Goal: Task Accomplishment & Management: Manage account settings

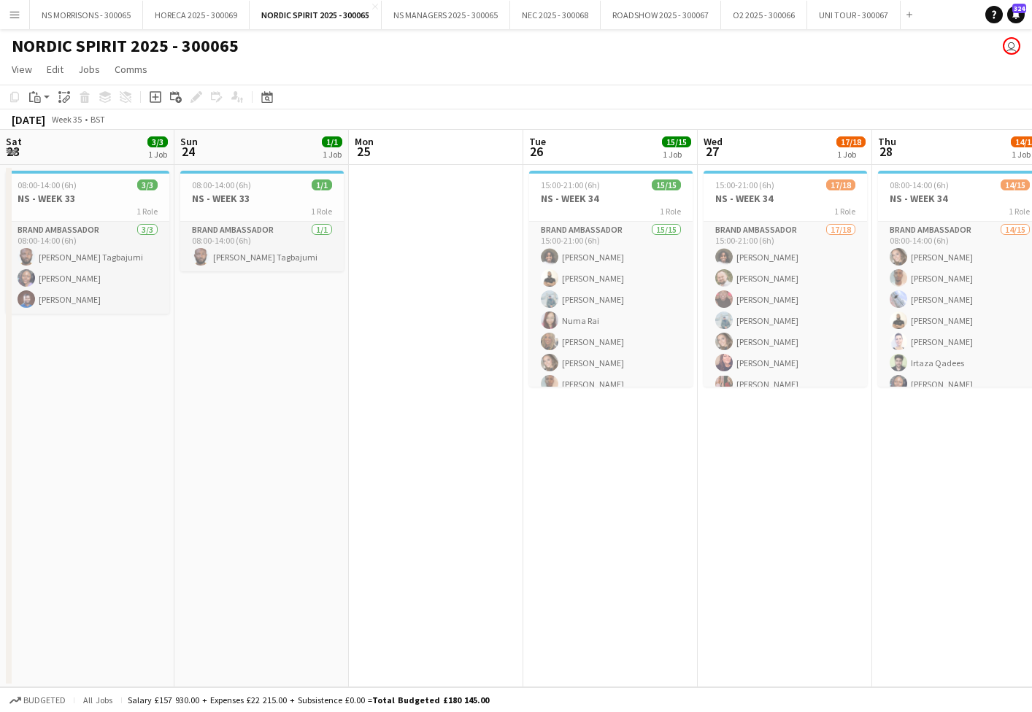
scroll to position [0, 345]
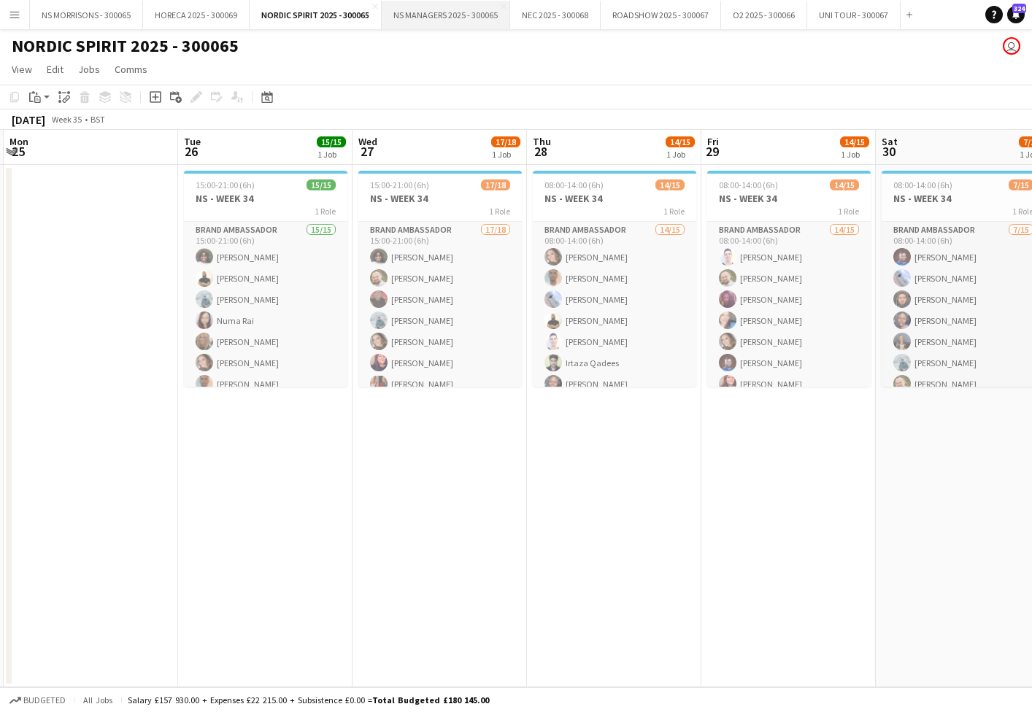
click at [463, 20] on button "NS MANAGERS 2025 - 300065 Close" at bounding box center [446, 15] width 128 height 28
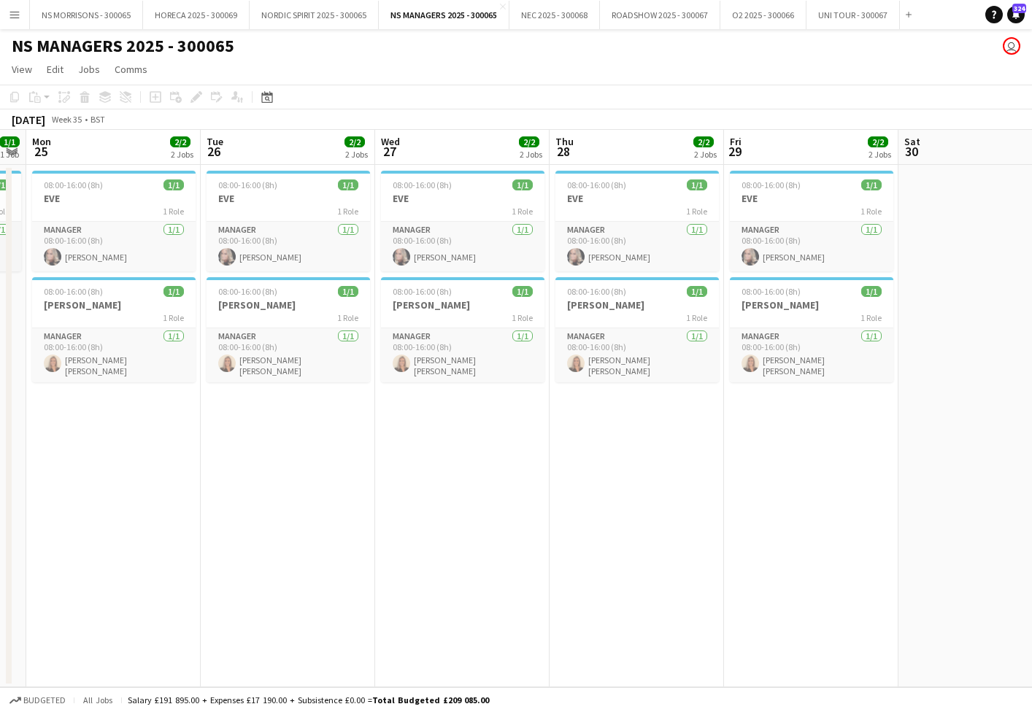
scroll to position [0, 320]
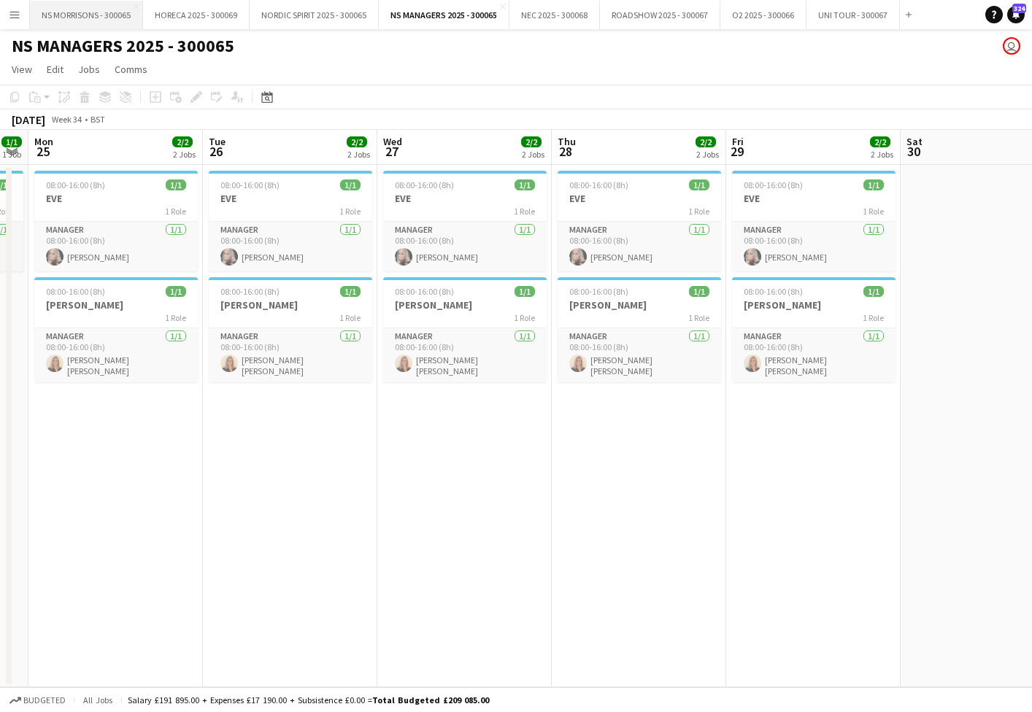
click at [115, 16] on button "NS MORRISONS - 300065 Close" at bounding box center [86, 15] width 113 height 28
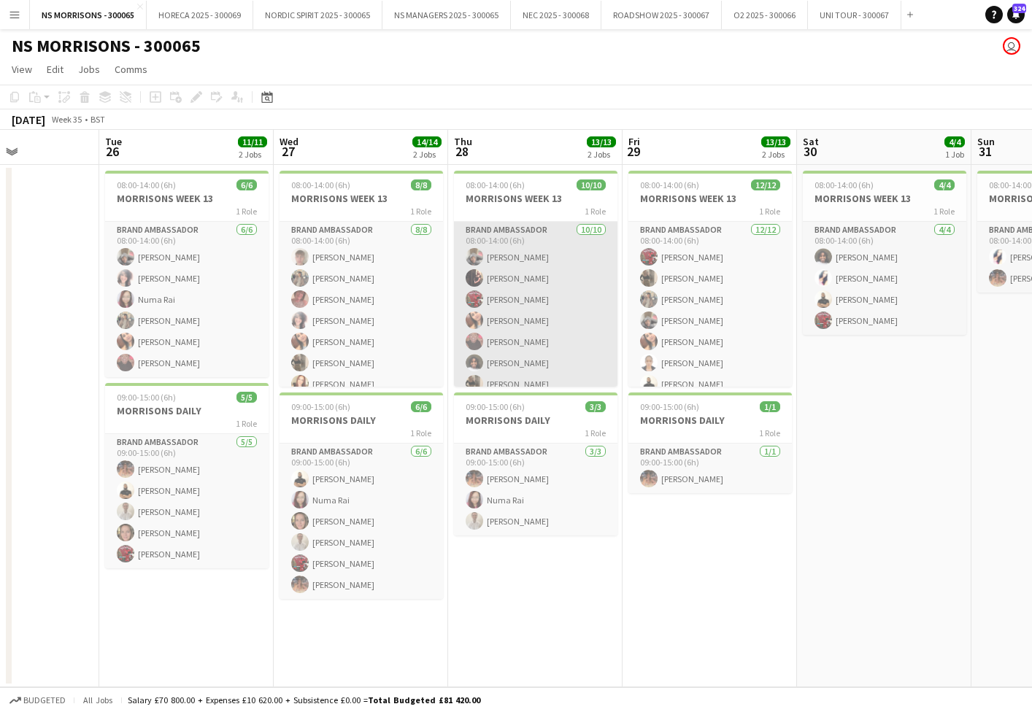
scroll to position [0, 425]
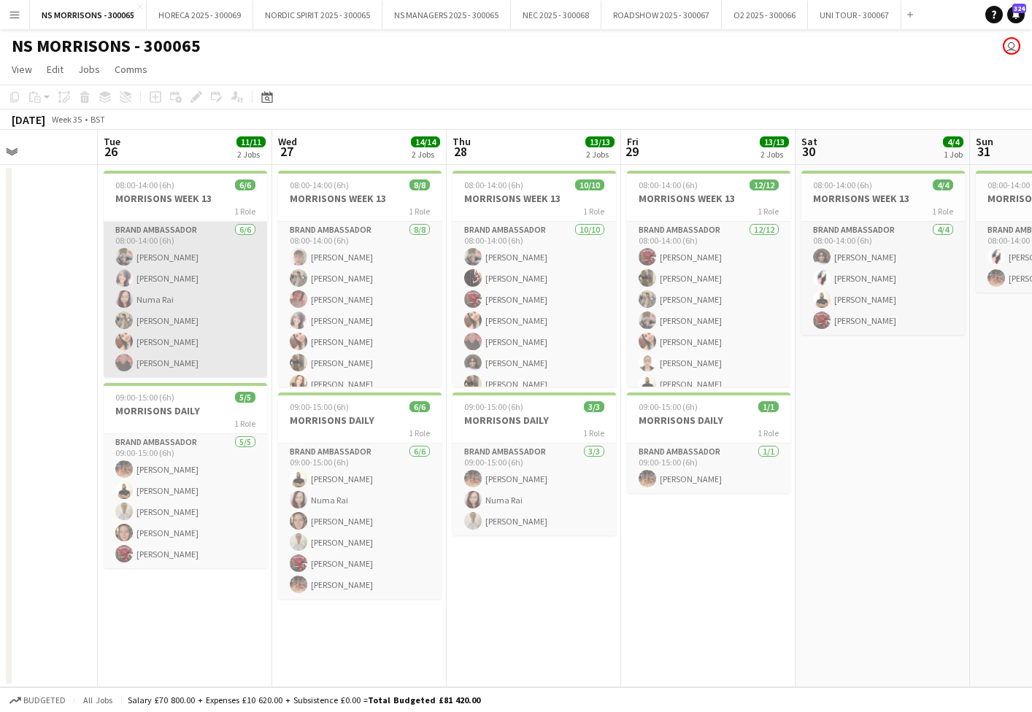
click at [171, 284] on app-card-role "Brand Ambassador [DATE] 08:00-14:00 (6h) [PERSON_NAME] Hamici [PERSON_NAME] [PE…" at bounding box center [185, 299] width 163 height 155
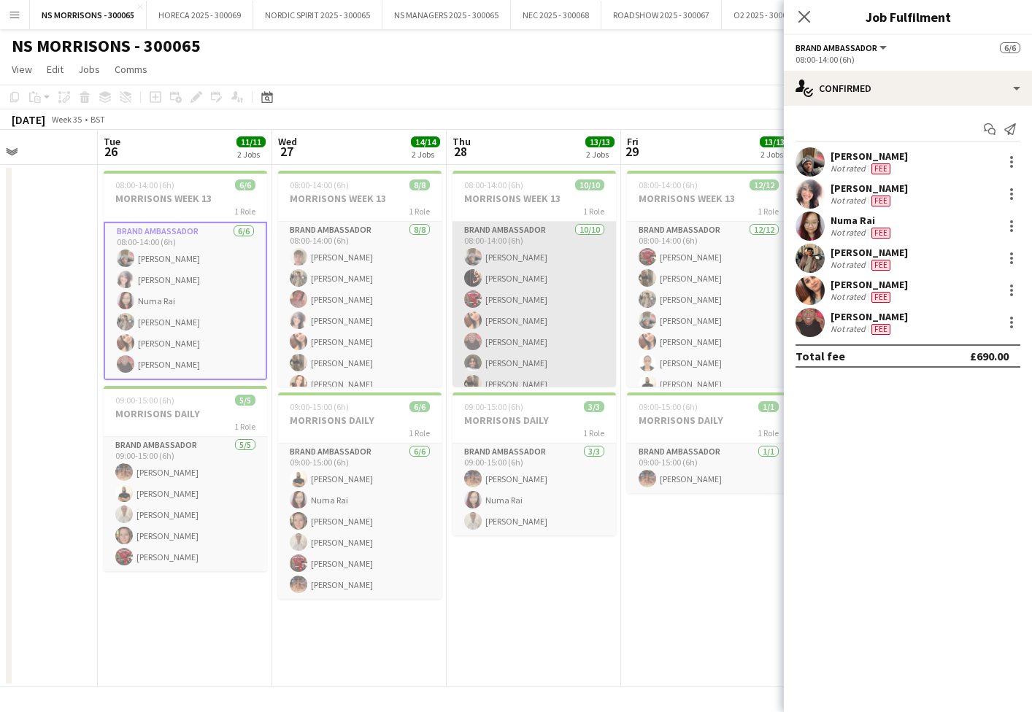
click at [509, 305] on app-card-role "Brand Ambassador [DATE] 08:00-14:00 (6h) [PERSON_NAME] Tuby Hamsa [PERSON_NAME]…" at bounding box center [533, 342] width 163 height 240
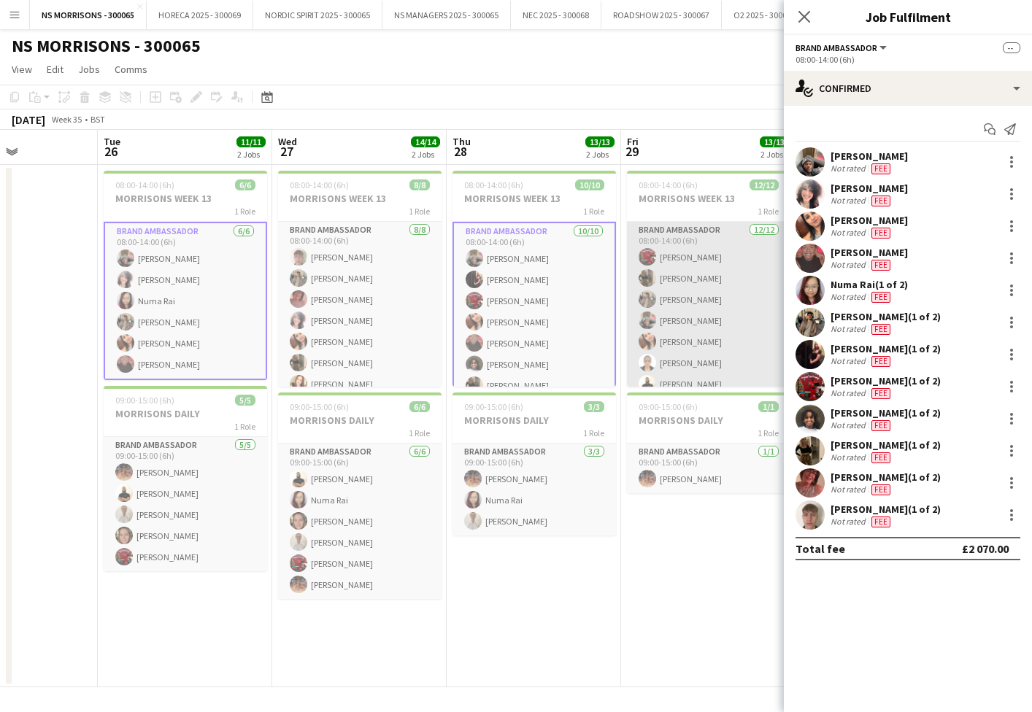
click at [628, 309] on app-card-role "Brand Ambassador [DATE] 08:00-14:00 (6h) Hamsa [PERSON_NAME] [PERSON_NAME] [PER…" at bounding box center [708, 363] width 163 height 282
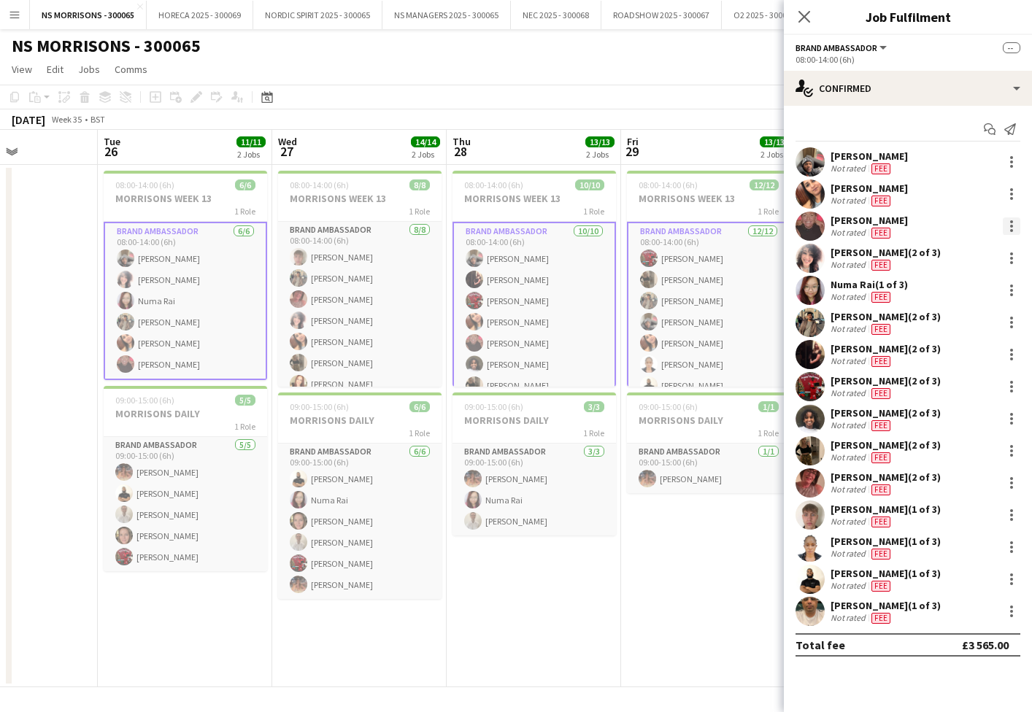
click at [1009, 223] on div at bounding box center [1012, 226] width 18 height 18
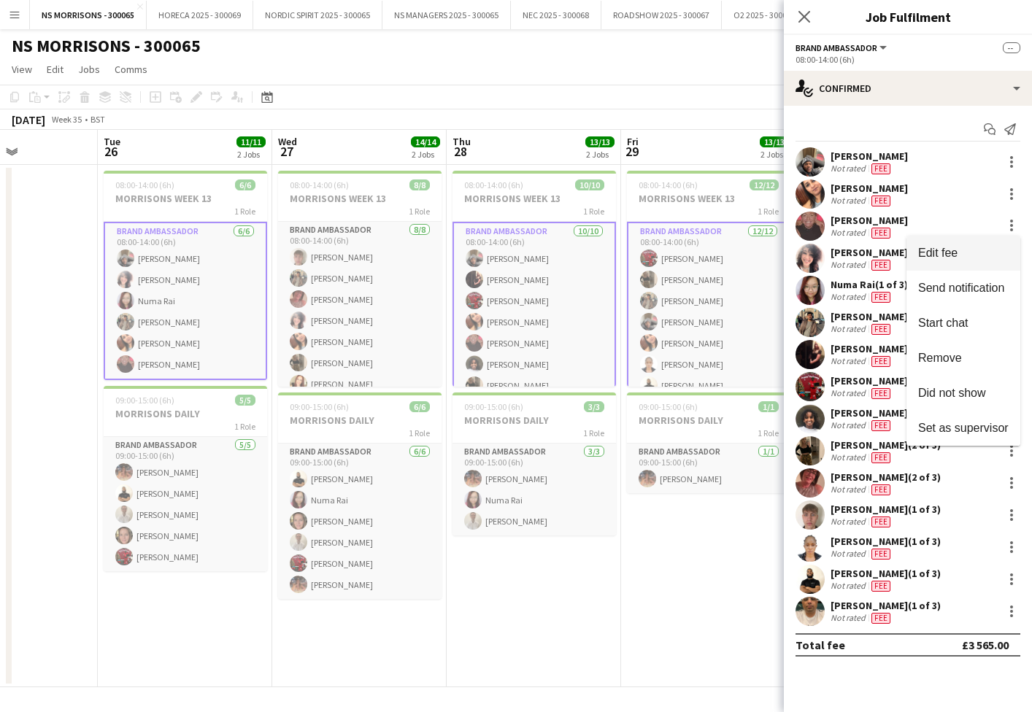
click at [987, 252] on span "Edit fee" at bounding box center [963, 253] width 90 height 13
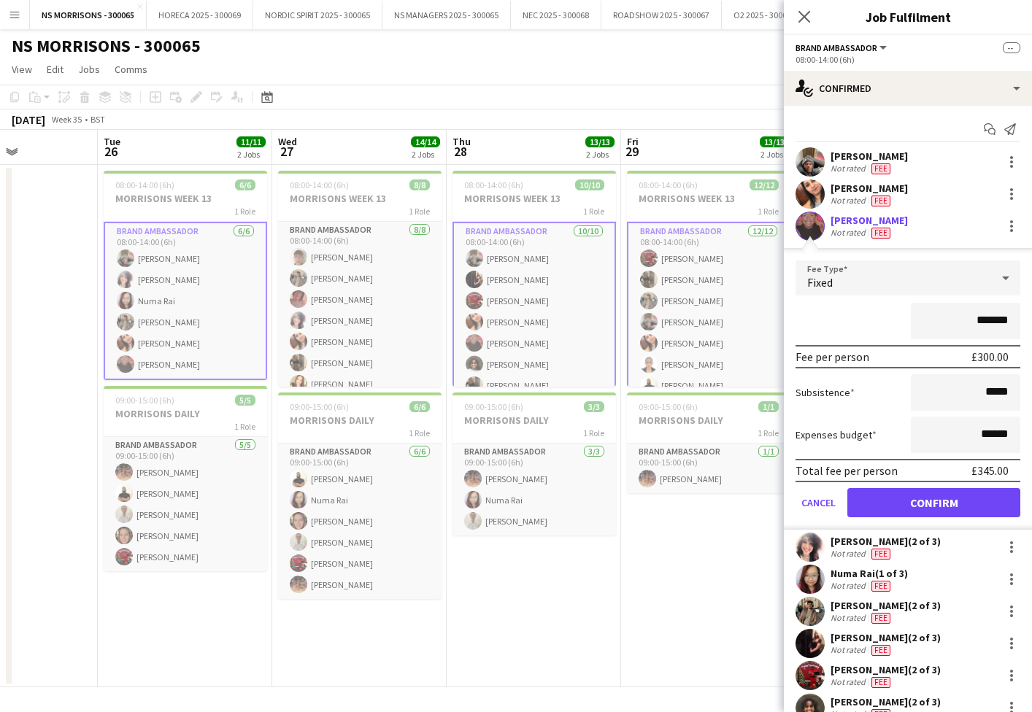
click at [989, 318] on input "*******" at bounding box center [965, 321] width 109 height 36
type input "*******"
click at [936, 501] on button "Confirm" at bounding box center [933, 502] width 173 height 29
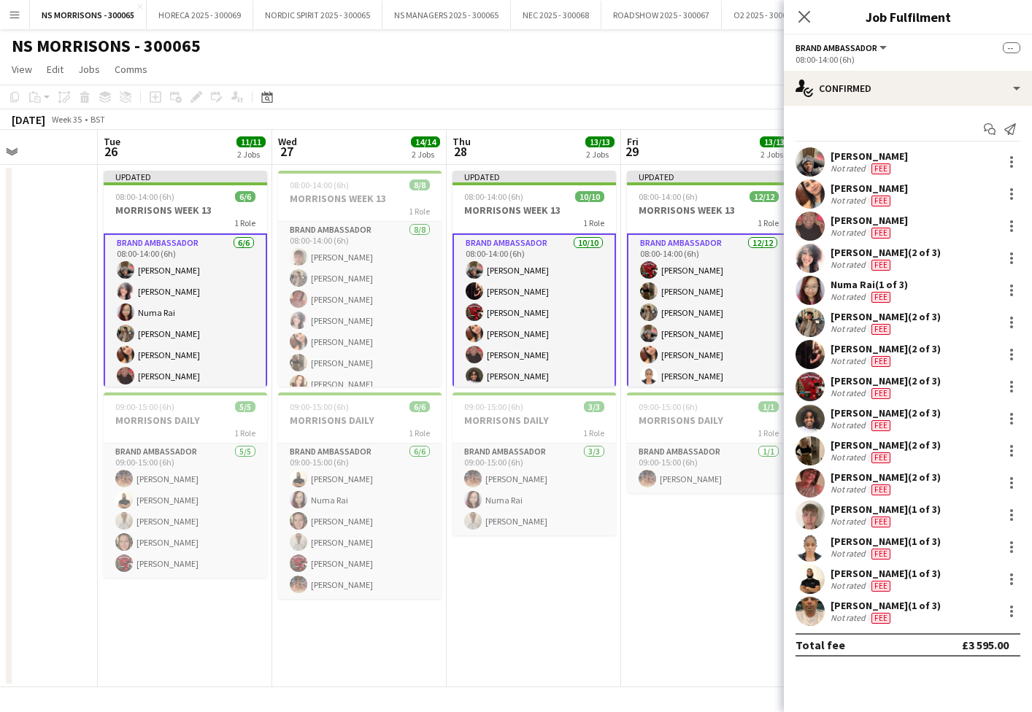
drag, startPoint x: 517, startPoint y: 629, endPoint x: 645, endPoint y: 537, distance: 158.0
click at [517, 628] on app-date-cell "Updated 08:00-14:00 (6h) 10/10 MORRISONS WEEK 13 1 Role Brand Ambassador [DATE]…" at bounding box center [534, 426] width 174 height 523
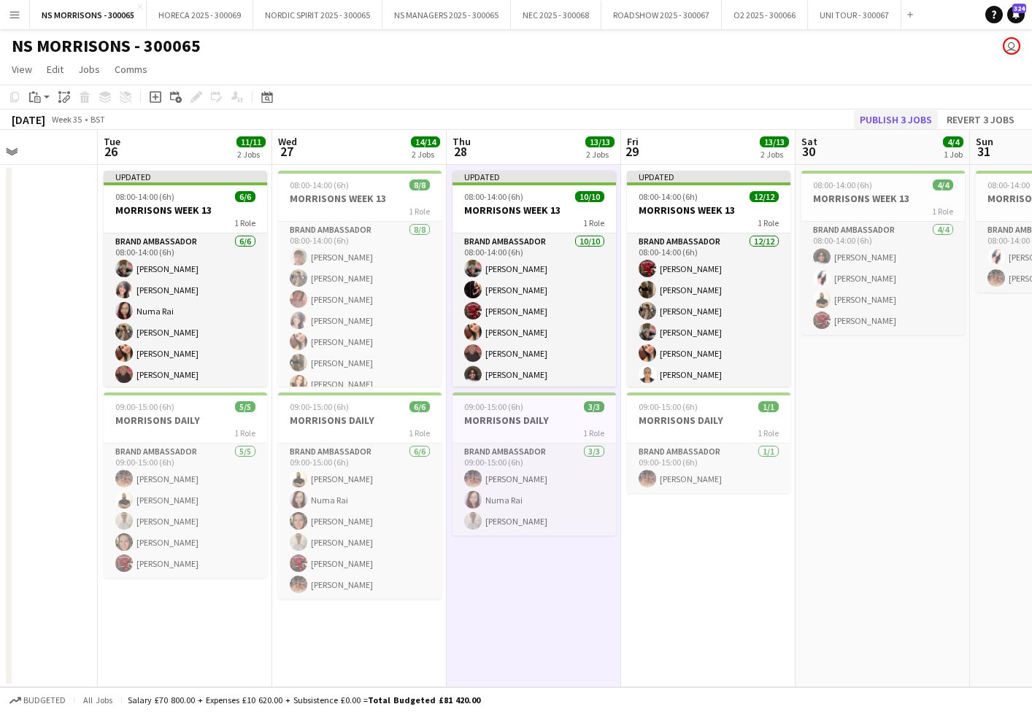
click at [884, 114] on button "Publish 3 jobs" at bounding box center [896, 119] width 84 height 19
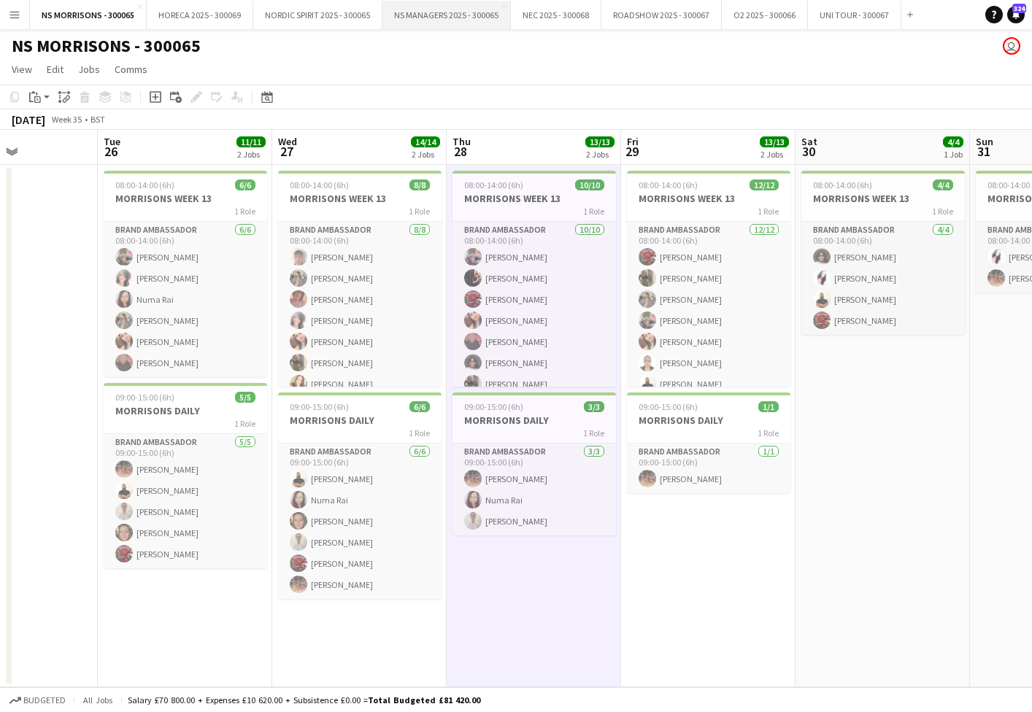
click at [434, 19] on button "NS MANAGERS 2025 - 300065 Close" at bounding box center [446, 15] width 128 height 28
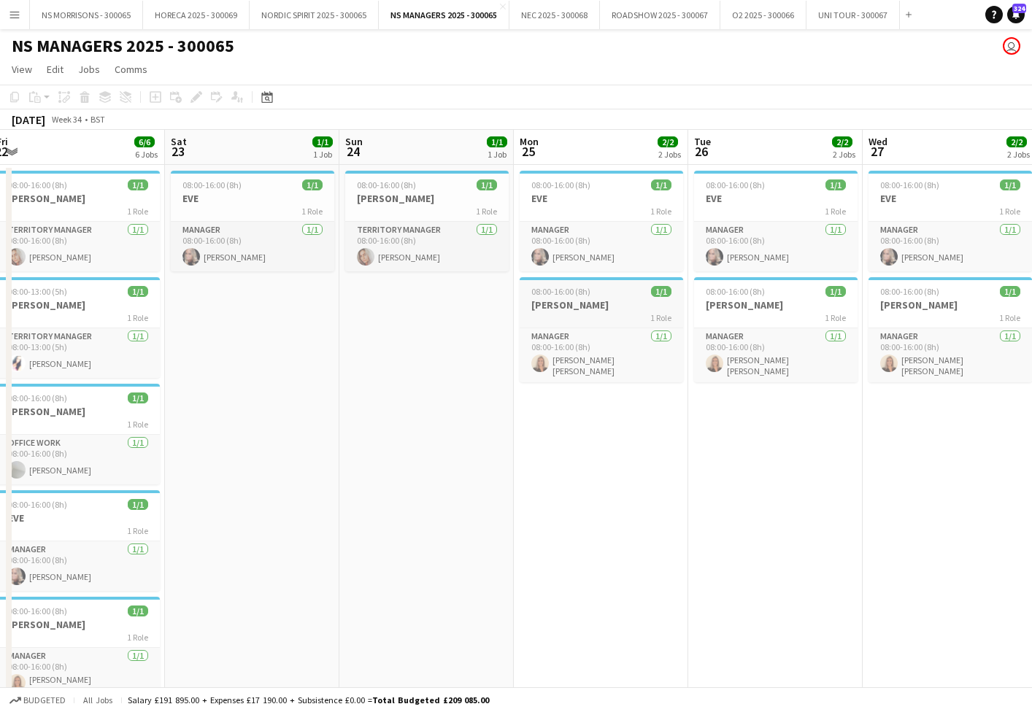
scroll to position [0, 412]
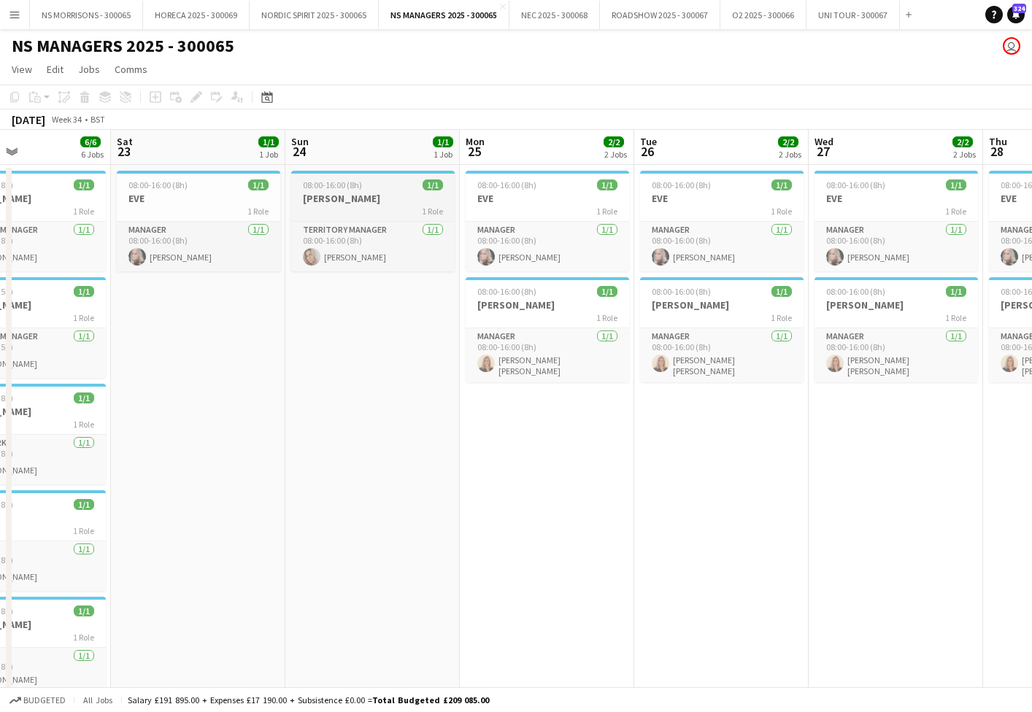
click at [387, 185] on div "08:00-16:00 (8h) 1/1" at bounding box center [372, 185] width 163 height 11
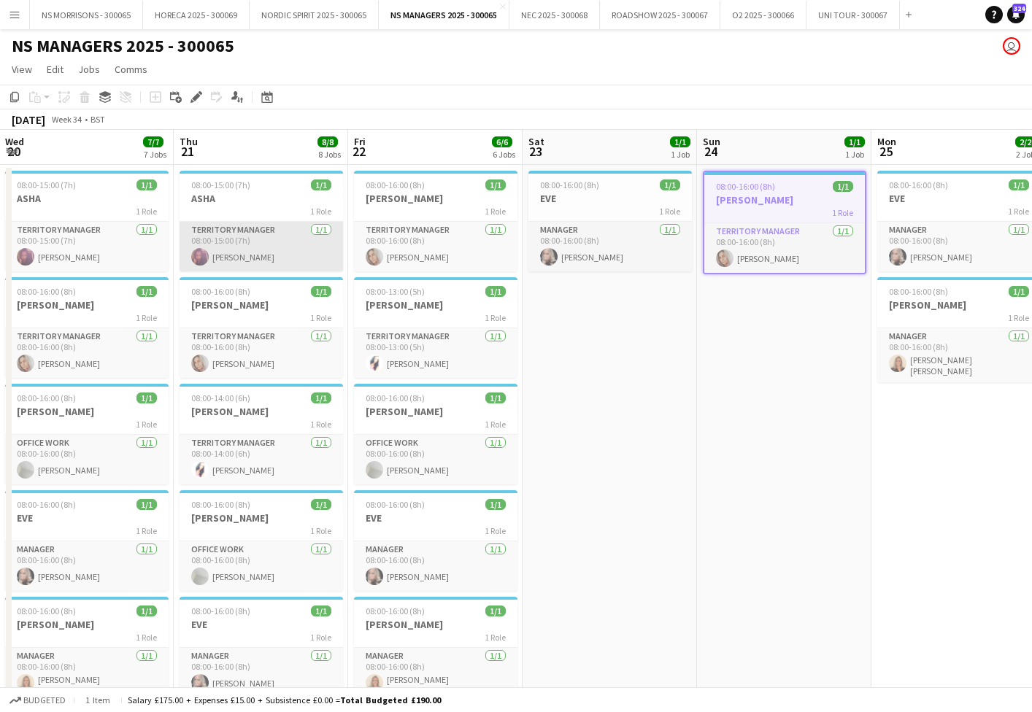
scroll to position [0, 348]
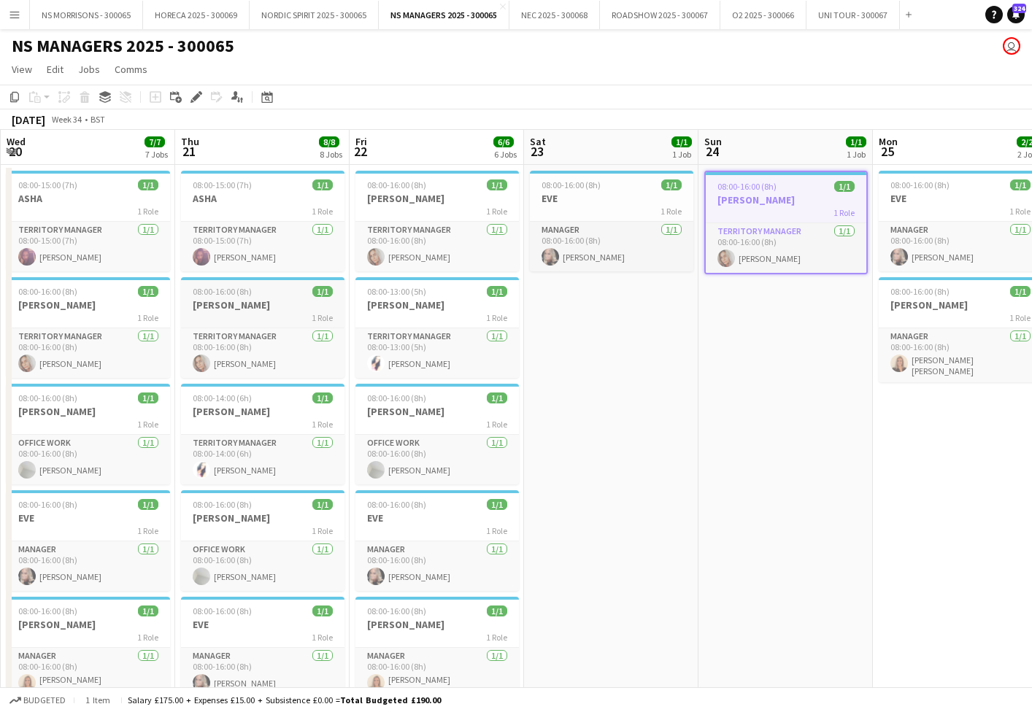
click at [266, 313] on div "1 Role" at bounding box center [262, 318] width 163 height 12
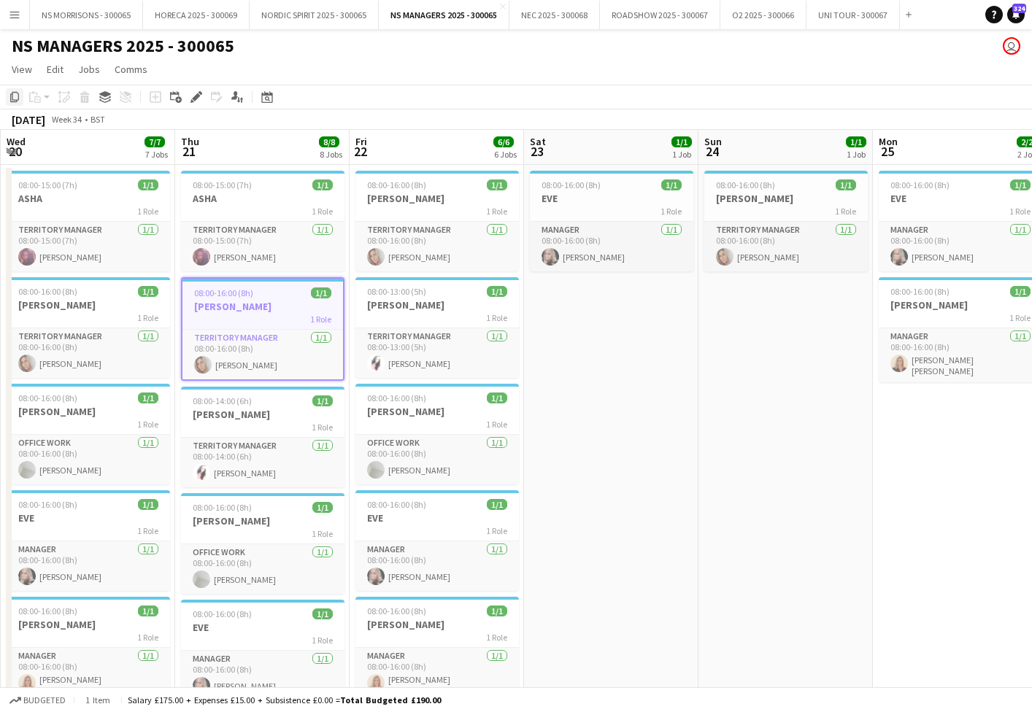
click at [14, 97] on icon "Copy" at bounding box center [15, 97] width 12 height 12
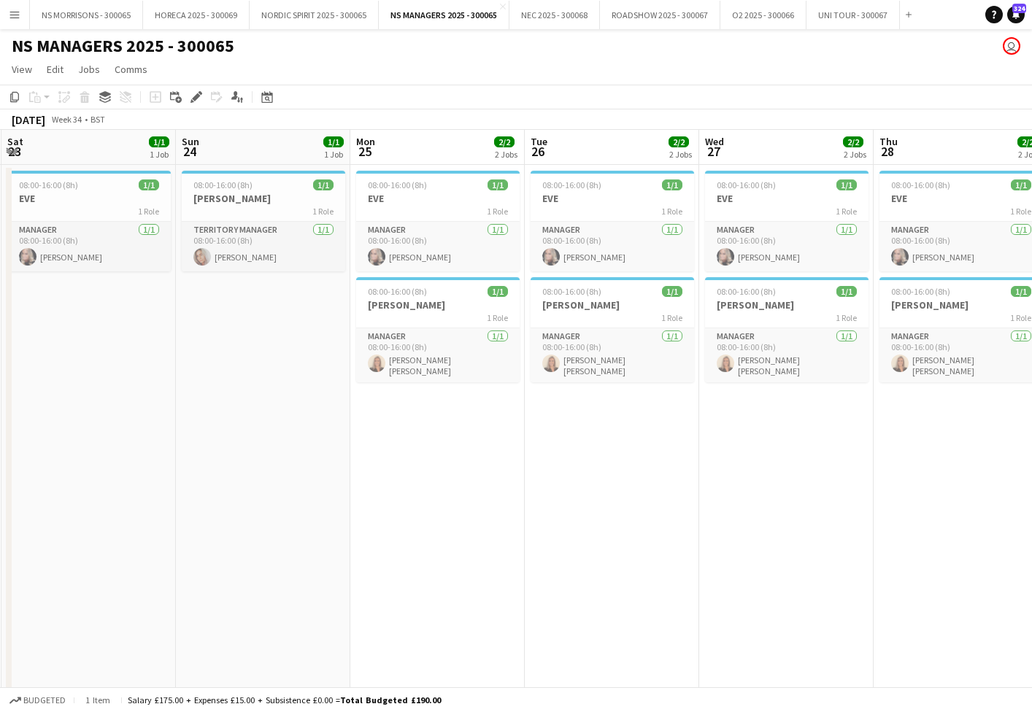
scroll to position [0, 431]
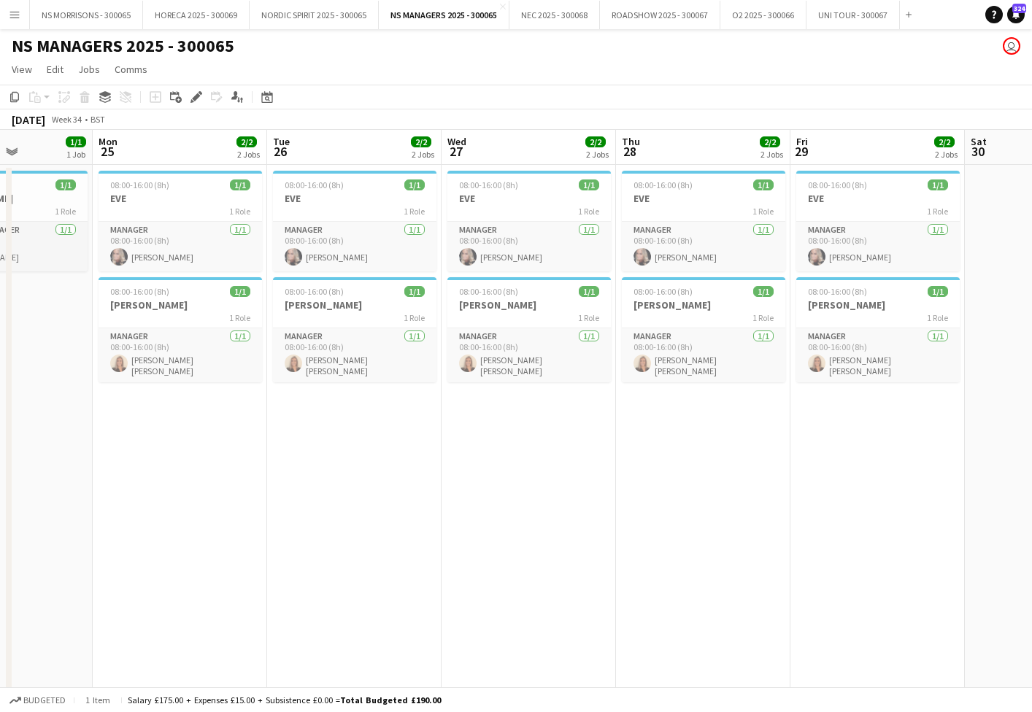
click at [187, 490] on app-date-cell "08:00-16:00 (8h) 1/1 EVE 1 Role Manager [DATE] 08:00-16:00 (8h) [PERSON_NAME] 0…" at bounding box center [180, 610] width 174 height 890
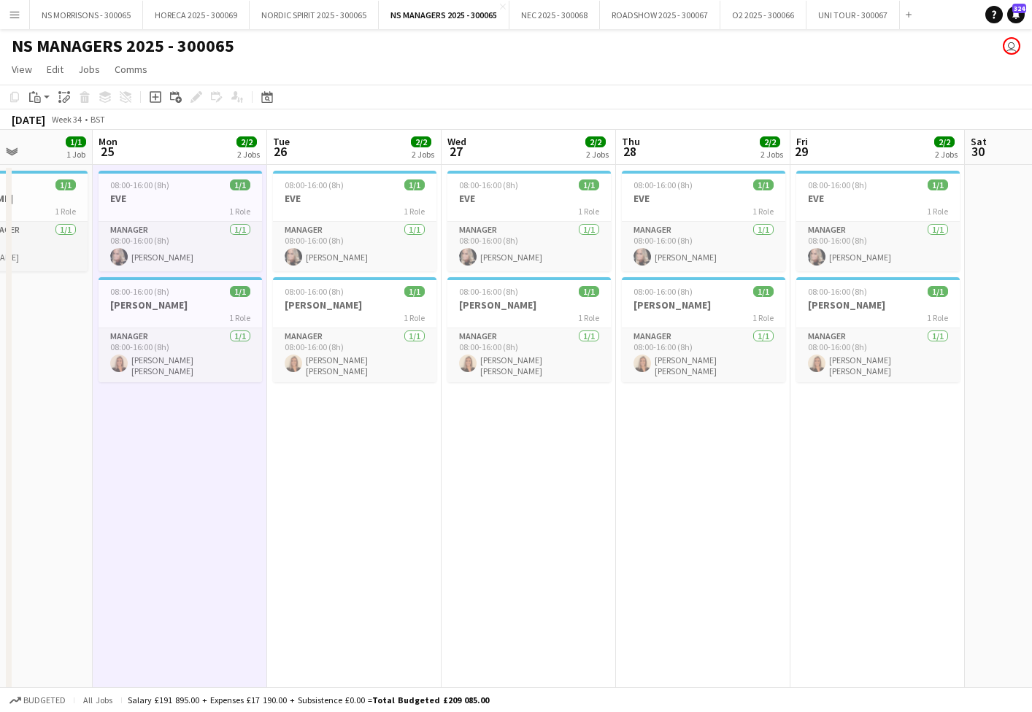
scroll to position [0, 431]
drag, startPoint x: 370, startPoint y: 444, endPoint x: 379, endPoint y: 443, distance: 8.9
click at [370, 444] on app-date-cell "08:00-16:00 (8h) 1/1 EVE 1 Role Manager [DATE] 08:00-16:00 (8h) [PERSON_NAME] 0…" at bounding box center [353, 610] width 174 height 890
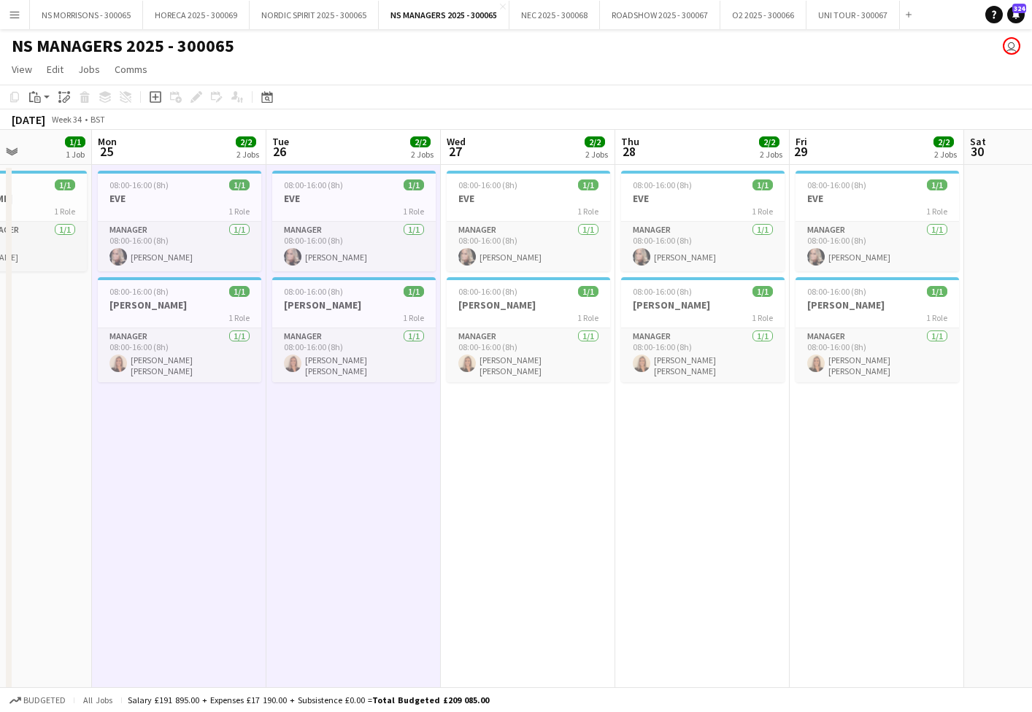
click at [533, 440] on app-date-cell "08:00-16:00 (8h) 1/1 EVE 1 Role Manager [DATE] 08:00-16:00 (8h) [PERSON_NAME] 0…" at bounding box center [528, 610] width 174 height 890
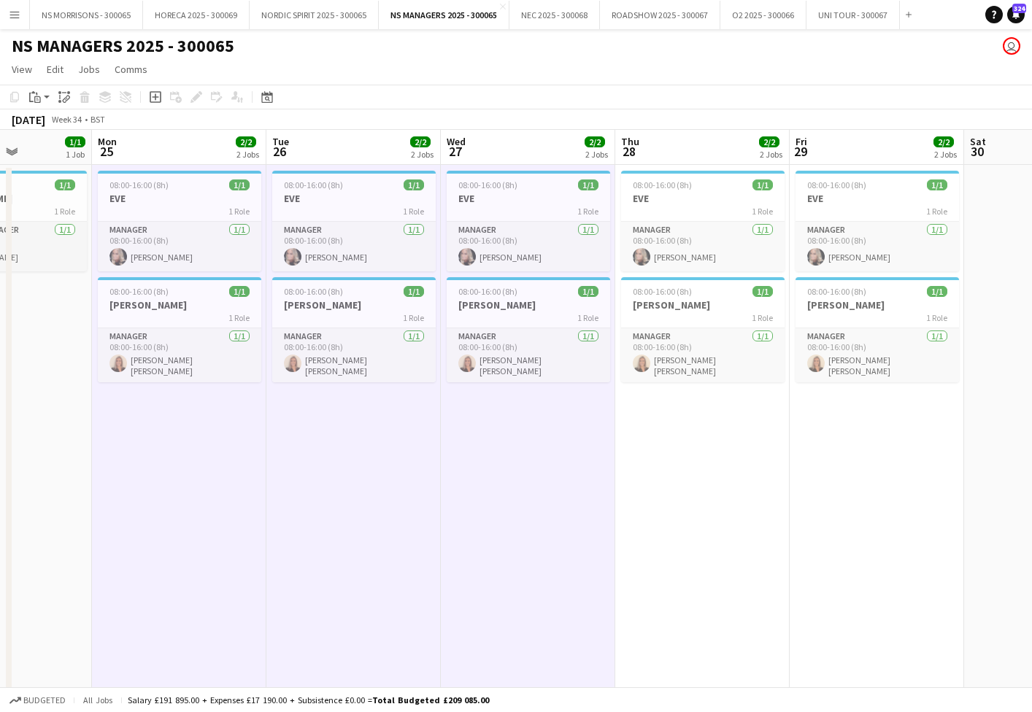
click at [663, 442] on app-date-cell "08:00-16:00 (8h) 1/1 EVE 1 Role Manager [DATE] 08:00-16:00 (8h) [PERSON_NAME] 0…" at bounding box center [702, 610] width 174 height 890
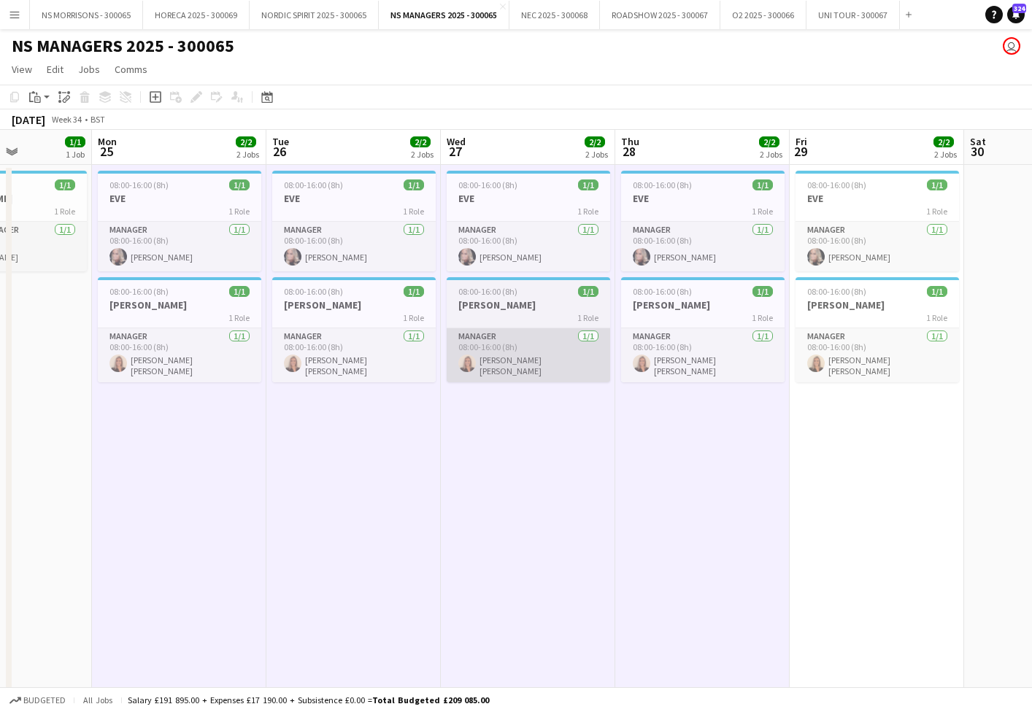
drag, startPoint x: 890, startPoint y: 442, endPoint x: 552, endPoint y: 371, distance: 344.4
click at [888, 442] on app-date-cell "08:00-16:00 (8h) 1/1 EVE 1 Role Manager [DATE] 08:00-16:00 (8h) [PERSON_NAME] 0…" at bounding box center [877, 610] width 174 height 890
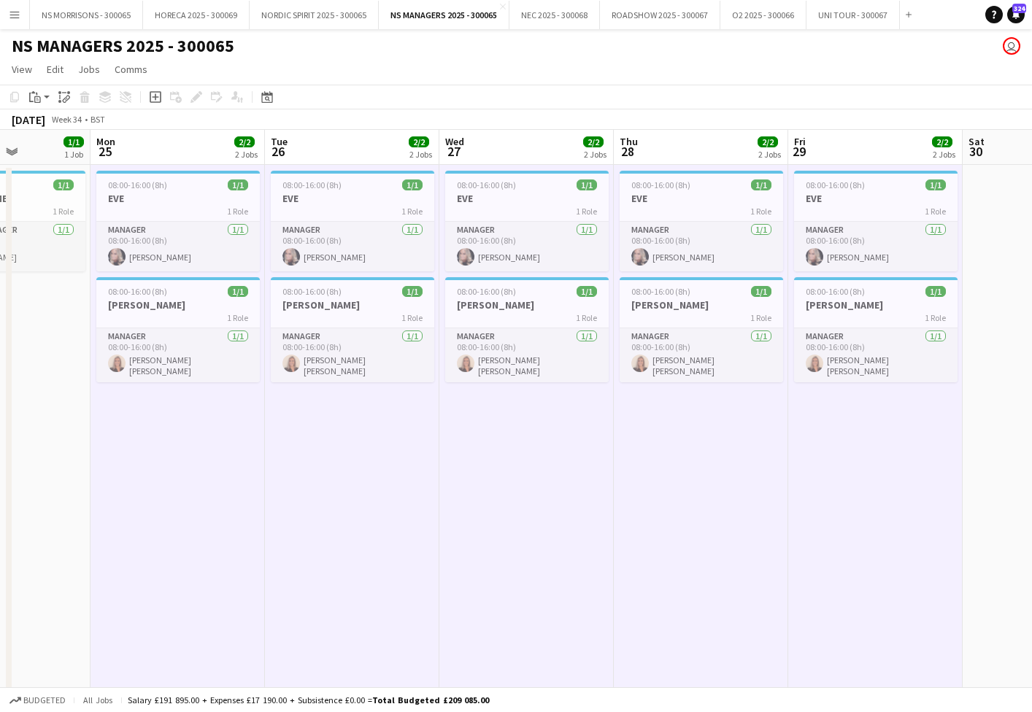
drag, startPoint x: 36, startPoint y: 104, endPoint x: 42, endPoint y: 126, distance: 22.5
click at [36, 104] on div "Paste" at bounding box center [35, 97] width 18 height 18
click at [56, 146] on link "Paste with crew Command Shift V" at bounding box center [96, 149] width 115 height 13
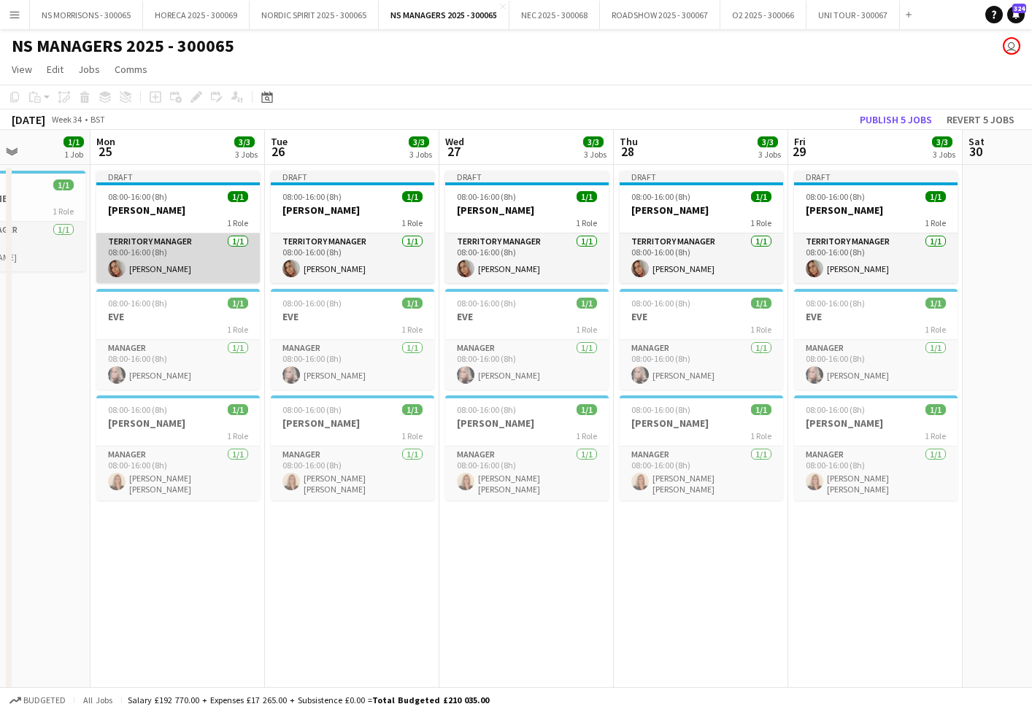
click at [158, 253] on app-card-role "Territory Manager [DATE] 08:00-16:00 (8h) [PERSON_NAME]" at bounding box center [177, 259] width 163 height 50
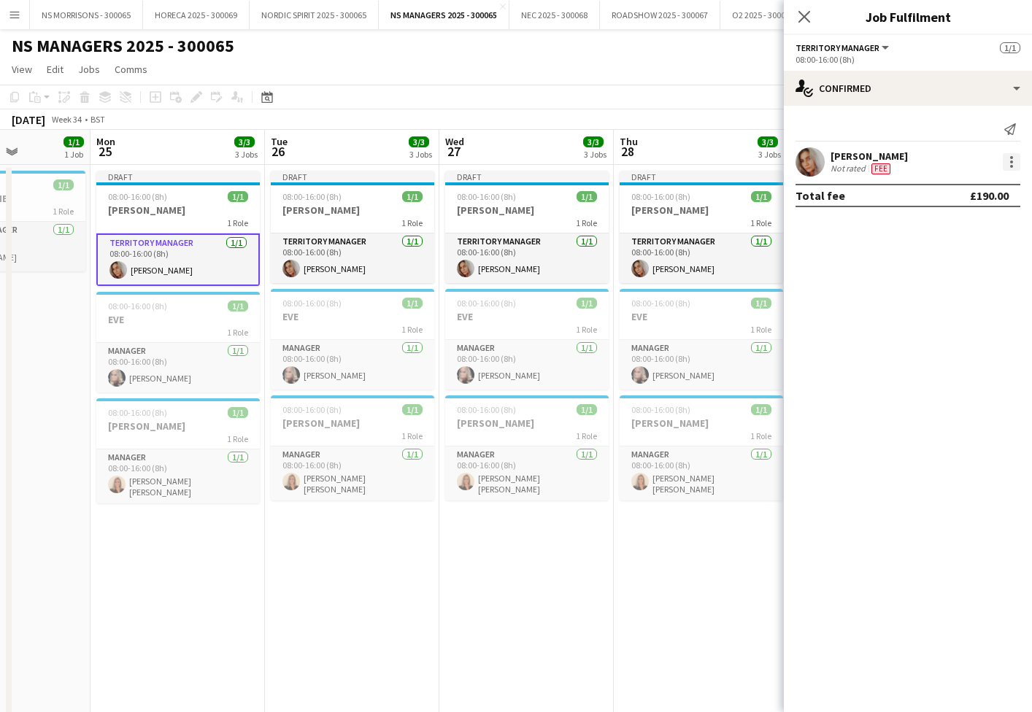
click at [1007, 158] on div at bounding box center [1012, 162] width 18 height 18
click at [1004, 190] on span "Edit fee" at bounding box center [963, 188] width 90 height 13
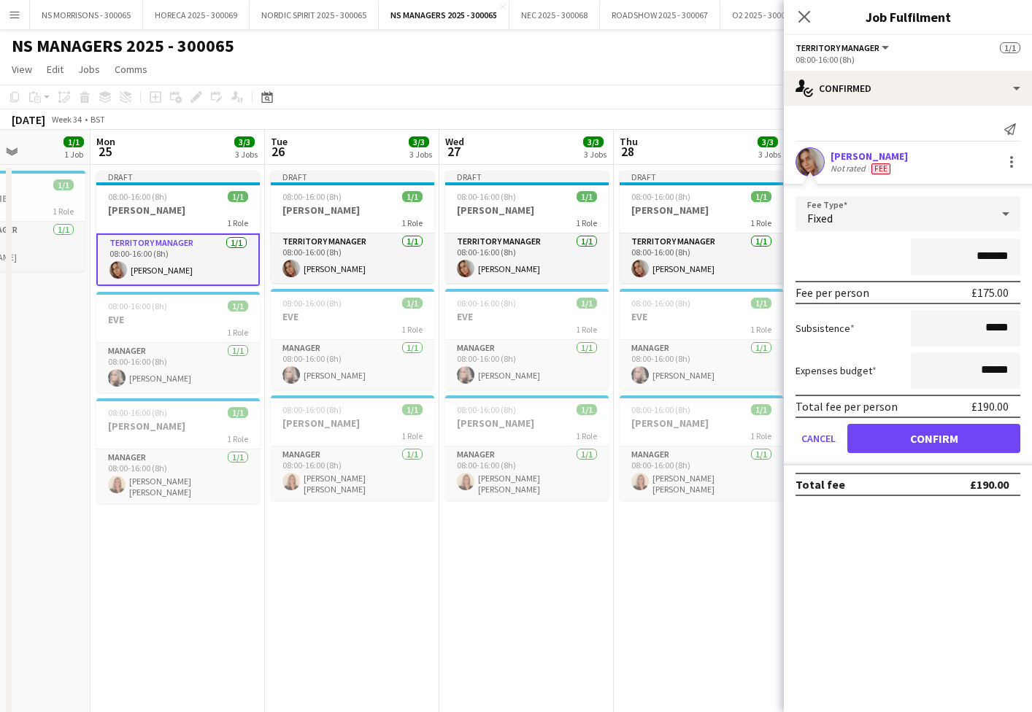
click at [993, 253] on input "*******" at bounding box center [965, 257] width 109 height 36
type input "*******"
click at [921, 437] on button "Confirm" at bounding box center [933, 438] width 173 height 29
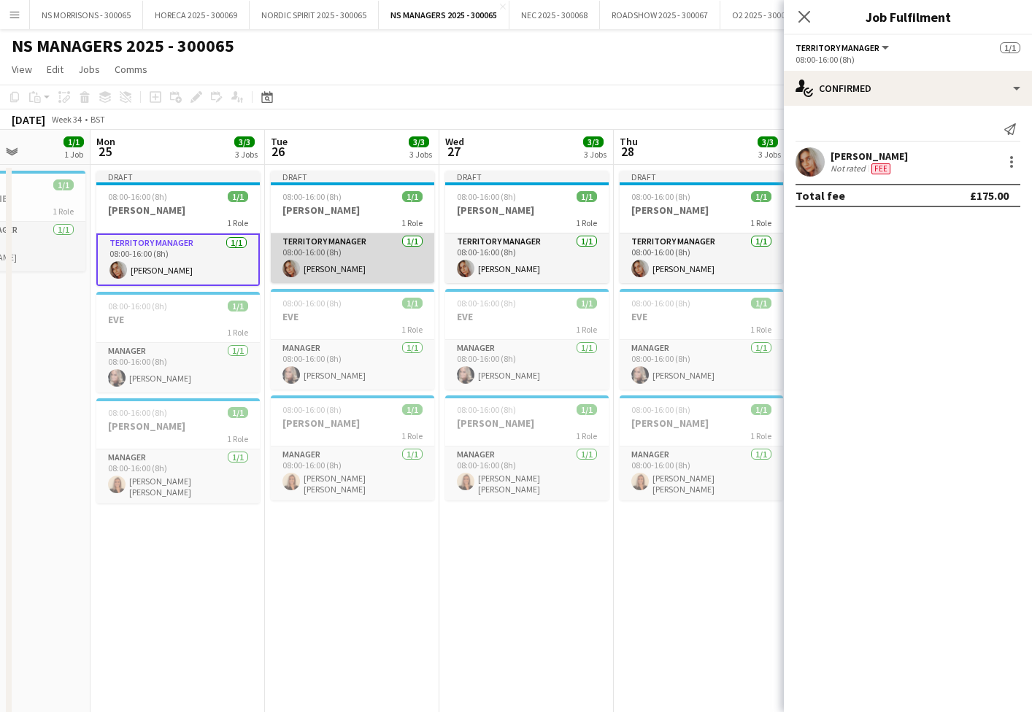
click at [342, 266] on app-card-role "Territory Manager [DATE] 08:00-16:00 (8h) [PERSON_NAME]" at bounding box center [352, 259] width 163 height 50
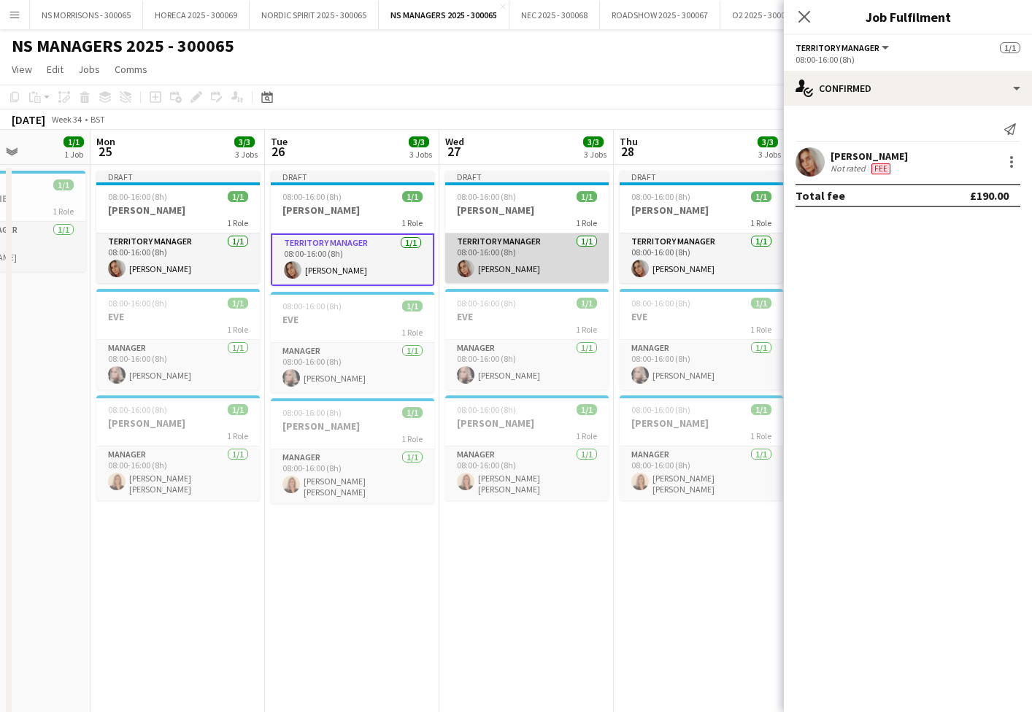
click at [565, 268] on app-card-role "Territory Manager [DATE] 08:00-16:00 (8h) [PERSON_NAME]" at bounding box center [526, 259] width 163 height 50
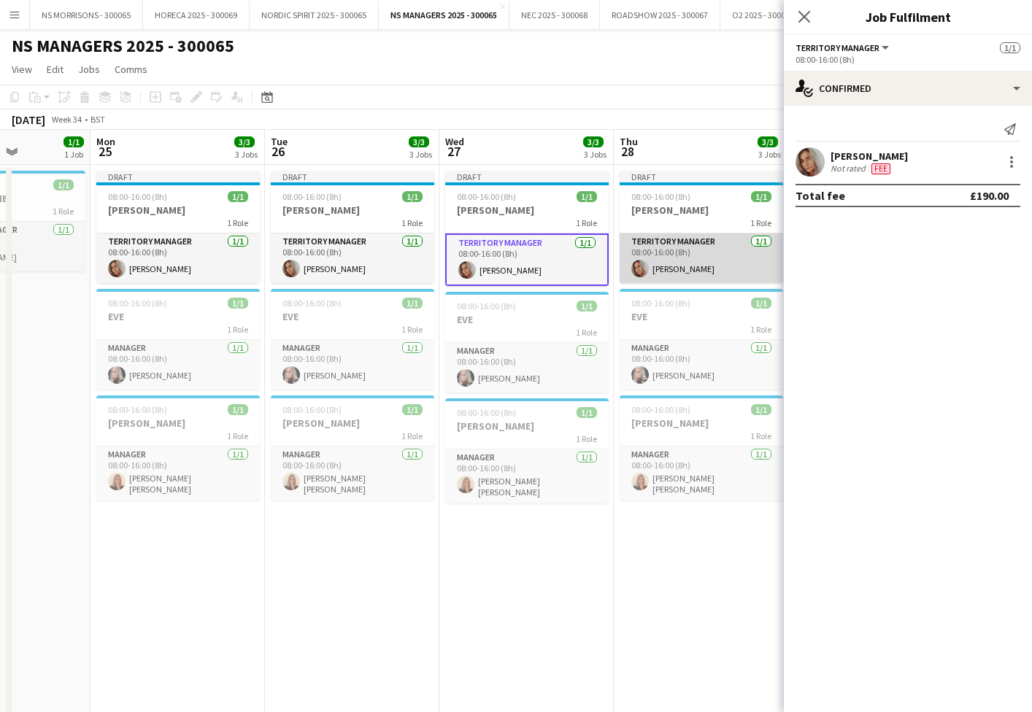
click at [703, 267] on app-card-role "Territory Manager [DATE] 08:00-16:00 (8h) [PERSON_NAME]" at bounding box center [701, 259] width 163 height 50
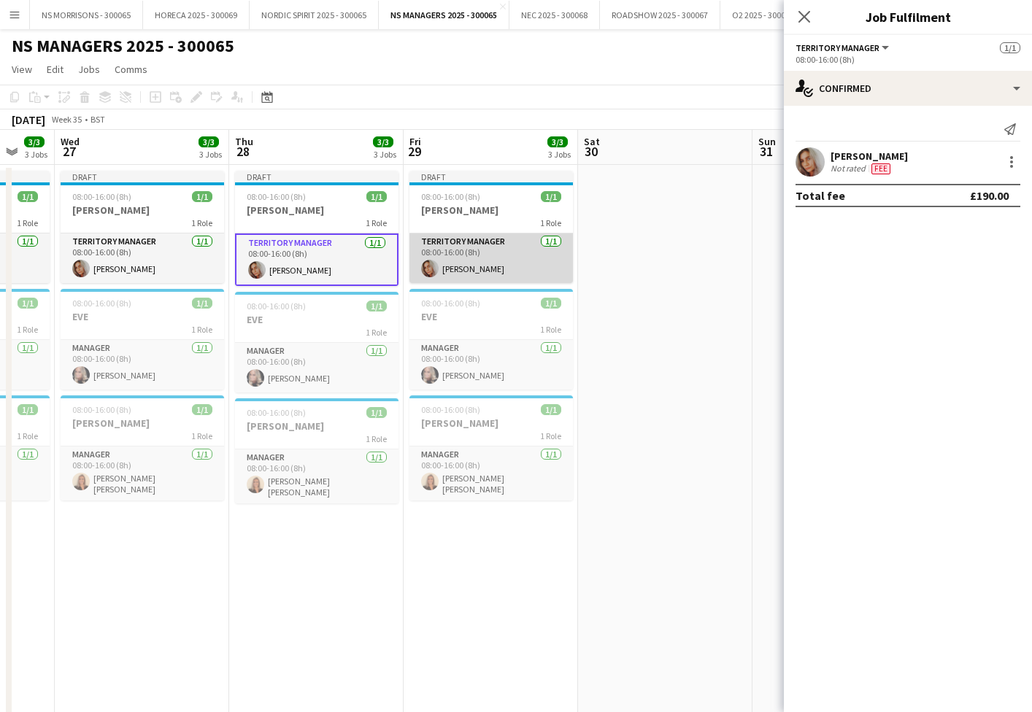
scroll to position [0, 476]
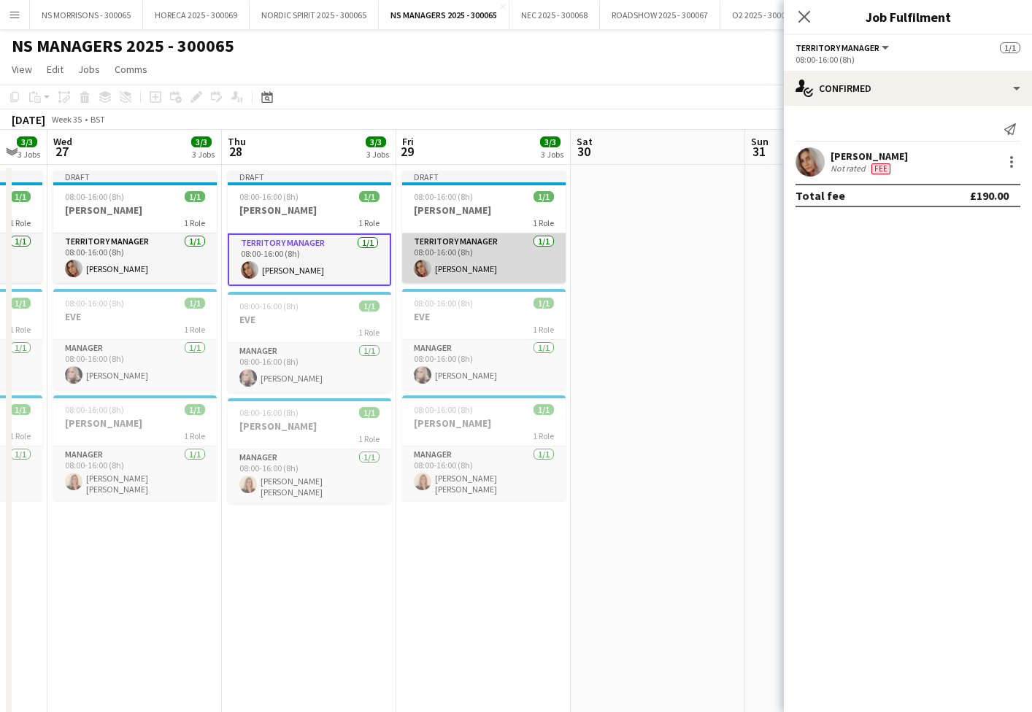
click at [516, 272] on app-card-role "Territory Manager [DATE] 08:00-16:00 (8h) [PERSON_NAME]" at bounding box center [483, 259] width 163 height 50
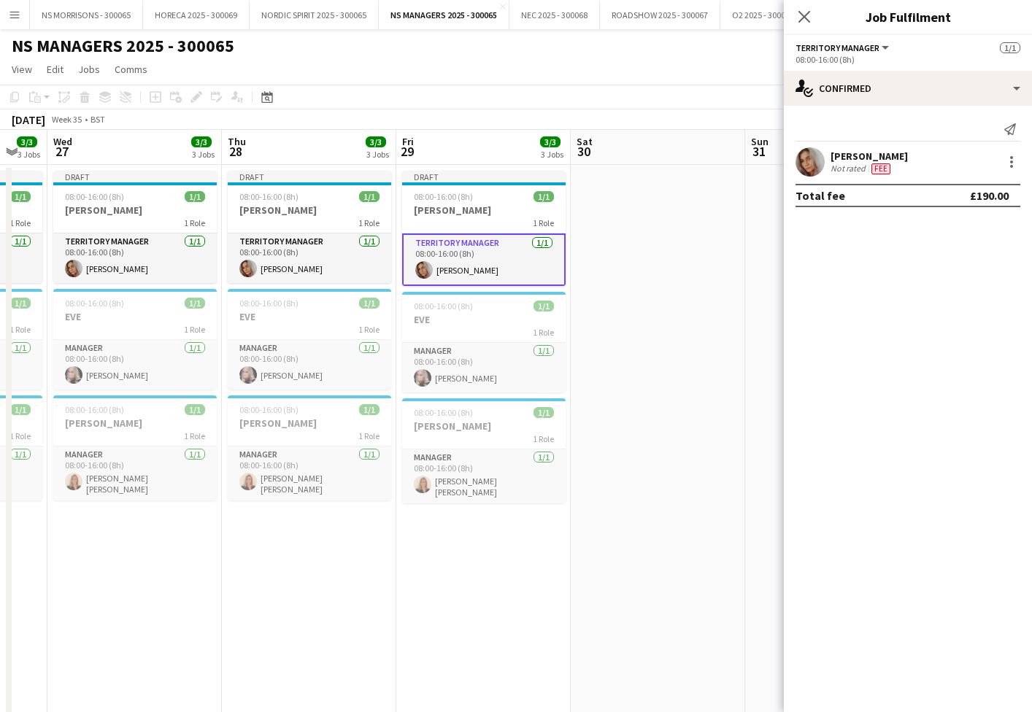
drag, startPoint x: 672, startPoint y: 258, endPoint x: 768, endPoint y: 211, distance: 106.4
click at [672, 258] on app-date-cell at bounding box center [658, 610] width 174 height 890
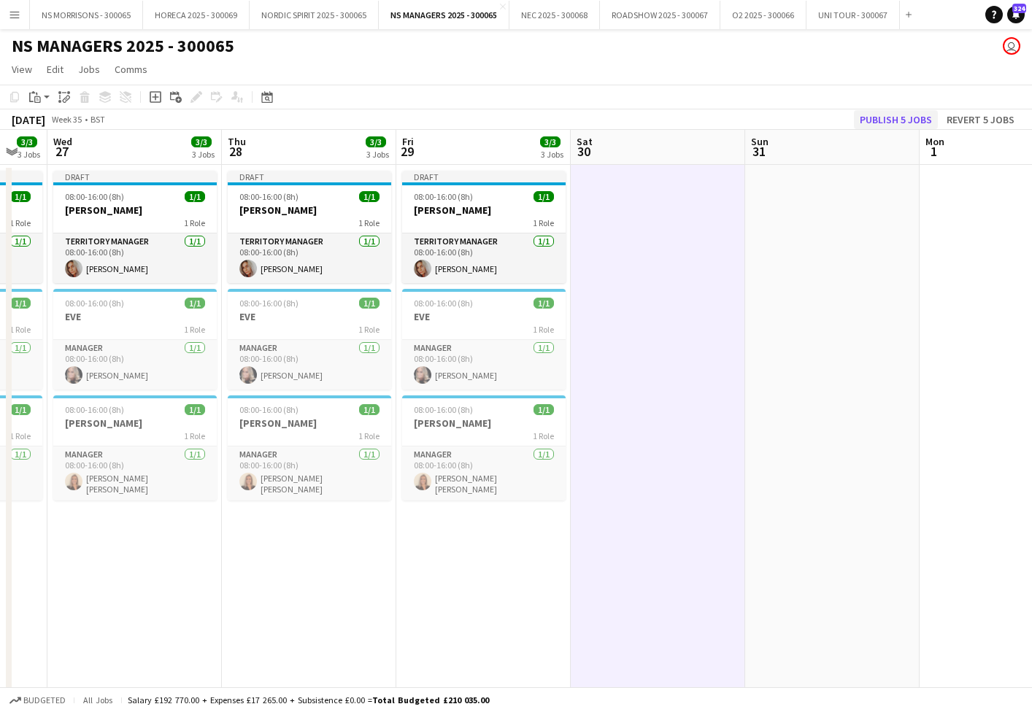
click at [904, 119] on button "Publish 5 jobs" at bounding box center [896, 119] width 84 height 19
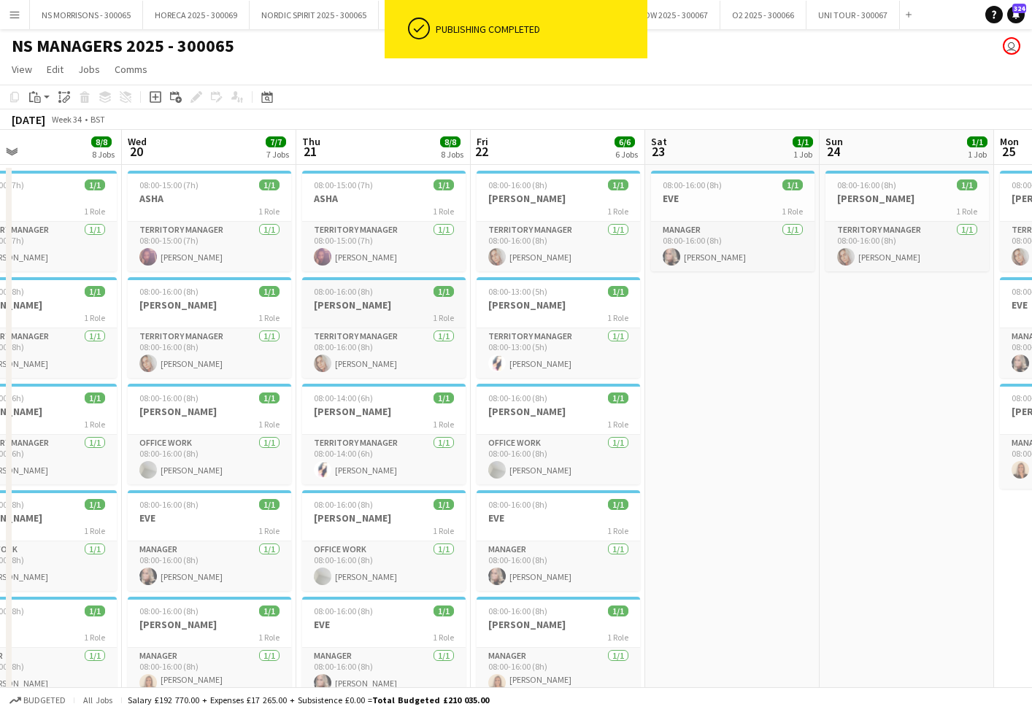
drag, startPoint x: 381, startPoint y: 326, endPoint x: 421, endPoint y: 317, distance: 41.1
click at [383, 326] on app-job-card "08:00-16:00 (8h) 1/1 [PERSON_NAME] 1 Role Territory Manager [DATE] 08:00-16:00 …" at bounding box center [383, 327] width 163 height 101
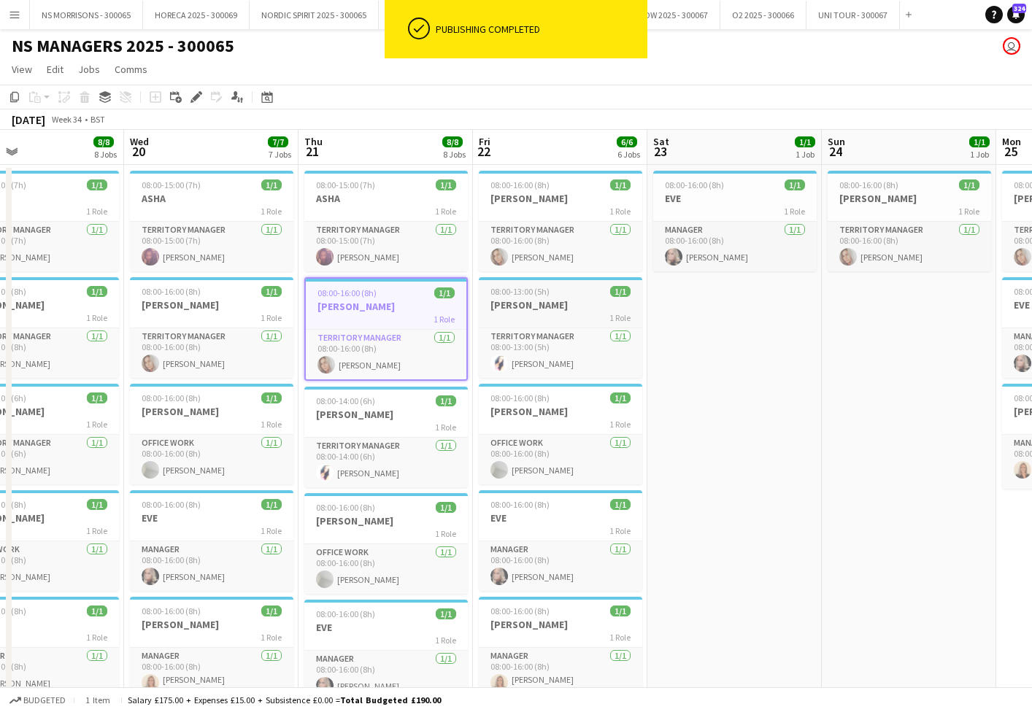
click at [528, 308] on h3 "[PERSON_NAME]" at bounding box center [560, 304] width 163 height 13
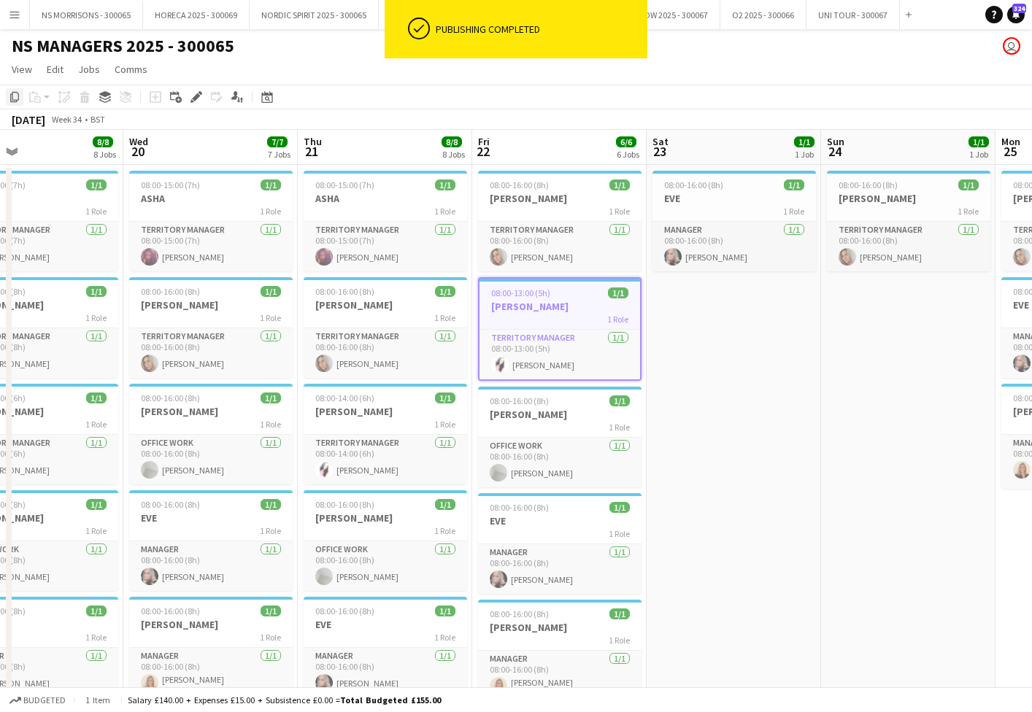
click at [20, 97] on icon "Copy" at bounding box center [15, 97] width 12 height 12
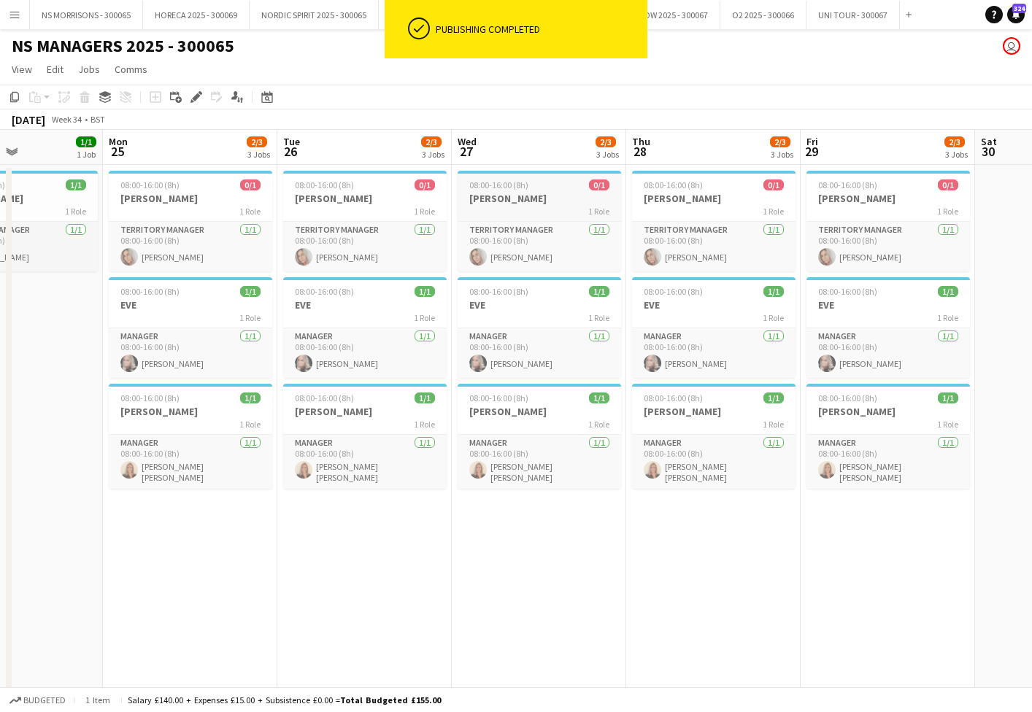
scroll to position [0, 420]
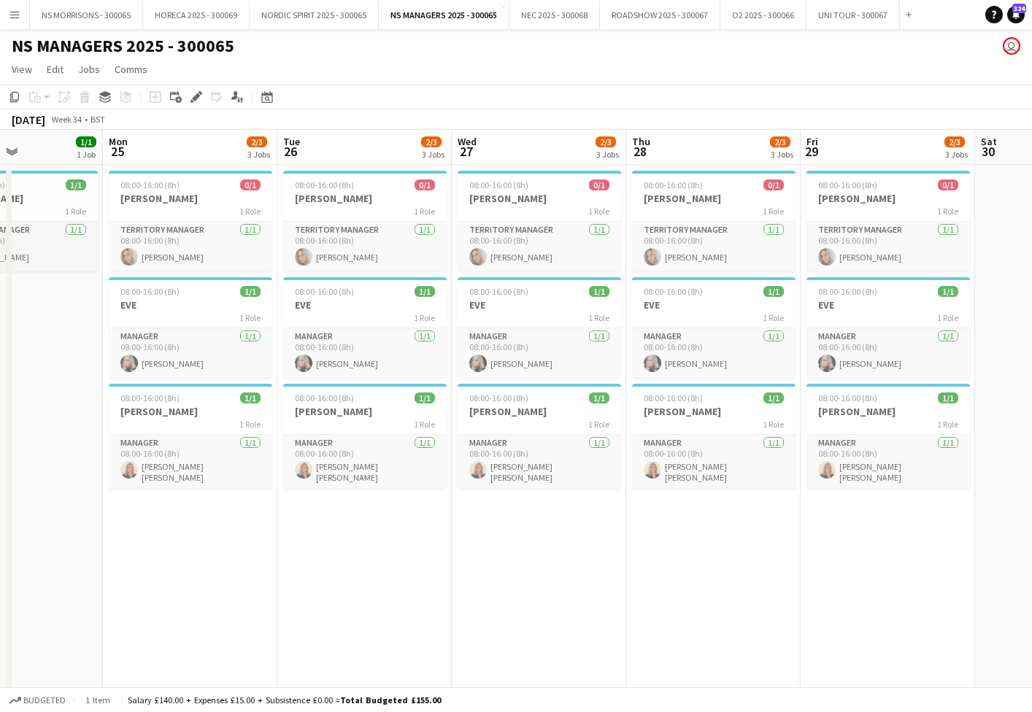
drag, startPoint x: 356, startPoint y: 549, endPoint x: 444, endPoint y: 536, distance: 89.2
click at [356, 549] on app-date-cell "08:00-16:00 (8h) 0/1 [PERSON_NAME] 1 Role Territory Manager [DATE] 08:00-16:00 …" at bounding box center [364, 610] width 174 height 890
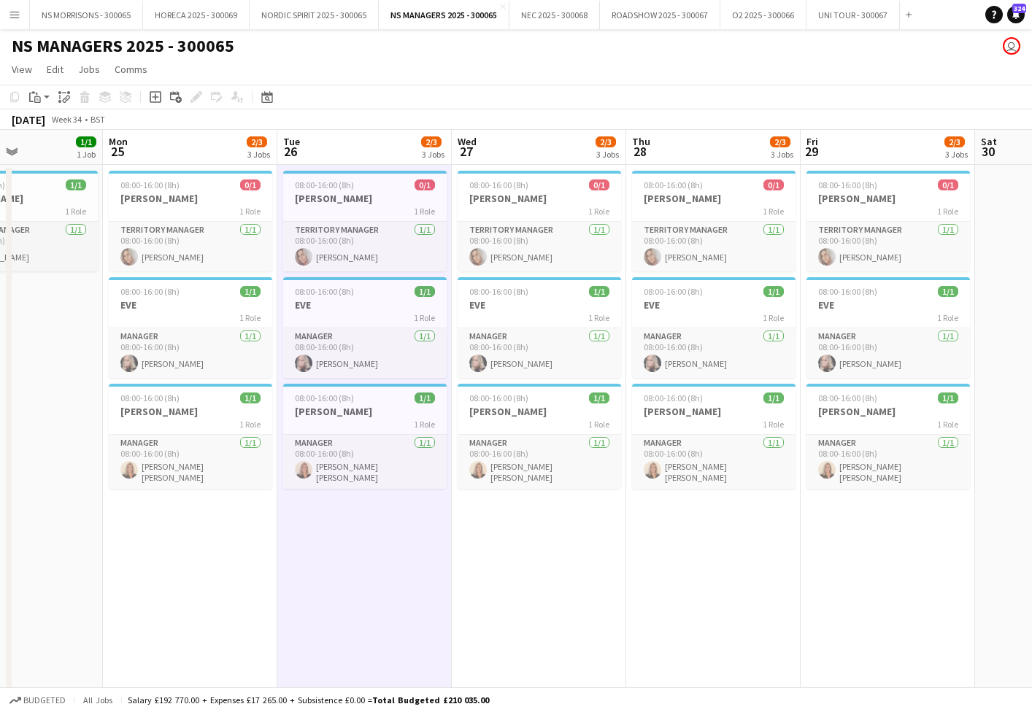
drag, startPoint x: 553, startPoint y: 532, endPoint x: 686, endPoint y: 532, distance: 132.8
click at [554, 532] on app-date-cell "08:00-16:00 (8h) 0/1 [PERSON_NAME] 1 Role Territory Manager [DATE] 08:00-16:00 …" at bounding box center [539, 610] width 174 height 890
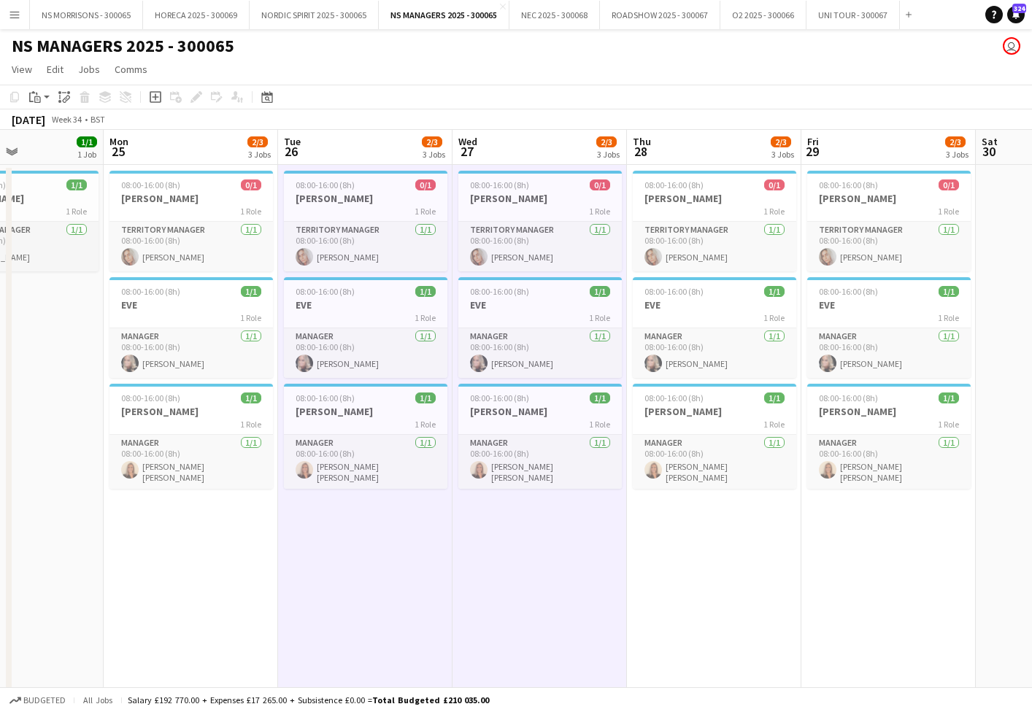
click at [719, 533] on app-date-cell "08:00-16:00 (8h) 0/1 [PERSON_NAME] 1 Role Territory Manager [DATE] 08:00-16:00 …" at bounding box center [714, 610] width 174 height 890
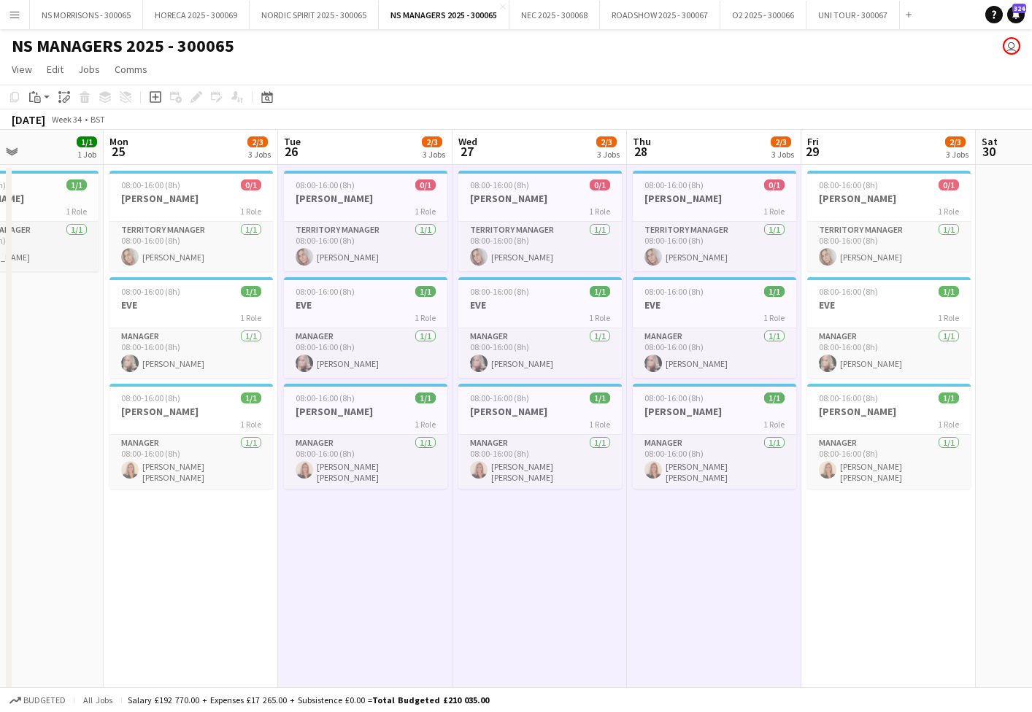
click at [892, 539] on app-date-cell "08:00-16:00 (8h) 0/1 [PERSON_NAME] 1 Role Territory Manager [DATE] 08:00-16:00 …" at bounding box center [888, 610] width 174 height 890
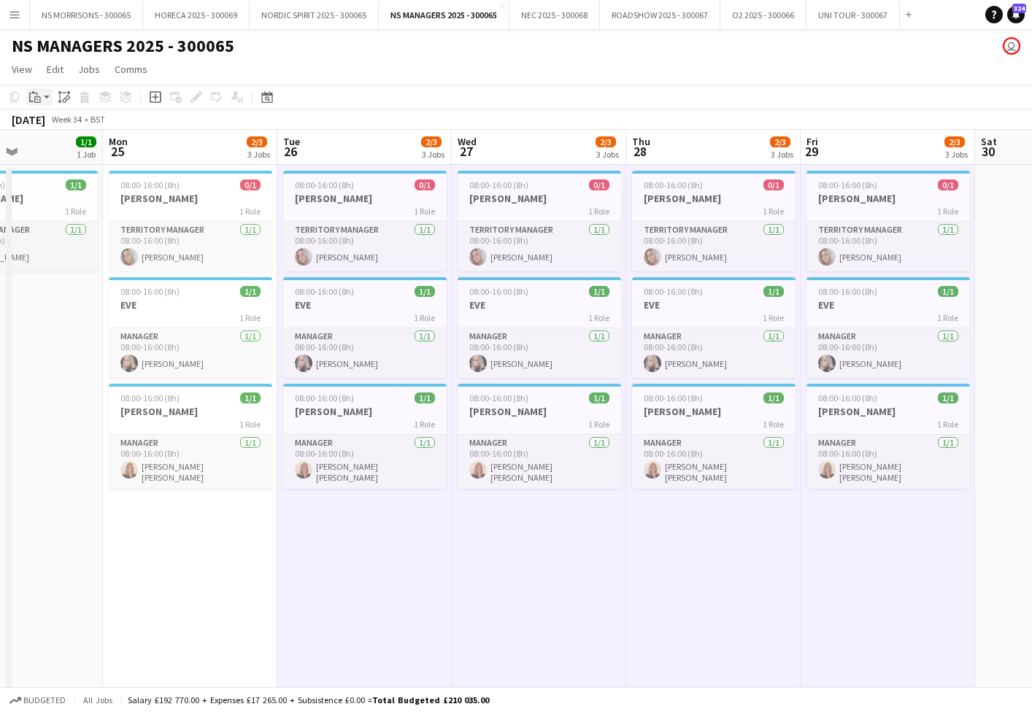
click at [28, 99] on div "Paste" at bounding box center [35, 97] width 18 height 18
drag, startPoint x: 52, startPoint y: 150, endPoint x: 53, endPoint y: 161, distance: 11.0
click at [52, 150] on link "Paste with crew Command Shift V" at bounding box center [96, 149] width 115 height 13
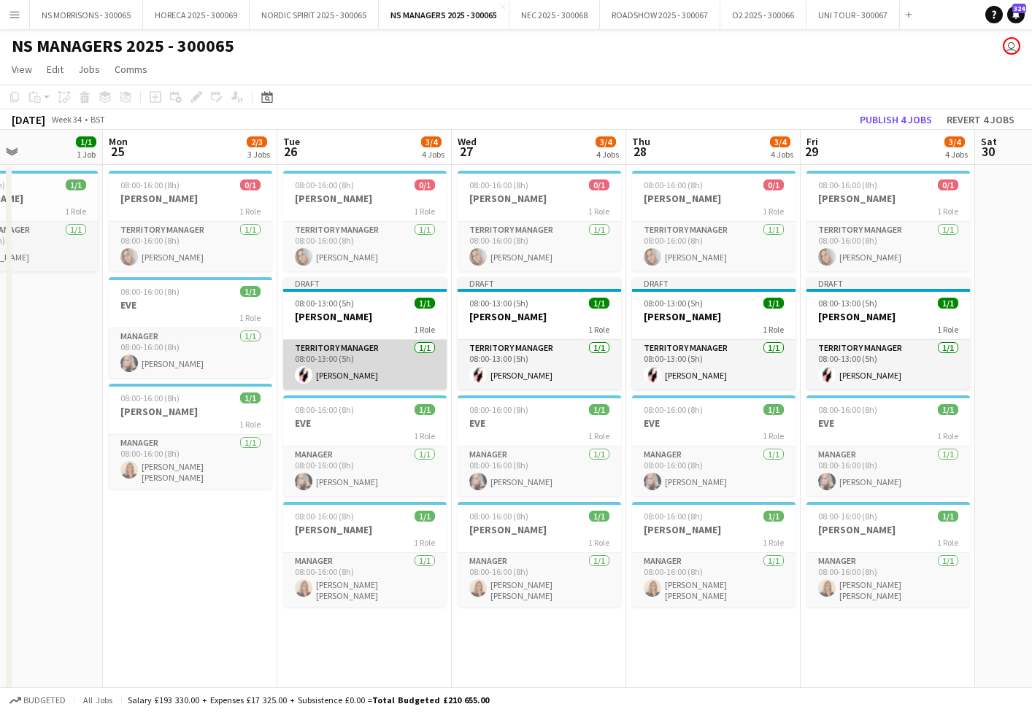
click at [364, 352] on app-card-role "Territory Manager [DATE] 08:00-13:00 (5h) [PERSON_NAME]" at bounding box center [364, 365] width 163 height 50
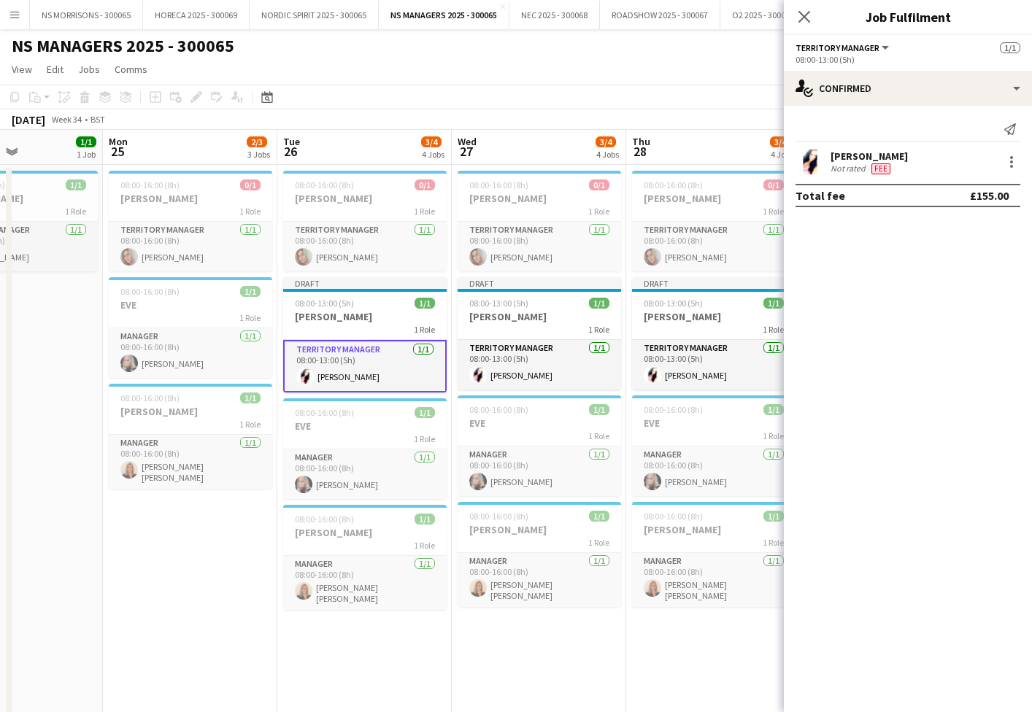
click at [226, 595] on app-date-cell "08:00-16:00 (8h) 0/1 [PERSON_NAME] 1 Role Territory Manager [DATE] 08:00-16:00 …" at bounding box center [190, 610] width 174 height 890
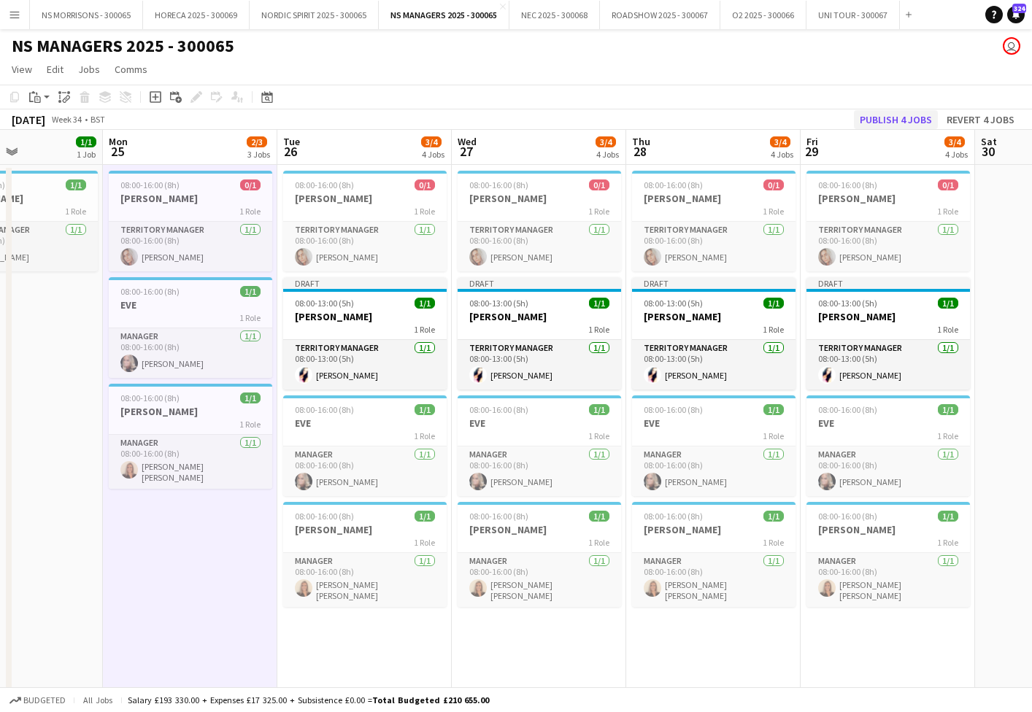
click at [909, 118] on button "Publish 4 jobs" at bounding box center [896, 119] width 84 height 19
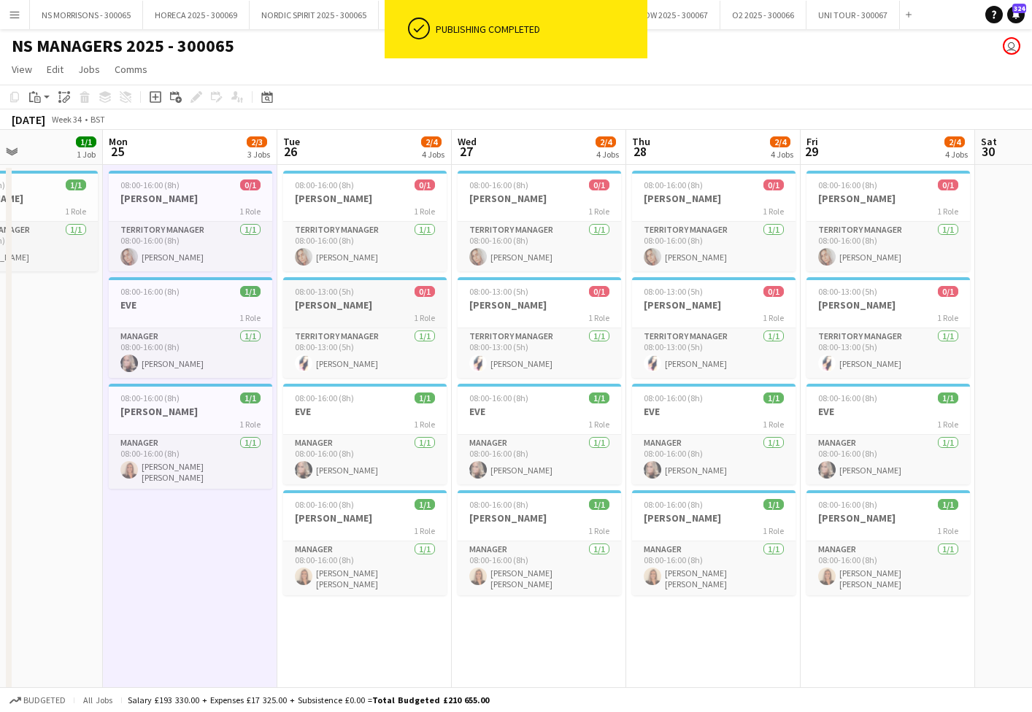
click at [423, 288] on span "0/1" at bounding box center [425, 291] width 20 height 11
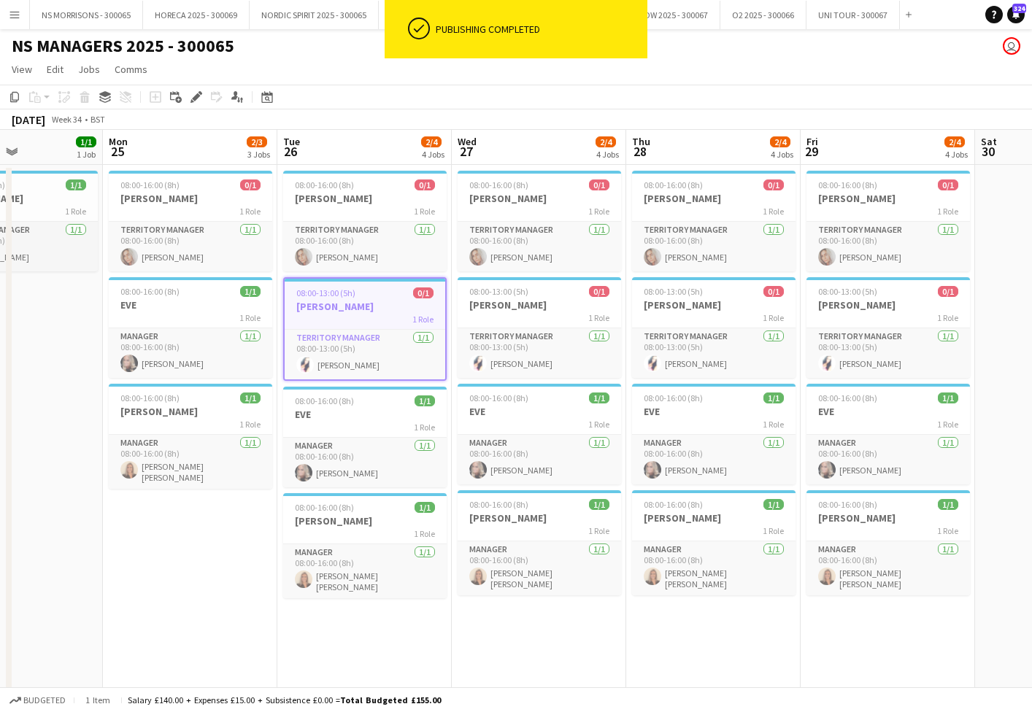
click at [388, 296] on div "08:00-13:00 (5h) 0/1" at bounding box center [365, 293] width 161 height 11
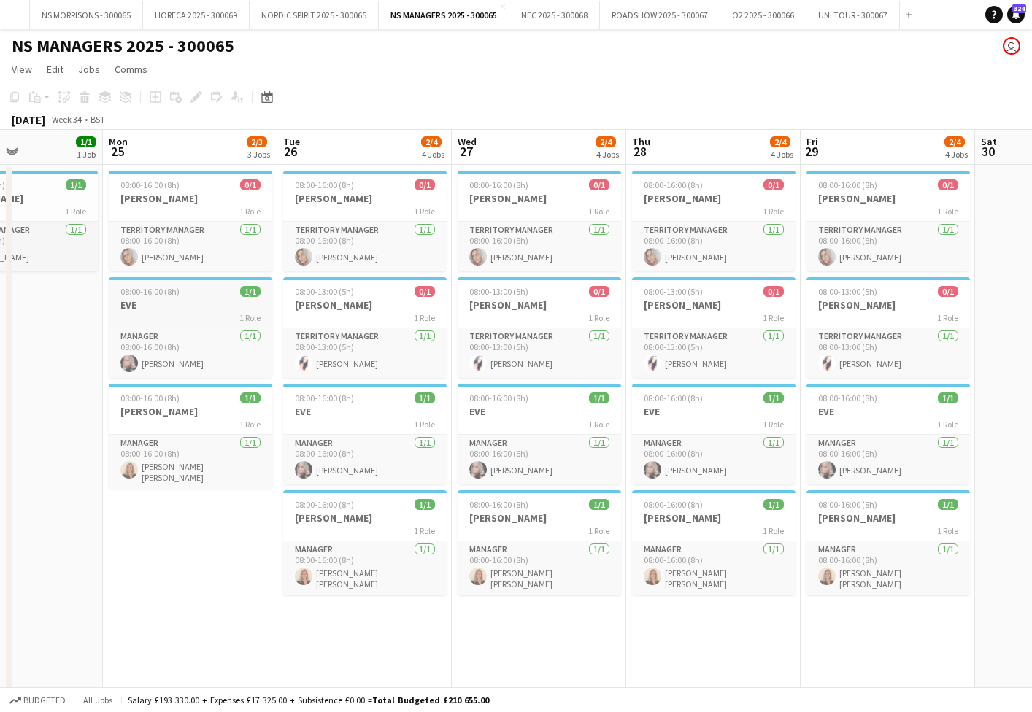
click at [201, 312] on div "1 Role" at bounding box center [190, 318] width 163 height 12
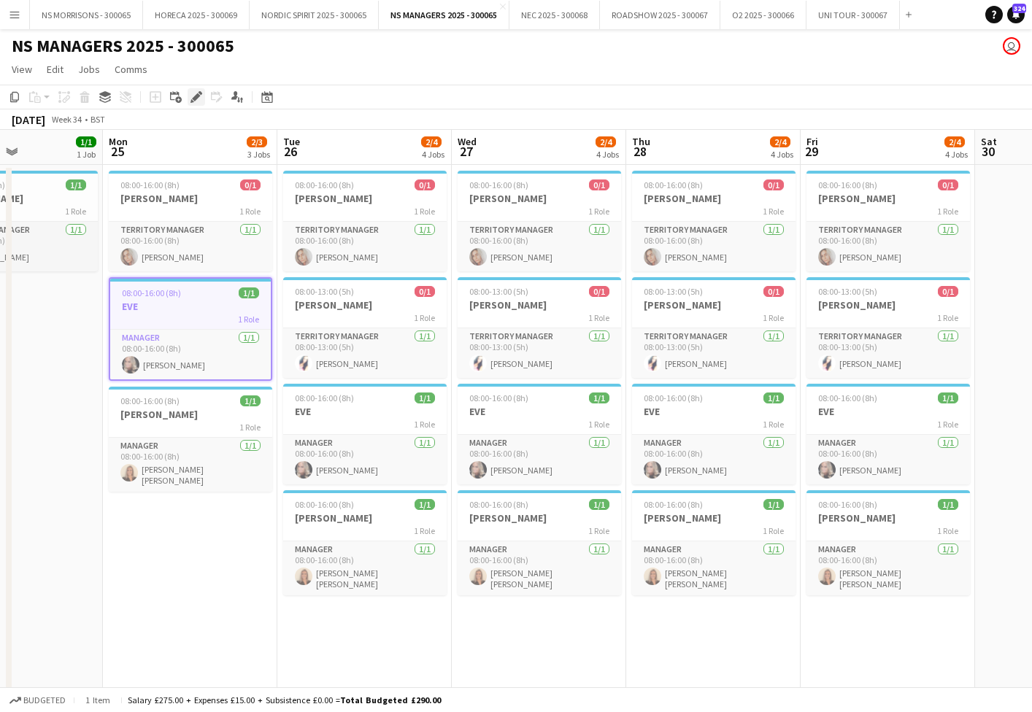
click at [188, 101] on div "Add job Add linked Job Edit Edit linked Job Applicants" at bounding box center [190, 97] width 112 height 18
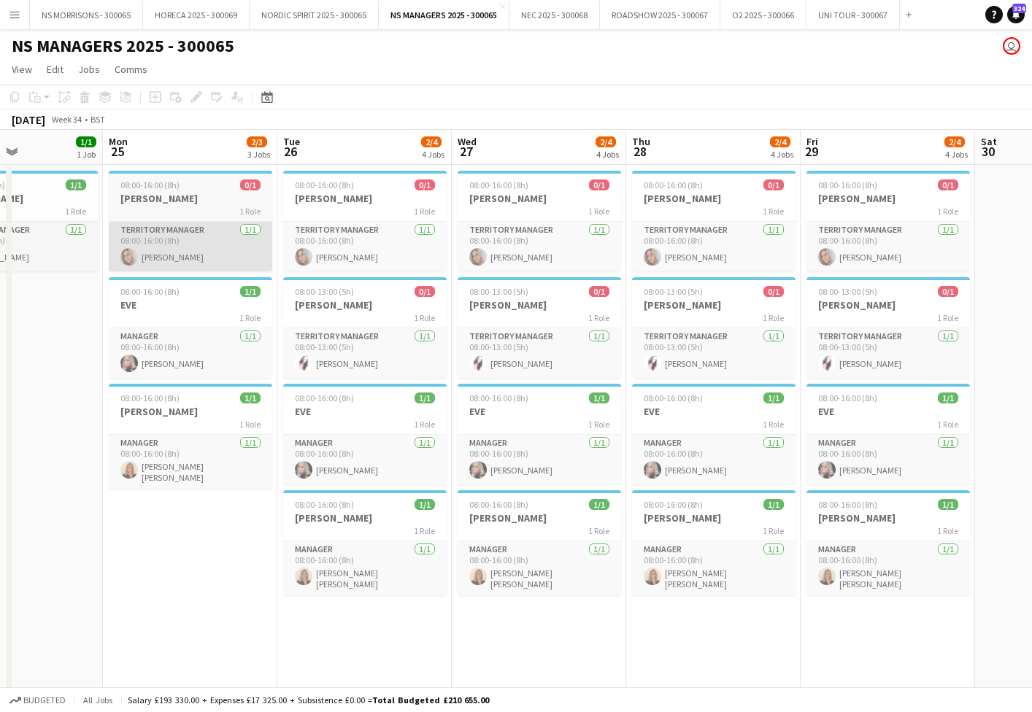
drag, startPoint x: 195, startPoint y: 100, endPoint x: 214, endPoint y: 266, distance: 167.5
click at [195, 100] on div "Add job Add linked Job Edit Edit linked Job Applicants" at bounding box center [190, 97] width 112 height 18
click at [209, 290] on div "08:00-16:00 (8h) 1/1" at bounding box center [190, 291] width 163 height 11
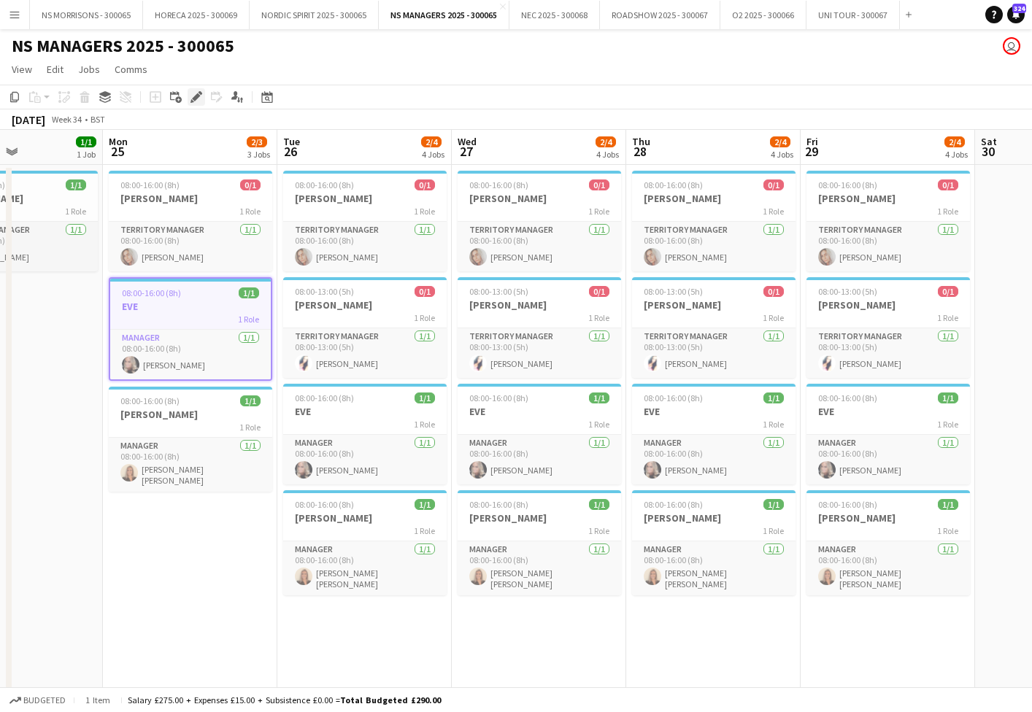
click at [195, 96] on icon "Edit" at bounding box center [196, 97] width 12 height 12
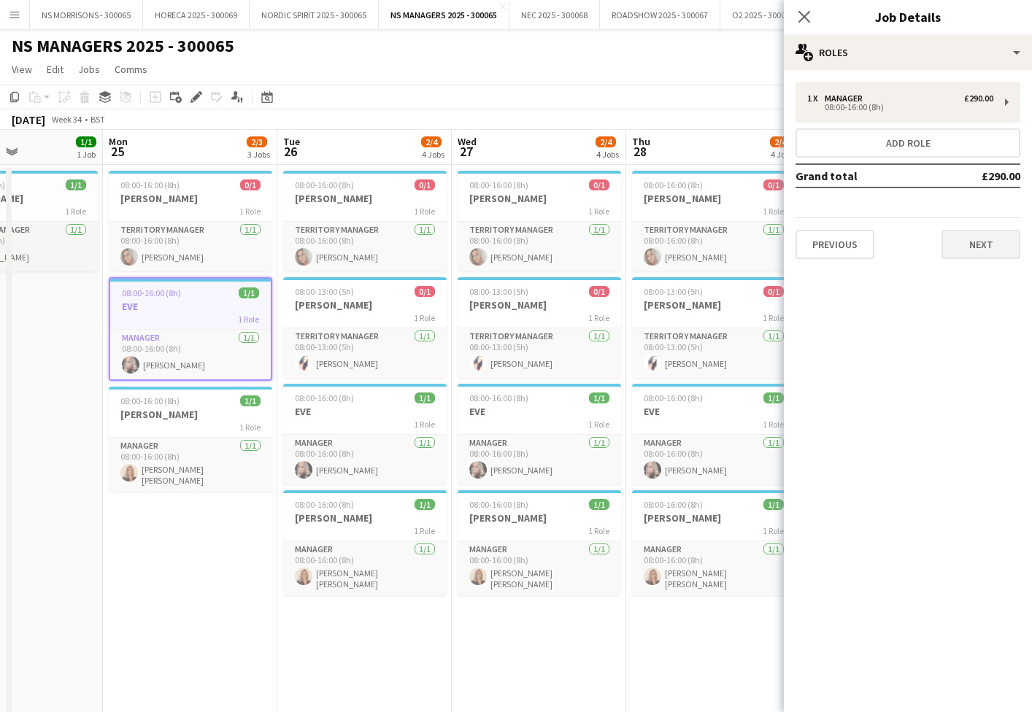
click at [969, 236] on button "Next" at bounding box center [980, 244] width 79 height 29
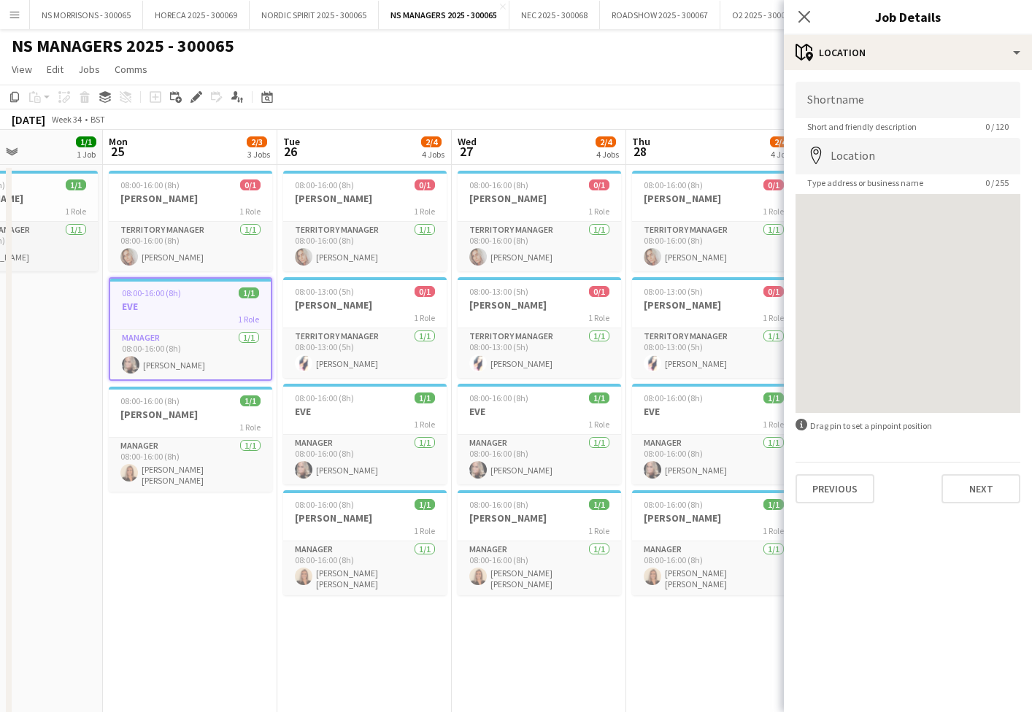
click at [957, 481] on button "Next" at bounding box center [980, 488] width 79 height 29
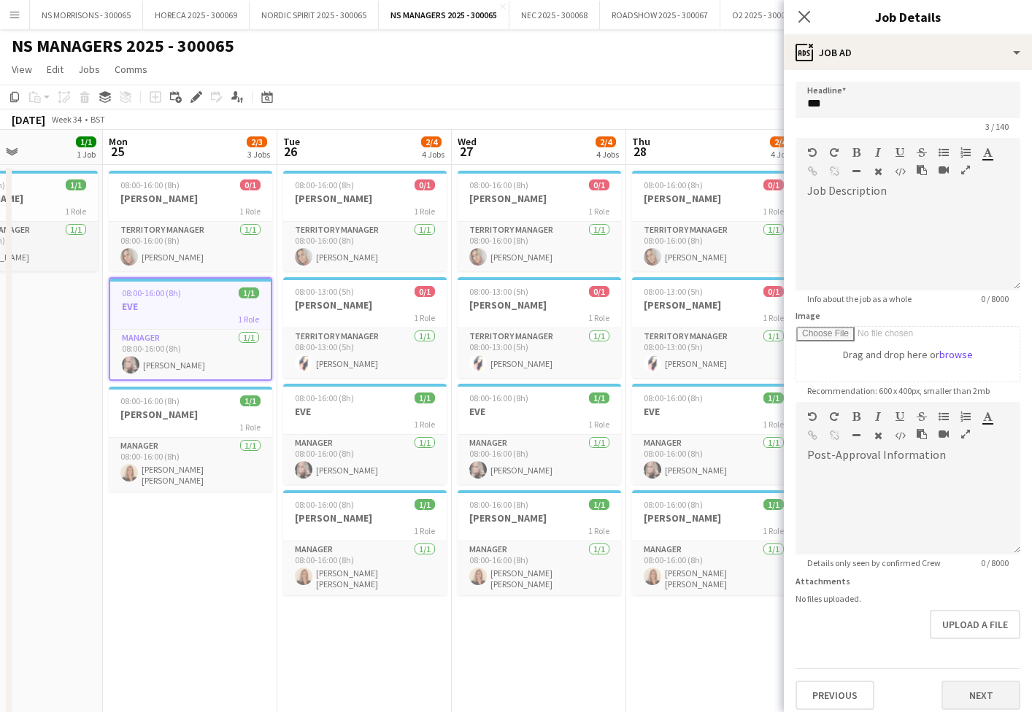
click at [966, 682] on button "Next" at bounding box center [980, 695] width 79 height 29
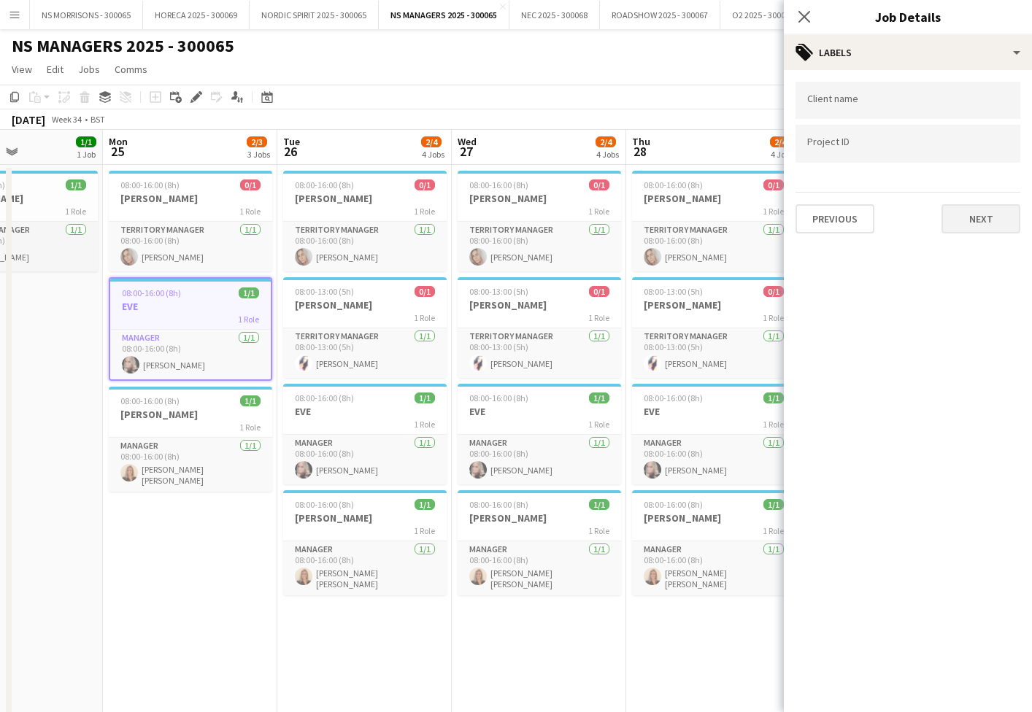
click at [958, 223] on button "Next" at bounding box center [980, 218] width 79 height 29
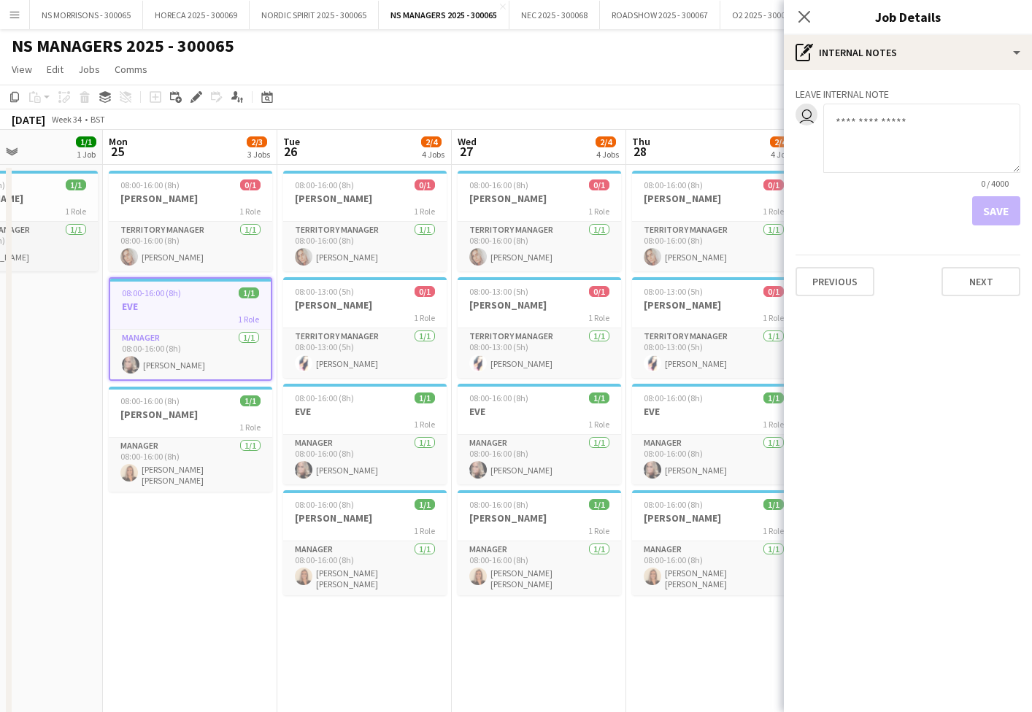
click at [983, 288] on button "Next" at bounding box center [980, 281] width 79 height 29
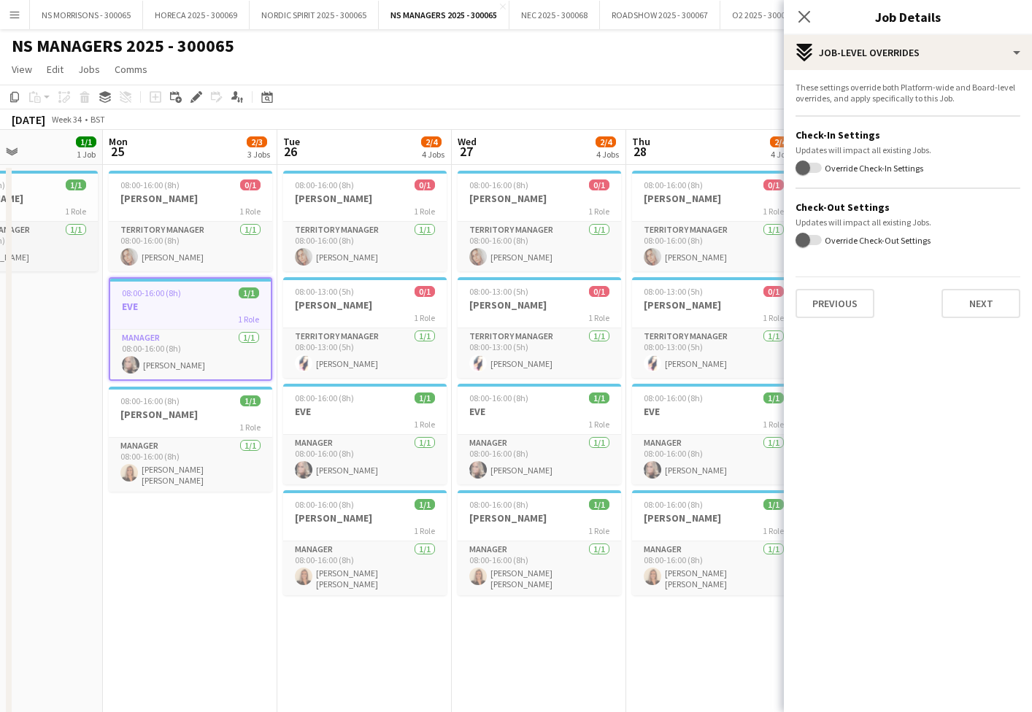
click at [975, 288] on div "Previous Next" at bounding box center [908, 298] width 225 height 42
click at [971, 302] on button "Next" at bounding box center [980, 303] width 79 height 29
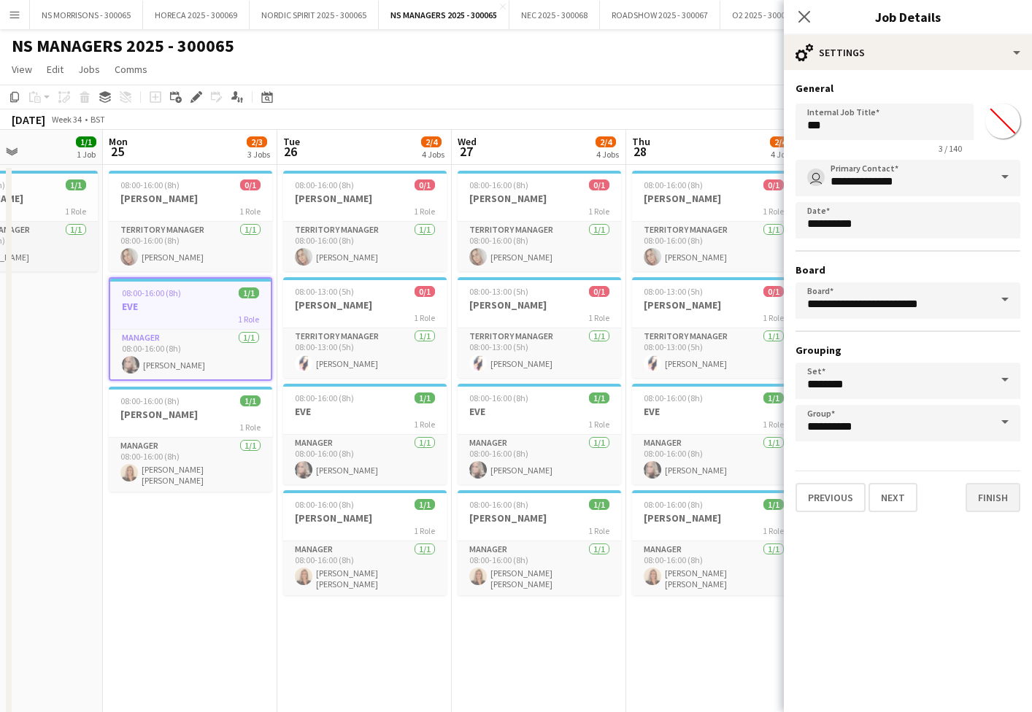
click at [998, 506] on button "Finish" at bounding box center [993, 497] width 55 height 29
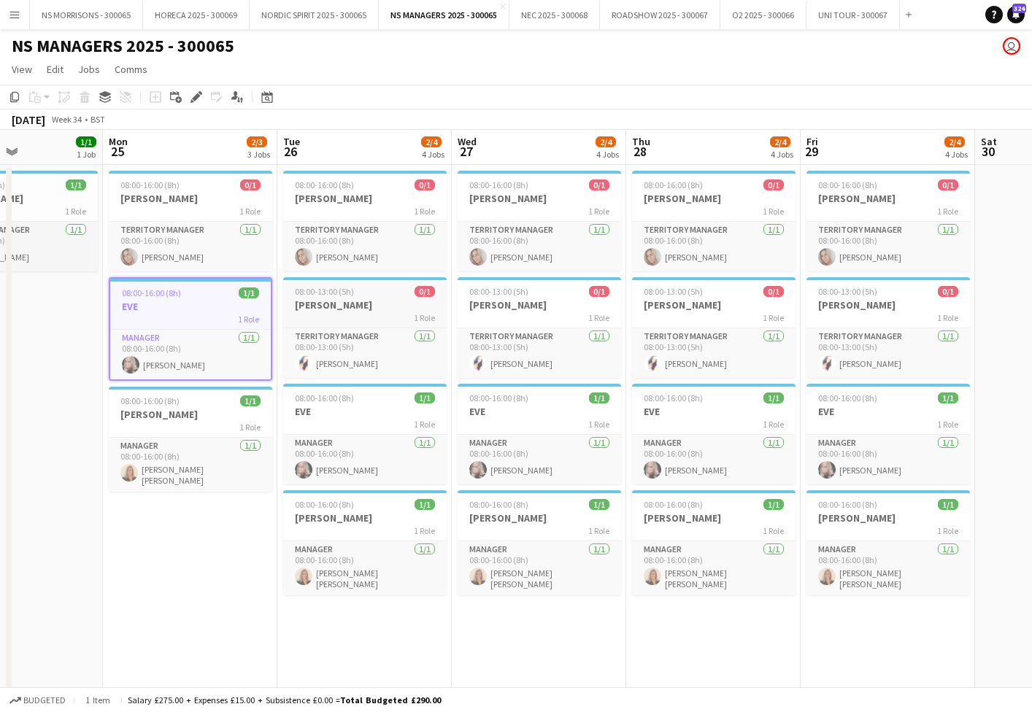
click at [420, 289] on span "0/1" at bounding box center [425, 291] width 20 height 11
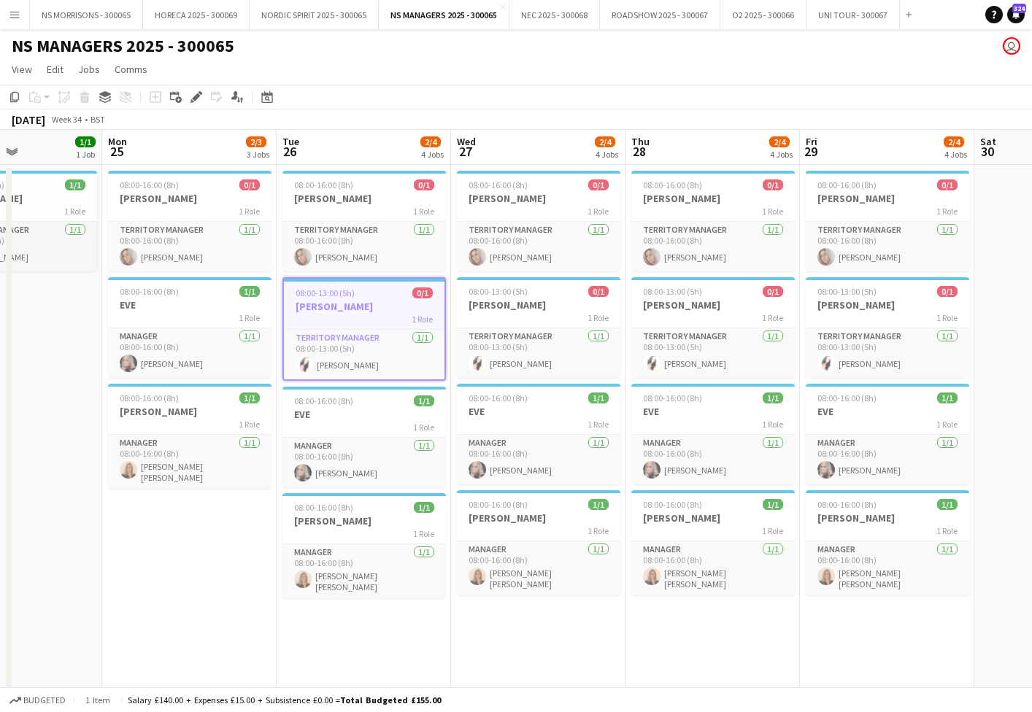
click at [420, 289] on span "0/1" at bounding box center [422, 293] width 20 height 11
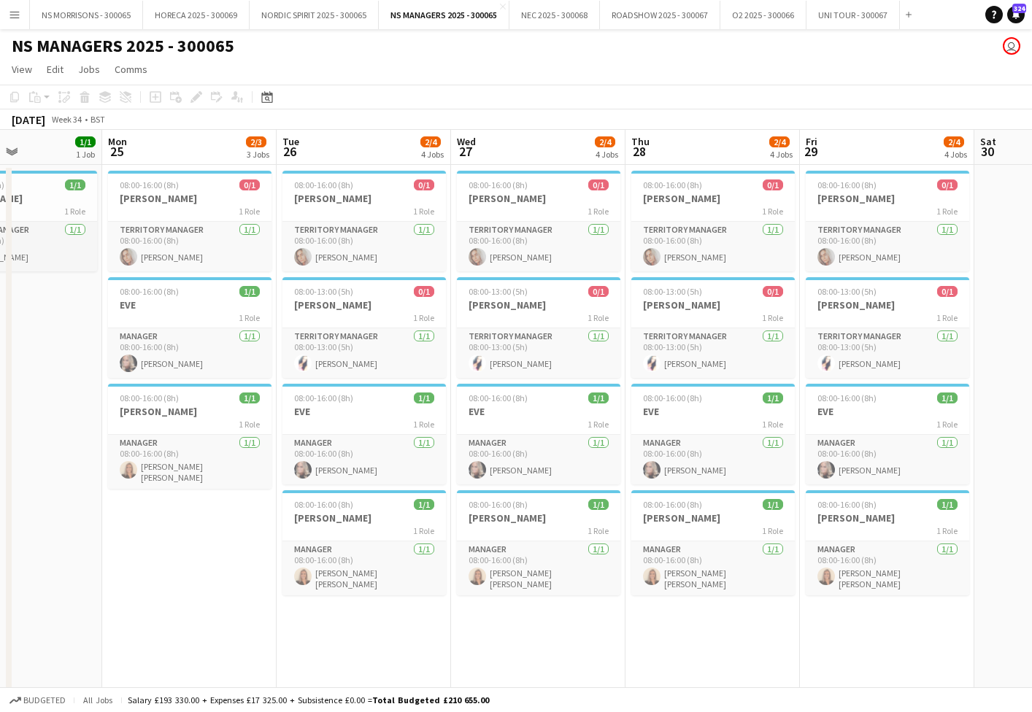
drag, startPoint x: 388, startPoint y: 299, endPoint x: 359, endPoint y: 277, distance: 36.9
click at [388, 298] on h3 "[PERSON_NAME]" at bounding box center [363, 304] width 163 height 13
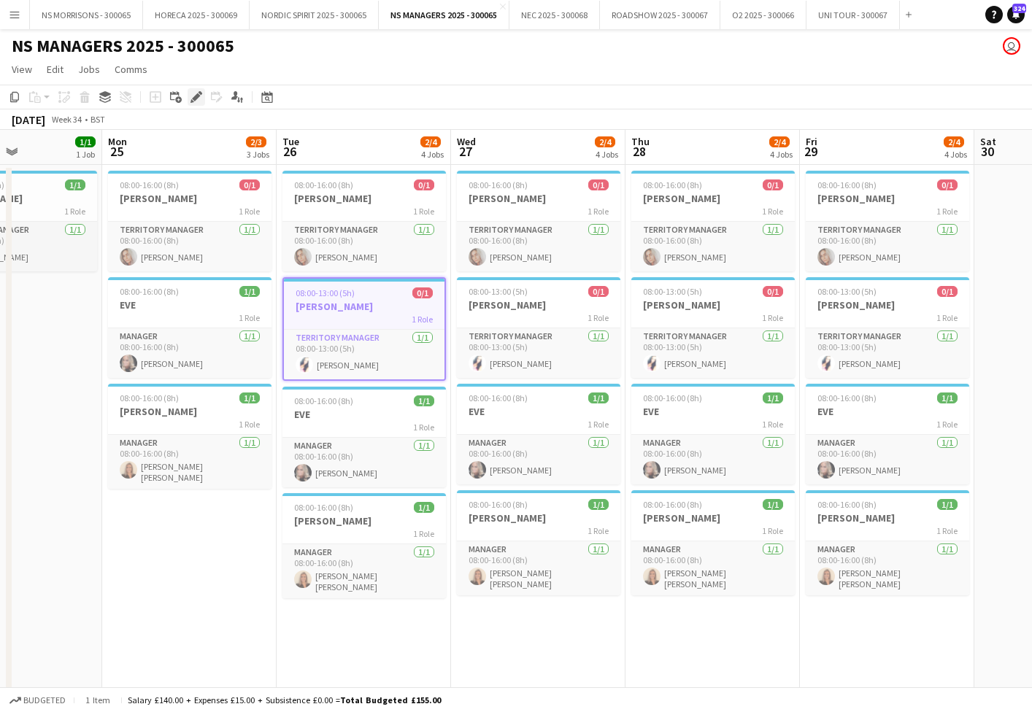
click at [192, 92] on icon "Edit" at bounding box center [196, 97] width 12 height 12
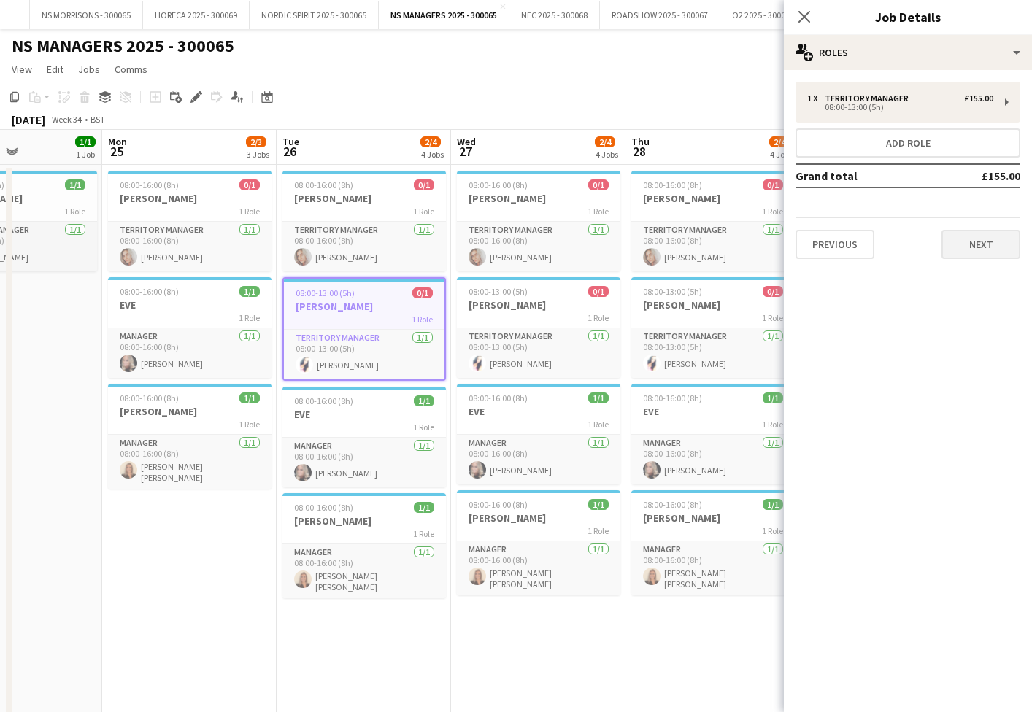
click at [958, 242] on button "Next" at bounding box center [980, 244] width 79 height 29
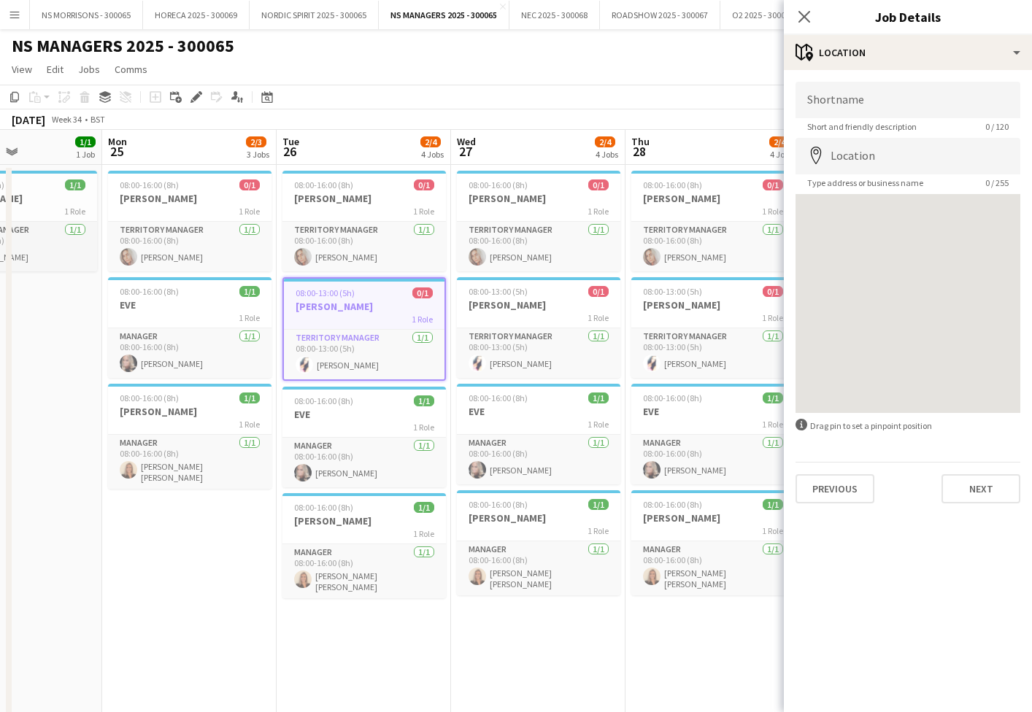
drag, startPoint x: 998, startPoint y: 478, endPoint x: 973, endPoint y: 342, distance: 138.1
click at [998, 477] on button "Next" at bounding box center [980, 488] width 79 height 29
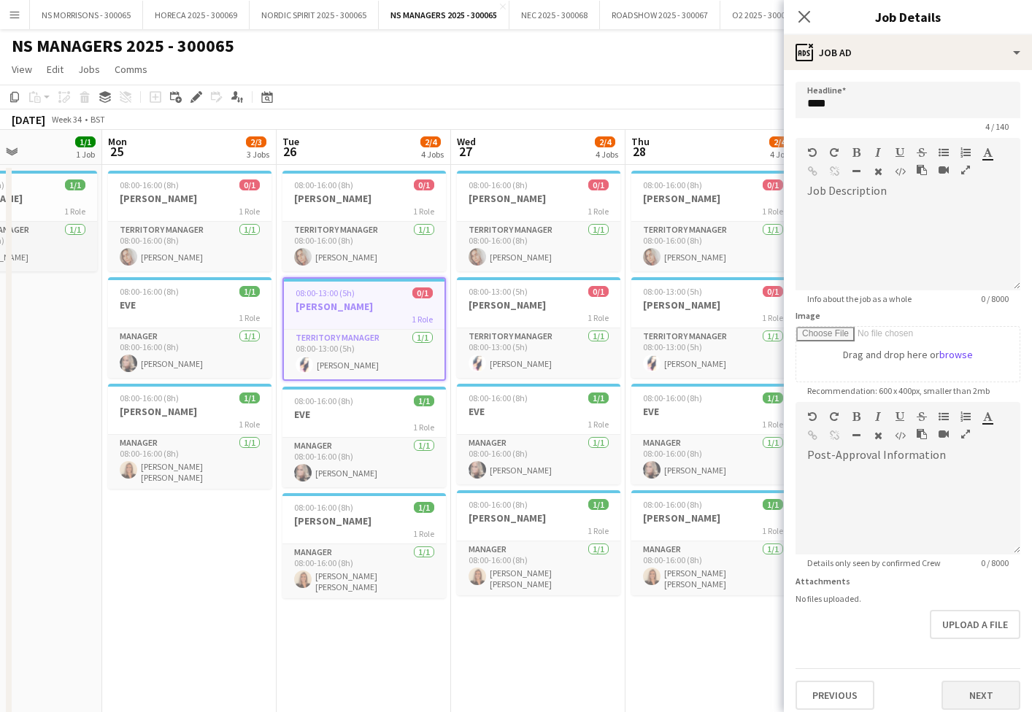
click at [976, 693] on button "Next" at bounding box center [980, 695] width 79 height 29
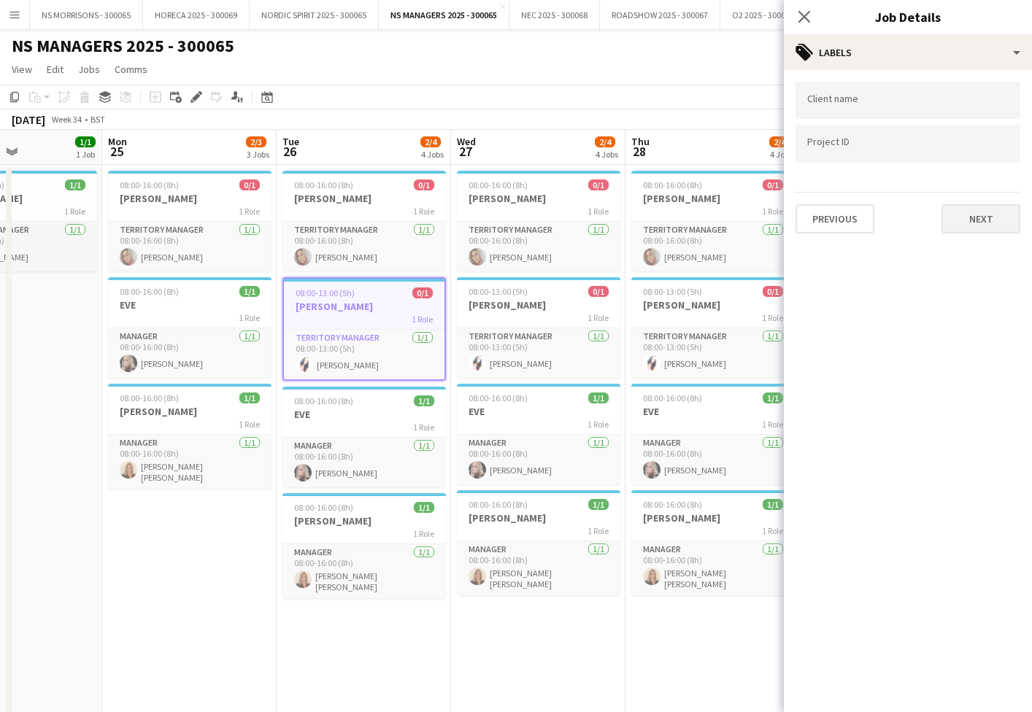
click at [995, 230] on button "Next" at bounding box center [980, 218] width 79 height 29
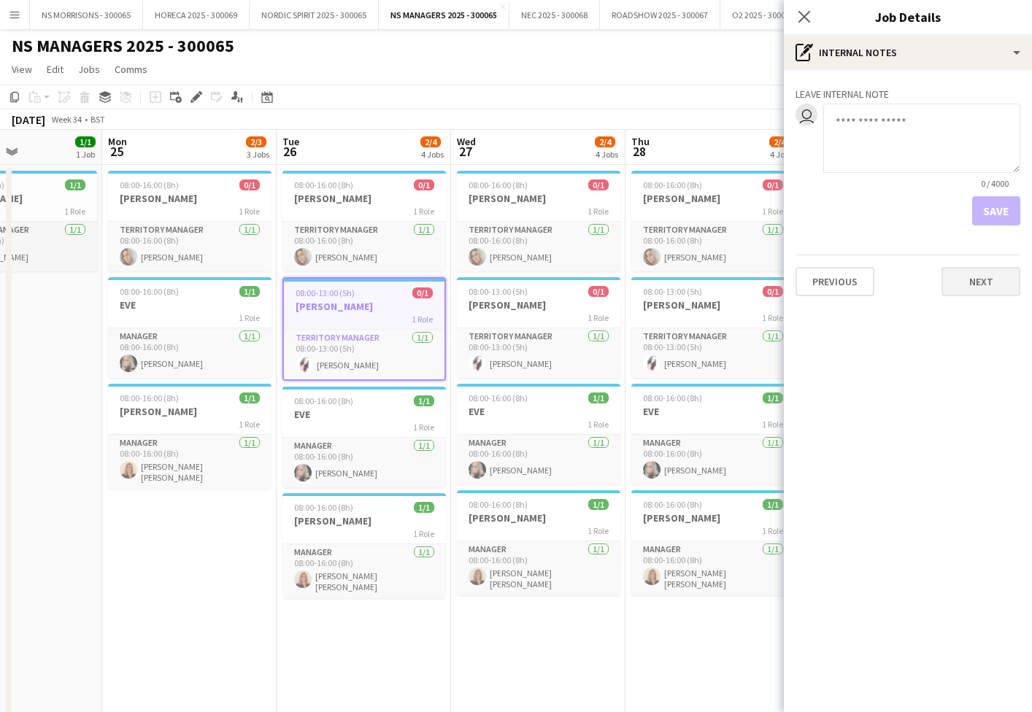
click at [991, 280] on button "Next" at bounding box center [980, 281] width 79 height 29
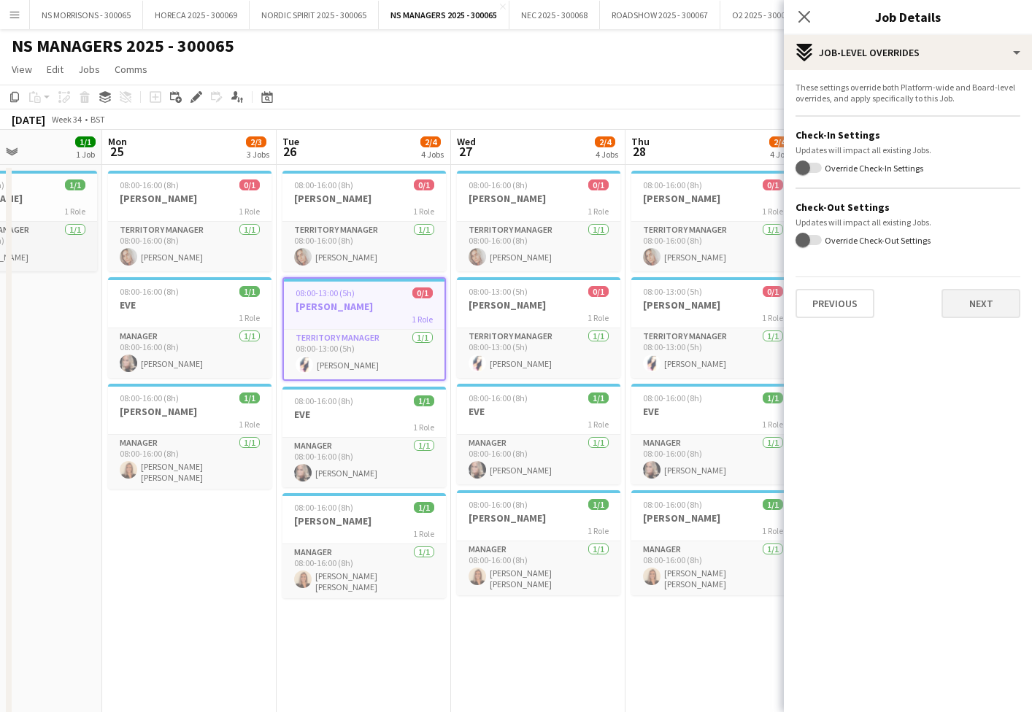
click at [964, 305] on button "Next" at bounding box center [980, 303] width 79 height 29
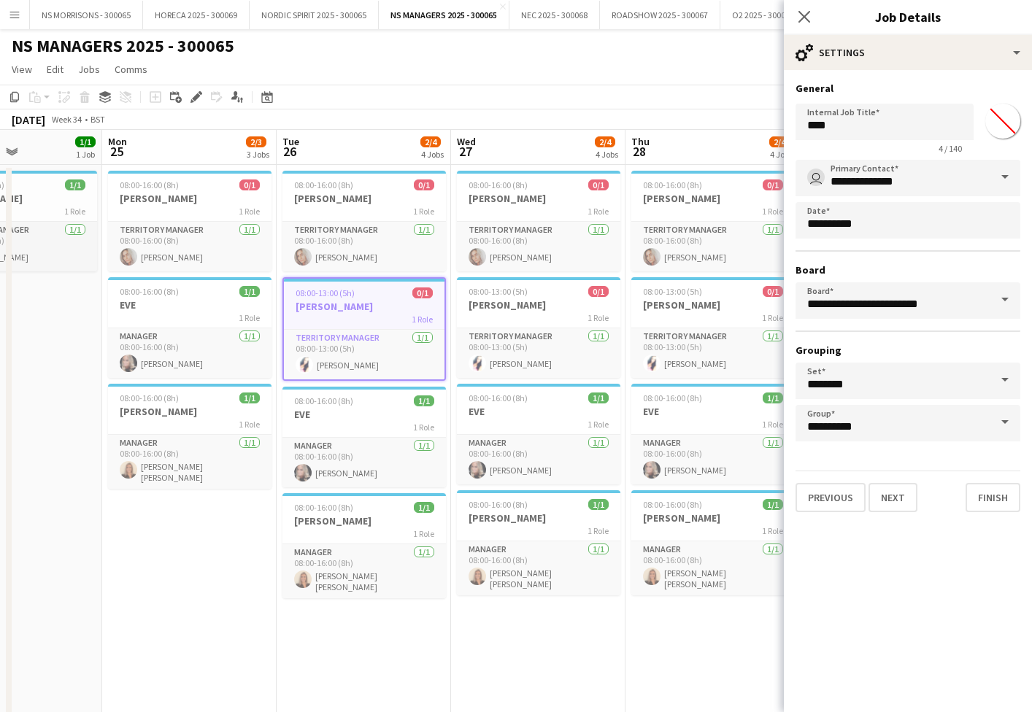
click at [1004, 111] on input "*******" at bounding box center [1003, 121] width 53 height 53
click at [256, 295] on span "1/1" at bounding box center [249, 291] width 20 height 11
type input "***"
type input "*******"
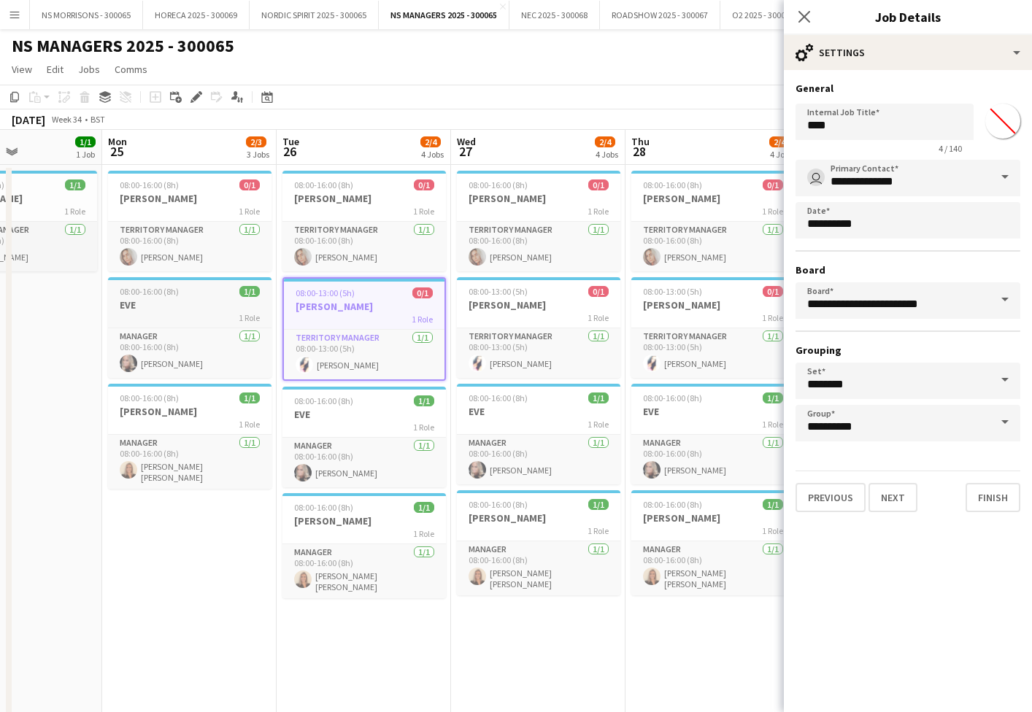
type input "**********"
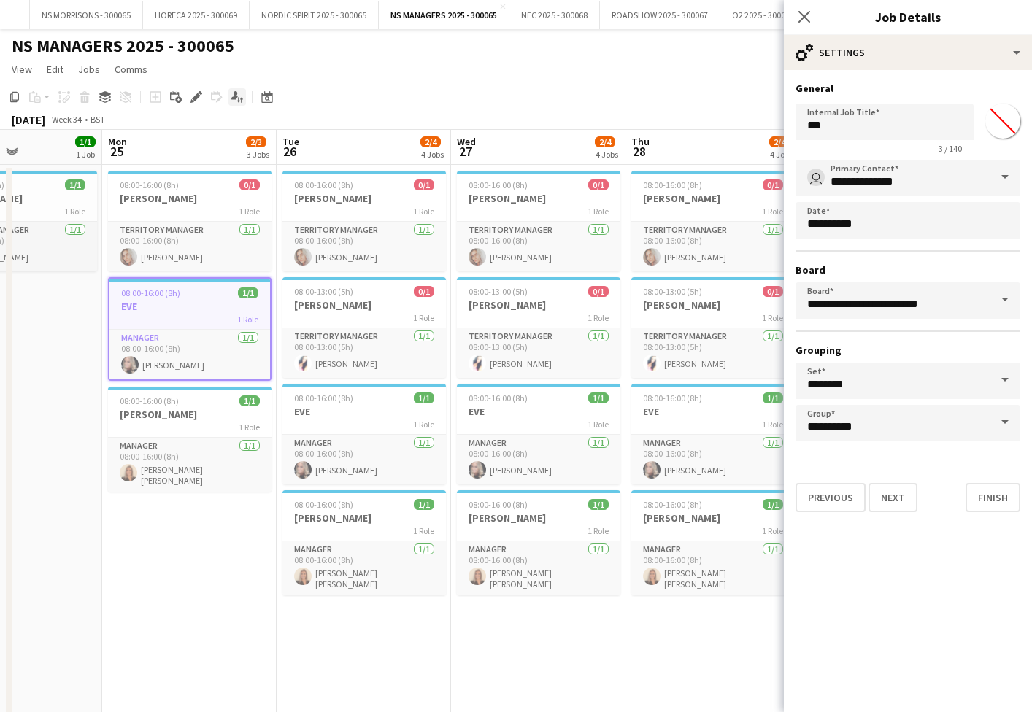
drag, startPoint x: 202, startPoint y: 101, endPoint x: 228, endPoint y: 103, distance: 26.4
click at [204, 101] on div "Edit" at bounding box center [197, 97] width 18 height 18
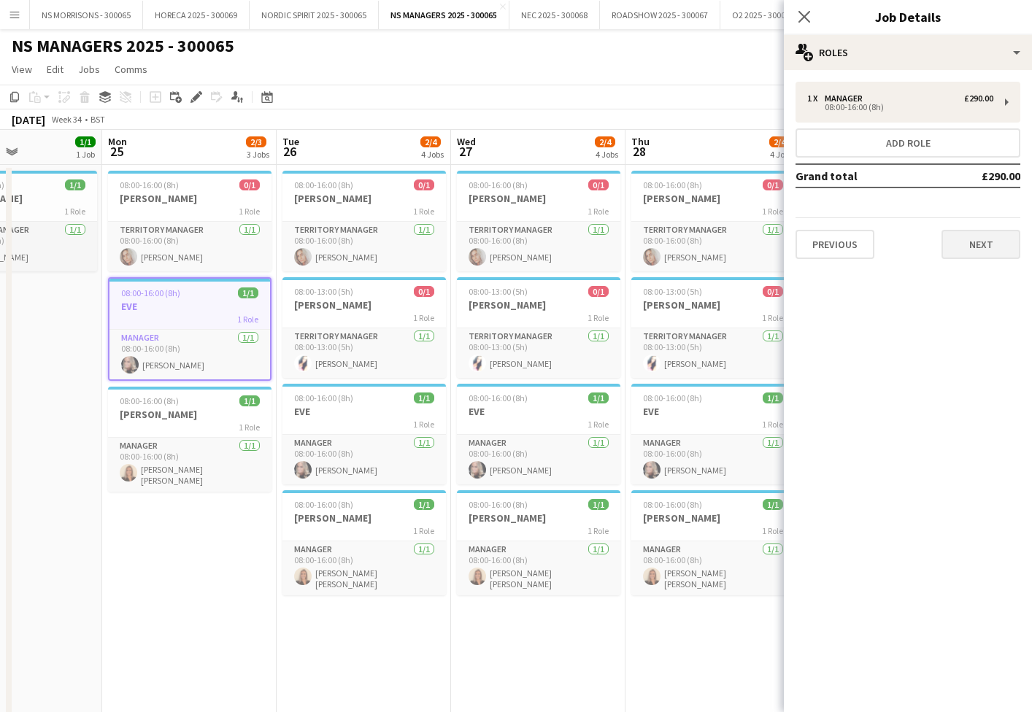
click at [997, 238] on button "Next" at bounding box center [980, 244] width 79 height 29
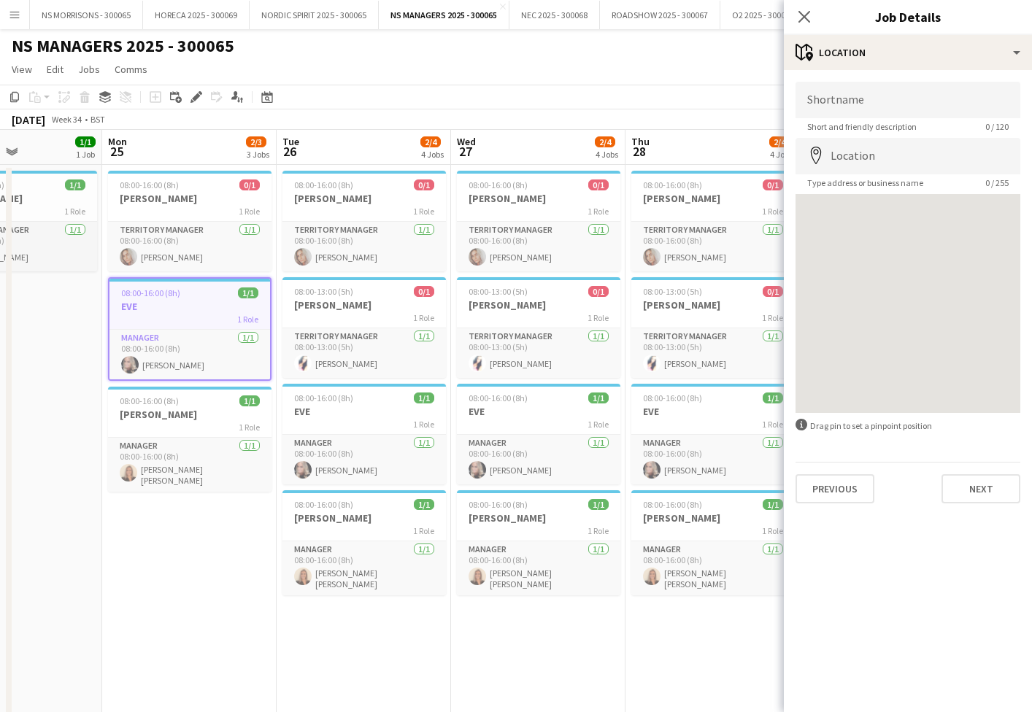
drag, startPoint x: 988, startPoint y: 494, endPoint x: 1005, endPoint y: 358, distance: 136.8
click at [988, 494] on button "Next" at bounding box center [980, 488] width 79 height 29
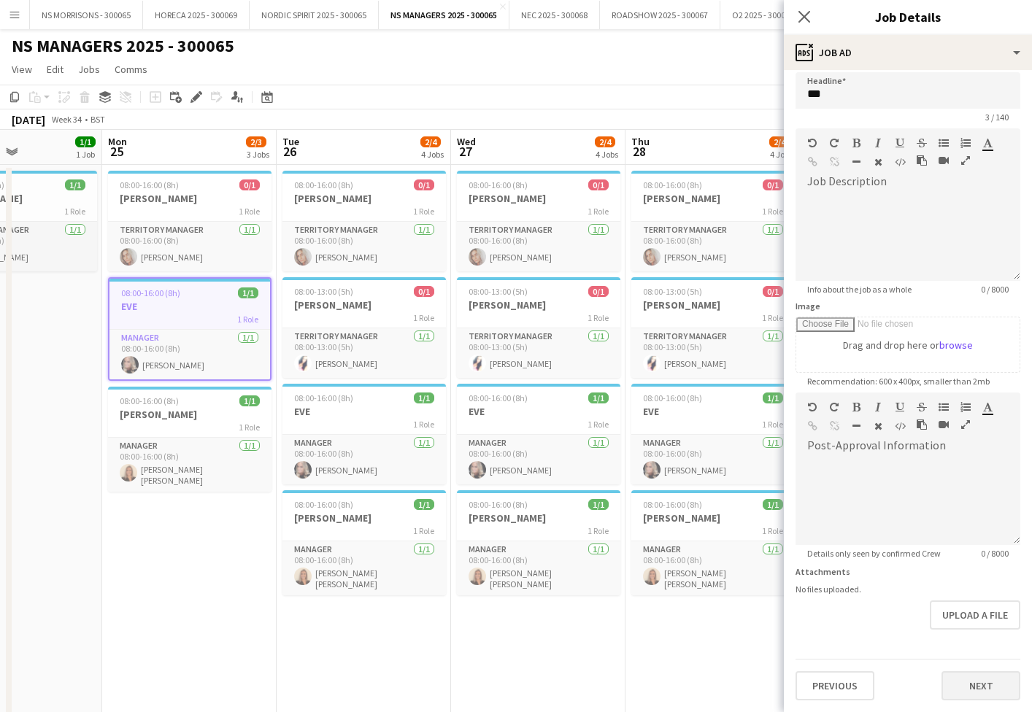
scroll to position [9, 0]
drag, startPoint x: 984, startPoint y: 688, endPoint x: 941, endPoint y: 379, distance: 312.4
click at [983, 687] on button "Next" at bounding box center [980, 685] width 79 height 29
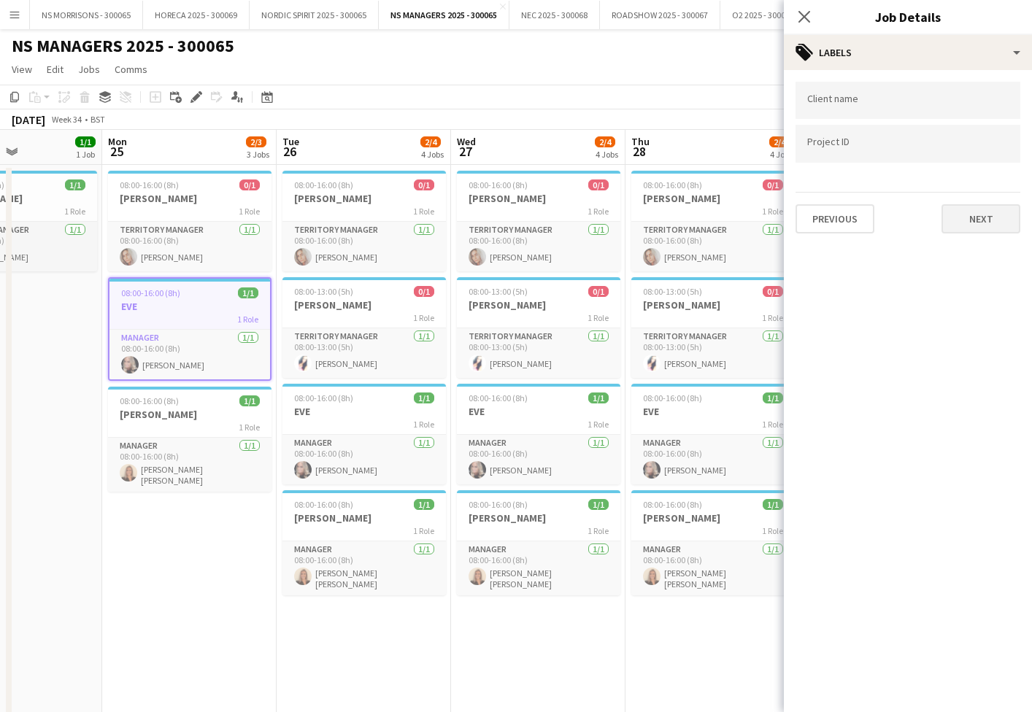
drag, startPoint x: 989, startPoint y: 201, endPoint x: 987, endPoint y: 209, distance: 7.6
click at [987, 206] on div "Previous Next" at bounding box center [908, 213] width 225 height 42
click at [985, 214] on button "Next" at bounding box center [980, 218] width 79 height 29
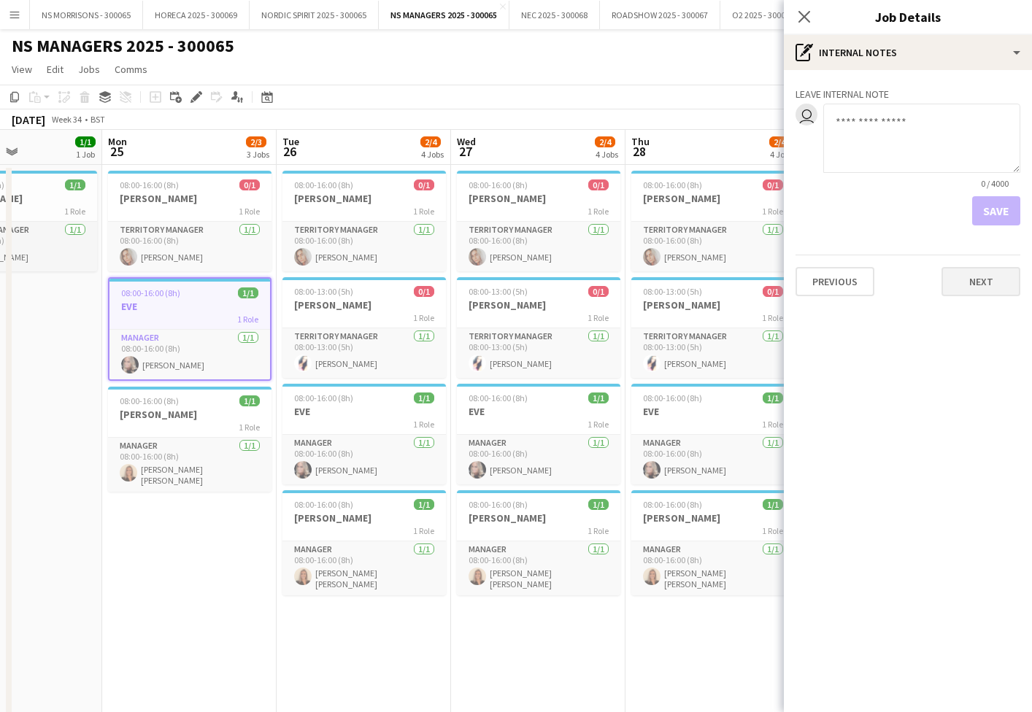
click at [973, 282] on button "Next" at bounding box center [980, 281] width 79 height 29
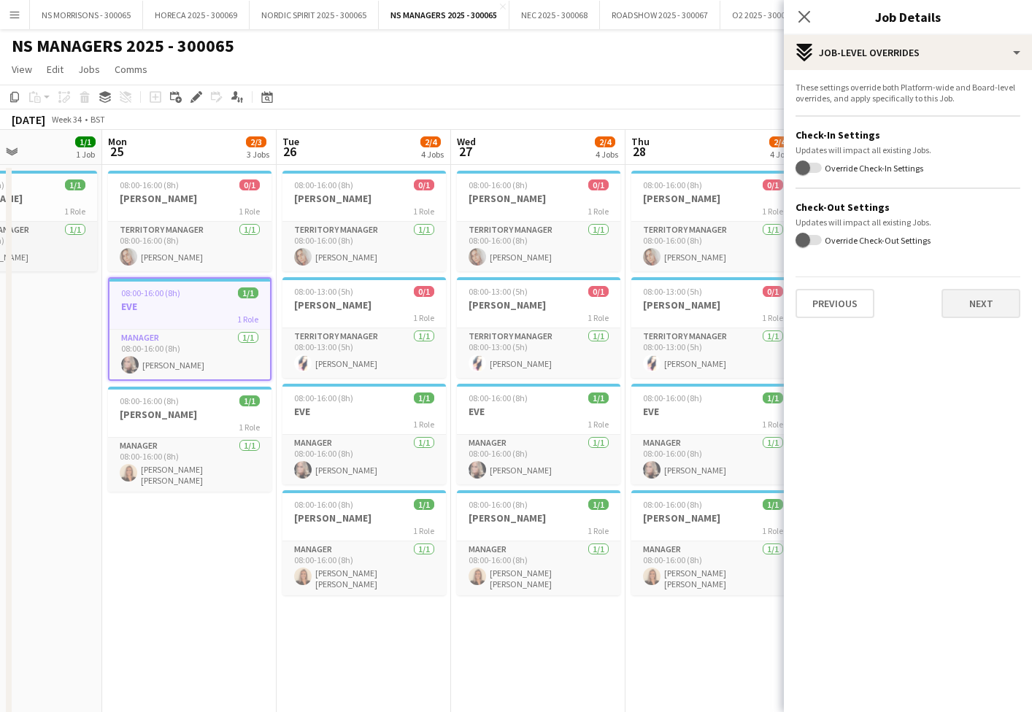
drag, startPoint x: 973, startPoint y: 320, endPoint x: 975, endPoint y: 312, distance: 7.6
click at [973, 319] on div "These settings override both Platform-wide and Board-level overrides, and apply…" at bounding box center [908, 200] width 248 height 260
click at [976, 309] on button "Next" at bounding box center [980, 303] width 79 height 29
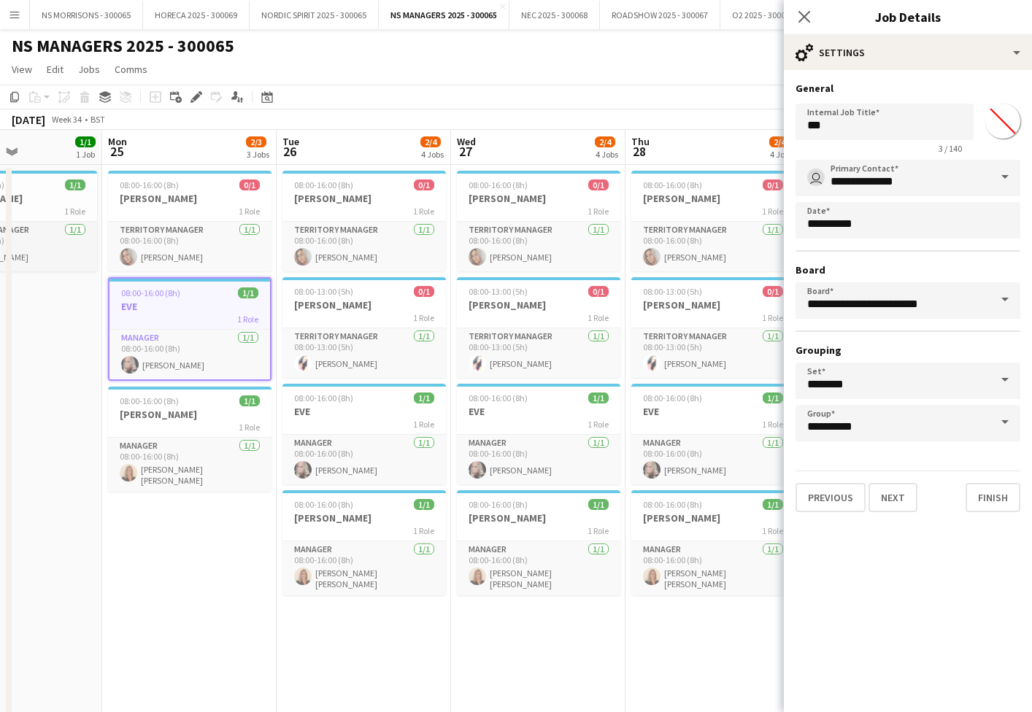
click at [999, 125] on input "*******" at bounding box center [1003, 121] width 53 height 53
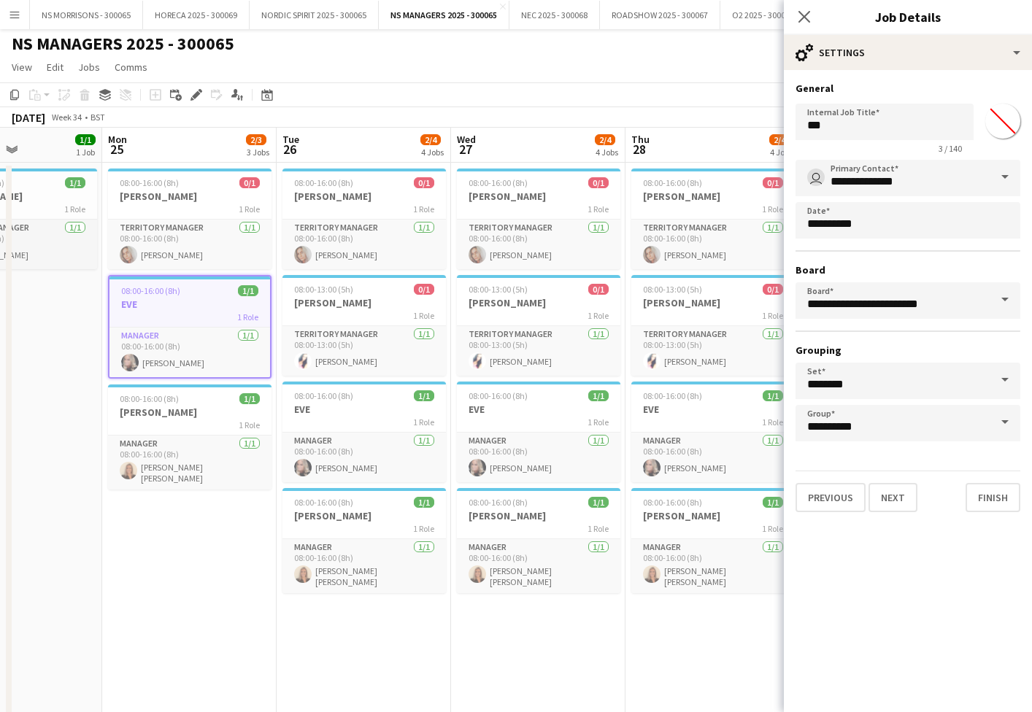
click at [188, 582] on app-date-cell "08:00-16:00 (8h) 0/1 [PERSON_NAME] 1 Role Territory Manager [DATE] 08:00-16:00 …" at bounding box center [189, 608] width 174 height 890
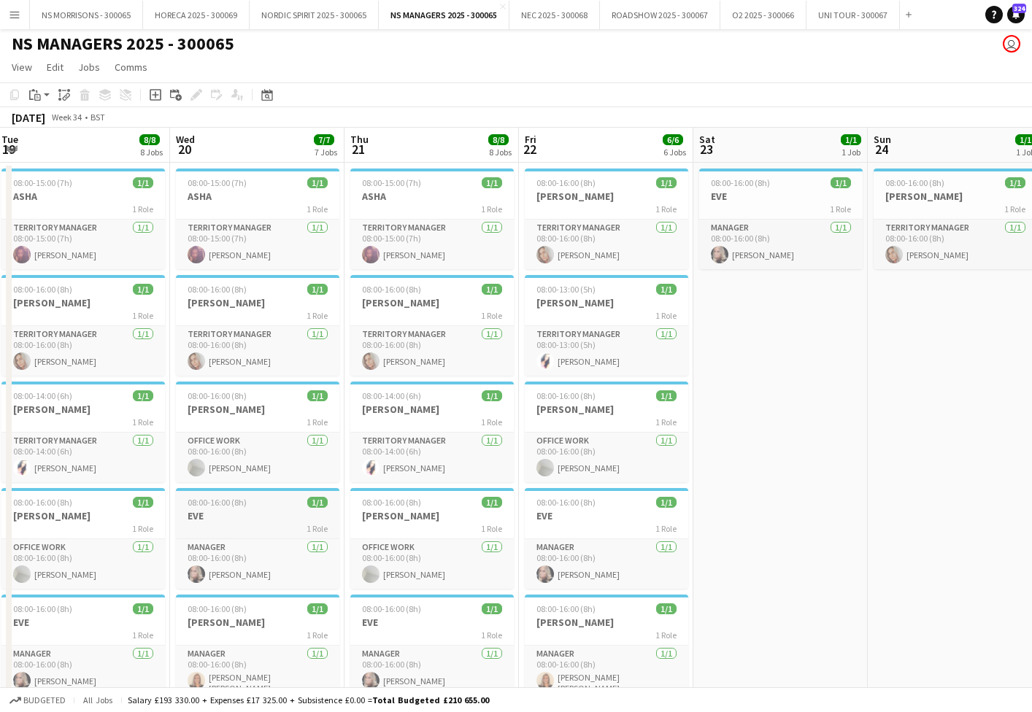
scroll to position [0, 315]
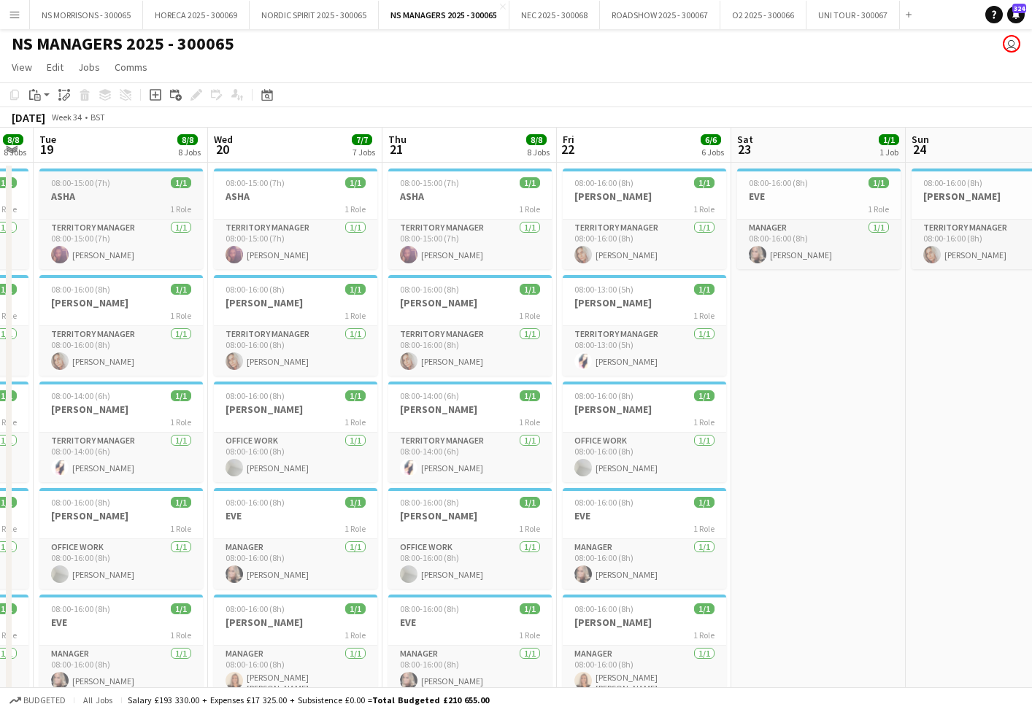
click at [140, 215] on app-job-card "08:00-15:00 (7h) 1/1 ASHA 1 Role Territory Manager [DATE] 08:00-15:00 (7h) [PER…" at bounding box center [120, 219] width 163 height 101
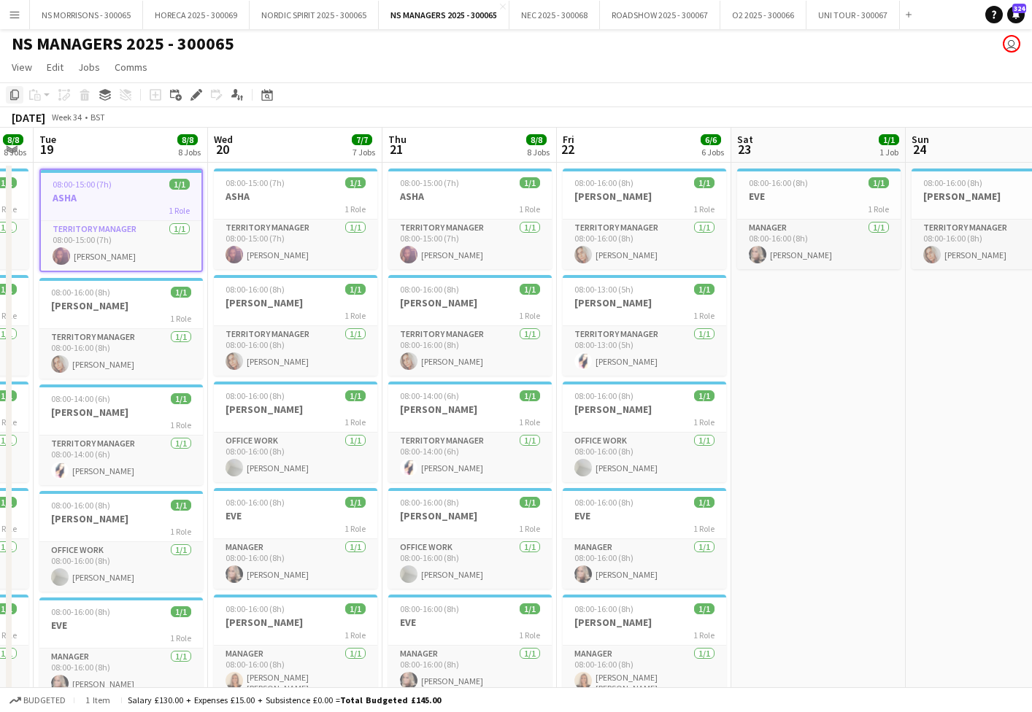
click at [14, 93] on icon "Copy" at bounding box center [15, 95] width 12 height 12
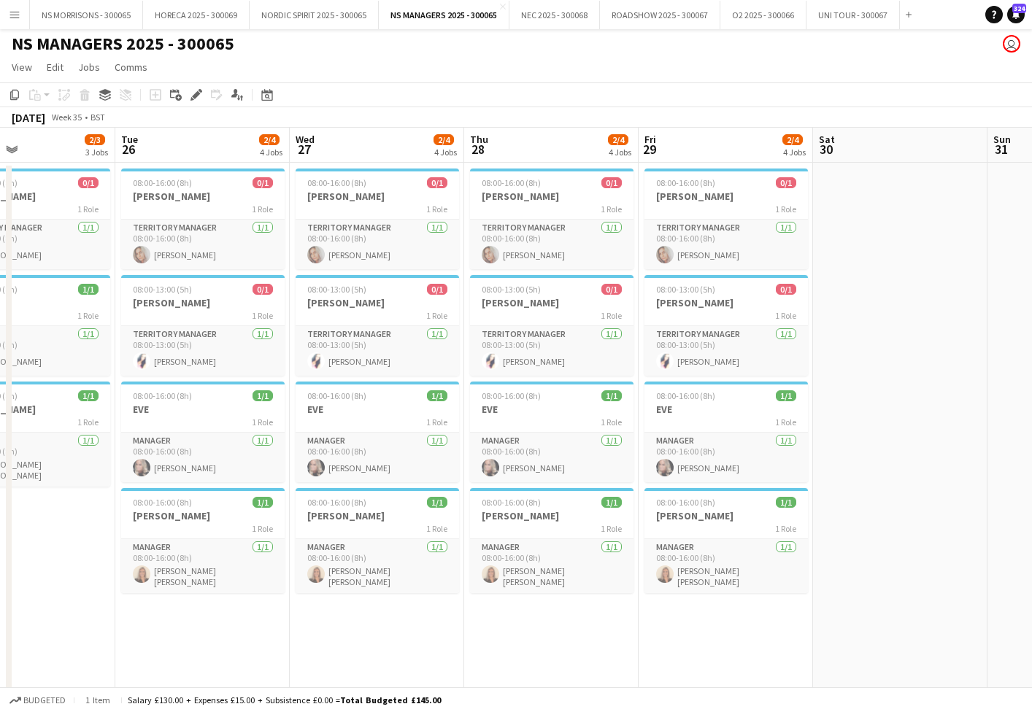
scroll to position [0, 427]
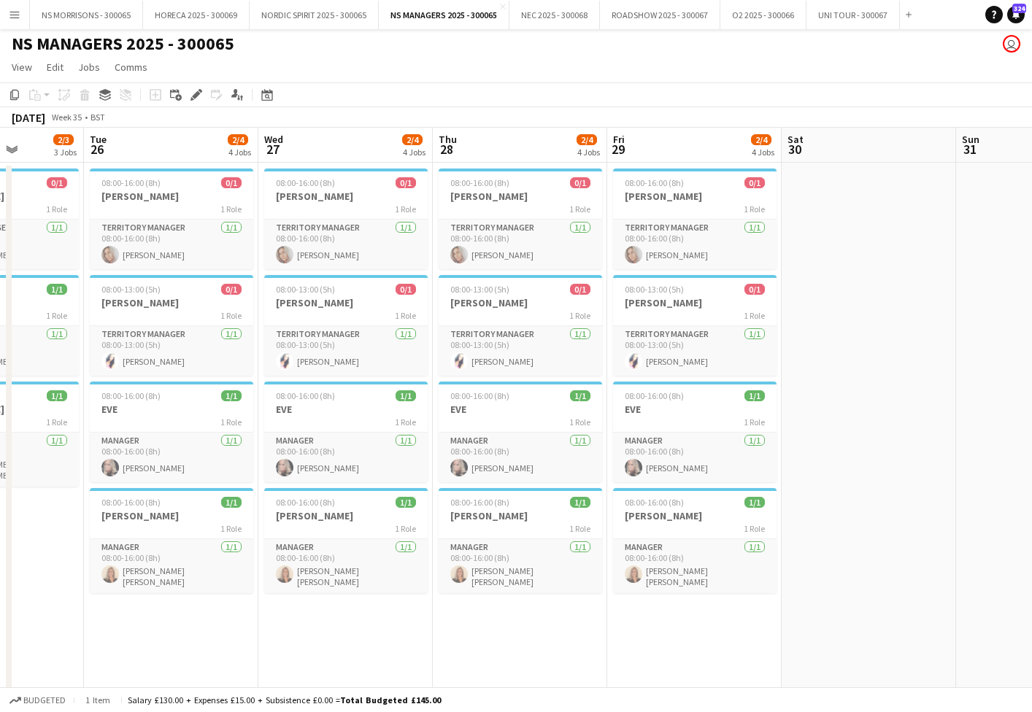
drag, startPoint x: 177, startPoint y: 633, endPoint x: 331, endPoint y: 613, distance: 155.2
click at [178, 632] on app-date-cell "08:00-16:00 (8h) 0/1 [PERSON_NAME] 1 Role Territory Manager [DATE] 08:00-16:00 …" at bounding box center [171, 608] width 174 height 890
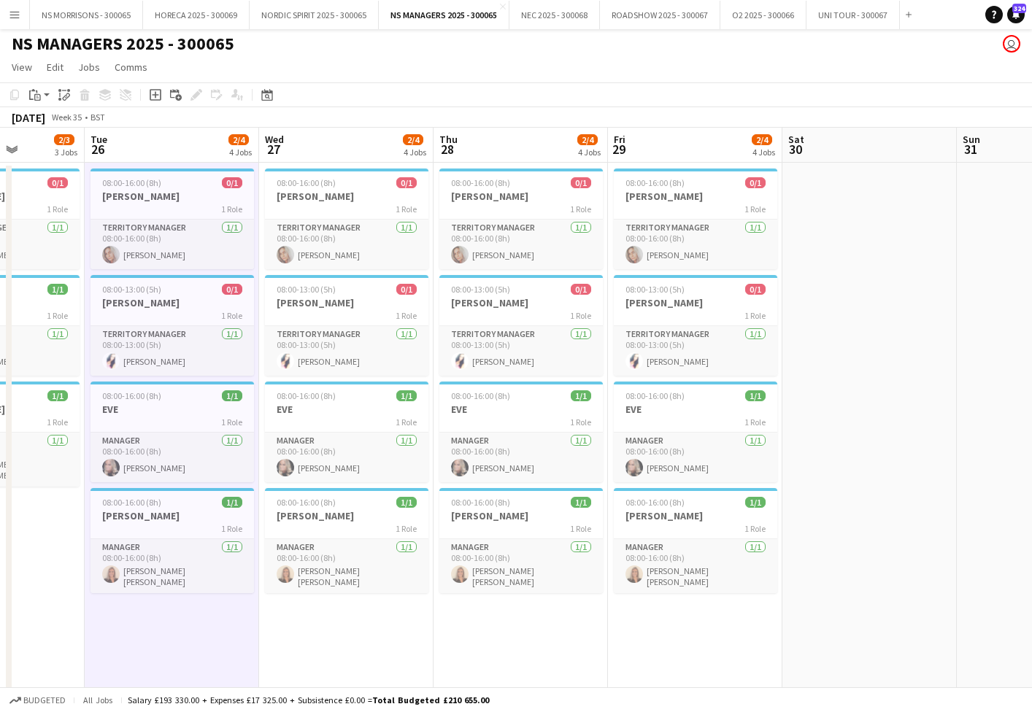
drag, startPoint x: 355, startPoint y: 612, endPoint x: 363, endPoint y: 610, distance: 8.2
click at [355, 612] on app-date-cell "08:00-16:00 (8h) 0/1 [PERSON_NAME] 1 Role Territory Manager [DATE] 08:00-16:00 …" at bounding box center [346, 608] width 174 height 890
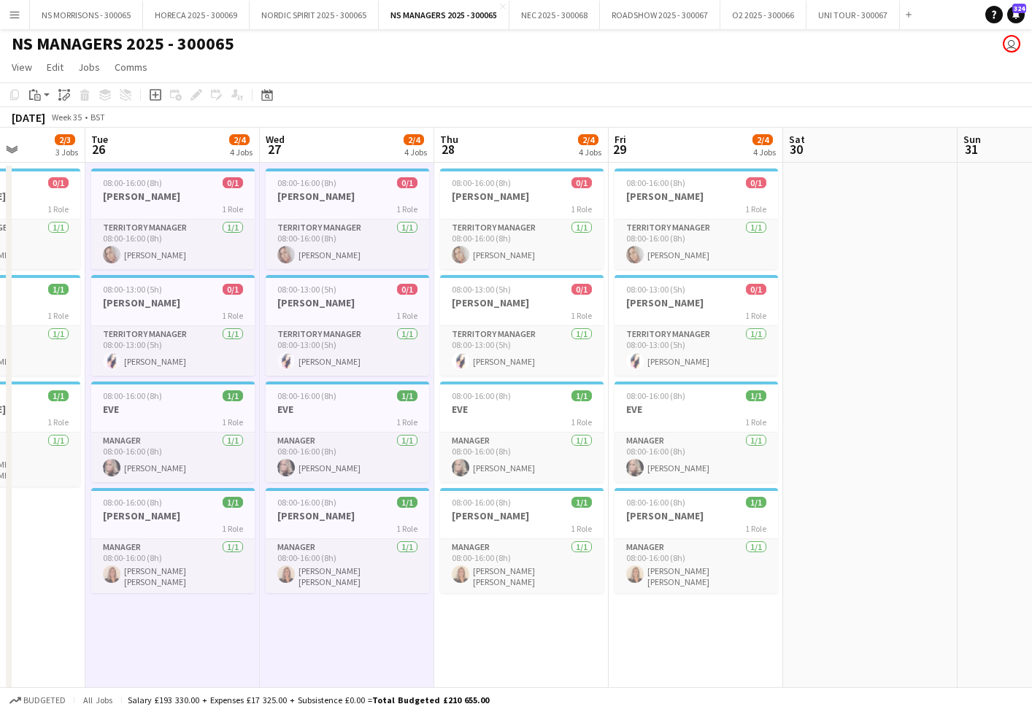
drag, startPoint x: 447, startPoint y: 605, endPoint x: 671, endPoint y: 617, distance: 224.4
click at [448, 605] on app-date-cell "08:00-16:00 (8h) 0/1 [PERSON_NAME] 1 Role Territory Manager [DATE] 08:00-16:00 …" at bounding box center [521, 608] width 174 height 890
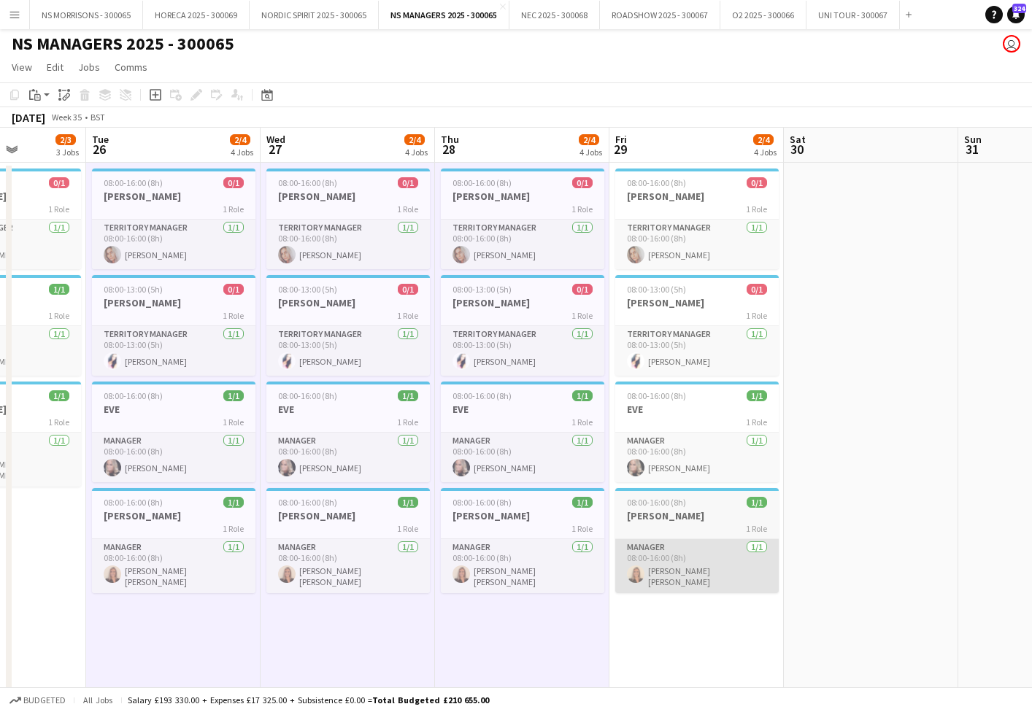
drag, startPoint x: 698, startPoint y: 618, endPoint x: 724, endPoint y: 585, distance: 42.1
click at [697, 618] on app-date-cell "08:00-16:00 (8h) 0/1 [PERSON_NAME] 1 Role Territory Manager [DATE] 08:00-16:00 …" at bounding box center [696, 608] width 174 height 890
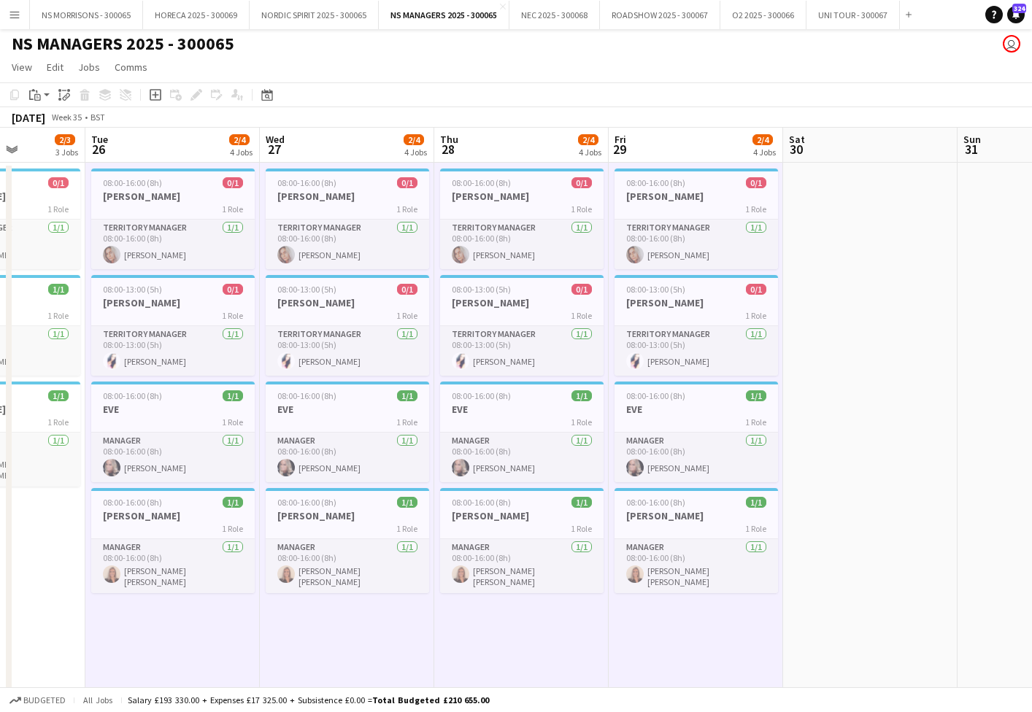
click at [886, 249] on app-date-cell at bounding box center [870, 608] width 174 height 890
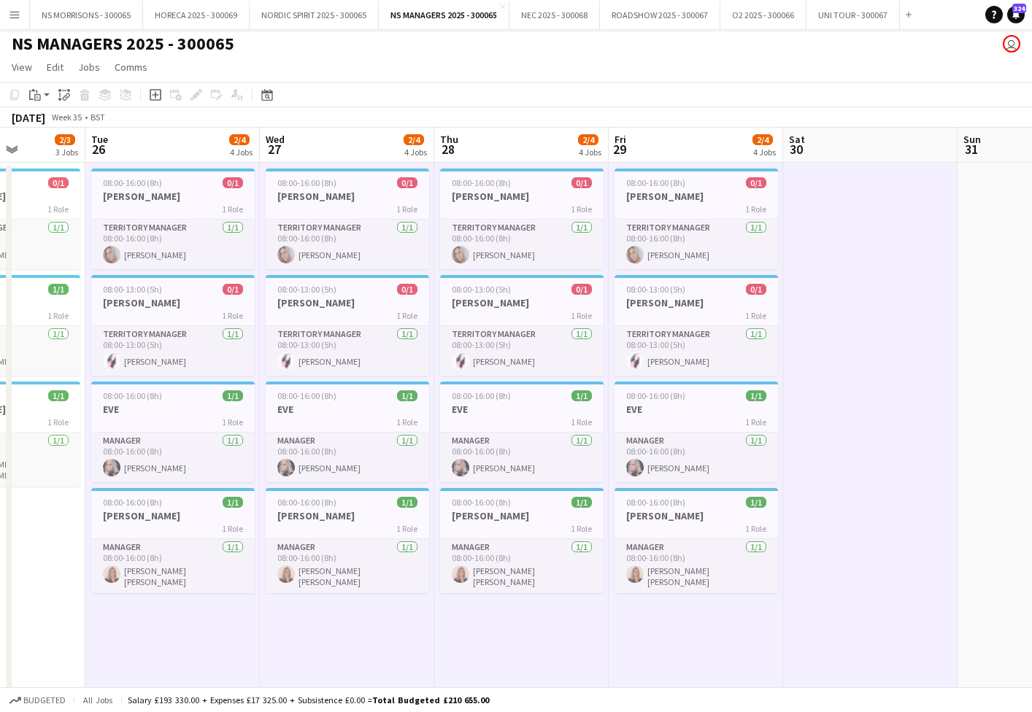
drag, startPoint x: 977, startPoint y: 223, endPoint x: 827, endPoint y: 207, distance: 150.4
click at [977, 223] on app-date-cell at bounding box center [1045, 608] width 174 height 890
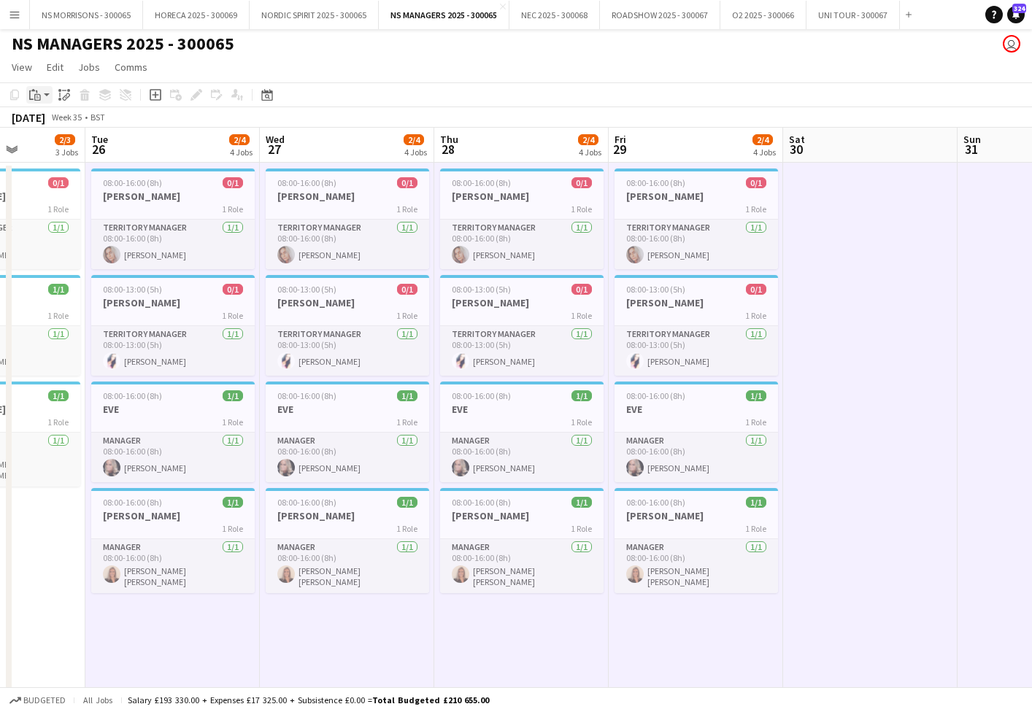
click at [37, 95] on icon at bounding box center [37, 97] width 7 height 7
click at [56, 152] on link "Paste with crew Command Shift V" at bounding box center [96, 147] width 115 height 13
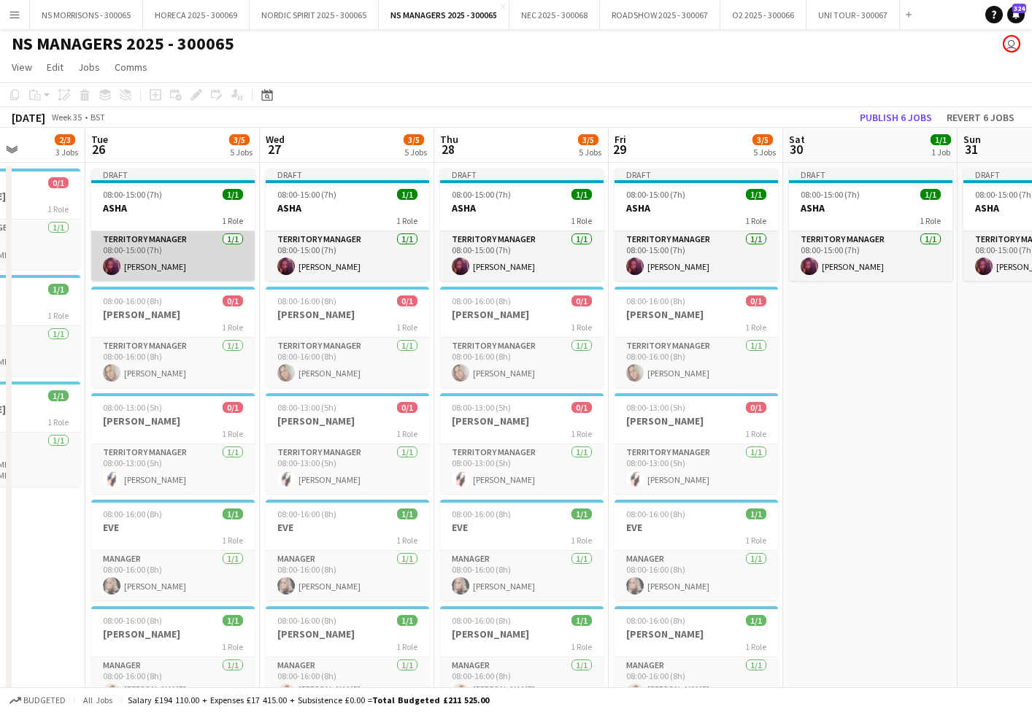
click at [151, 269] on app-card-role "Territory Manager [DATE] 08:00-15:00 (7h) [PERSON_NAME]" at bounding box center [172, 256] width 163 height 50
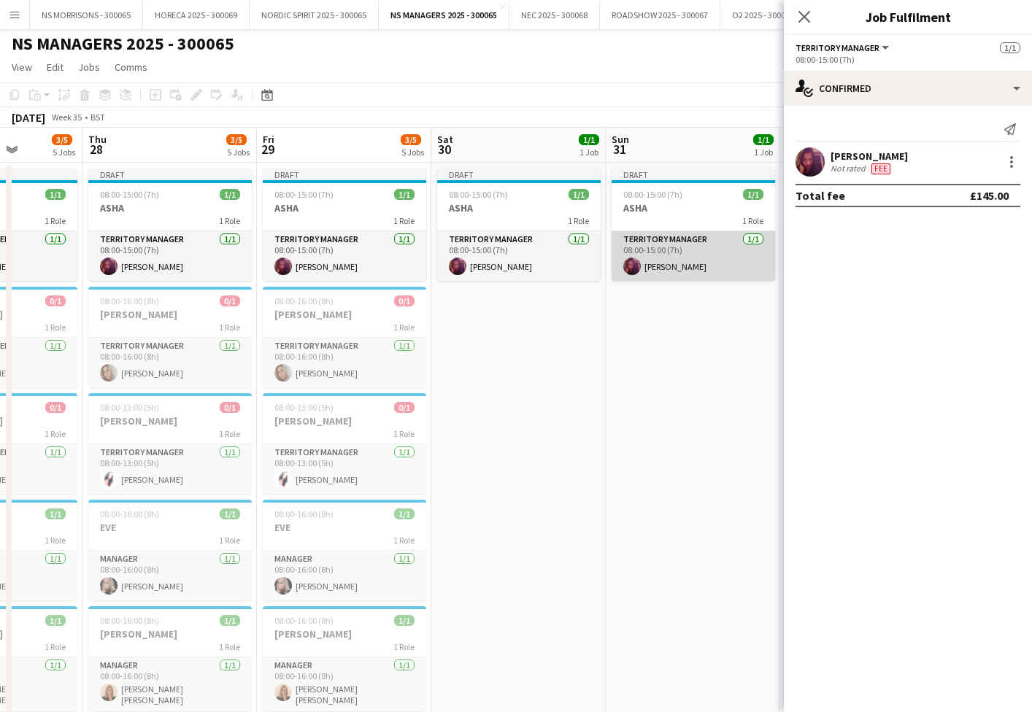
scroll to position [0, 442]
click at [639, 247] on app-card-role "Territory Manager [DATE] 08:00-15:00 (7h) [PERSON_NAME]" at bounding box center [692, 256] width 163 height 50
click at [1010, 161] on div at bounding box center [1011, 162] width 3 height 3
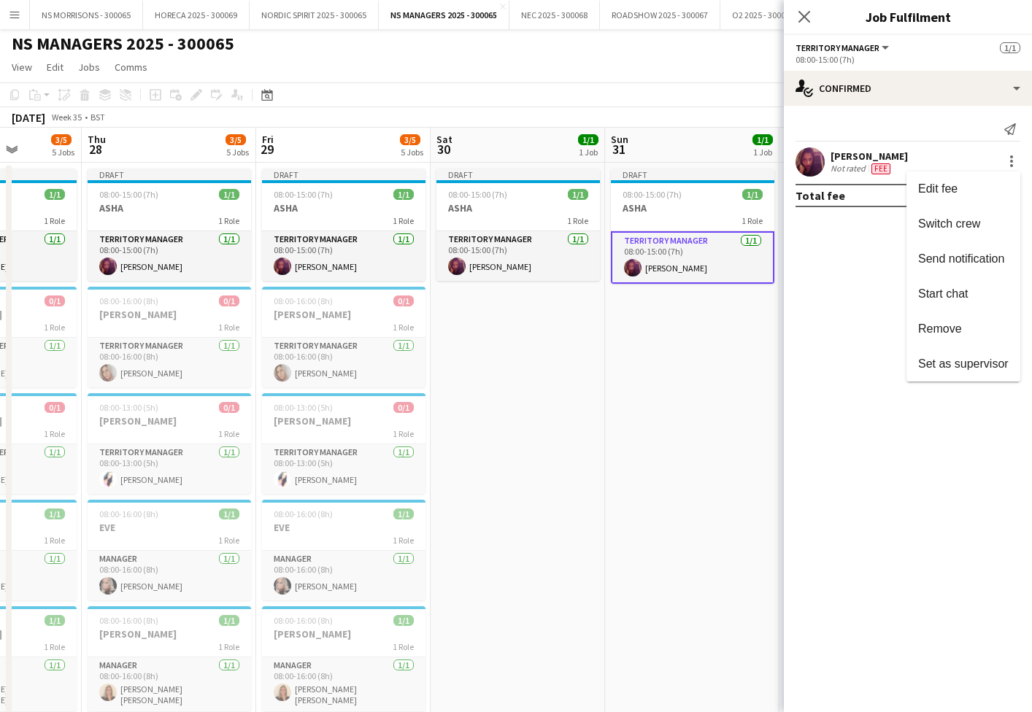
drag, startPoint x: 1002, startPoint y: 177, endPoint x: 865, endPoint y: 282, distance: 172.8
click at [1002, 177] on button "Edit fee" at bounding box center [963, 189] width 114 height 35
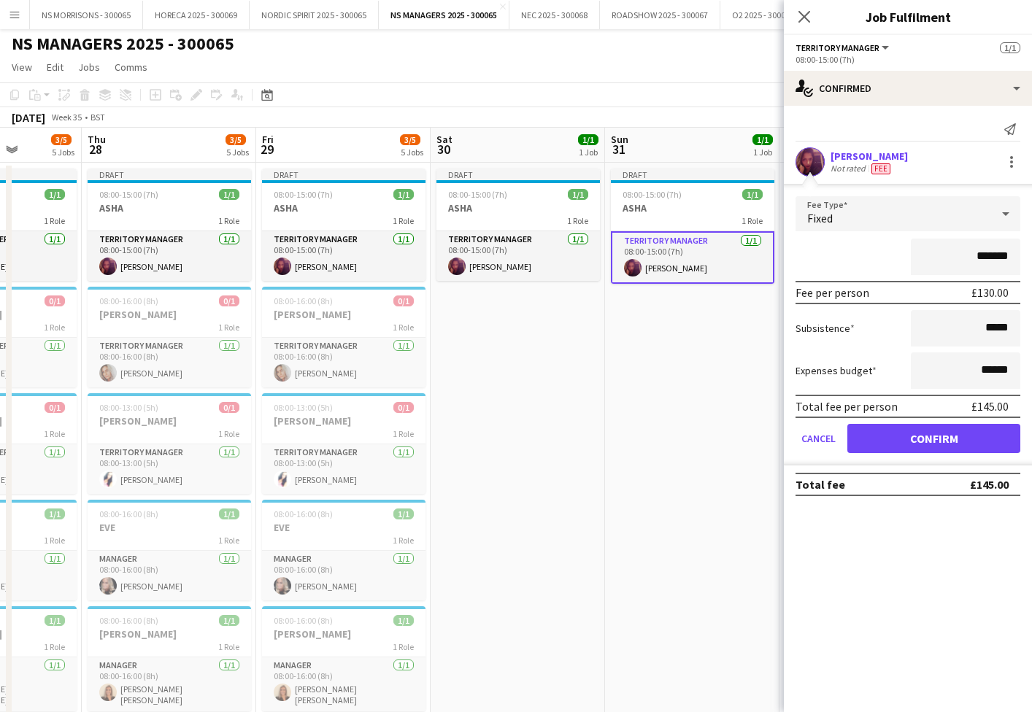
click at [639, 407] on app-date-cell "Draft 08:00-15:00 (7h) 1/1 ASHA 1 Role Territory Manager [DATE] 08:00-15:00 (7h…" at bounding box center [692, 608] width 174 height 890
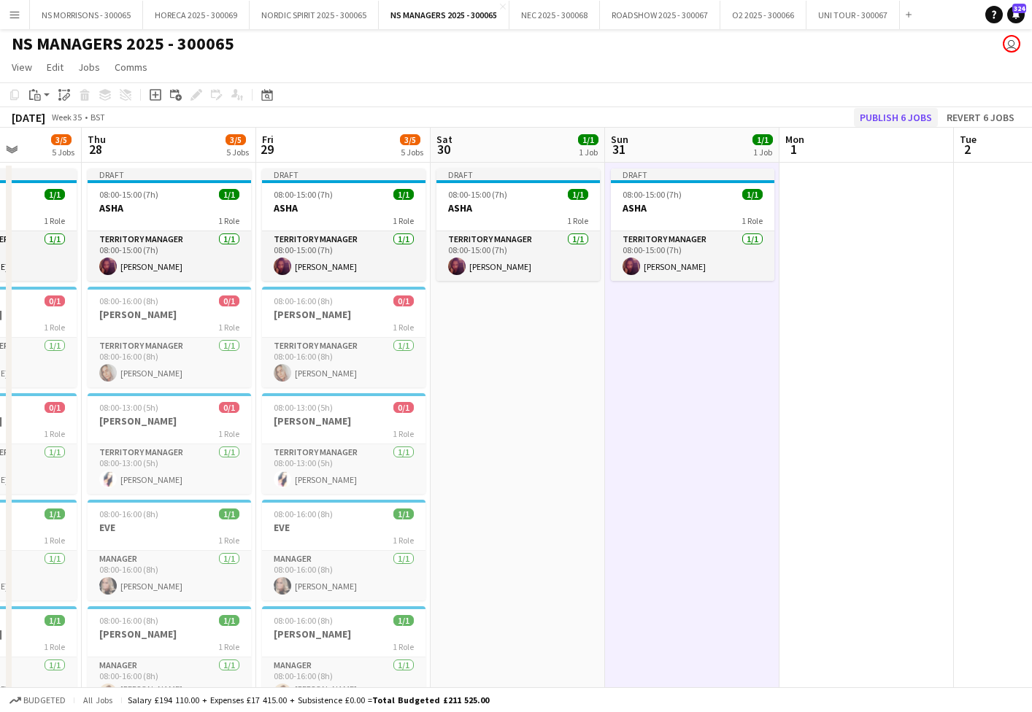
click at [864, 121] on button "Publish 6 jobs" at bounding box center [896, 117] width 84 height 19
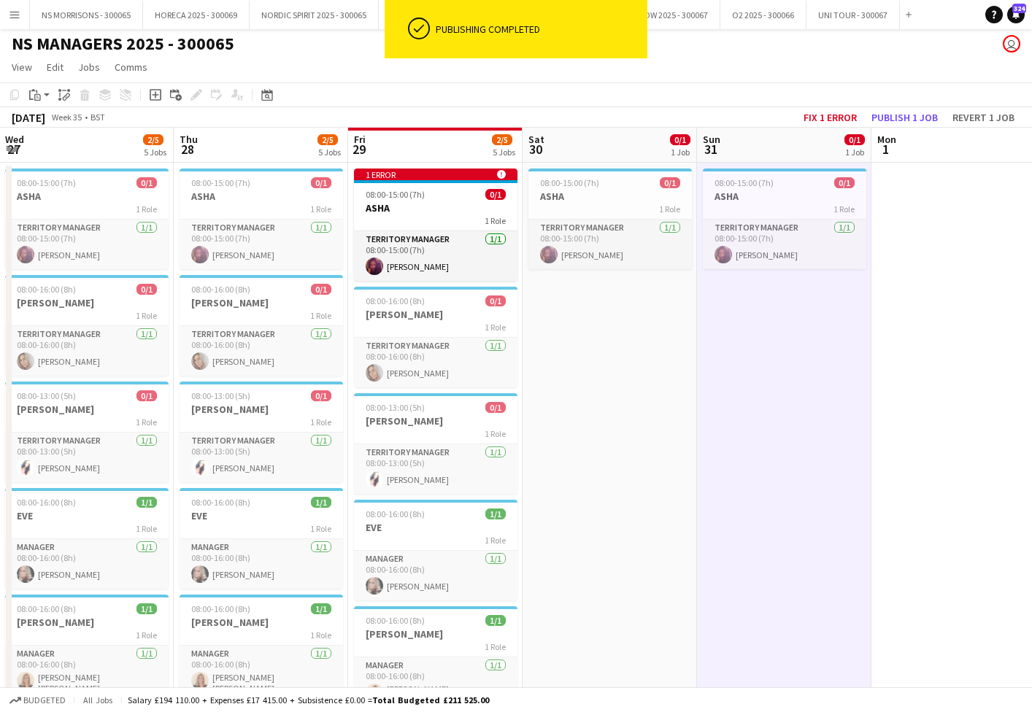
scroll to position [0, 323]
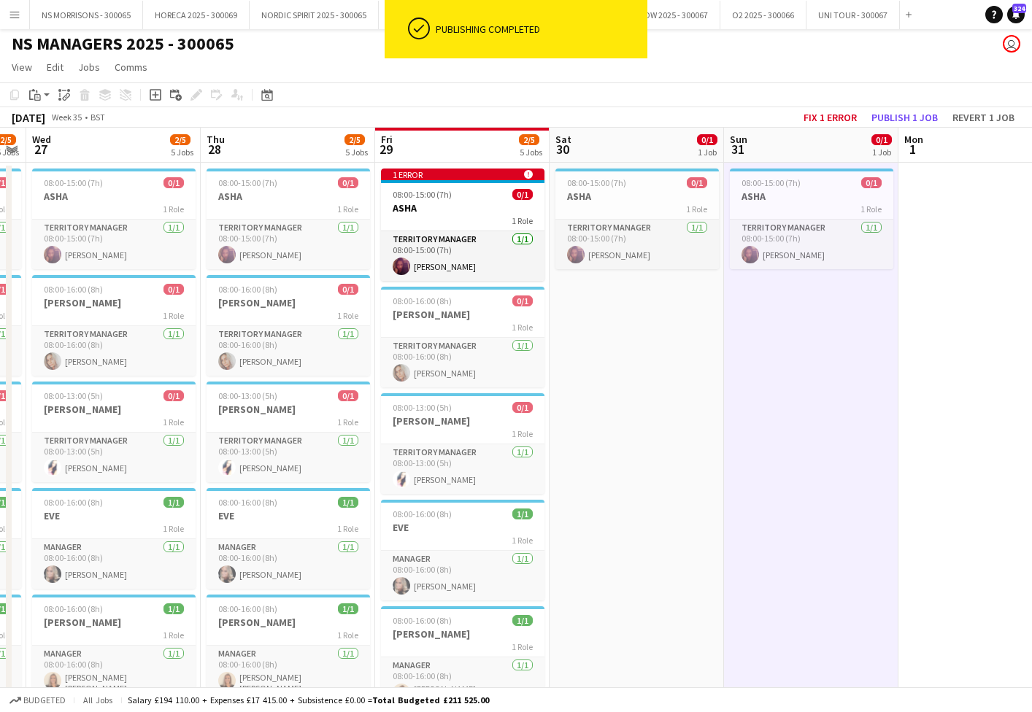
drag, startPoint x: 462, startPoint y: 256, endPoint x: 750, endPoint y: 148, distance: 307.9
click at [462, 256] on app-card-role "Territory Manager [DATE] 08:00-15:00 (7h) [PERSON_NAME]" at bounding box center [462, 256] width 163 height 50
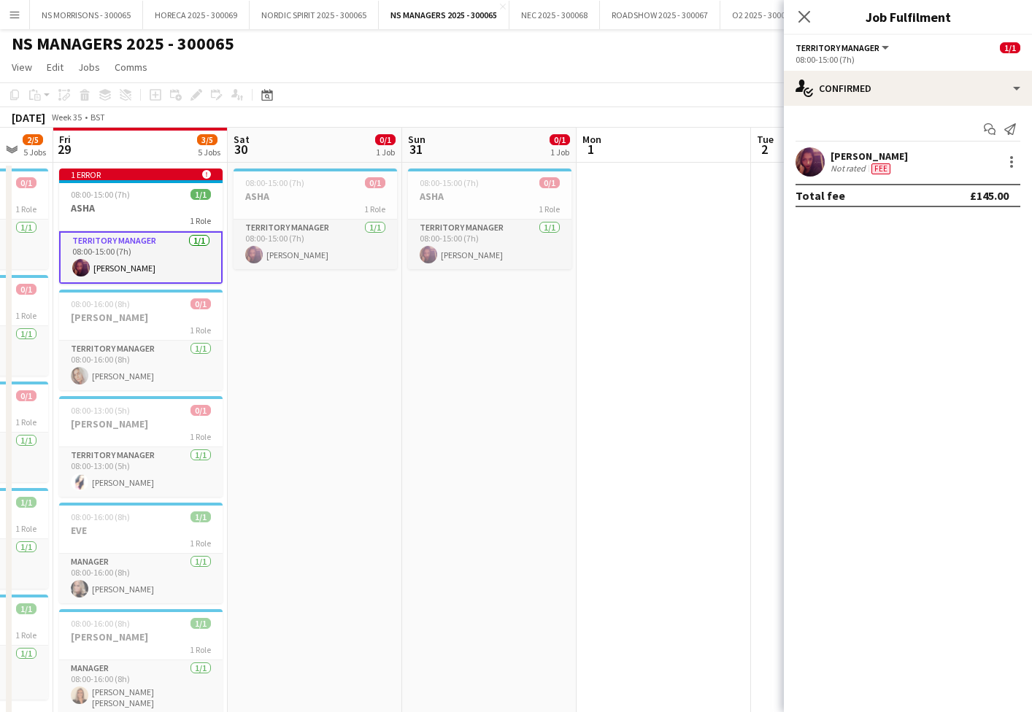
scroll to position [2, 0]
drag, startPoint x: 641, startPoint y: 323, endPoint x: 733, endPoint y: 185, distance: 166.2
click at [641, 323] on app-date-cell at bounding box center [664, 608] width 174 height 890
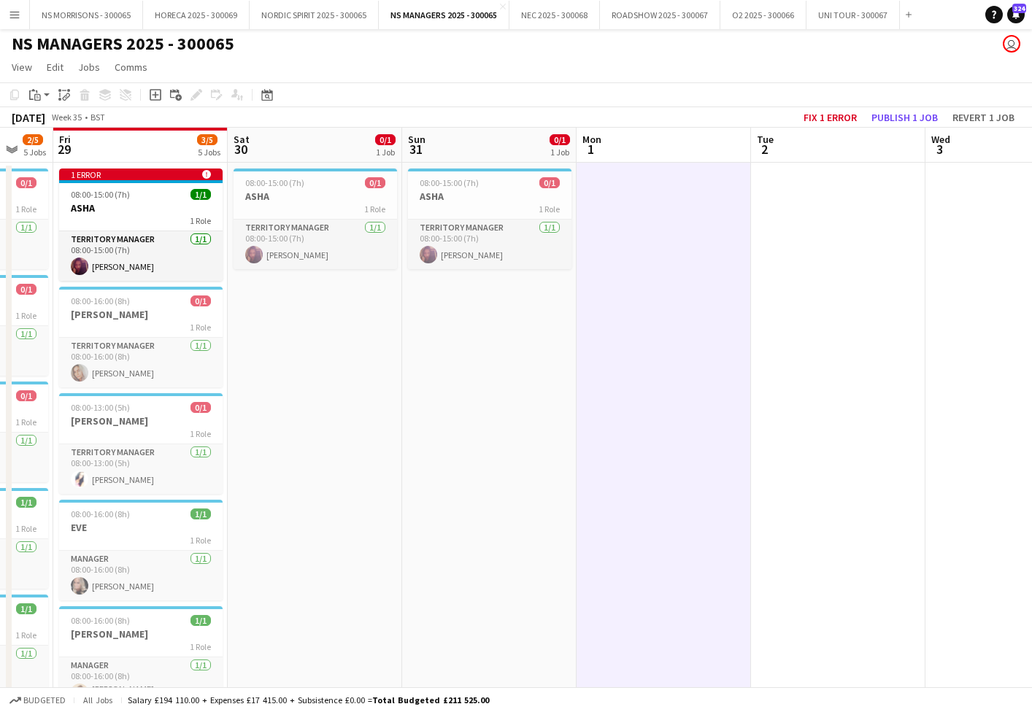
click at [831, 122] on button "Fix 1 error" at bounding box center [830, 117] width 65 height 19
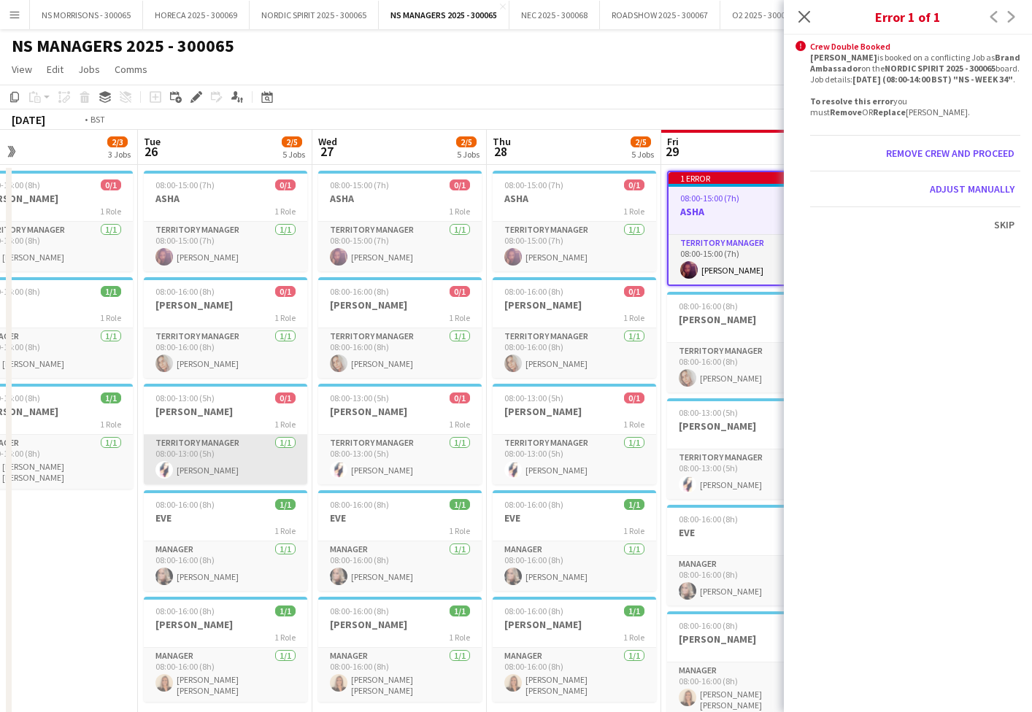
scroll to position [0, 0]
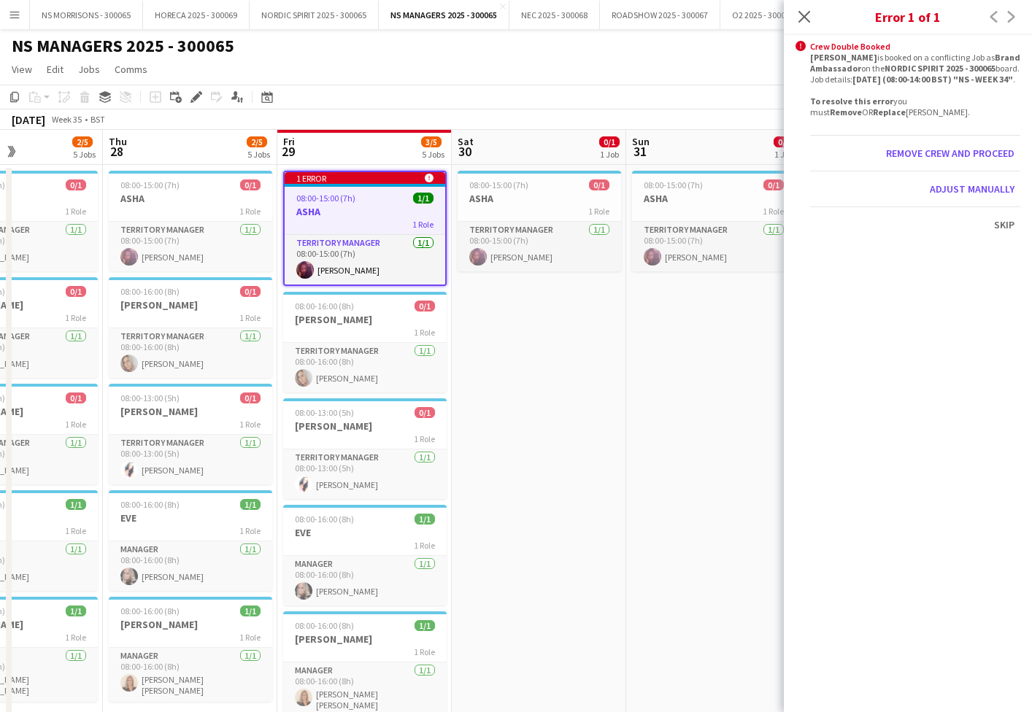
click at [350, 199] on span "08:00-15:00 (7h)" at bounding box center [325, 198] width 59 height 11
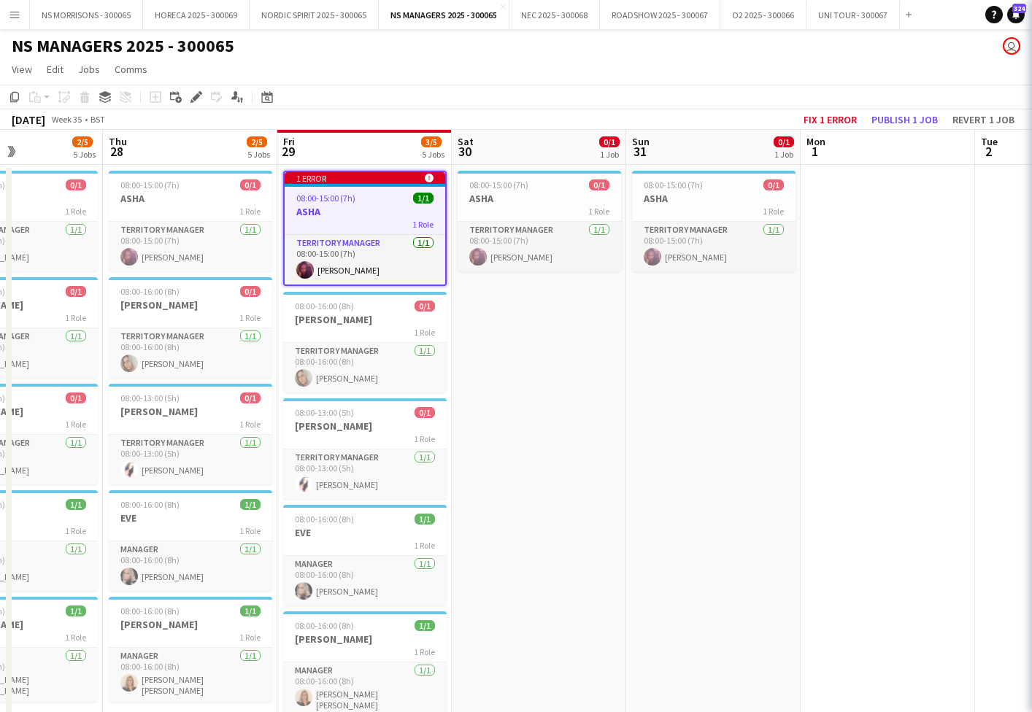
scroll to position [0, 420]
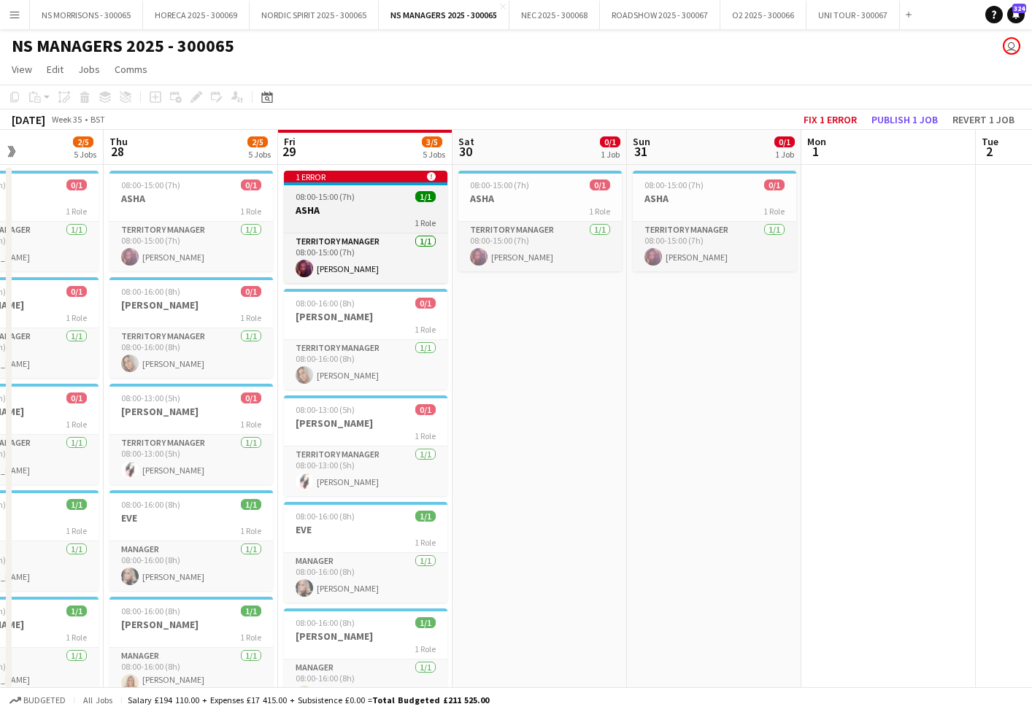
drag, startPoint x: 331, startPoint y: 196, endPoint x: 326, endPoint y: 187, distance: 10.8
click at [331, 196] on span "08:00-15:00 (7h)" at bounding box center [325, 196] width 59 height 11
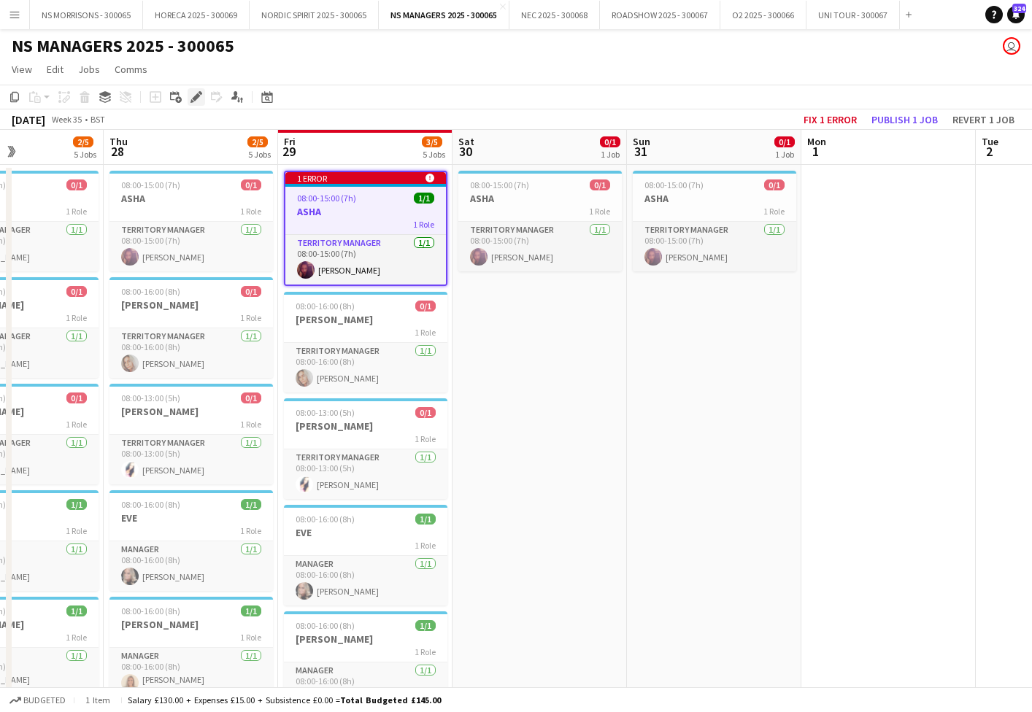
click at [199, 96] on icon at bounding box center [196, 97] width 8 height 8
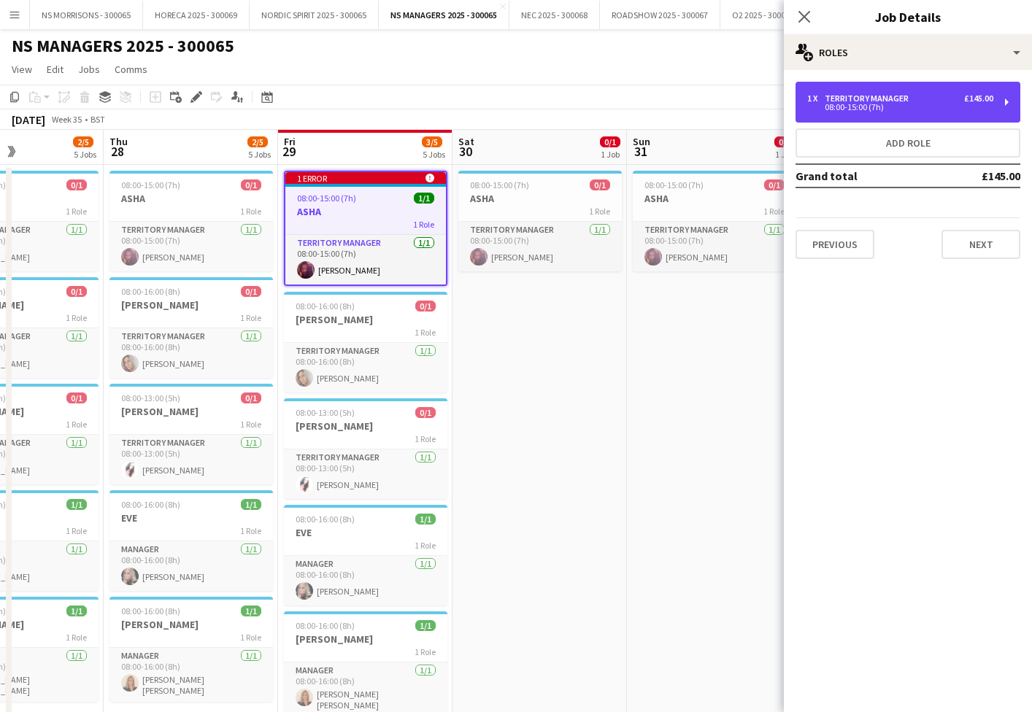
drag, startPoint x: 867, startPoint y: 96, endPoint x: 776, endPoint y: 108, distance: 92.1
click at [867, 96] on div "Territory Manager" at bounding box center [870, 98] width 90 height 10
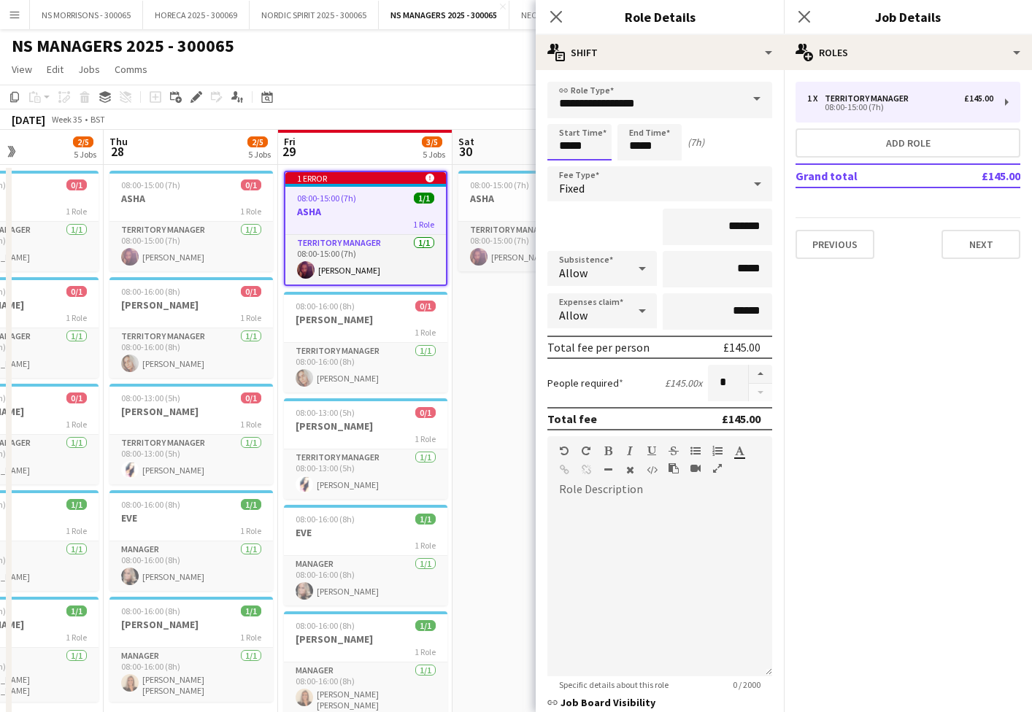
click at [598, 137] on body "Menu Boards Boards Boards All jobs Status Workforce Workforce My Workforce Recr…" at bounding box center [516, 540] width 1032 height 1080
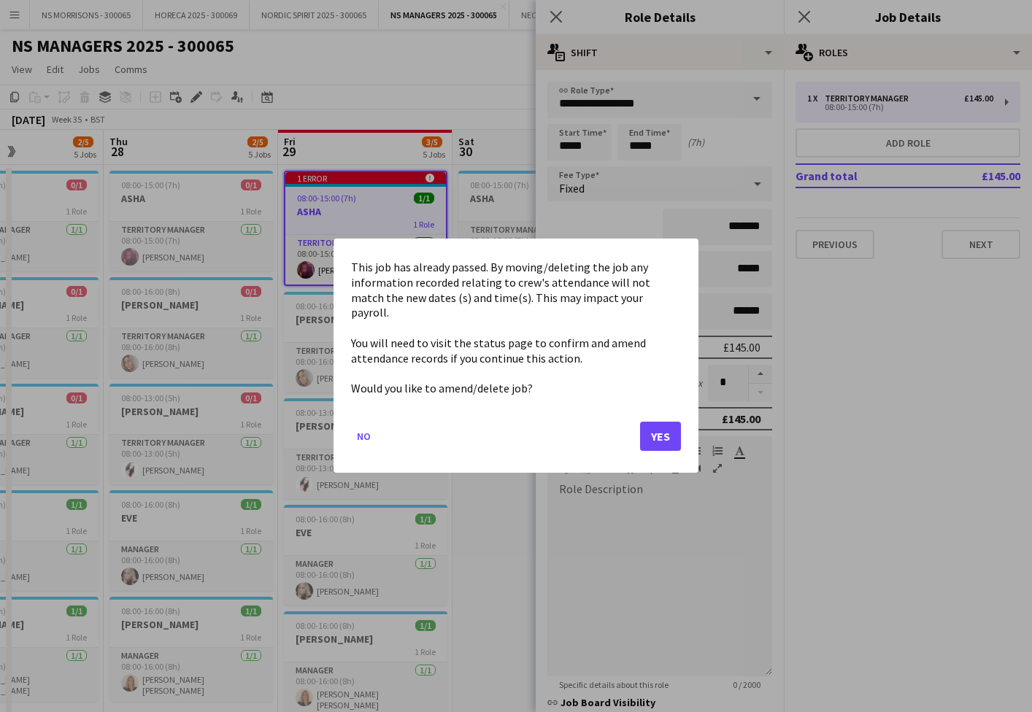
drag, startPoint x: 655, startPoint y: 417, endPoint x: 650, endPoint y: 374, distance: 43.4
click at [655, 423] on button "Yes" at bounding box center [660, 437] width 41 height 29
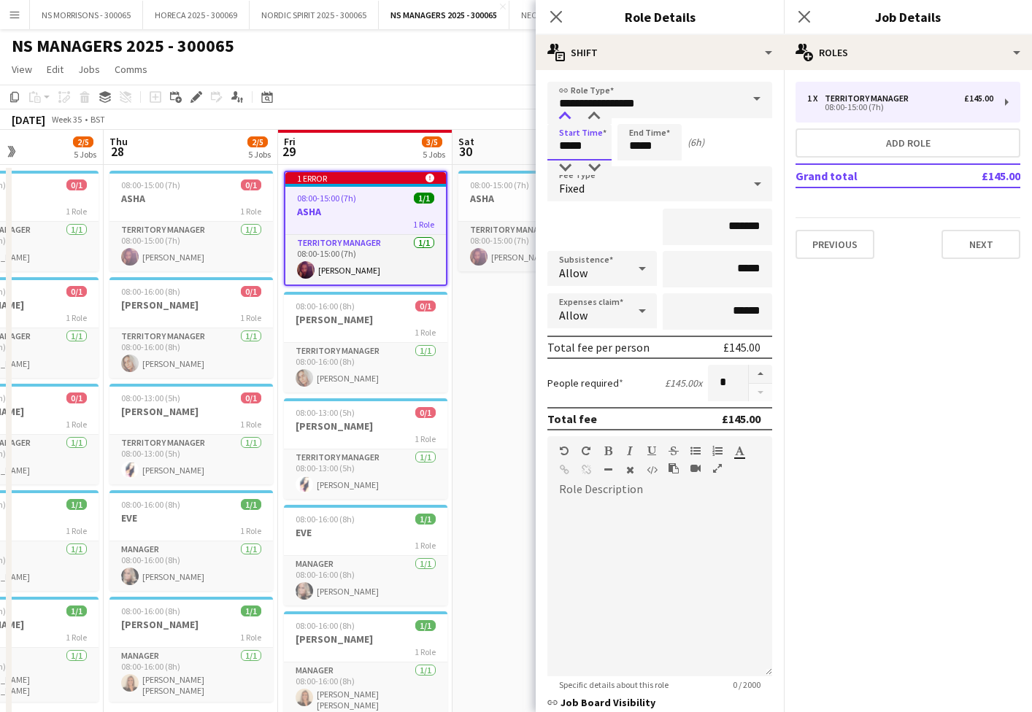
click at [572, 117] on div at bounding box center [564, 116] width 29 height 15
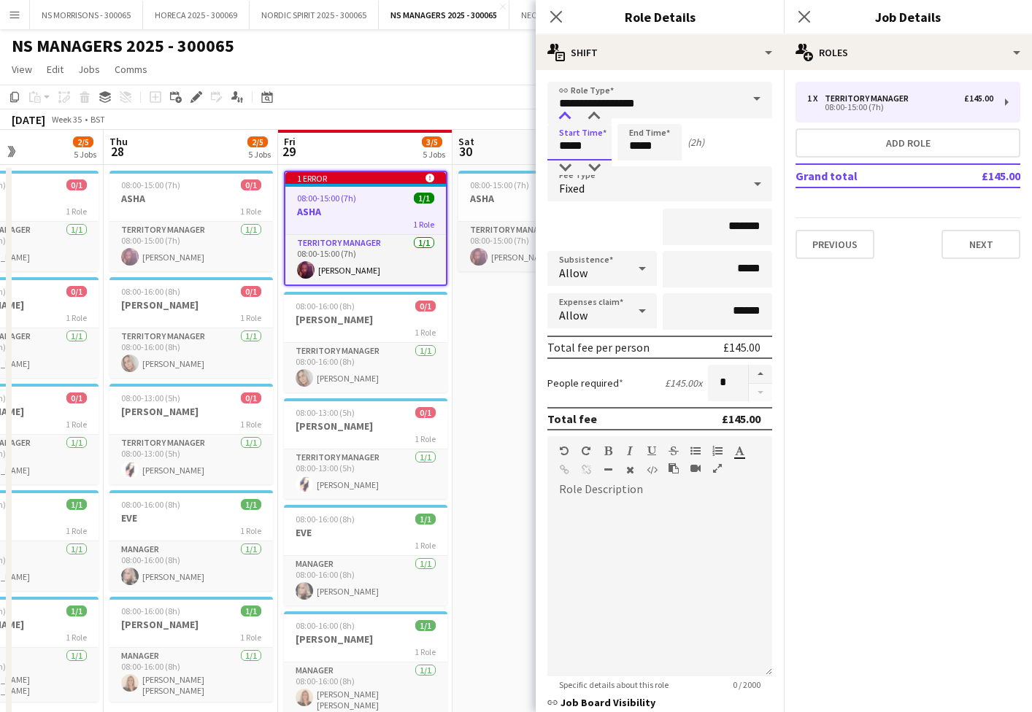
type input "*****"
click at [572, 117] on div at bounding box center [564, 116] width 29 height 15
click at [646, 141] on input "*****" at bounding box center [649, 142] width 64 height 36
click at [642, 115] on div at bounding box center [634, 116] width 29 height 15
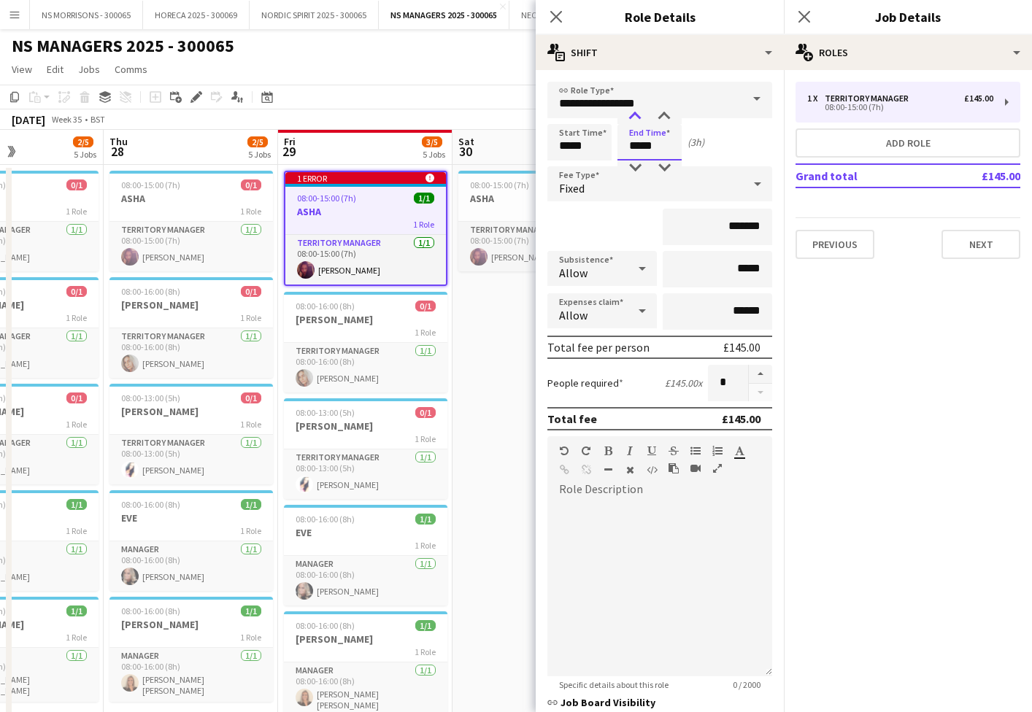
click at [642, 115] on div at bounding box center [634, 116] width 29 height 15
click at [641, 115] on div at bounding box center [634, 116] width 29 height 15
type input "*****"
click at [641, 115] on div at bounding box center [634, 116] width 29 height 15
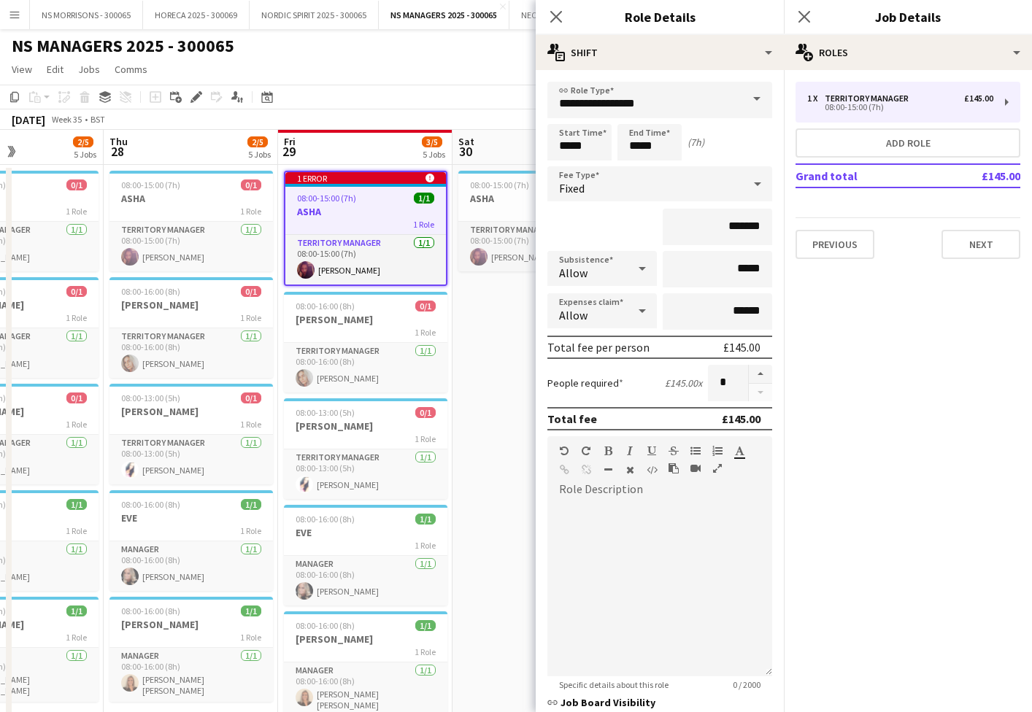
drag, startPoint x: 410, startPoint y: 73, endPoint x: 441, endPoint y: 75, distance: 30.7
click at [410, 73] on app-page-menu "View Day view expanded Day view collapsed Month view Date picker Jump to [DATE]…" at bounding box center [516, 71] width 1032 height 28
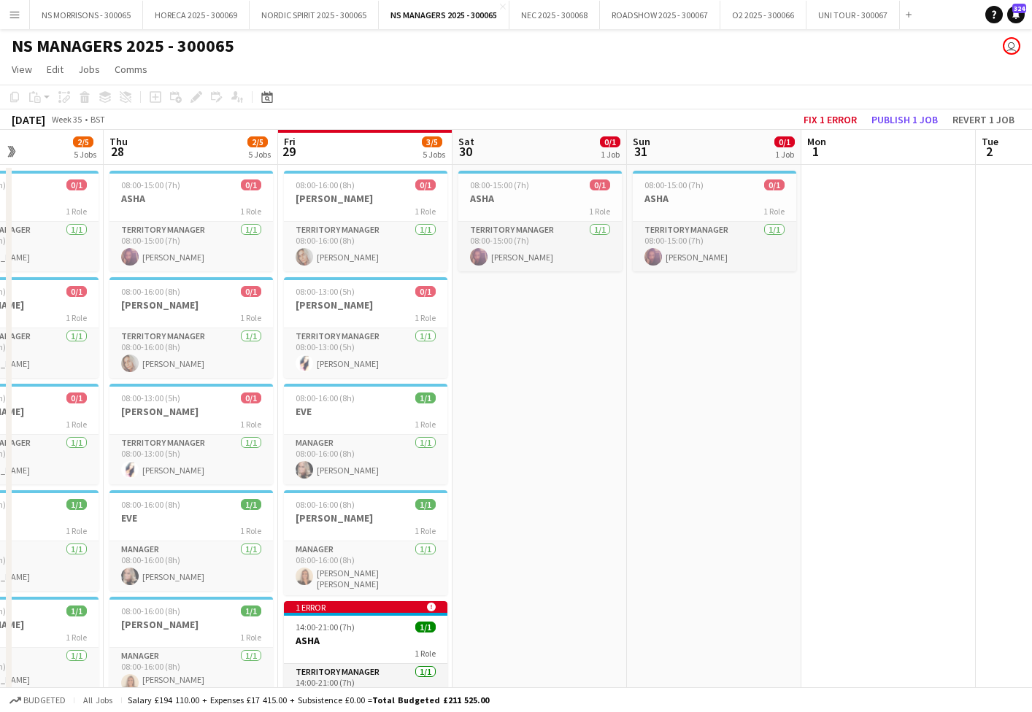
click at [893, 118] on button "Publish 1 job" at bounding box center [905, 119] width 78 height 19
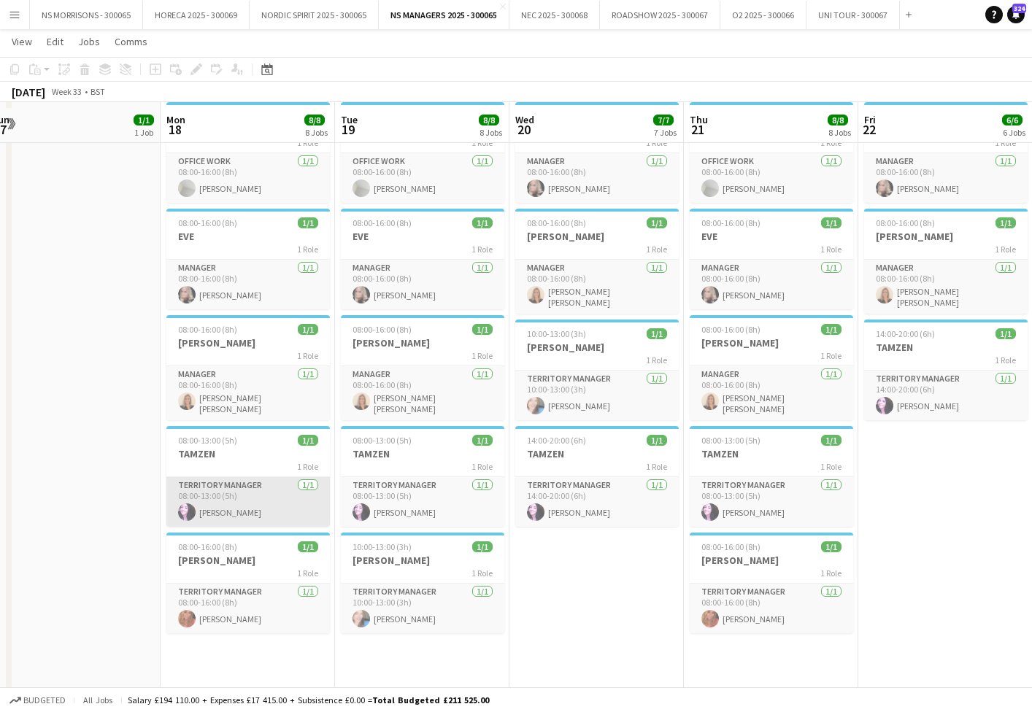
scroll to position [393, 0]
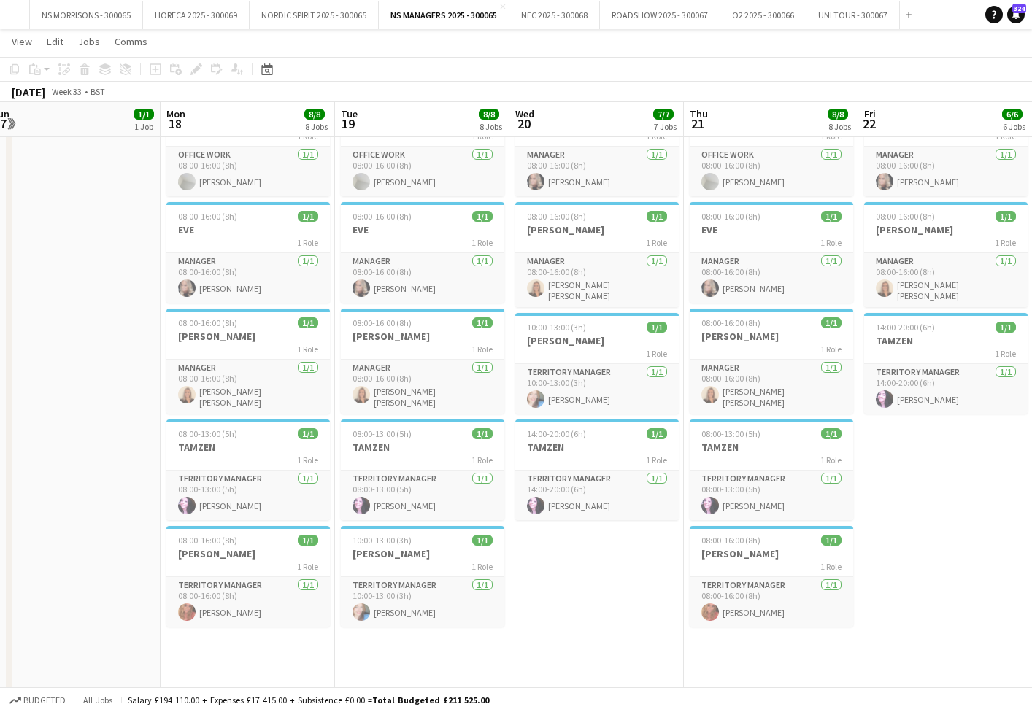
drag, startPoint x: 246, startPoint y: 533, endPoint x: 185, endPoint y: 414, distance: 133.5
click at [246, 535] on div "08:00-16:00 (8h) 1/1" at bounding box center [247, 540] width 163 height 11
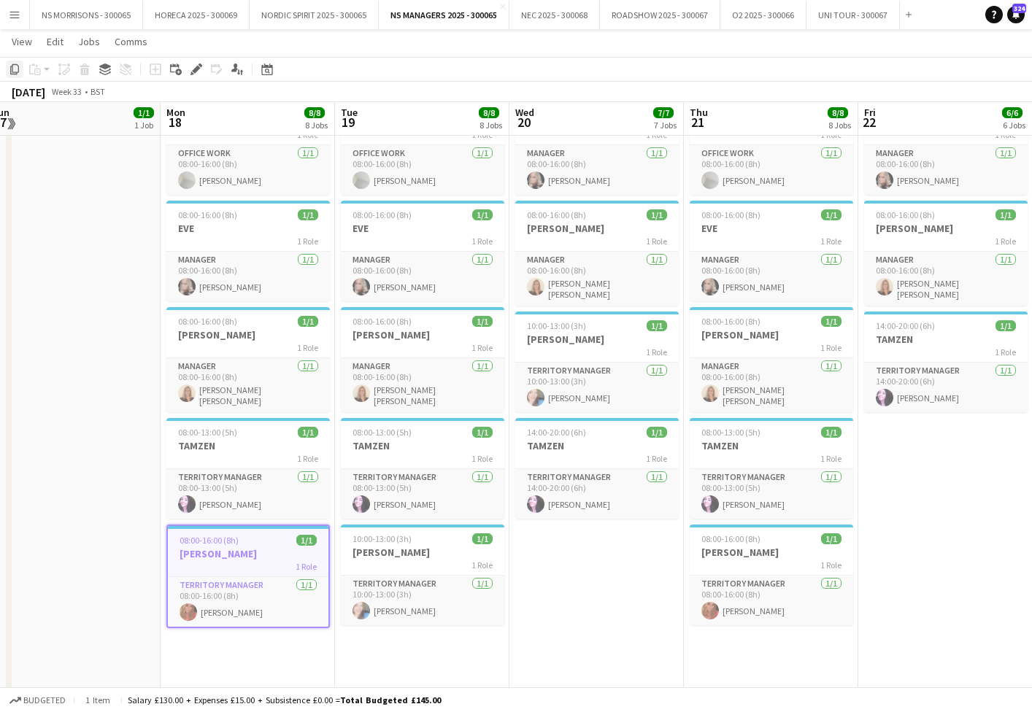
scroll to position [391, 0]
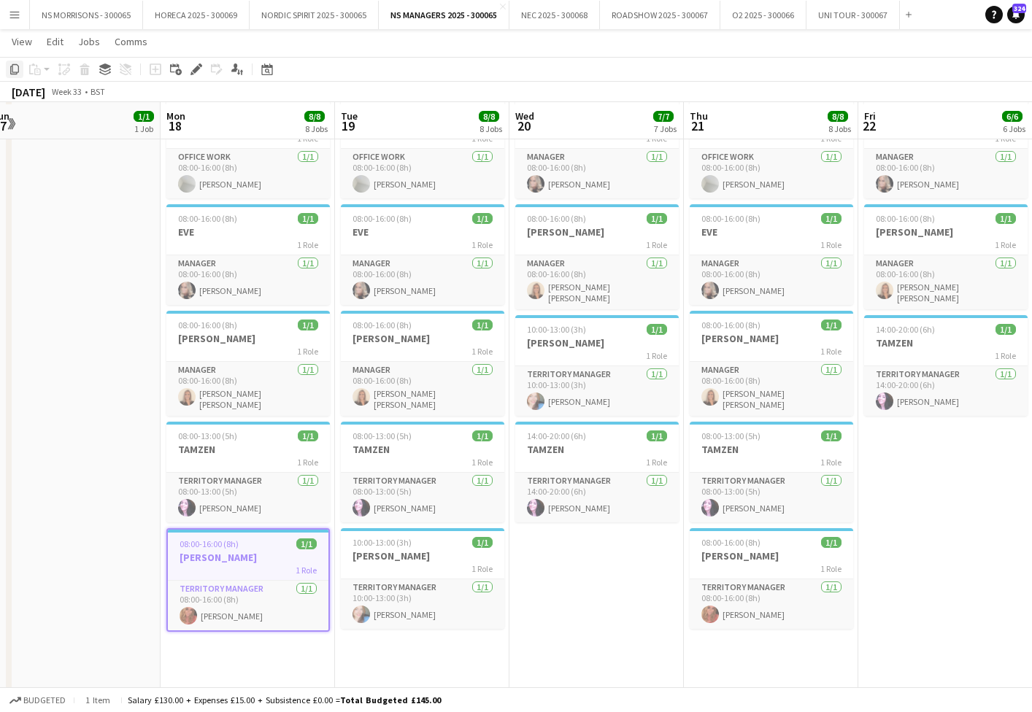
click at [12, 74] on icon at bounding box center [14, 69] width 9 height 10
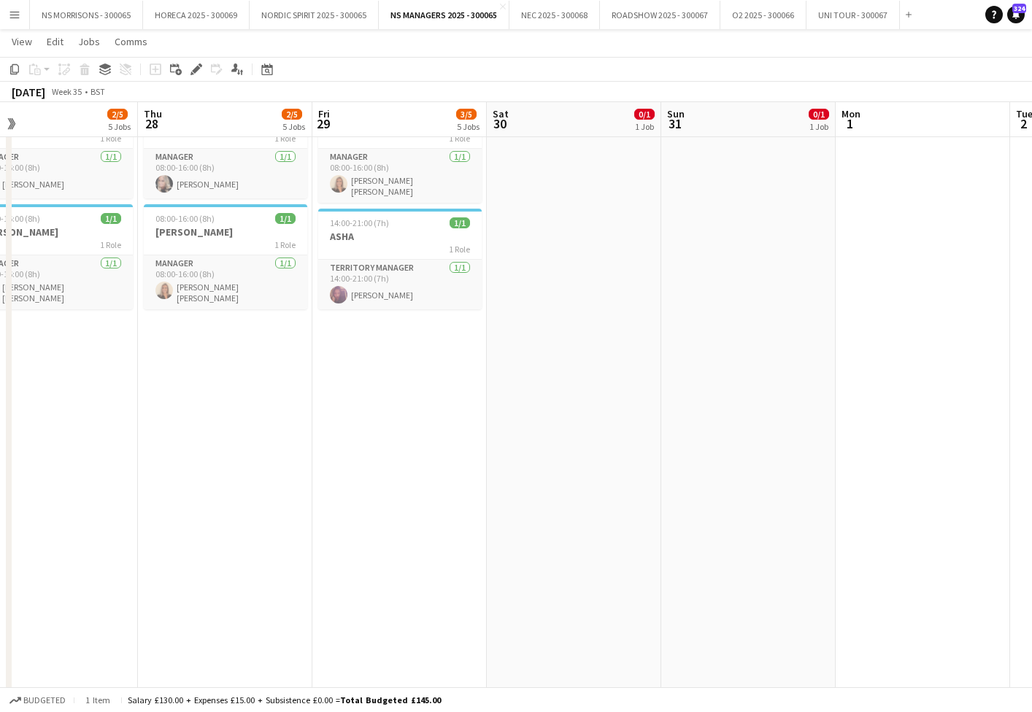
scroll to position [0, 364]
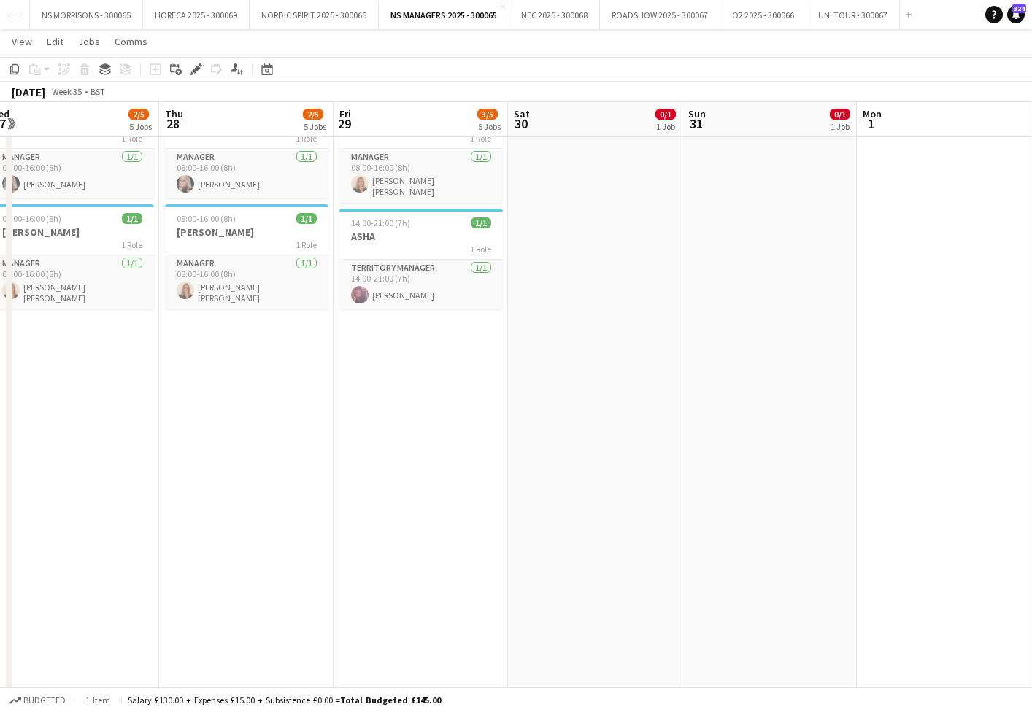
click at [228, 407] on app-date-cell "08:00-15:00 (7h) 0/1 ASHA 1 Role Territory Manager [DATE] 08:00-15:00 (7h) [PER…" at bounding box center [246, 271] width 174 height 998
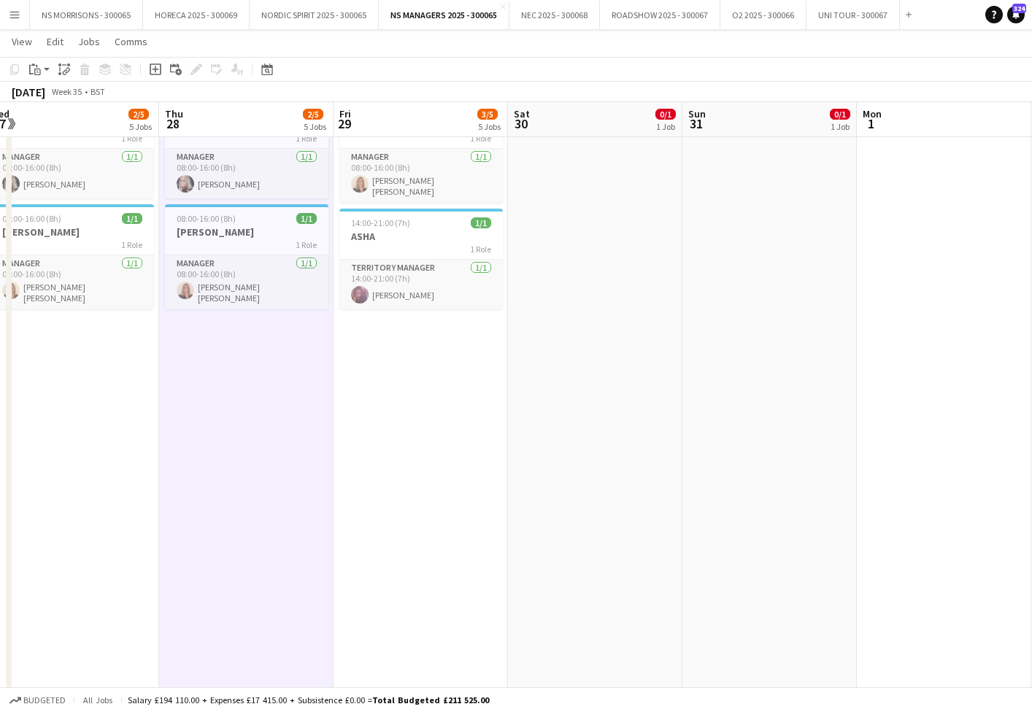
click at [398, 399] on app-date-cell "08:00-16:00 (8h) 0/1 [PERSON_NAME] 1 Role Territory Manager [DATE] 08:00-16:00 …" at bounding box center [421, 271] width 174 height 998
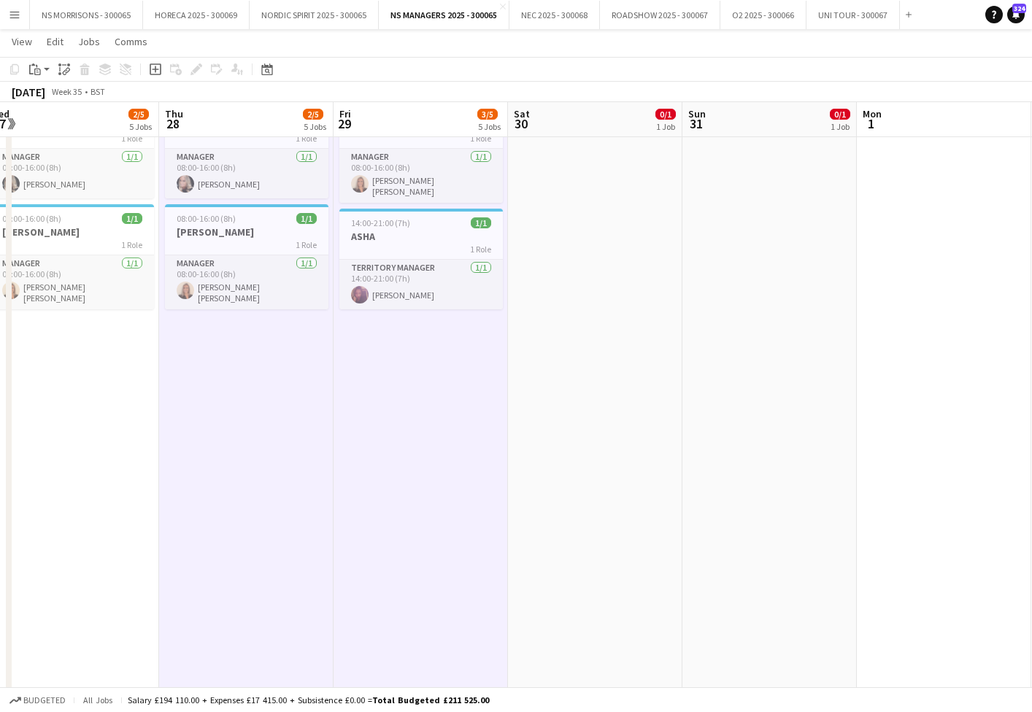
click at [33, 70] on icon "Paste" at bounding box center [35, 69] width 12 height 12
click at [47, 122] on link "Paste with crew Command Shift V" at bounding box center [96, 121] width 115 height 13
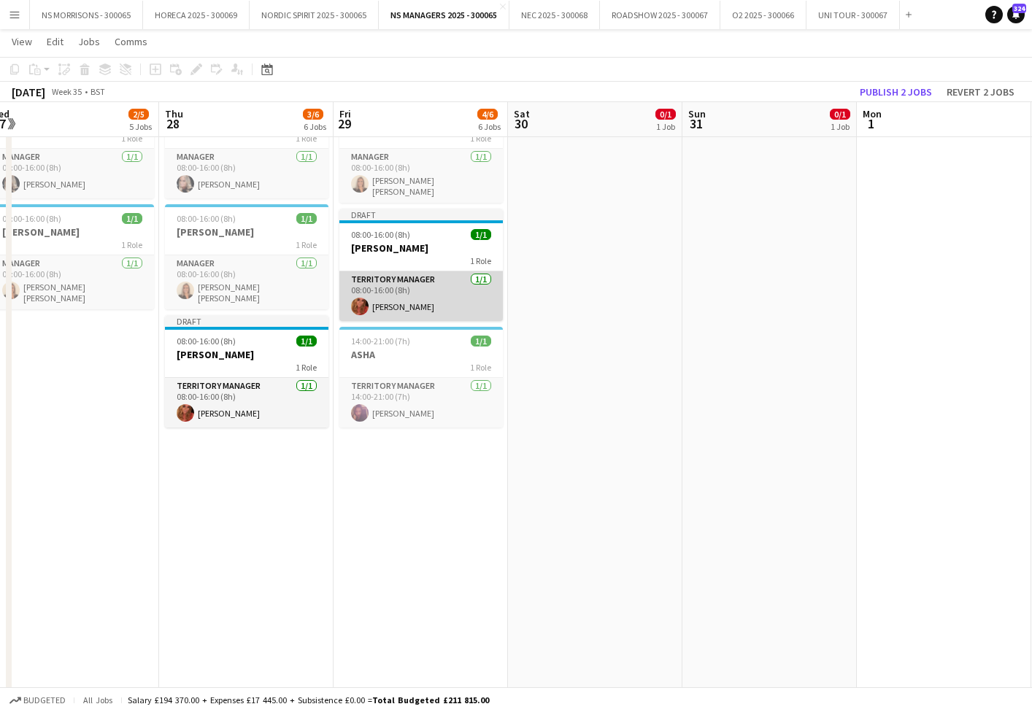
click at [383, 309] on app-card-role "Territory Manager [DATE] 08:00-16:00 (8h) [PERSON_NAME]" at bounding box center [420, 296] width 163 height 50
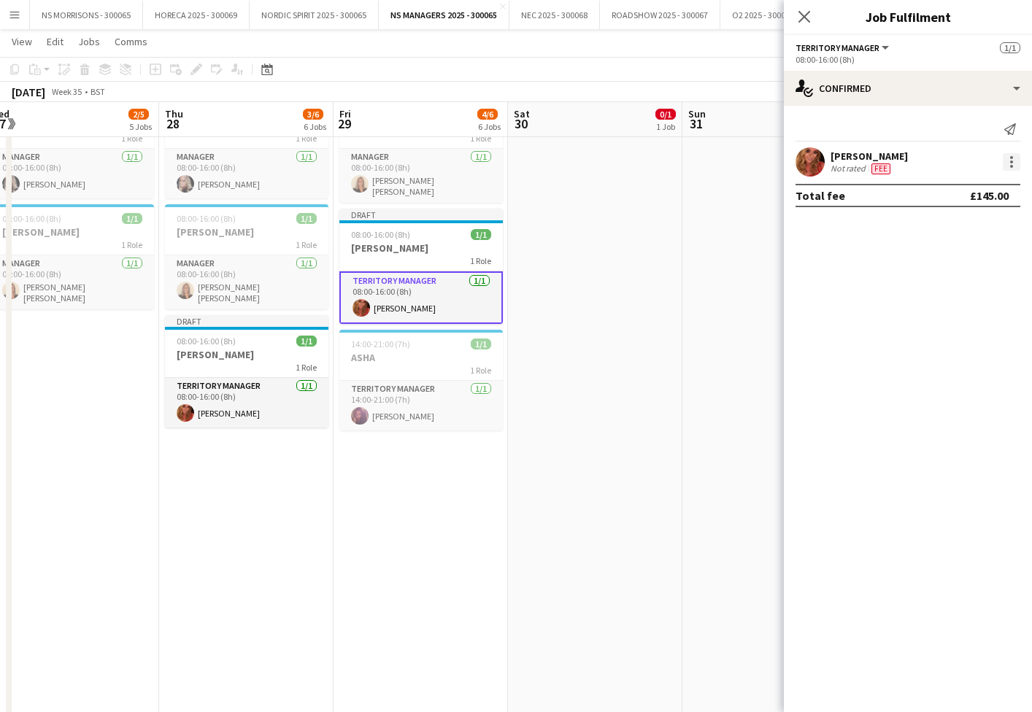
click at [1006, 161] on div at bounding box center [1012, 162] width 18 height 18
click at [986, 184] on span "Edit fee" at bounding box center [963, 188] width 90 height 13
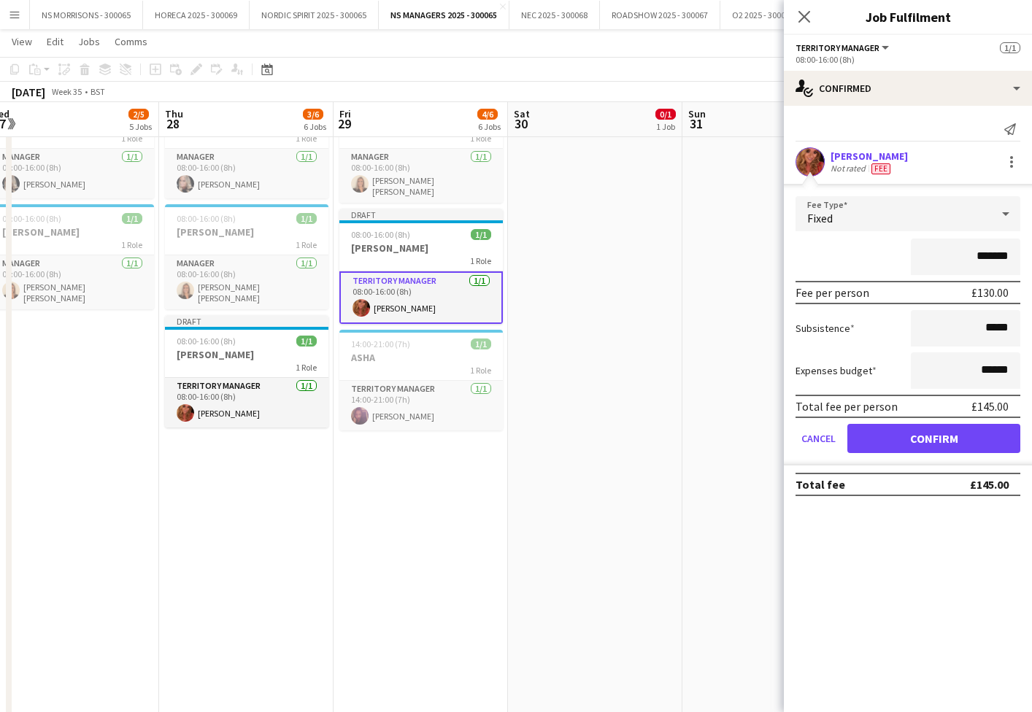
click at [643, 282] on app-date-cell "08:00-15:00 (7h) 0/1 ASHA 1 Role Territory Manager [DATE] 08:00-15:00 (7h) [PER…" at bounding box center [595, 271] width 174 height 998
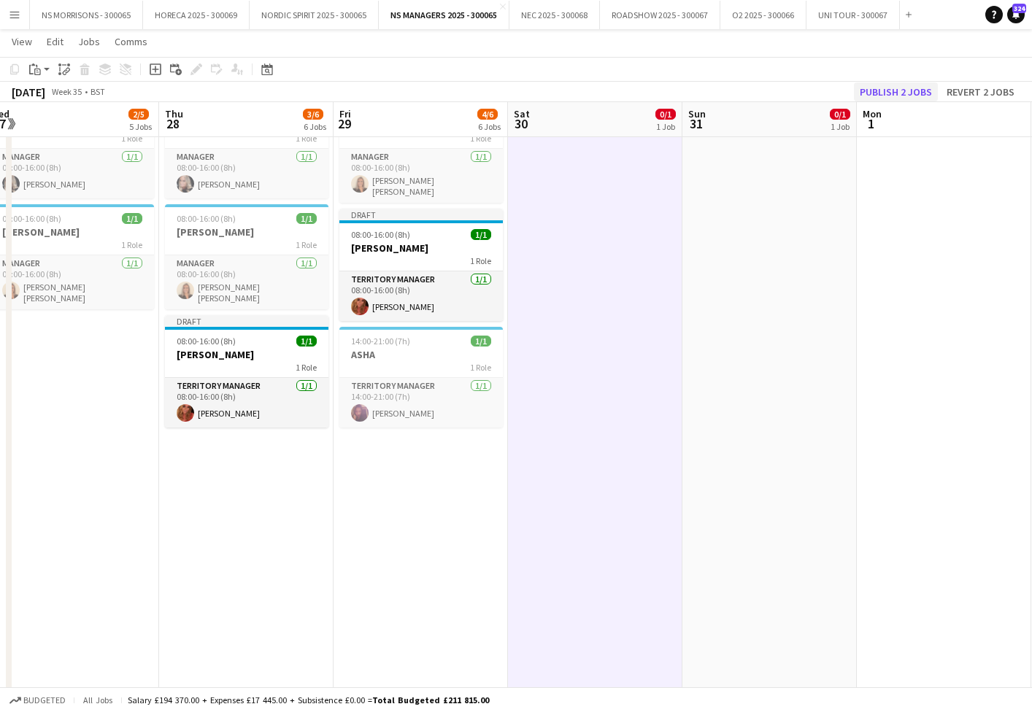
click at [911, 94] on button "Publish 2 jobs" at bounding box center [896, 91] width 84 height 19
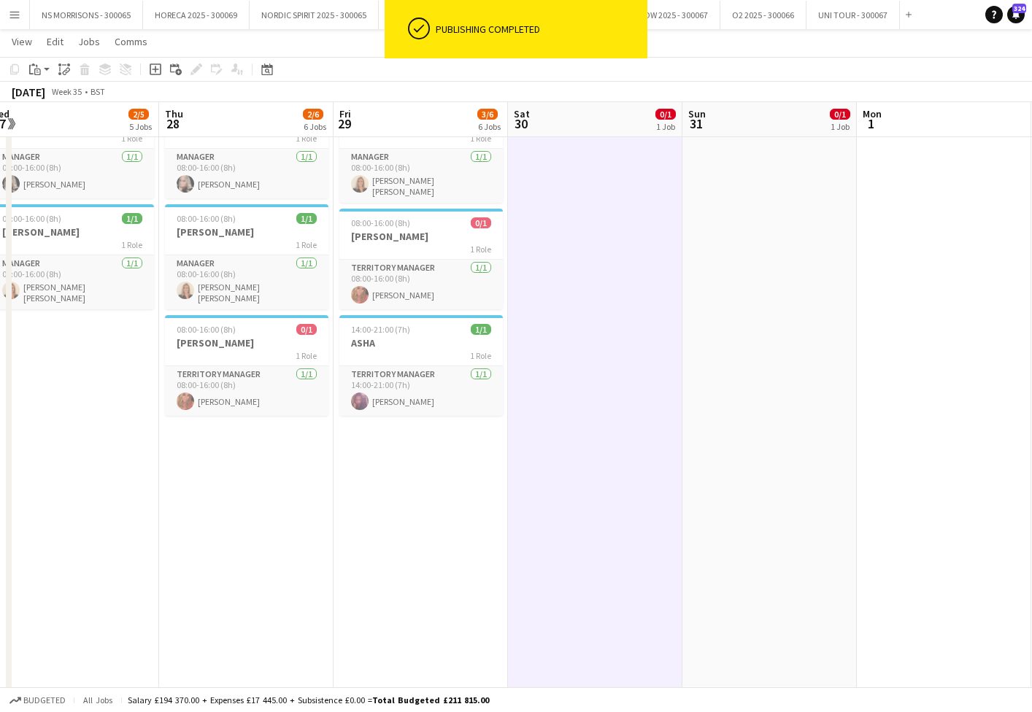
click at [669, 37] on app-page-menu "View Day view expanded Day view collapsed Month view Date picker Jump to [DATE]…" at bounding box center [516, 43] width 1032 height 28
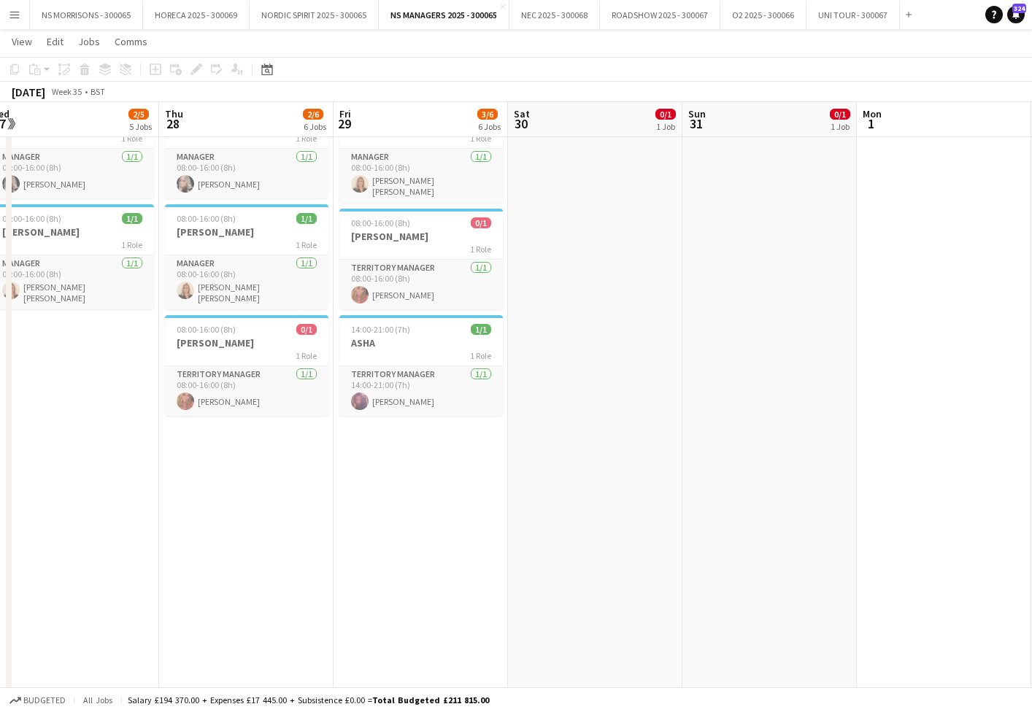
click at [18, 16] on app-icon "Menu" at bounding box center [15, 15] width 12 height 12
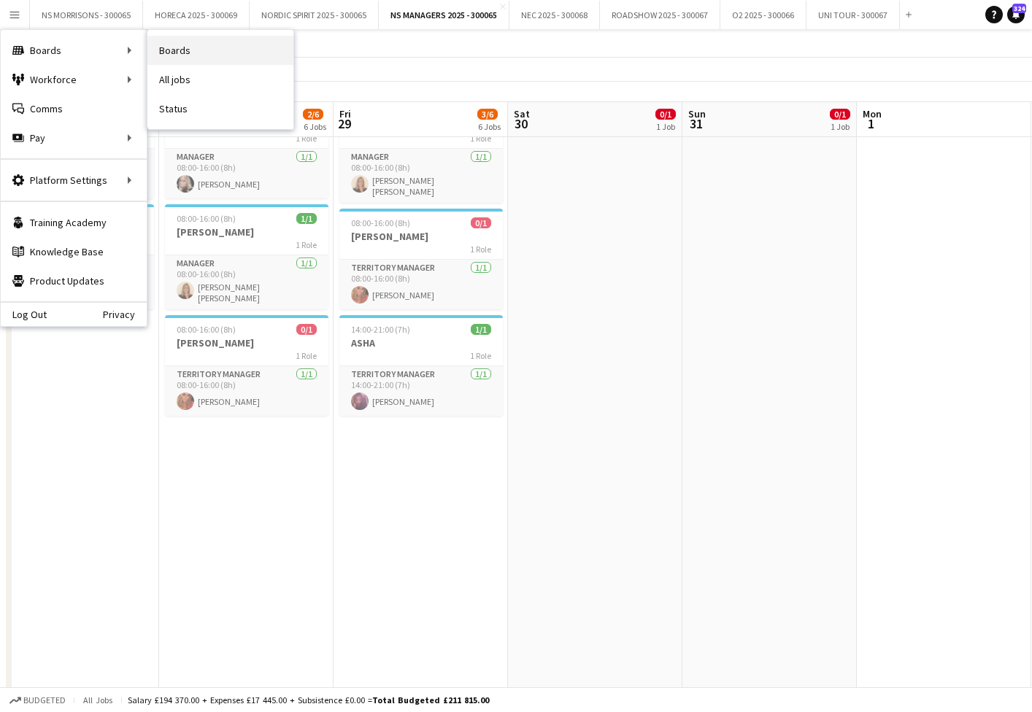
click at [193, 53] on link "Boards" at bounding box center [220, 50] width 146 height 29
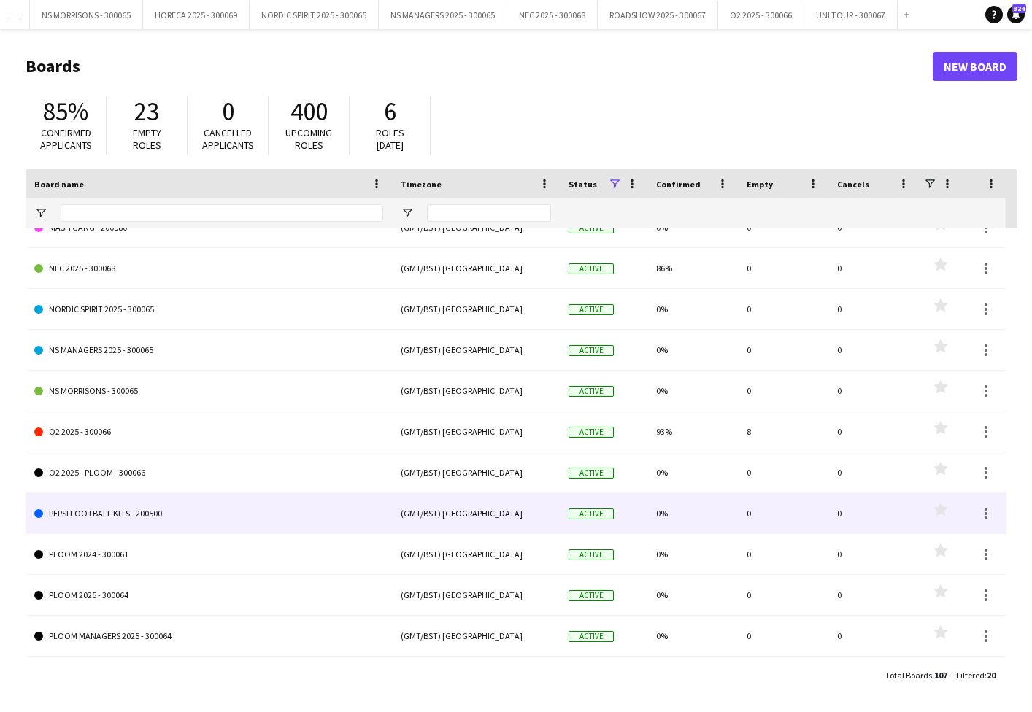
scroll to position [267, 0]
click at [118, 519] on link "PEPSI FOOTBALL KITS - 200500" at bounding box center [208, 513] width 349 height 41
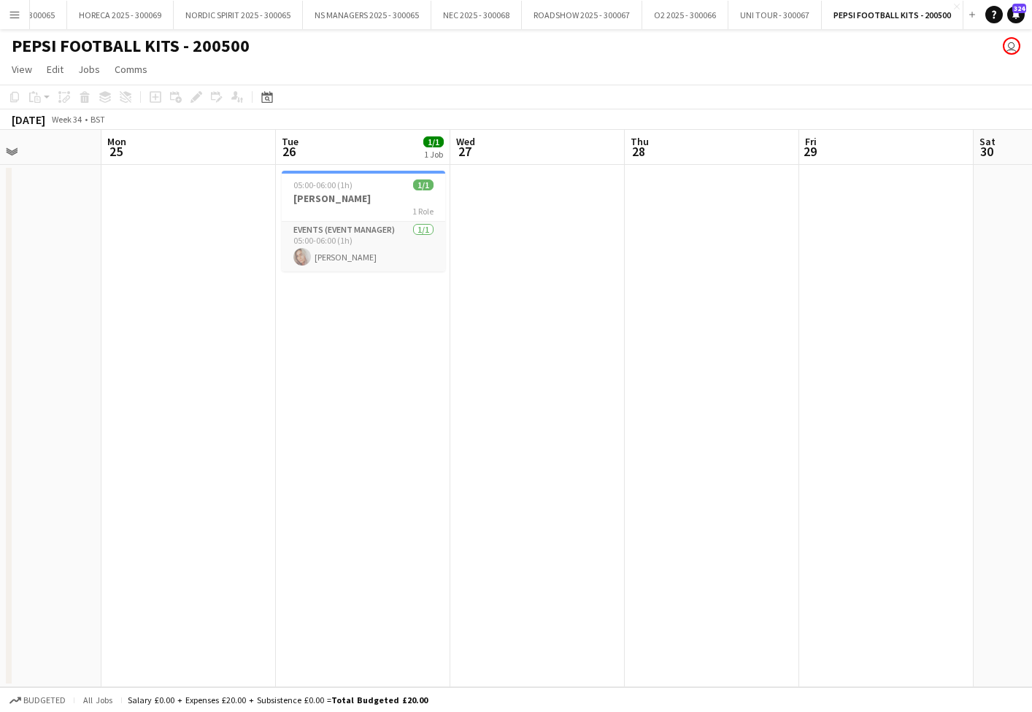
scroll to position [0, 421]
click at [346, 342] on app-date-cell "05:00-06:00 (1h) 1/1 [PERSON_NAME] 1 Role Events (Event Manager) [DATE] 05:00-0…" at bounding box center [364, 426] width 174 height 523
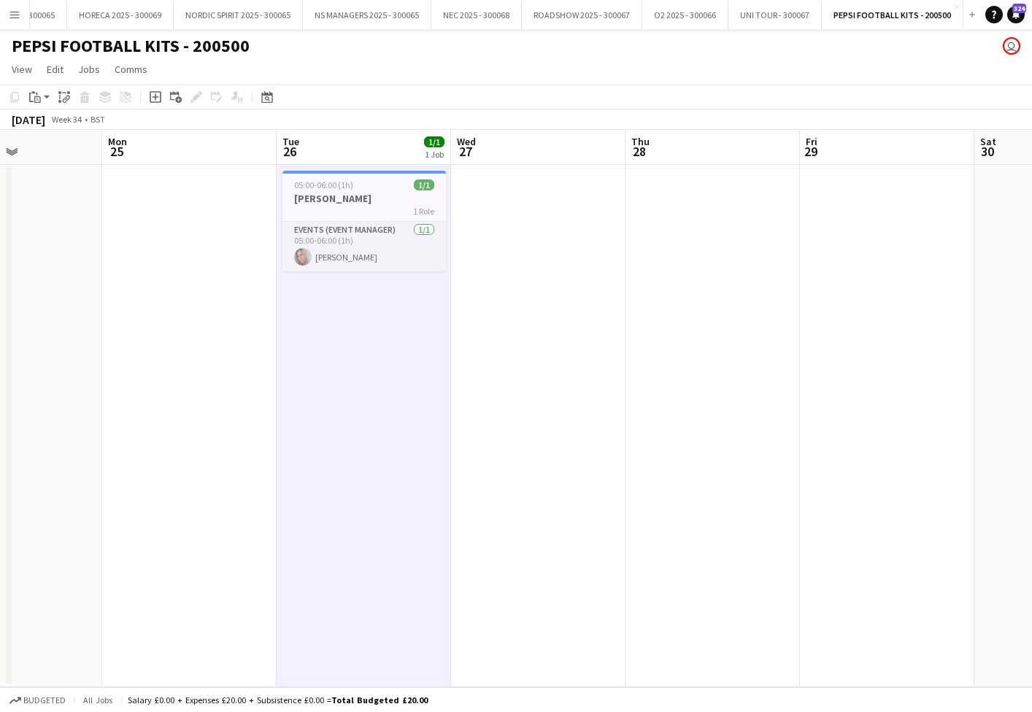
click at [563, 301] on app-date-cell at bounding box center [538, 426] width 174 height 523
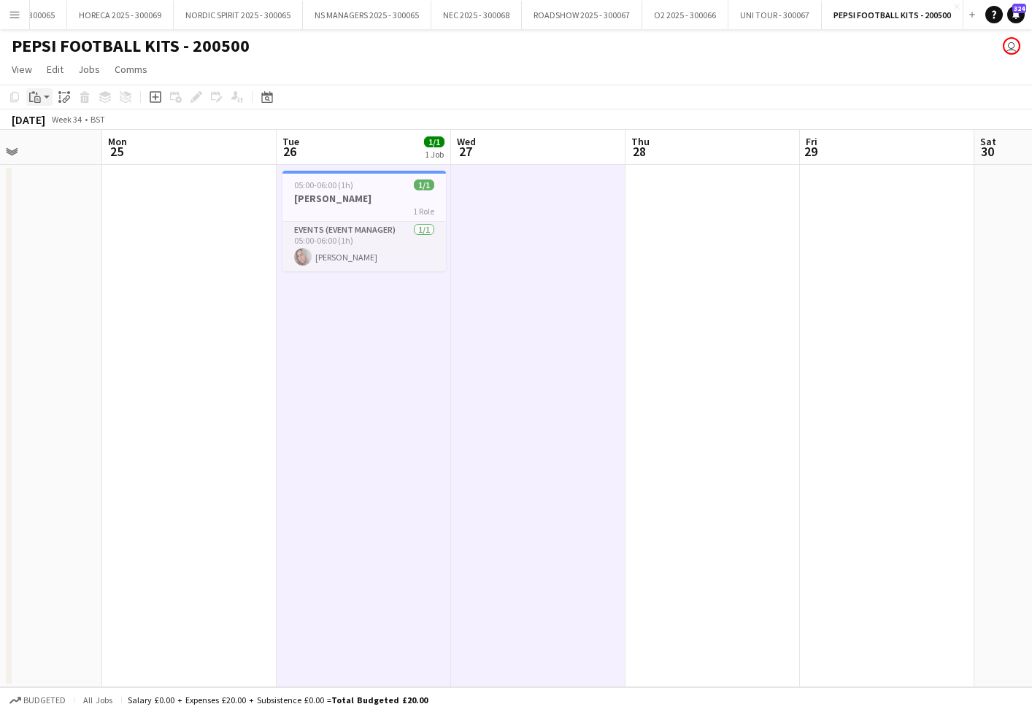
click at [36, 96] on icon "Paste" at bounding box center [35, 97] width 12 height 12
click at [57, 151] on link "Paste with crew Command Shift V" at bounding box center [96, 149] width 115 height 13
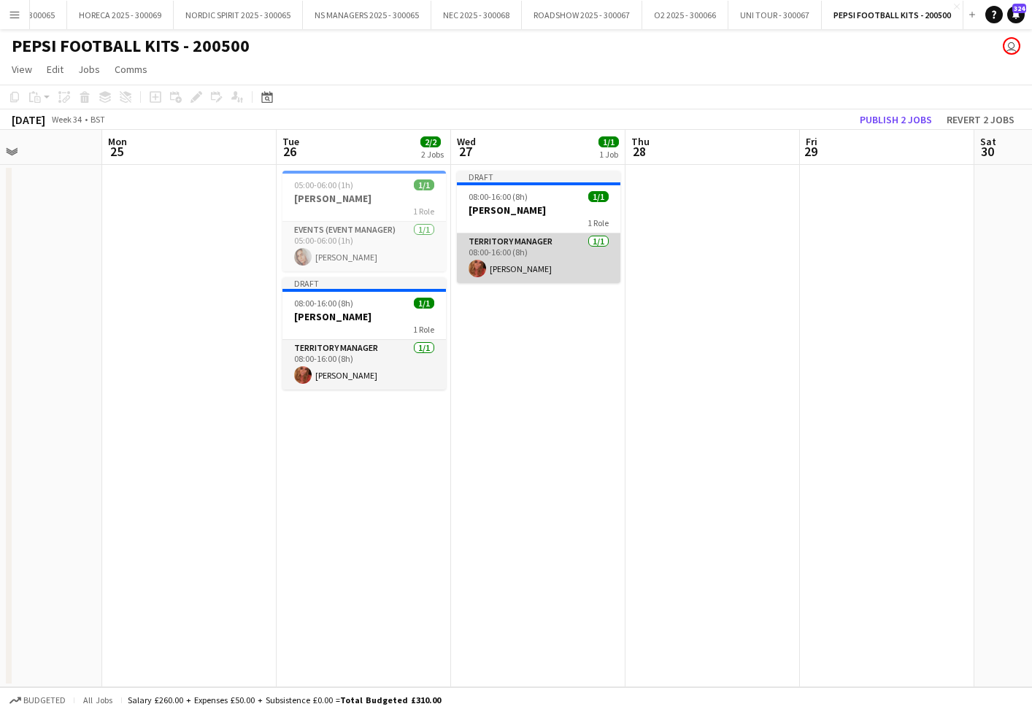
click at [551, 269] on app-card-role "Territory Manager [DATE] 08:00-16:00 (8h) [PERSON_NAME]" at bounding box center [538, 259] width 163 height 50
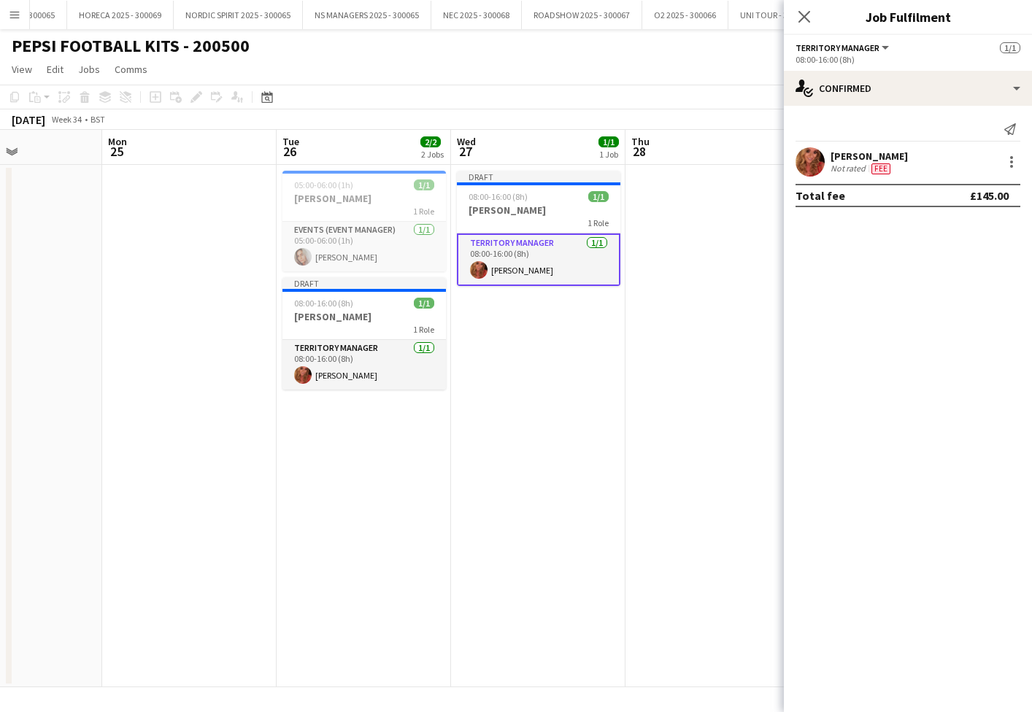
click at [558, 312] on app-date-cell "Draft 08:00-16:00 (8h) 1/1 [PERSON_NAME] 1 Role Territory Manager [DATE] 08:00-…" at bounding box center [538, 426] width 174 height 523
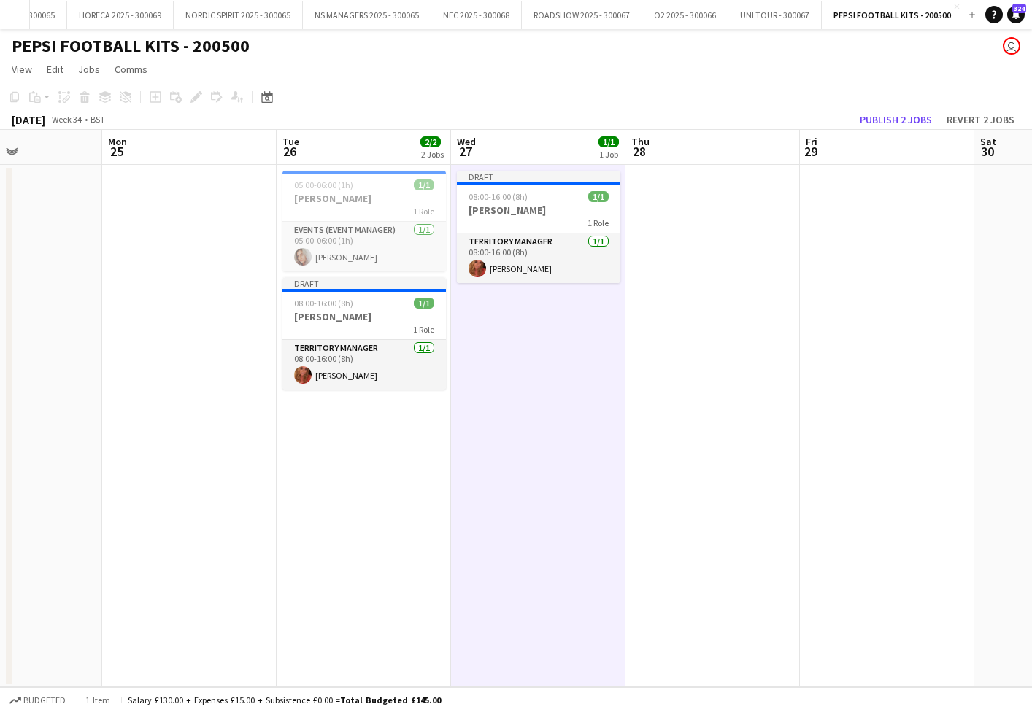
scroll to position [0, 422]
click at [909, 118] on button "Publish 2 jobs" at bounding box center [896, 119] width 84 height 19
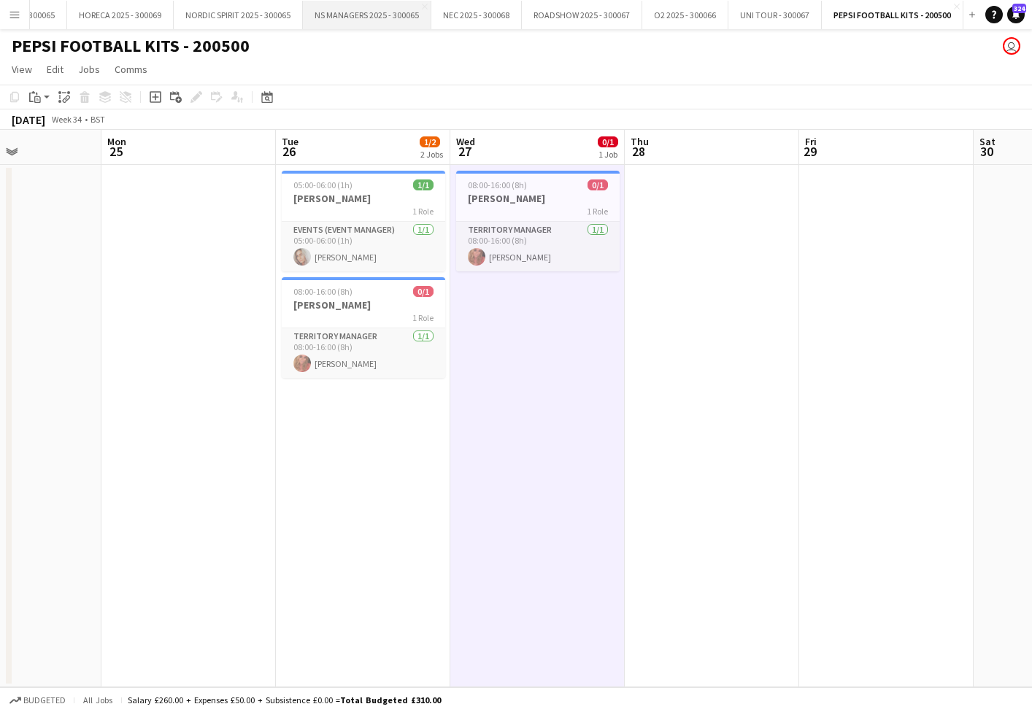
click at [387, 18] on button "NS MANAGERS 2025 - 300065 Close" at bounding box center [367, 15] width 128 height 28
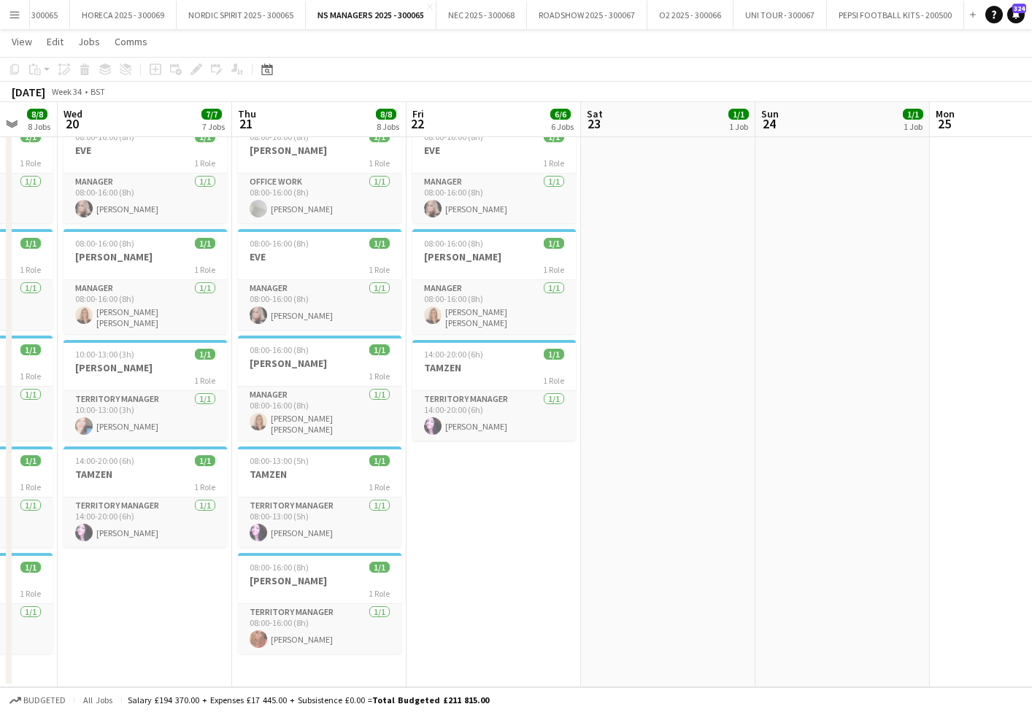
scroll to position [0, 455]
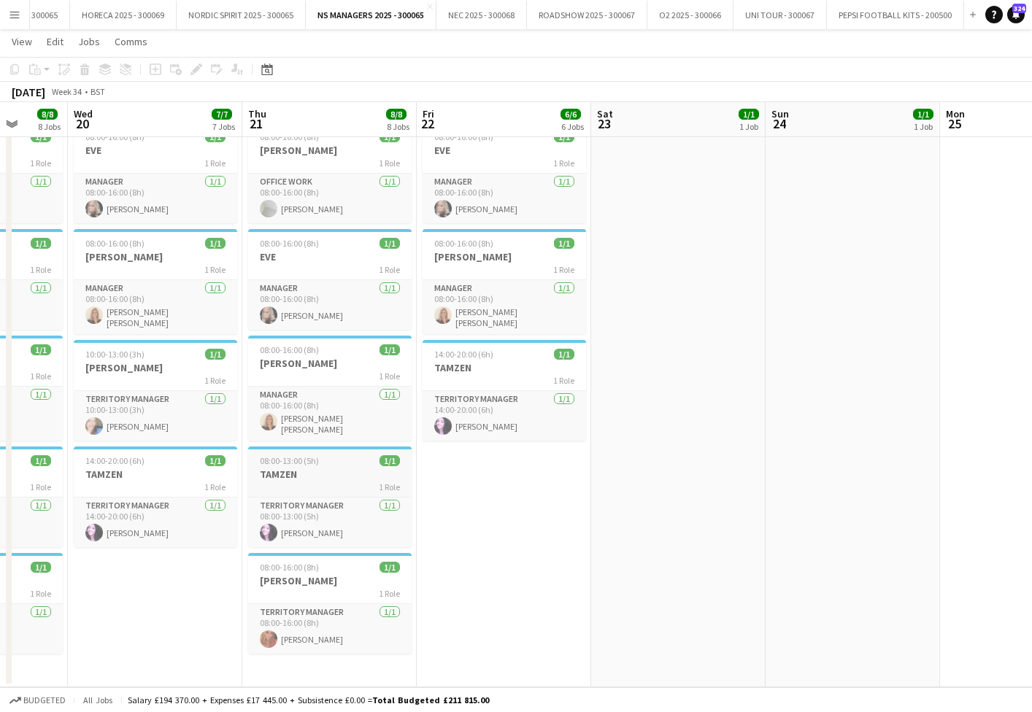
click at [342, 476] on h3 "TAMZEN" at bounding box center [329, 474] width 163 height 13
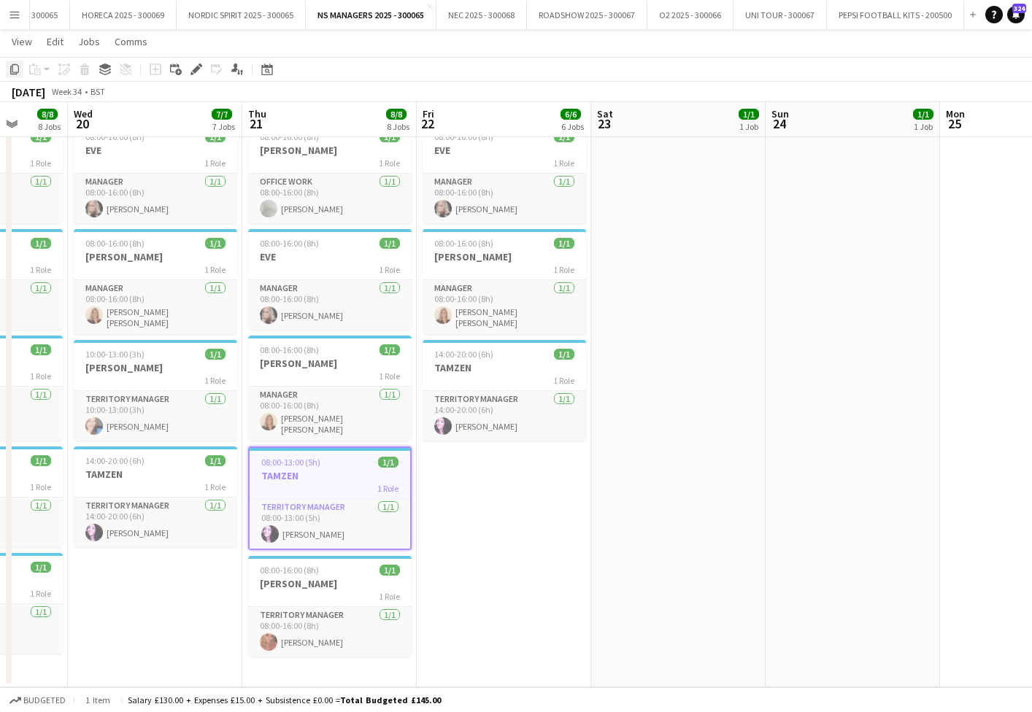
click at [15, 67] on icon "Copy" at bounding box center [15, 69] width 12 height 12
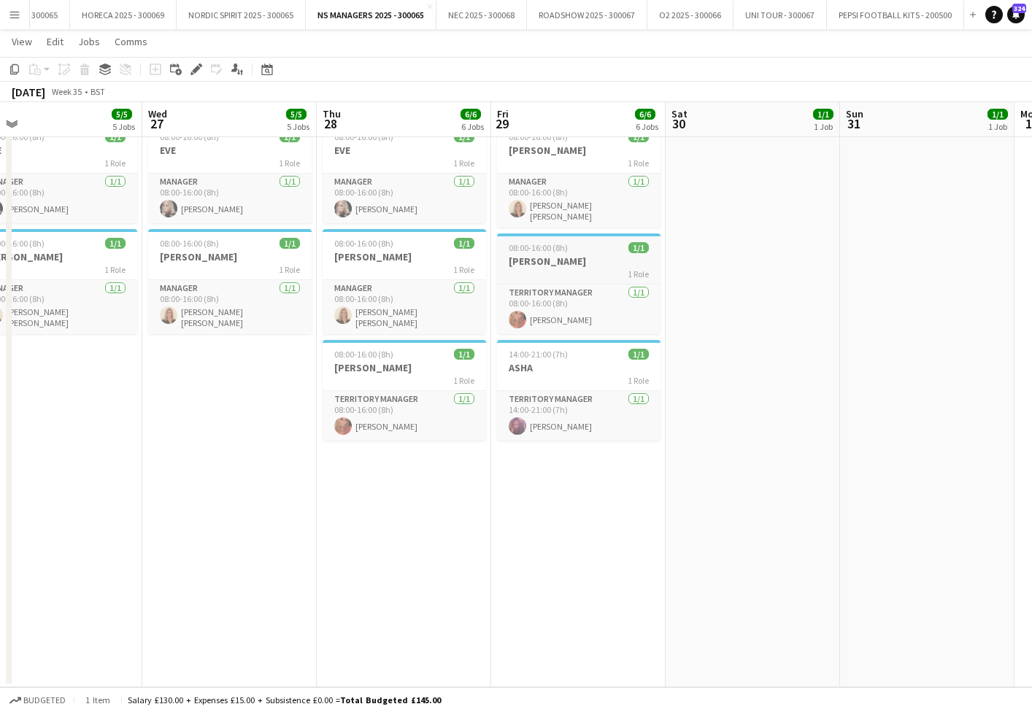
scroll to position [0, 317]
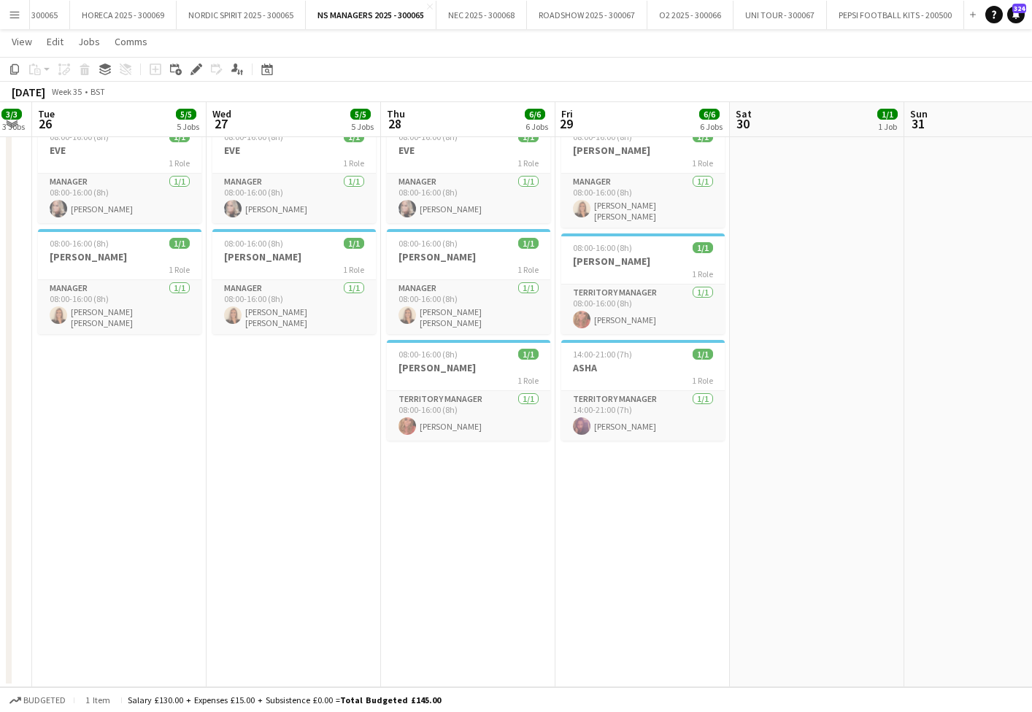
click at [96, 381] on app-date-cell "08:00-15:00 (7h) 1/1 ASHA 1 Role Territory Manager [DATE] 08:00-15:00 (7h) [PER…" at bounding box center [119, 242] width 174 height 890
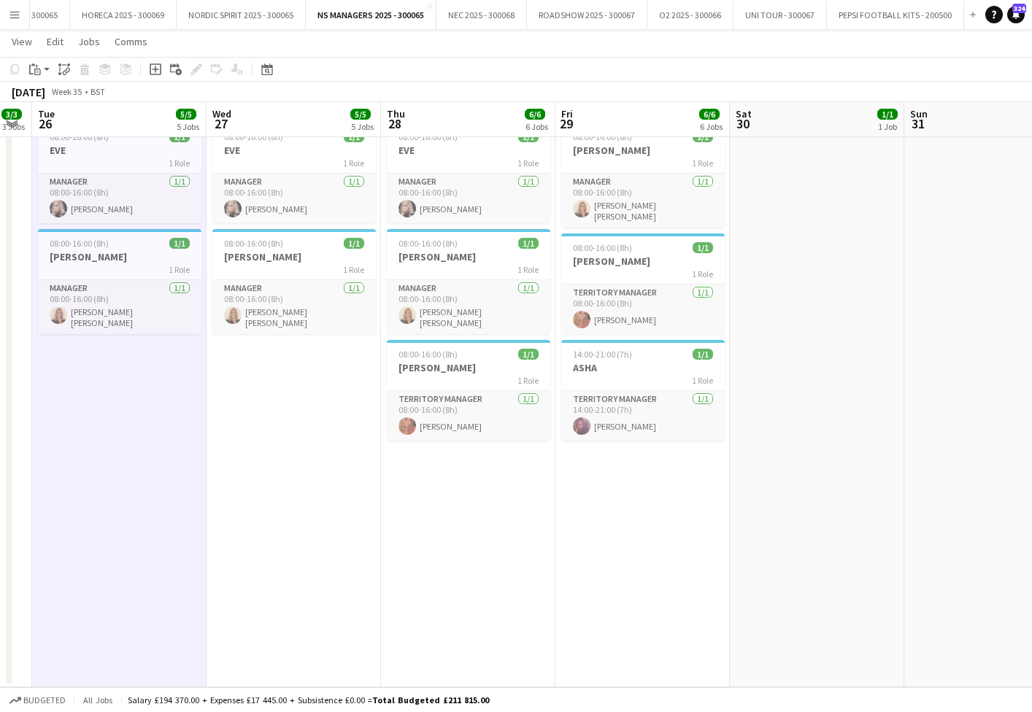
click at [328, 408] on app-date-cell "08:00-15:00 (7h) 1/1 ASHA 1 Role Territory Manager [DATE] 08:00-15:00 (7h) [PER…" at bounding box center [294, 242] width 174 height 890
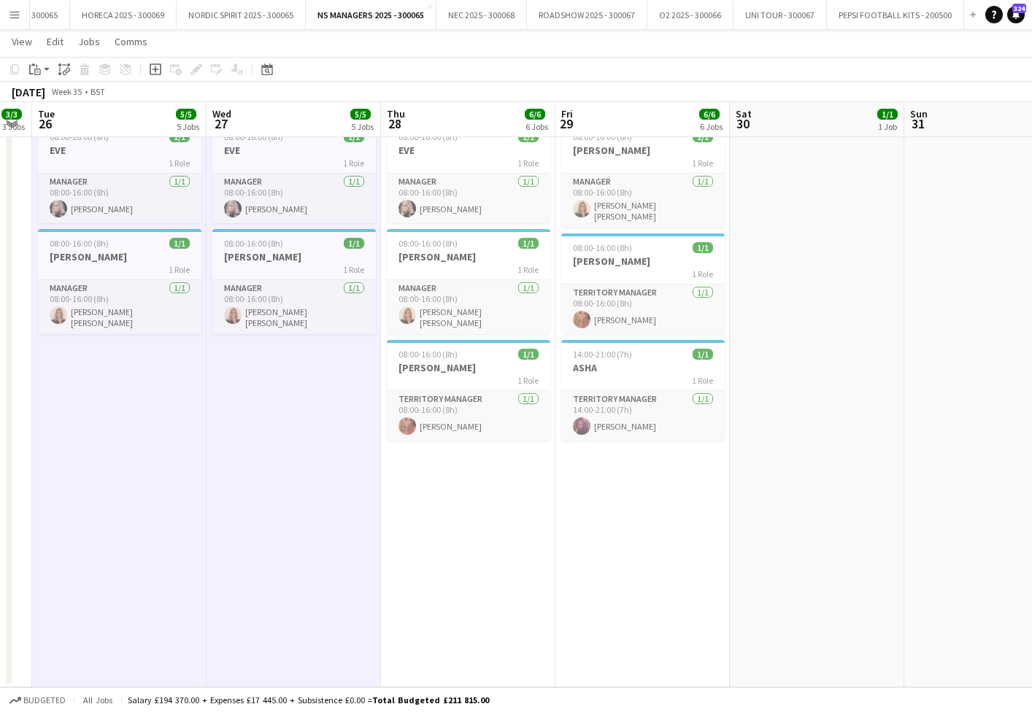
click at [393, 471] on app-date-cell "08:00-15:00 (7h) 1/1 ASHA 1 Role Territory Manager [DATE] 08:00-15:00 (7h) [PER…" at bounding box center [468, 242] width 174 height 890
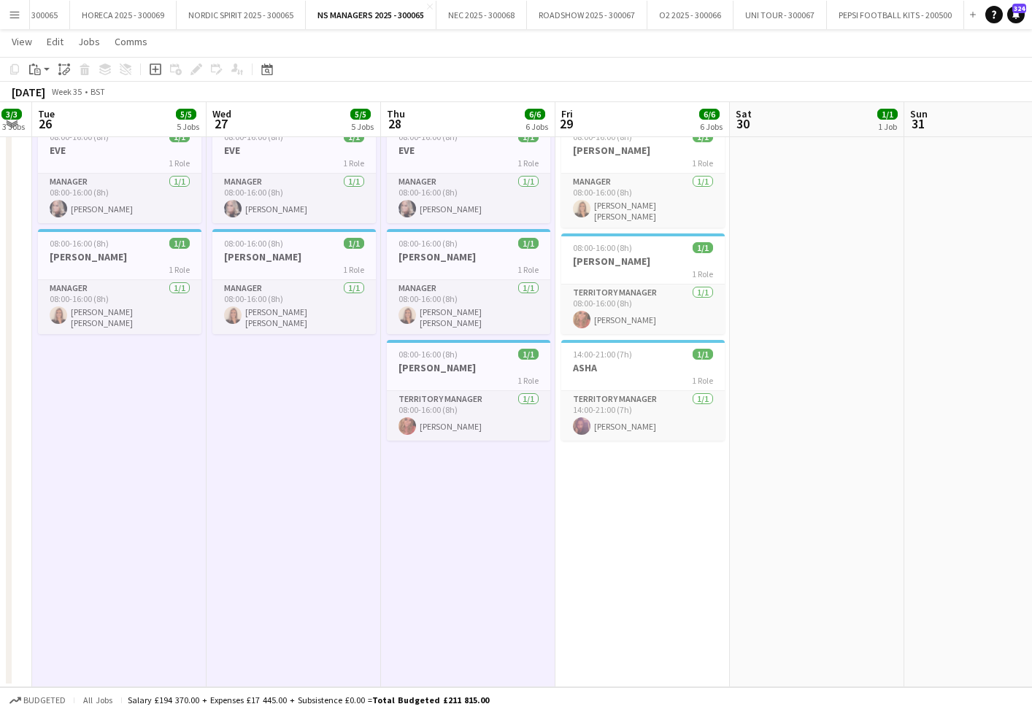
scroll to position [0, 317]
drag, startPoint x: 29, startPoint y: 69, endPoint x: 39, endPoint y: 95, distance: 27.2
click at [29, 69] on icon at bounding box center [31, 69] width 4 height 9
click at [48, 120] on link "Paste with crew Command Shift V" at bounding box center [96, 121] width 115 height 13
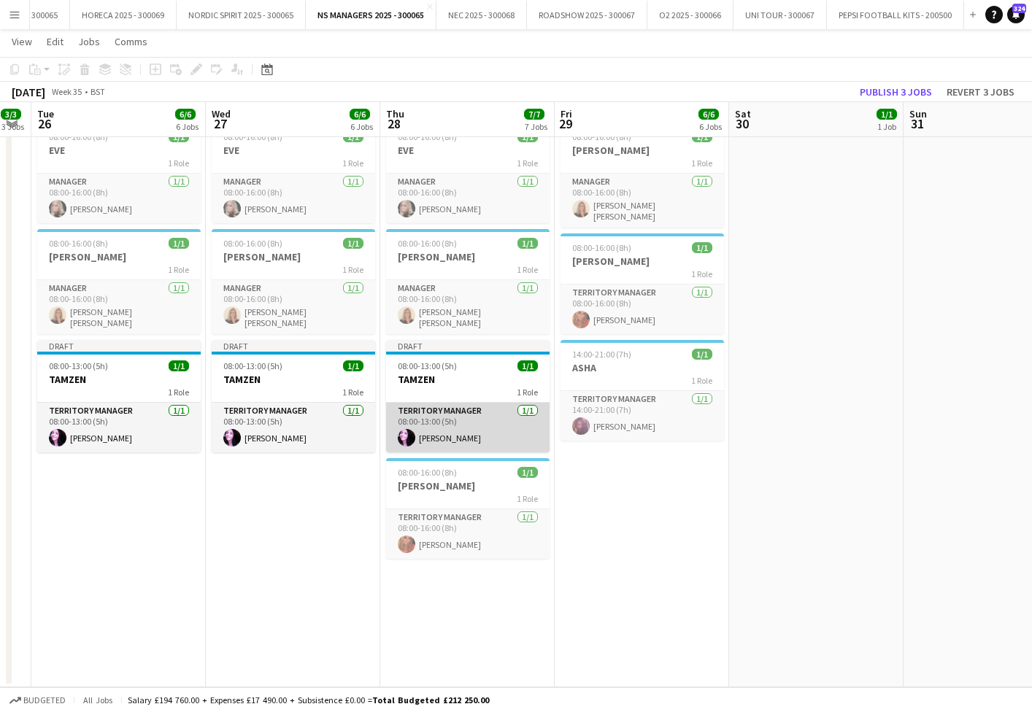
click at [455, 412] on app-card-role "Territory Manager [DATE] 08:00-13:00 (5h) [PERSON_NAME]" at bounding box center [467, 428] width 163 height 50
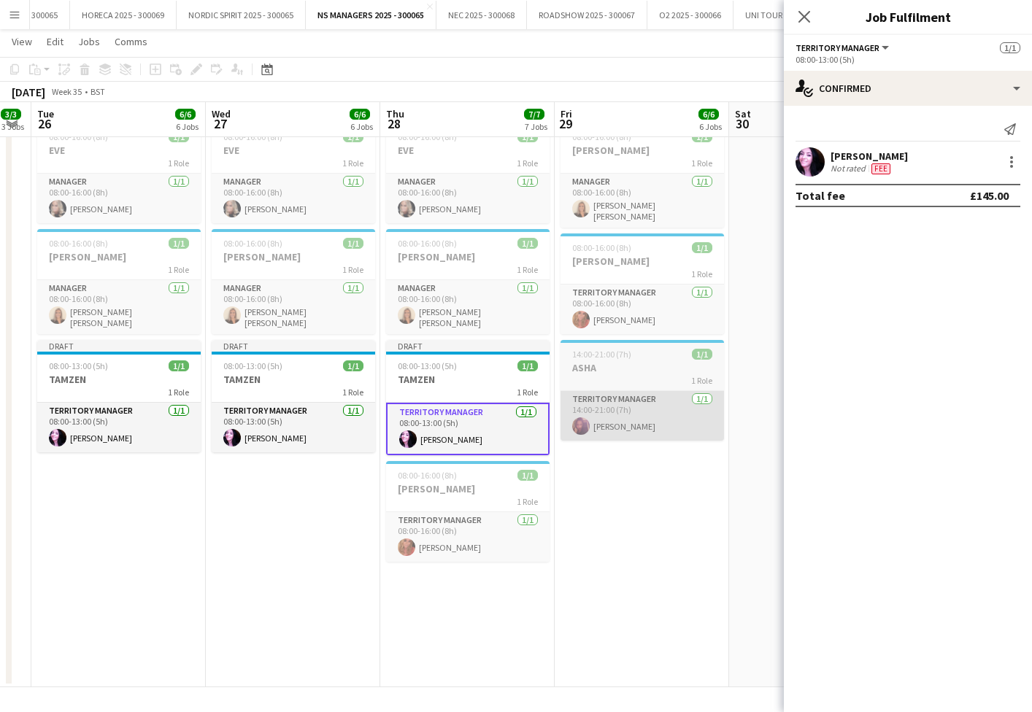
drag, startPoint x: 439, startPoint y: 617, endPoint x: 650, endPoint y: 395, distance: 307.2
click at [439, 616] on app-date-cell "08:00-15:00 (7h) 1/1 ASHA 1 Role Territory Manager [DATE] 08:00-15:00 (7h) [PER…" at bounding box center [467, 242] width 174 height 890
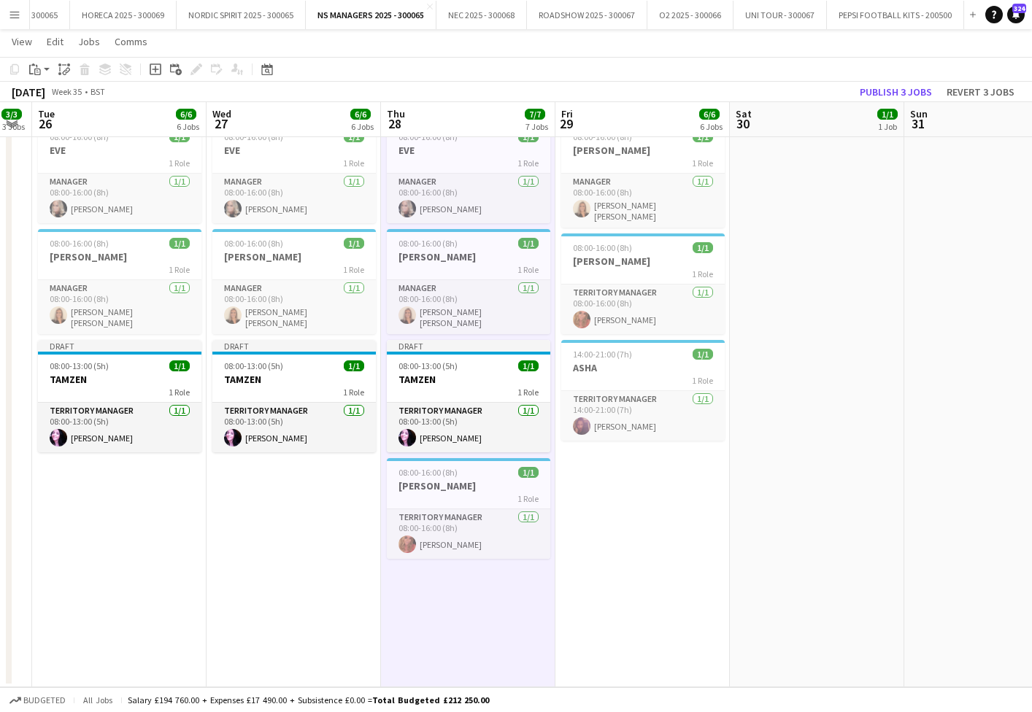
scroll to position [0, 313]
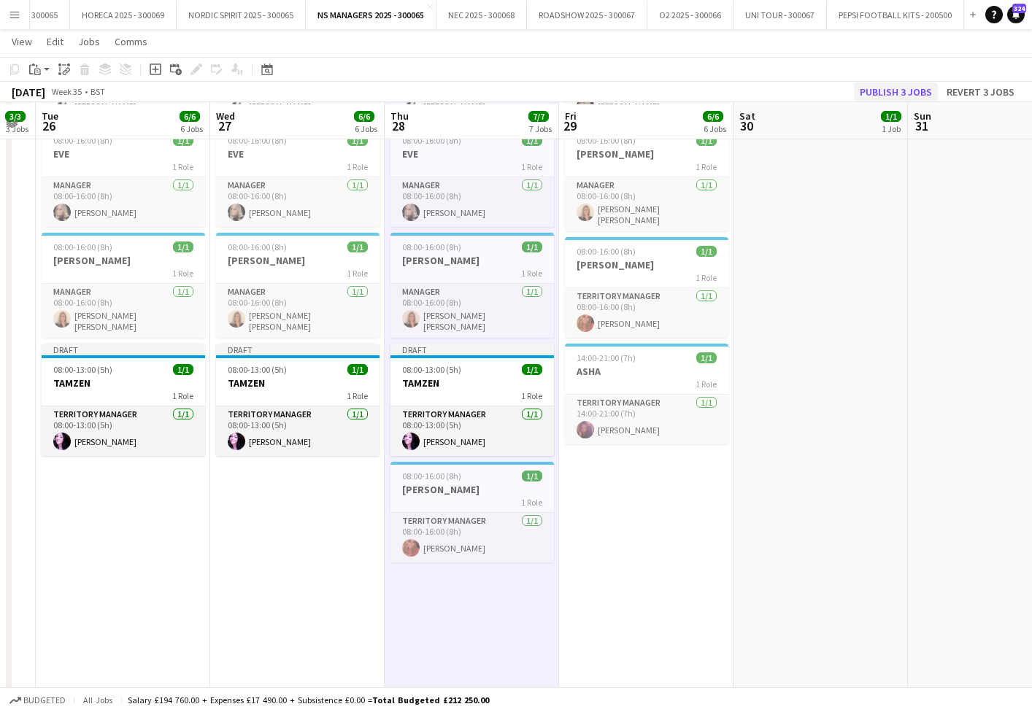
click at [897, 87] on button "Publish 3 jobs" at bounding box center [896, 91] width 84 height 19
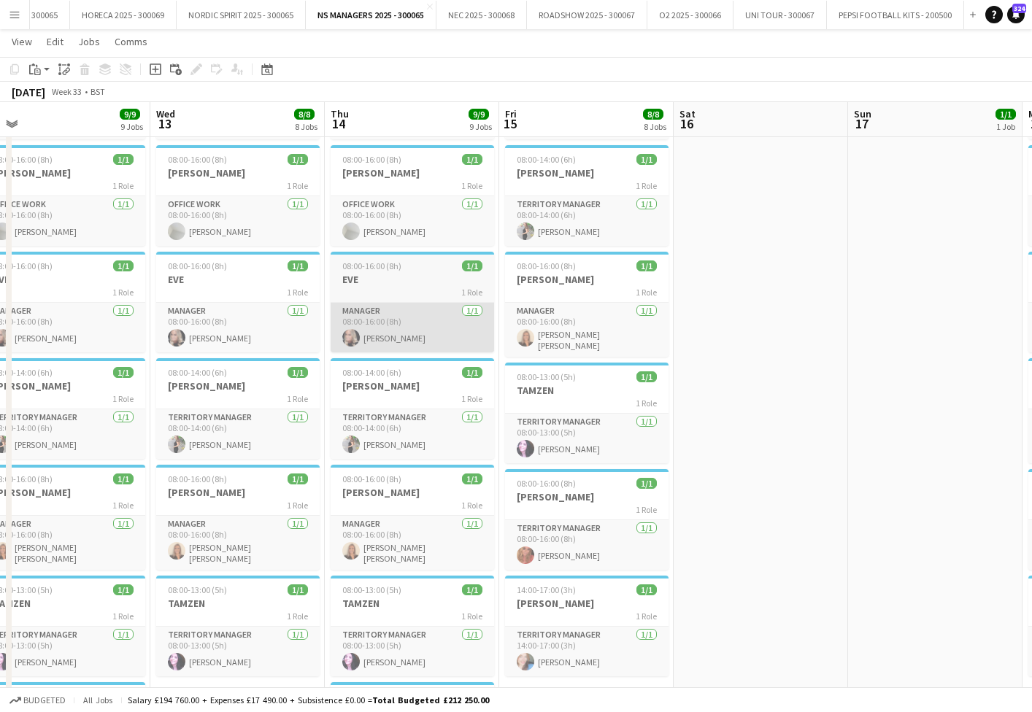
scroll to position [0, 372]
click at [390, 363] on app-job-card "08:00-14:00 (6h) 1/1 [PERSON_NAME] 1 Role Territory Manager [DATE] 08:00-14:00 …" at bounding box center [412, 408] width 163 height 101
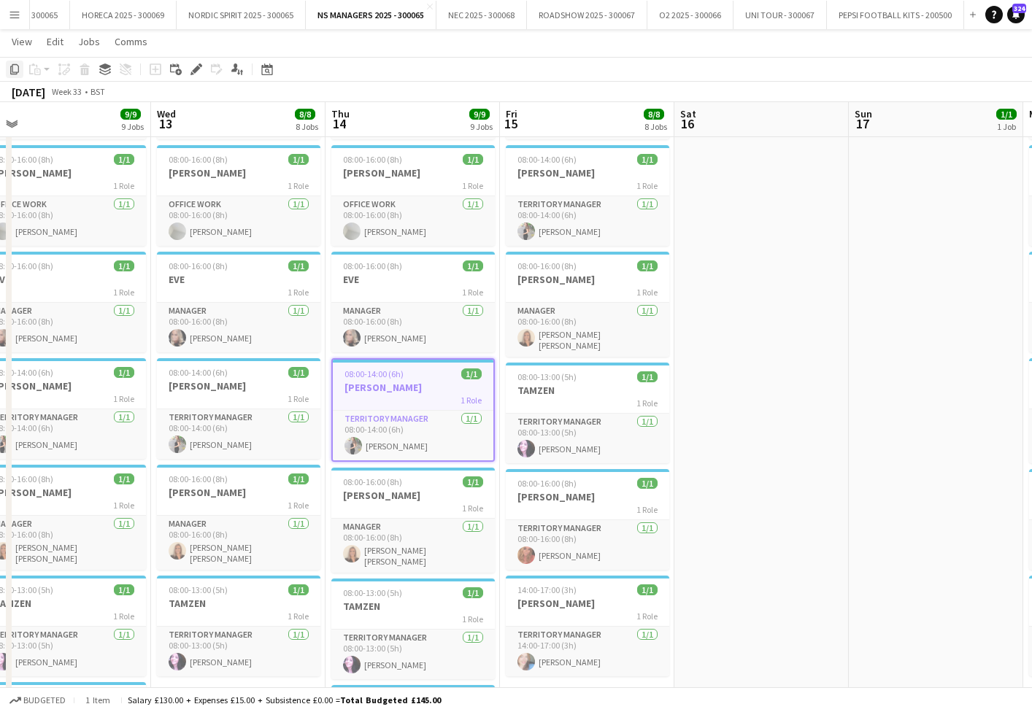
click at [16, 71] on icon "Copy" at bounding box center [15, 69] width 12 height 12
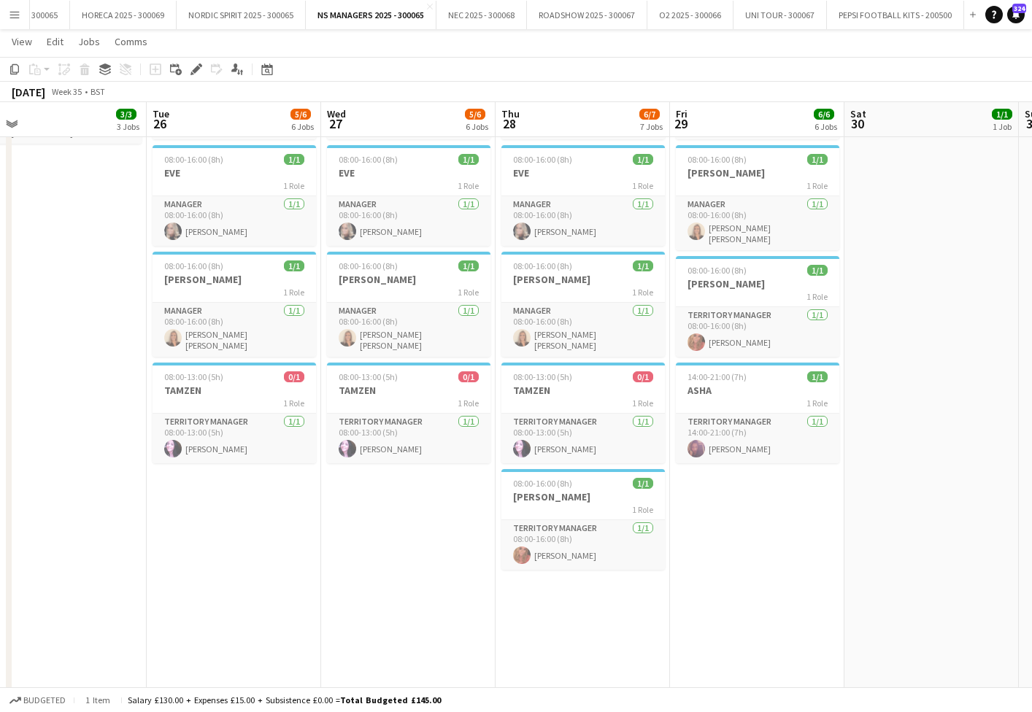
drag, startPoint x: 209, startPoint y: 544, endPoint x: 377, endPoint y: 523, distance: 169.2
click at [212, 542] on app-date-cell "08:00-15:00 (7h) 1/1 ASHA 1 Role Territory Manager [DATE] 08:00-15:00 (7h) [PER…" at bounding box center [234, 319] width 174 height 998
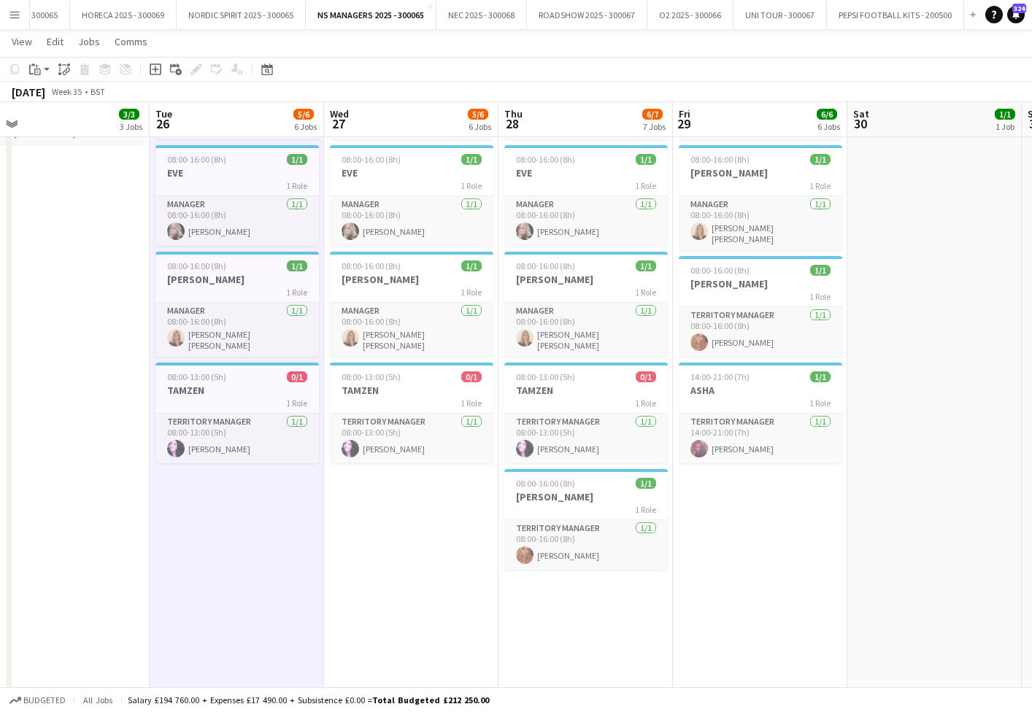
drag, startPoint x: 425, startPoint y: 519, endPoint x: 491, endPoint y: 584, distance: 92.4
click at [425, 519] on app-date-cell "08:00-15:00 (7h) 1/1 ASHA 1 Role Territory Manager [DATE] 08:00-15:00 (7h) [PER…" at bounding box center [411, 319] width 174 height 998
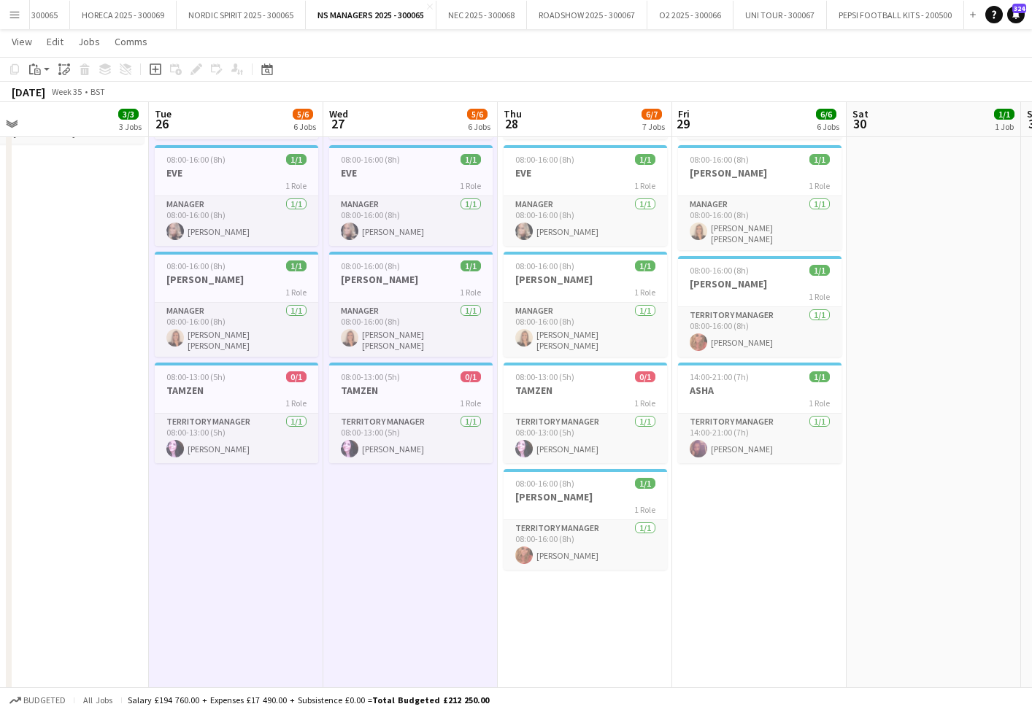
drag, startPoint x: 566, startPoint y: 631, endPoint x: 657, endPoint y: 567, distance: 111.1
click at [566, 630] on app-date-cell "08:00-15:00 (7h) 1/1 ASHA 1 Role Territory Manager [DATE] 08:00-15:00 (7h) [PER…" at bounding box center [585, 319] width 174 height 998
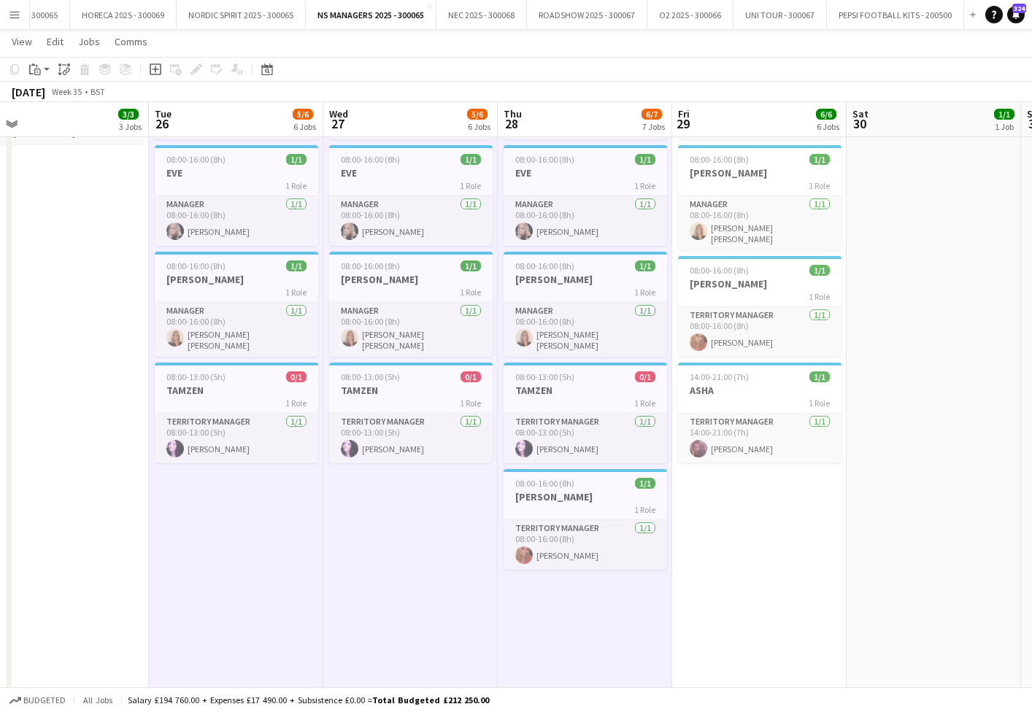
click at [770, 539] on app-date-cell "08:00-16:00 (8h) 1/1 [PERSON_NAME] 1 Role Territory Manager [DATE] 08:00-16:00 …" at bounding box center [759, 319] width 174 height 998
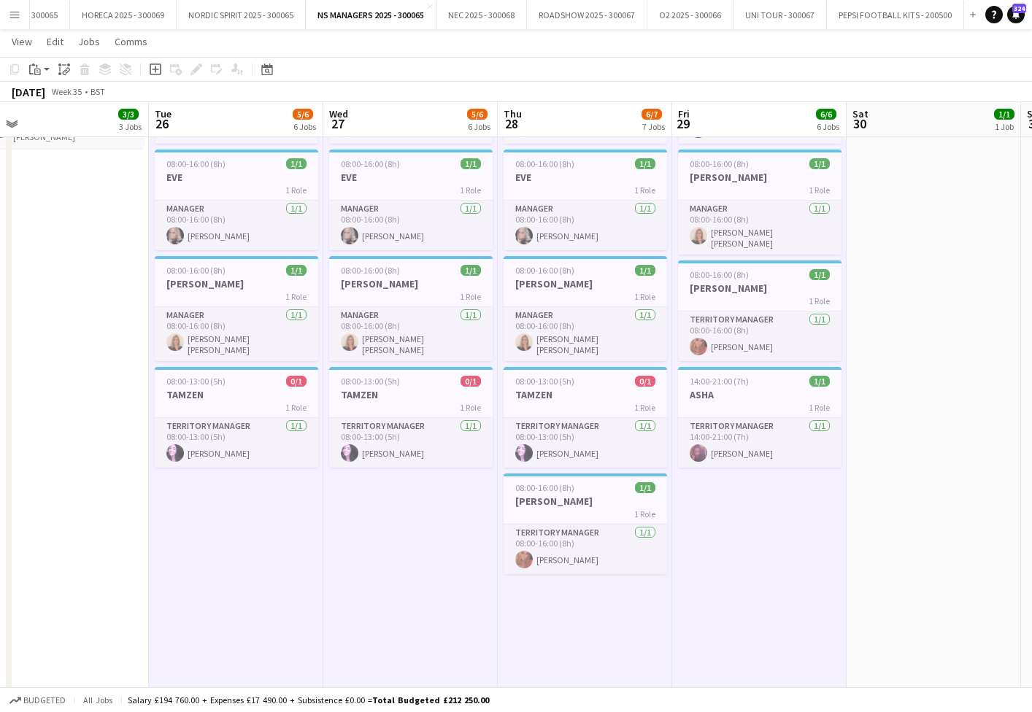
scroll to position [0, 376]
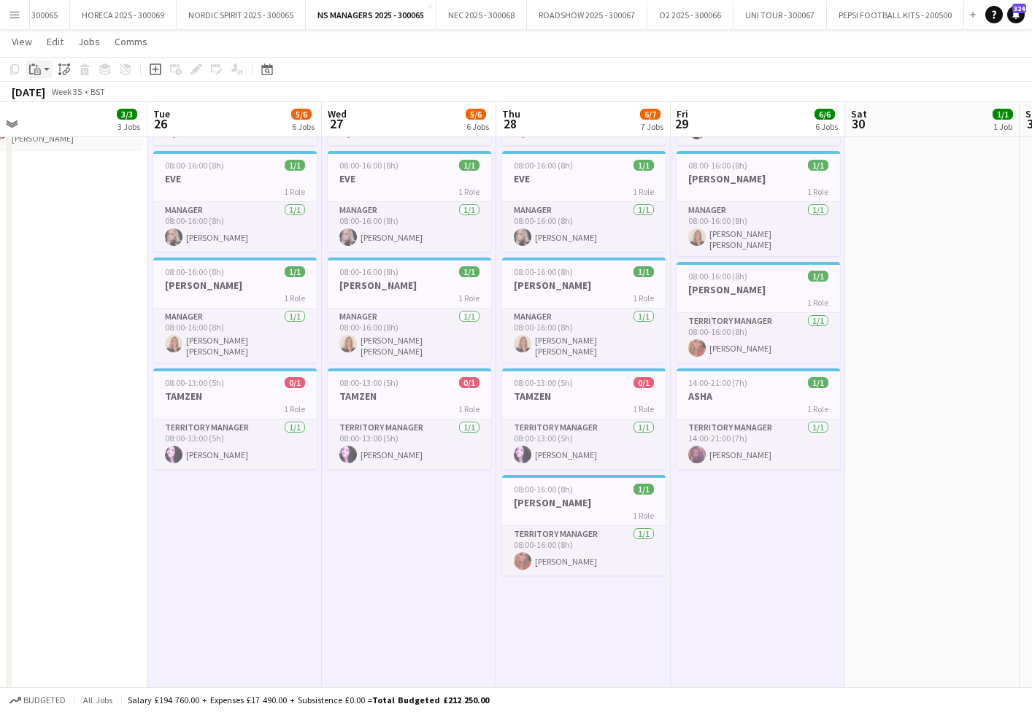
click at [34, 69] on icon "Paste" at bounding box center [35, 69] width 12 height 12
click at [45, 120] on link "Paste with crew Command Shift V" at bounding box center [96, 121] width 115 height 13
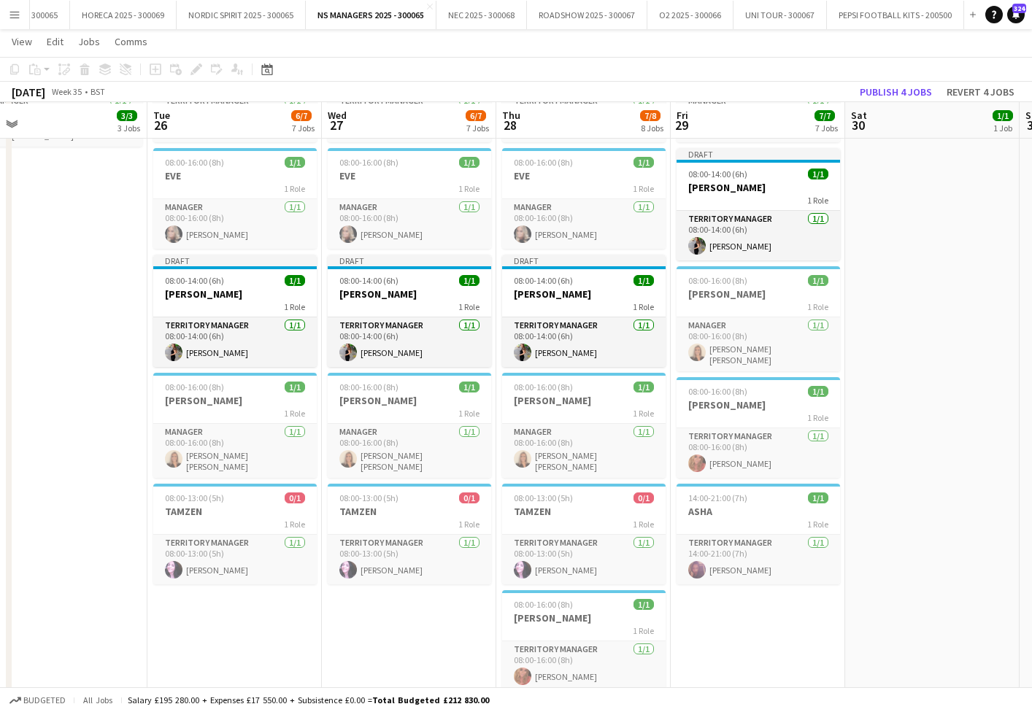
scroll to position [342, 0]
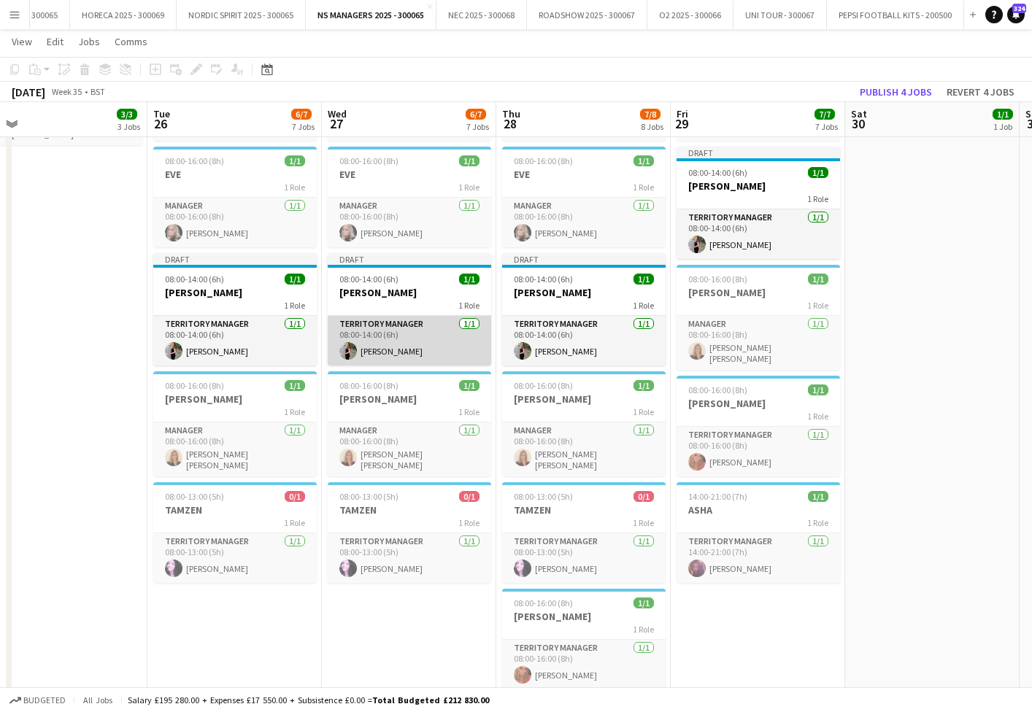
click at [374, 340] on app-card-role "Territory Manager [DATE] 08:00-14:00 (6h) [PERSON_NAME]" at bounding box center [409, 341] width 163 height 50
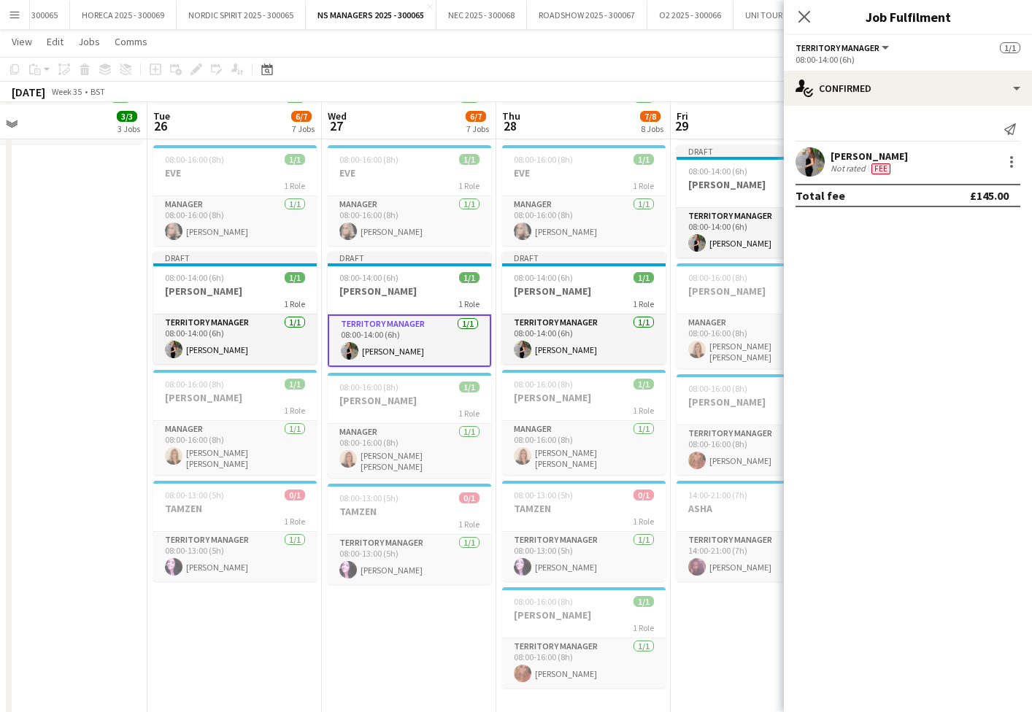
scroll to position [346, 0]
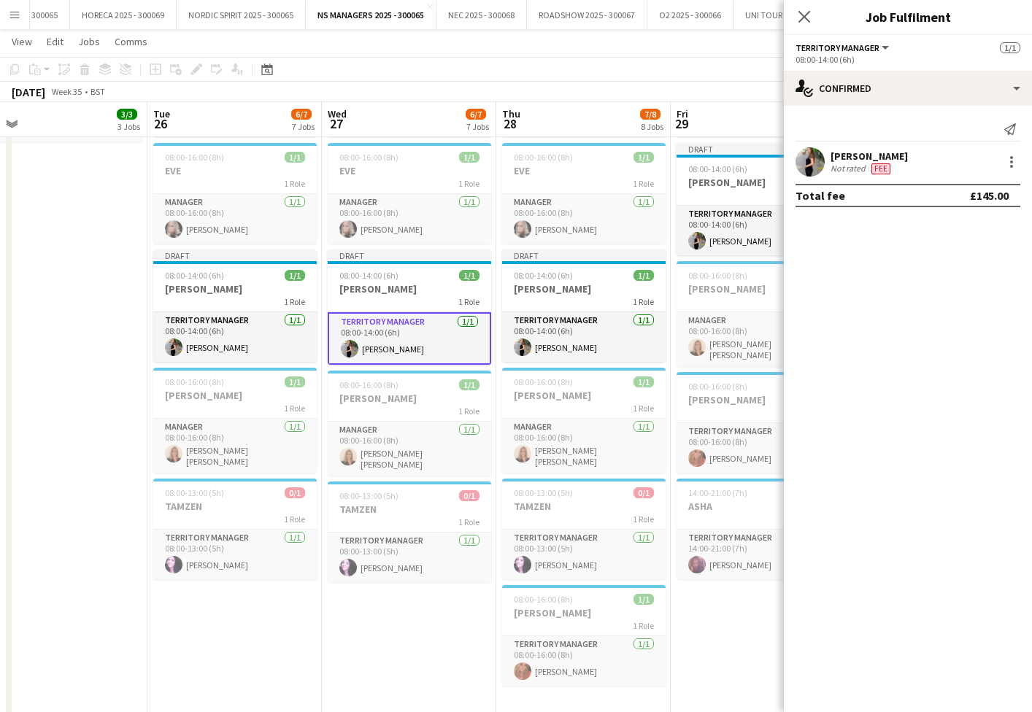
drag, startPoint x: 88, startPoint y: 296, endPoint x: 607, endPoint y: 142, distance: 541.3
click at [90, 296] on app-date-cell "08:00-16:00 (8h) 1/1 [PERSON_NAME] 1 Role Territory Manager [DATE] 08:00-16:00 …" at bounding box center [60, 317] width 174 height 998
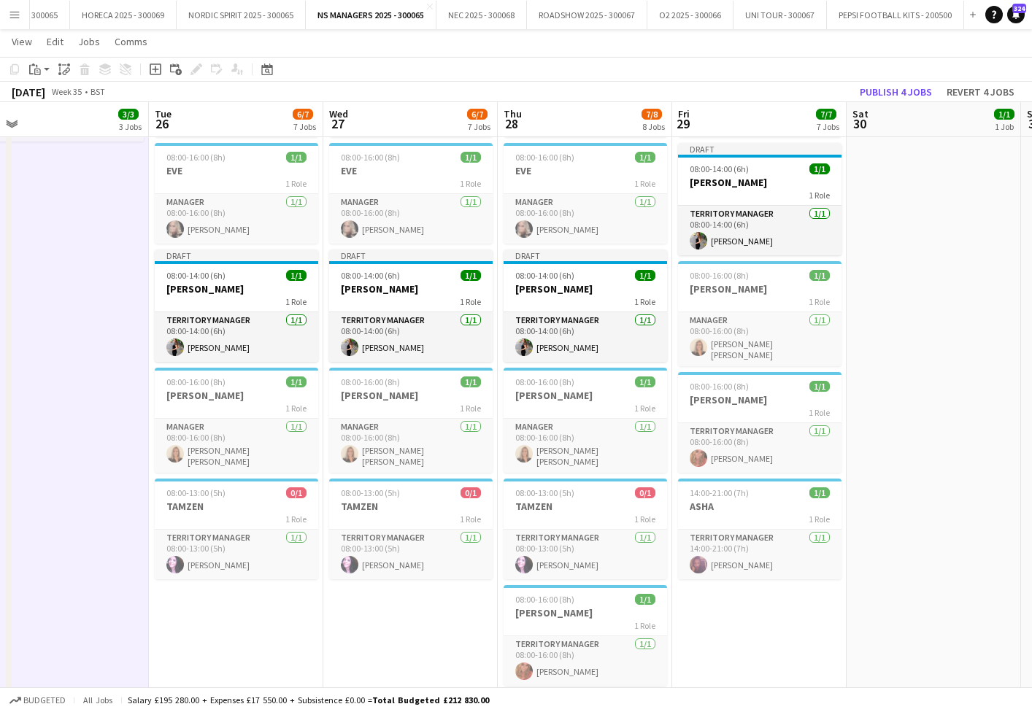
click at [856, 96] on button "Publish 4 jobs" at bounding box center [896, 91] width 84 height 19
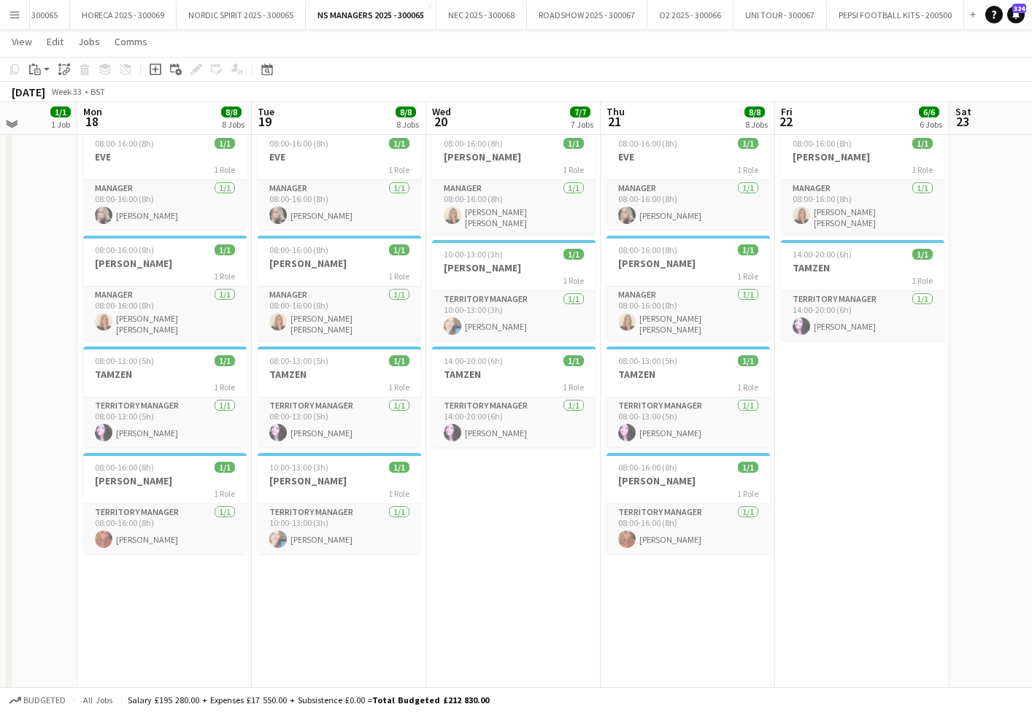
scroll to position [472, 0]
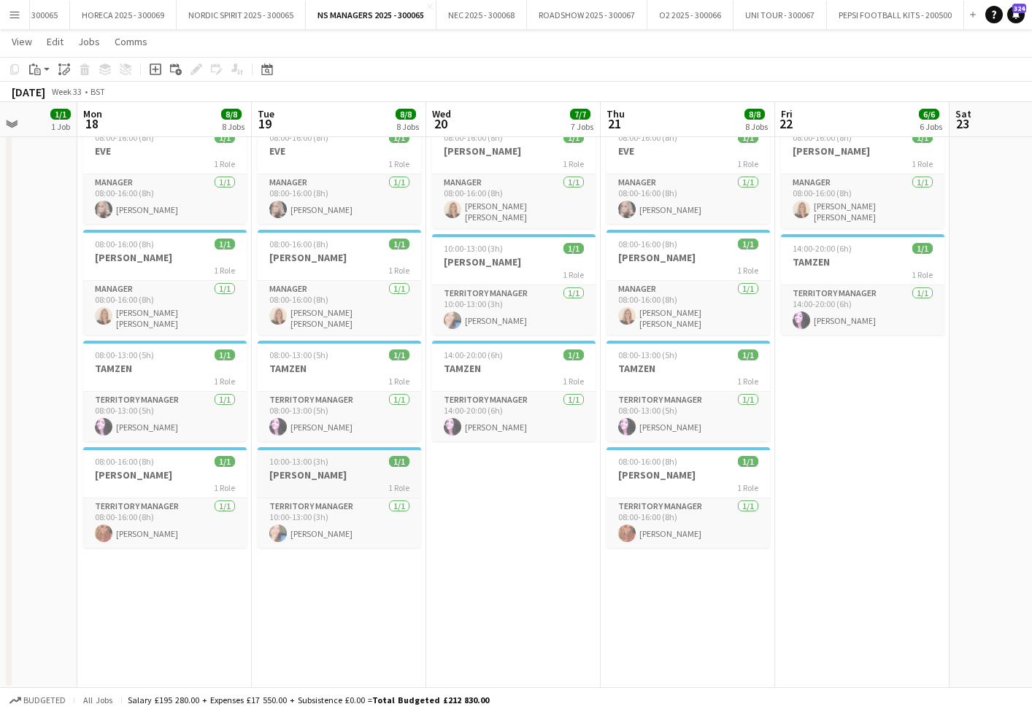
click at [307, 463] on app-job-card "10:00-13:00 (3h) 1/1 [PERSON_NAME] 1 Role Territory Manager [DATE] 10:00-13:00 …" at bounding box center [339, 497] width 163 height 101
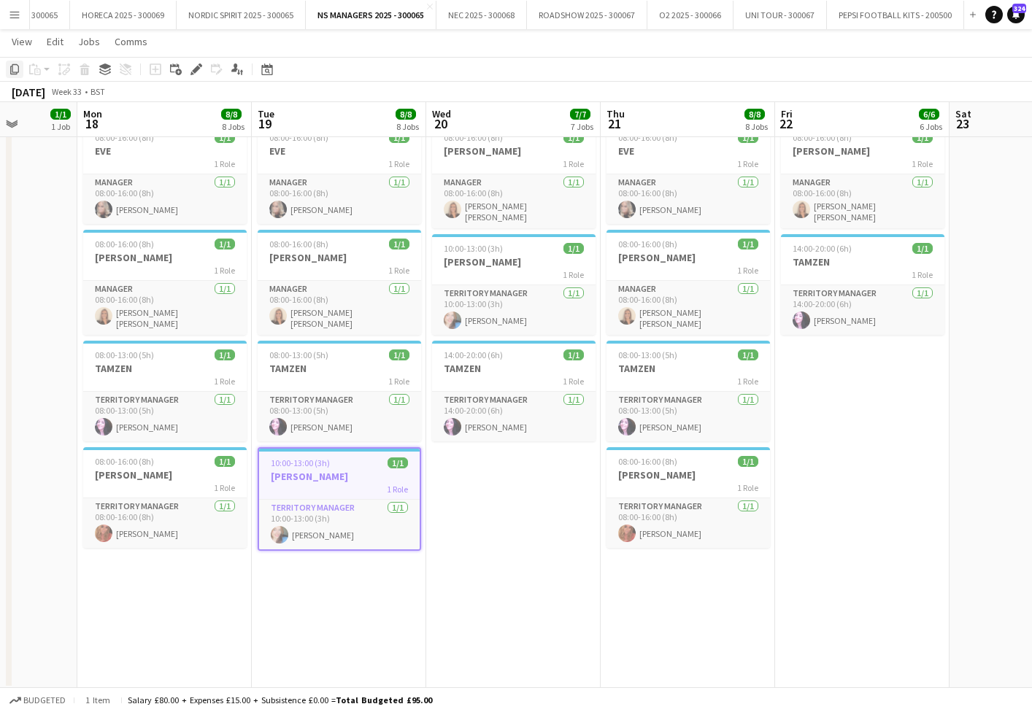
click at [13, 70] on icon "Copy" at bounding box center [15, 69] width 12 height 12
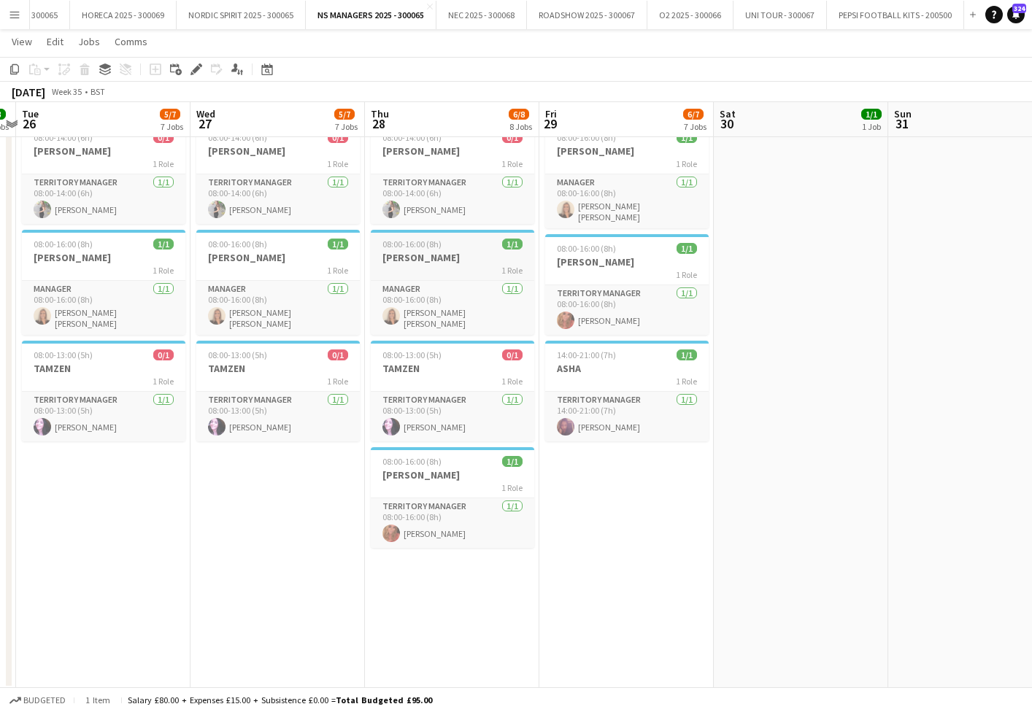
scroll to position [0, 501]
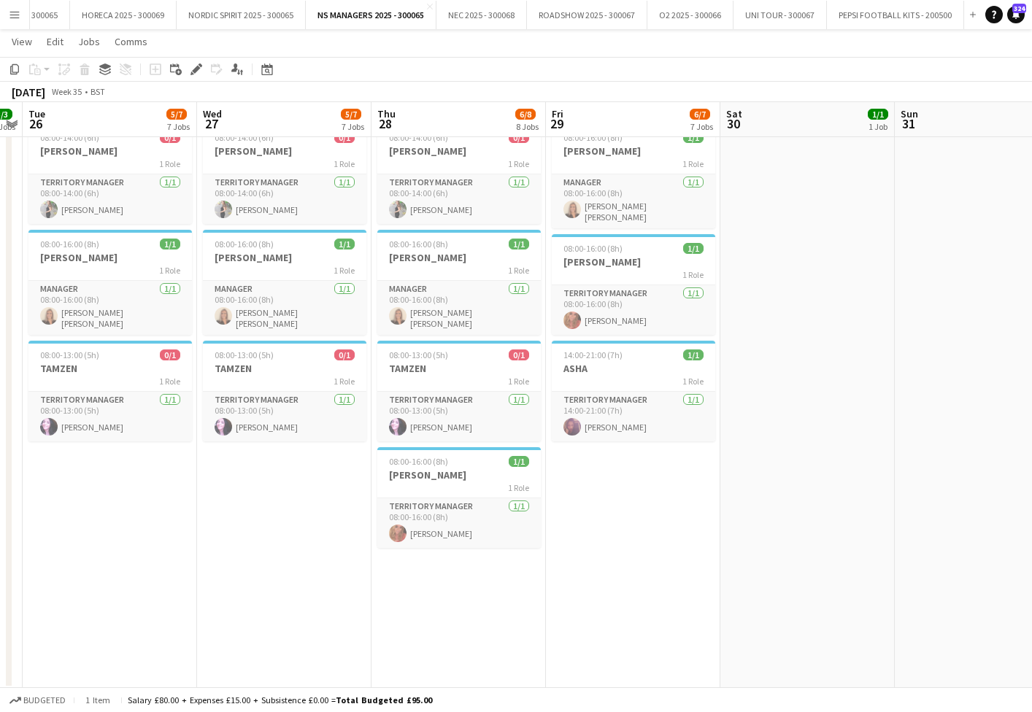
drag, startPoint x: 325, startPoint y: 528, endPoint x: 543, endPoint y: 539, distance: 218.5
click at [325, 528] on app-date-cell "08:00-15:00 (7h) 1/1 ASHA 1 Role Territory Manager [DATE] 08:00-15:00 (7h) [PER…" at bounding box center [284, 190] width 174 height 998
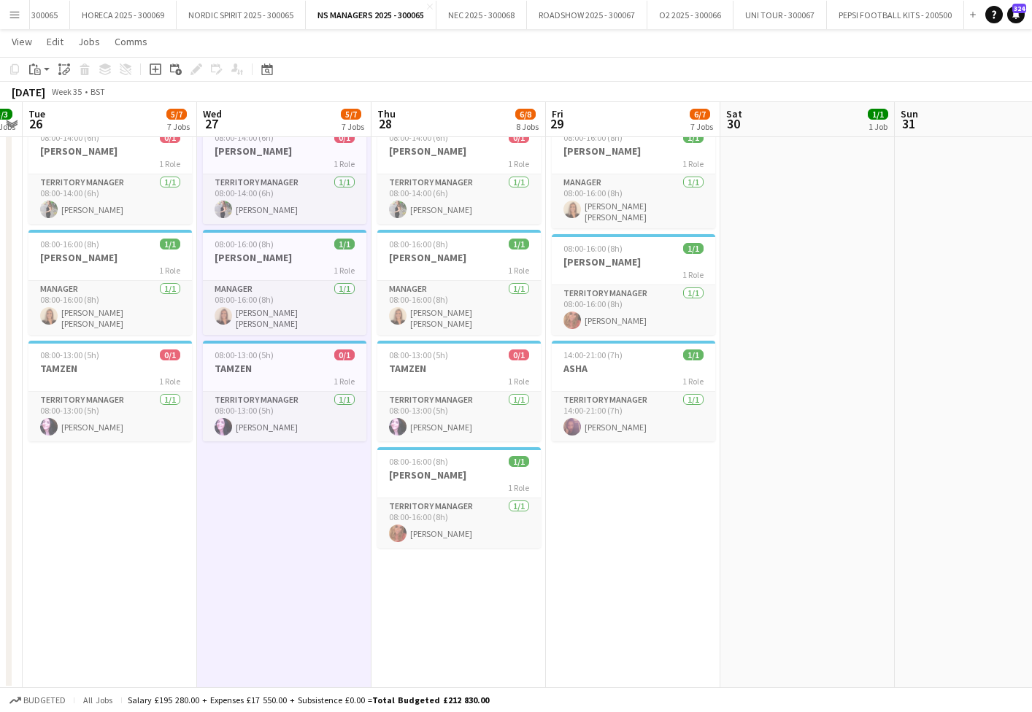
click at [565, 534] on app-date-cell "08:00-16:00 (8h) 1/1 [PERSON_NAME] 1 Role Territory Manager [DATE] 08:00-16:00 …" at bounding box center [633, 190] width 174 height 998
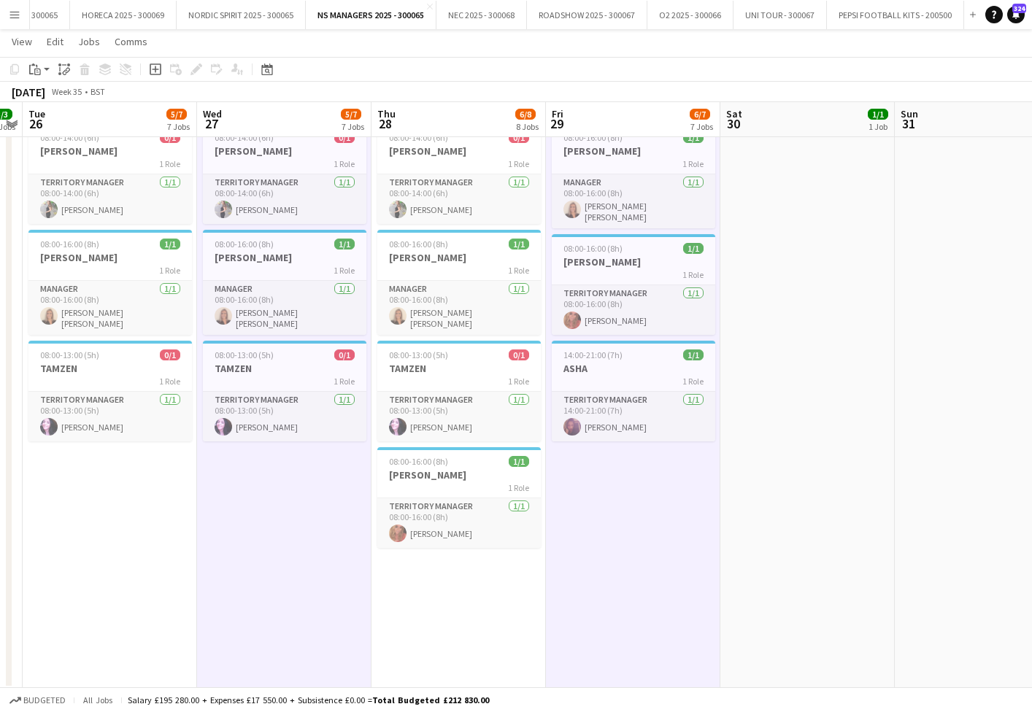
drag, startPoint x: 33, startPoint y: 68, endPoint x: 35, endPoint y: 82, distance: 14.0
click at [32, 68] on icon "Paste" at bounding box center [35, 69] width 12 height 12
click at [51, 122] on link "Paste with crew Command Shift V" at bounding box center [96, 121] width 115 height 13
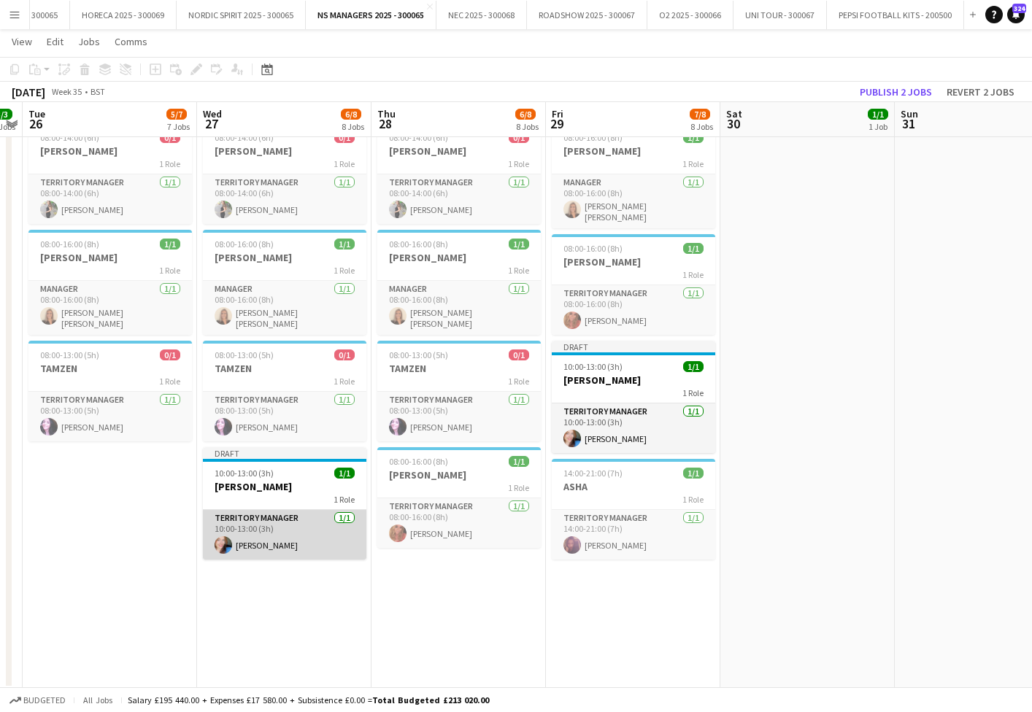
click at [282, 518] on app-card-role "Territory Manager [DATE] 10:00-13:00 (3h) [PERSON_NAME]" at bounding box center [284, 535] width 163 height 50
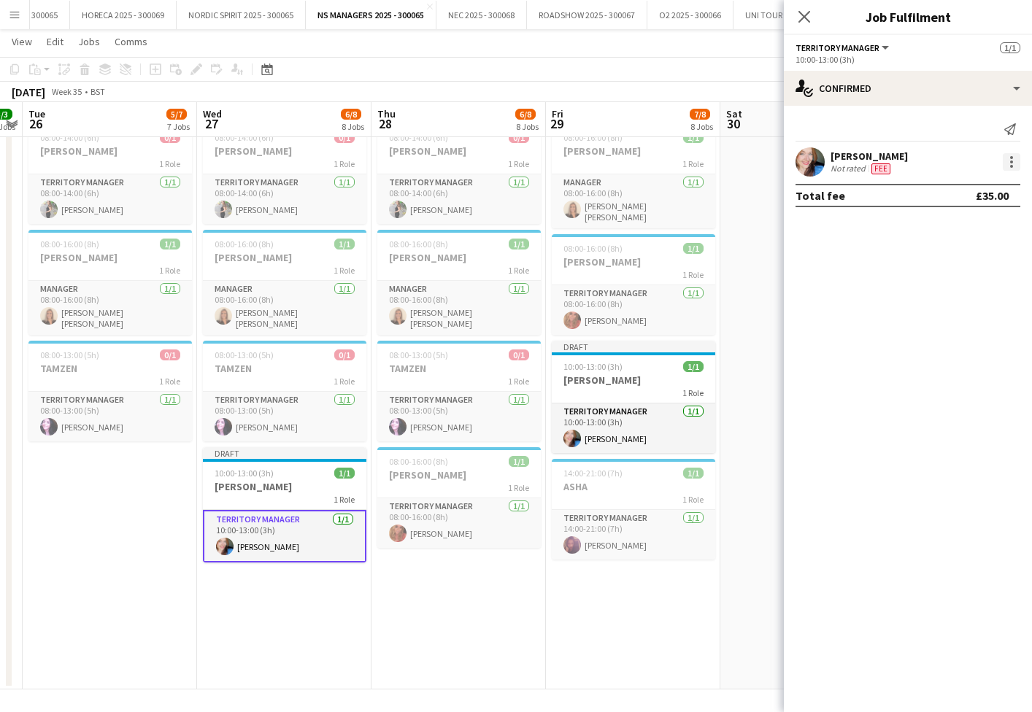
click at [1012, 163] on div at bounding box center [1011, 162] width 3 height 3
click at [998, 189] on span "Edit fee" at bounding box center [963, 188] width 90 height 13
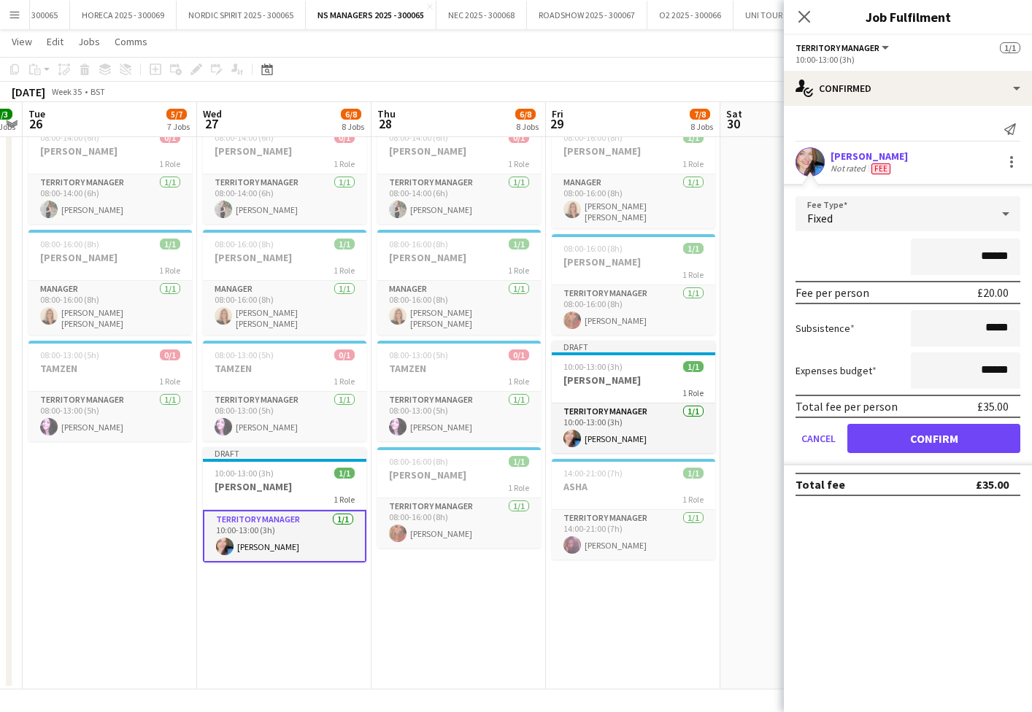
click at [986, 256] on input "******" at bounding box center [965, 257] width 109 height 36
type input "******"
click at [958, 436] on button "Confirm" at bounding box center [933, 438] width 173 height 29
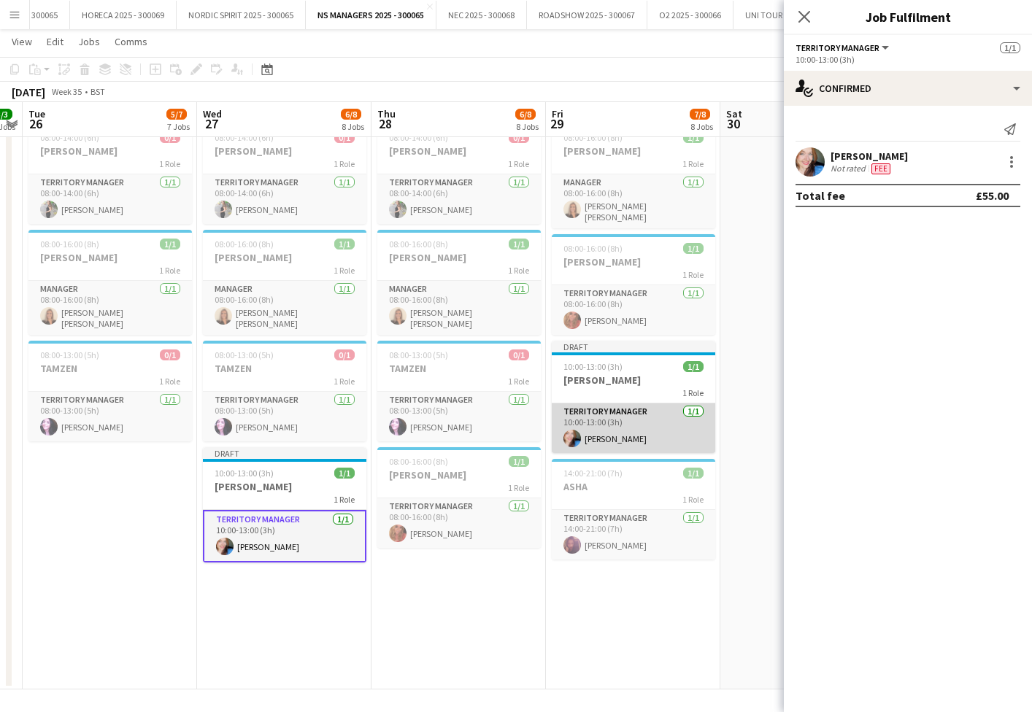
click at [645, 417] on app-card-role "Territory Manager [DATE] 10:00-13:00 (3h) [PERSON_NAME]" at bounding box center [633, 429] width 163 height 50
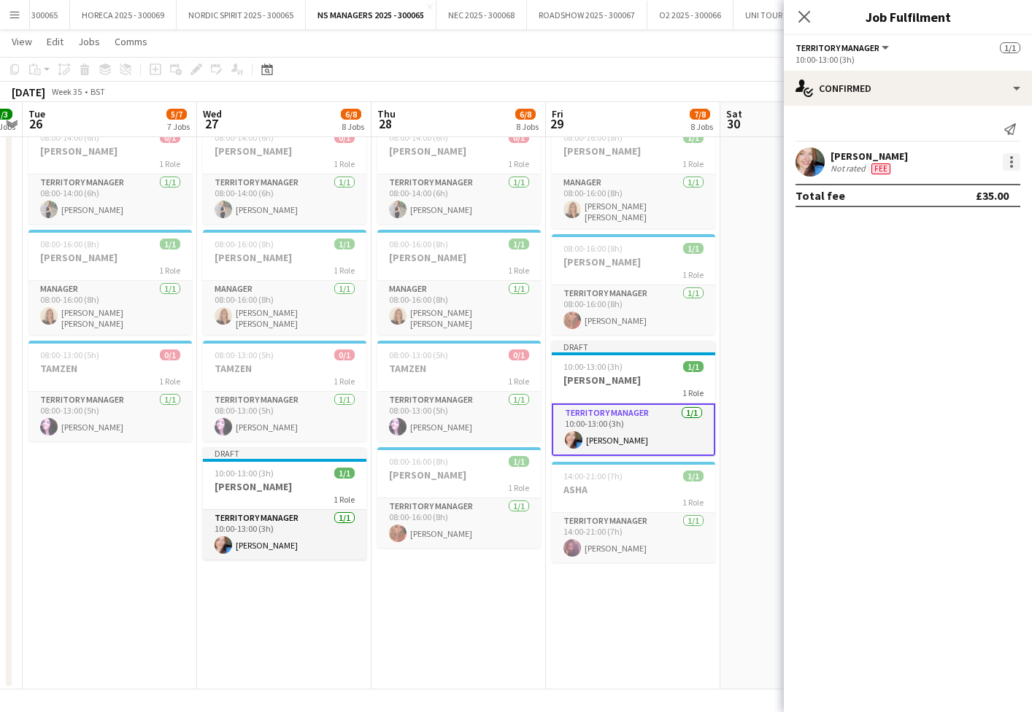
click at [1007, 163] on div at bounding box center [1012, 162] width 18 height 18
drag, startPoint x: 982, startPoint y: 196, endPoint x: 964, endPoint y: 201, distance: 18.2
click at [981, 196] on button "Edit fee" at bounding box center [963, 189] width 114 height 35
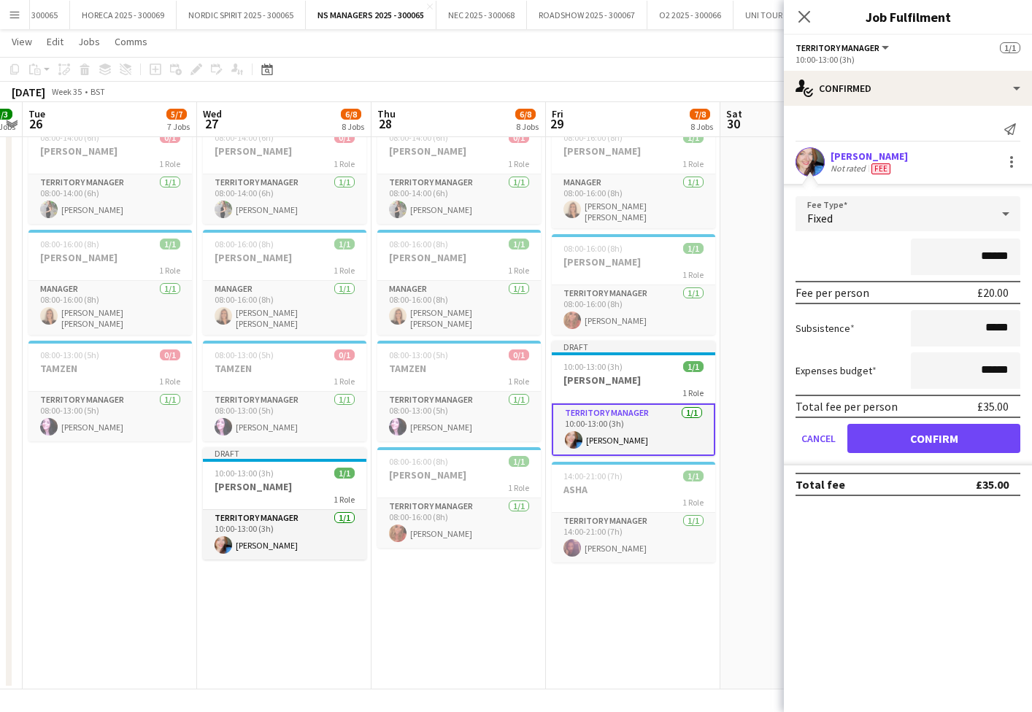
click at [754, 215] on app-date-cell "08:00-15:00 (7h) 1/1 ASHA 1 Role Territory Manager [DATE] 08:00-15:00 (7h) [PER…" at bounding box center [807, 190] width 174 height 998
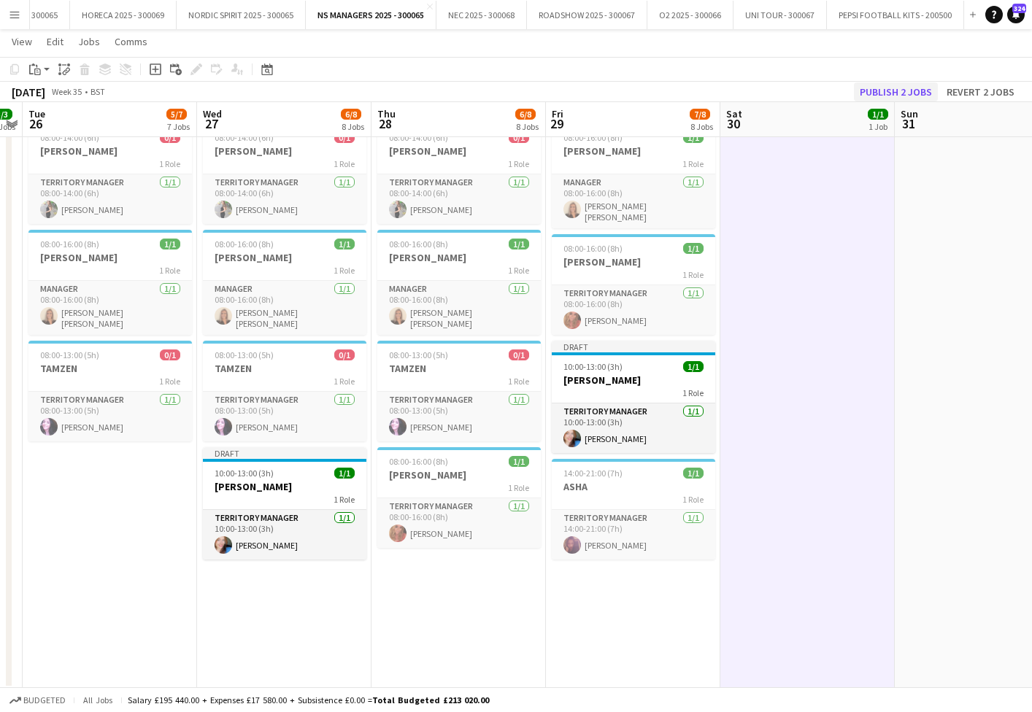
click at [876, 99] on button "Publish 2 jobs" at bounding box center [896, 91] width 84 height 19
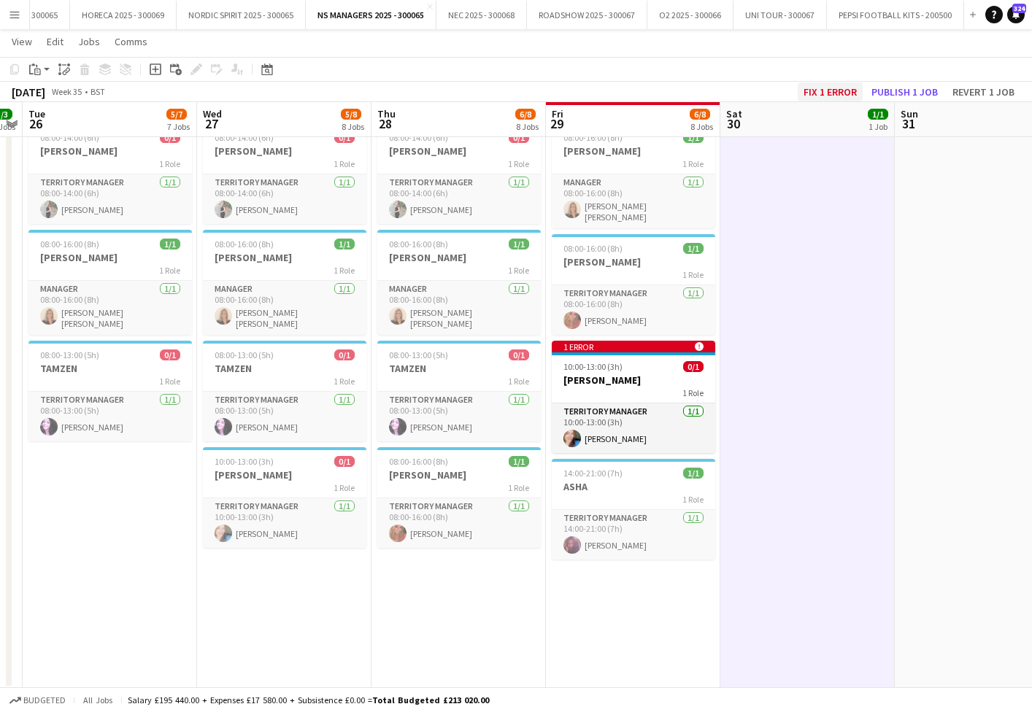
click at [812, 99] on button "Fix 1 error" at bounding box center [830, 91] width 65 height 19
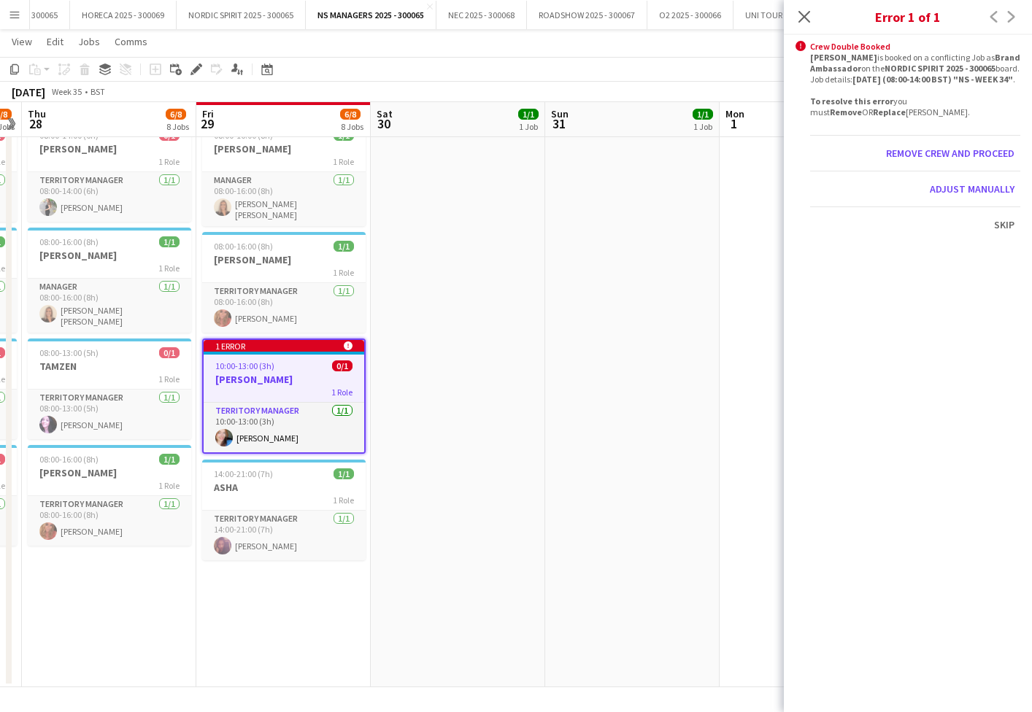
click at [278, 361] on div "10:00-13:00 (3h) 0/1" at bounding box center [284, 366] width 161 height 11
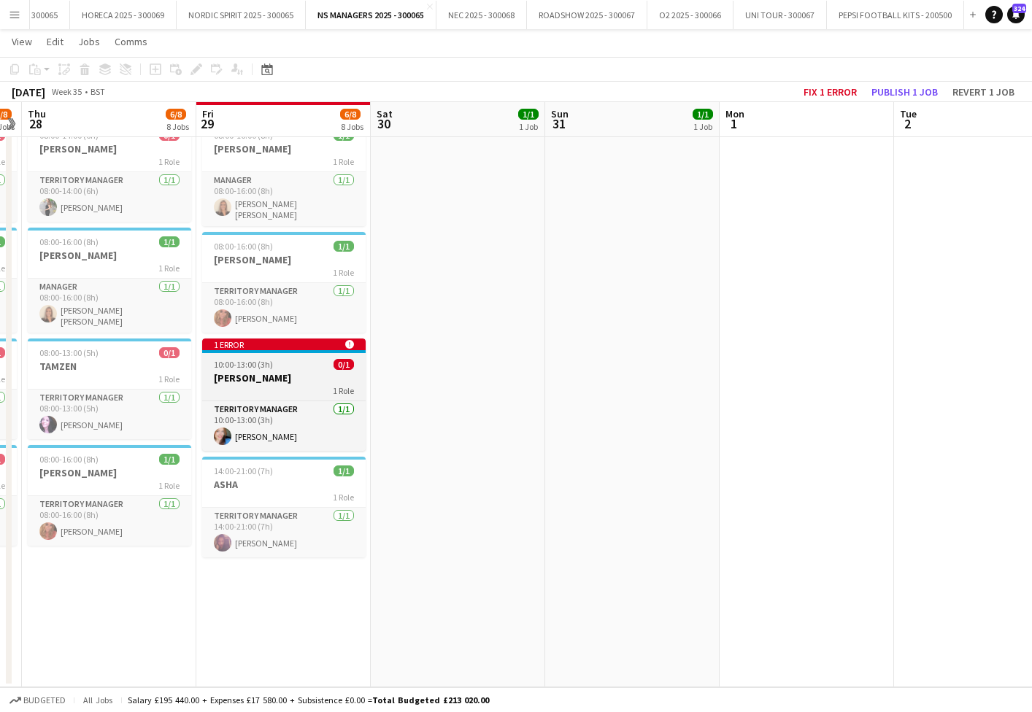
scroll to position [475, 0]
drag, startPoint x: 264, startPoint y: 367, endPoint x: 269, endPoint y: 231, distance: 135.8
click at [265, 363] on app-job-card "1 error alert-circle 10:00-13:00 (3h) 0/1 [PERSON_NAME] 1 Role Territory Manage…" at bounding box center [283, 395] width 163 height 112
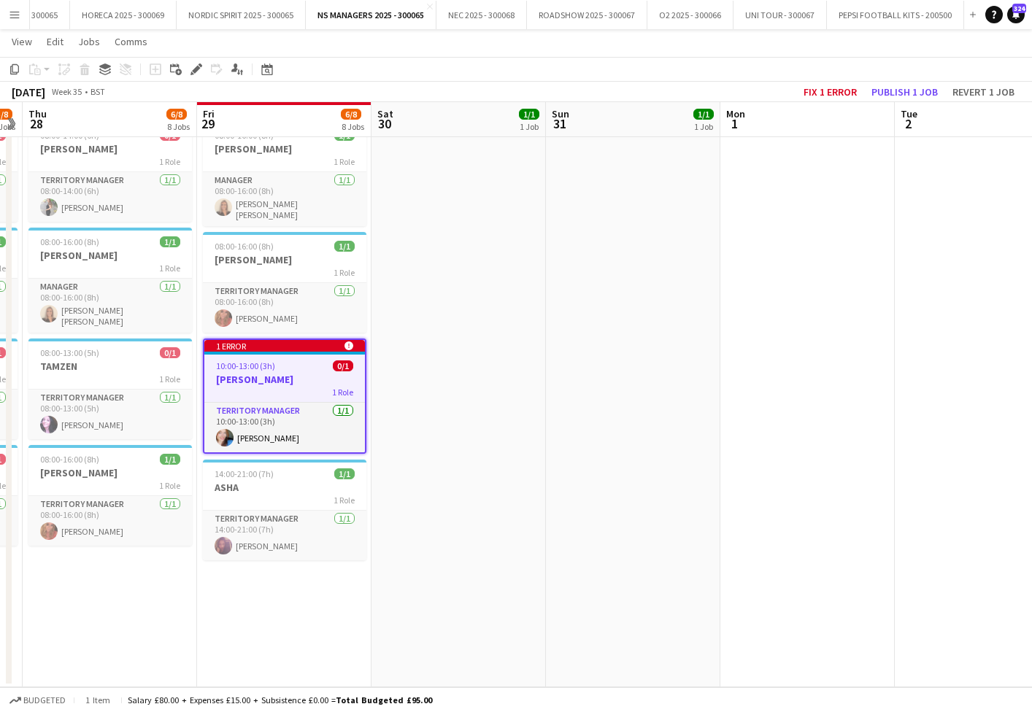
scroll to position [474, 0]
drag, startPoint x: 189, startPoint y: 70, endPoint x: 220, endPoint y: 72, distance: 30.7
click at [190, 70] on div "Edit" at bounding box center [197, 70] width 18 height 18
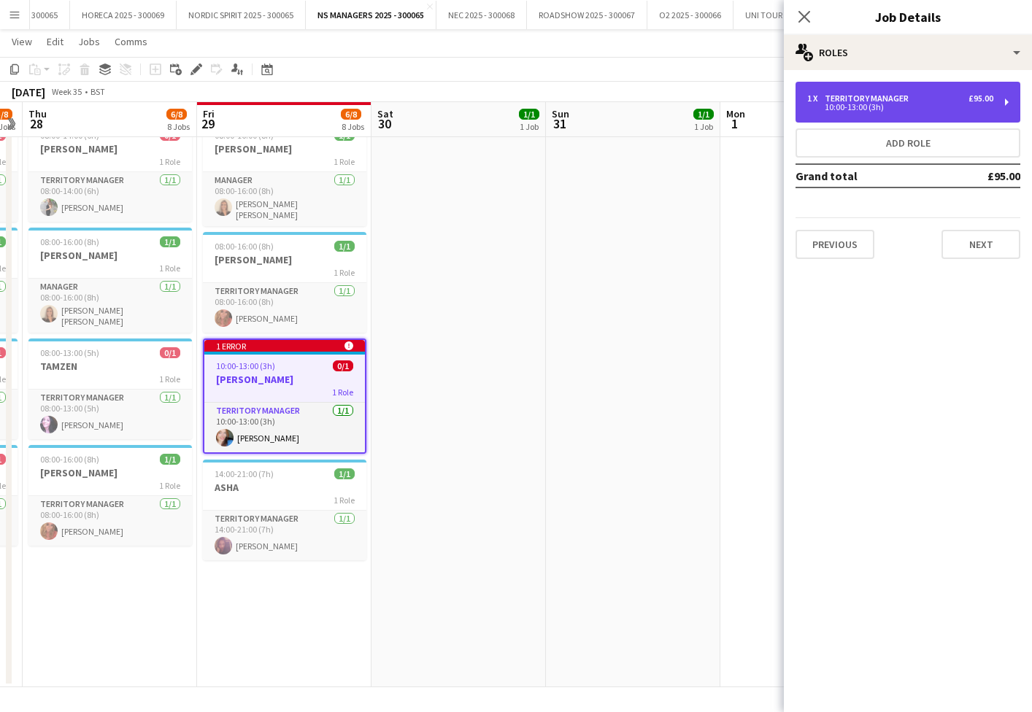
click at [922, 116] on div "1 x Territory Manager £95.00 10:00-13:00 (3h)" at bounding box center [908, 102] width 225 height 41
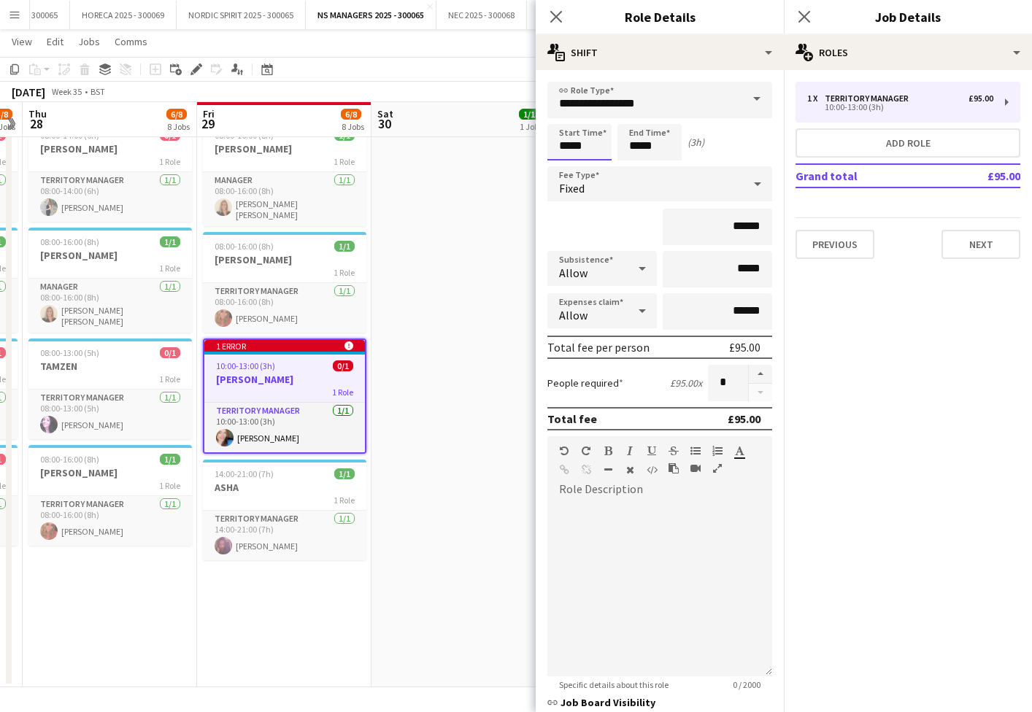
click at [582, 134] on body "Menu Boards Boards Boards All jobs Status Workforce Workforce My Workforce Recr…" at bounding box center [516, 119] width 1032 height 1187
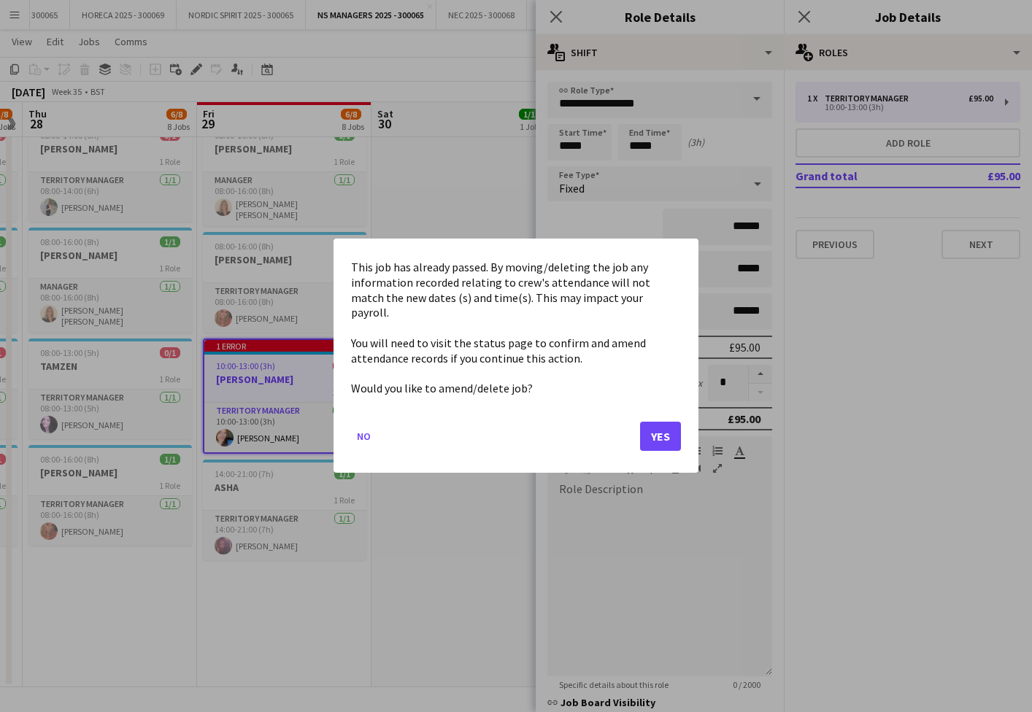
click at [656, 412] on mat-dialog-actions "No Yes" at bounding box center [516, 443] width 330 height 62
click at [653, 423] on button "Yes" at bounding box center [660, 437] width 41 height 29
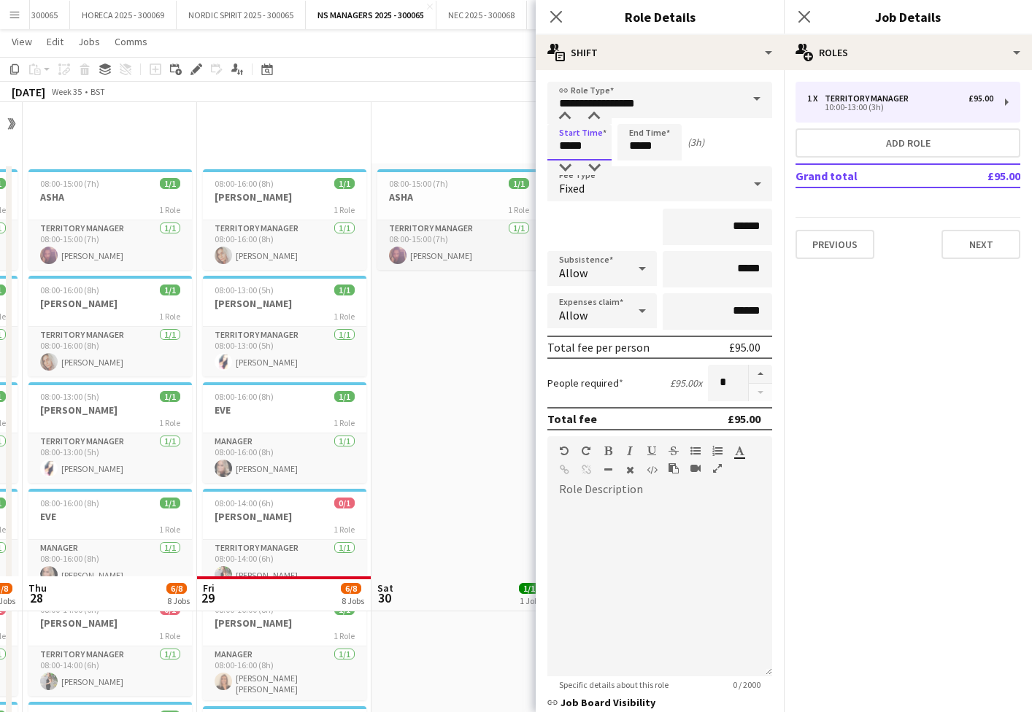
scroll to position [474, 0]
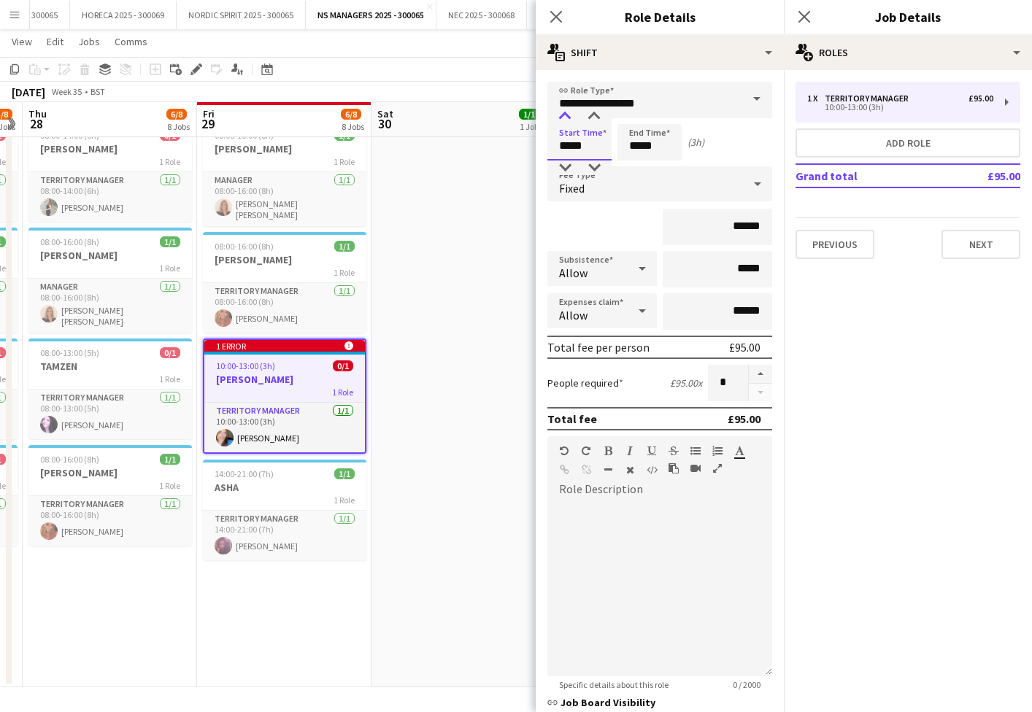
click at [568, 117] on div at bounding box center [564, 116] width 29 height 15
type input "*****"
click at [568, 117] on div at bounding box center [564, 116] width 29 height 15
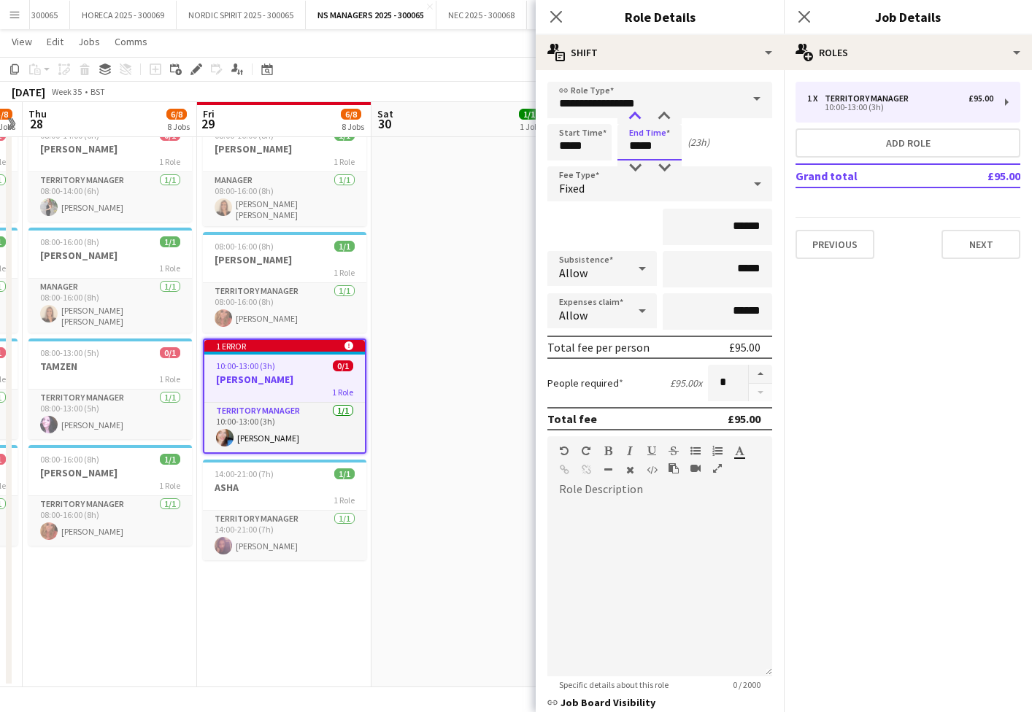
drag, startPoint x: 647, startPoint y: 148, endPoint x: 636, endPoint y: 114, distance: 35.8
click at [647, 147] on input "*****" at bounding box center [649, 142] width 64 height 36
click at [636, 113] on div at bounding box center [634, 116] width 29 height 15
drag, startPoint x: 636, startPoint y: 113, endPoint x: 516, endPoint y: 187, distance: 140.6
click at [636, 113] on div at bounding box center [634, 116] width 29 height 15
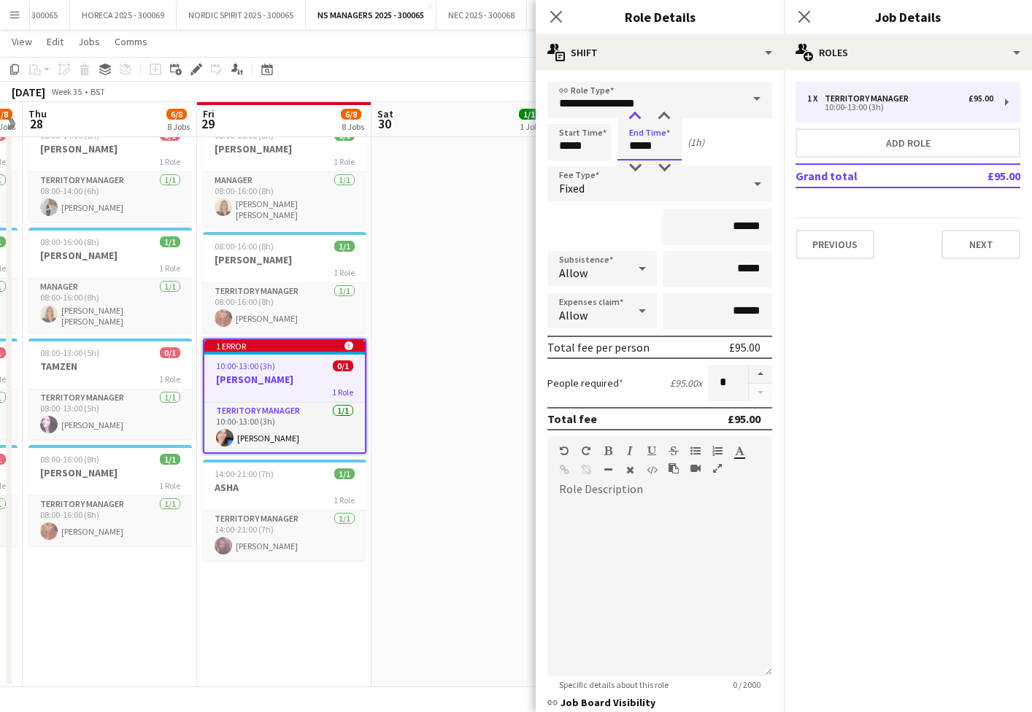
type input "*****"
click at [631, 114] on div at bounding box center [634, 116] width 29 height 15
drag, startPoint x: 447, startPoint y: 228, endPoint x: 661, endPoint y: 169, distance: 221.9
click at [451, 228] on app-date-cell "08:00-15:00 (7h) 1/1 ASHA 1 Role Territory Manager [DATE] 08:00-15:00 (7h) [PER…" at bounding box center [458, 188] width 174 height 998
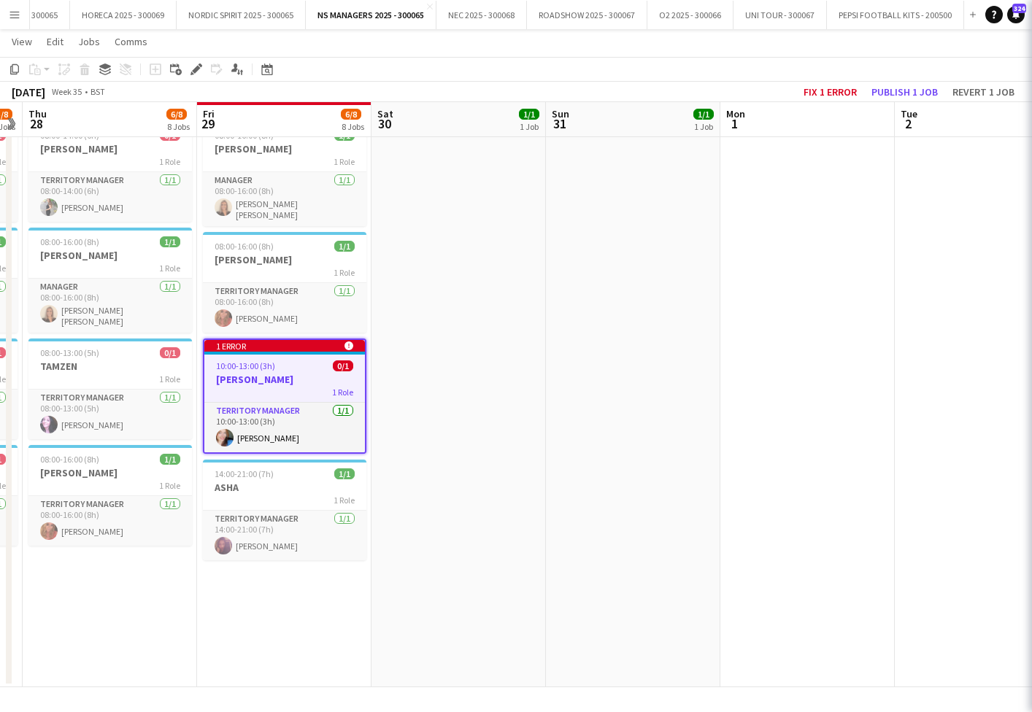
scroll to position [0, 497]
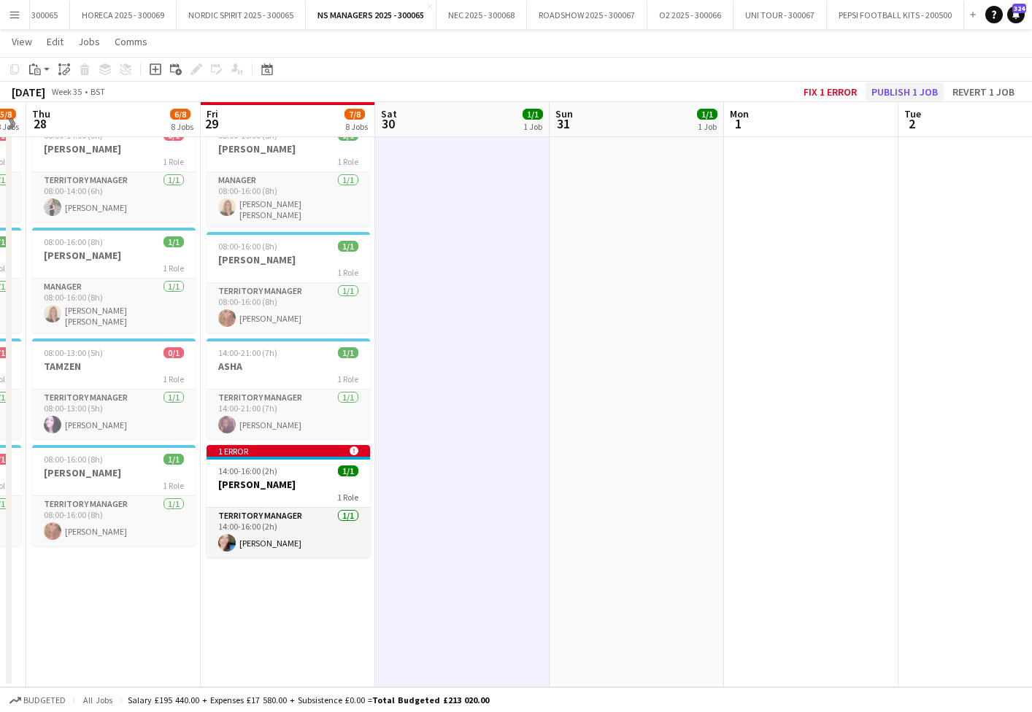
click at [901, 91] on button "Publish 1 job" at bounding box center [905, 91] width 78 height 19
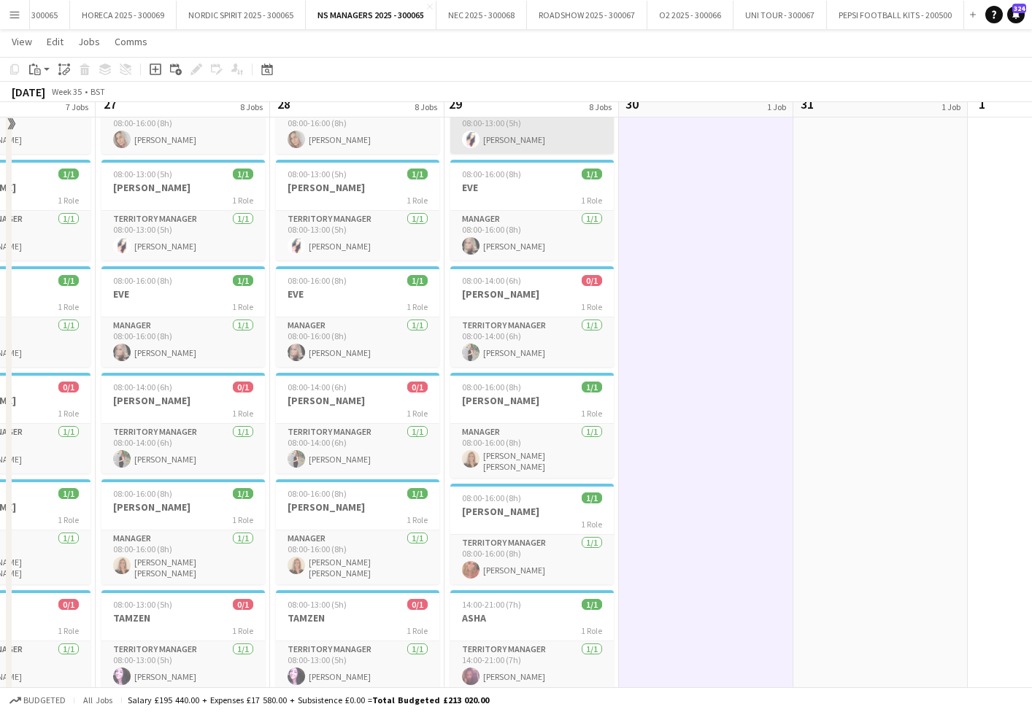
scroll to position [249, 0]
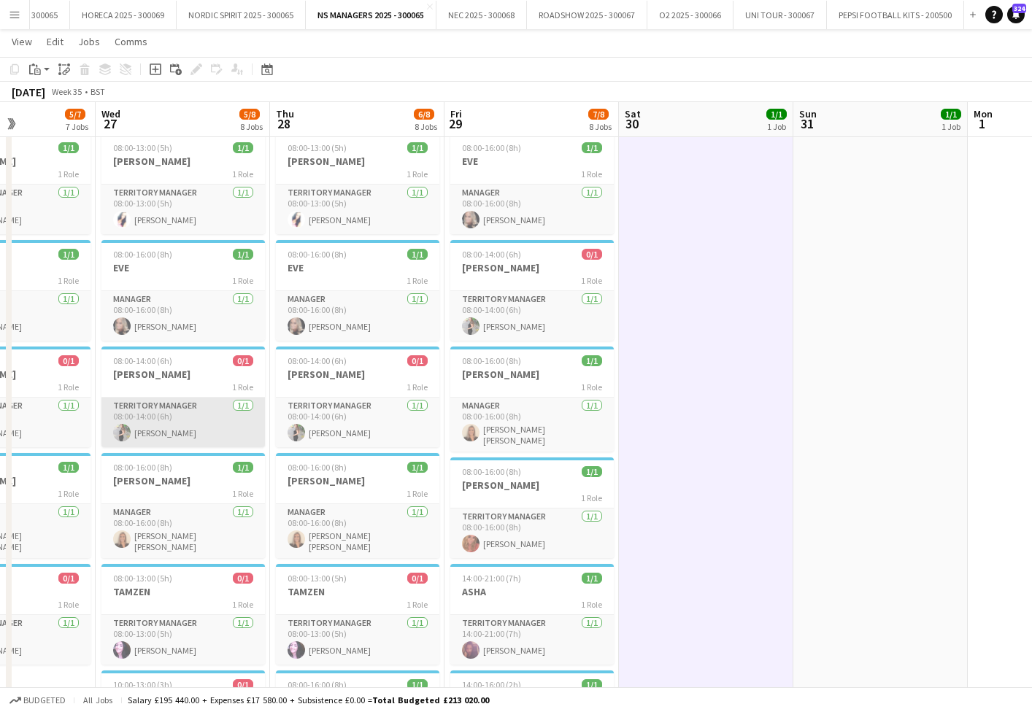
click at [186, 412] on app-card-role "Territory Manager [DATE] 08:00-14:00 (6h) [PERSON_NAME]" at bounding box center [182, 423] width 163 height 50
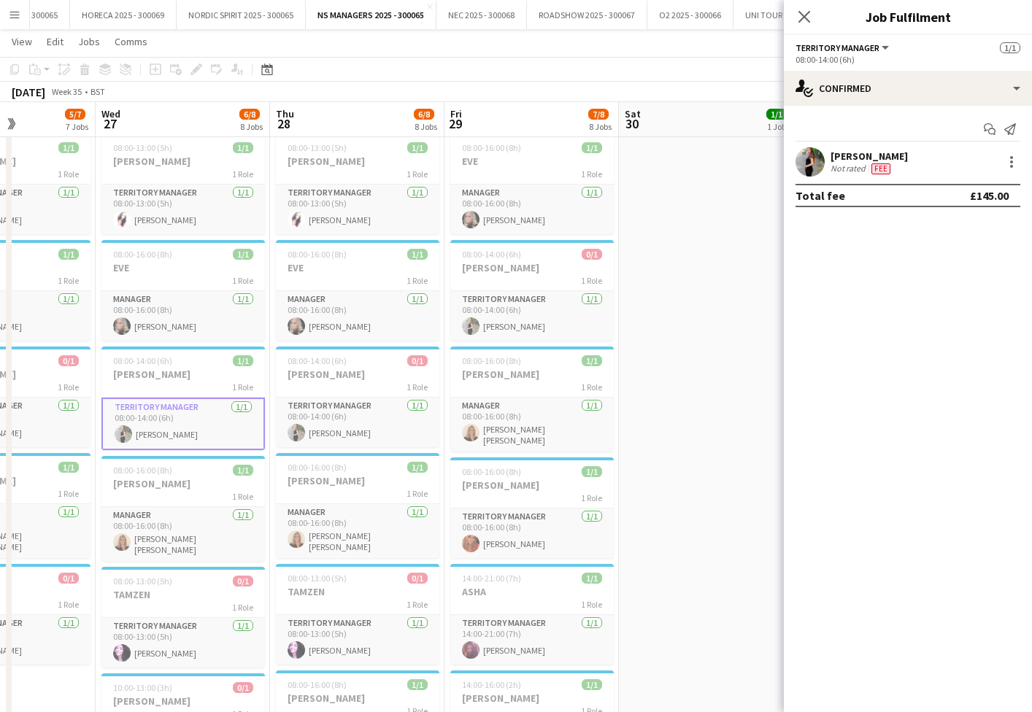
click at [763, 304] on app-date-cell "08:00-15:00 (7h) 1/1 ASHA 1 Role Territory Manager [DATE] 08:00-15:00 (7h) [PER…" at bounding box center [706, 414] width 174 height 998
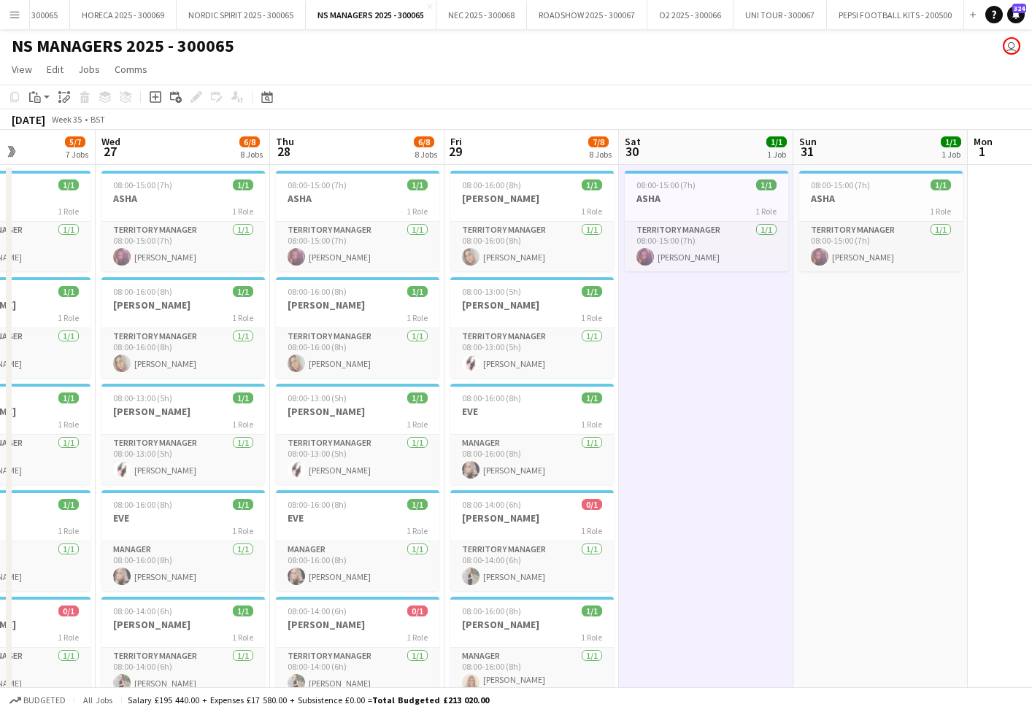
scroll to position [0, 0]
click at [958, 7] on app-icon "Close" at bounding box center [958, 7] width 6 height 6
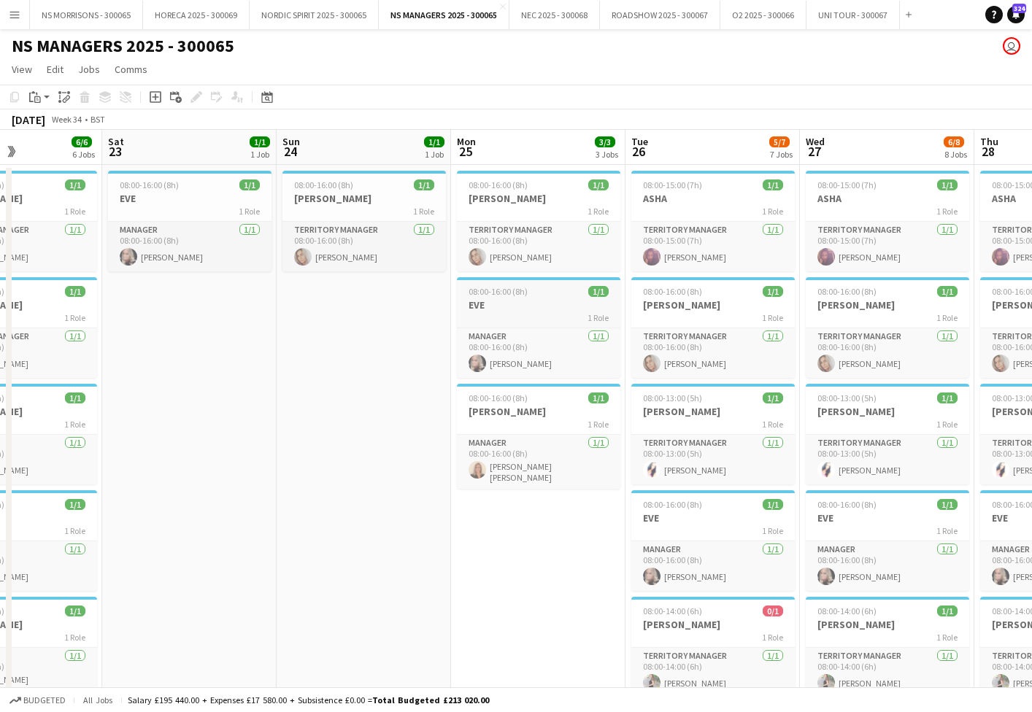
scroll to position [0, 420]
click at [739, 15] on button "O2 2025 - 300066 Close" at bounding box center [763, 15] width 86 height 28
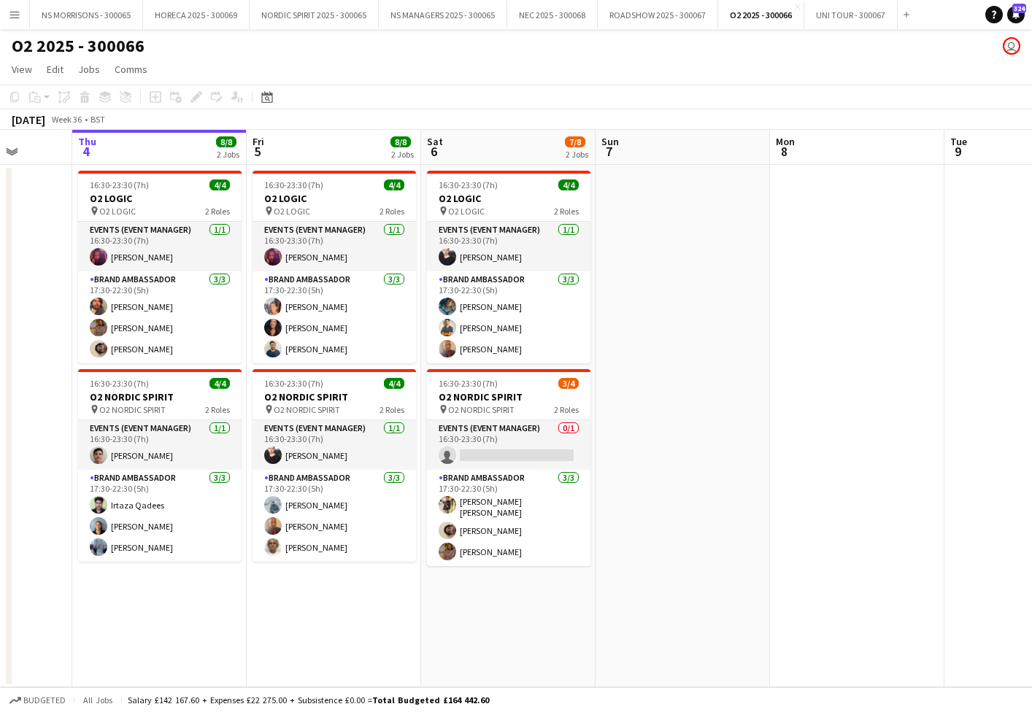
scroll to position [0, 454]
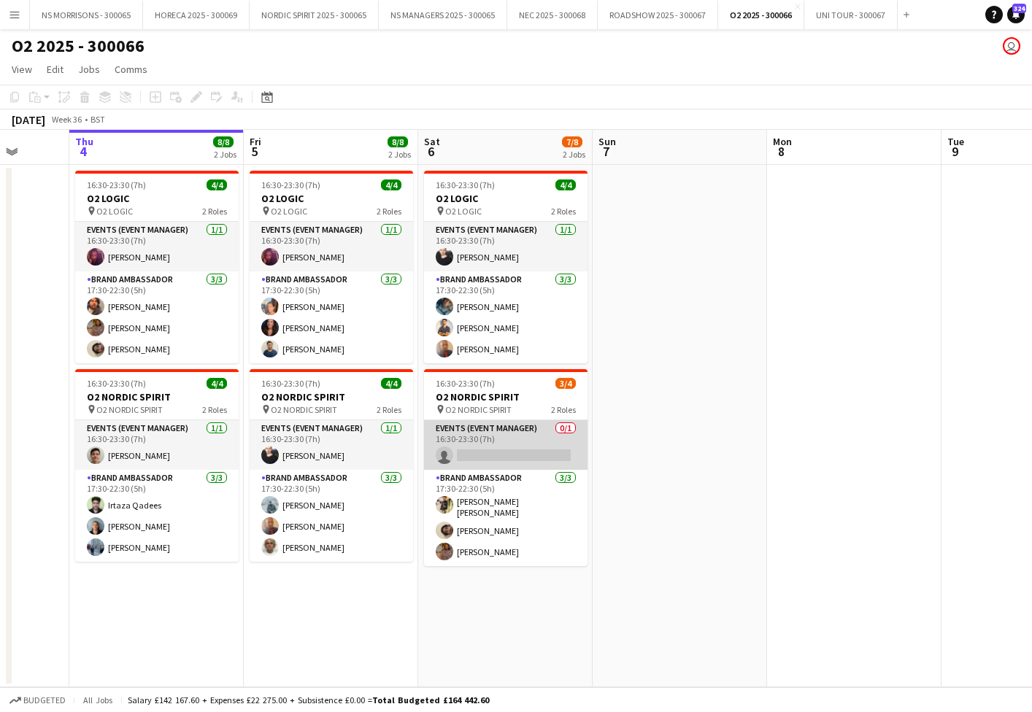
click at [506, 455] on app-card-role "Events (Event Manager) 0/1 16:30-23:30 (7h) single-neutral-actions" at bounding box center [505, 445] width 163 height 50
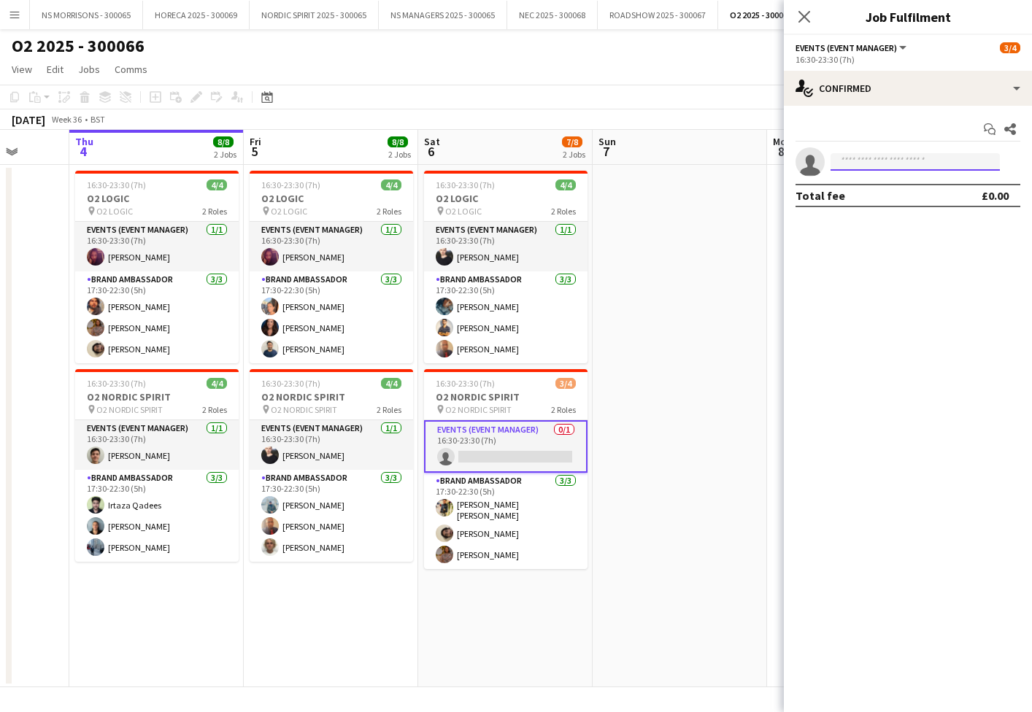
click at [880, 163] on input at bounding box center [915, 162] width 169 height 18
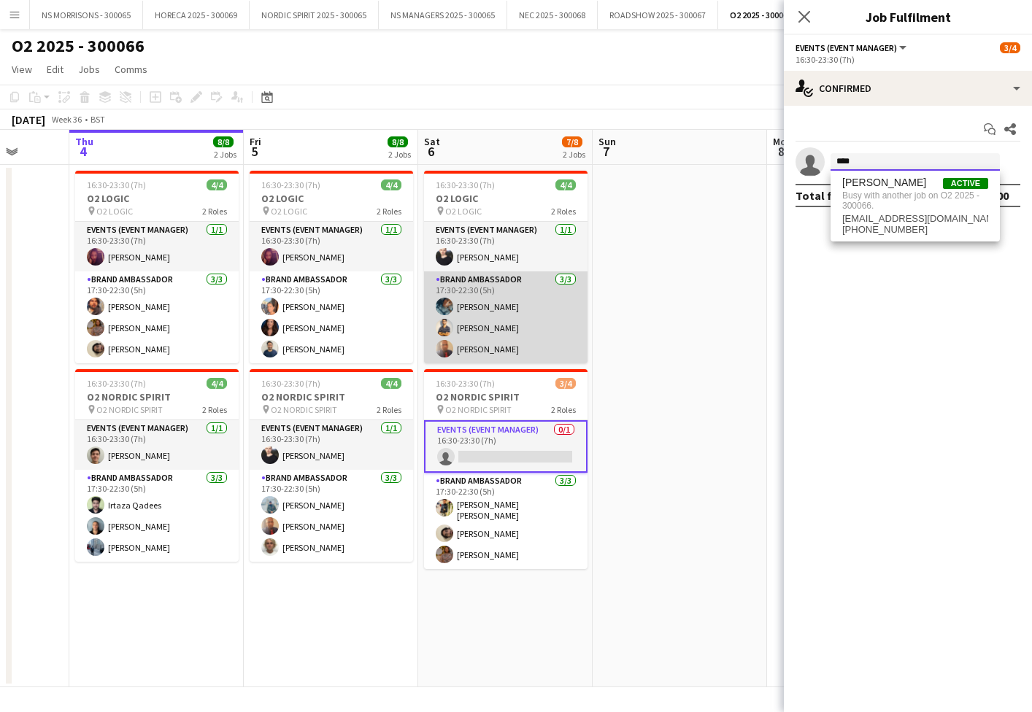
type input "****"
click at [513, 314] on app-card-role "Brand Ambassador [DATE] 17:30-22:30 (5h) [PERSON_NAME] Muhammad [PERSON_NAME] A…" at bounding box center [505, 317] width 163 height 92
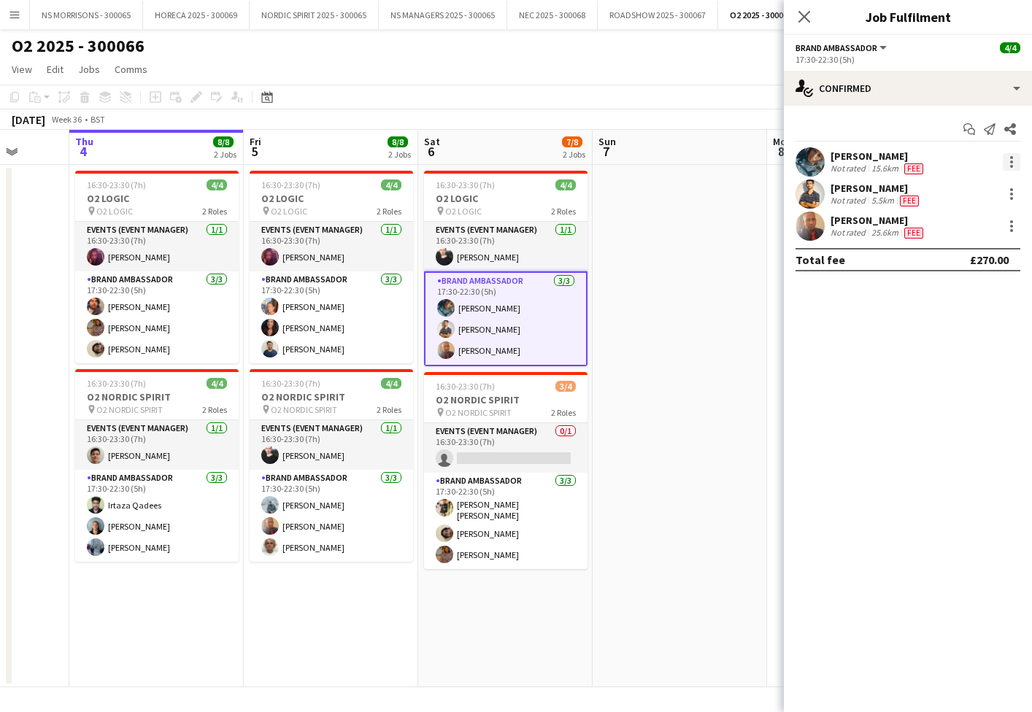
drag, startPoint x: 1006, startPoint y: 163, endPoint x: 1004, endPoint y: 171, distance: 7.9
click at [1006, 165] on div at bounding box center [1012, 162] width 18 height 18
drag, startPoint x: 941, startPoint y: 331, endPoint x: 925, endPoint y: 334, distance: 15.6
click at [940, 331] on span "Remove" at bounding box center [940, 329] width 44 height 12
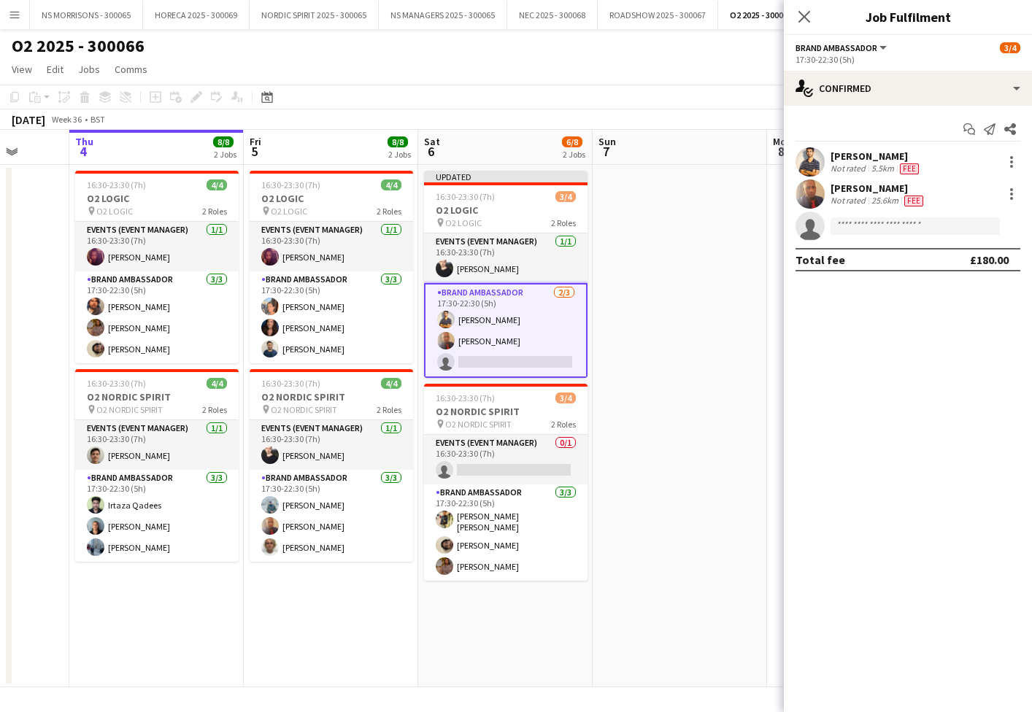
click at [640, 380] on app-date-cell at bounding box center [680, 426] width 174 height 523
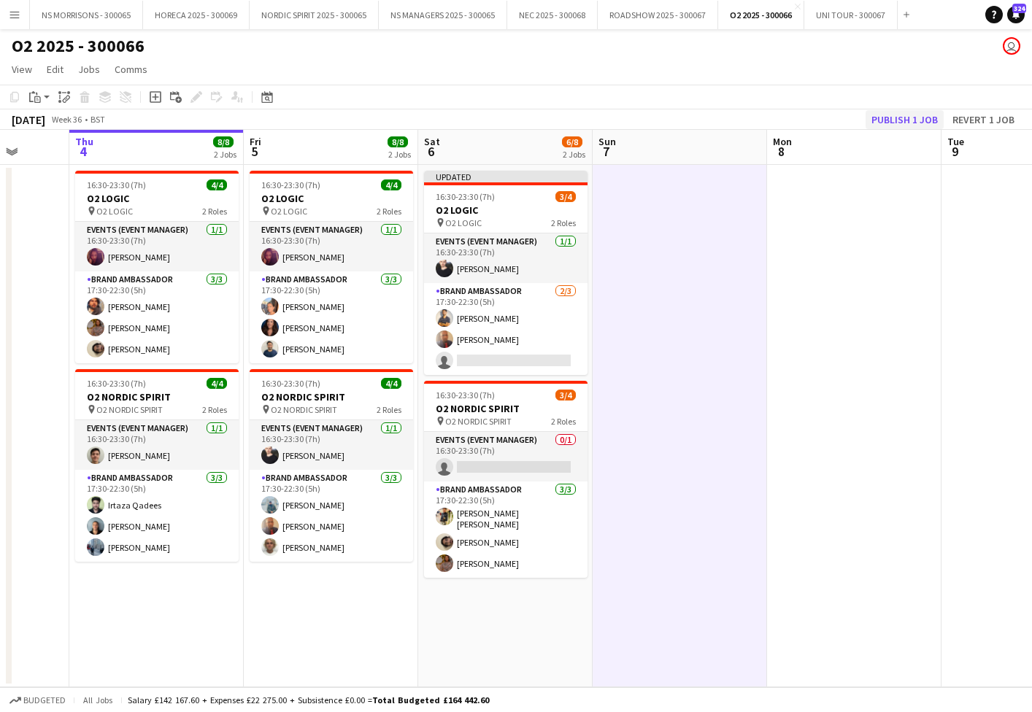
click at [893, 119] on button "Publish 1 job" at bounding box center [905, 119] width 78 height 19
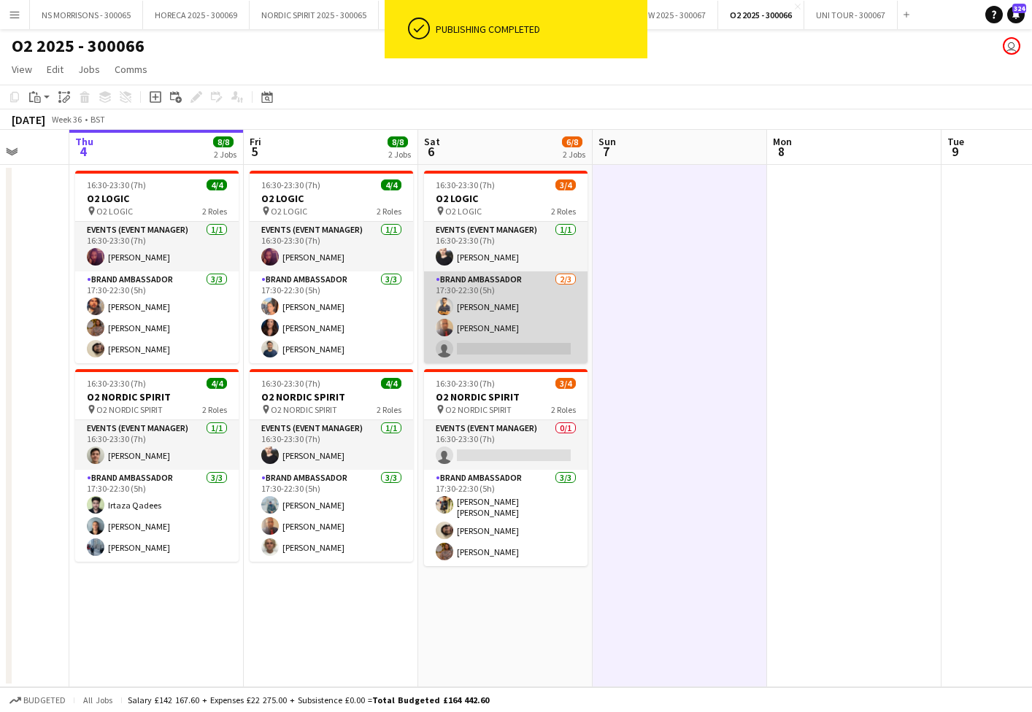
click at [499, 353] on app-card-role "Brand Ambassador [DATE] 17:30-22:30 (5h) [PERSON_NAME] single-neutral-actions" at bounding box center [505, 317] width 163 height 92
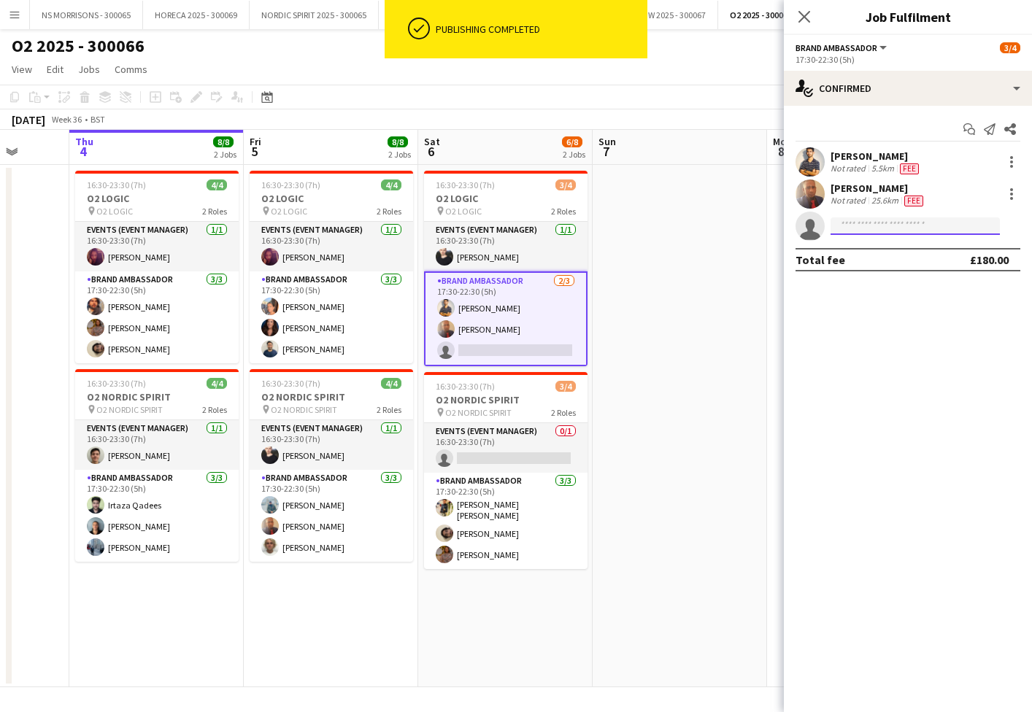
click at [874, 227] on input at bounding box center [915, 226] width 169 height 18
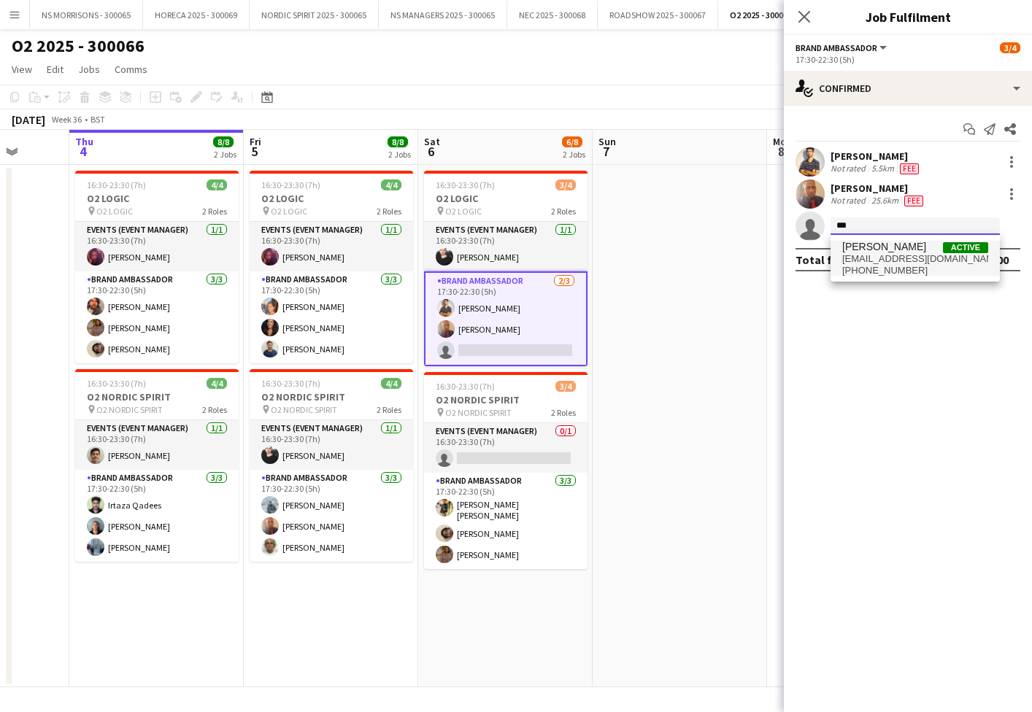
type input "***"
click at [873, 255] on span "[EMAIL_ADDRESS][DOMAIN_NAME]" at bounding box center [915, 259] width 146 height 12
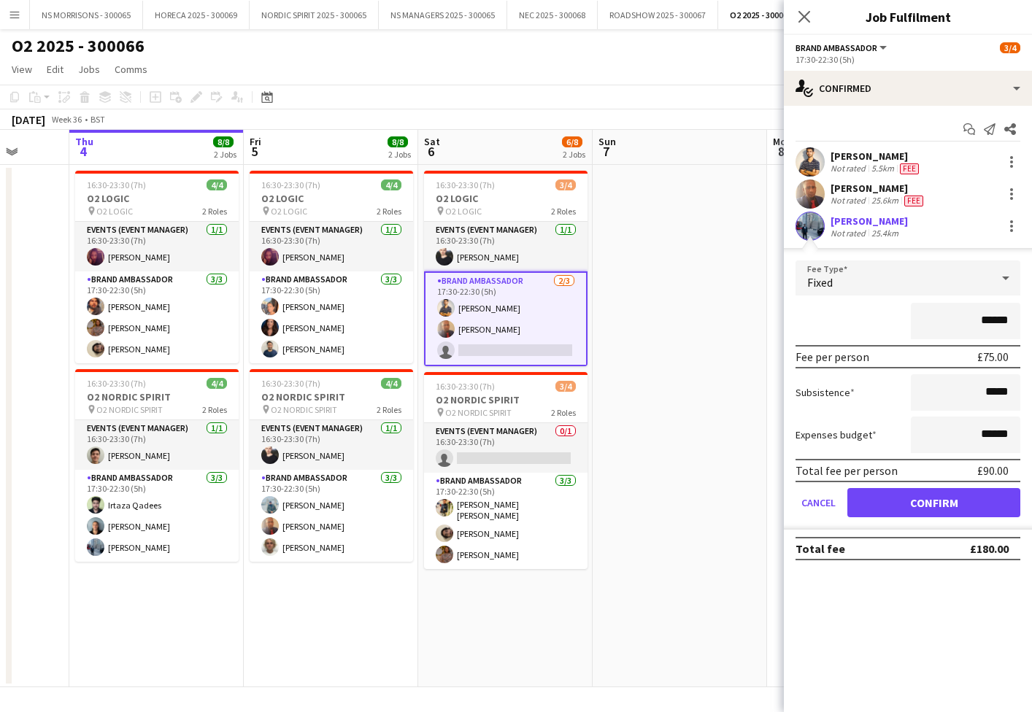
click at [888, 496] on button "Confirm" at bounding box center [933, 502] width 173 height 29
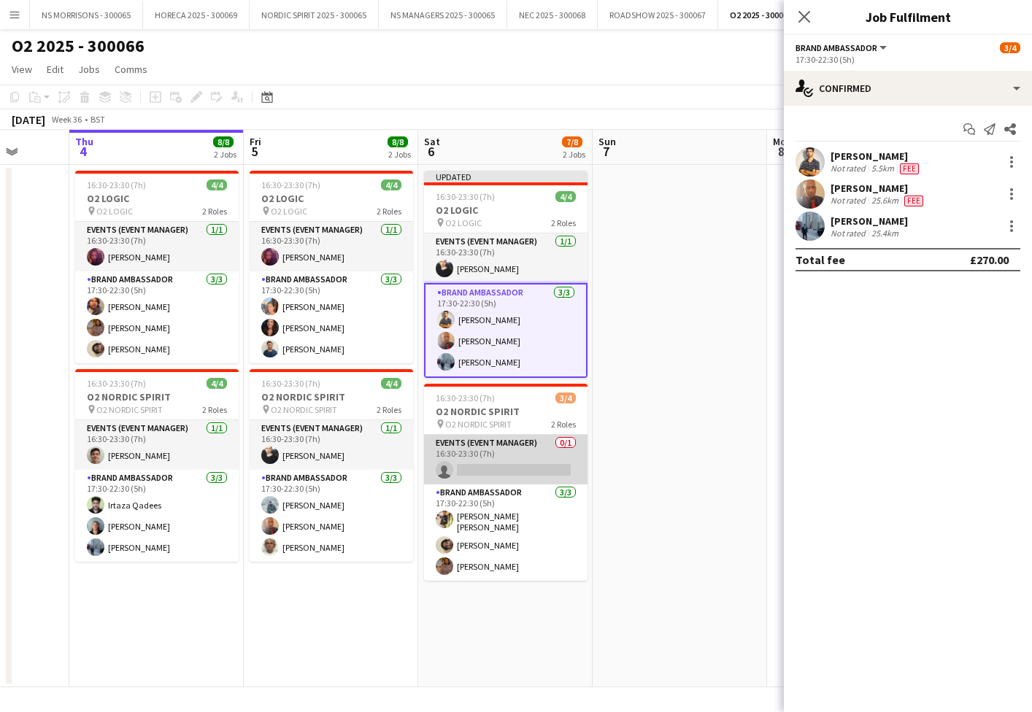
click at [556, 460] on app-card-role "Events (Event Manager) 0/1 16:30-23:30 (7h) single-neutral-actions" at bounding box center [505, 460] width 163 height 50
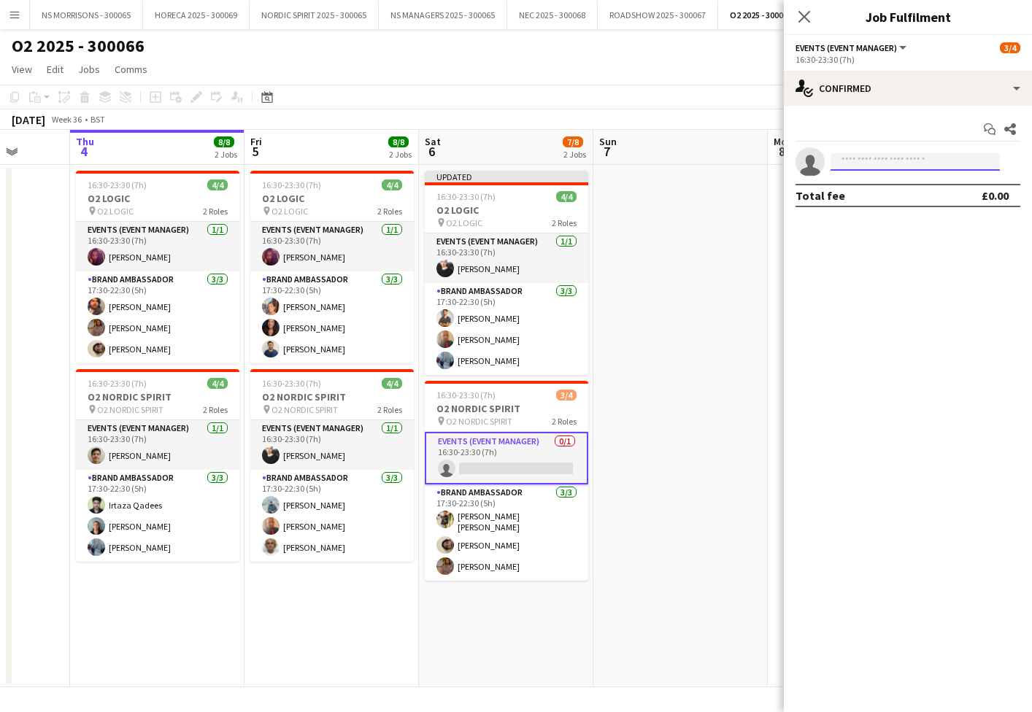
click at [860, 166] on input at bounding box center [915, 162] width 169 height 18
type input "****"
click at [851, 201] on span "[PHONE_NUMBER]" at bounding box center [915, 207] width 146 height 12
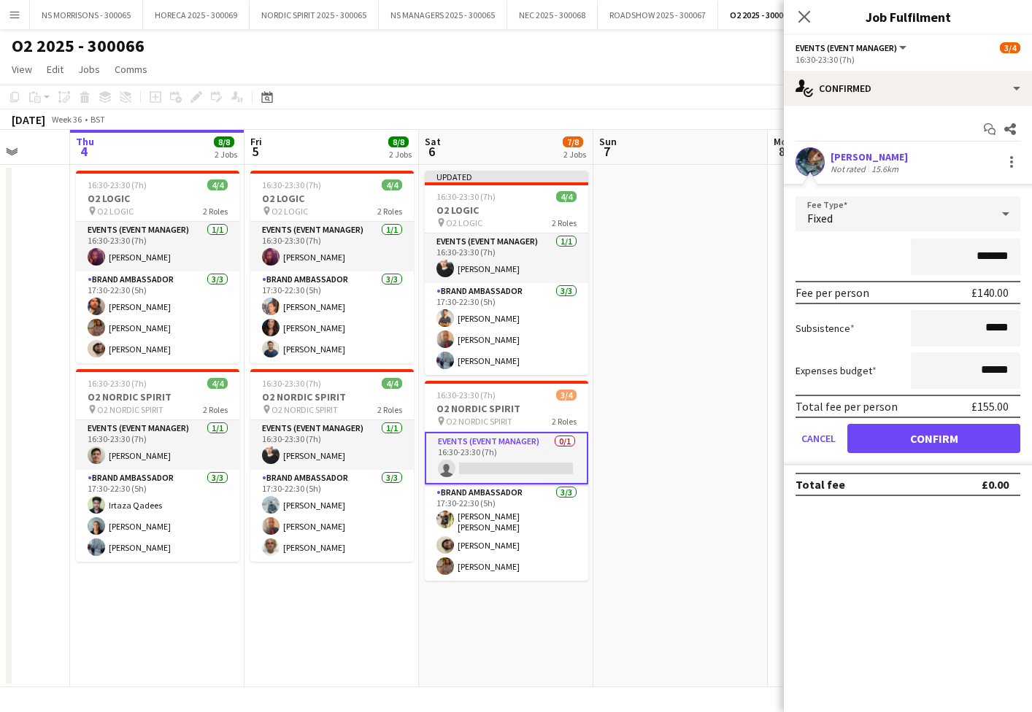
click at [941, 440] on button "Confirm" at bounding box center [933, 438] width 173 height 29
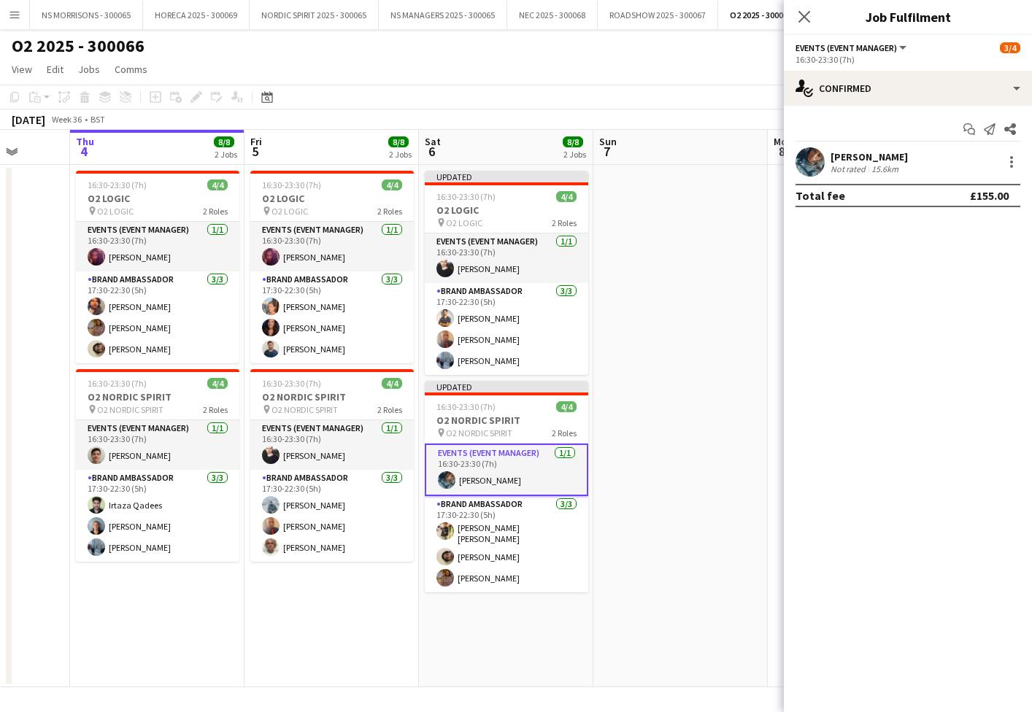
drag, startPoint x: 696, startPoint y: 382, endPoint x: 777, endPoint y: 223, distance: 179.2
click at [697, 381] on app-date-cell at bounding box center [680, 426] width 174 height 523
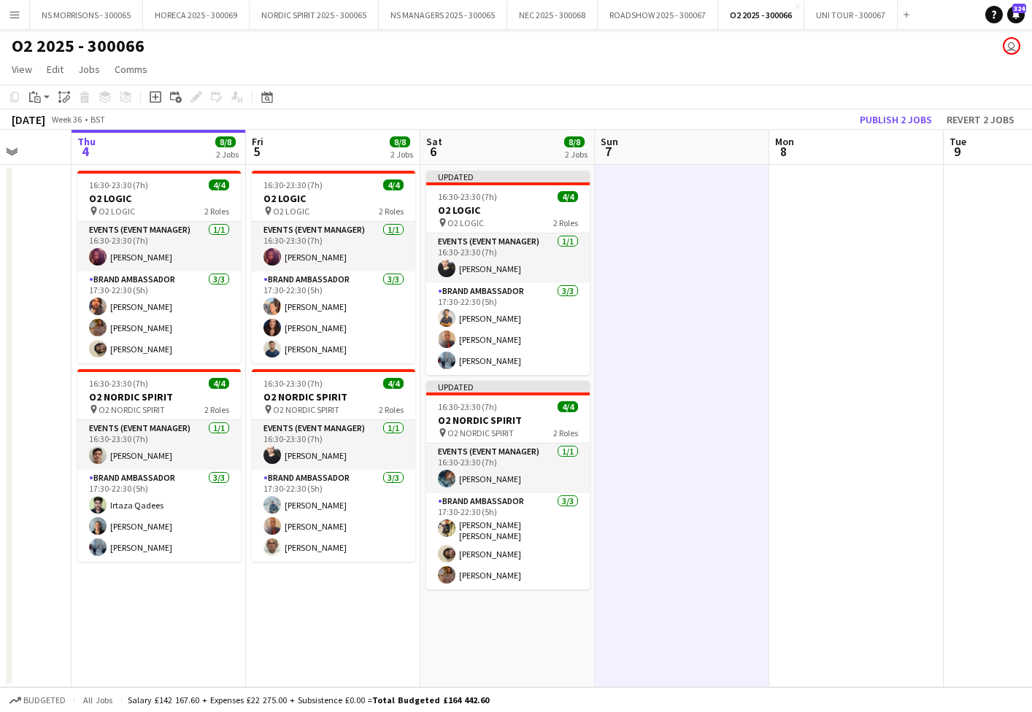
click at [901, 113] on button "Publish 2 jobs" at bounding box center [896, 119] width 84 height 19
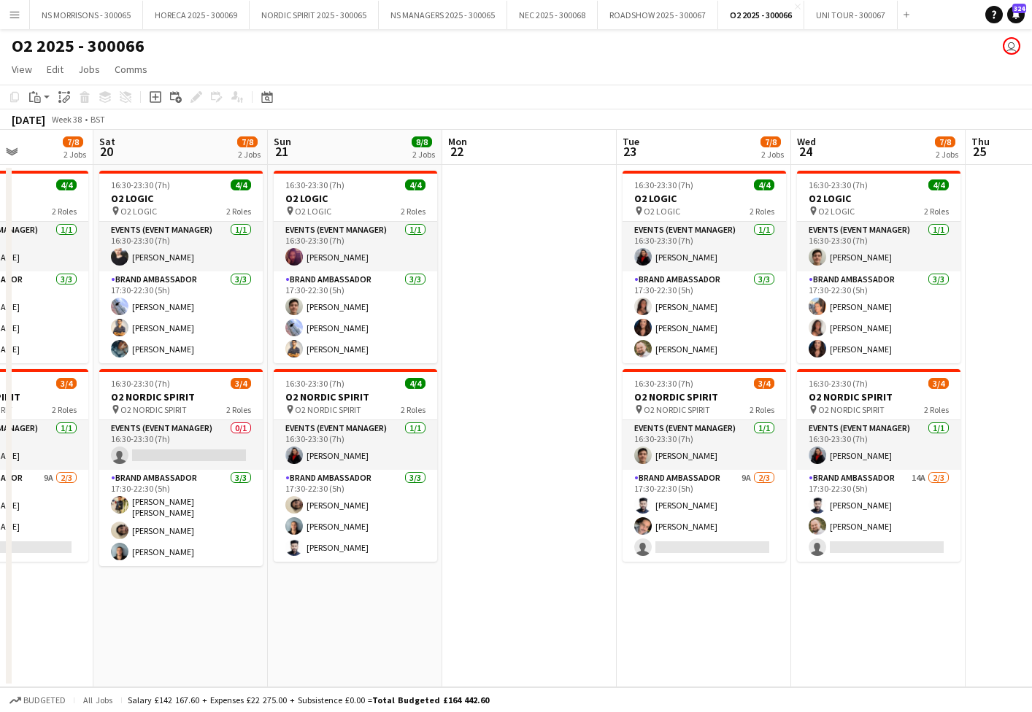
scroll to position [0, 431]
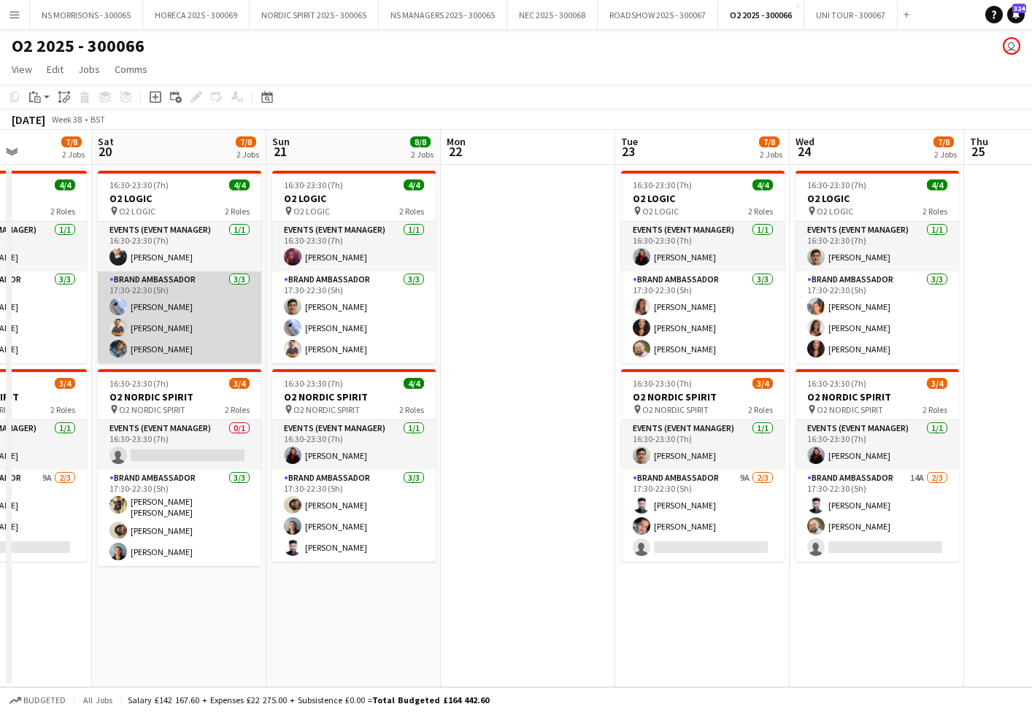
click at [171, 314] on app-card-role "Brand Ambassador [DATE] 17:30-22:30 (5h) [PERSON_NAME] [PERSON_NAME] [PERSON_NA…" at bounding box center [179, 317] width 163 height 92
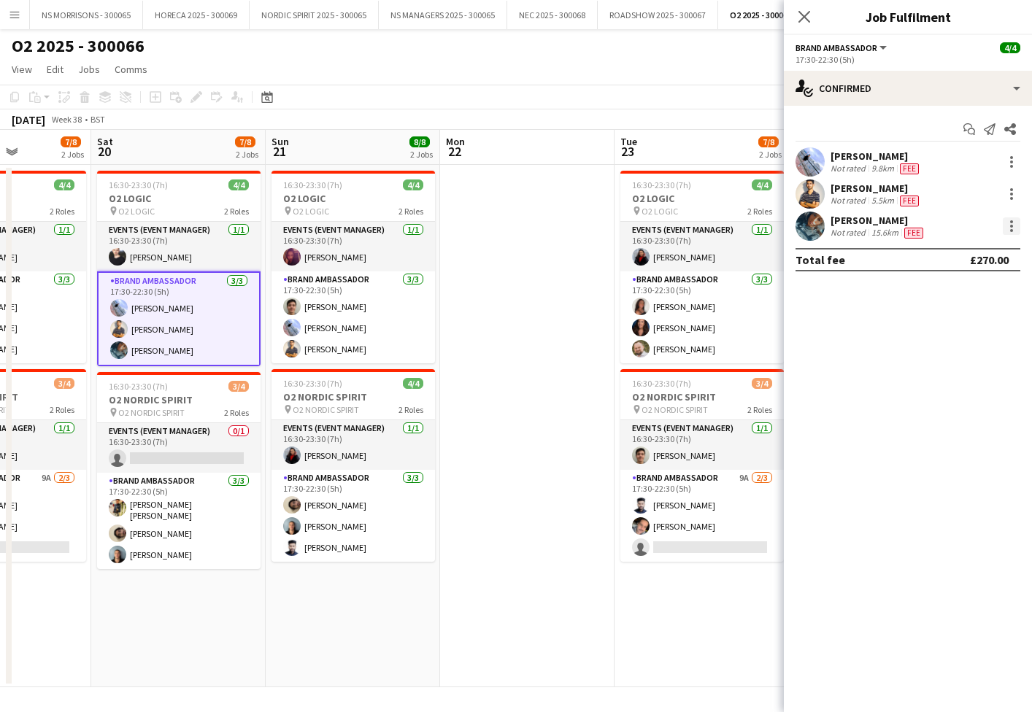
click at [1006, 226] on div at bounding box center [1012, 226] width 18 height 18
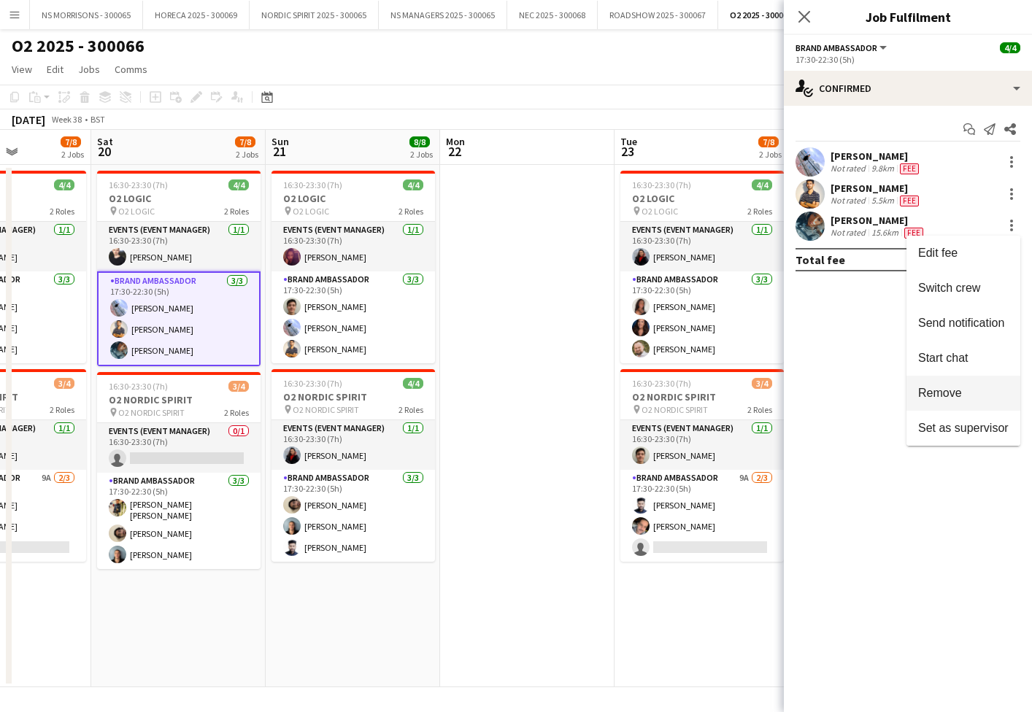
click at [966, 385] on button "Remove" at bounding box center [963, 393] width 114 height 35
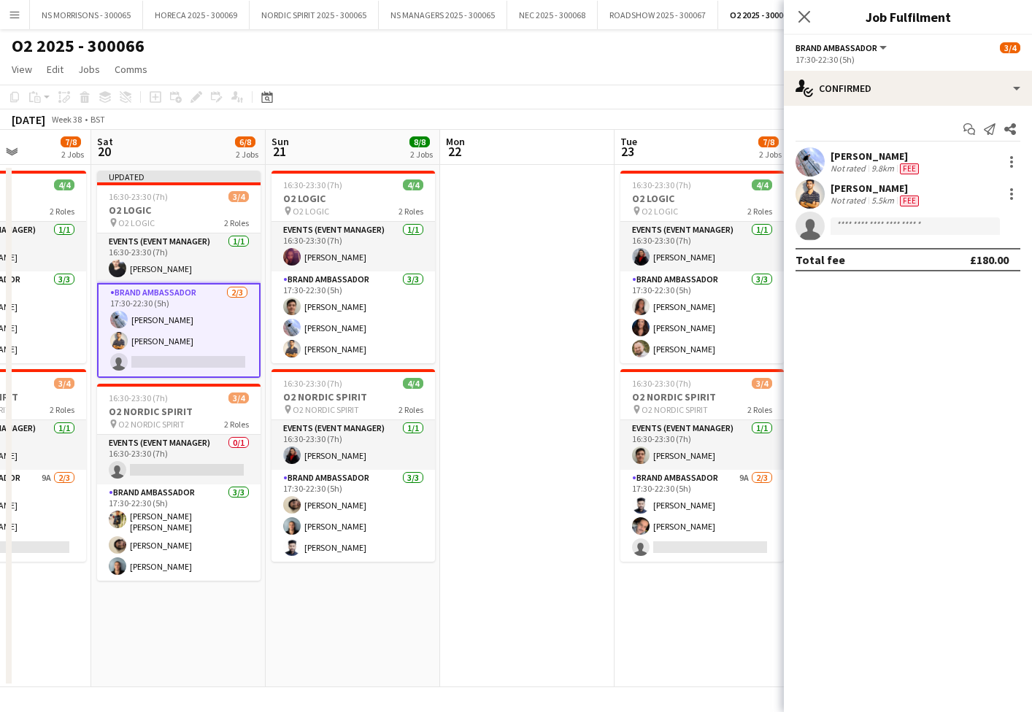
drag, startPoint x: 490, startPoint y: 321, endPoint x: 822, endPoint y: 156, distance: 370.8
click at [491, 321] on app-date-cell at bounding box center [527, 426] width 174 height 523
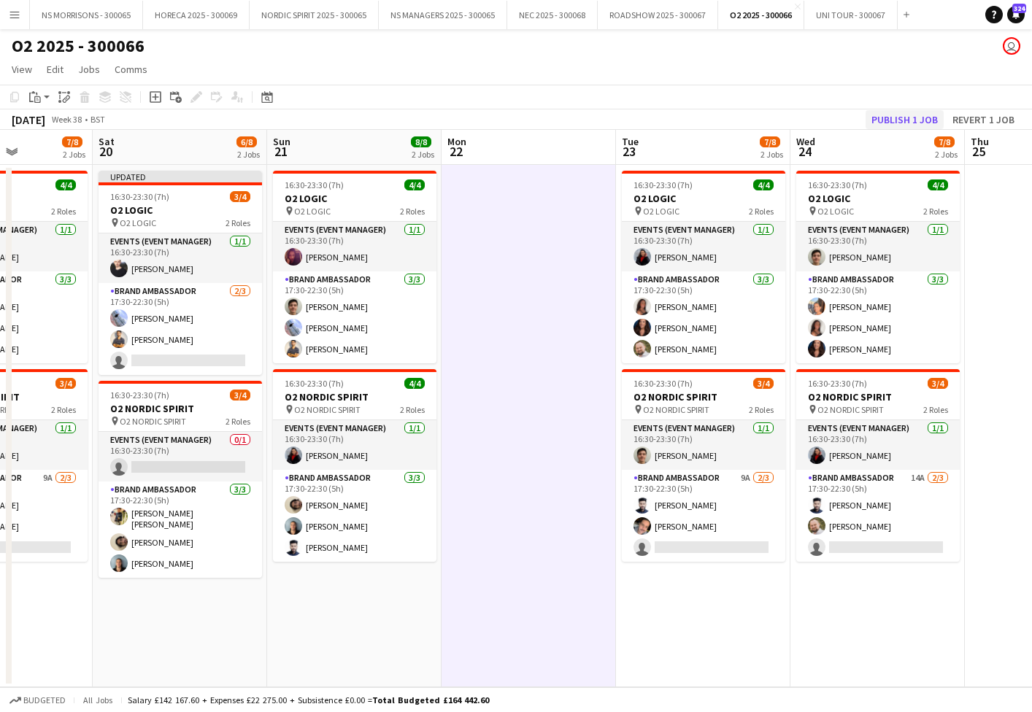
click at [914, 114] on button "Publish 1 job" at bounding box center [905, 119] width 78 height 19
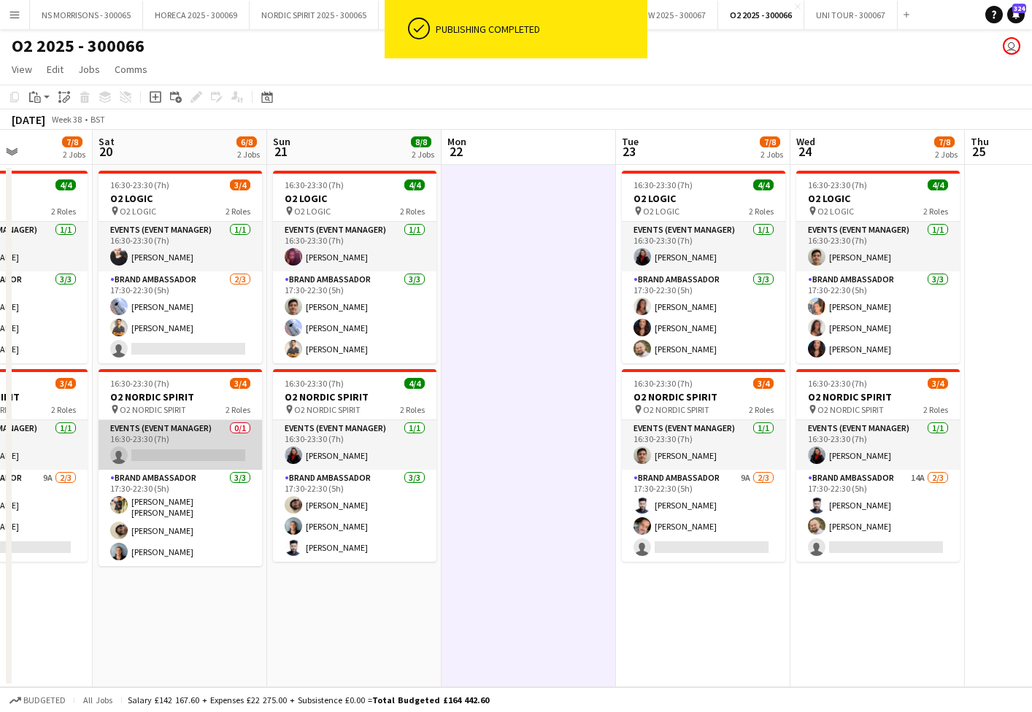
click at [144, 444] on app-card-role "Events (Event Manager) 0/1 16:30-23:30 (7h) single-neutral-actions" at bounding box center [180, 445] width 163 height 50
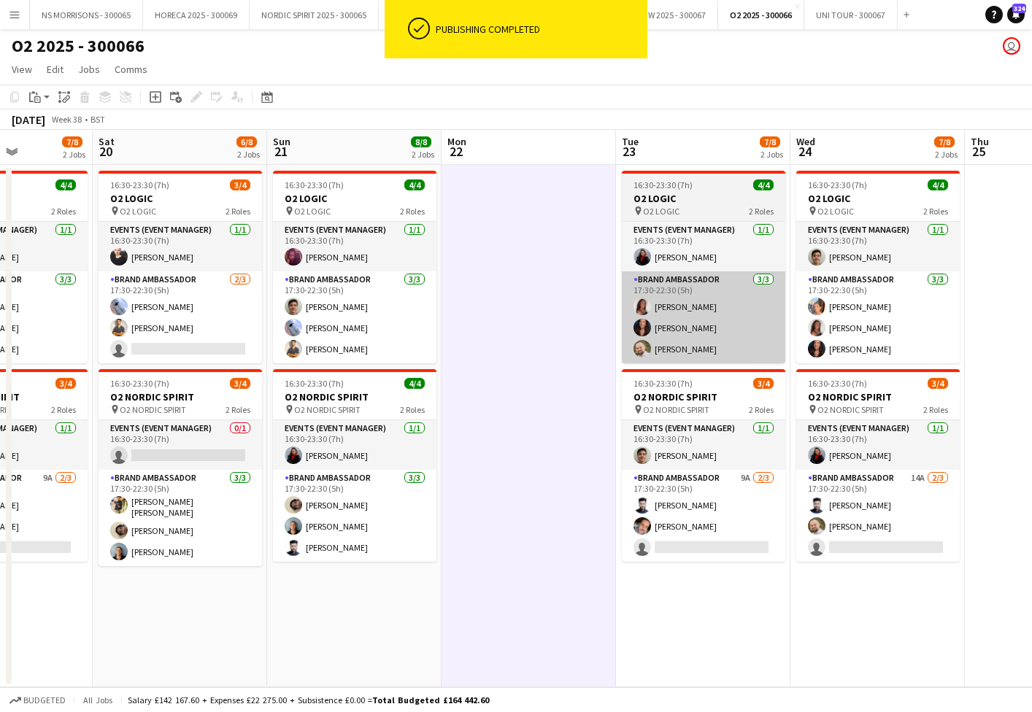
scroll to position [0, 430]
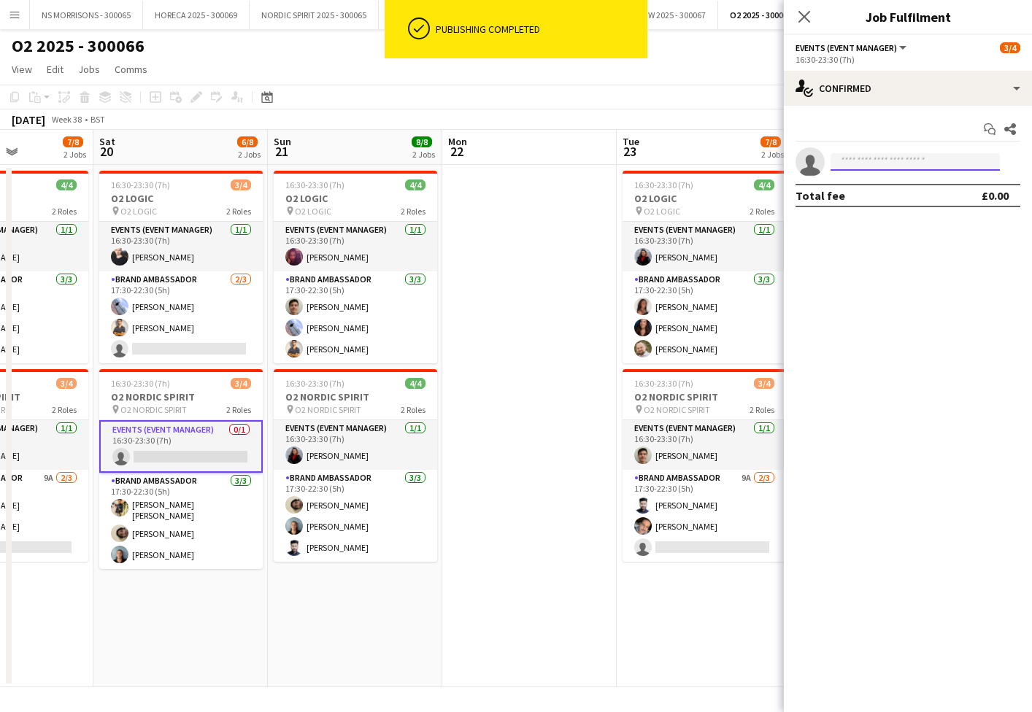
click at [853, 164] on input at bounding box center [915, 162] width 169 height 18
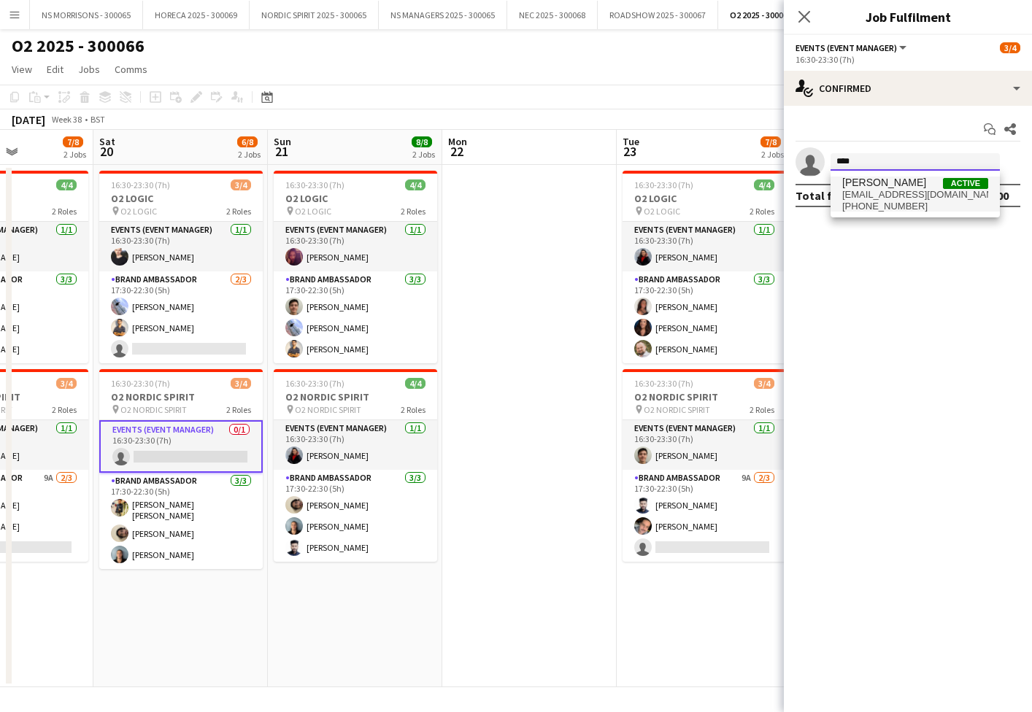
type input "****"
drag, startPoint x: 850, startPoint y: 187, endPoint x: 847, endPoint y: 234, distance: 47.5
click at [850, 188] on span "[PERSON_NAME]" at bounding box center [884, 183] width 84 height 12
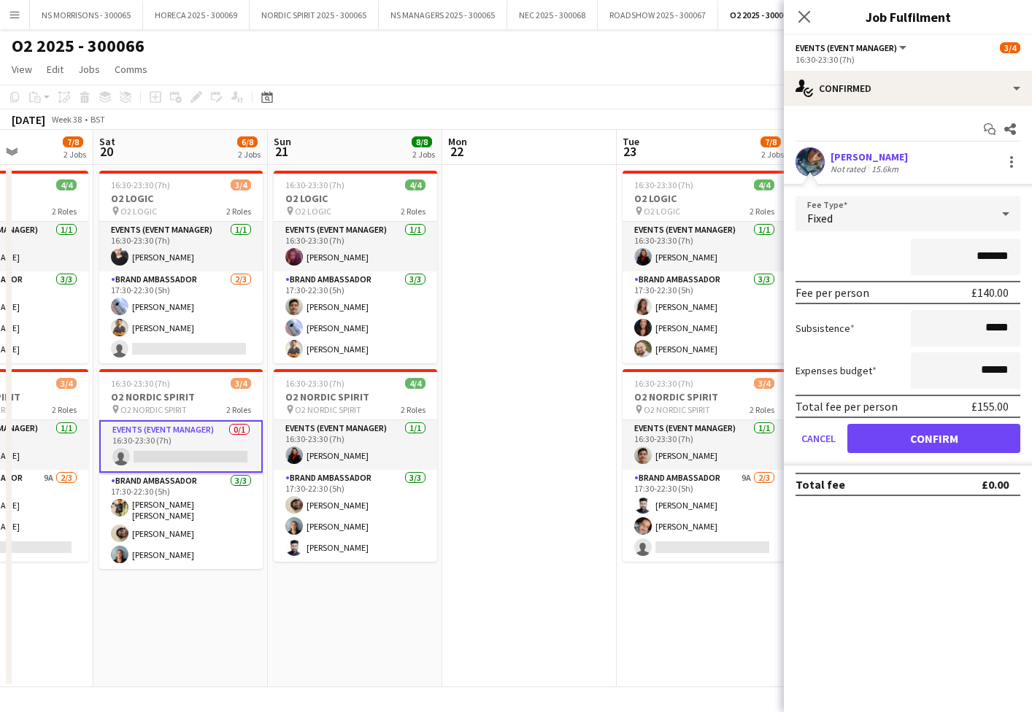
drag, startPoint x: 870, startPoint y: 431, endPoint x: 795, endPoint y: 426, distance: 75.3
click at [870, 431] on button "Confirm" at bounding box center [933, 438] width 173 height 29
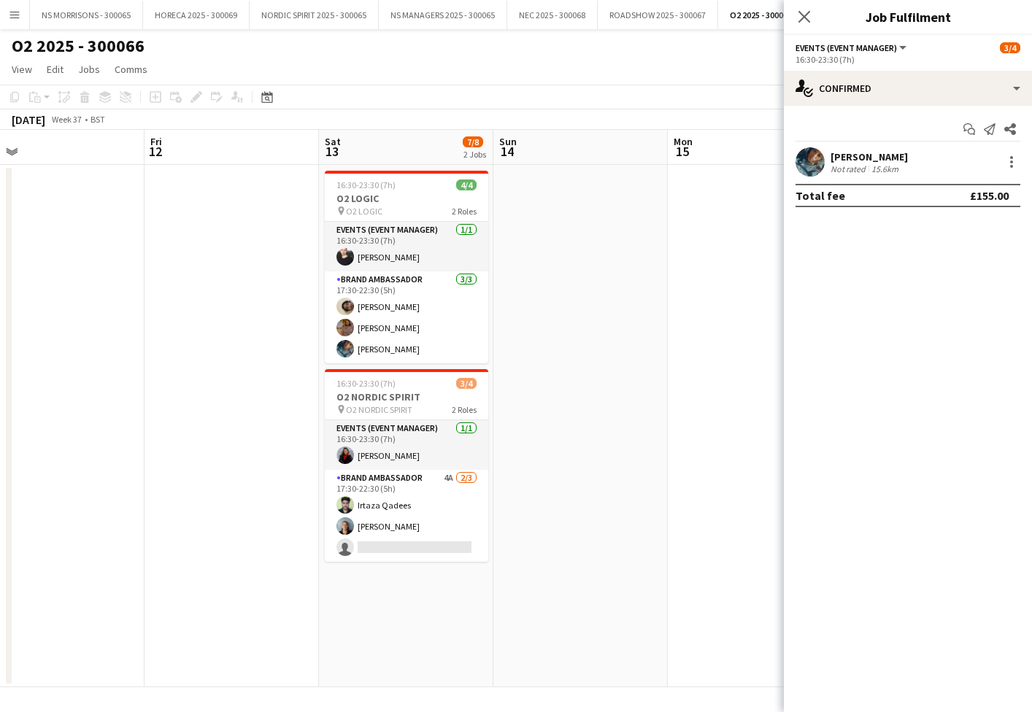
scroll to position [0, 382]
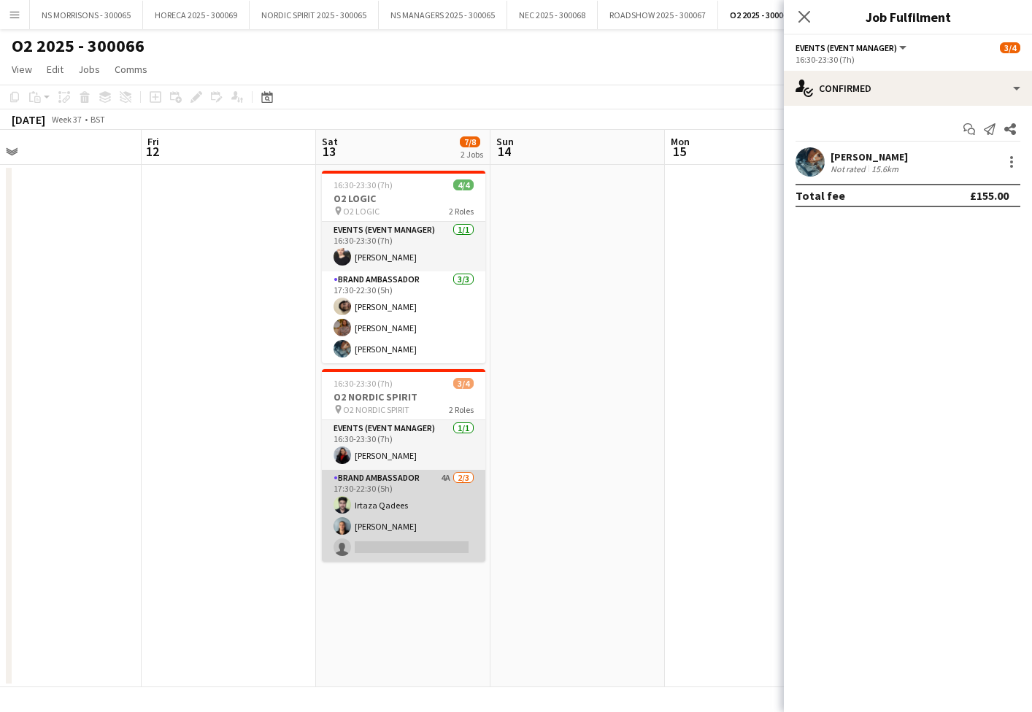
click at [364, 544] on app-card-role "Brand Ambassador 4A [DATE] 17:30-22:30 (5h) [PERSON_NAME] [PERSON_NAME] single-…" at bounding box center [403, 516] width 163 height 92
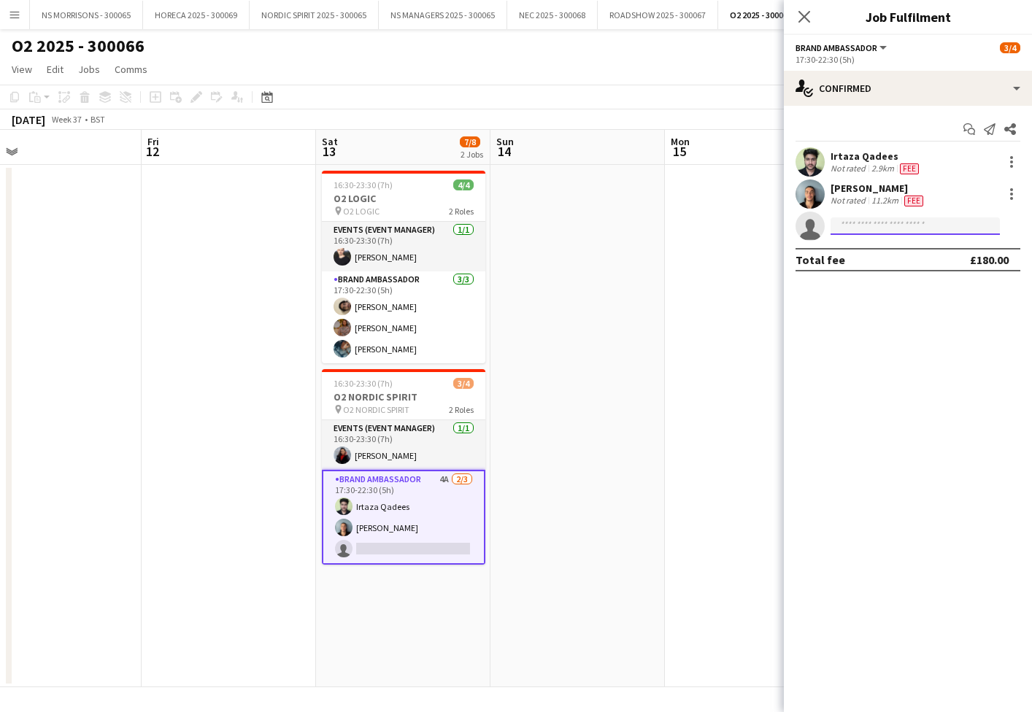
click at [890, 225] on input at bounding box center [915, 226] width 169 height 18
type input "***"
click at [898, 253] on span "[PERSON_NAME]" at bounding box center [884, 247] width 84 height 12
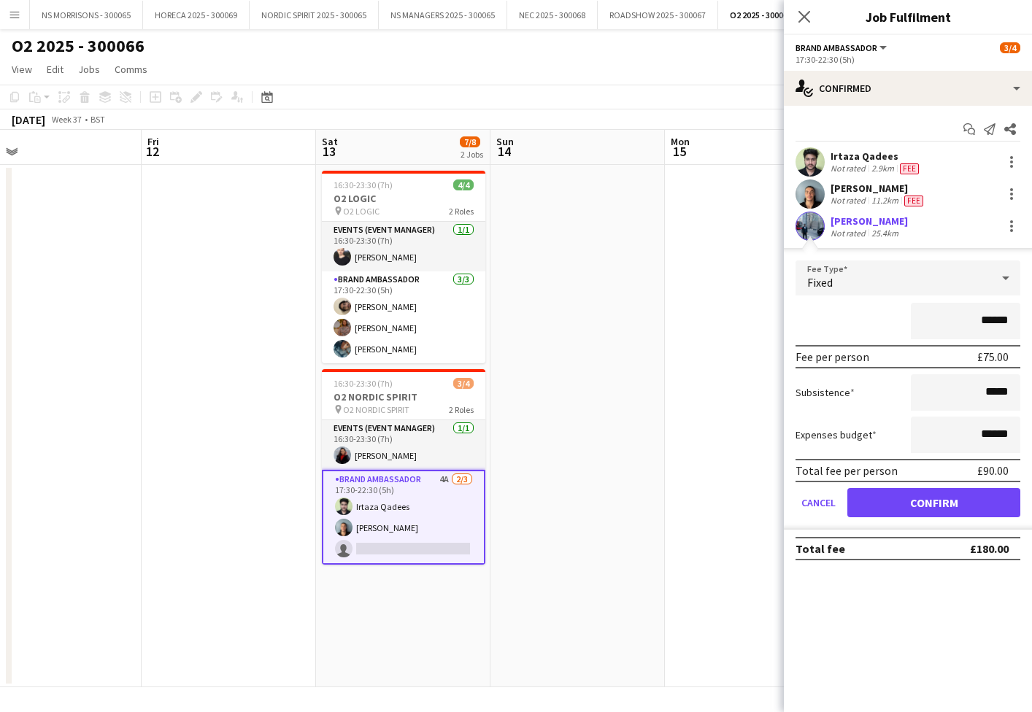
drag, startPoint x: 896, startPoint y: 503, endPoint x: 845, endPoint y: 496, distance: 51.5
click at [896, 503] on button "Confirm" at bounding box center [933, 502] width 173 height 29
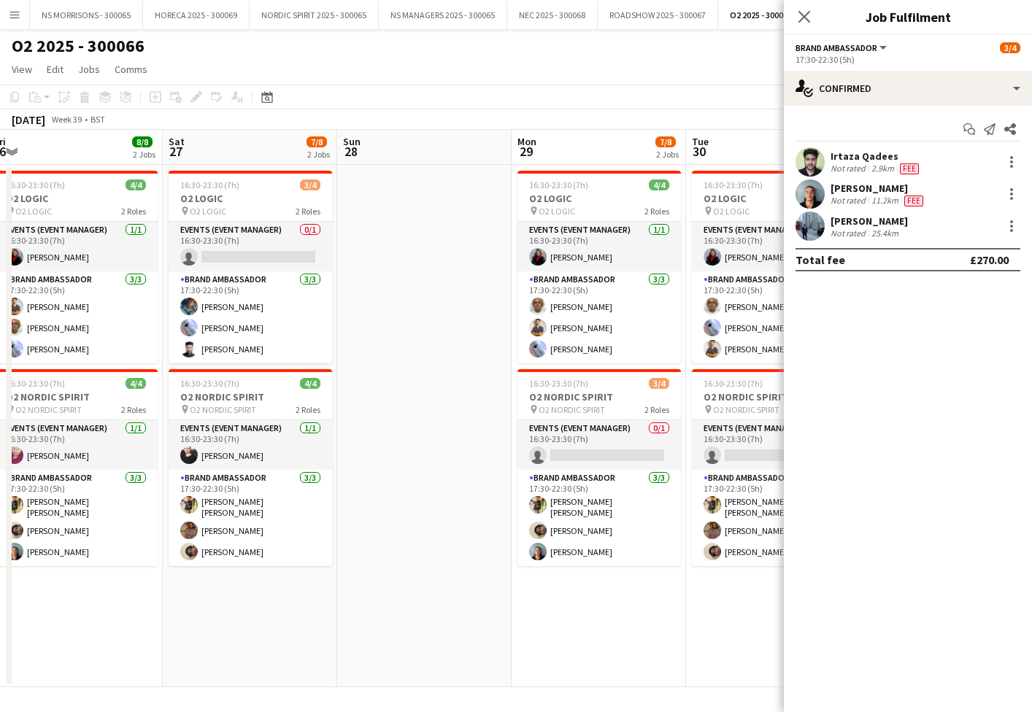
scroll to position [0, 357]
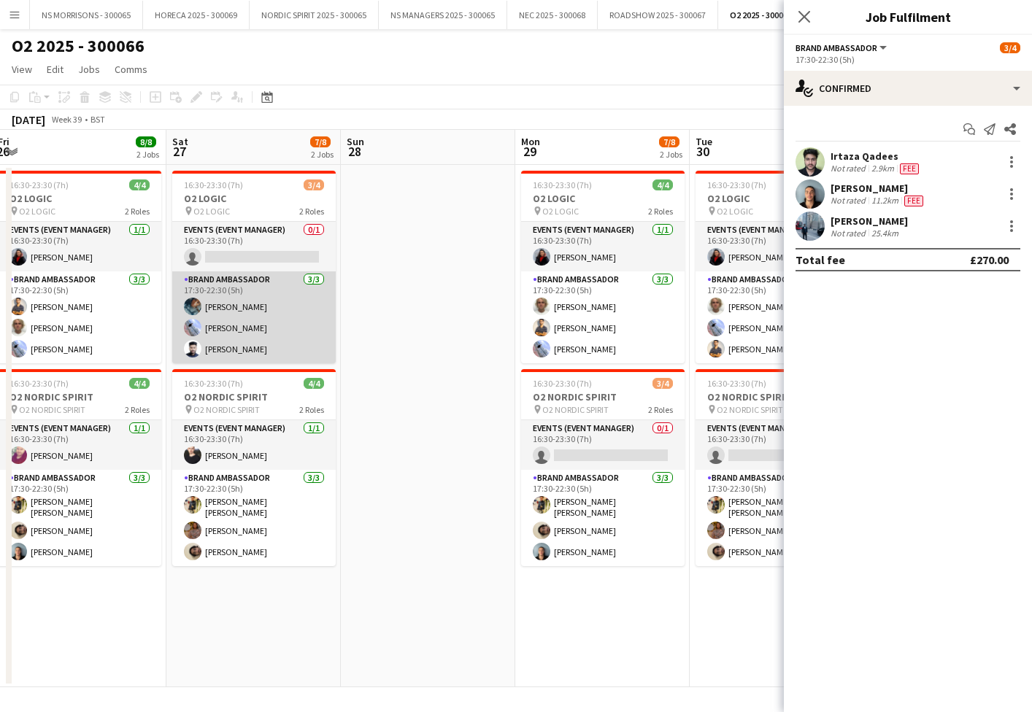
click at [269, 326] on app-card-role "Brand Ambassador [DATE] 17:30-22:30 (5h) [PERSON_NAME] [PERSON_NAME]" at bounding box center [253, 317] width 163 height 92
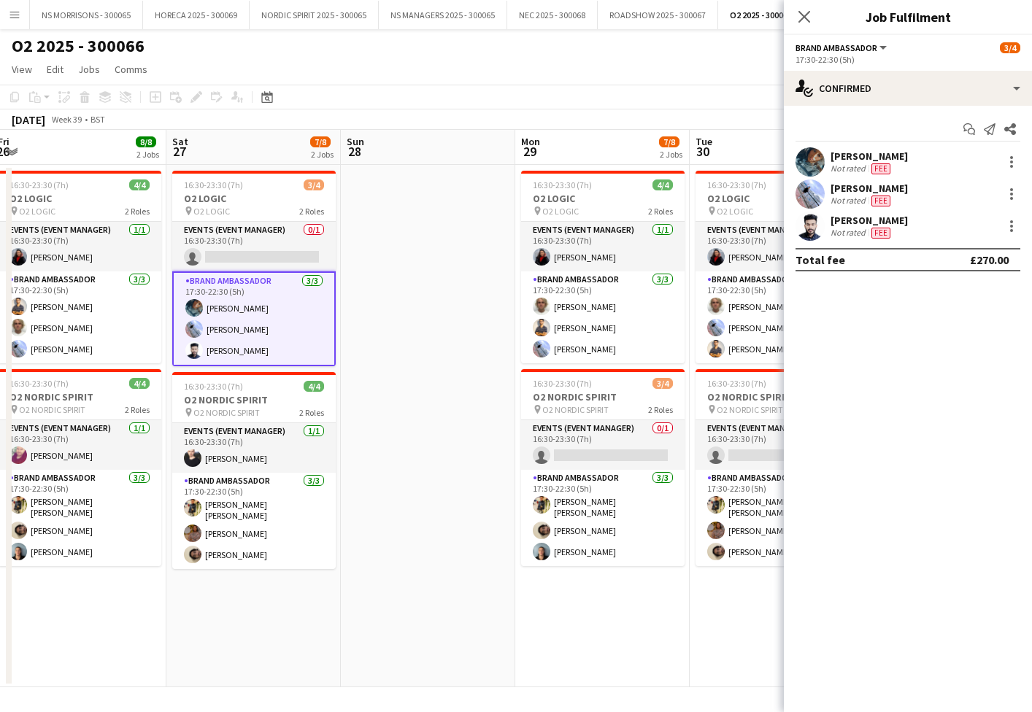
click at [269, 326] on app-card-role "Brand Ambassador [DATE] 17:30-22:30 (5h) [PERSON_NAME] [PERSON_NAME]" at bounding box center [253, 318] width 163 height 95
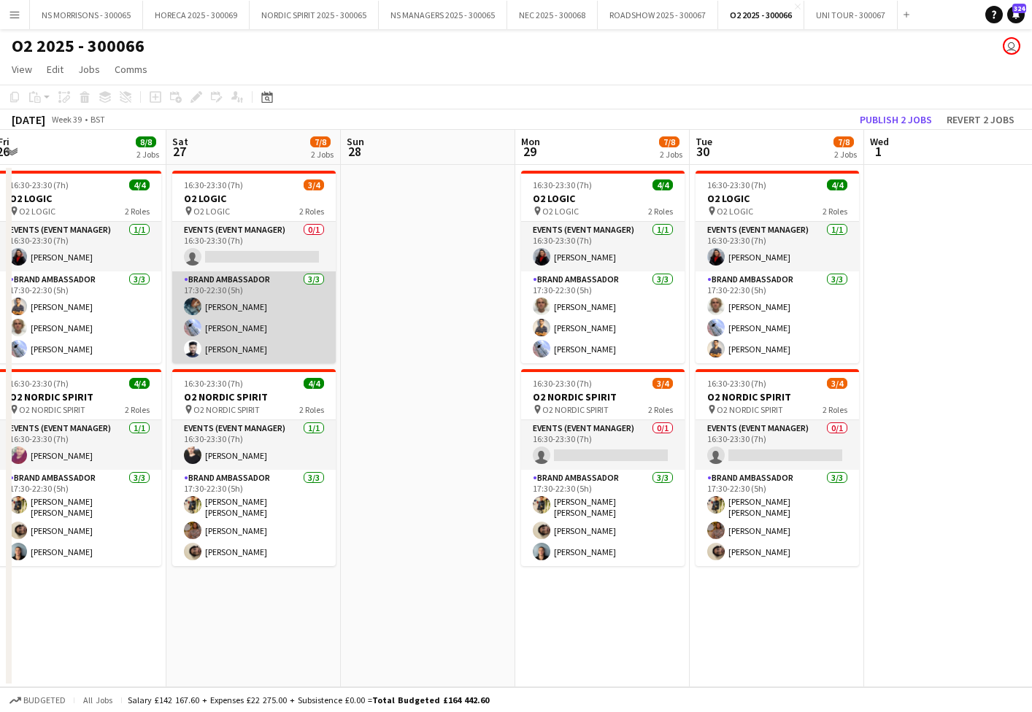
click at [242, 324] on app-card-role "Brand Ambassador [DATE] 17:30-22:30 (5h) [PERSON_NAME] [PERSON_NAME]" at bounding box center [253, 317] width 163 height 92
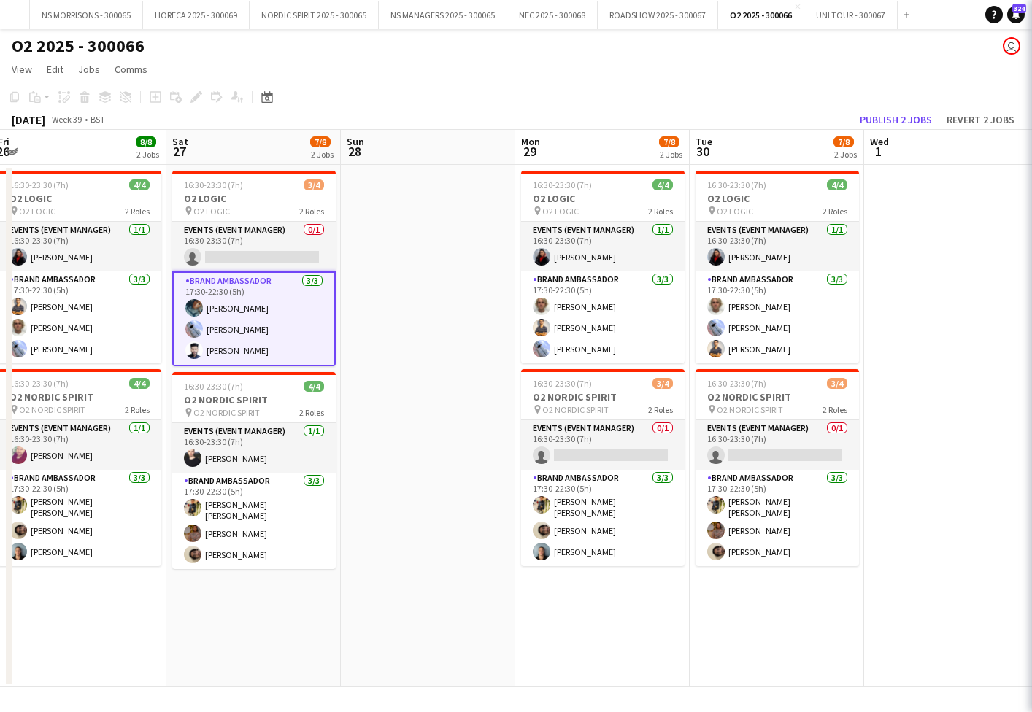
scroll to position [0, 355]
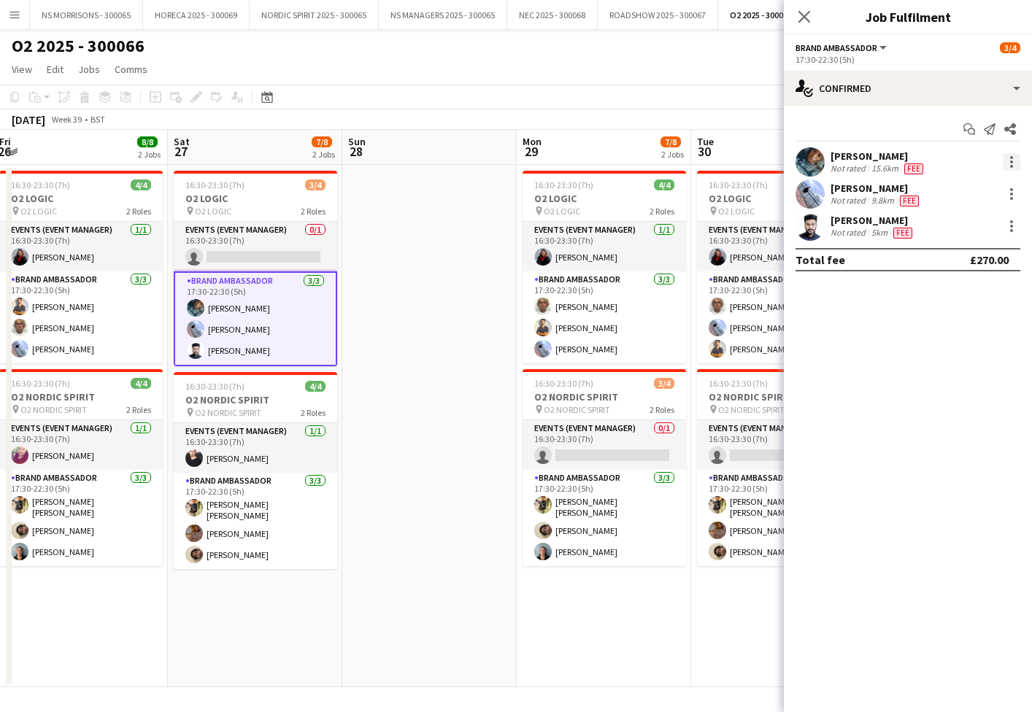
click at [1012, 167] on div at bounding box center [1011, 166] width 3 height 3
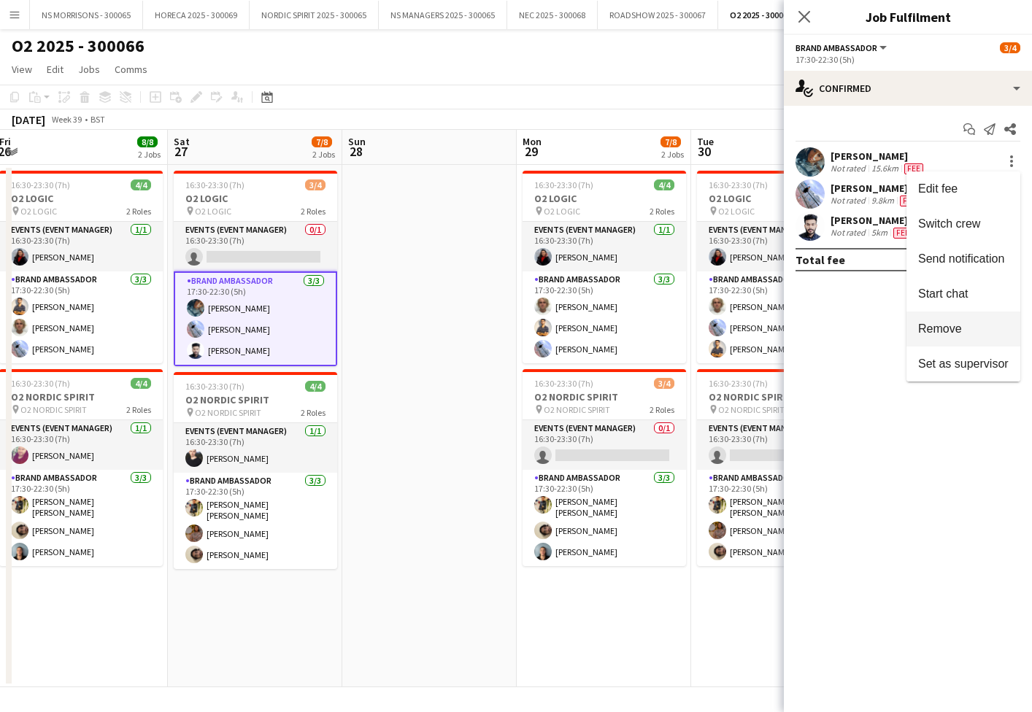
click at [945, 330] on span "Remove" at bounding box center [940, 329] width 44 height 12
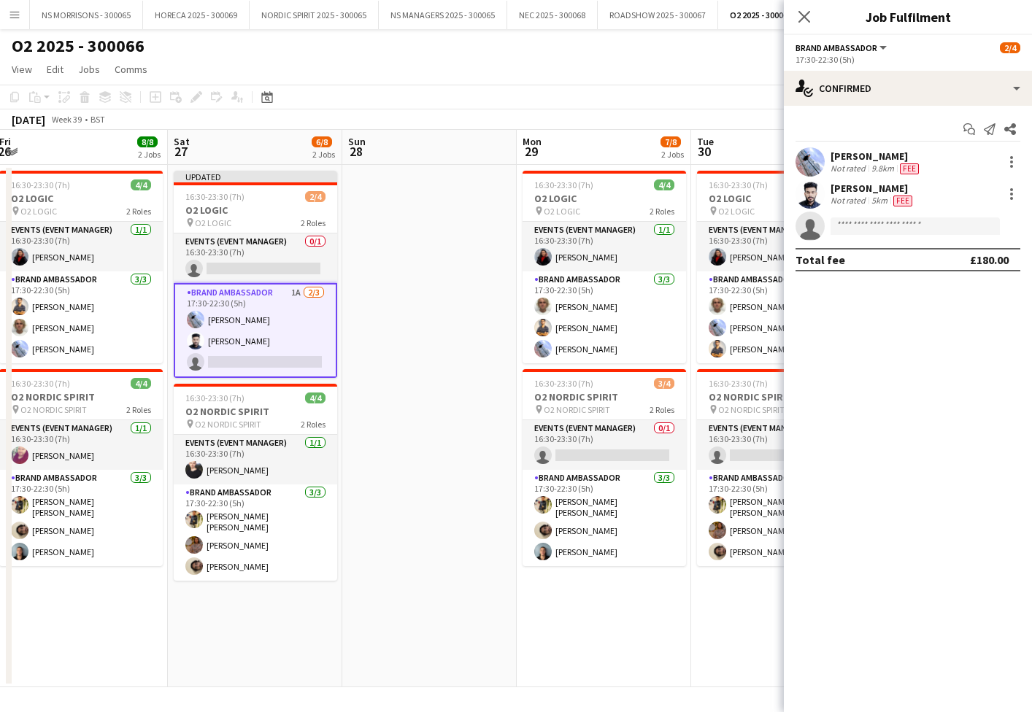
drag, startPoint x: 408, startPoint y: 291, endPoint x: 512, endPoint y: 248, distance: 112.9
click at [408, 291] on app-date-cell at bounding box center [429, 426] width 174 height 523
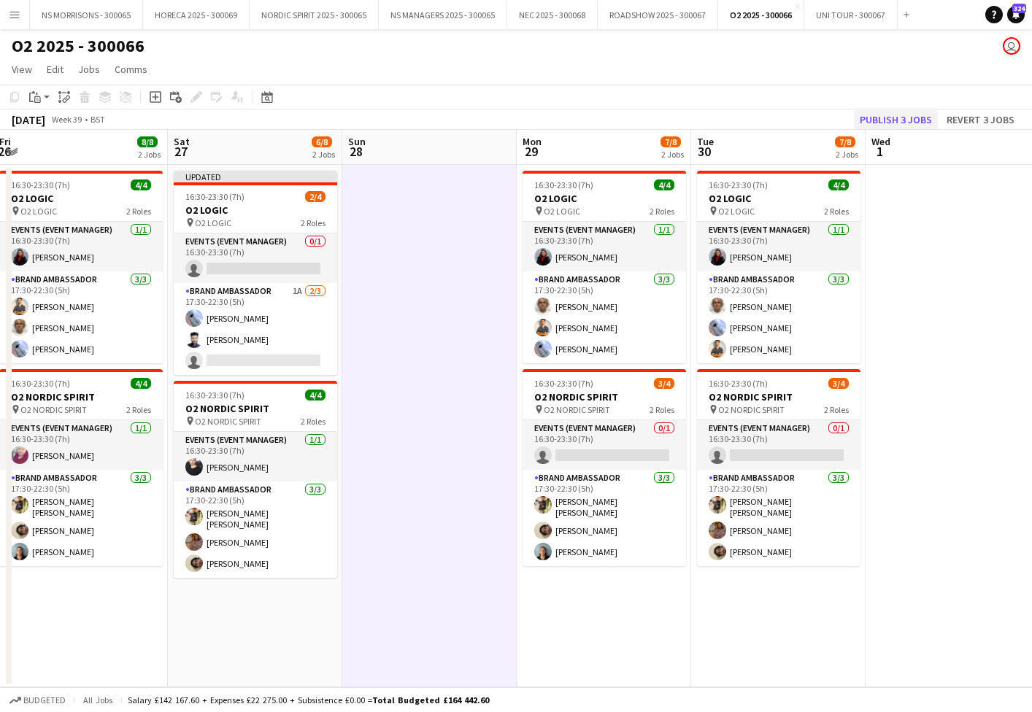
click at [878, 120] on button "Publish 3 jobs" at bounding box center [896, 119] width 84 height 19
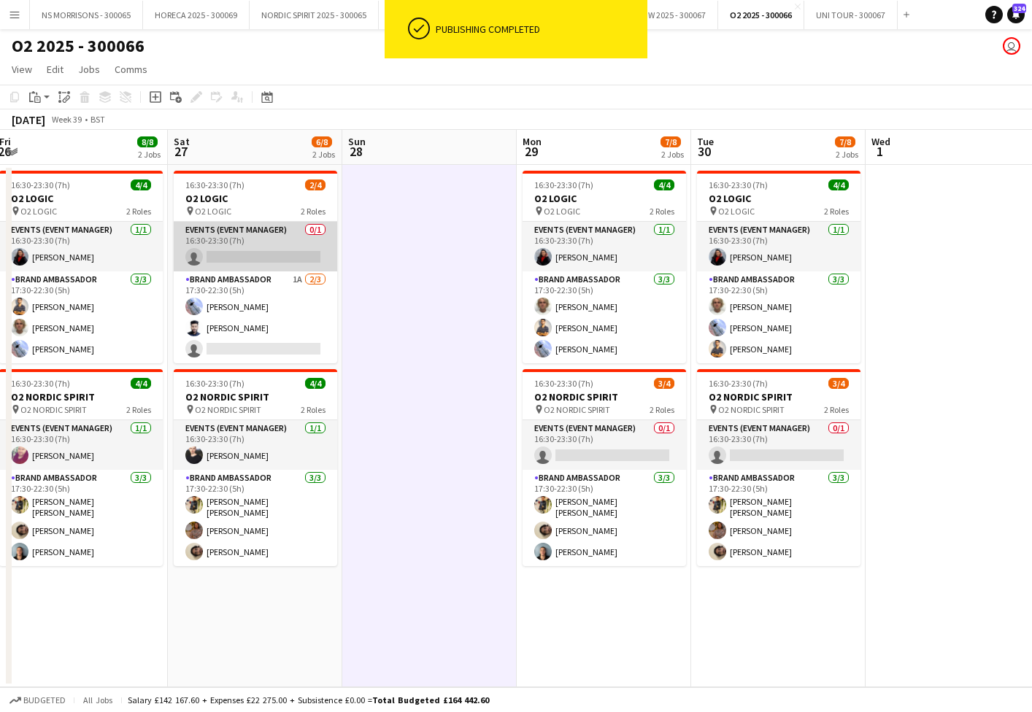
drag, startPoint x: 246, startPoint y: 256, endPoint x: 254, endPoint y: 255, distance: 8.1
click at [246, 256] on app-card-role "Events (Event Manager) 0/1 16:30-23:30 (7h) single-neutral-actions" at bounding box center [255, 247] width 163 height 50
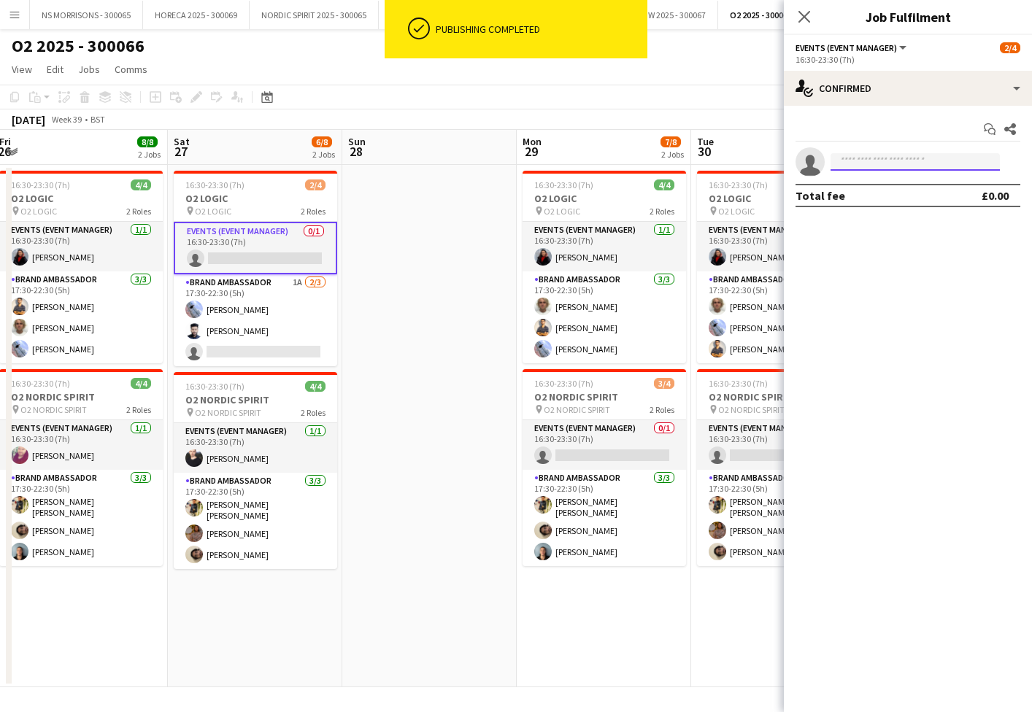
click at [867, 157] on input at bounding box center [915, 162] width 169 height 18
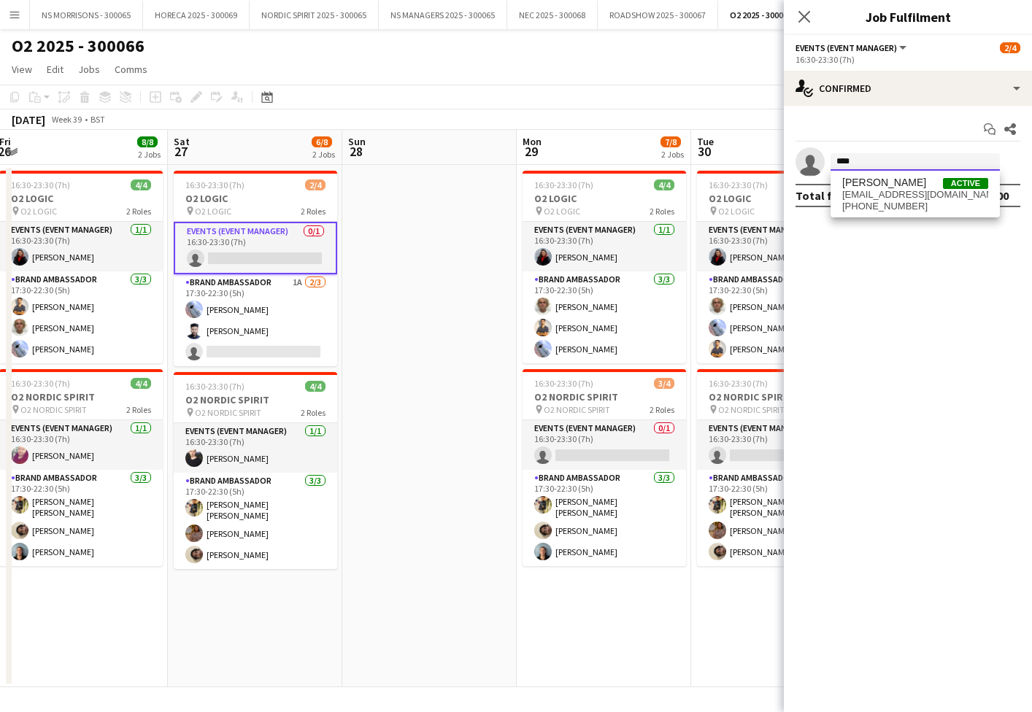
type input "****"
click at [871, 176] on div "[PERSON_NAME] Active [EMAIL_ADDRESS][DOMAIN_NAME] [PHONE_NUMBER]" at bounding box center [915, 194] width 169 height 47
click at [869, 177] on span "[PERSON_NAME]" at bounding box center [884, 183] width 84 height 12
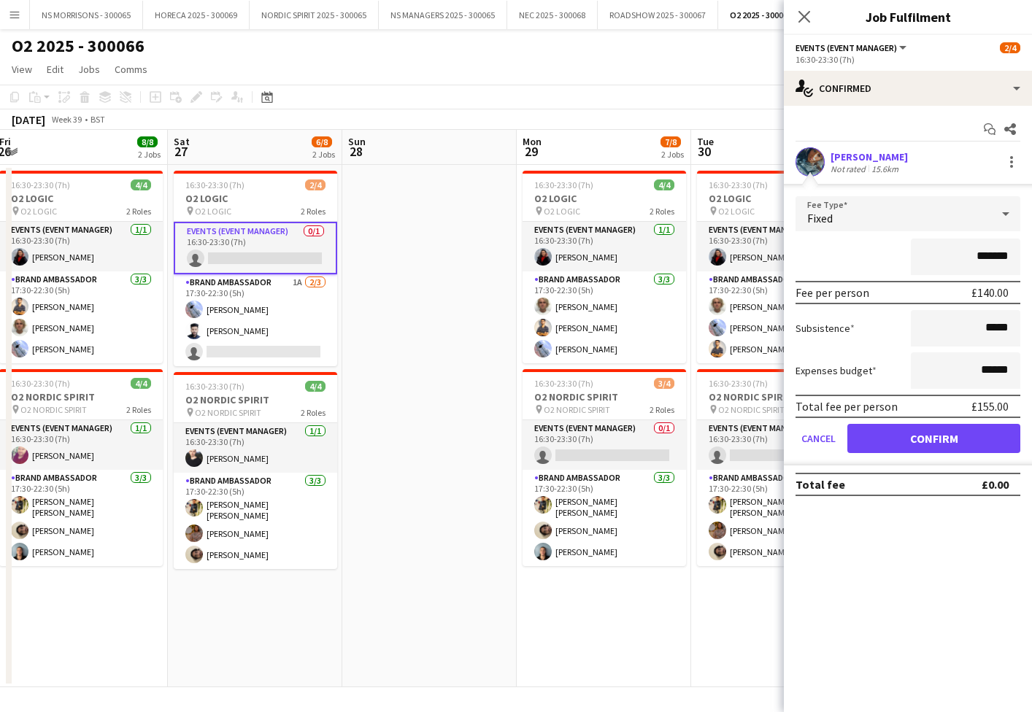
click at [877, 438] on button "Confirm" at bounding box center [933, 438] width 173 height 29
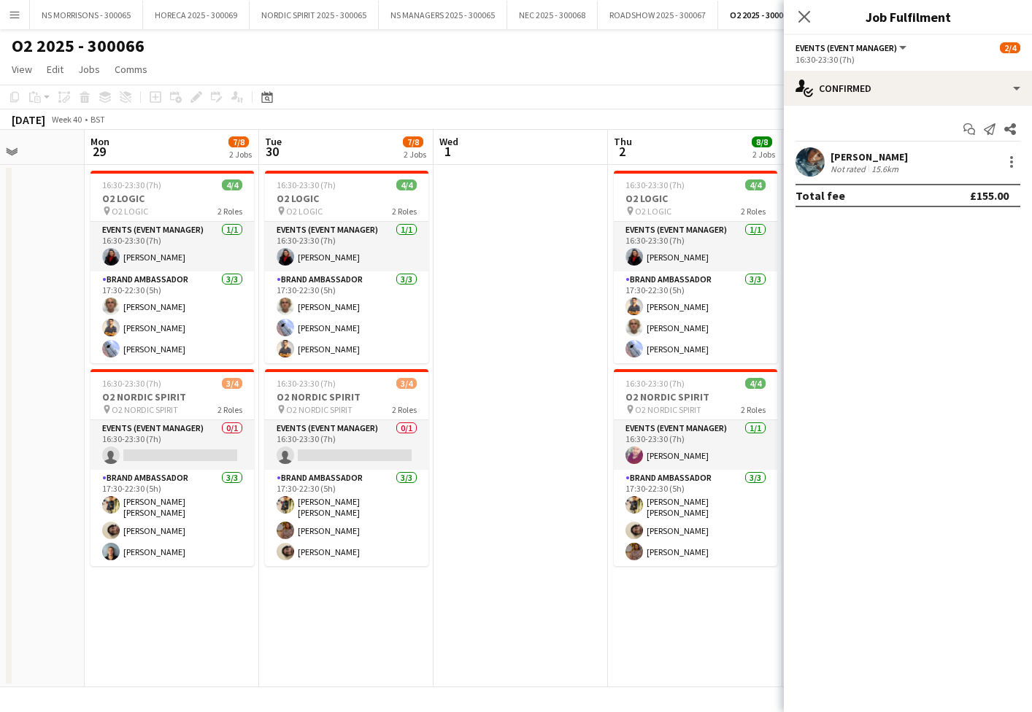
scroll to position [0, 437]
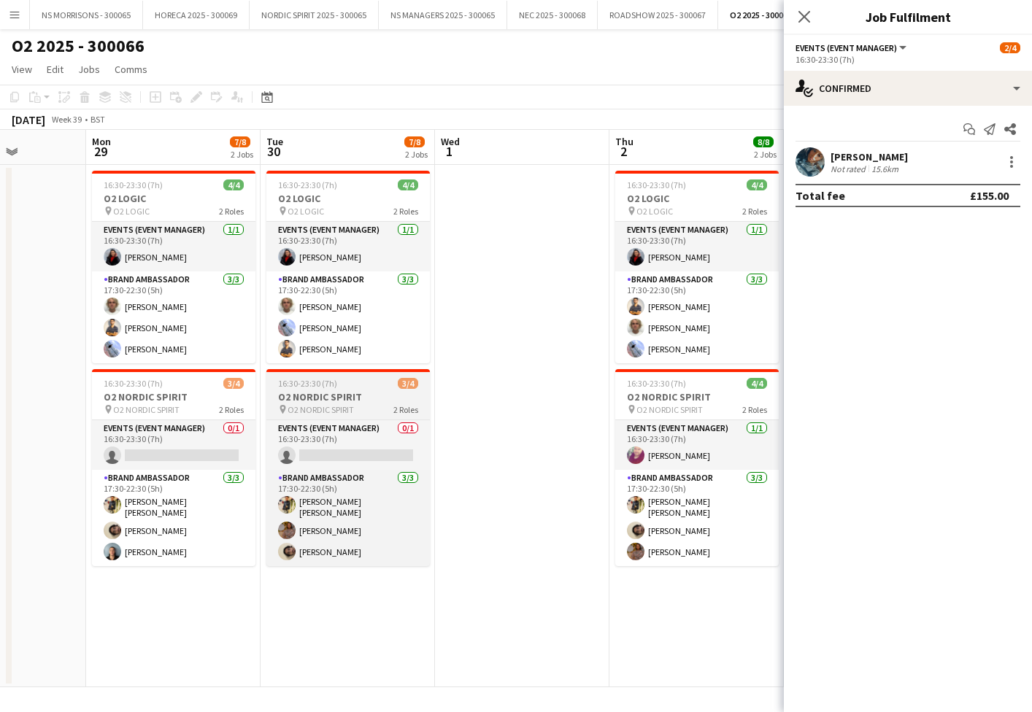
drag, startPoint x: 177, startPoint y: 452, endPoint x: 341, endPoint y: 398, distance: 171.9
click at [177, 452] on app-card-role "Events (Event Manager) 0/1 16:30-23:30 (7h) single-neutral-actions" at bounding box center [173, 445] width 163 height 50
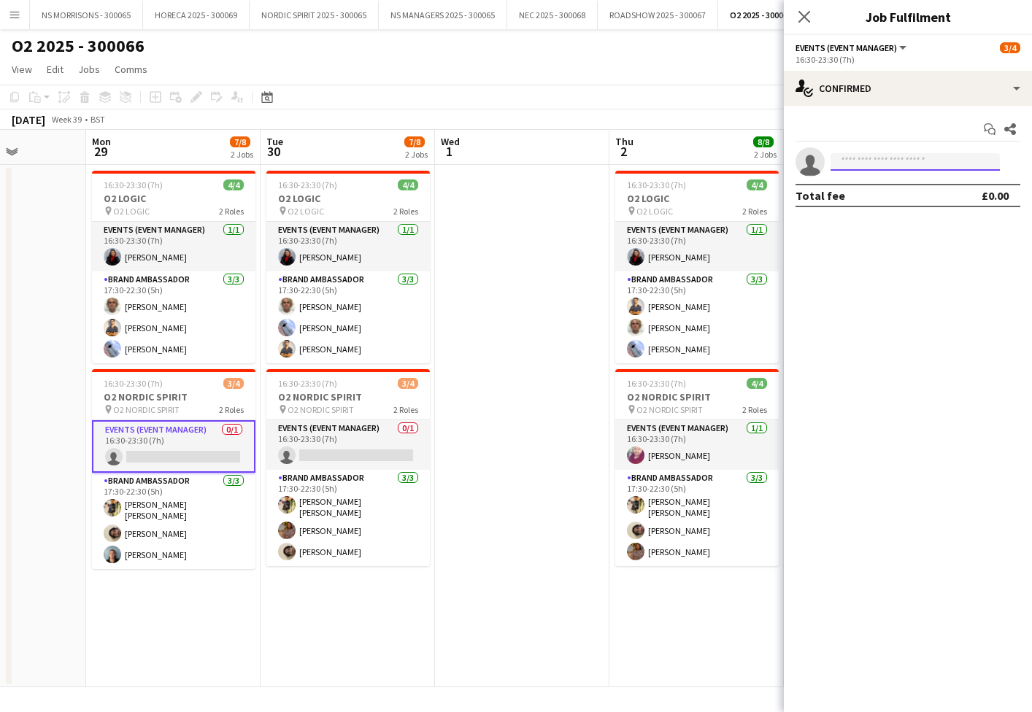
click at [892, 153] on input at bounding box center [915, 162] width 169 height 18
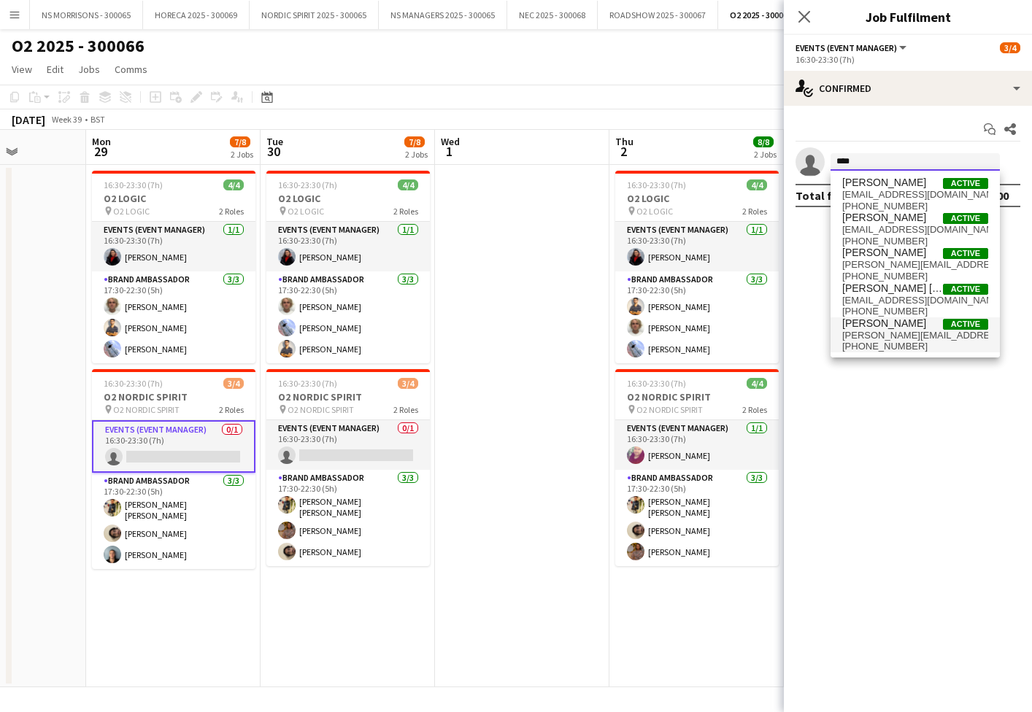
type input "****"
click at [879, 333] on span "[PERSON_NAME][EMAIL_ADDRESS][DOMAIN_NAME]" at bounding box center [915, 336] width 146 height 12
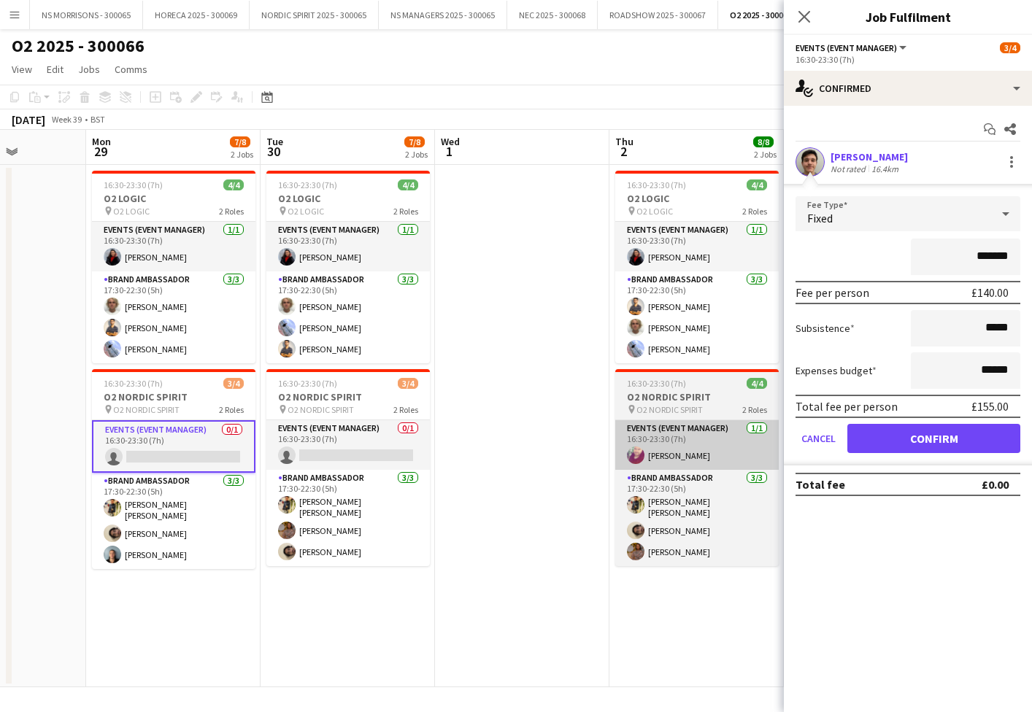
drag, startPoint x: 867, startPoint y: 442, endPoint x: 773, endPoint y: 442, distance: 94.1
click at [866, 442] on button "Confirm" at bounding box center [933, 438] width 173 height 29
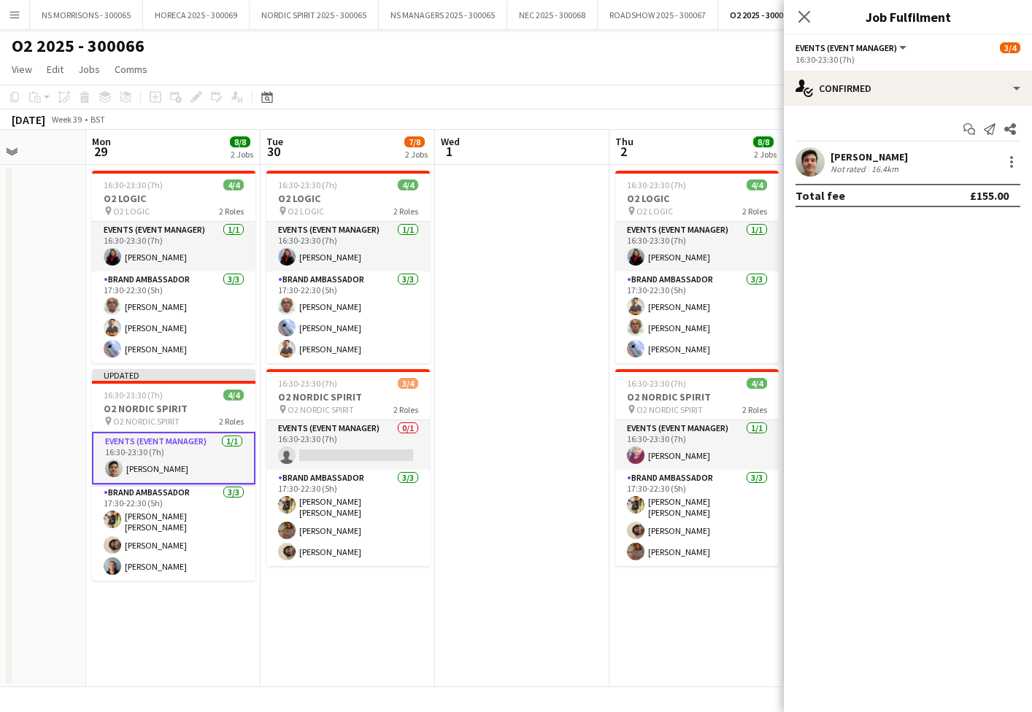
drag, startPoint x: 404, startPoint y: 450, endPoint x: 544, endPoint y: 384, distance: 155.4
click at [406, 448] on app-card-role "Events (Event Manager) 0/1 16:30-23:30 (7h) single-neutral-actions" at bounding box center [347, 445] width 163 height 50
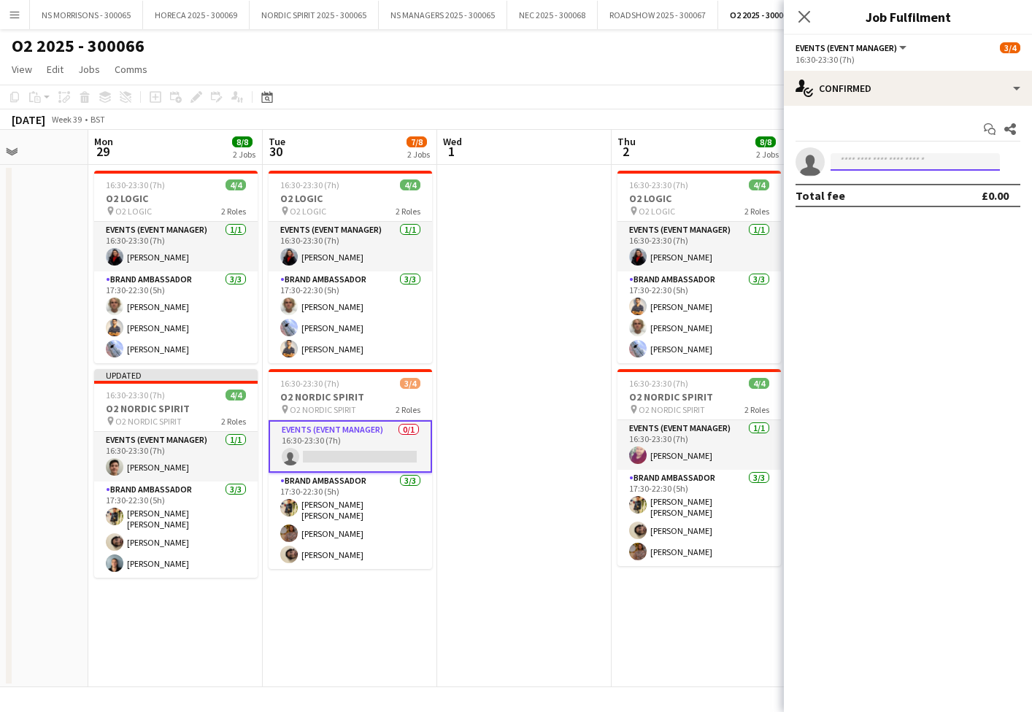
click at [860, 167] on input at bounding box center [915, 162] width 169 height 18
type input "***"
drag, startPoint x: 862, startPoint y: 185, endPoint x: 863, endPoint y: 205, distance: 19.8
click at [864, 205] on span "[PHONE_NUMBER]" at bounding box center [915, 207] width 146 height 12
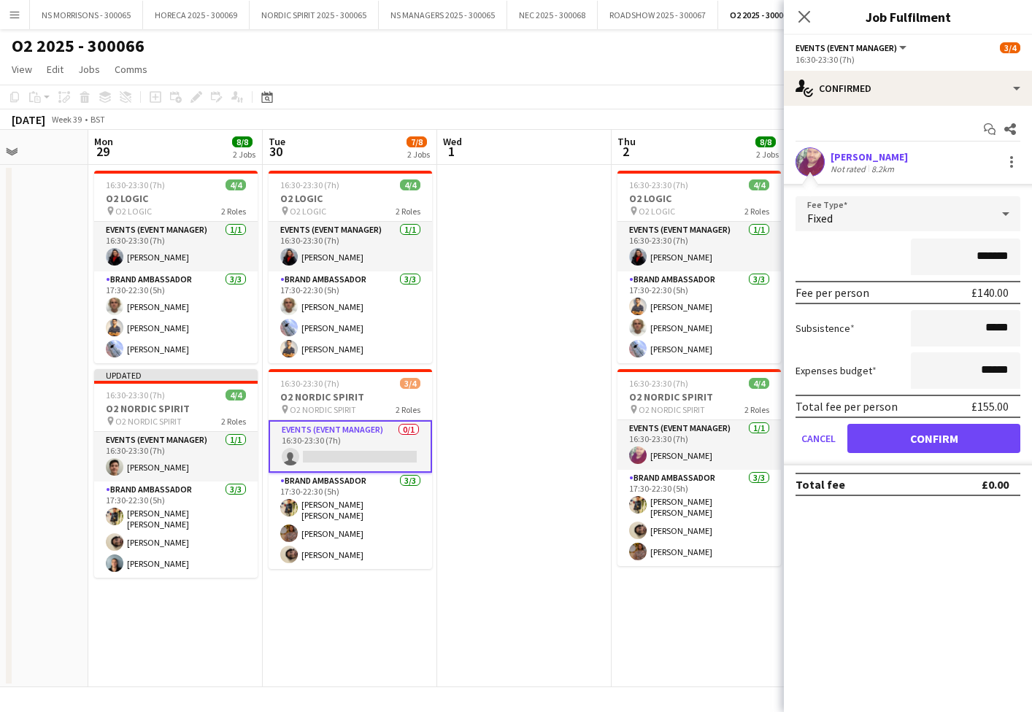
click at [862, 428] on button "Confirm" at bounding box center [933, 438] width 173 height 29
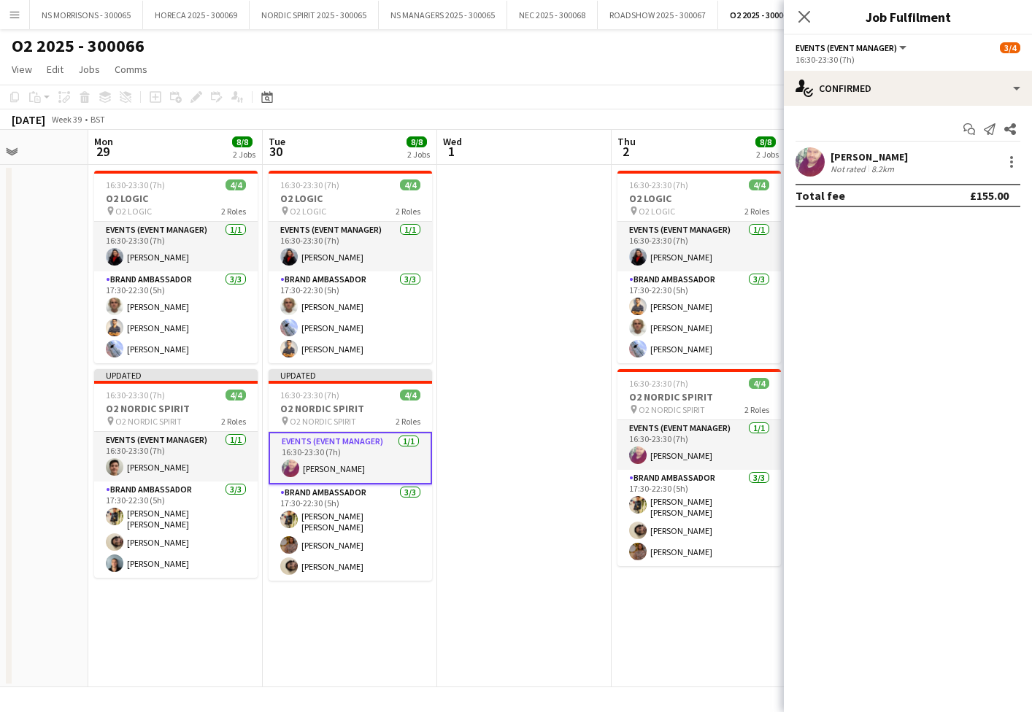
click at [459, 320] on app-date-cell at bounding box center [524, 426] width 174 height 523
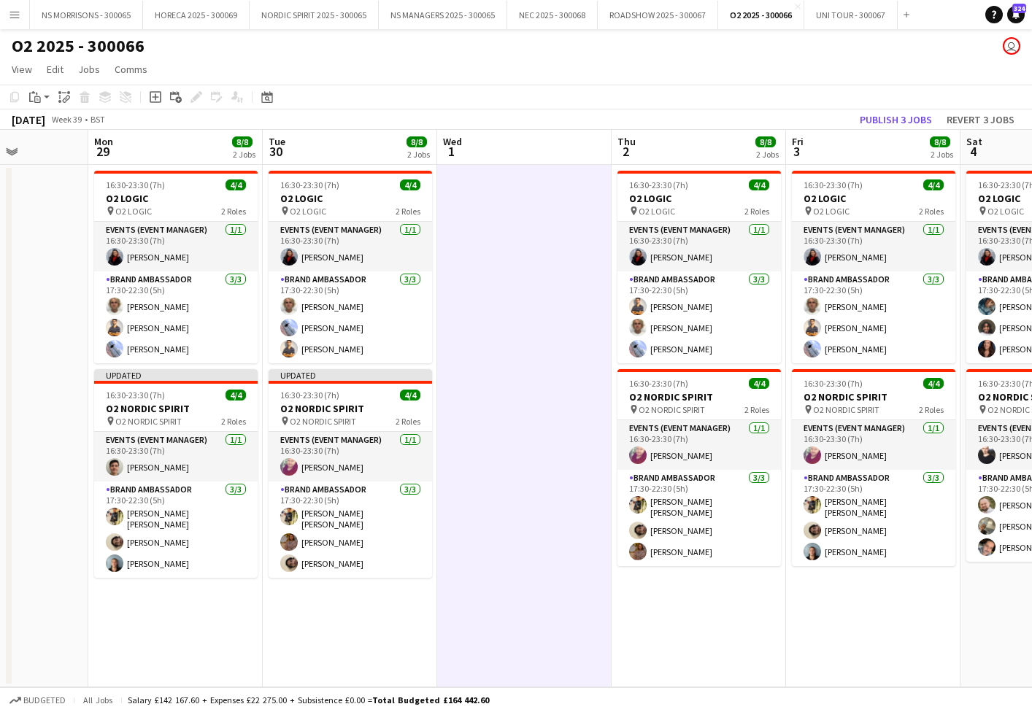
scroll to position [0, 434]
click at [920, 126] on button "Publish 3 jobs" at bounding box center [896, 119] width 84 height 19
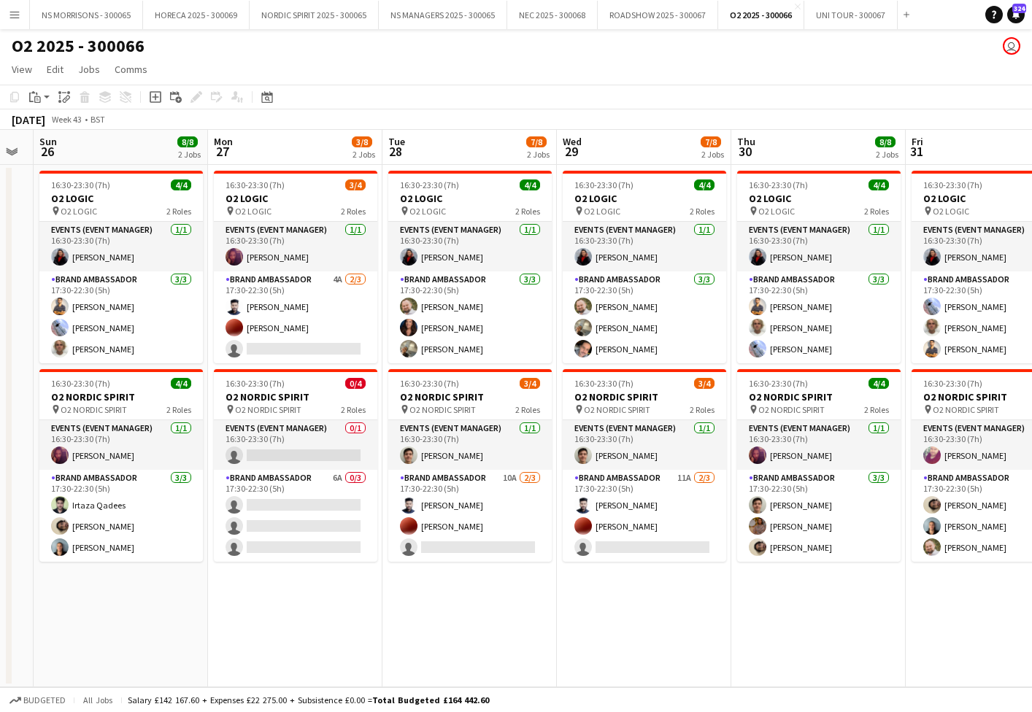
scroll to position [0, 493]
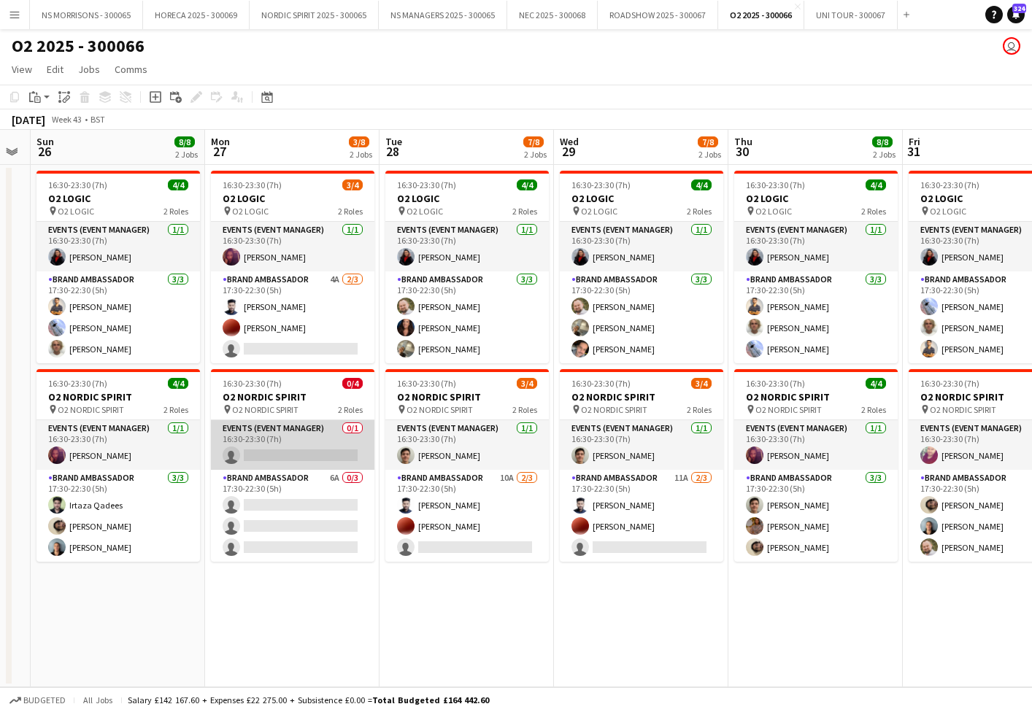
click at [310, 450] on app-card-role "Events (Event Manager) 0/1 16:30-23:30 (7h) single-neutral-actions" at bounding box center [292, 445] width 163 height 50
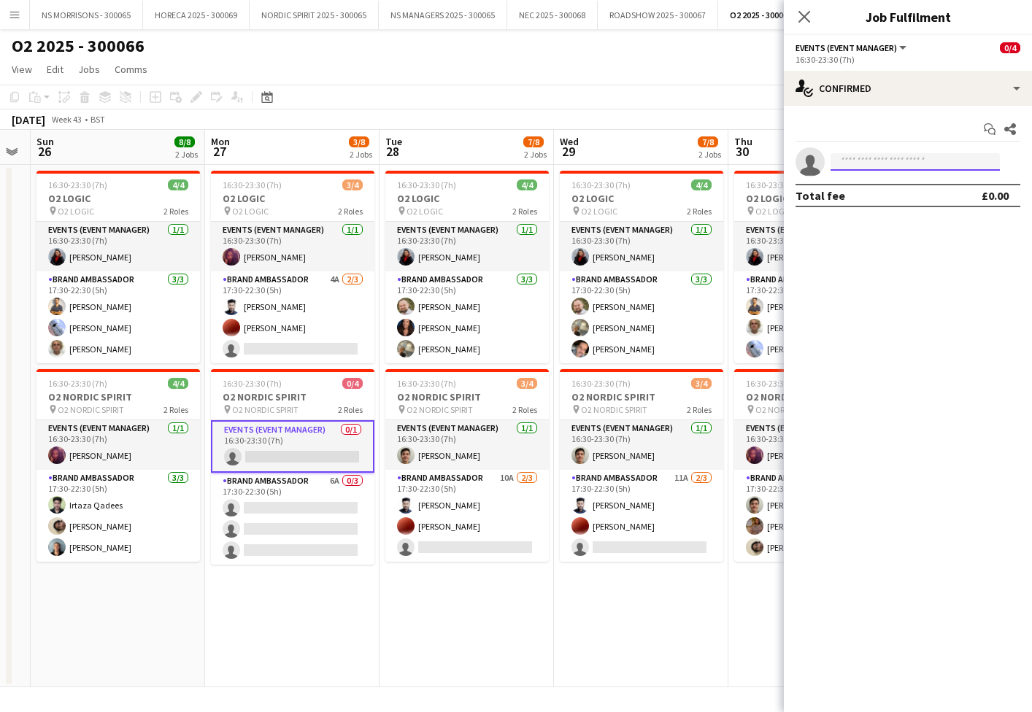
click at [841, 158] on input at bounding box center [915, 162] width 169 height 18
type input "*****"
click at [839, 192] on mat-option "[PERSON_NAME] Active [EMAIL_ADDRESS][DOMAIN_NAME] [PHONE_NUMBER]" at bounding box center [915, 194] width 169 height 35
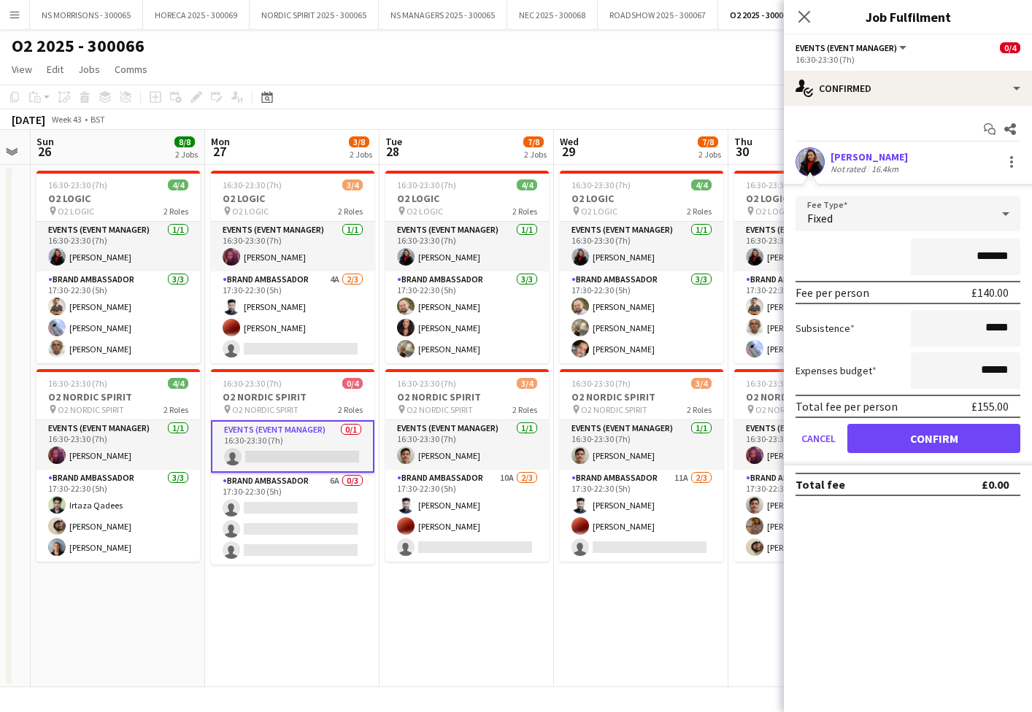
click at [860, 431] on button "Confirm" at bounding box center [933, 438] width 173 height 29
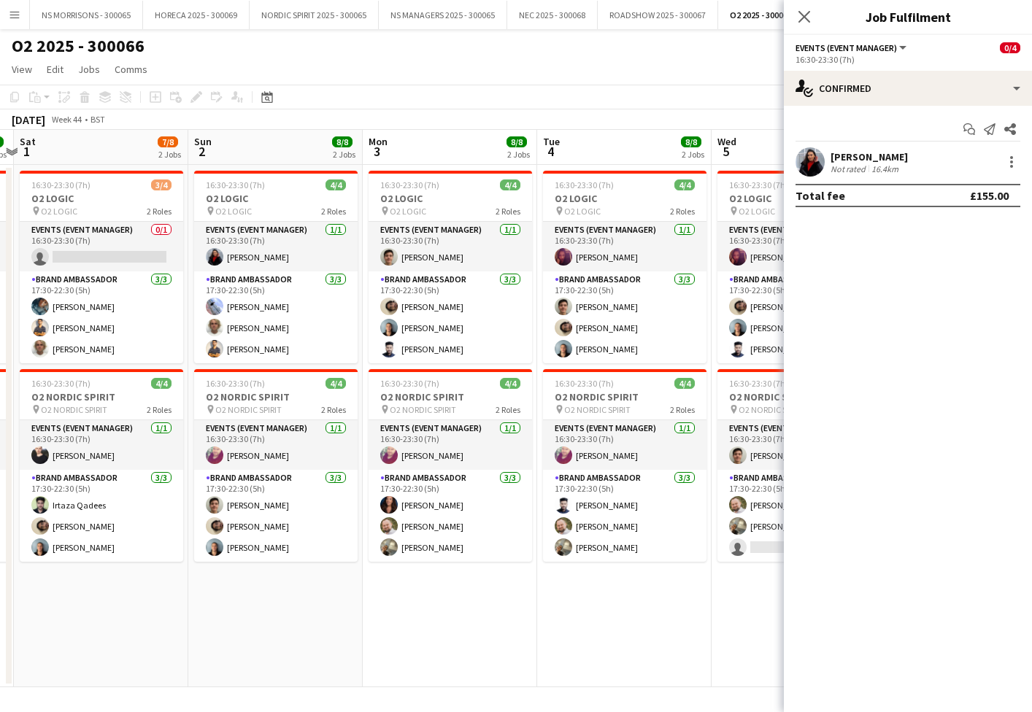
scroll to position [0, 461]
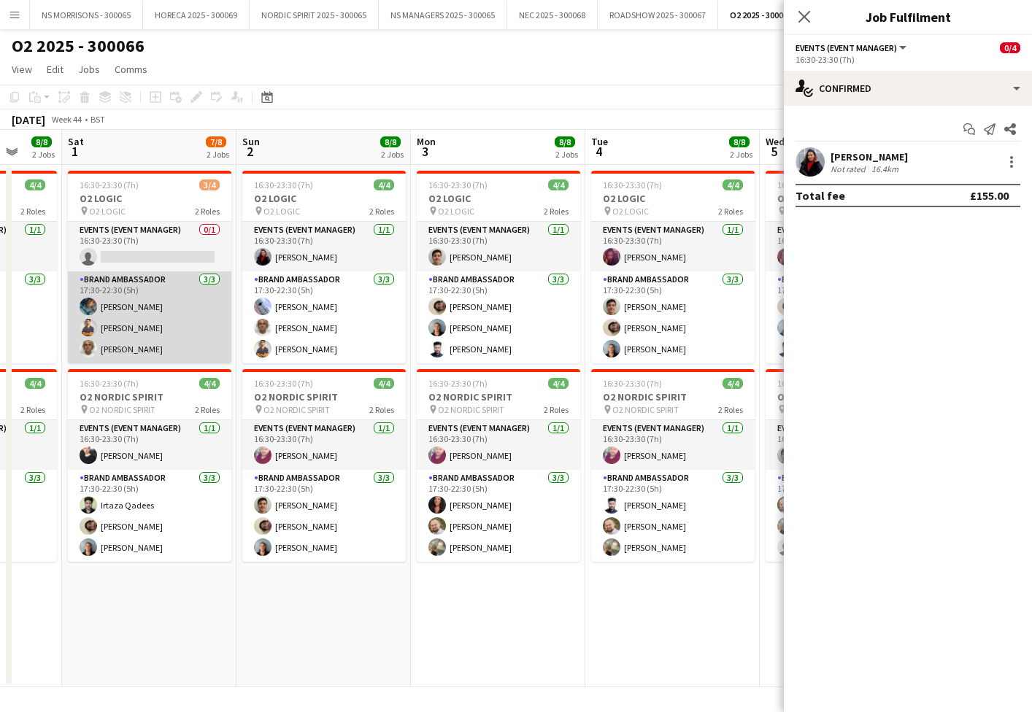
drag, startPoint x: 90, startPoint y: 318, endPoint x: 126, endPoint y: 316, distance: 35.8
click at [90, 318] on app-card-role "Brand Ambassador [DATE] 17:30-22:30 (5h) [PERSON_NAME] Muhammad [PERSON_NAME] […" at bounding box center [149, 317] width 163 height 92
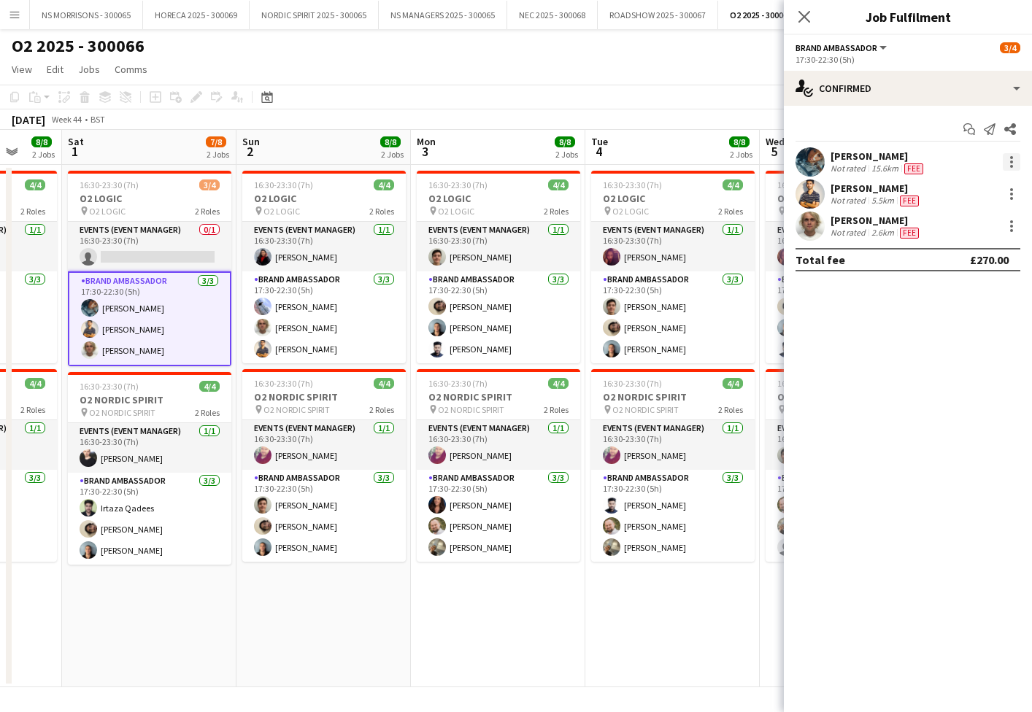
click at [1013, 161] on div at bounding box center [1012, 162] width 18 height 18
drag, startPoint x: 945, startPoint y: 323, endPoint x: 827, endPoint y: 245, distance: 141.7
click at [945, 323] on span "Remove" at bounding box center [940, 329] width 44 height 12
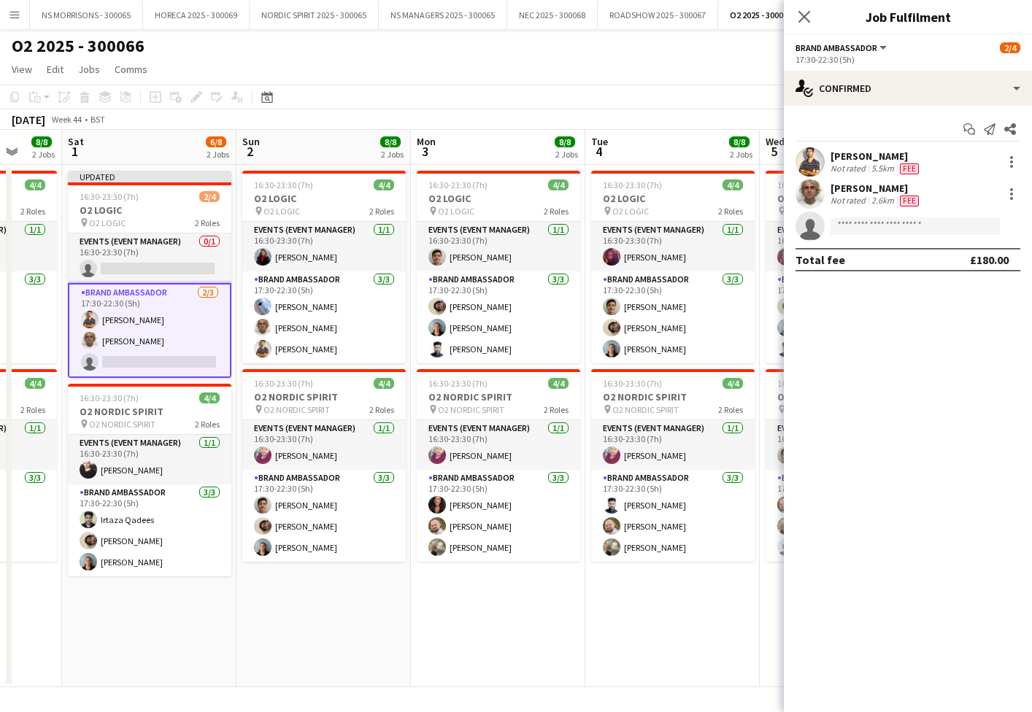
click at [632, 99] on app-toolbar "Copy Paste Paste Command V Paste with crew Command Shift V Paste linked Job [GE…" at bounding box center [516, 97] width 1032 height 25
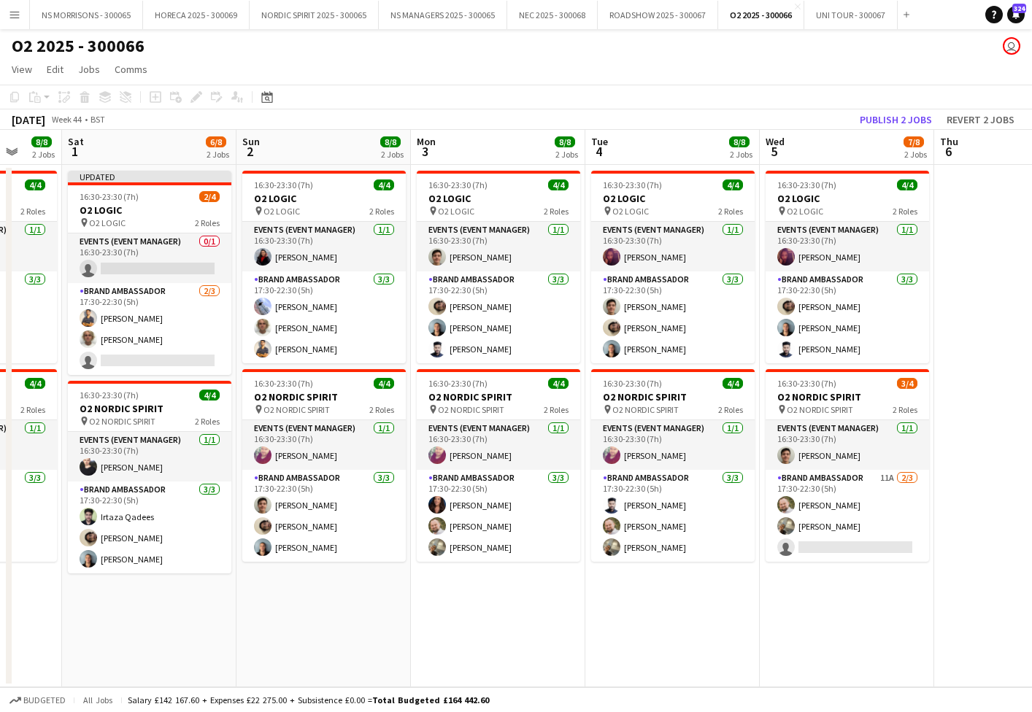
click at [906, 118] on button "Publish 2 jobs" at bounding box center [896, 119] width 84 height 19
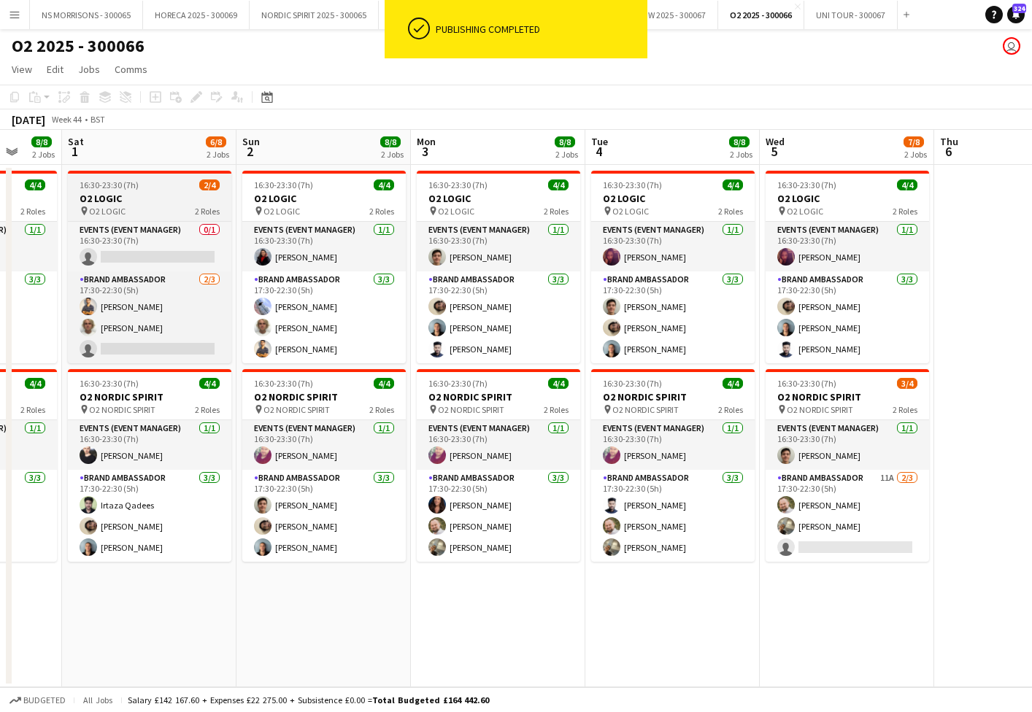
click at [107, 265] on app-card-role "Events (Event Manager) 0/1 16:30-23:30 (7h) single-neutral-actions" at bounding box center [149, 247] width 163 height 50
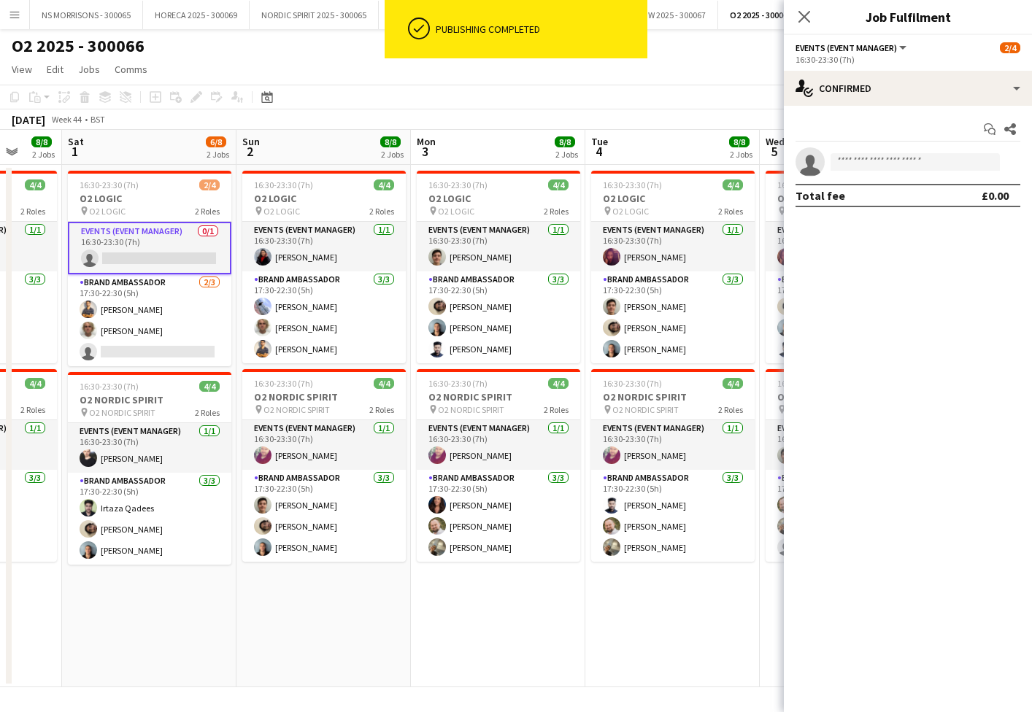
click at [120, 261] on app-card-role "Events (Event Manager) 0/1 16:30-23:30 (7h) single-neutral-actions" at bounding box center [149, 248] width 163 height 53
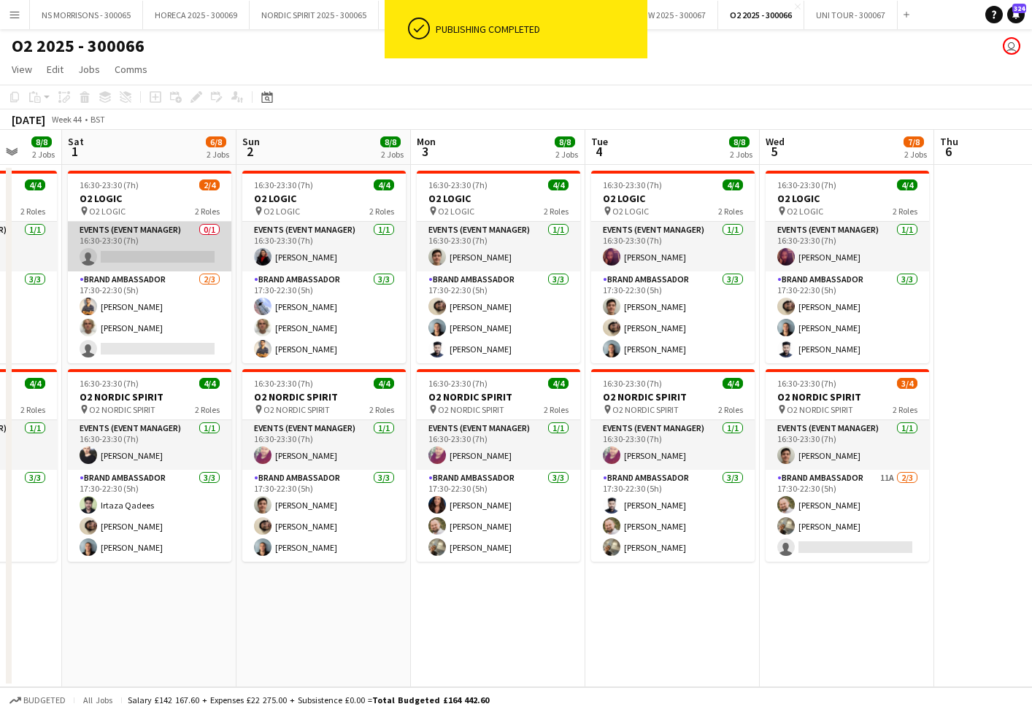
click at [138, 256] on app-card-role "Events (Event Manager) 0/1 16:30-23:30 (7h) single-neutral-actions" at bounding box center [149, 247] width 163 height 50
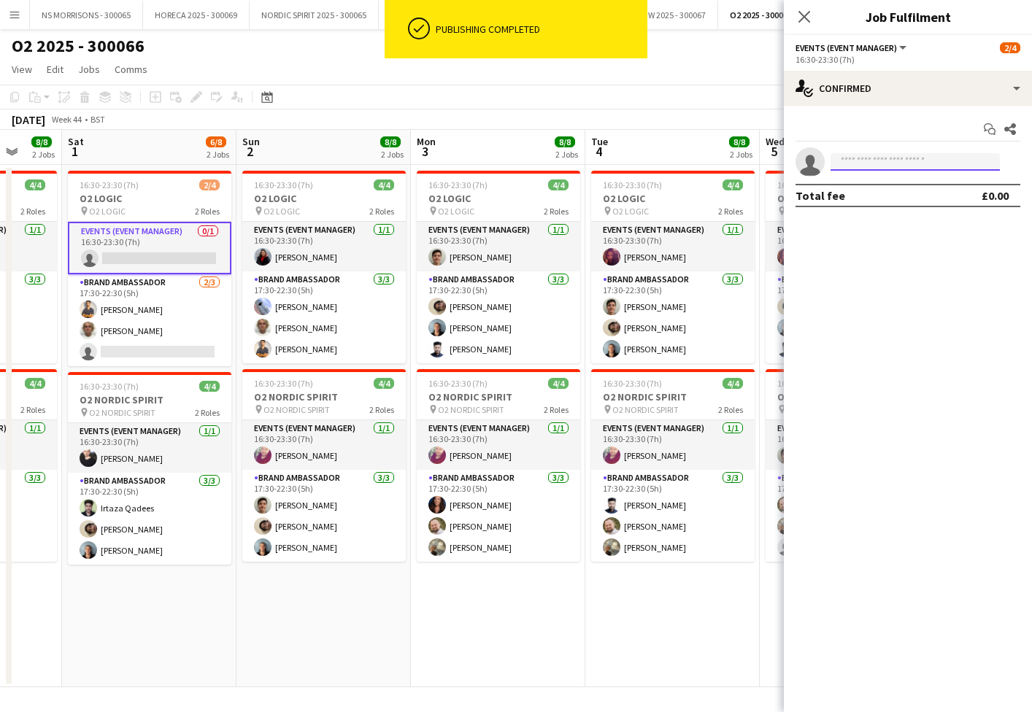
click at [885, 163] on input at bounding box center [915, 162] width 169 height 18
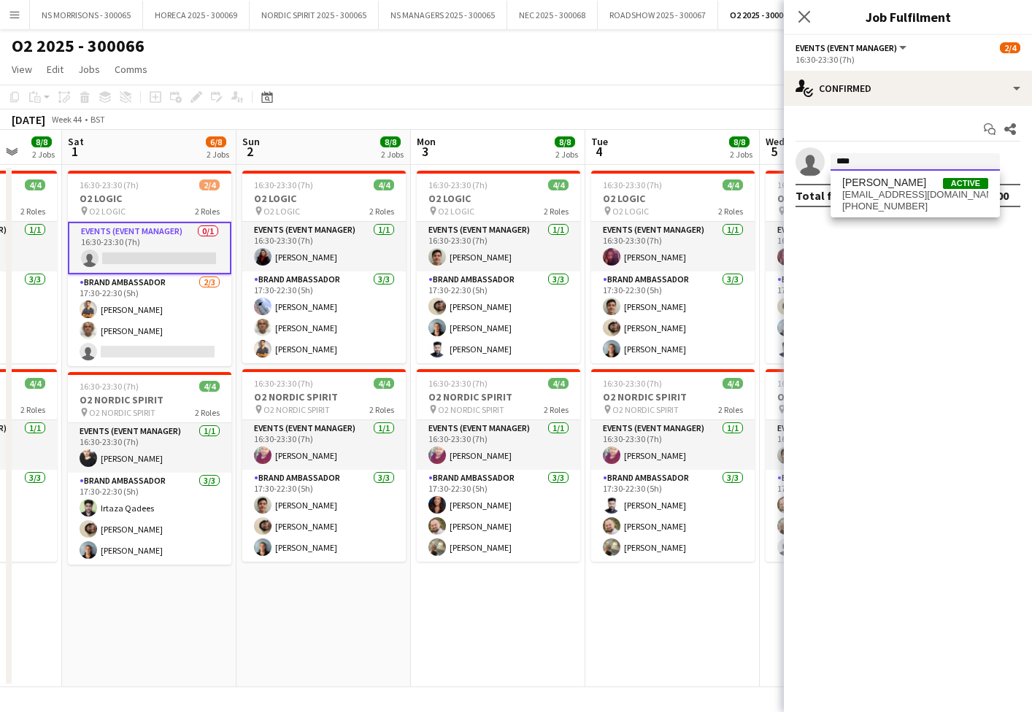
scroll to position [0, 1]
type input "****"
click at [885, 188] on span "[PERSON_NAME]" at bounding box center [884, 183] width 84 height 12
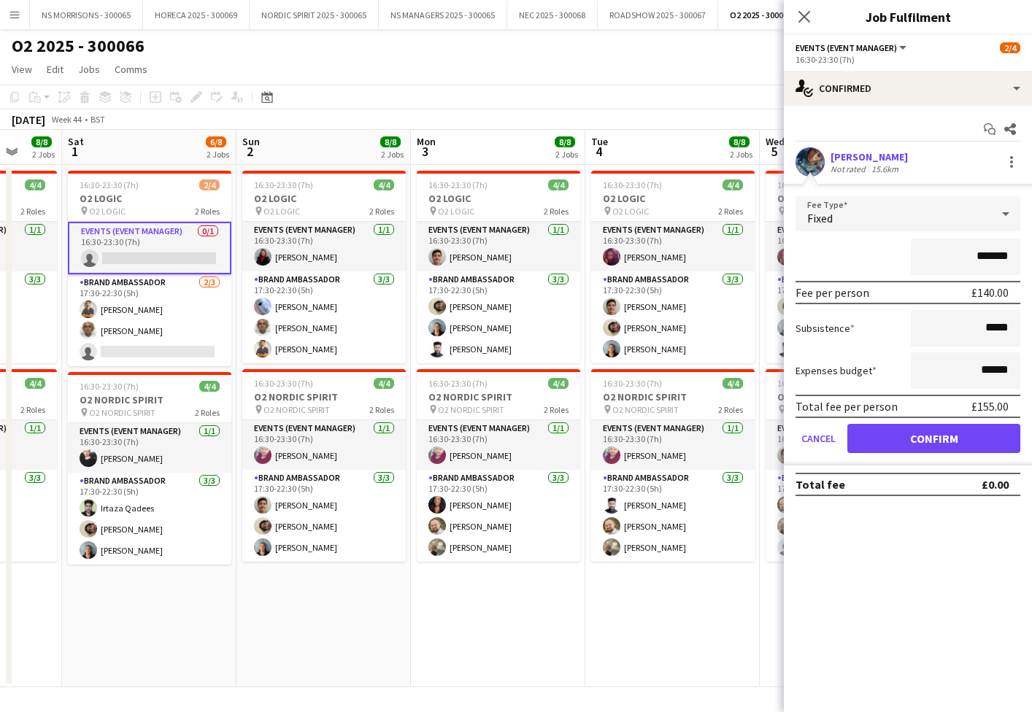
drag, startPoint x: 882, startPoint y: 425, endPoint x: 874, endPoint y: 425, distance: 8.8
click at [882, 425] on button "Confirm" at bounding box center [933, 438] width 173 height 29
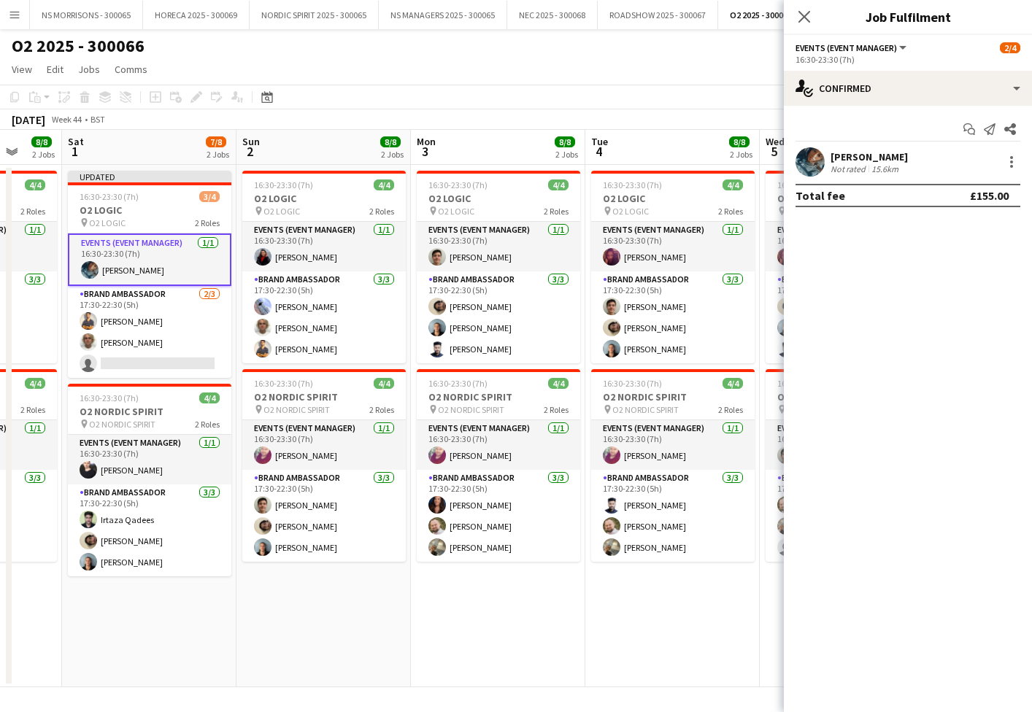
click at [498, 151] on app-board-header-date "Mon 3 8/8 2 Jobs" at bounding box center [498, 147] width 174 height 35
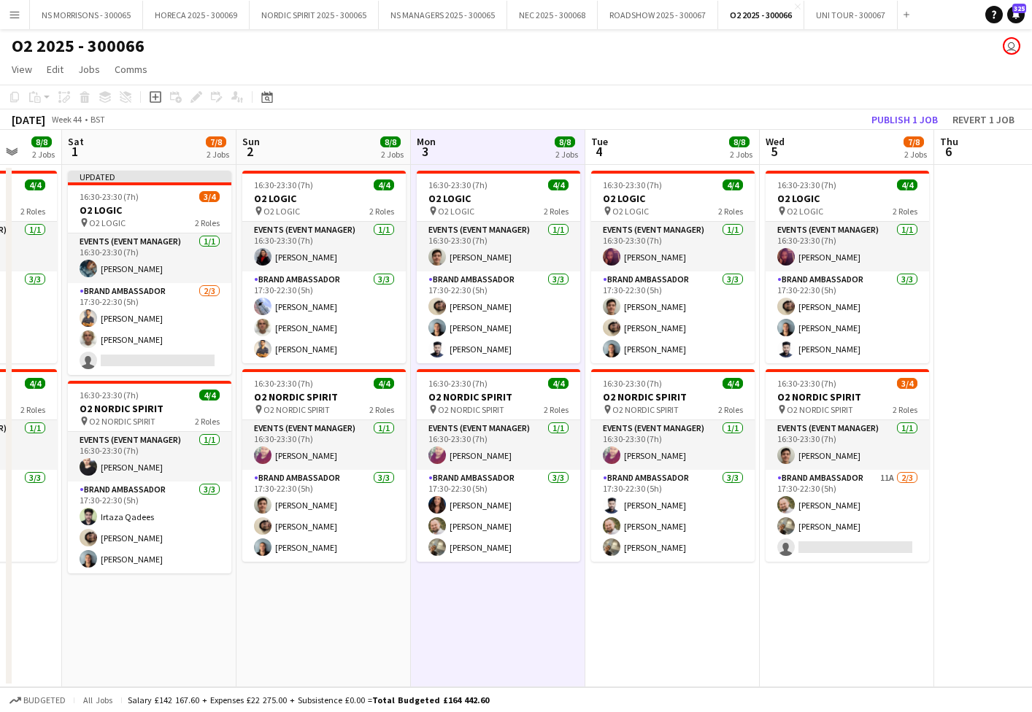
click at [514, 110] on div "[DATE] Week 44 • BST Publish 1 job Revert 1 job" at bounding box center [516, 119] width 1032 height 20
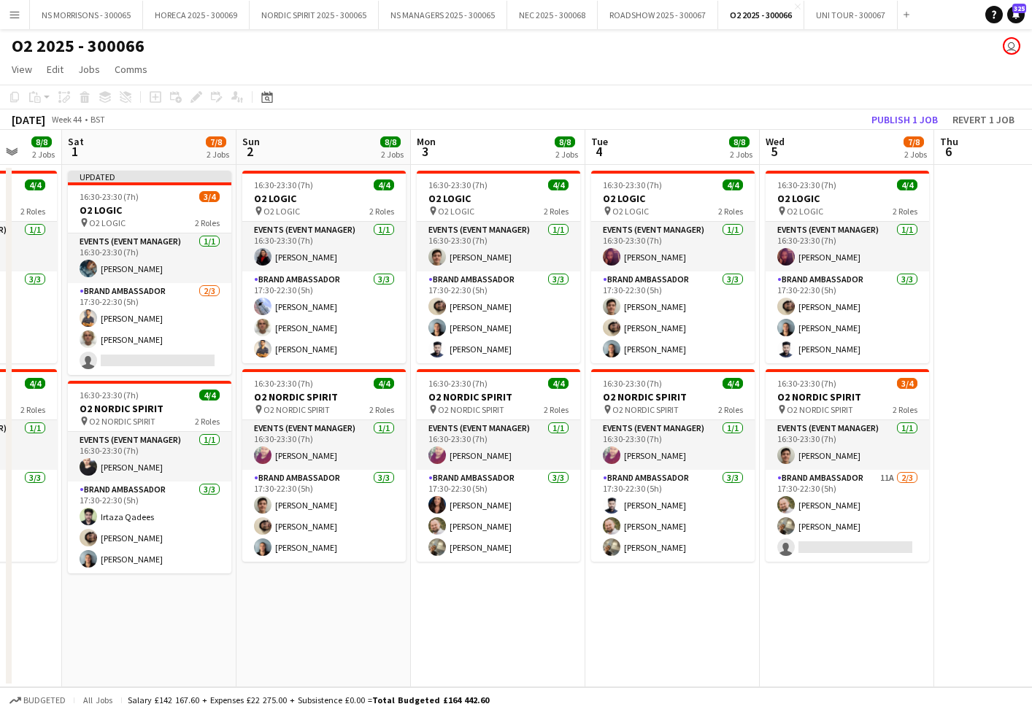
click at [885, 118] on button "Publish 1 job" at bounding box center [905, 119] width 78 height 19
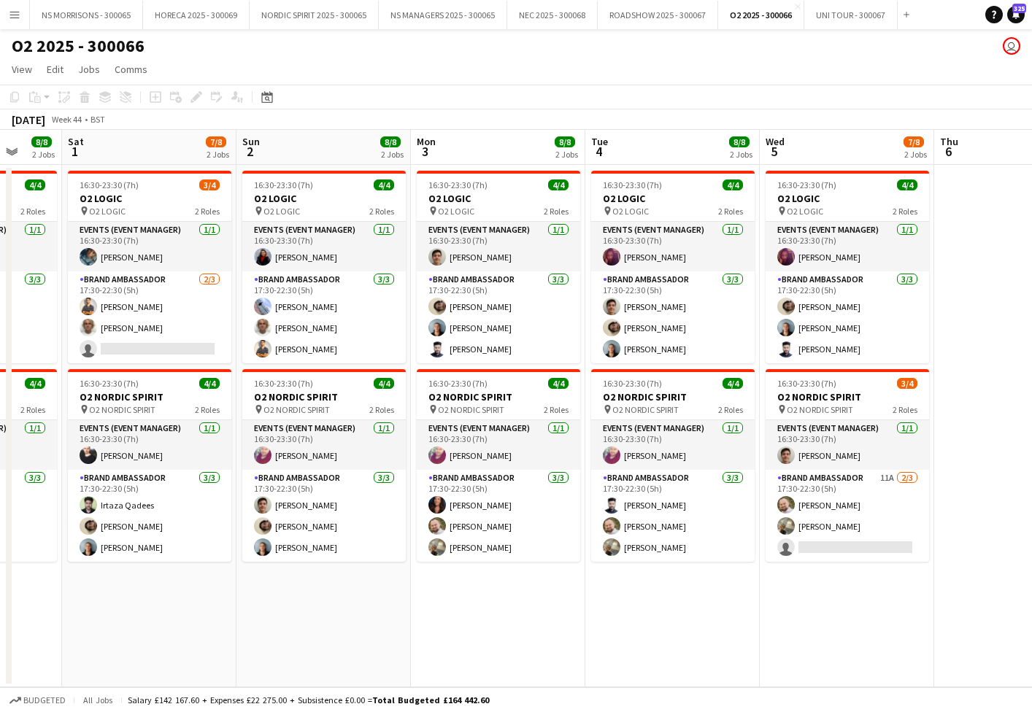
click at [495, 599] on app-date-cell "16:30-23:30 (7h) 4/4 O2 LOGIC pin O2 LOGIC 2 Roles Events (Event Manager) [DATE…" at bounding box center [498, 426] width 174 height 523
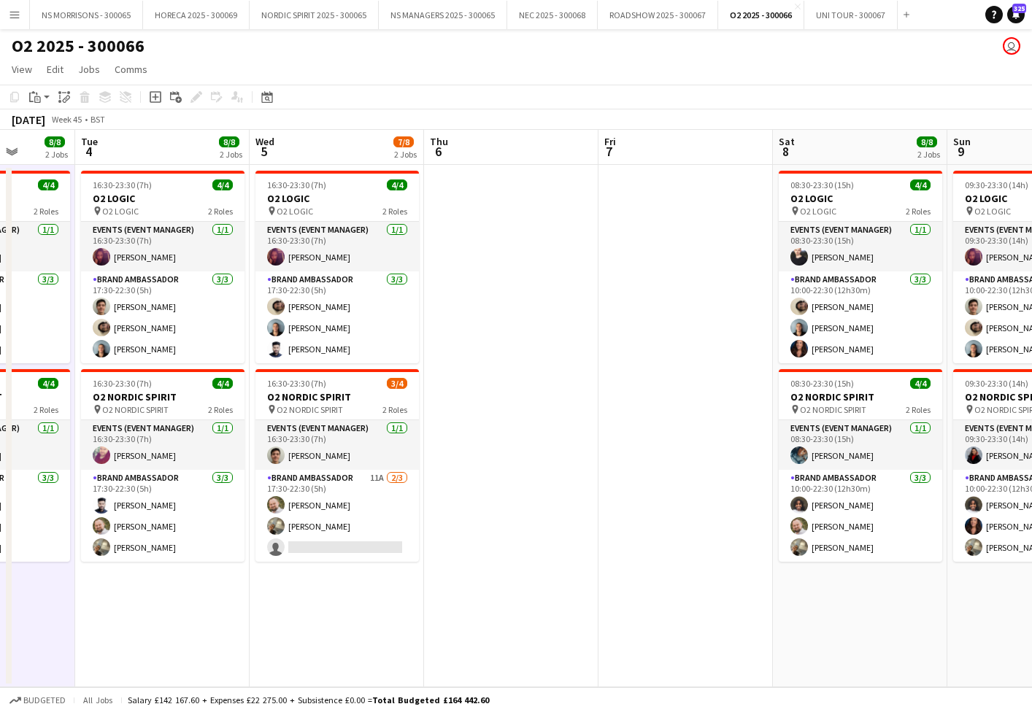
scroll to position [0, 469]
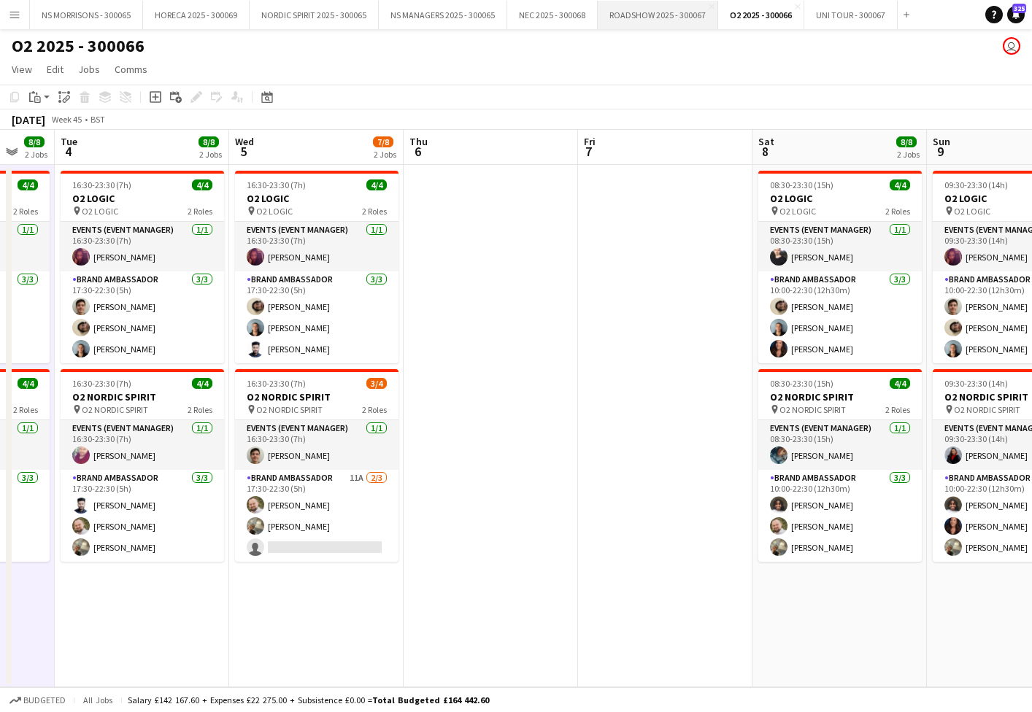
click at [690, 15] on button "ROADSHOW 2025 - 300067 Close" at bounding box center [658, 15] width 120 height 28
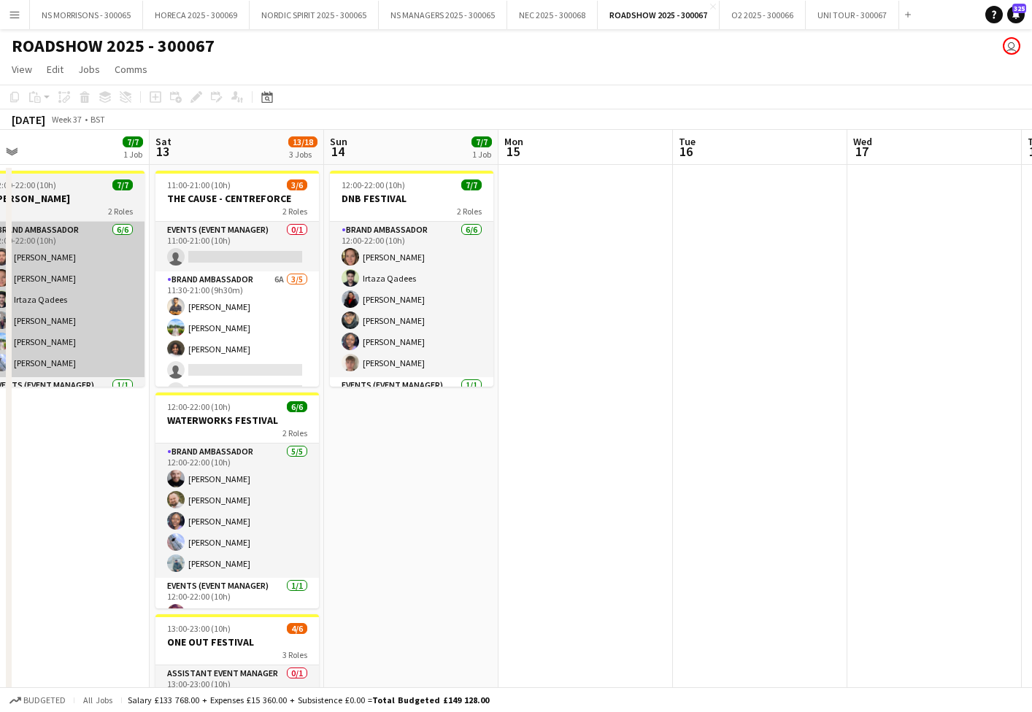
scroll to position [0, 373]
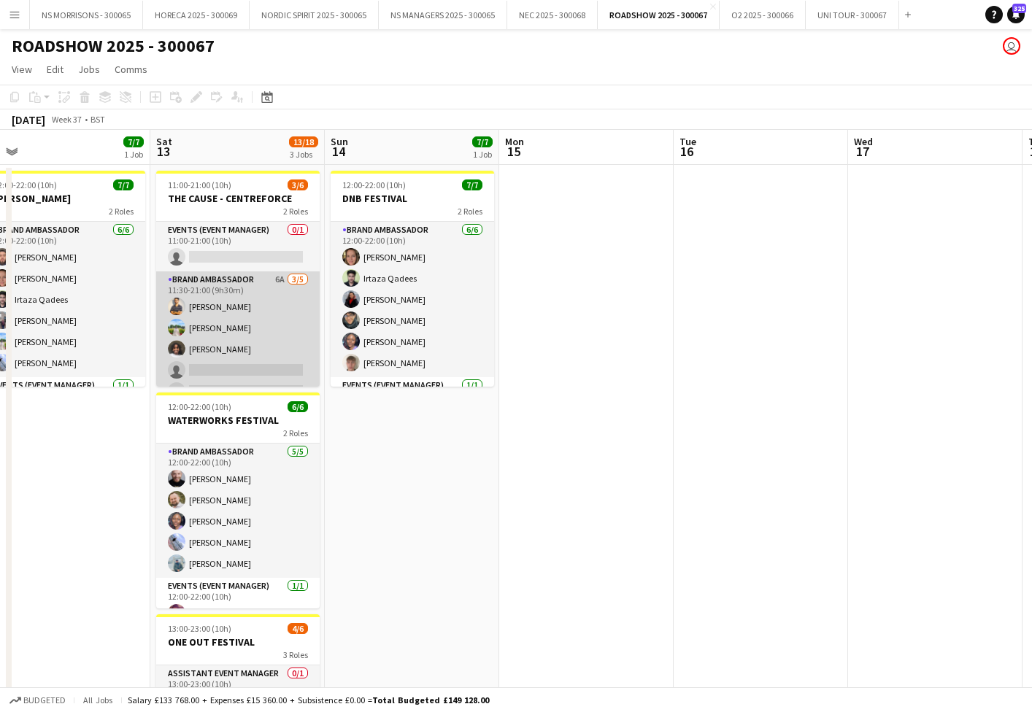
click at [243, 369] on app-card-role "Brand Ambassador 6A [DATE] 11:30-21:00 (9h30m) Muhammad [PERSON_NAME] Seyi [PER…" at bounding box center [237, 338] width 163 height 134
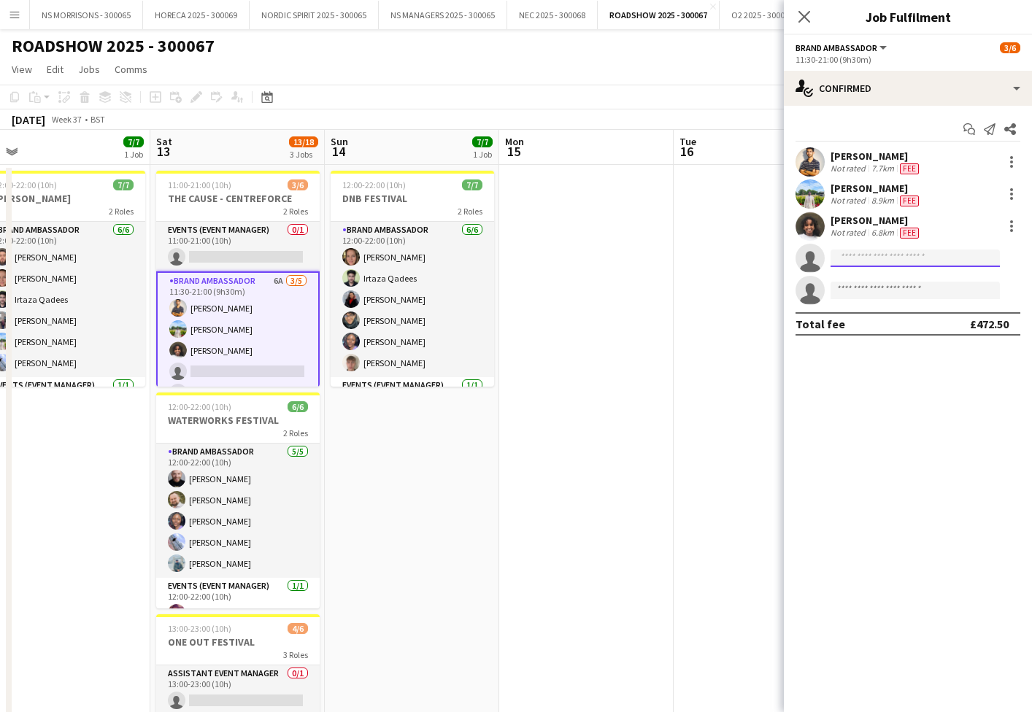
click at [858, 262] on input at bounding box center [915, 259] width 169 height 18
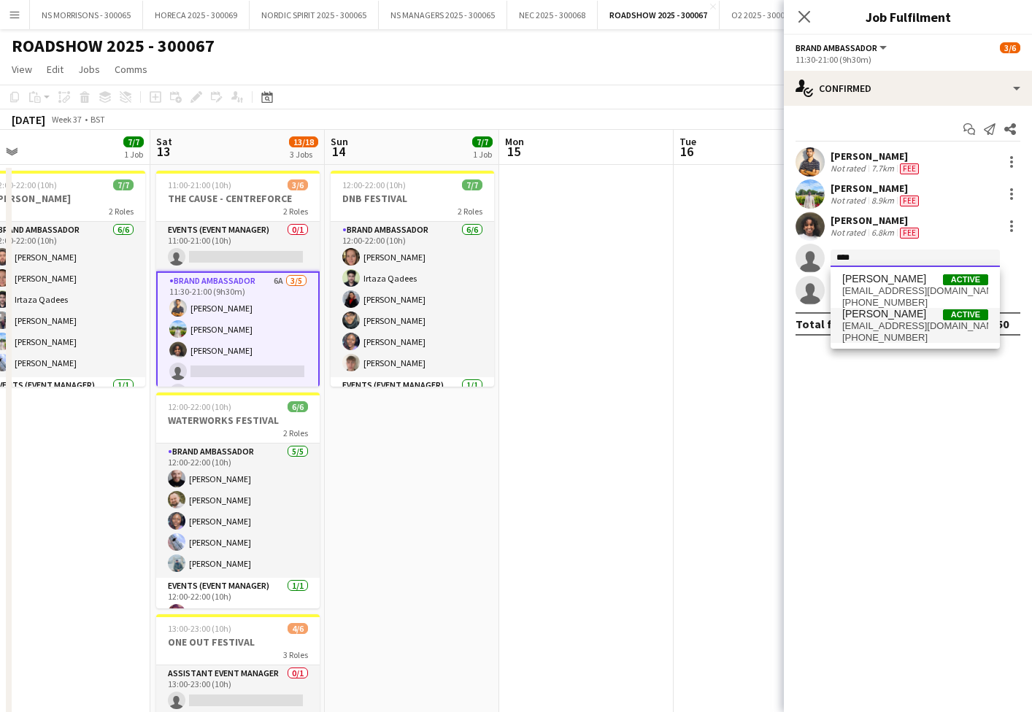
type input "****"
click at [860, 328] on span "[EMAIL_ADDRESS][DOMAIN_NAME]" at bounding box center [915, 326] width 146 height 12
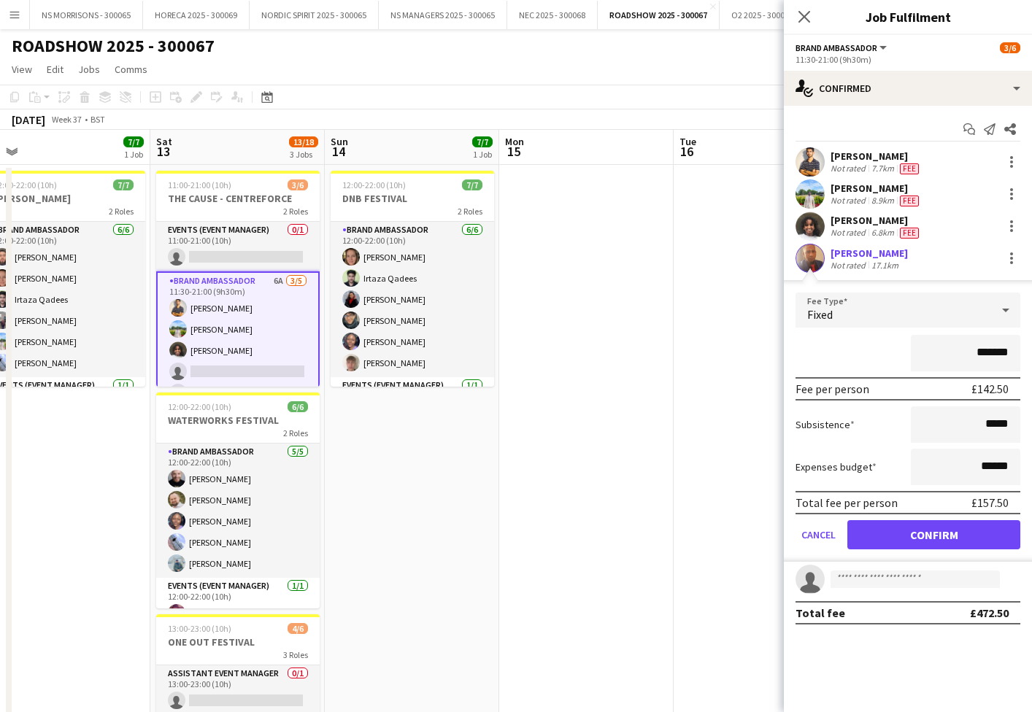
click at [892, 540] on button "Confirm" at bounding box center [933, 534] width 173 height 29
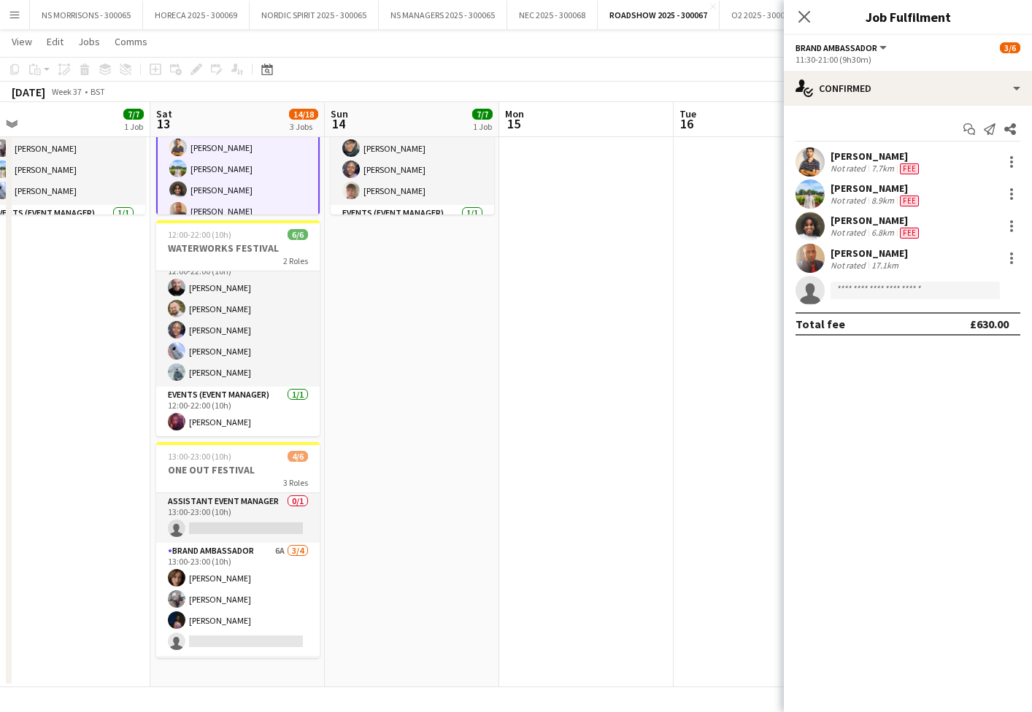
scroll to position [171, 0]
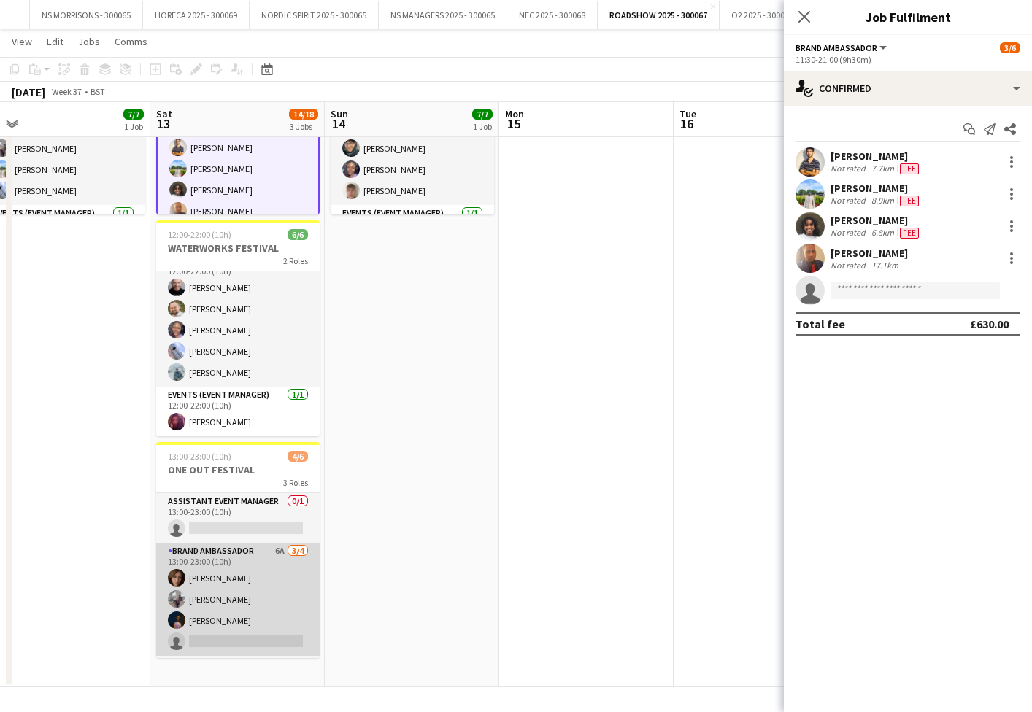
click at [255, 572] on app-card-role "Brand Ambassador 6A [DATE] 13:00-23:00 (10h) [PERSON_NAME] [PERSON_NAME] [PERSO…" at bounding box center [237, 599] width 163 height 113
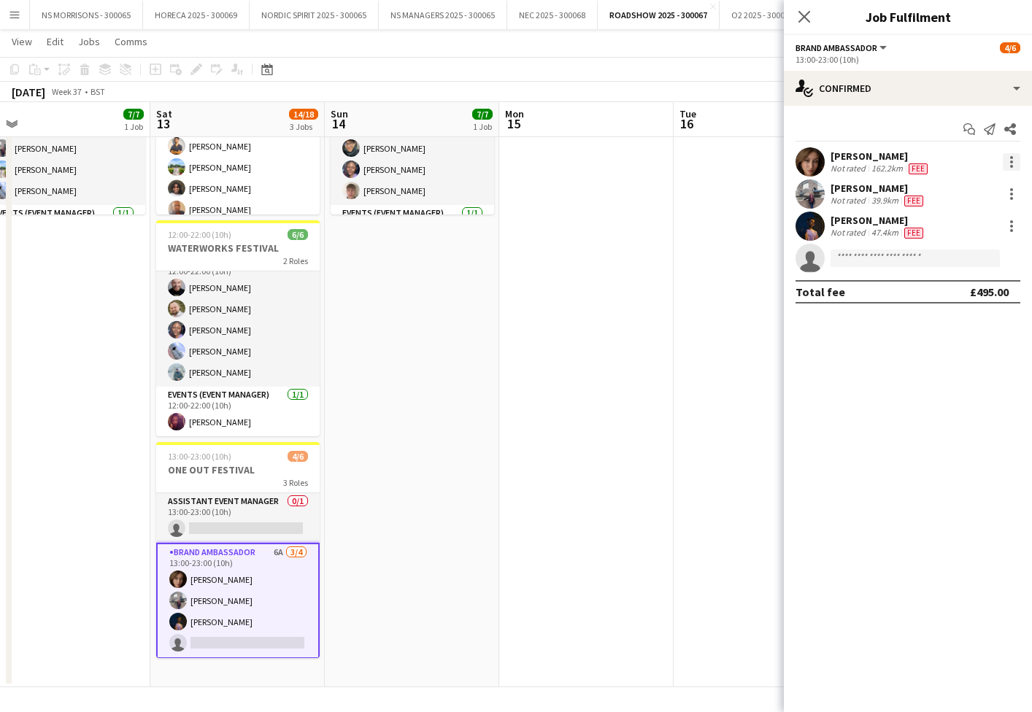
drag, startPoint x: 1017, startPoint y: 162, endPoint x: 1010, endPoint y: 166, distance: 7.5
click at [1015, 163] on div at bounding box center [1012, 162] width 18 height 18
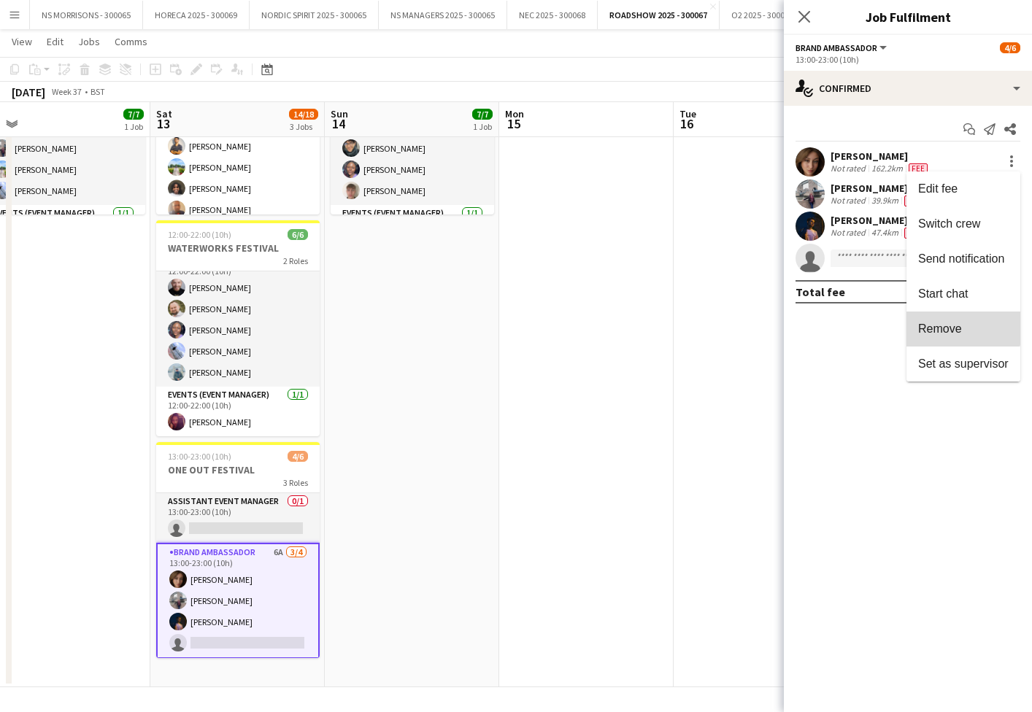
click at [927, 324] on span "Remove" at bounding box center [940, 329] width 44 height 12
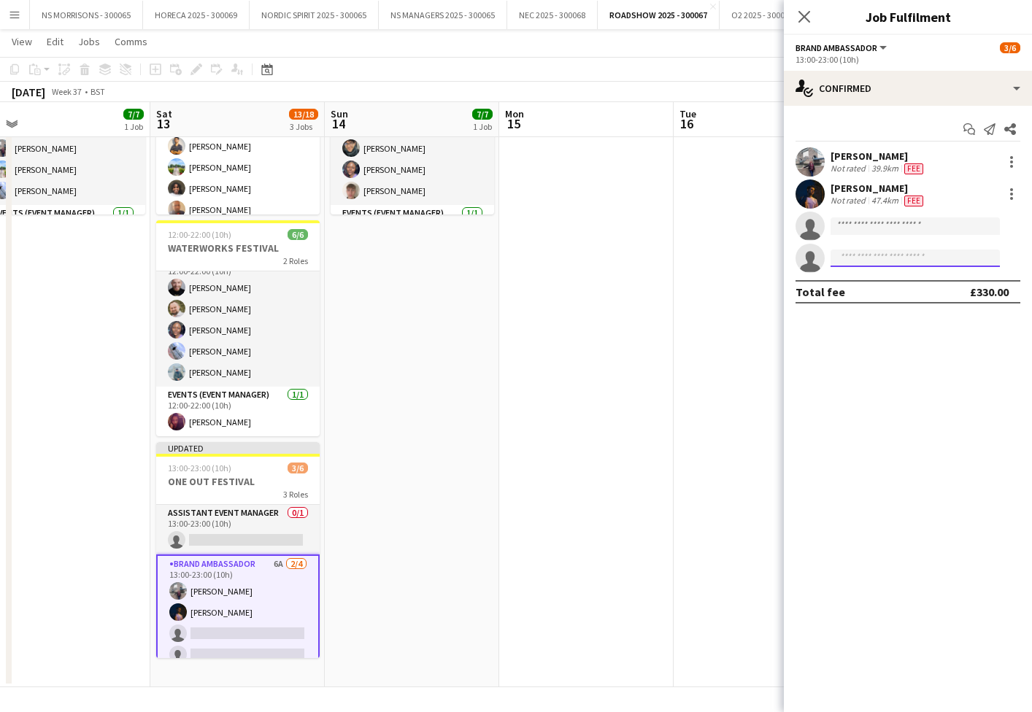
click at [847, 262] on input at bounding box center [915, 259] width 169 height 18
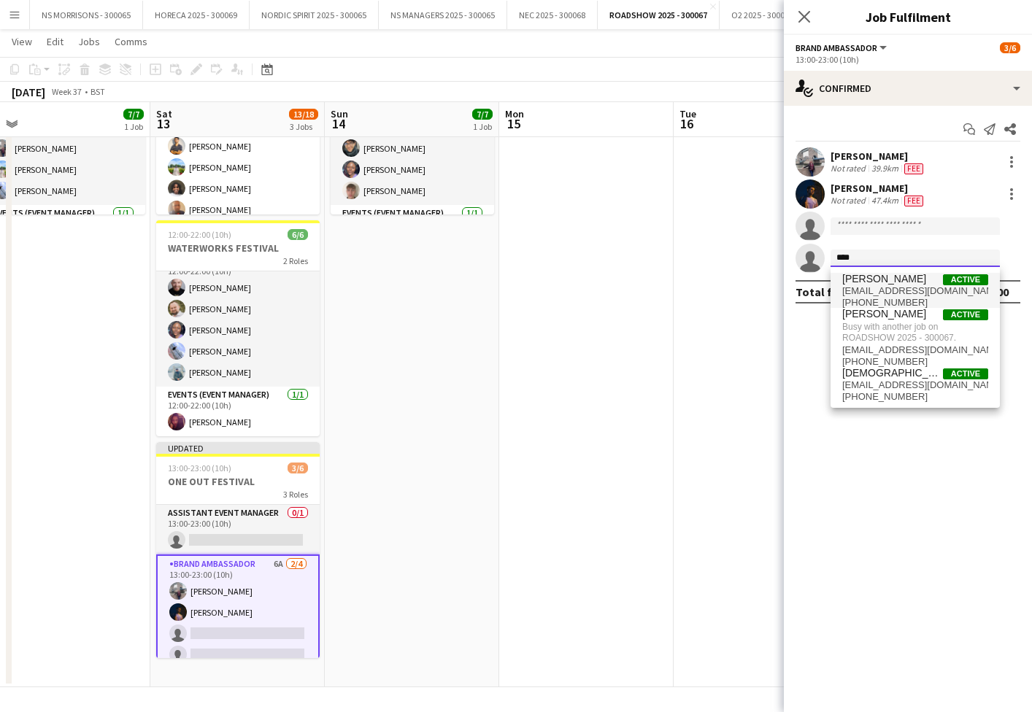
type input "****"
drag, startPoint x: 857, startPoint y: 283, endPoint x: 859, endPoint y: 292, distance: 9.0
click at [859, 292] on span "[EMAIL_ADDRESS][DOMAIN_NAME]" at bounding box center [915, 291] width 146 height 12
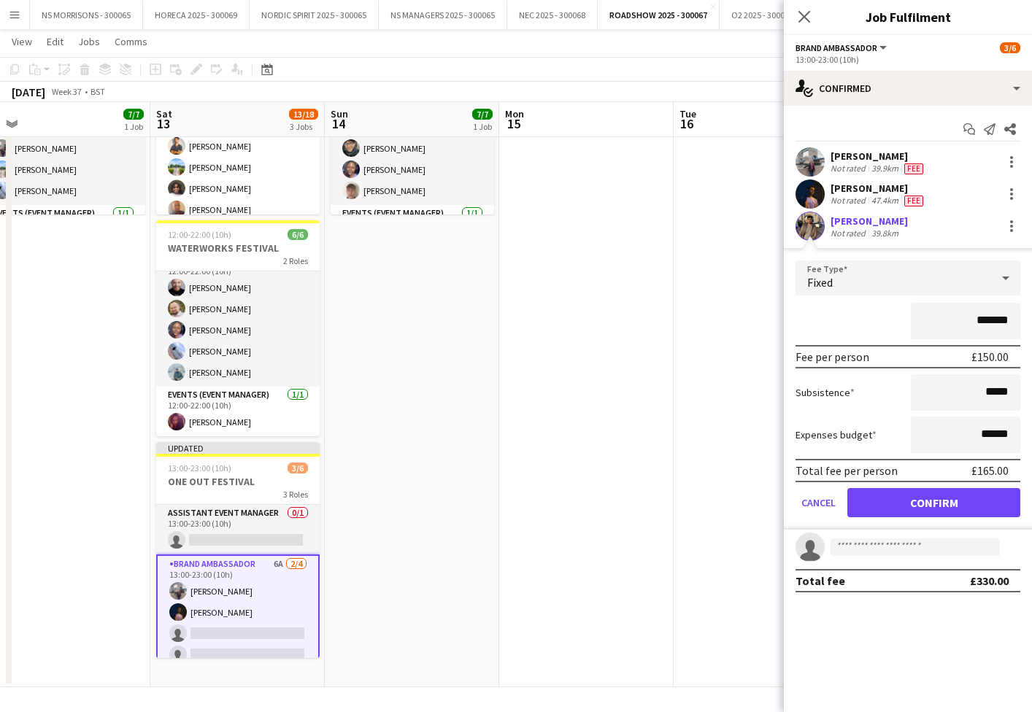
click at [884, 496] on button "Confirm" at bounding box center [933, 502] width 173 height 29
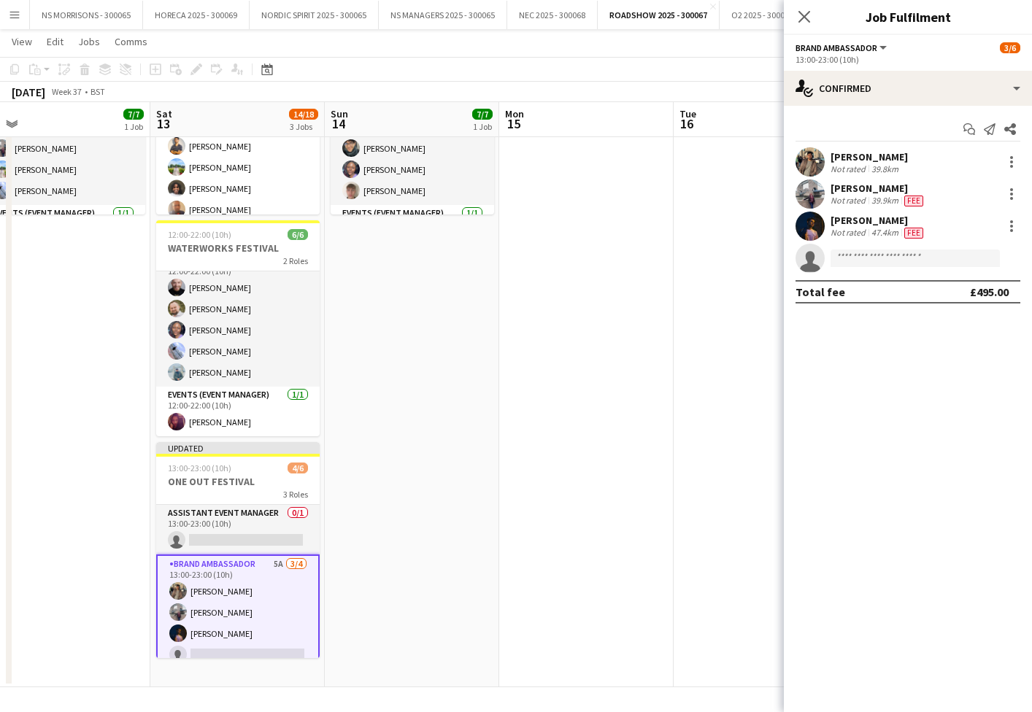
click at [411, 439] on app-date-cell "12:00-22:00 (10h) 7/7 DNB FESTIVAL 2 Roles Brand Ambassador [DATE] 12:00-22:00 …" at bounding box center [412, 340] width 174 height 695
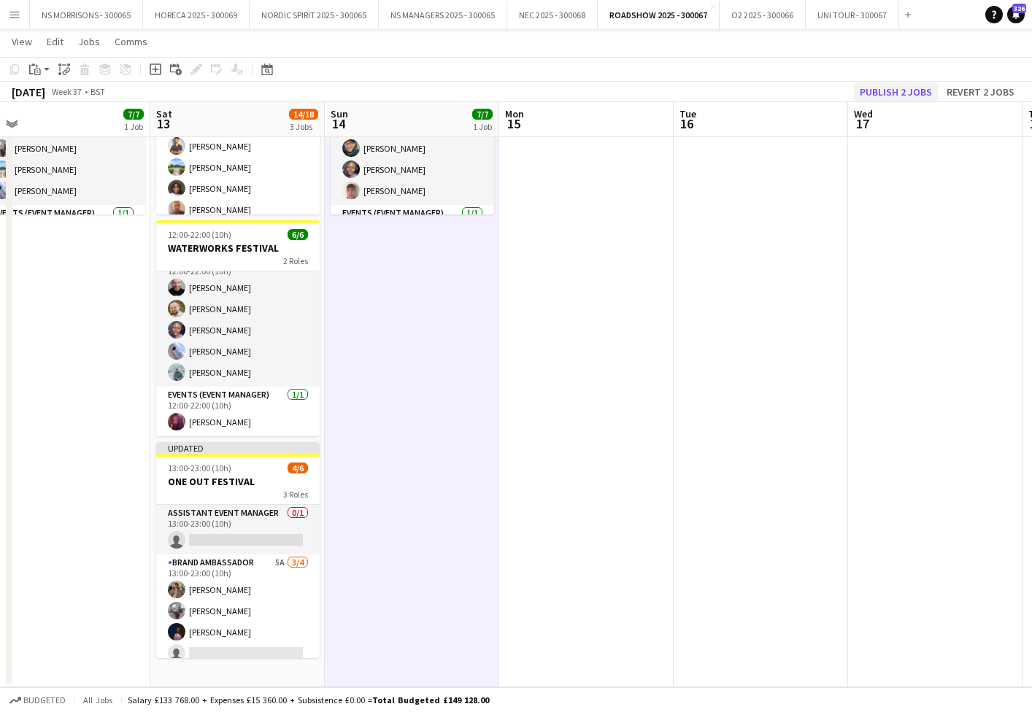
click at [903, 94] on button "Publish 2 jobs" at bounding box center [896, 91] width 84 height 19
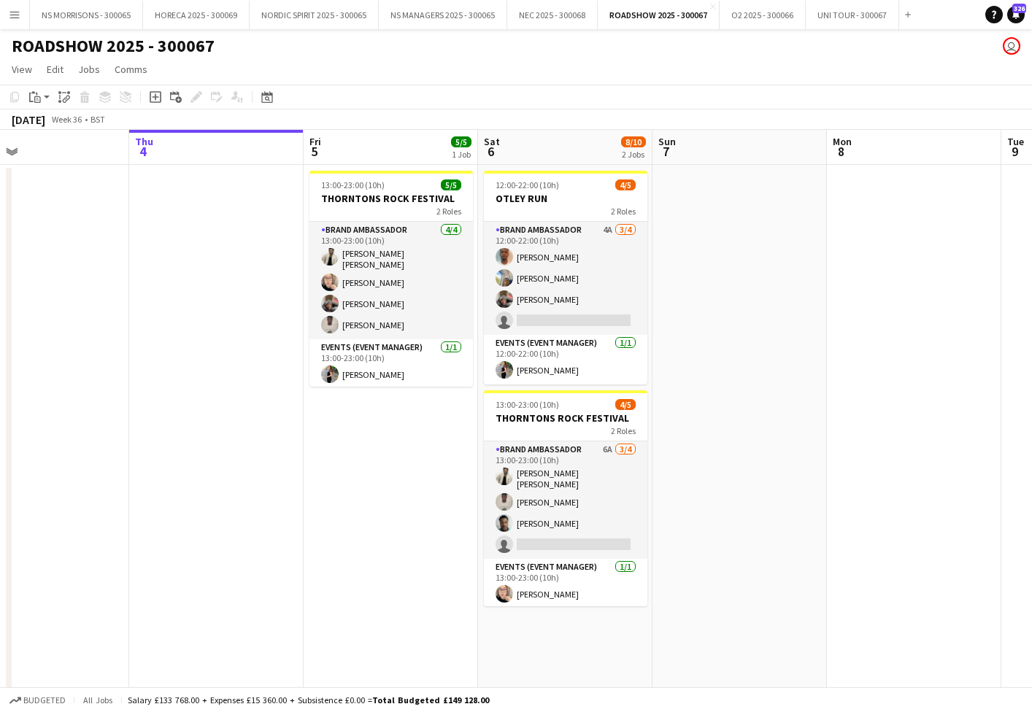
scroll to position [0, 379]
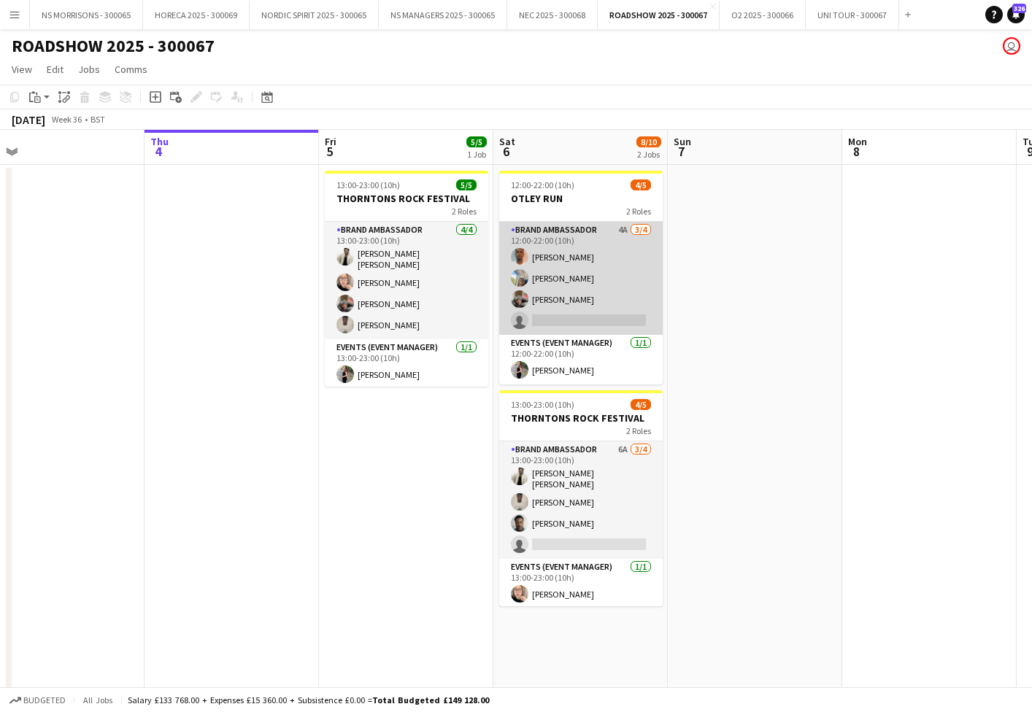
click at [583, 320] on app-card-role "Brand Ambassador 4A [DATE] 12:00-22:00 (10h) [PERSON_NAME] [PERSON_NAME] [PERSO…" at bounding box center [580, 278] width 163 height 113
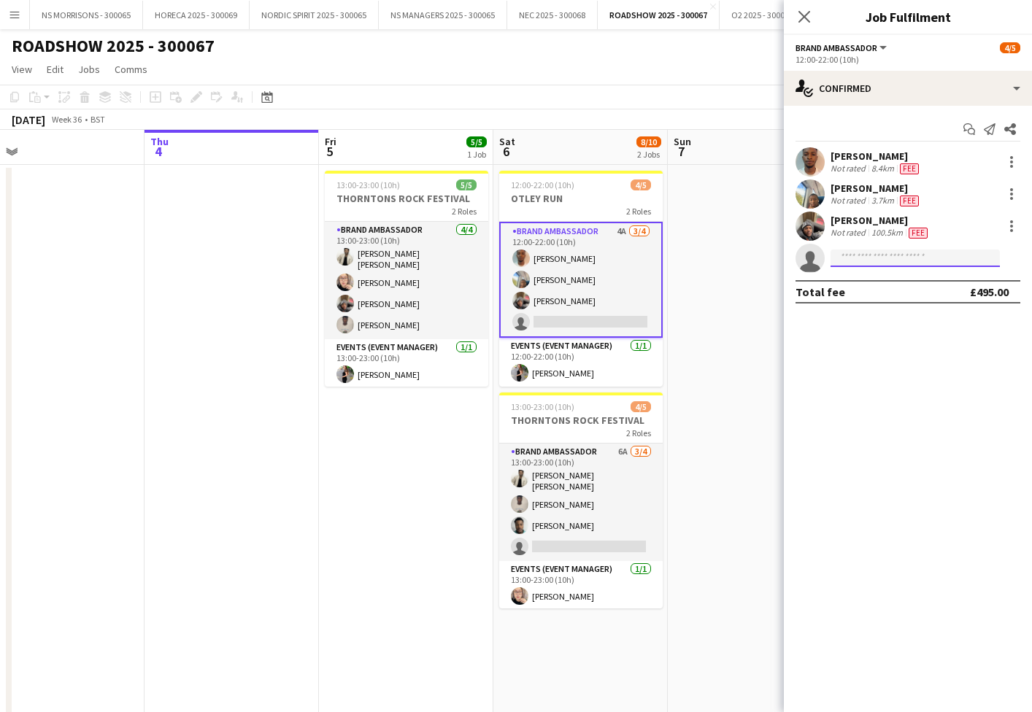
click at [891, 256] on input at bounding box center [915, 259] width 169 height 18
type input "***"
click at [897, 297] on span "[PHONE_NUMBER]" at bounding box center [915, 303] width 146 height 12
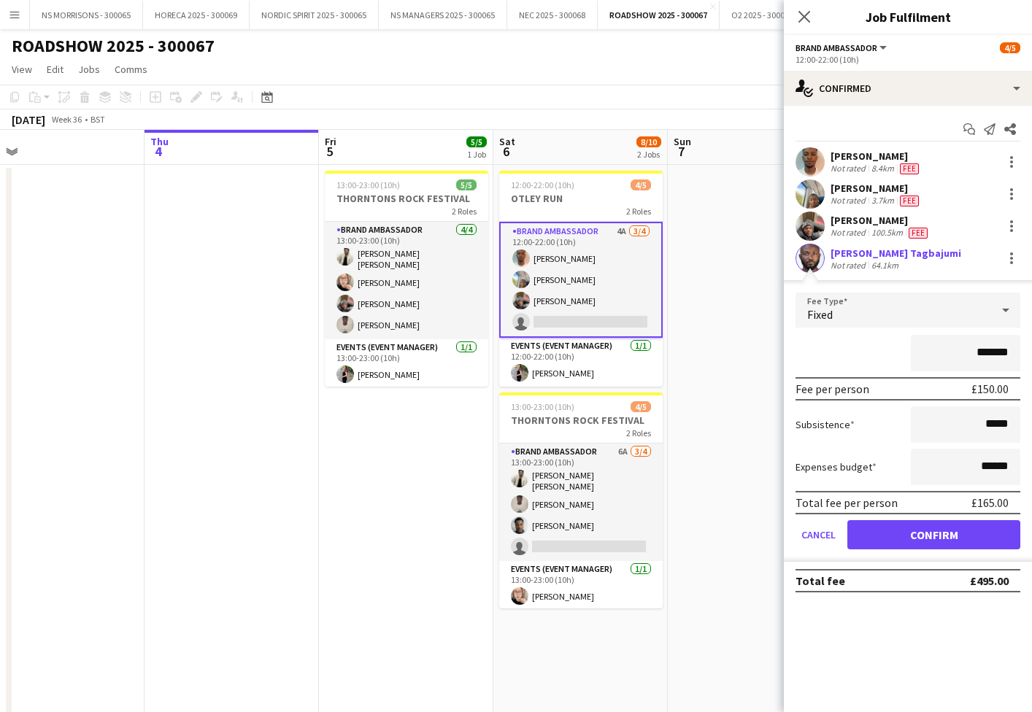
scroll to position [0, 0]
click at [892, 530] on button "Confirm" at bounding box center [933, 534] width 173 height 29
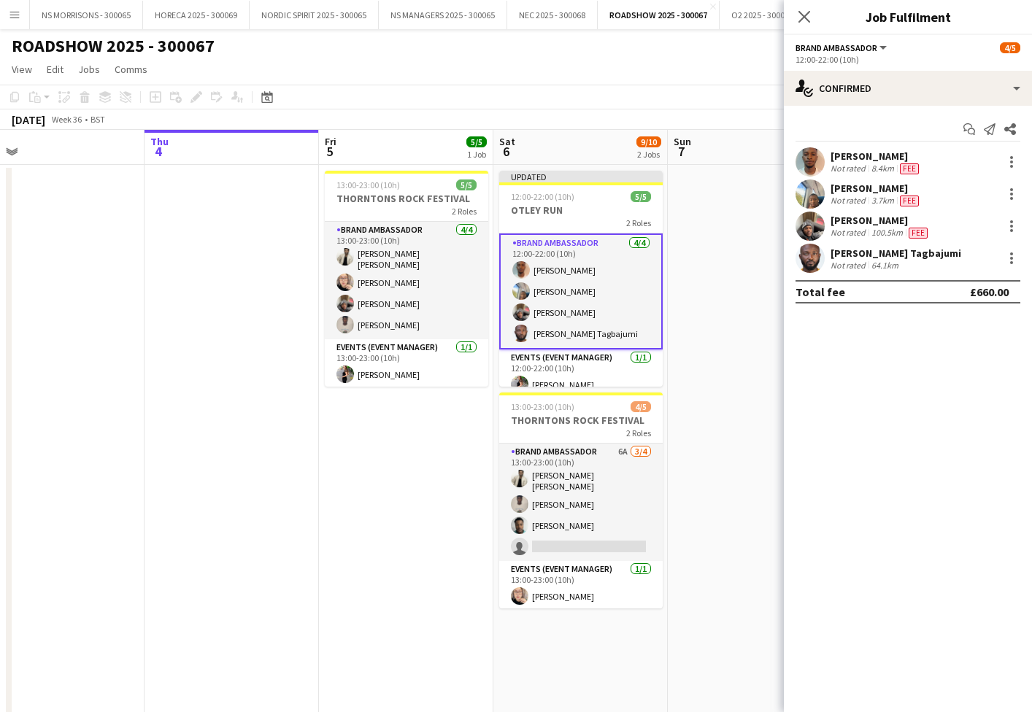
drag, startPoint x: 701, startPoint y: 319, endPoint x: 750, endPoint y: 269, distance: 69.2
click at [701, 319] on app-date-cell at bounding box center [755, 512] width 174 height 695
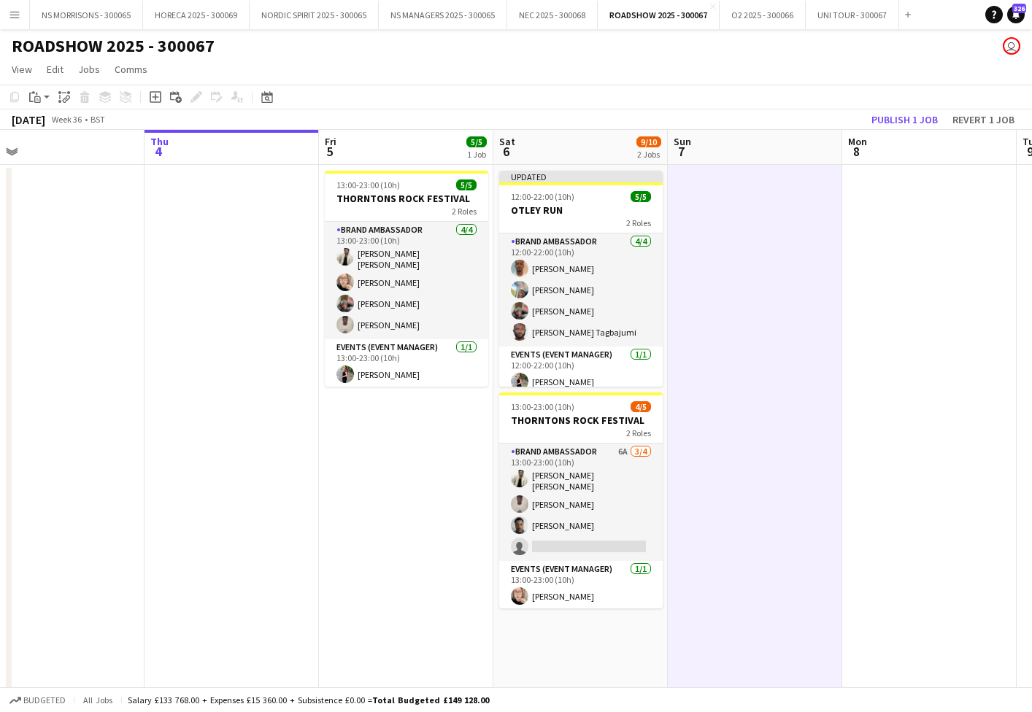
click at [884, 112] on button "Publish 1 job" at bounding box center [905, 119] width 78 height 19
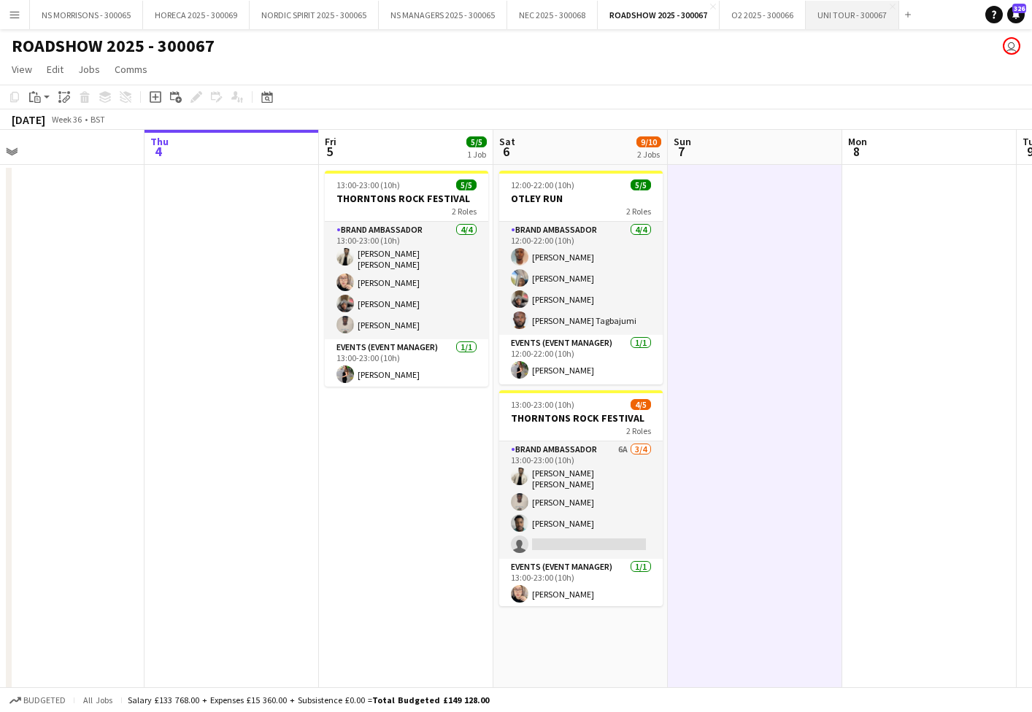
click at [829, 21] on button "UNI TOUR - 300067 Close" at bounding box center [852, 15] width 93 height 28
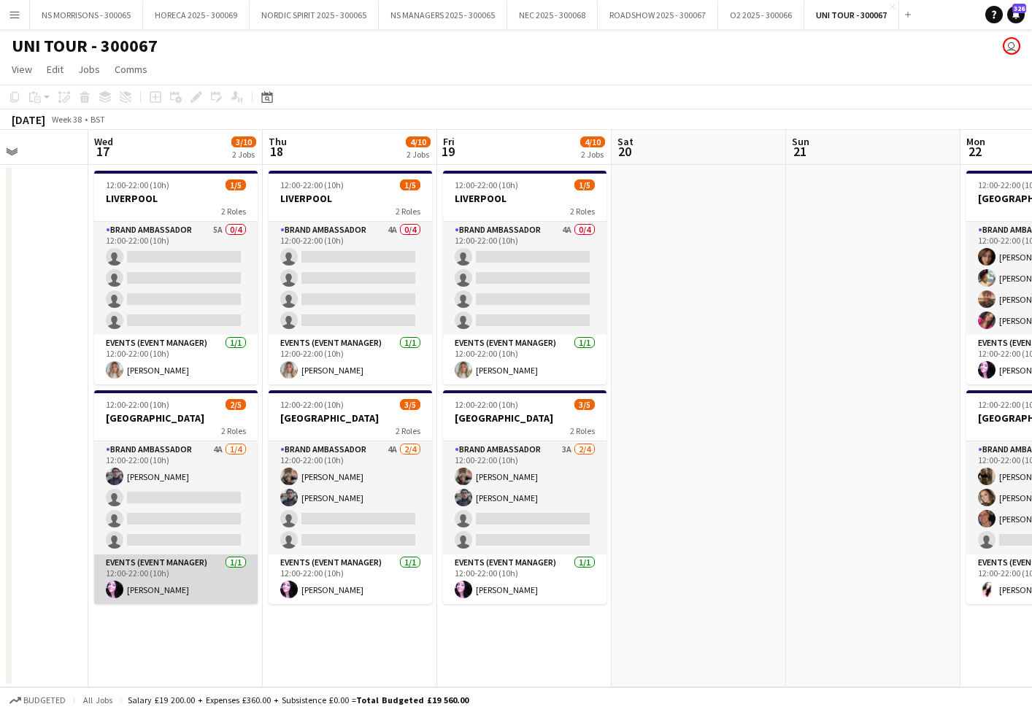
drag, startPoint x: 141, startPoint y: 589, endPoint x: 232, endPoint y: 563, distance: 94.9
click at [141, 589] on app-card-role "Events (Event Manager) [DATE] 12:00-22:00 (10h) [PERSON_NAME]" at bounding box center [175, 580] width 163 height 50
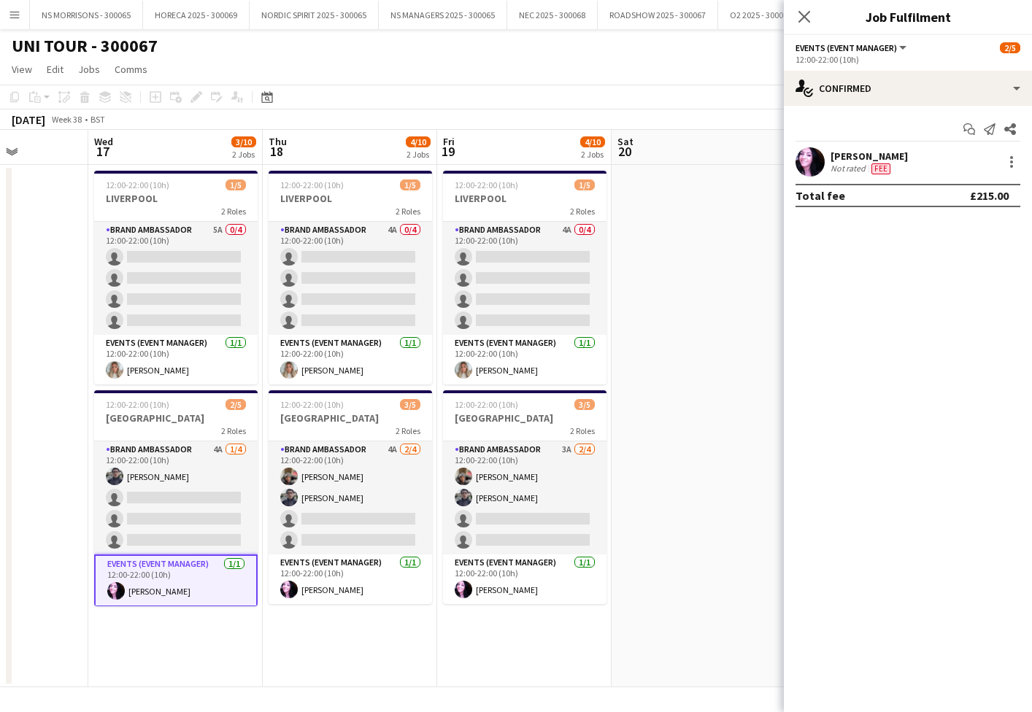
click at [1004, 166] on div at bounding box center [1012, 162] width 18 height 18
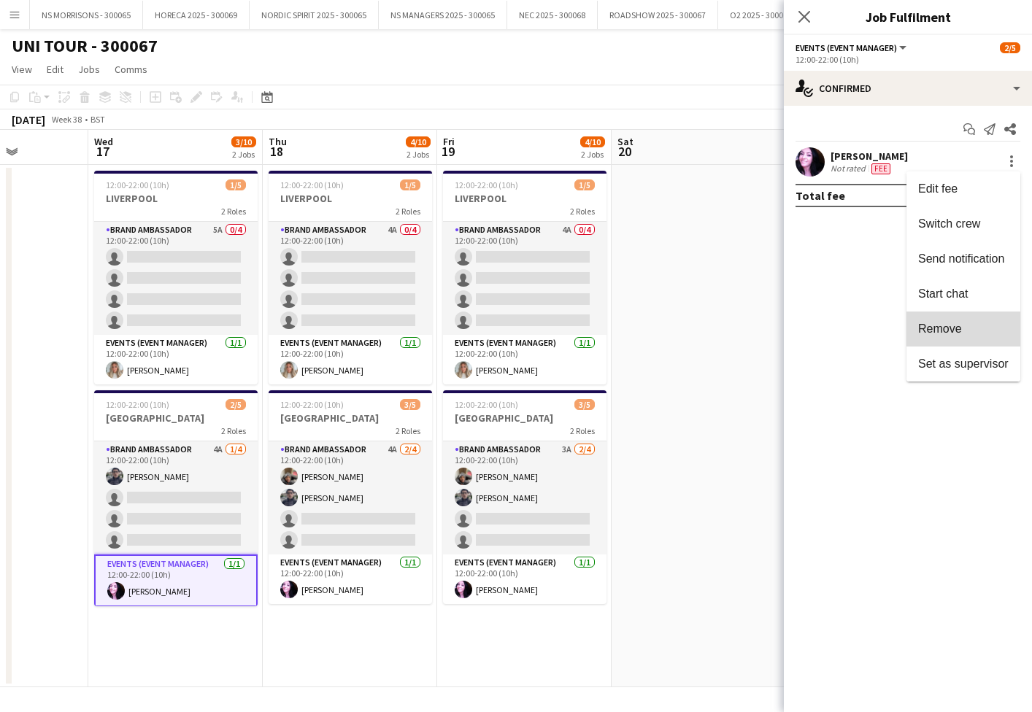
click at [941, 328] on span "Remove" at bounding box center [940, 329] width 44 height 12
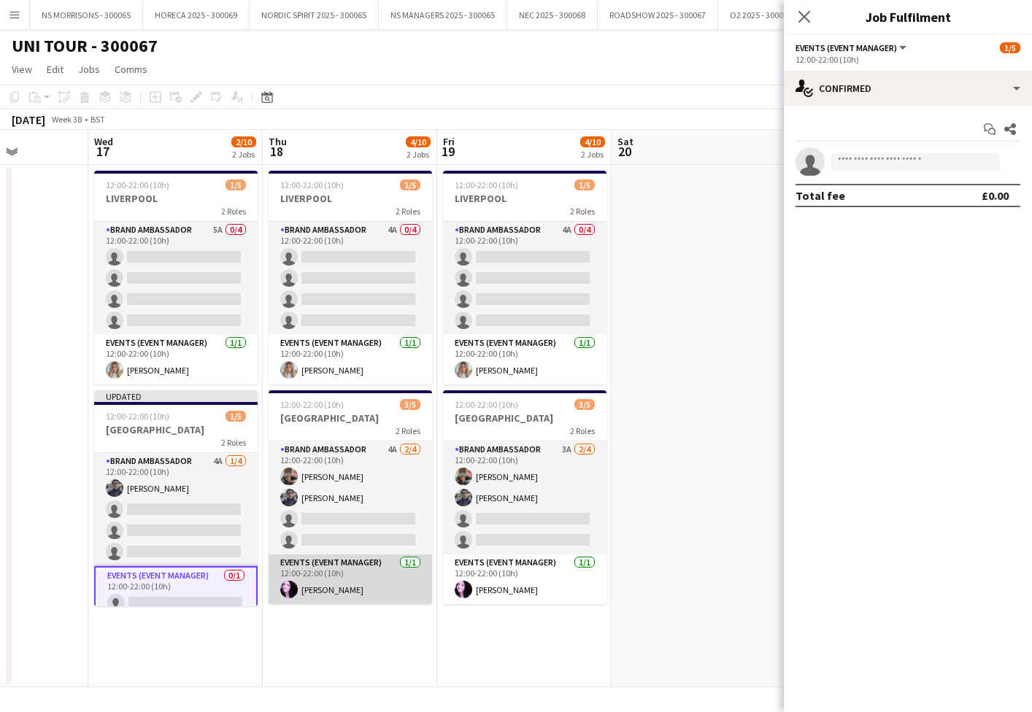
click at [350, 569] on app-card-role "Events (Event Manager) [DATE] 12:00-22:00 (10h) [PERSON_NAME]" at bounding box center [350, 580] width 163 height 50
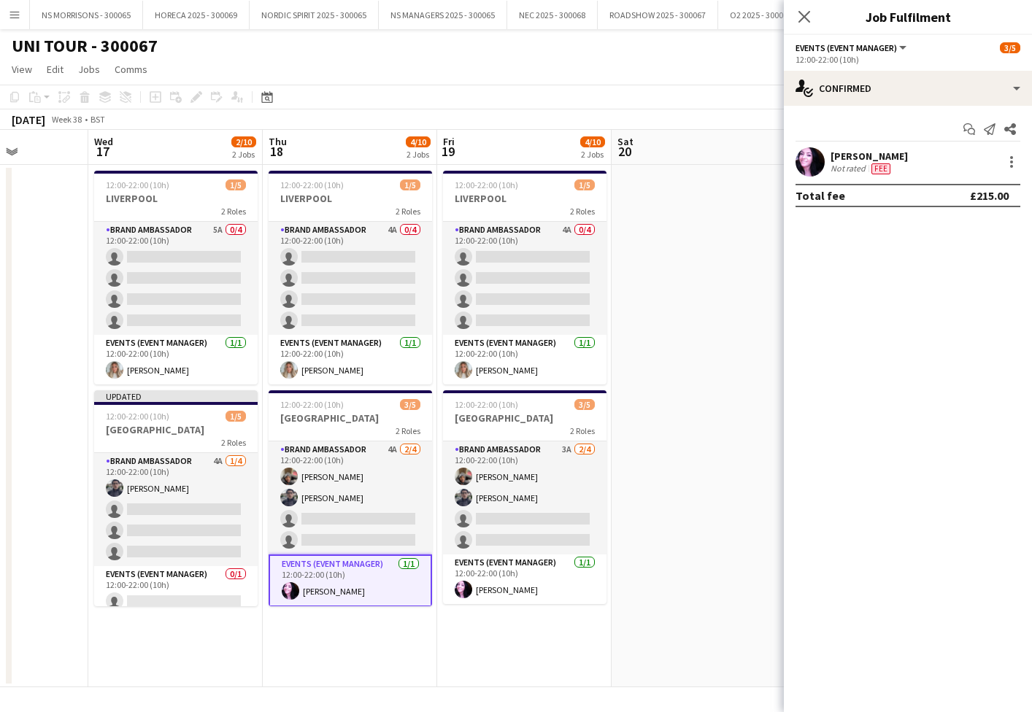
scroll to position [0, 434]
click at [1015, 162] on div at bounding box center [1012, 162] width 18 height 18
drag, startPoint x: 927, startPoint y: 343, endPoint x: 909, endPoint y: 348, distance: 18.2
click at [927, 343] on button "Remove" at bounding box center [963, 329] width 114 height 35
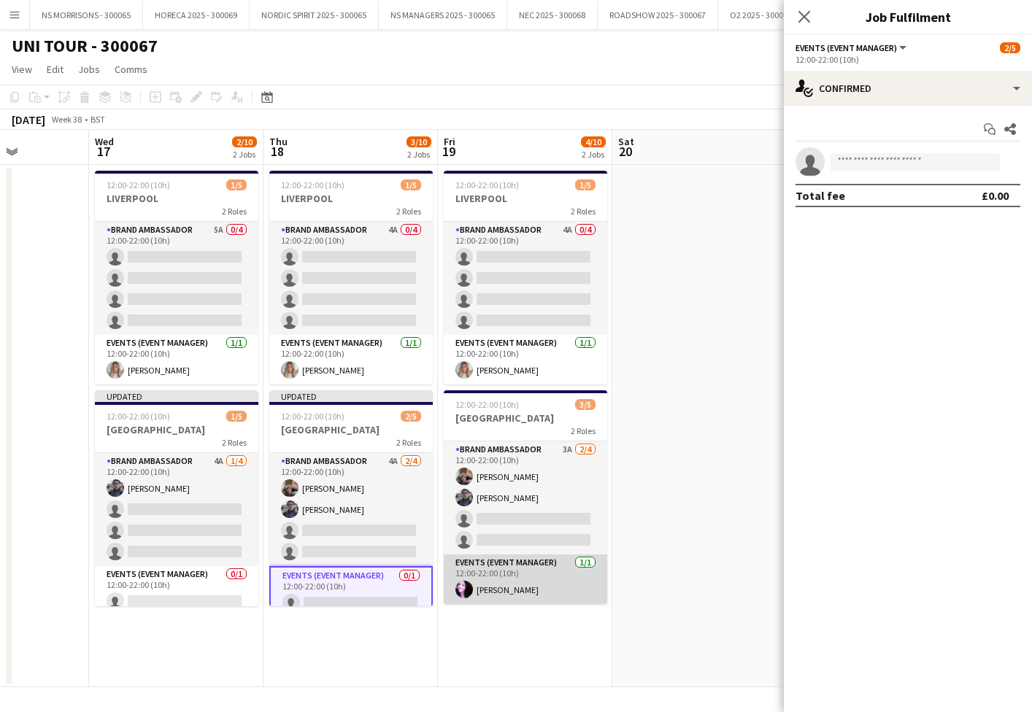
click at [521, 568] on app-card-role "Events (Event Manager) [DATE] 12:00-22:00 (10h) [PERSON_NAME]" at bounding box center [525, 580] width 163 height 50
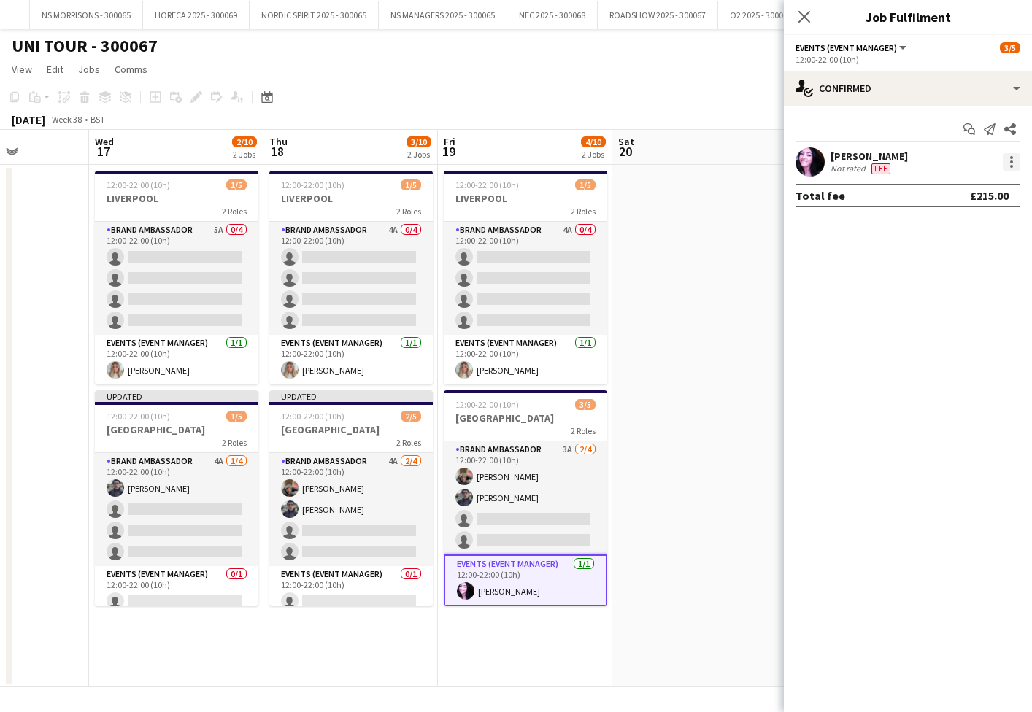
click at [1013, 159] on div at bounding box center [1012, 162] width 18 height 18
click at [946, 335] on span "Remove" at bounding box center [940, 329] width 44 height 12
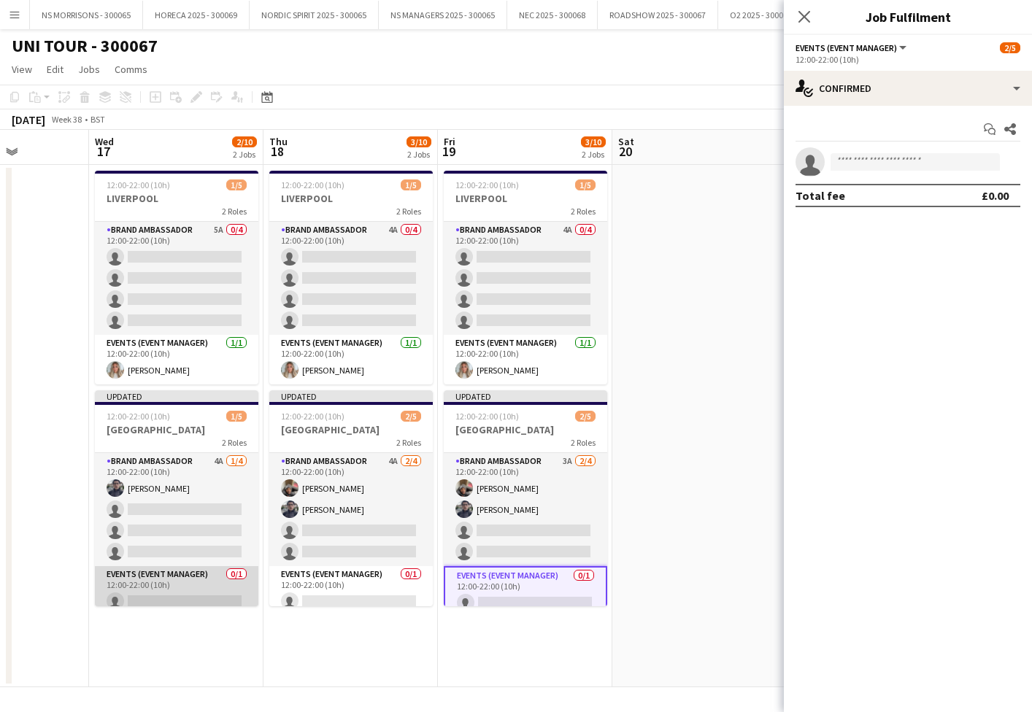
click at [213, 597] on app-card-role "Events (Event Manager) 0/1 12:00-22:00 (10h) single-neutral-actions" at bounding box center [176, 591] width 163 height 50
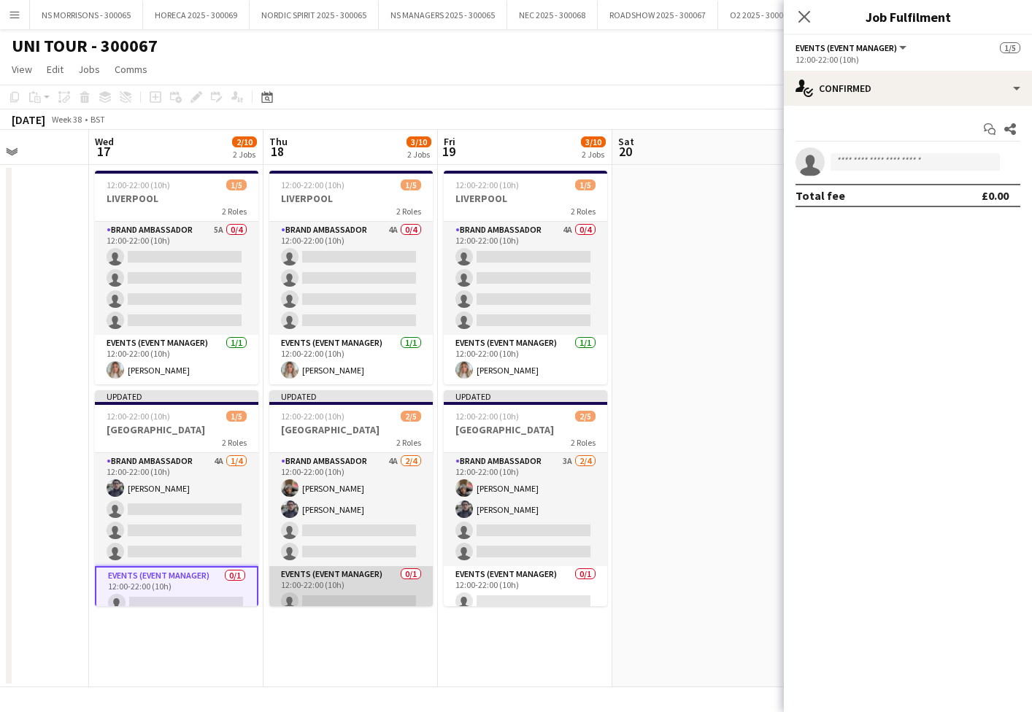
click at [298, 595] on app-card-role "Events (Event Manager) 0/1 12:00-22:00 (10h) single-neutral-actions" at bounding box center [350, 591] width 163 height 50
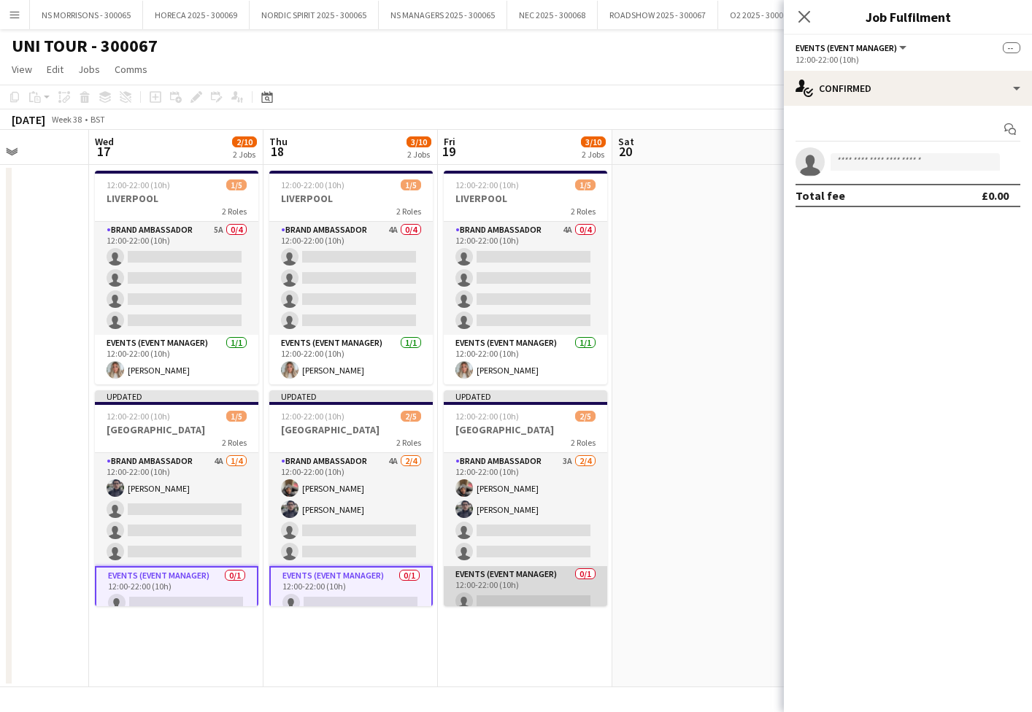
click at [457, 580] on app-card-role "Events (Event Manager) 0/1 12:00-22:00 (10h) single-neutral-actions" at bounding box center [525, 591] width 163 height 50
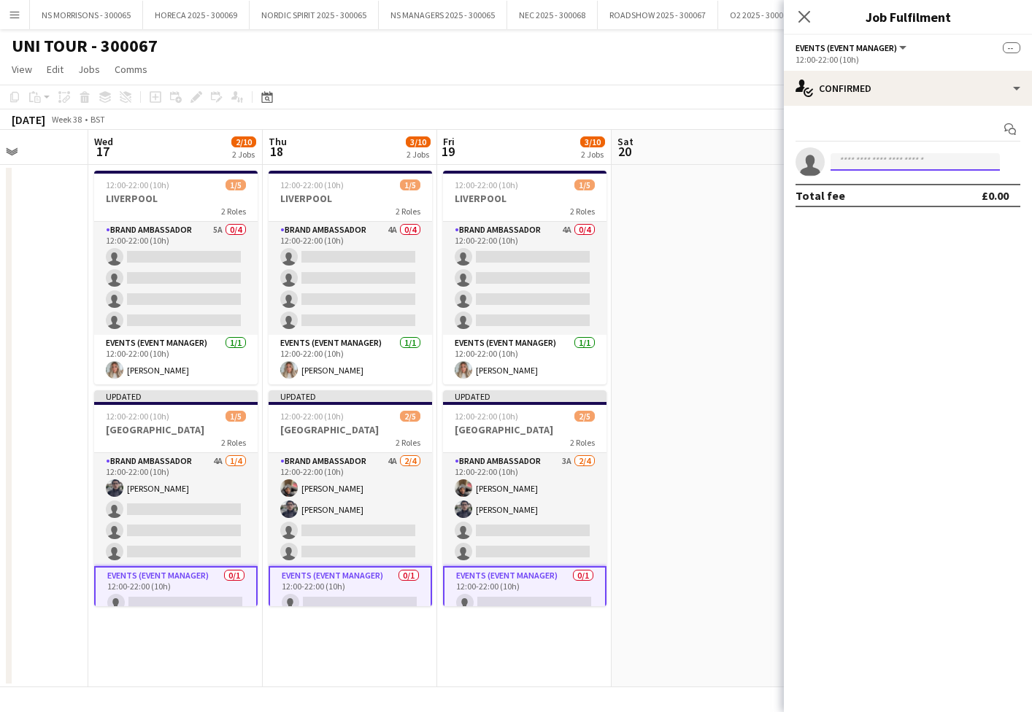
click at [903, 166] on input at bounding box center [915, 162] width 169 height 18
type input "****"
click at [900, 186] on span "[PERSON_NAME]" at bounding box center [884, 183] width 84 height 12
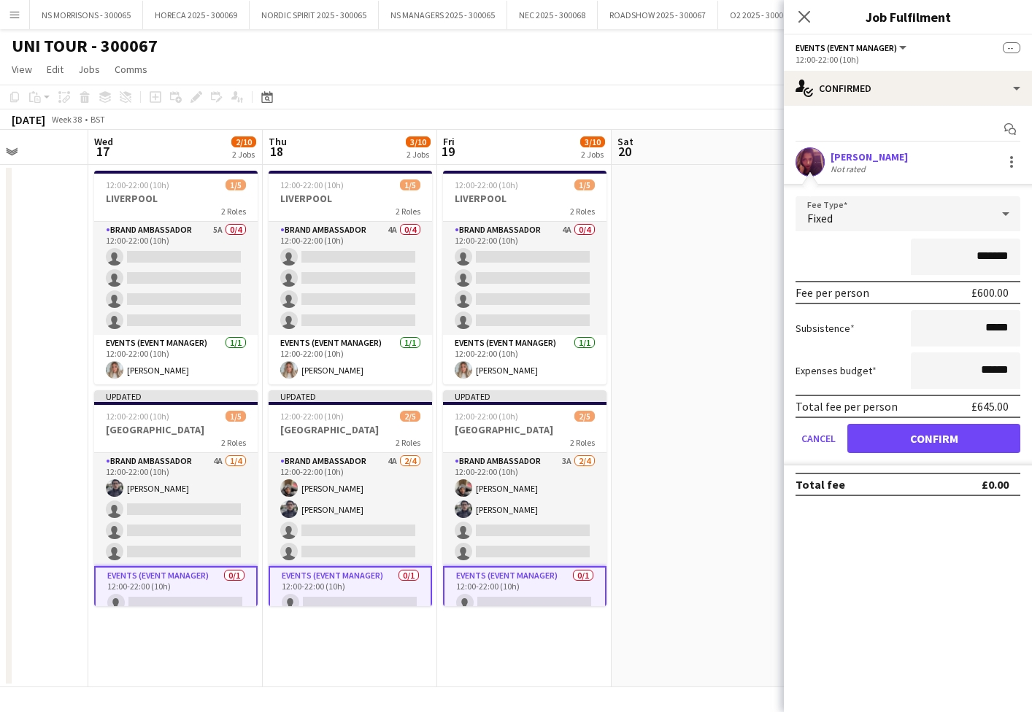
click at [880, 446] on button "Confirm" at bounding box center [933, 438] width 173 height 29
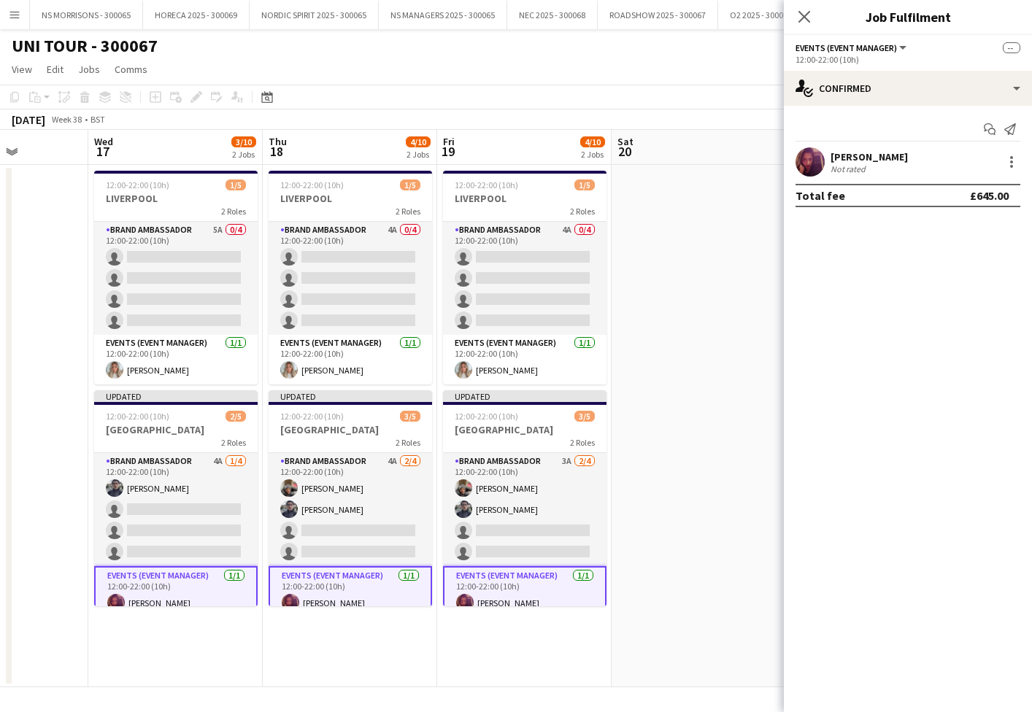
click at [750, 390] on app-date-cell at bounding box center [699, 426] width 174 height 523
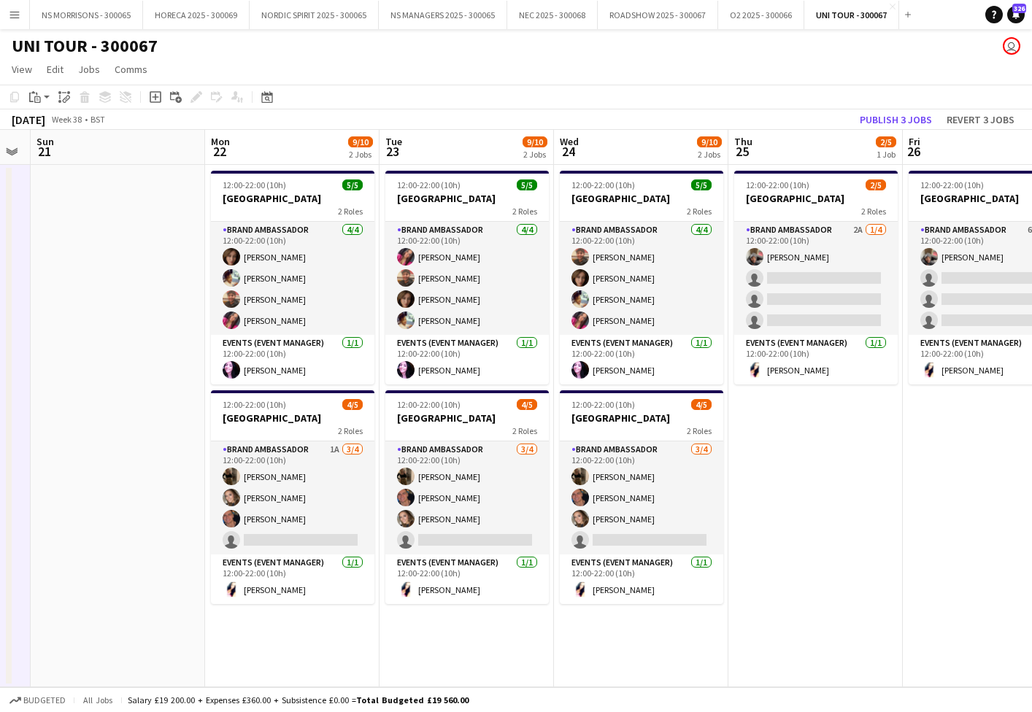
scroll to position [0, 501]
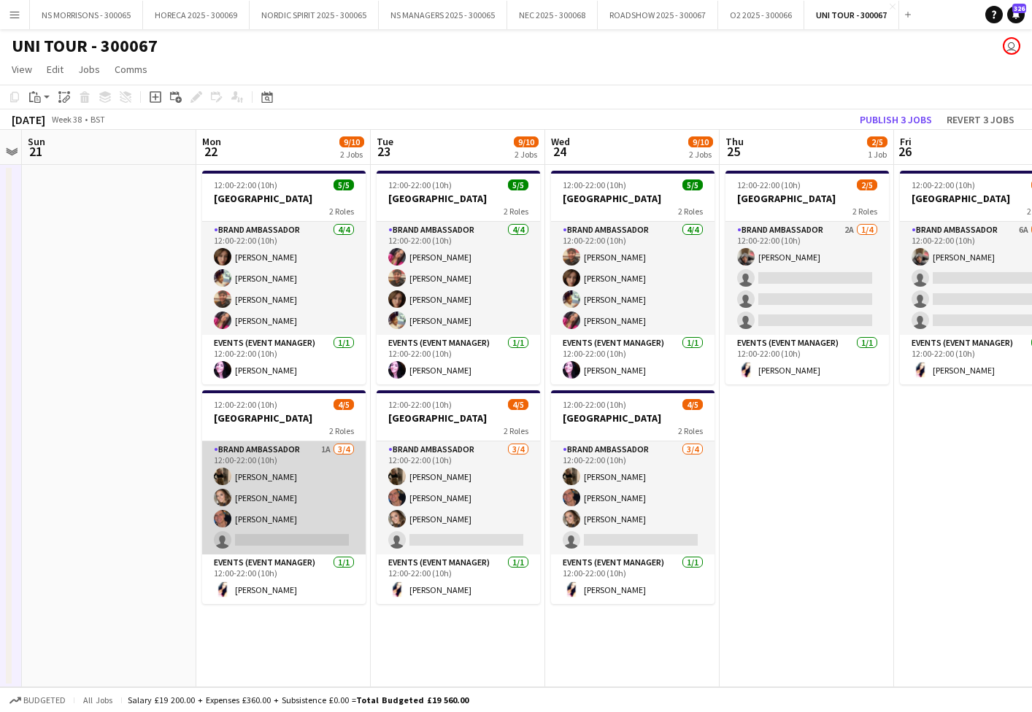
click at [265, 536] on app-card-role "Brand Ambassador 1A [DATE] 12:00-22:00 (10h) [PERSON_NAME] [PERSON_NAME] [PERSO…" at bounding box center [283, 498] width 163 height 113
click at [264, 536] on app-card-role "Brand Ambassador 1A [DATE] 12:00-22:00 (10h) [PERSON_NAME] [PERSON_NAME] [PERSO…" at bounding box center [283, 498] width 163 height 113
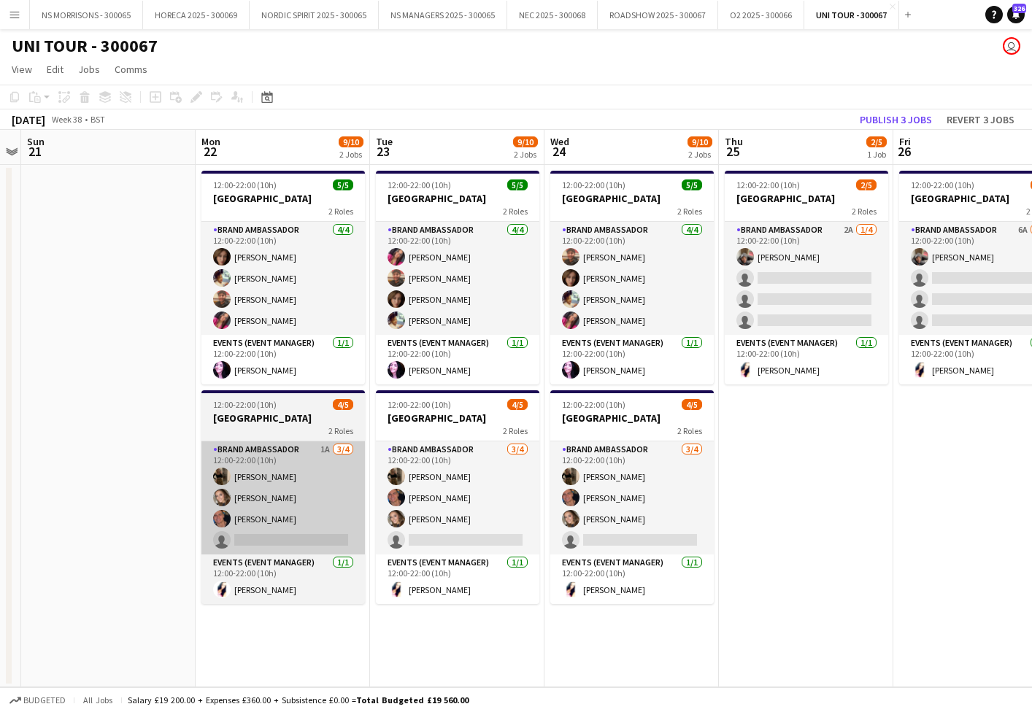
scroll to position [0, 0]
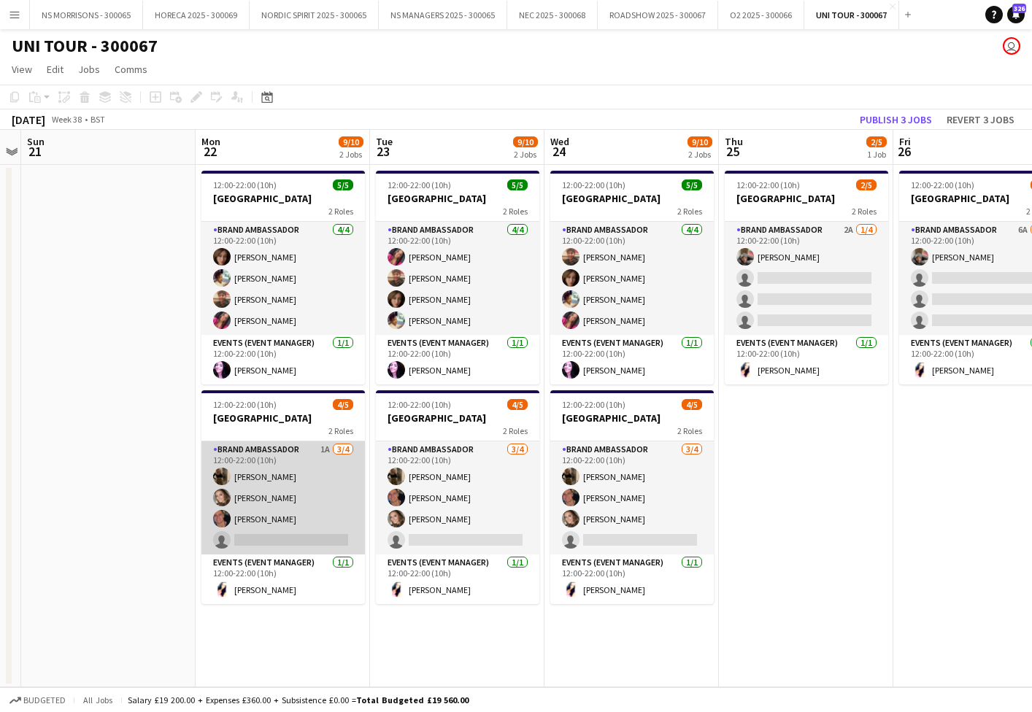
click at [312, 538] on app-card-role "Brand Ambassador 1A [DATE] 12:00-22:00 (10h) [PERSON_NAME] [PERSON_NAME] [PERSO…" at bounding box center [282, 498] width 163 height 113
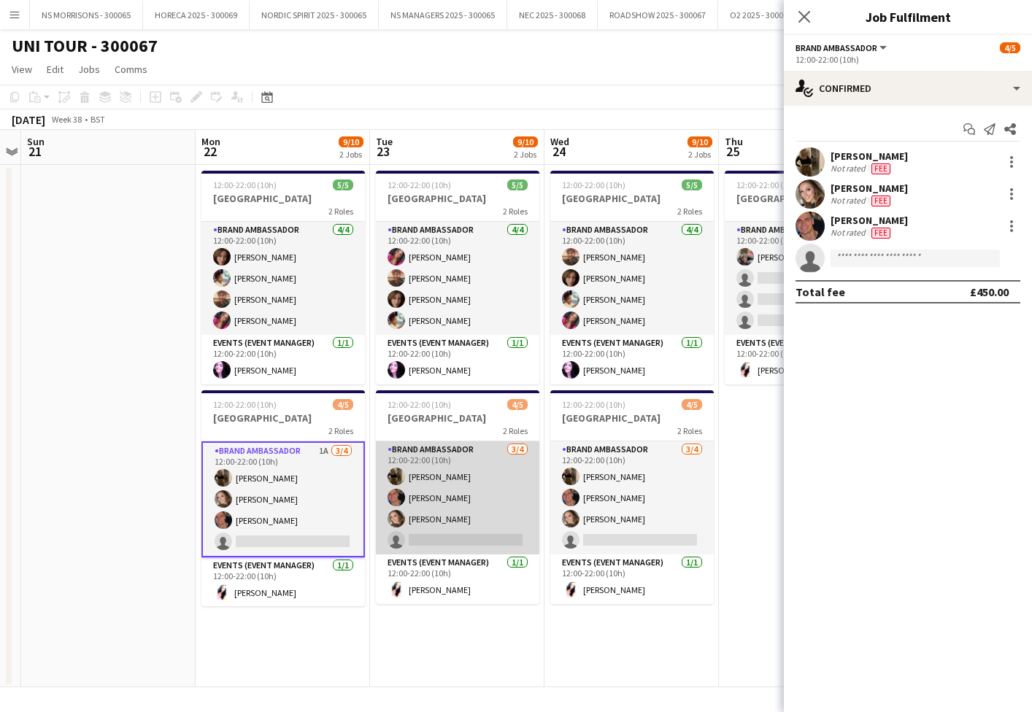
drag, startPoint x: 381, startPoint y: 529, endPoint x: 402, endPoint y: 521, distance: 22.6
click at [381, 529] on app-card-role "Brand Ambassador [DATE] 12:00-22:00 (10h) [PERSON_NAME] [PERSON_NAME] [PERSON_N…" at bounding box center [457, 498] width 163 height 113
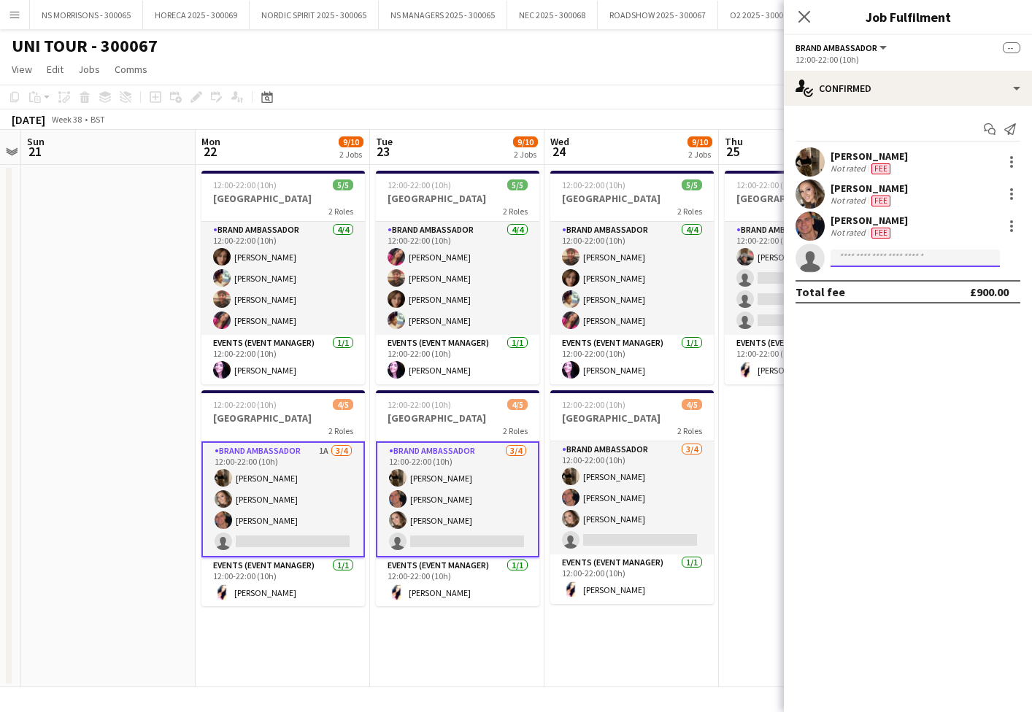
click at [874, 258] on input at bounding box center [915, 259] width 169 height 18
type input "*****"
drag, startPoint x: 880, startPoint y: 271, endPoint x: 883, endPoint y: 291, distance: 19.9
click at [884, 291] on span "[EMAIL_ADDRESS][DOMAIN_NAME]" at bounding box center [915, 291] width 146 height 12
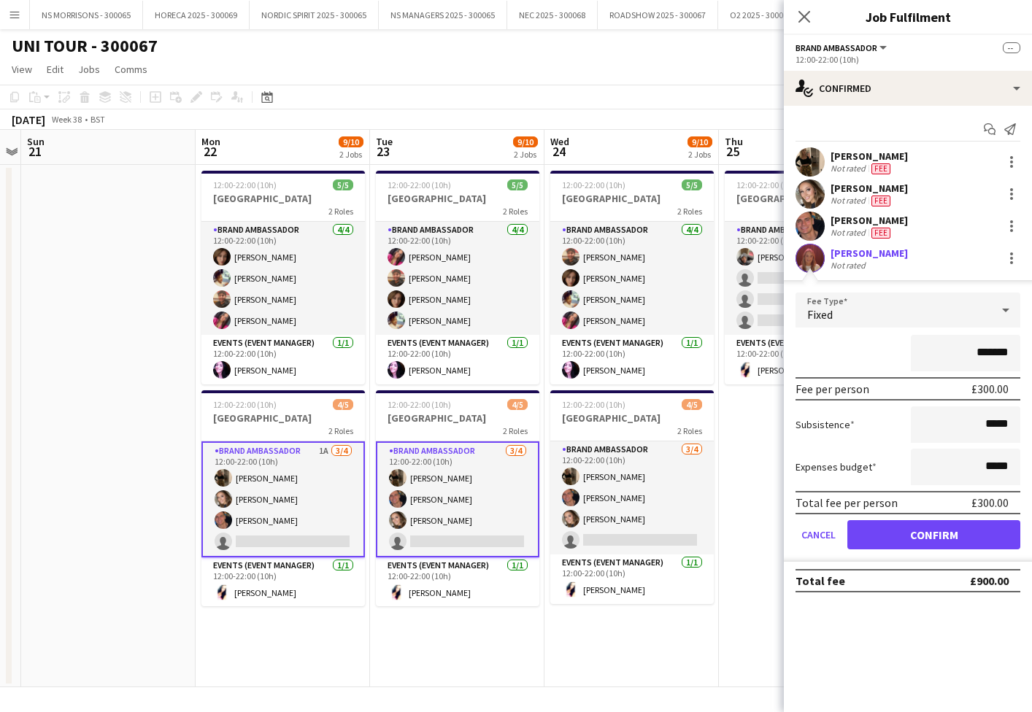
click at [866, 542] on button "Confirm" at bounding box center [933, 534] width 173 height 29
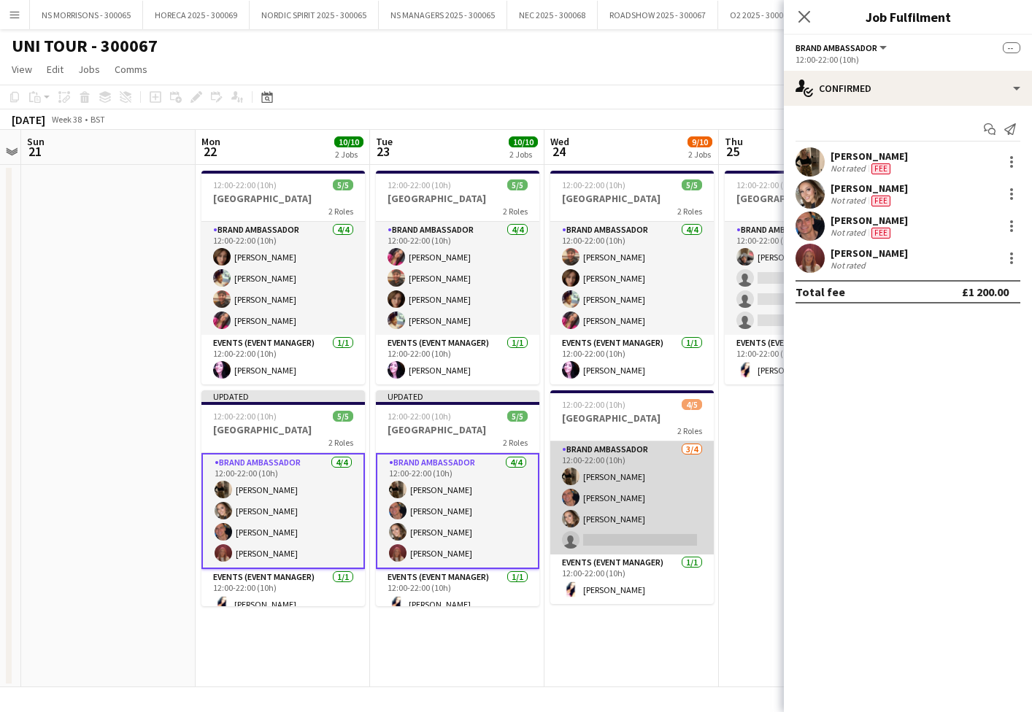
drag, startPoint x: 587, startPoint y: 550, endPoint x: 612, endPoint y: 532, distance: 30.4
click at [587, 550] on app-card-role "Brand Ambassador [DATE] 12:00-22:00 (10h) [PERSON_NAME] [PERSON_NAME] [PERSON_N…" at bounding box center [631, 498] width 163 height 113
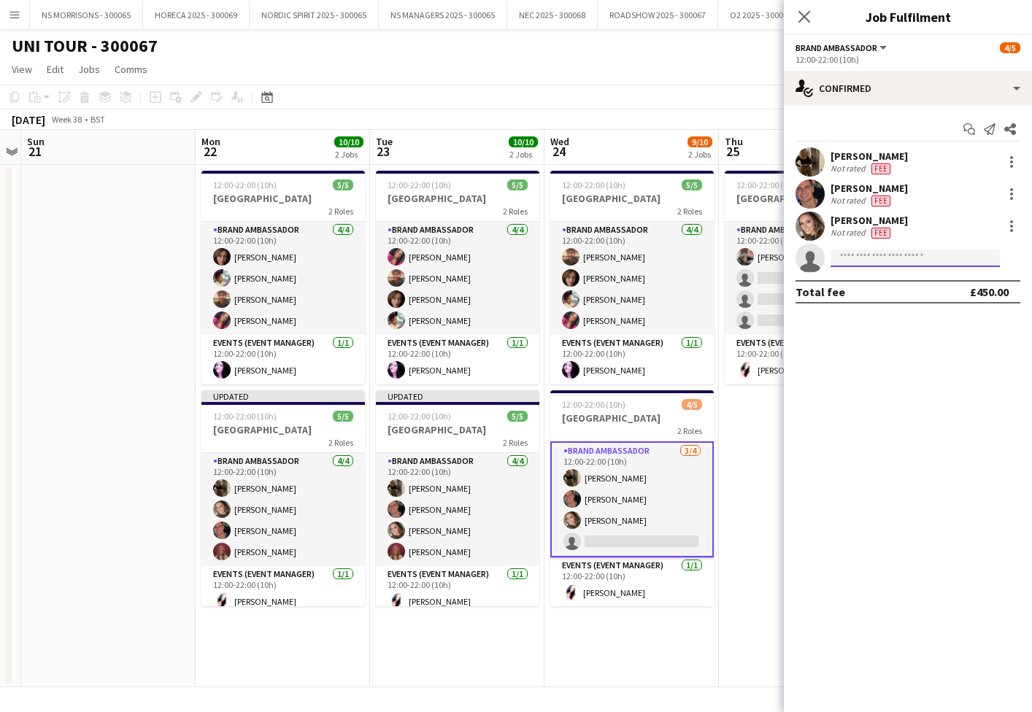
click at [881, 264] on input at bounding box center [915, 259] width 169 height 18
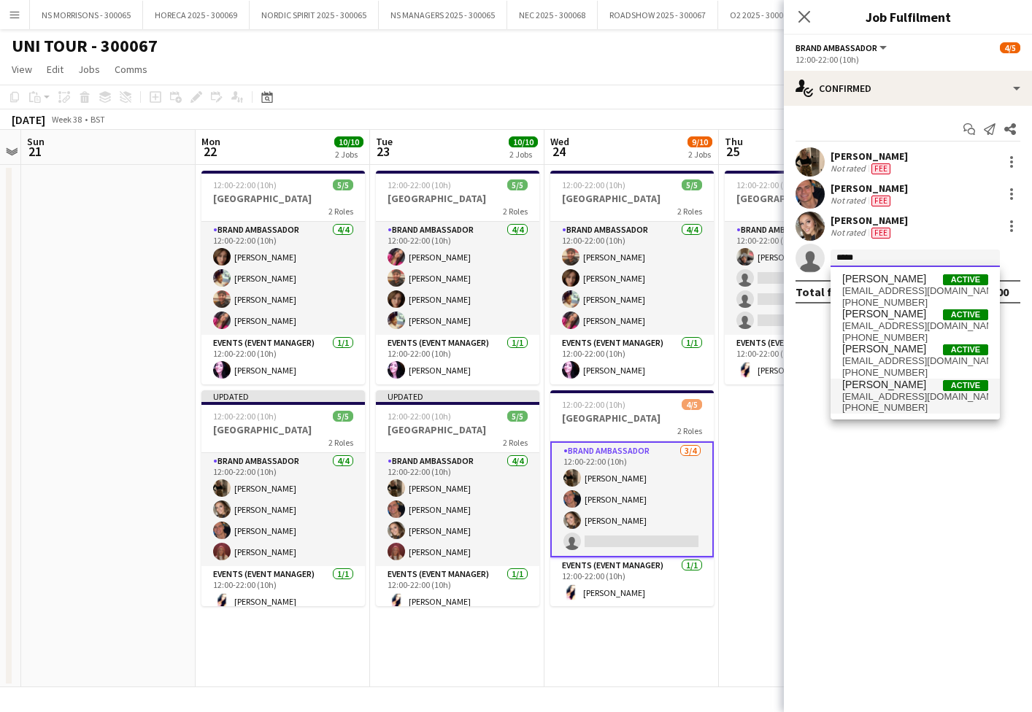
type input "*****"
click at [881, 389] on span "[PERSON_NAME]" at bounding box center [884, 385] width 84 height 12
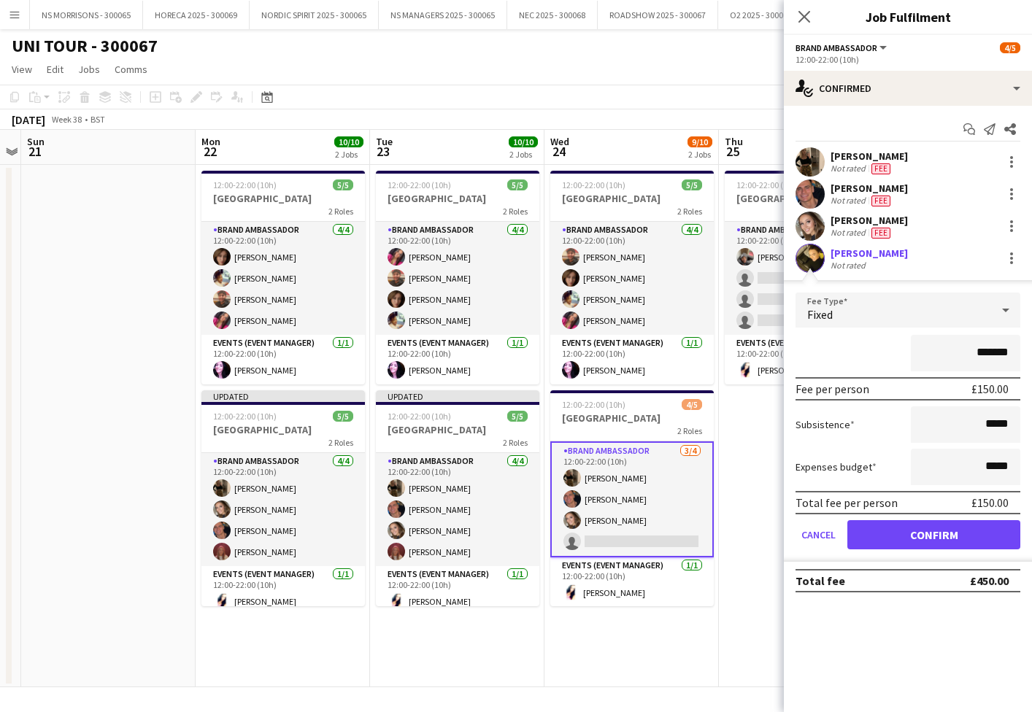
click at [875, 544] on button "Confirm" at bounding box center [933, 534] width 173 height 29
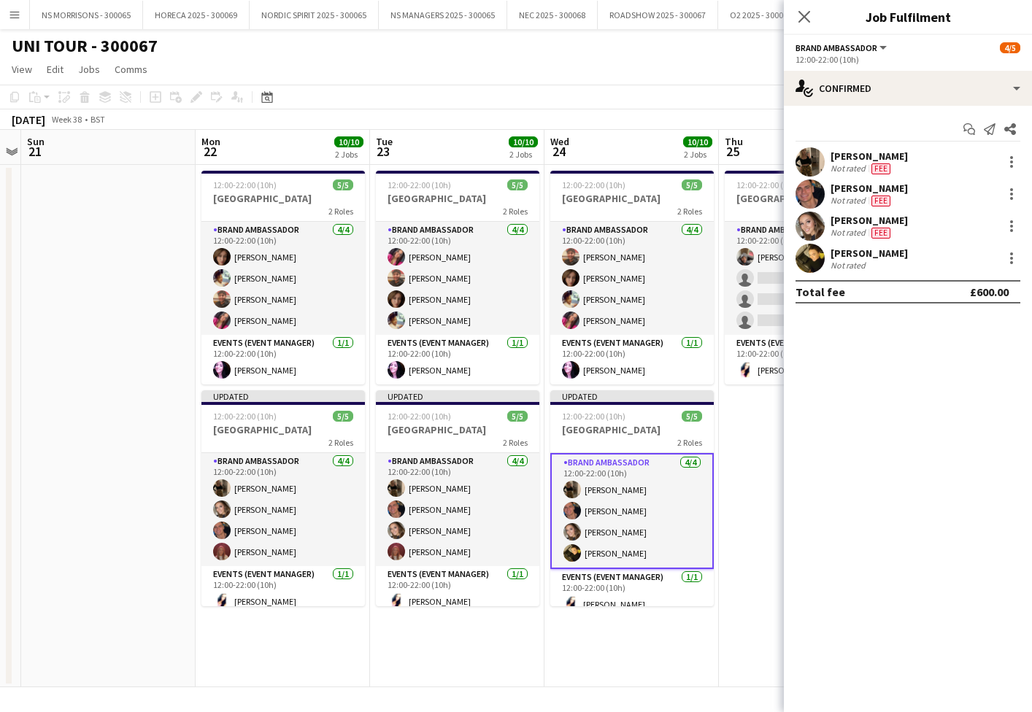
click at [668, 622] on app-date-cell "12:00-22:00 (10h) 5/5 BIRMINGHAM 2 Roles Brand Ambassador [DATE] 12:00-22:00 (1…" at bounding box center [631, 426] width 174 height 523
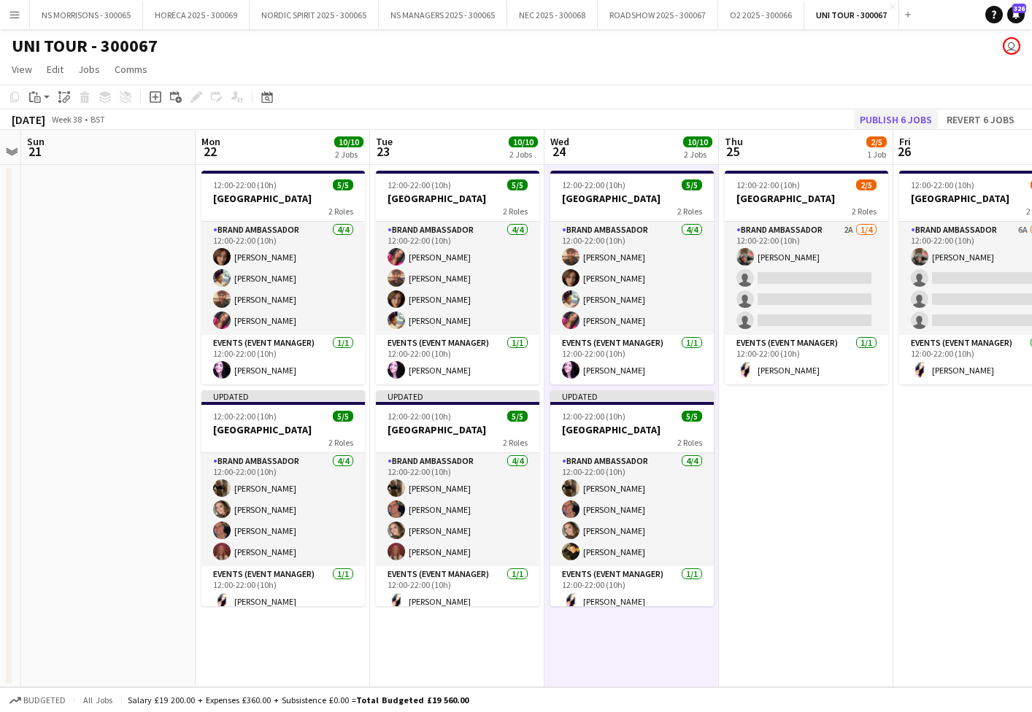
click at [904, 113] on button "Publish 6 jobs" at bounding box center [896, 119] width 84 height 19
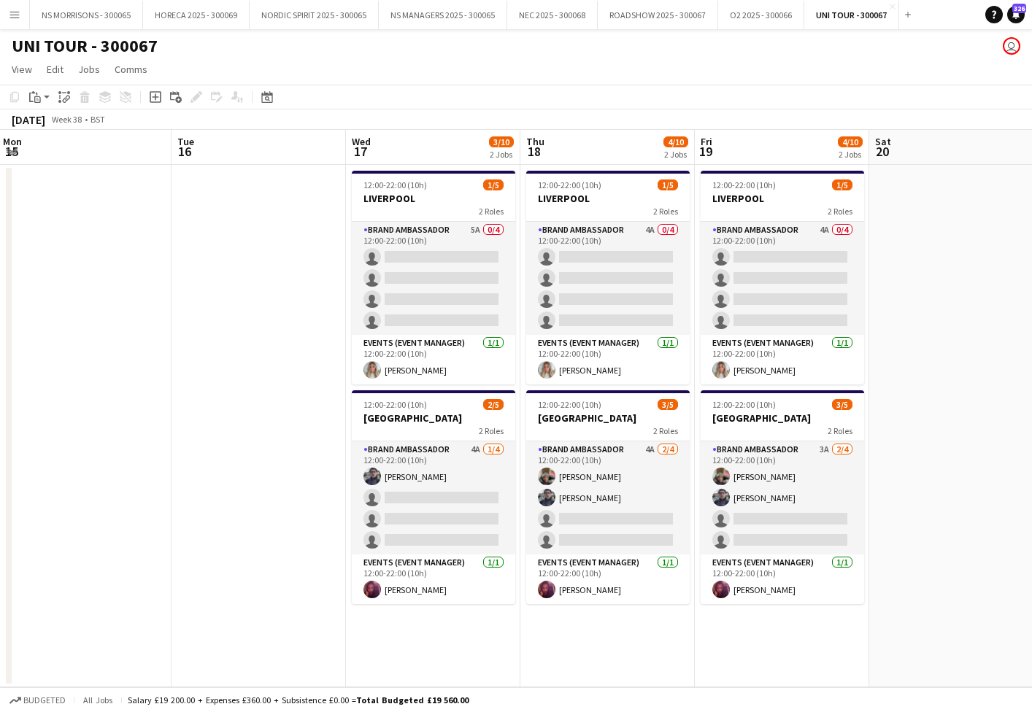
scroll to position [0, 533]
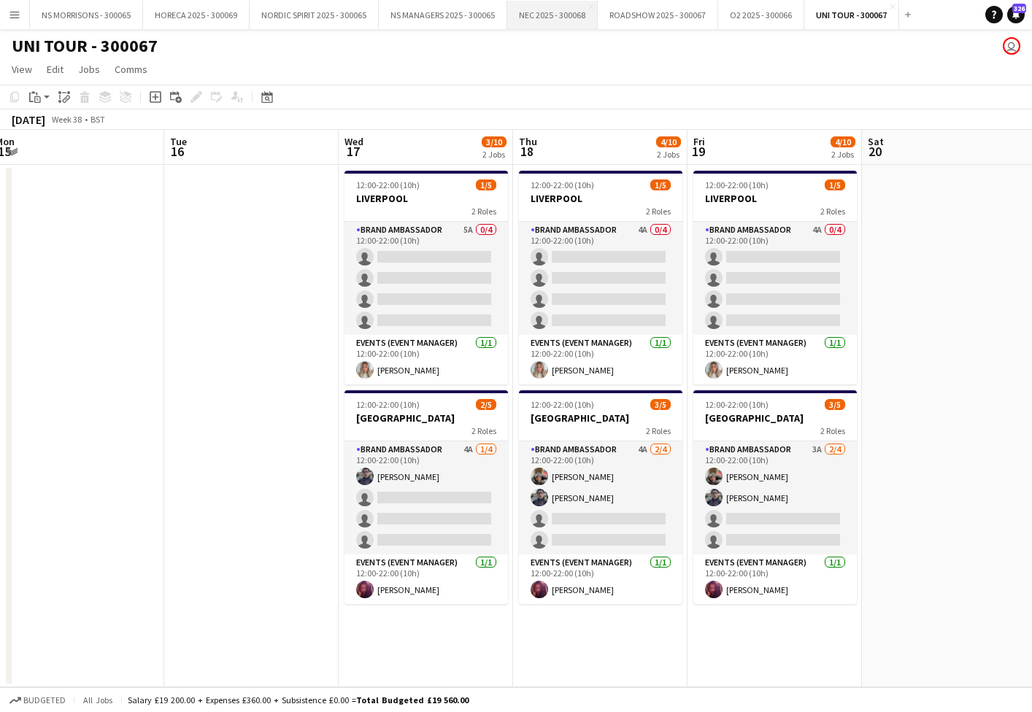
click at [579, 19] on button "NEC 2025 - 300068 Close" at bounding box center [552, 15] width 90 height 28
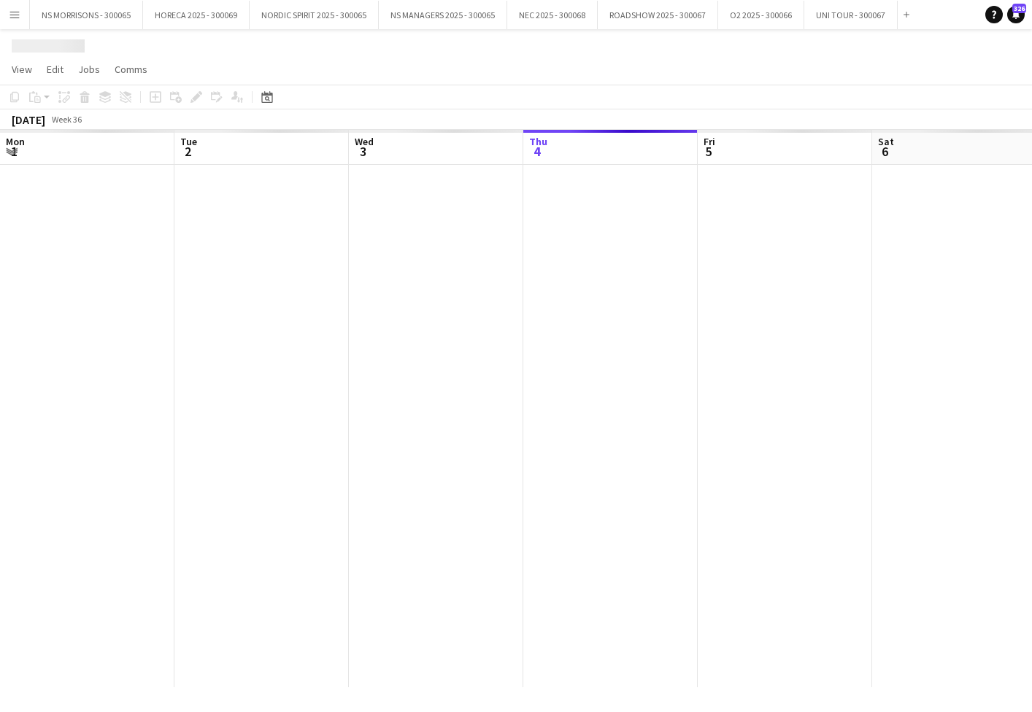
scroll to position [0, 349]
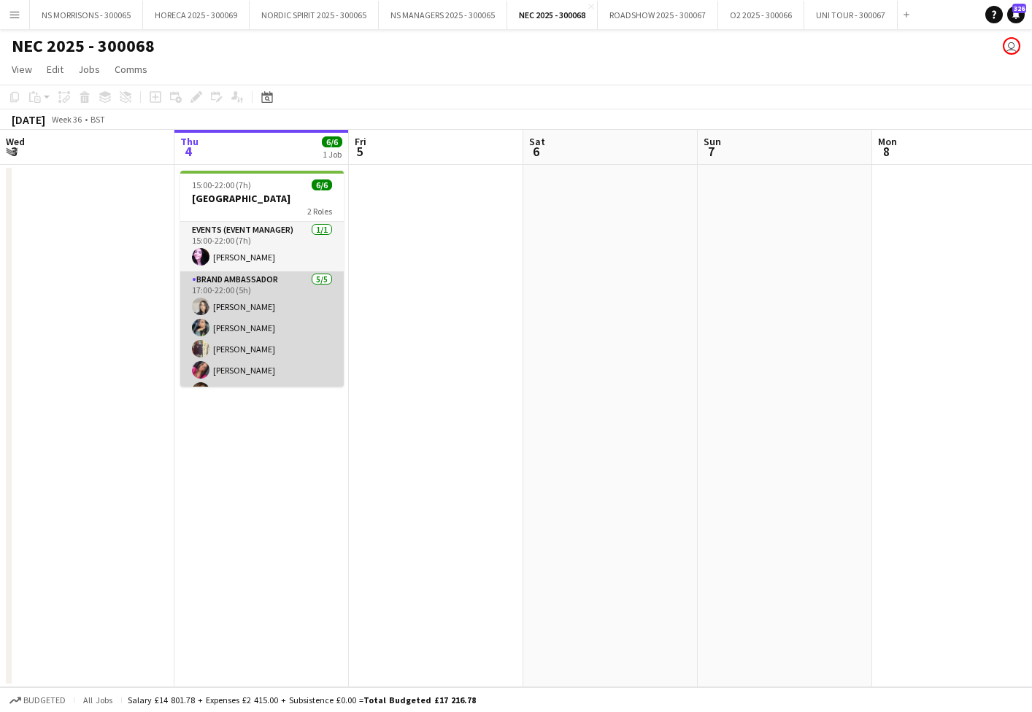
click at [263, 323] on app-card-role "Brand Ambassador [DATE] 17:00-22:00 (5h) [PERSON_NAME] [PERSON_NAME] [PERSON_NA…" at bounding box center [261, 338] width 163 height 134
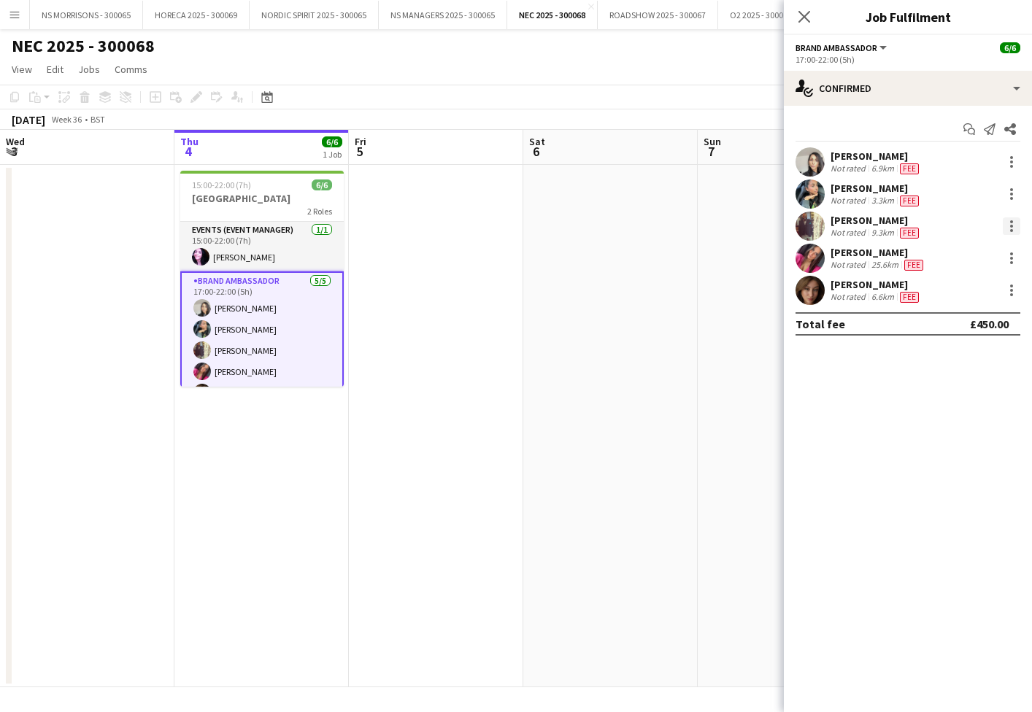
click at [1012, 232] on div at bounding box center [1012, 226] width 18 height 18
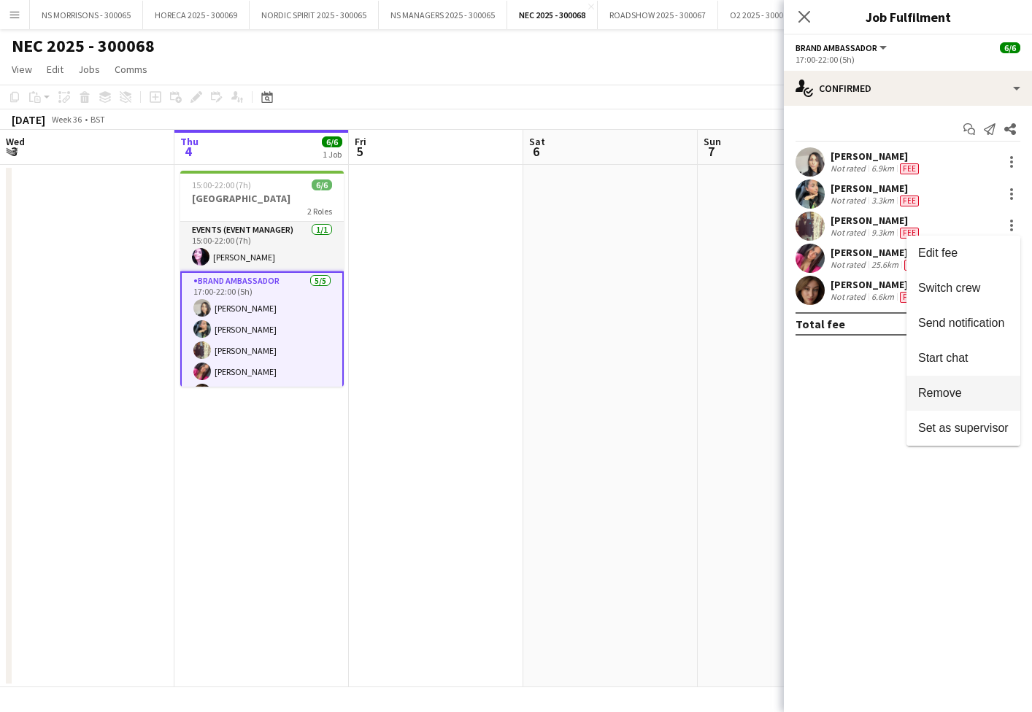
click at [951, 396] on span "Remove" at bounding box center [940, 393] width 44 height 12
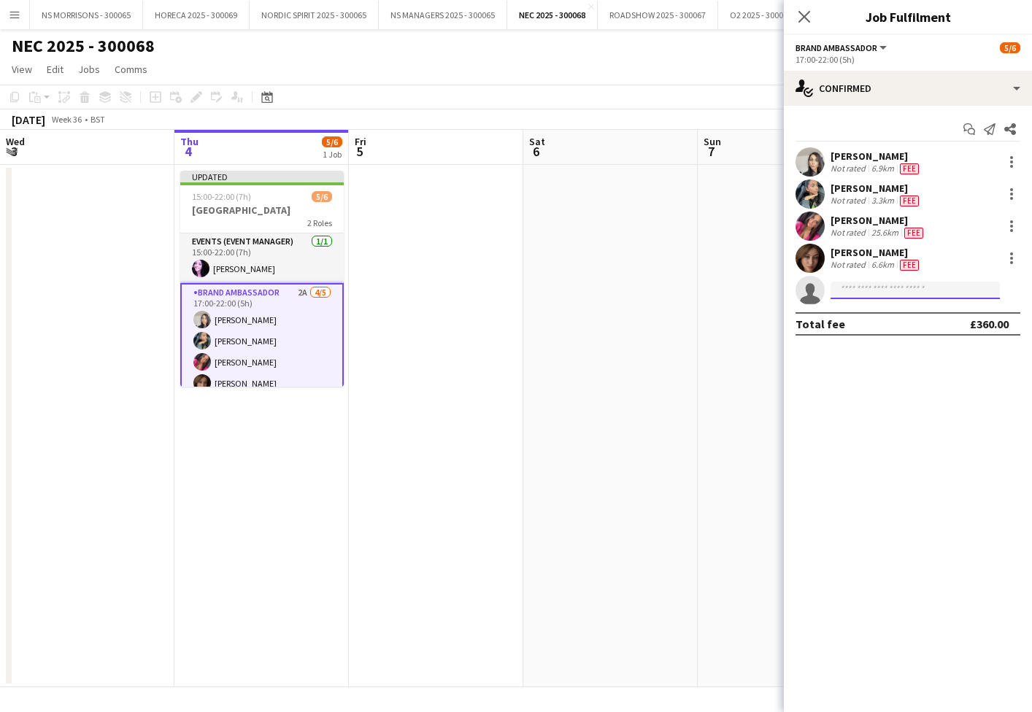
click at [860, 291] on input at bounding box center [915, 291] width 169 height 18
type input "***"
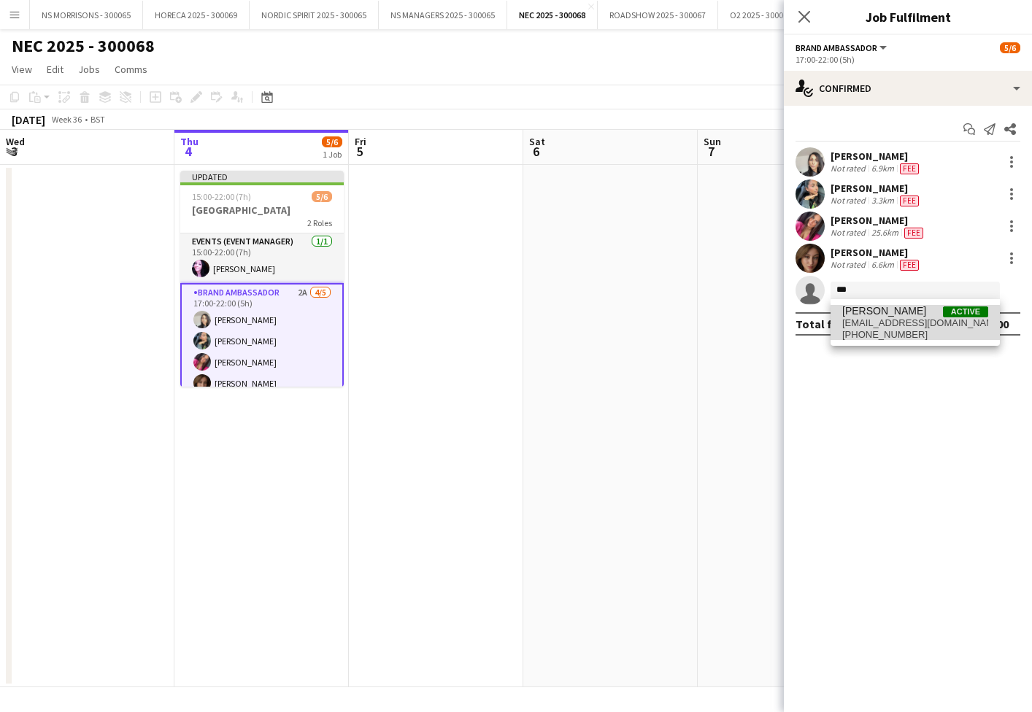
click at [865, 330] on span "[PHONE_NUMBER]" at bounding box center [915, 335] width 146 height 12
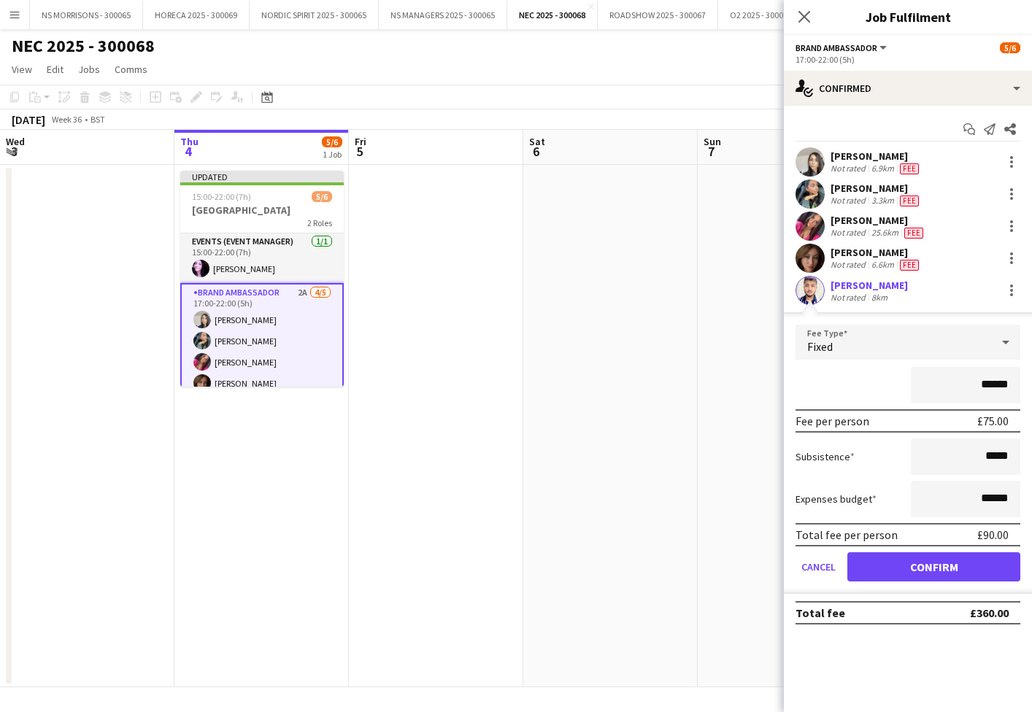
click at [860, 569] on button "Confirm" at bounding box center [933, 566] width 173 height 29
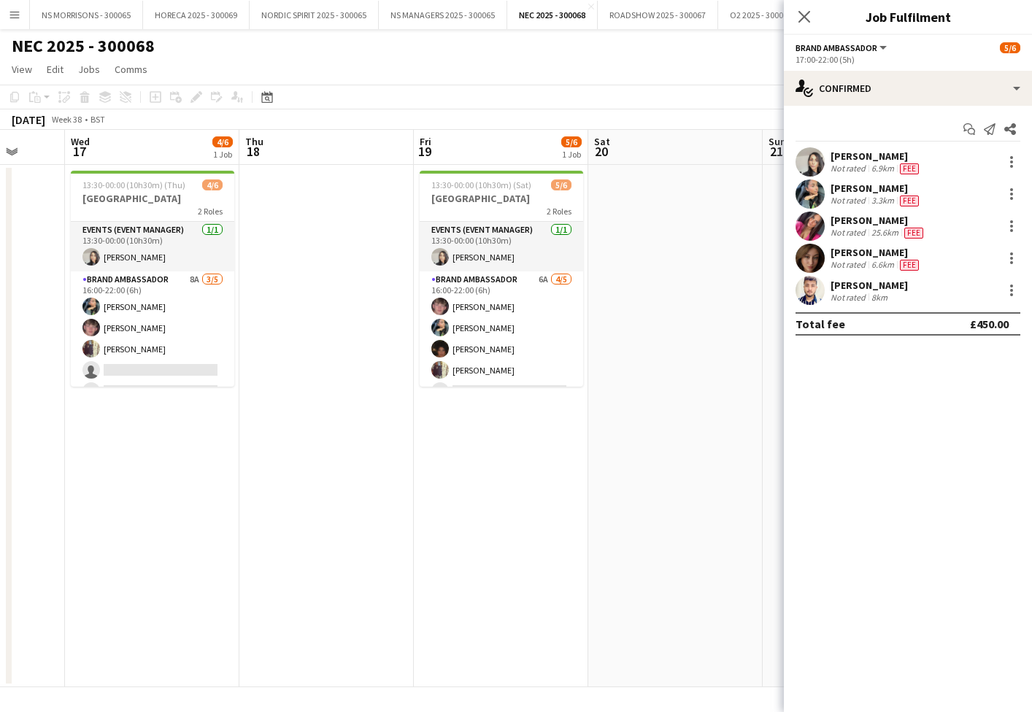
scroll to position [0, 459]
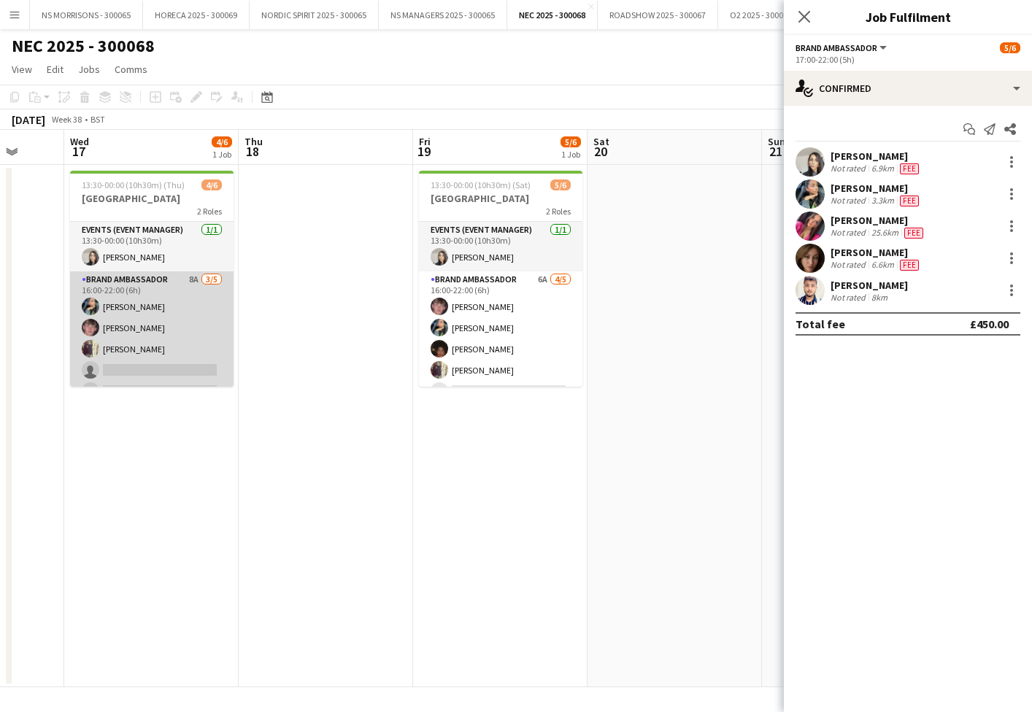
click at [183, 369] on app-card-role "Brand Ambassador 8A [DATE] 16:00-22:00 (6h) [PERSON_NAME] [PERSON_NAME] [PERSON…" at bounding box center [151, 338] width 163 height 134
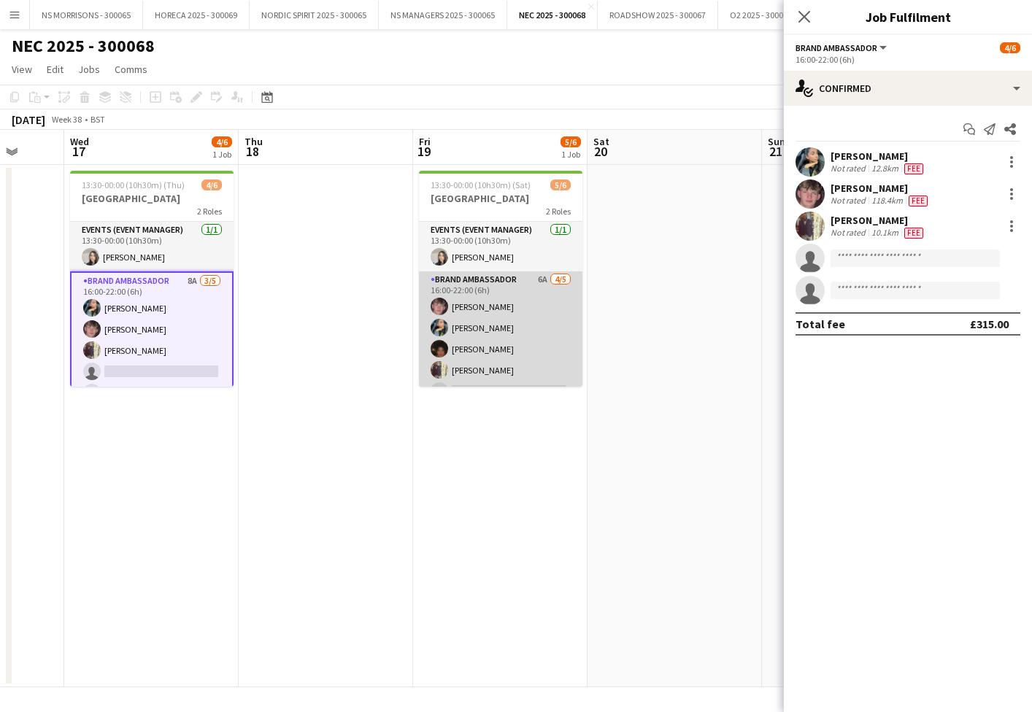
click at [475, 320] on app-card-role "Brand Ambassador 6A [DATE] 16:00-22:00 (6h) [PERSON_NAME] [PERSON_NAME] [PERSON…" at bounding box center [500, 338] width 163 height 134
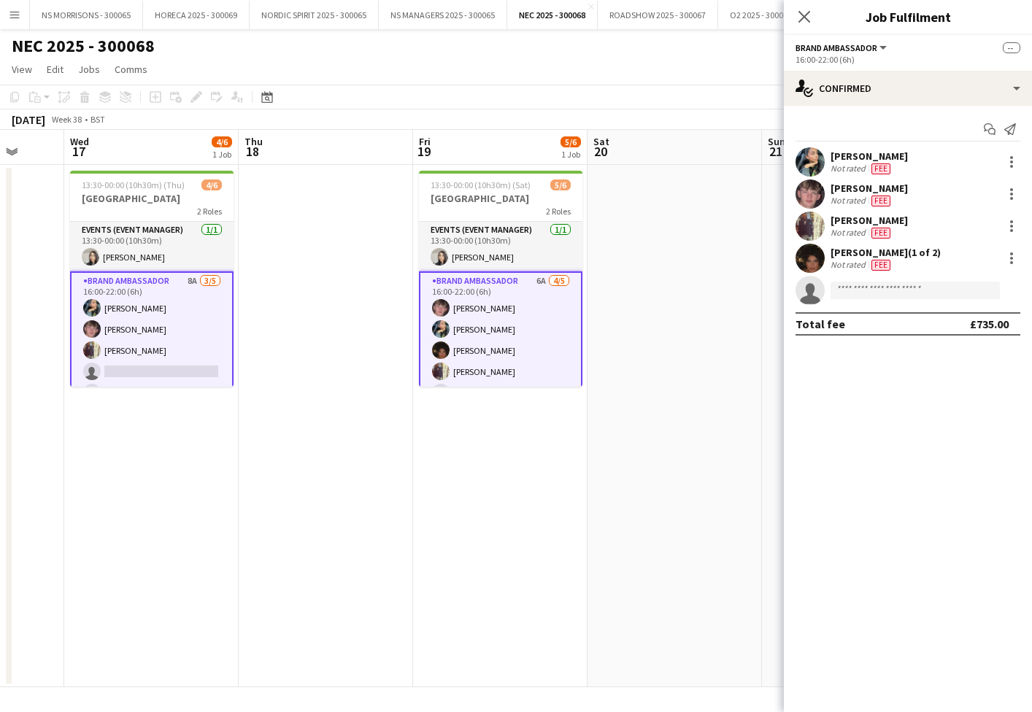
scroll to position [0, 460]
click at [874, 285] on input at bounding box center [915, 291] width 169 height 18
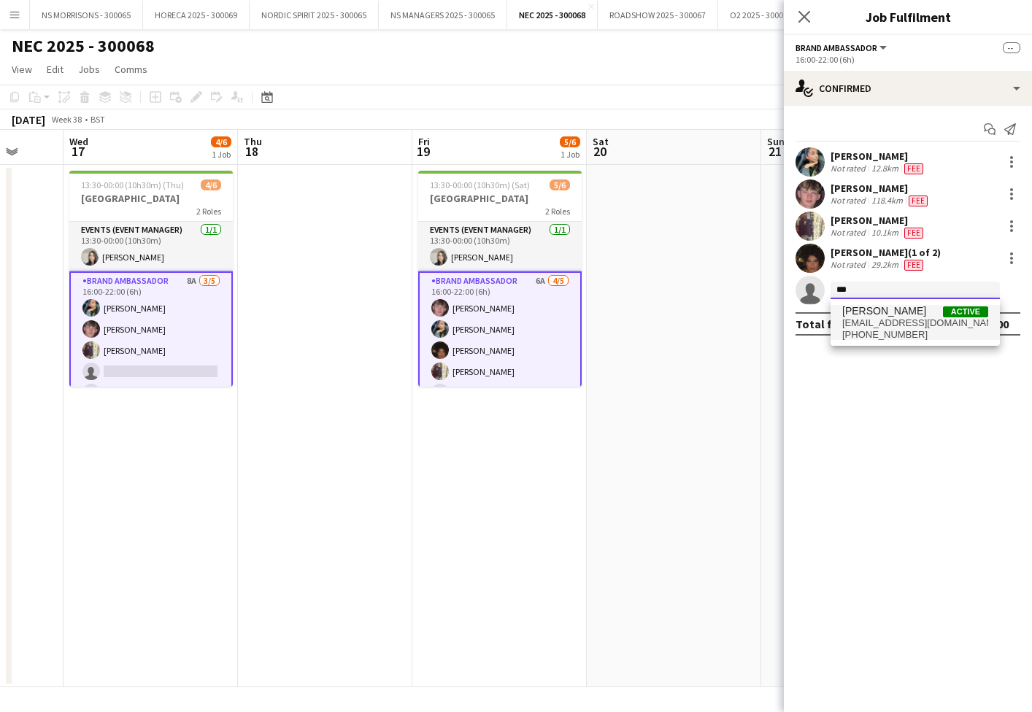
type input "***"
click at [887, 320] on span "[EMAIL_ADDRESS][DOMAIN_NAME]" at bounding box center [915, 323] width 146 height 12
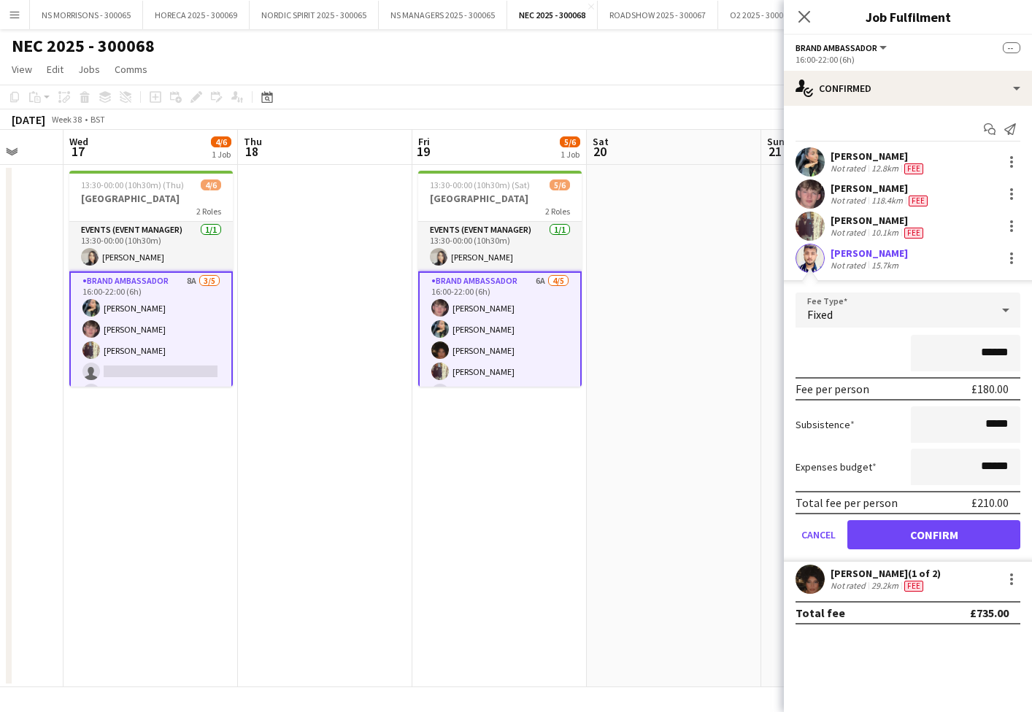
click at [912, 542] on button "Confirm" at bounding box center [933, 534] width 173 height 29
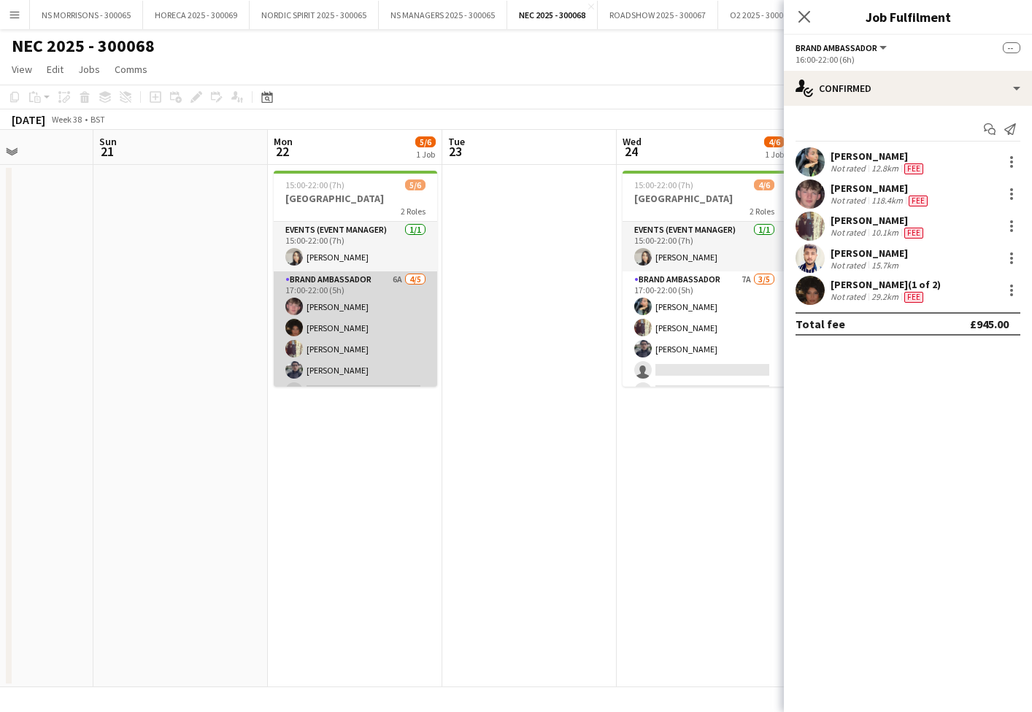
scroll to position [0, 0]
click at [323, 336] on app-card-role "Brand Ambassador 6A [DATE] 17:00-22:00 (5h) [PERSON_NAME] [PERSON_NAME] [PERSON…" at bounding box center [355, 338] width 163 height 134
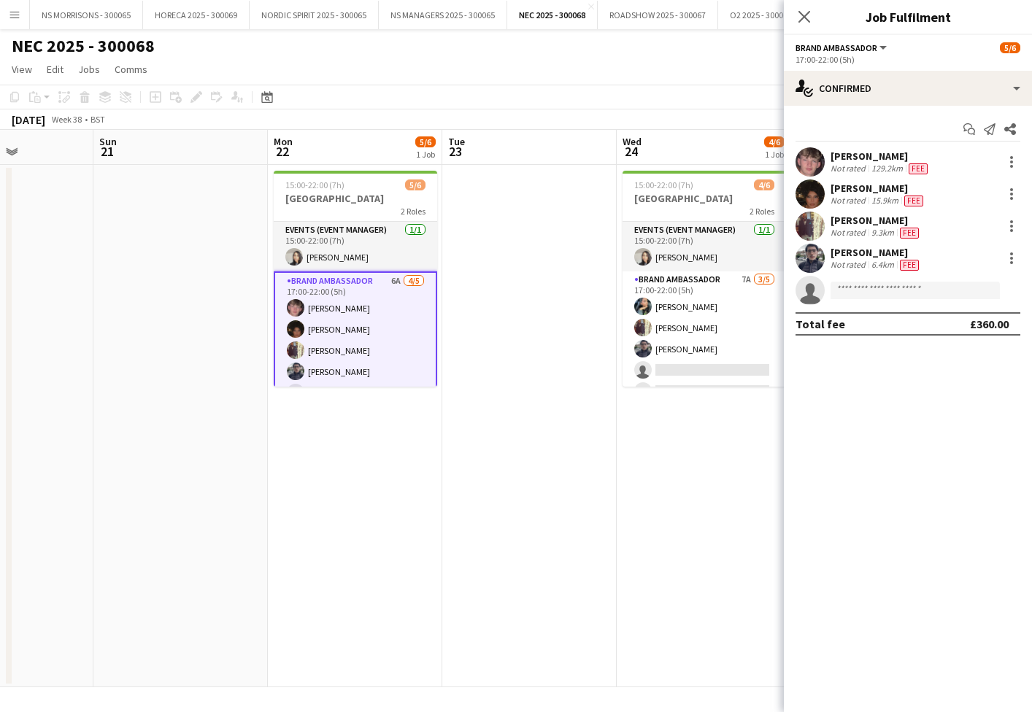
scroll to position [0, 1]
click at [947, 293] on input at bounding box center [915, 291] width 169 height 18
type input "***"
click at [948, 326] on span "[EMAIL_ADDRESS][DOMAIN_NAME]" at bounding box center [915, 323] width 146 height 12
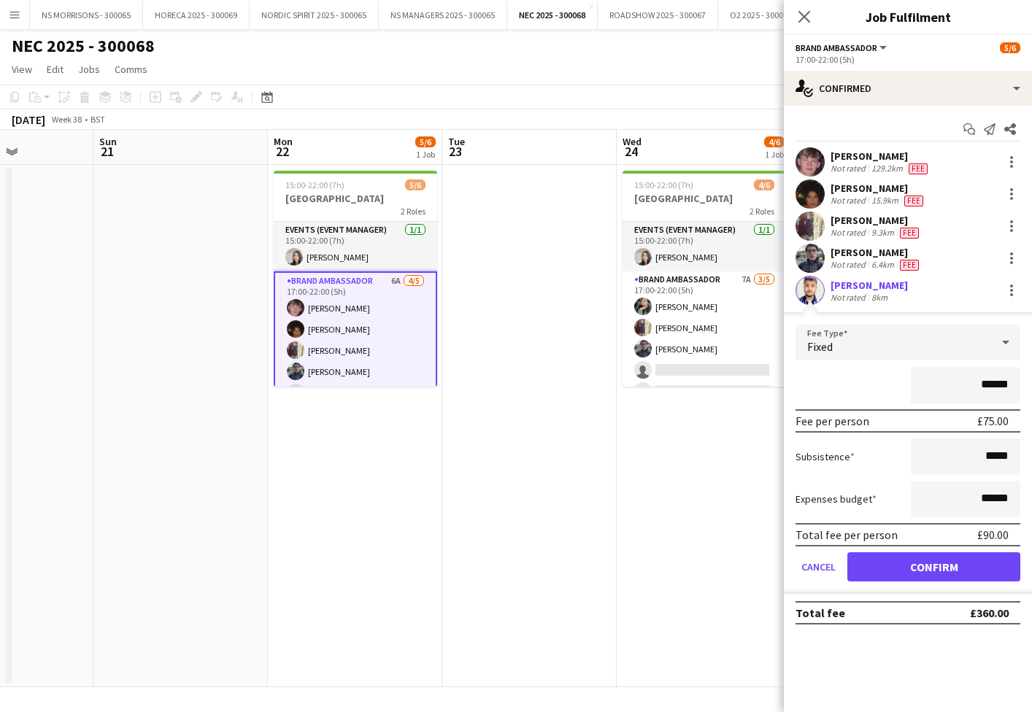
click at [912, 563] on button "Confirm" at bounding box center [933, 566] width 173 height 29
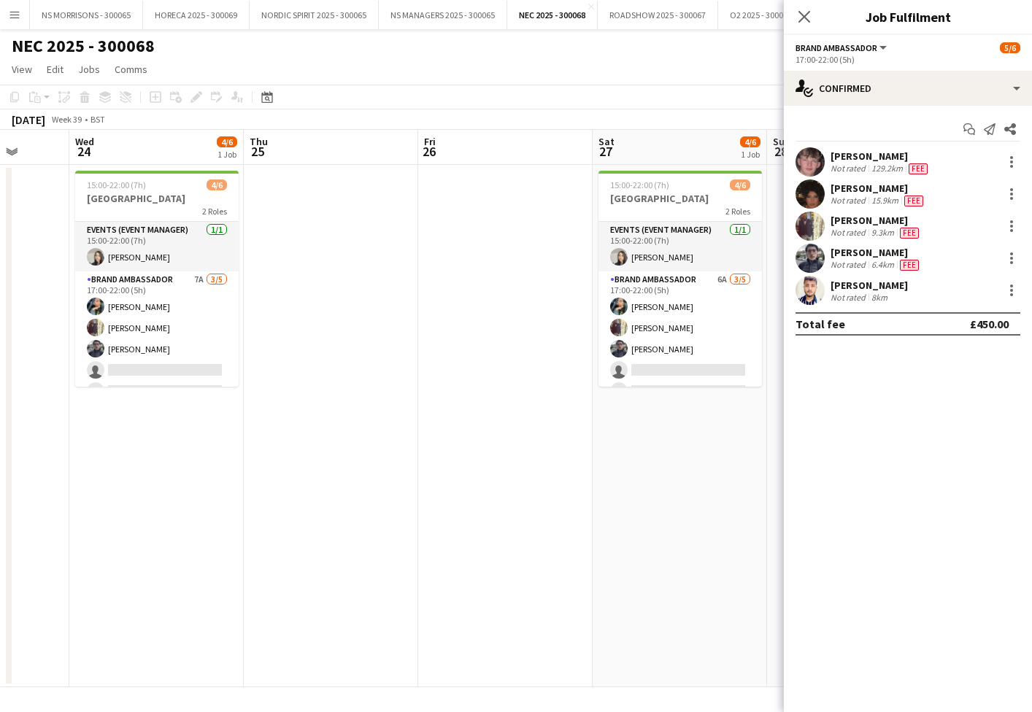
scroll to position [0, 456]
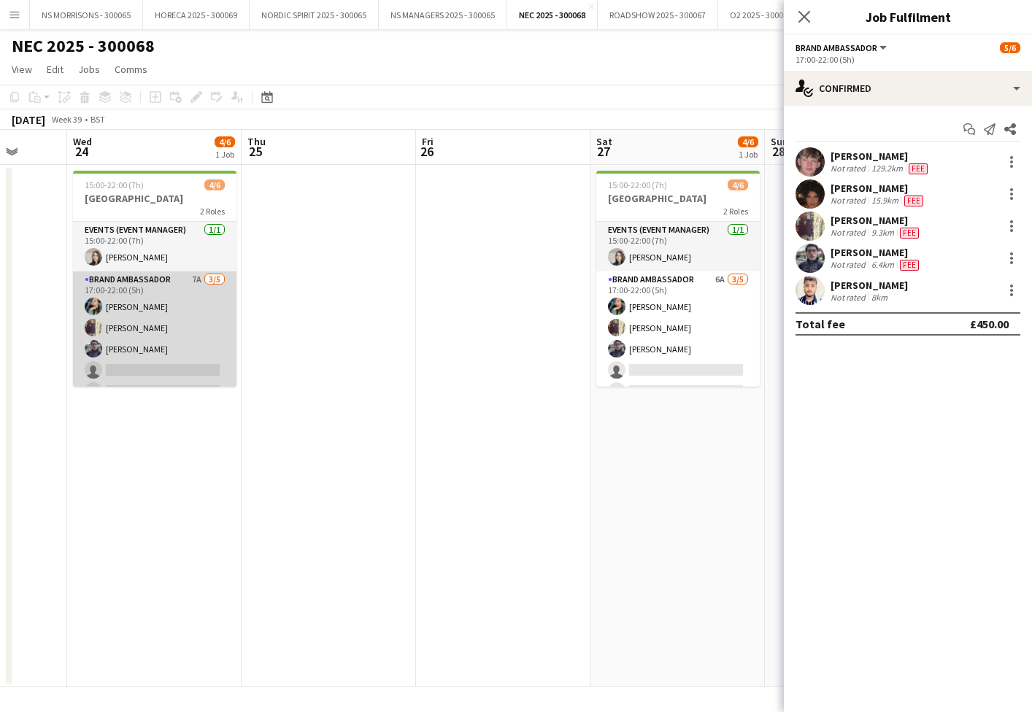
click at [158, 325] on app-card-role "Brand Ambassador 7A [DATE] 17:00-22:00 (5h) [PERSON_NAME] [PERSON_NAME] [PERSON…" at bounding box center [154, 338] width 163 height 134
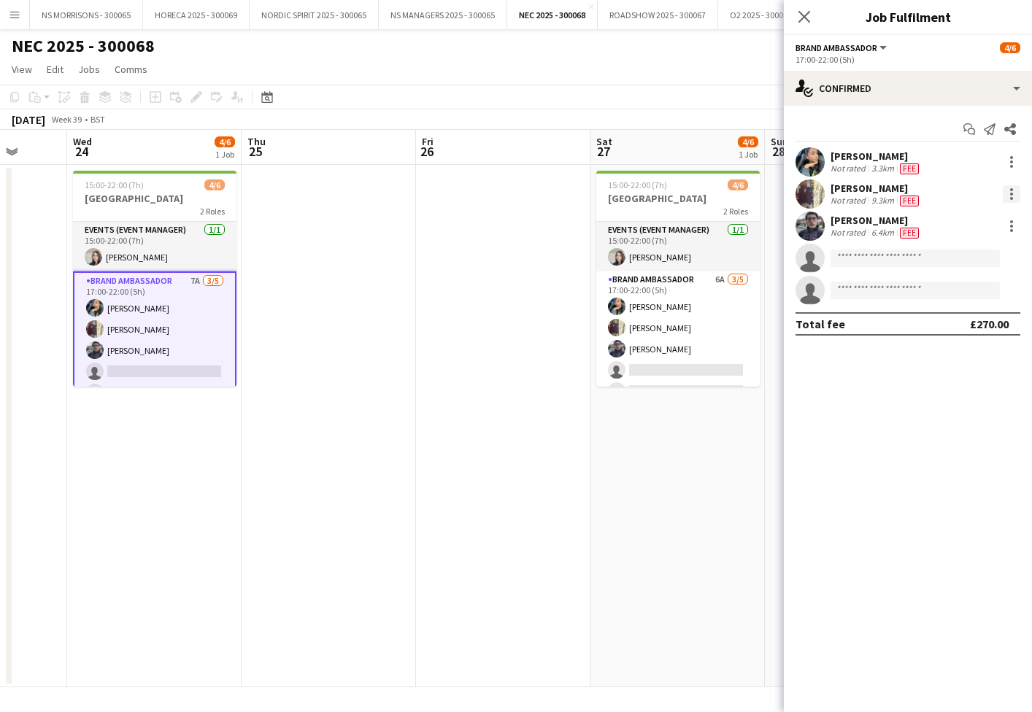
click at [1010, 201] on div at bounding box center [1012, 194] width 18 height 18
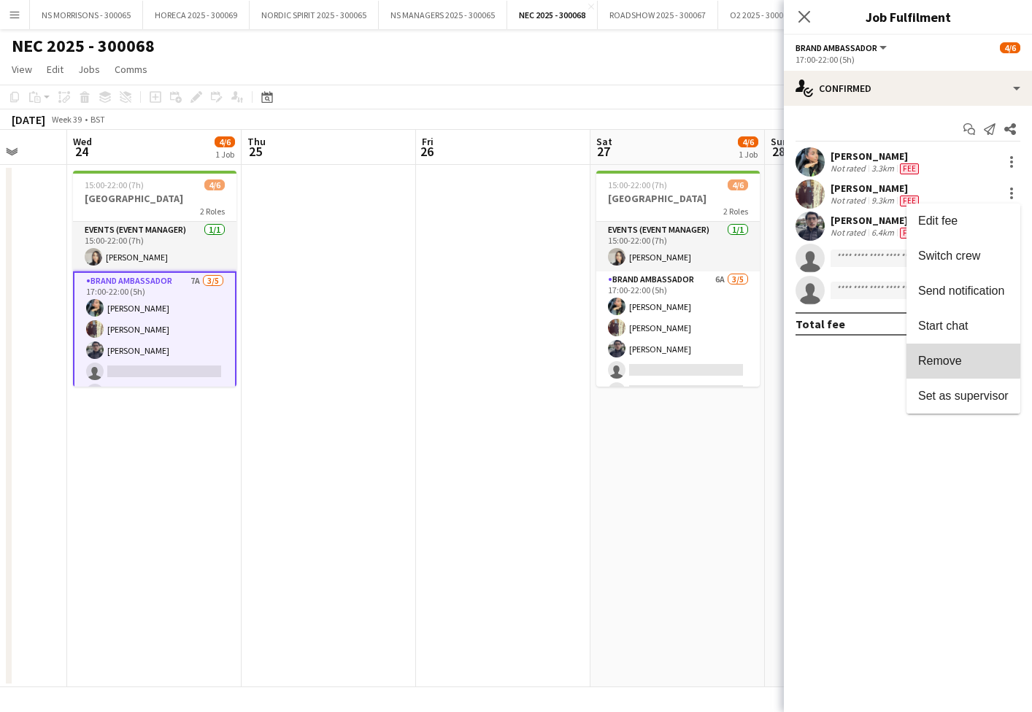
click at [938, 350] on button "Remove" at bounding box center [963, 361] width 114 height 35
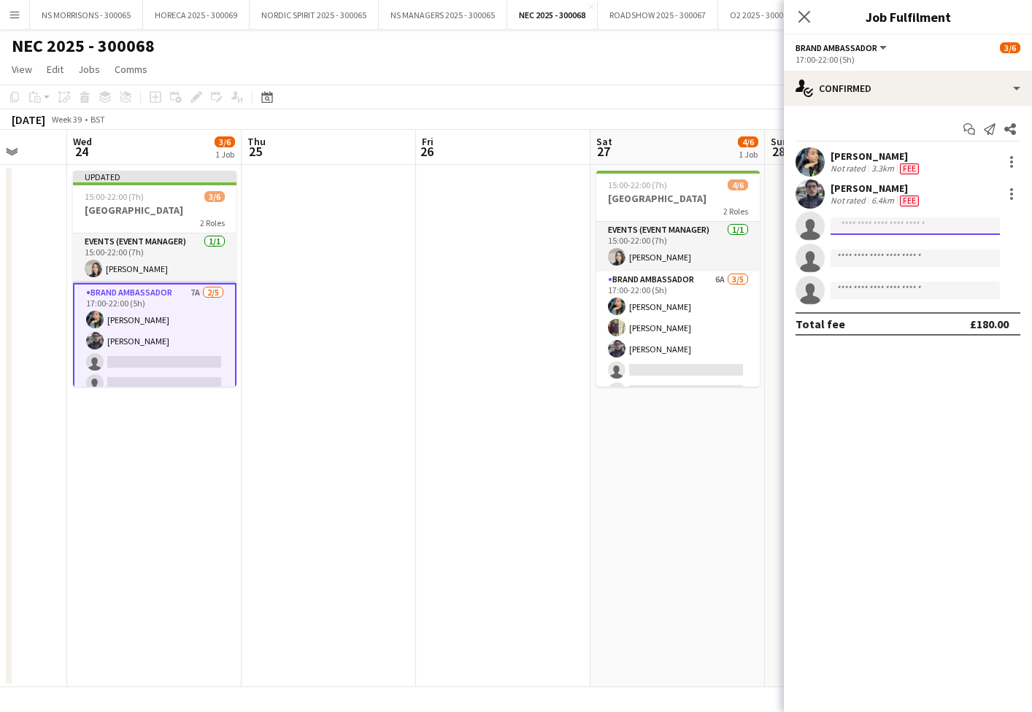
click at [853, 226] on input at bounding box center [915, 226] width 169 height 18
type input "***"
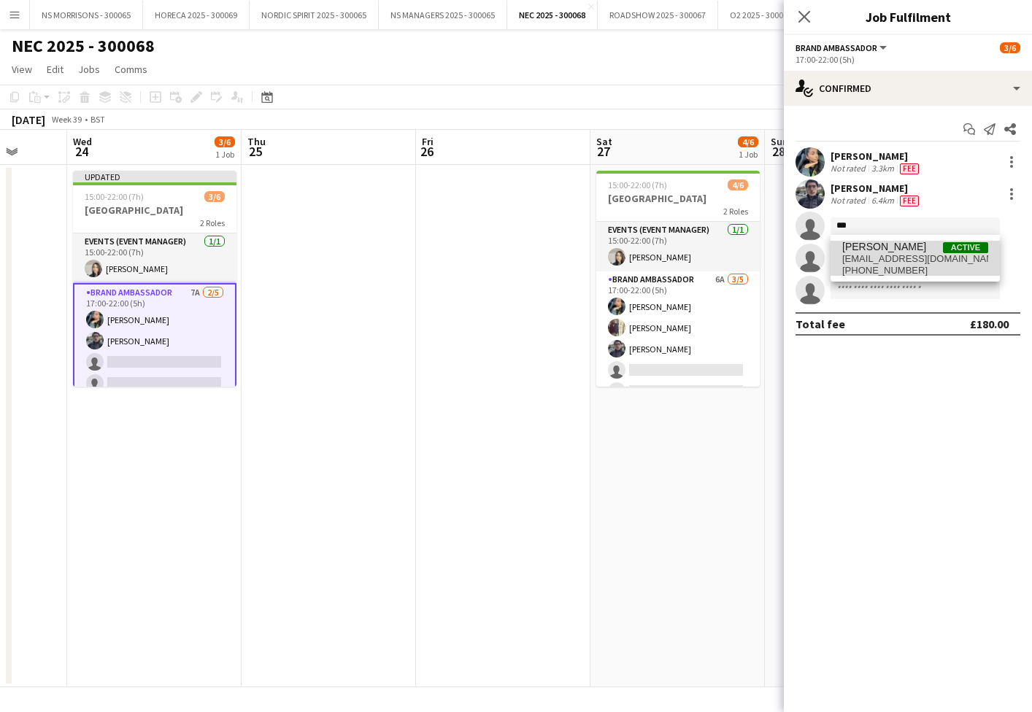
click at [851, 250] on span "[PERSON_NAME]" at bounding box center [884, 247] width 84 height 12
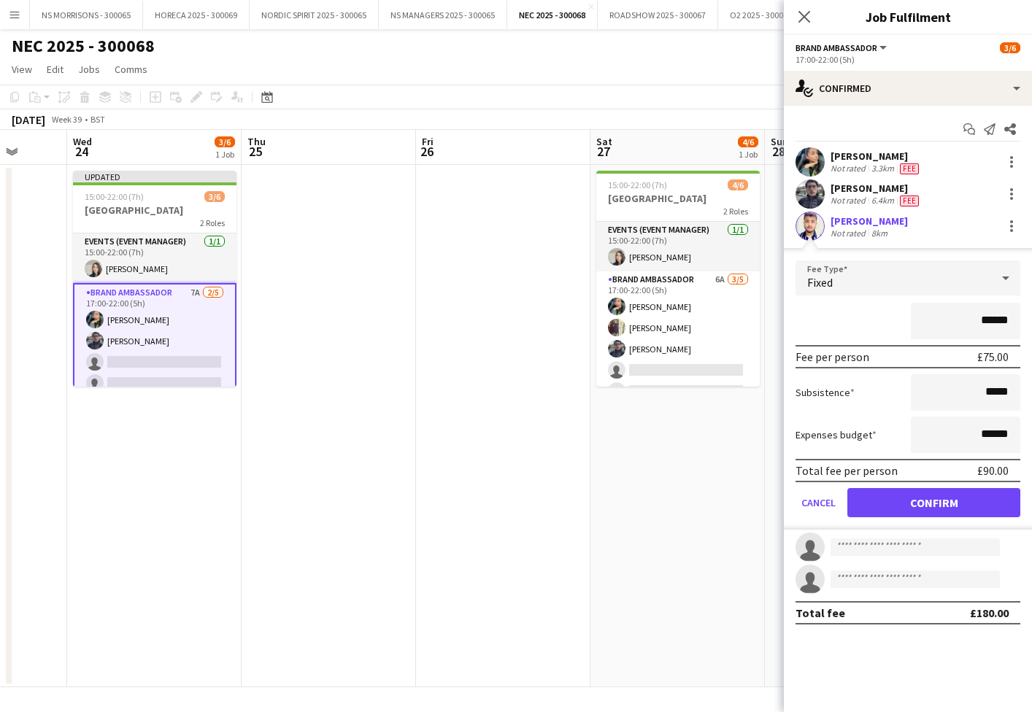
click at [869, 490] on button "Confirm" at bounding box center [933, 502] width 173 height 29
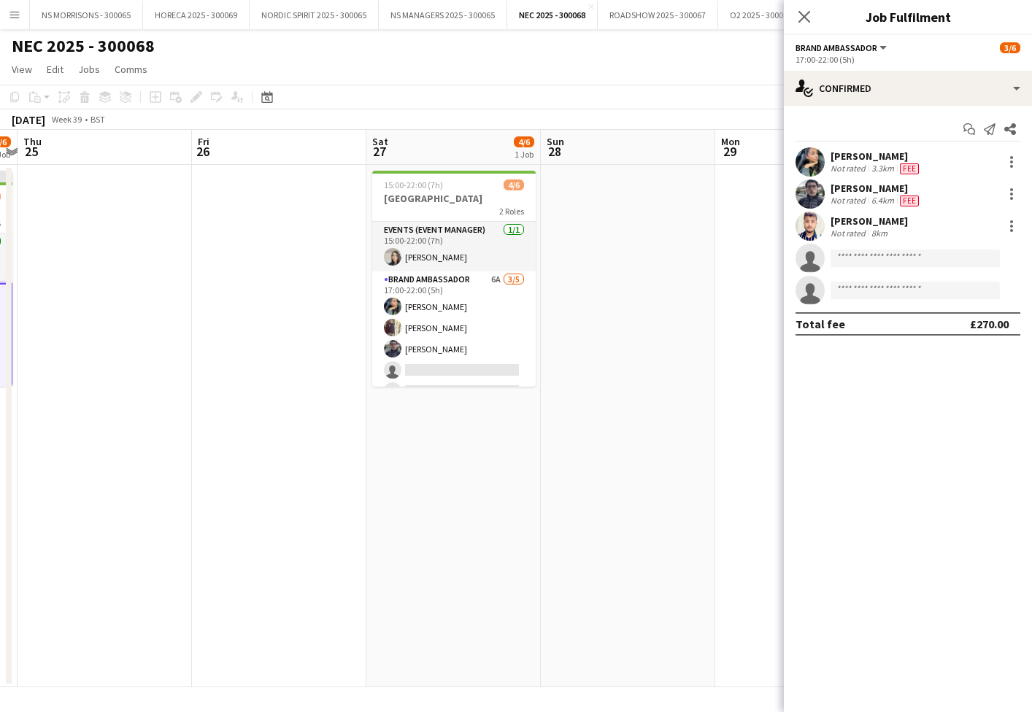
scroll to position [0, 531]
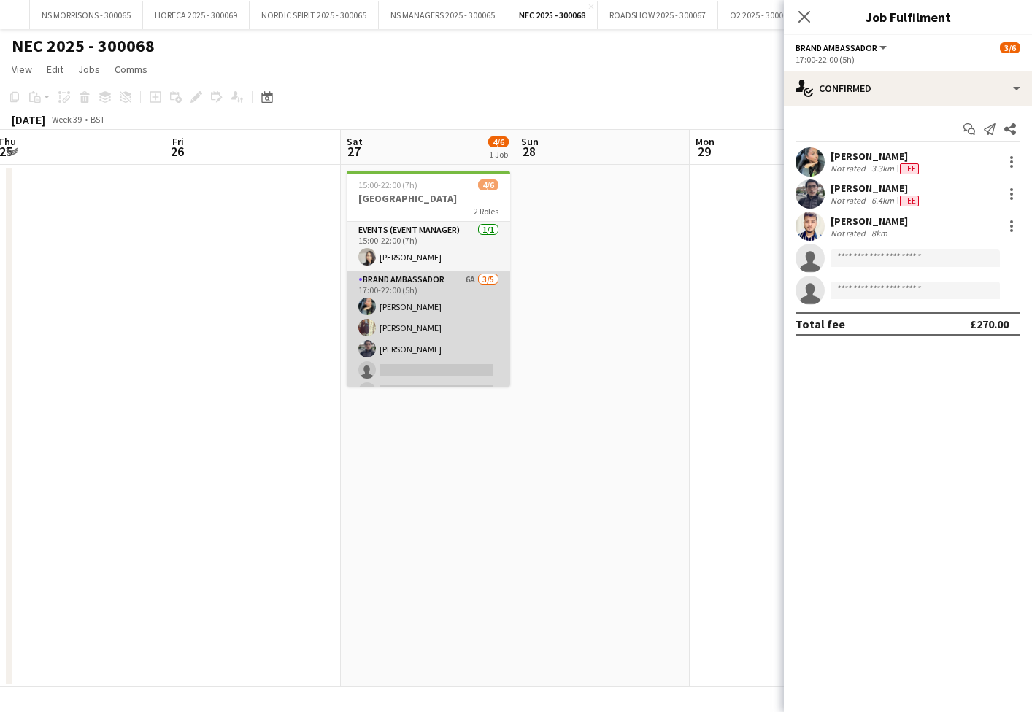
click at [417, 364] on app-card-role "Brand Ambassador 6A [DATE] 17:00-22:00 (5h) [PERSON_NAME] [PERSON_NAME] [PERSON…" at bounding box center [428, 338] width 163 height 134
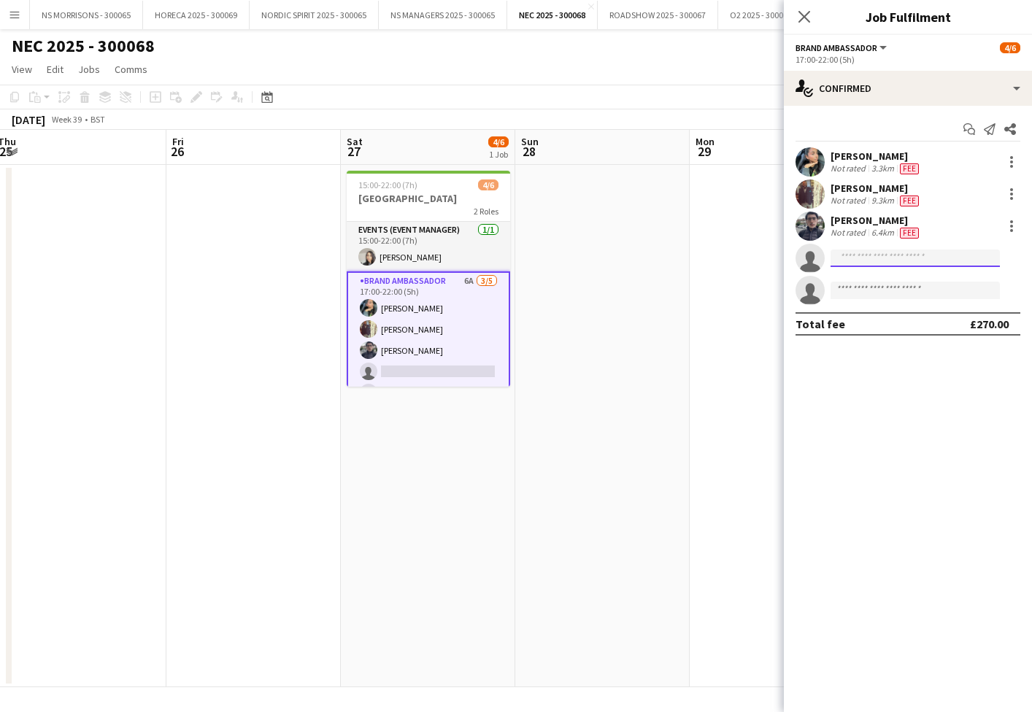
click at [882, 266] on input at bounding box center [915, 259] width 169 height 18
type input "***"
click at [885, 282] on span "[PERSON_NAME]" at bounding box center [884, 279] width 84 height 12
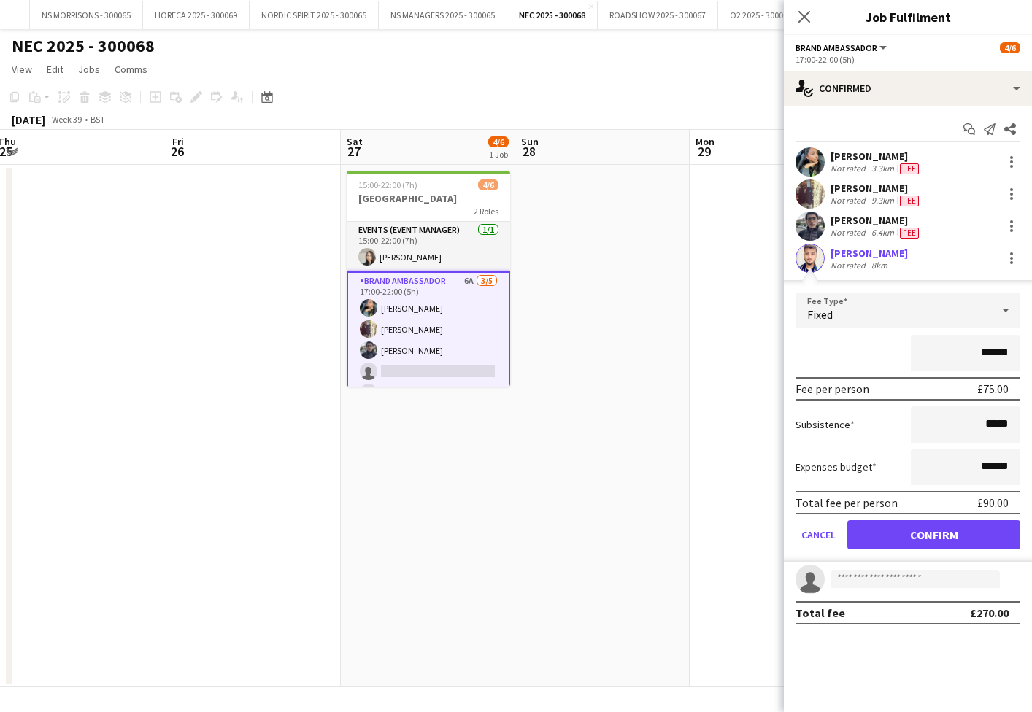
click at [881, 535] on button "Confirm" at bounding box center [933, 534] width 173 height 29
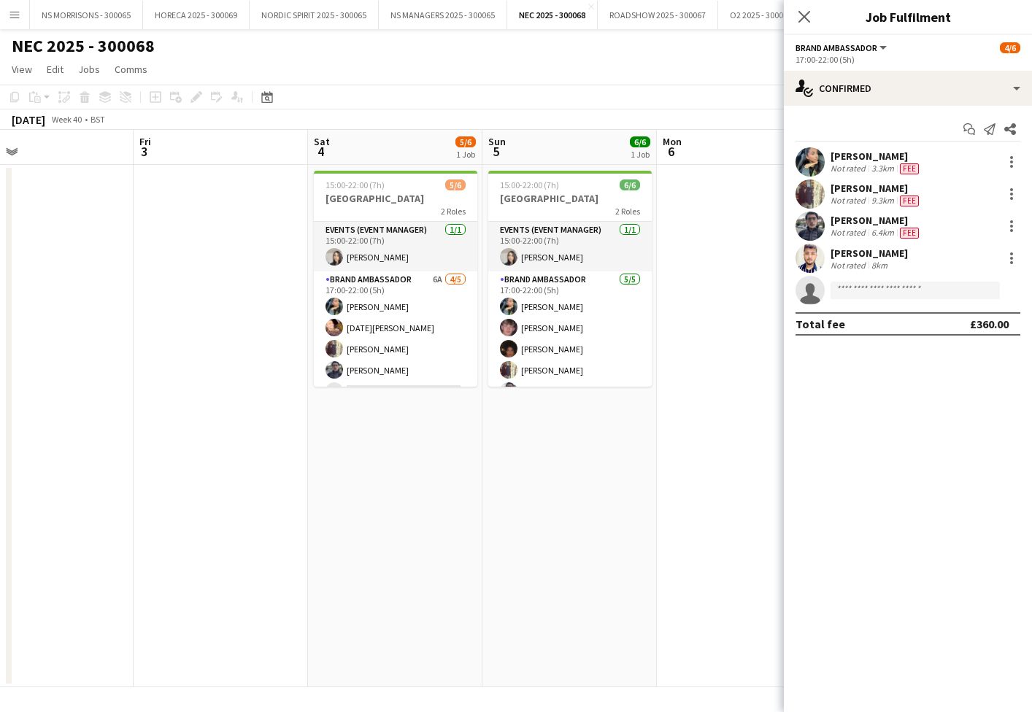
scroll to position [0, 565]
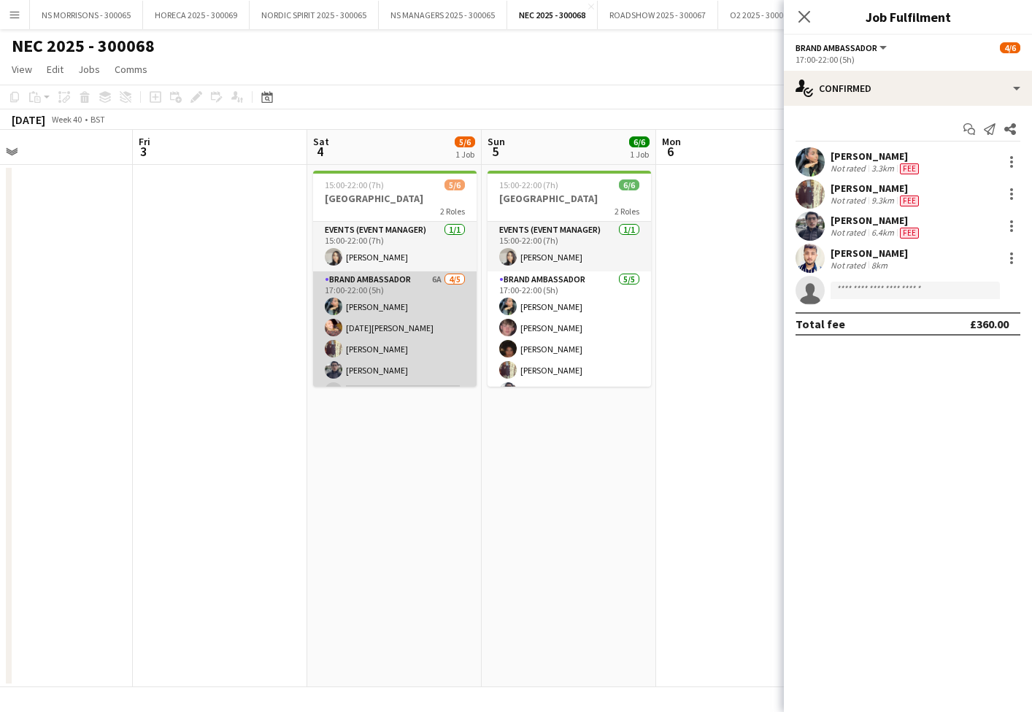
click at [388, 340] on app-card-role "Brand Ambassador 6A [DATE] 17:00-22:00 (5h) [PERSON_NAME] [DATE][PERSON_NAME] […" at bounding box center [394, 338] width 163 height 134
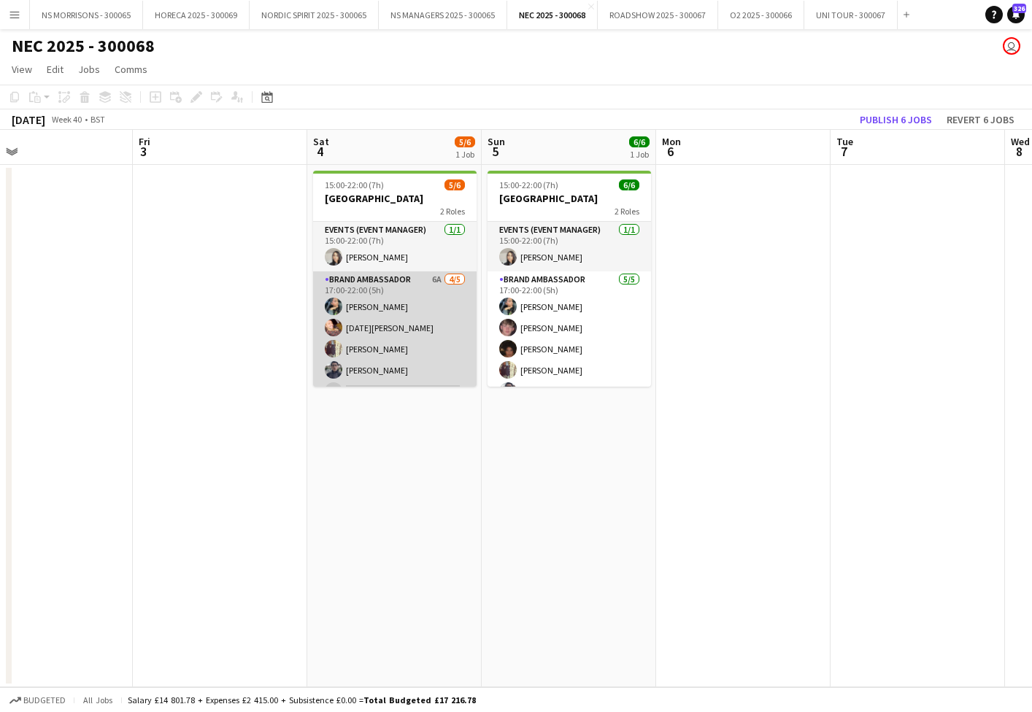
click at [355, 331] on app-card-role "Brand Ambassador 6A [DATE] 17:00-22:00 (5h) [PERSON_NAME] [DATE][PERSON_NAME] […" at bounding box center [394, 338] width 163 height 134
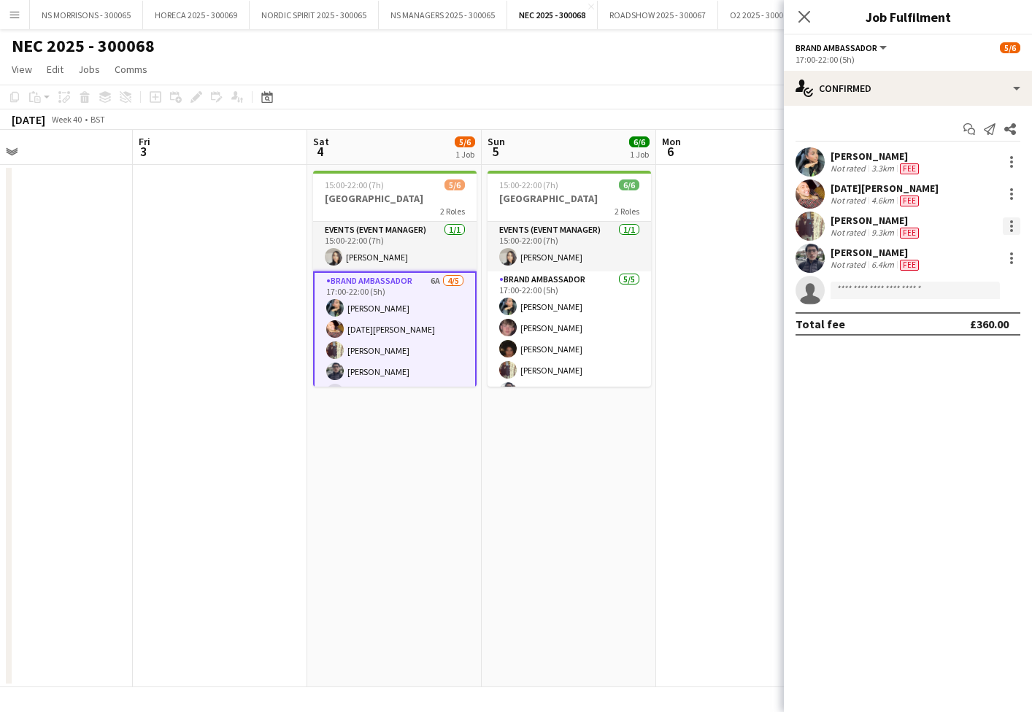
click at [1006, 228] on div at bounding box center [1012, 226] width 18 height 18
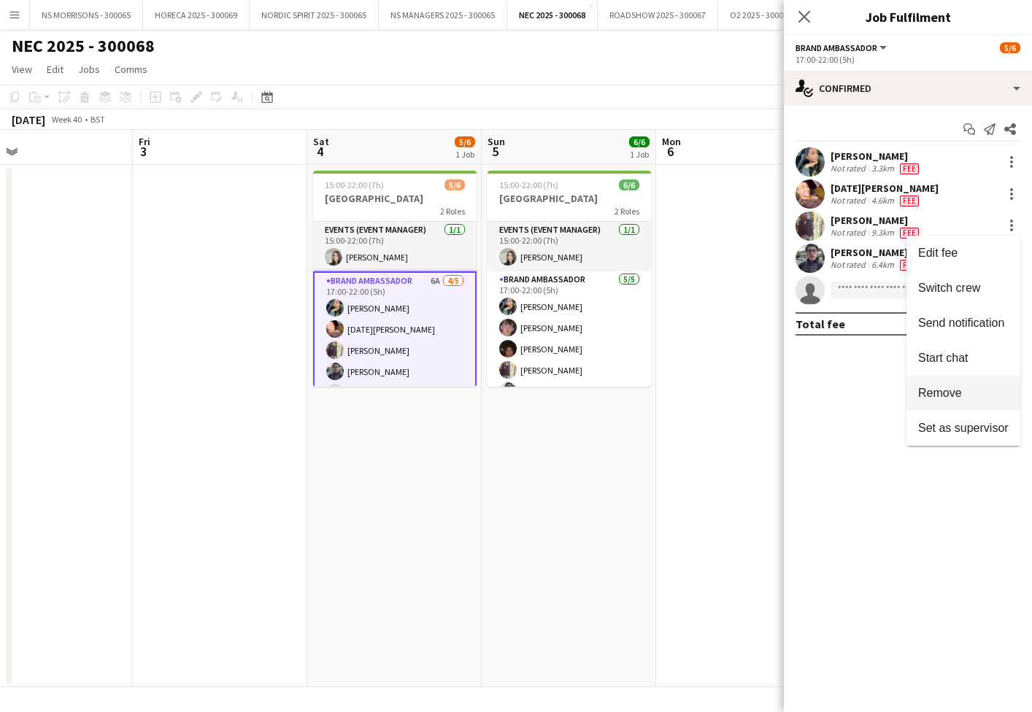
click at [933, 403] on button "Remove" at bounding box center [963, 393] width 114 height 35
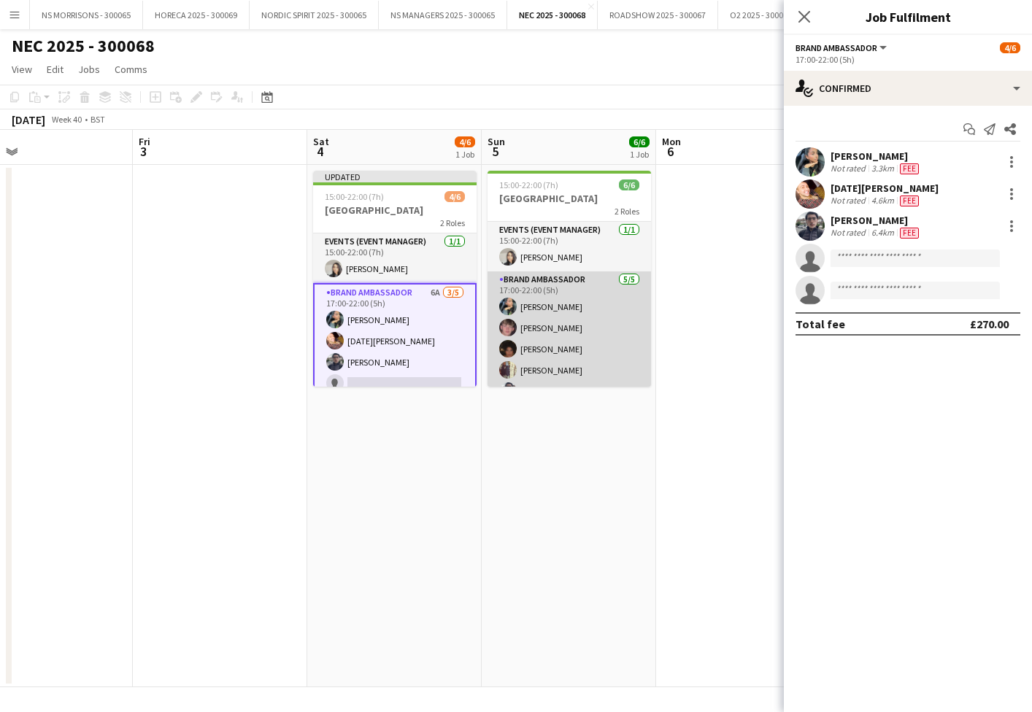
click at [563, 352] on app-card-role "Brand Ambassador [DATE] 17:00-22:00 (5h) [PERSON_NAME] [PERSON_NAME] [PERSON_NA…" at bounding box center [569, 338] width 163 height 134
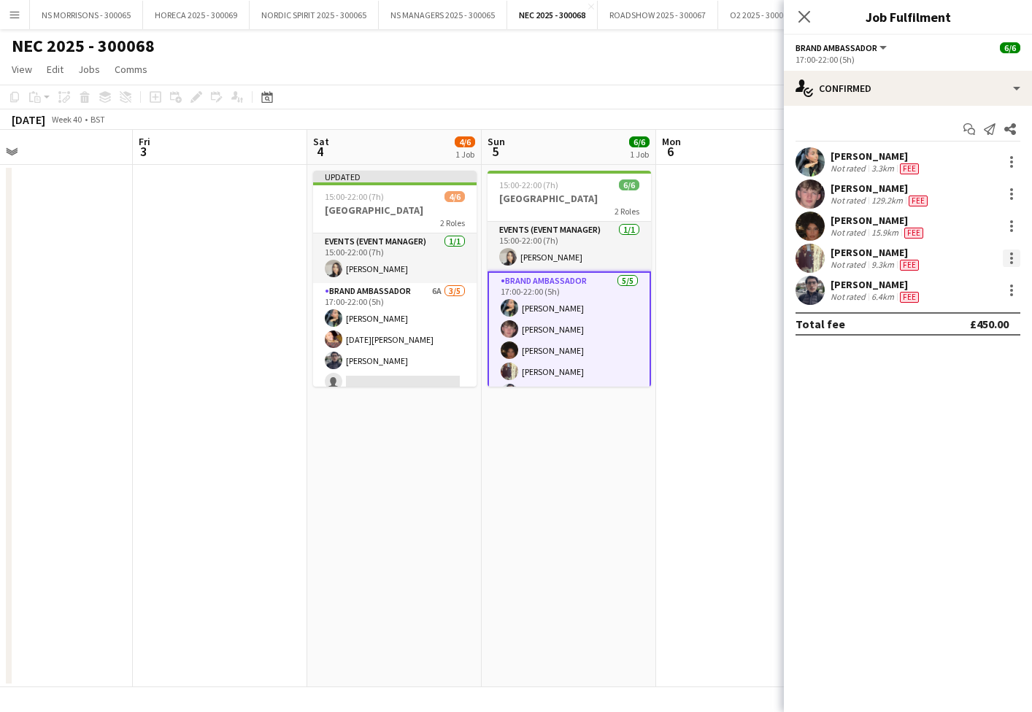
click at [1006, 261] on div at bounding box center [1012, 259] width 18 height 18
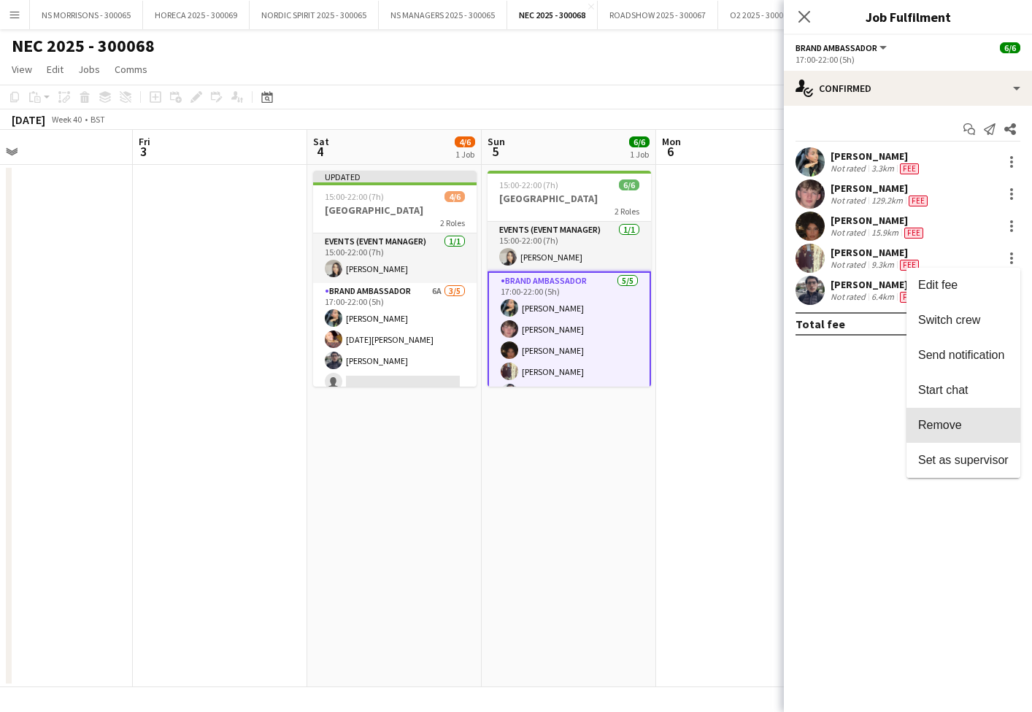
drag, startPoint x: 962, startPoint y: 415, endPoint x: 954, endPoint y: 413, distance: 8.2
click at [962, 415] on button "Remove" at bounding box center [963, 425] width 114 height 35
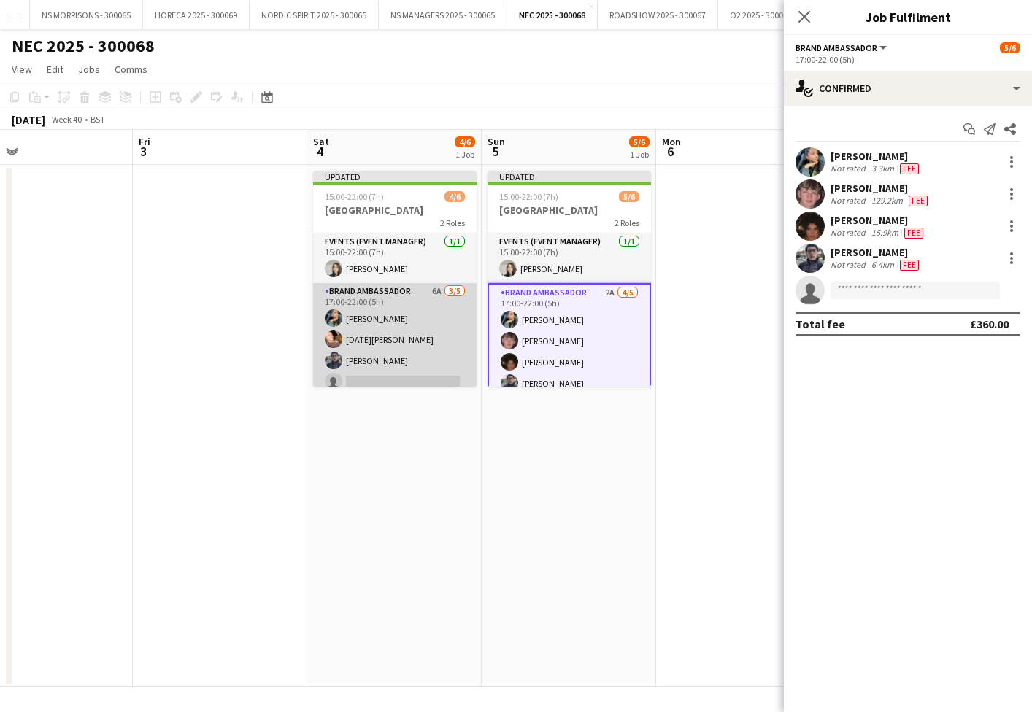
click at [390, 374] on app-card-role "Brand Ambassador 6A [DATE] 17:00-22:00 (5h) [PERSON_NAME] [DATE][PERSON_NAME] […" at bounding box center [394, 350] width 163 height 134
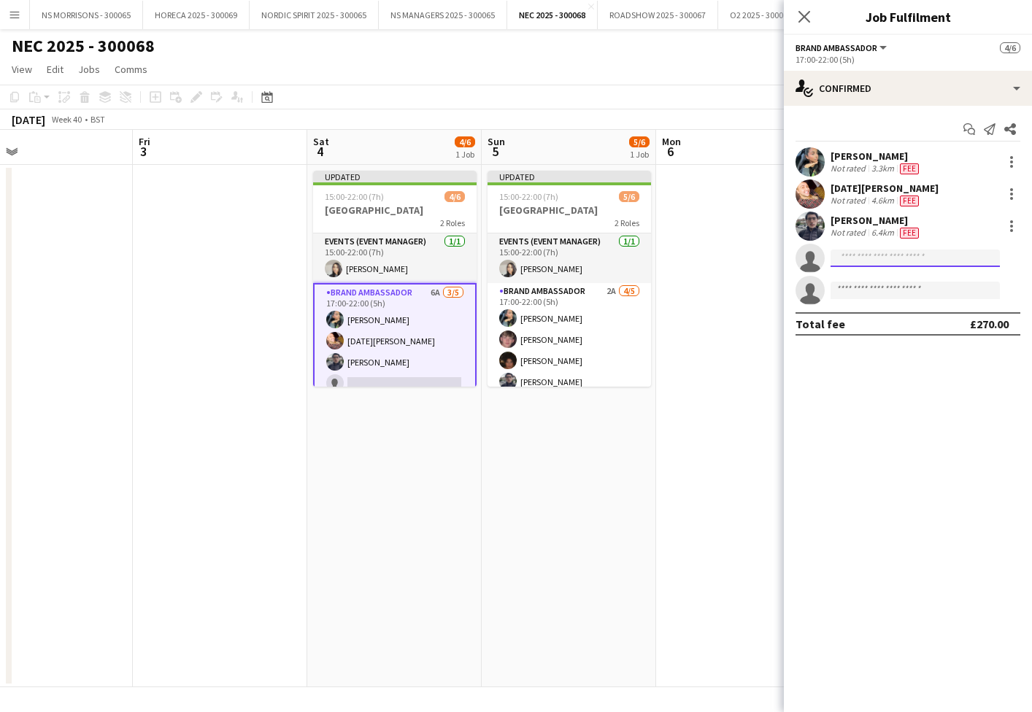
click at [850, 265] on input at bounding box center [915, 259] width 169 height 18
type input "*"
click at [935, 298] on input at bounding box center [915, 291] width 169 height 18
type input "*"
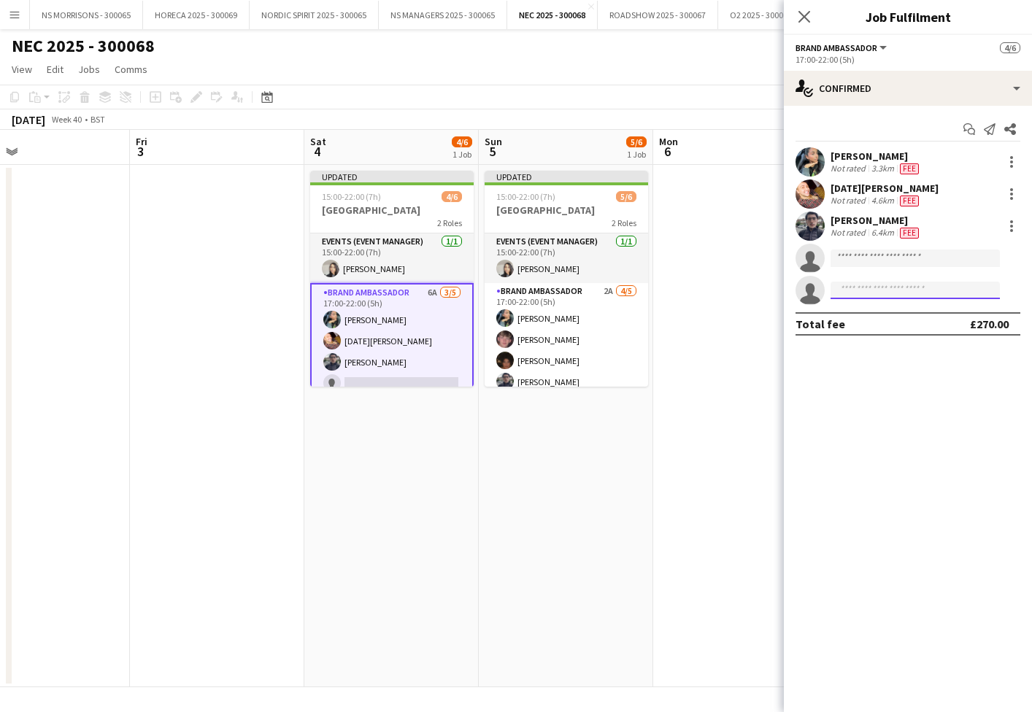
scroll to position [0, 567]
click at [460, 415] on app-date-cell "Updated 15:00-22:00 (7h) 4/6 [GEOGRAPHIC_DATA] 2 Roles Events (Event Manager) […" at bounding box center [392, 426] width 174 height 523
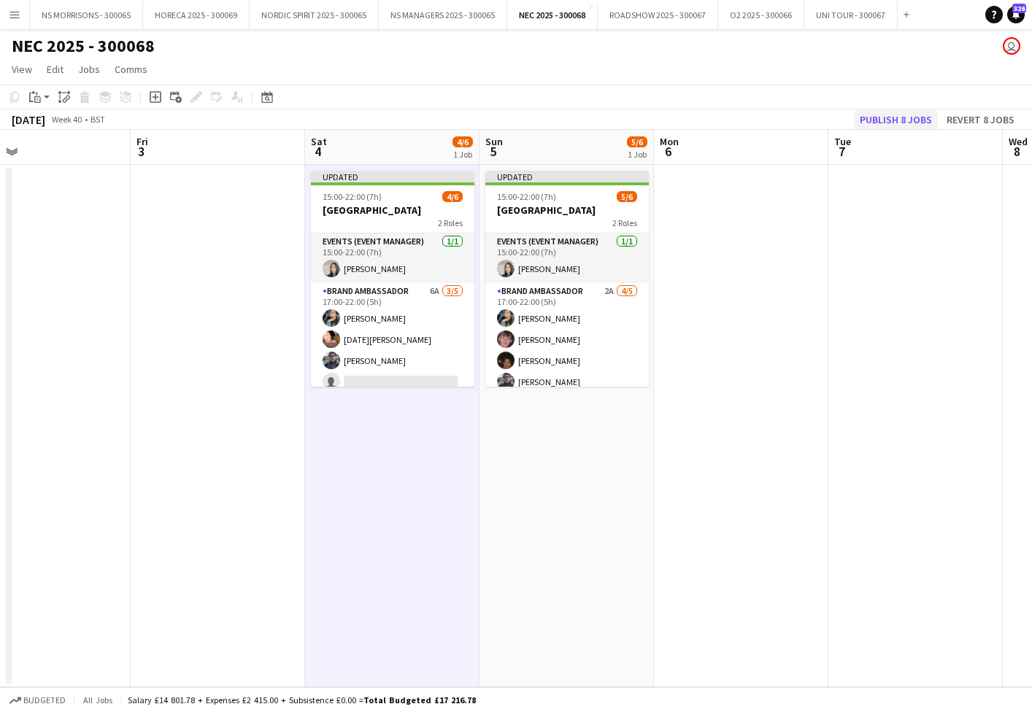
click at [885, 118] on button "Publish 8 jobs" at bounding box center [896, 119] width 84 height 19
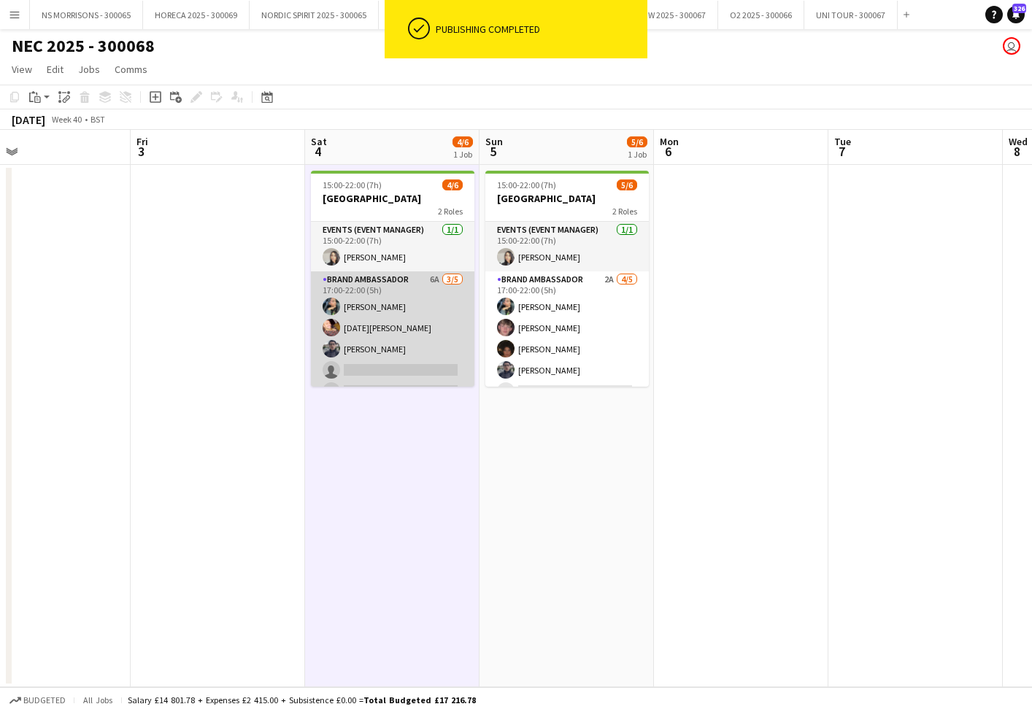
click at [377, 366] on app-card-role "Brand Ambassador 6A [DATE] 17:00-22:00 (5h) [PERSON_NAME] [DATE][PERSON_NAME] […" at bounding box center [392, 338] width 163 height 134
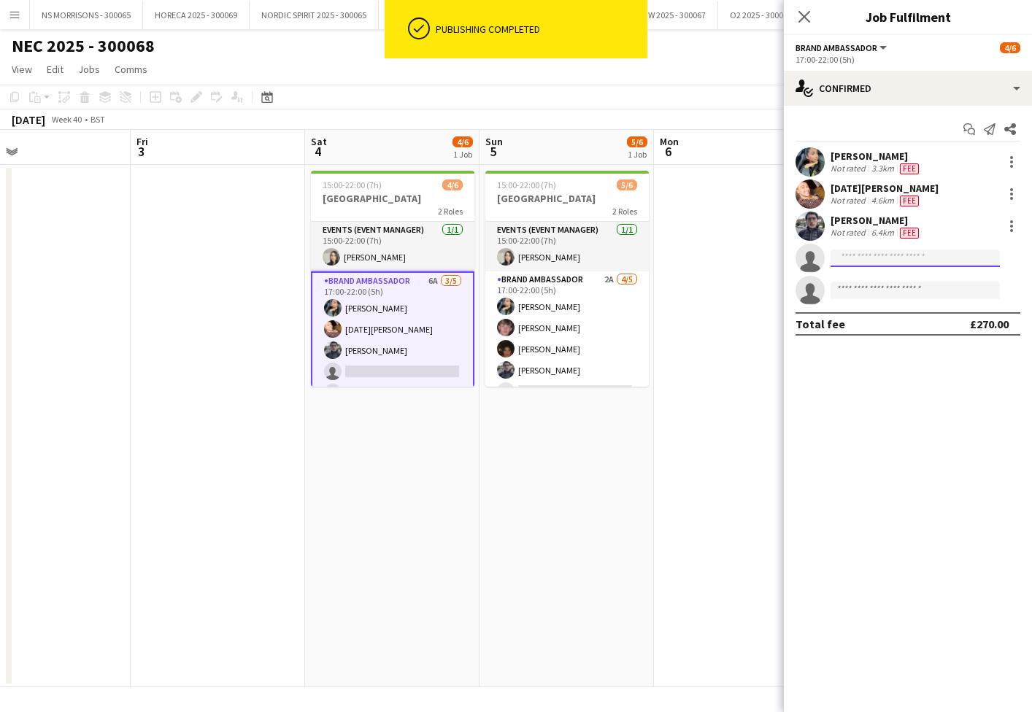
click at [879, 255] on input at bounding box center [915, 259] width 169 height 18
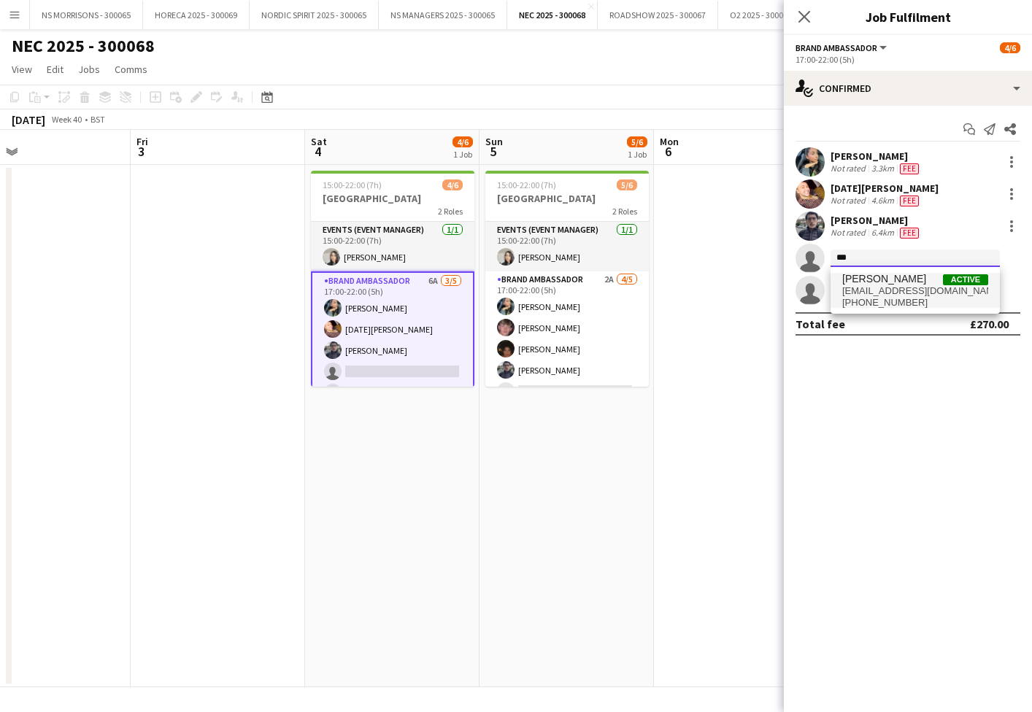
type input "***"
click at [879, 290] on span "[EMAIL_ADDRESS][DOMAIN_NAME]" at bounding box center [915, 291] width 146 height 12
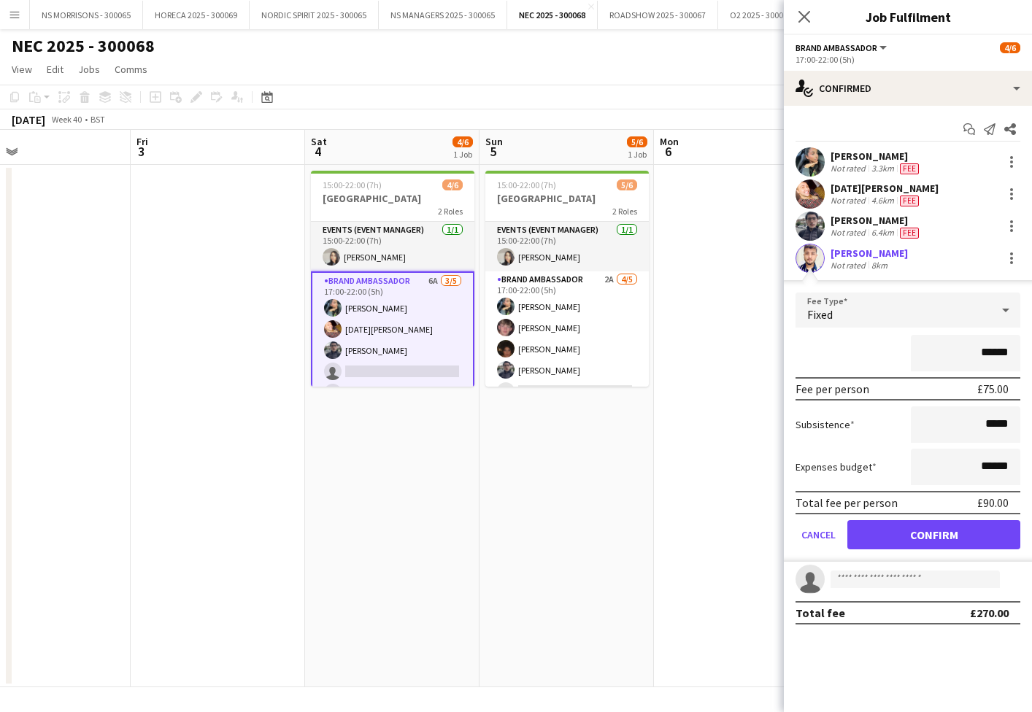
click at [877, 528] on button "Confirm" at bounding box center [933, 534] width 173 height 29
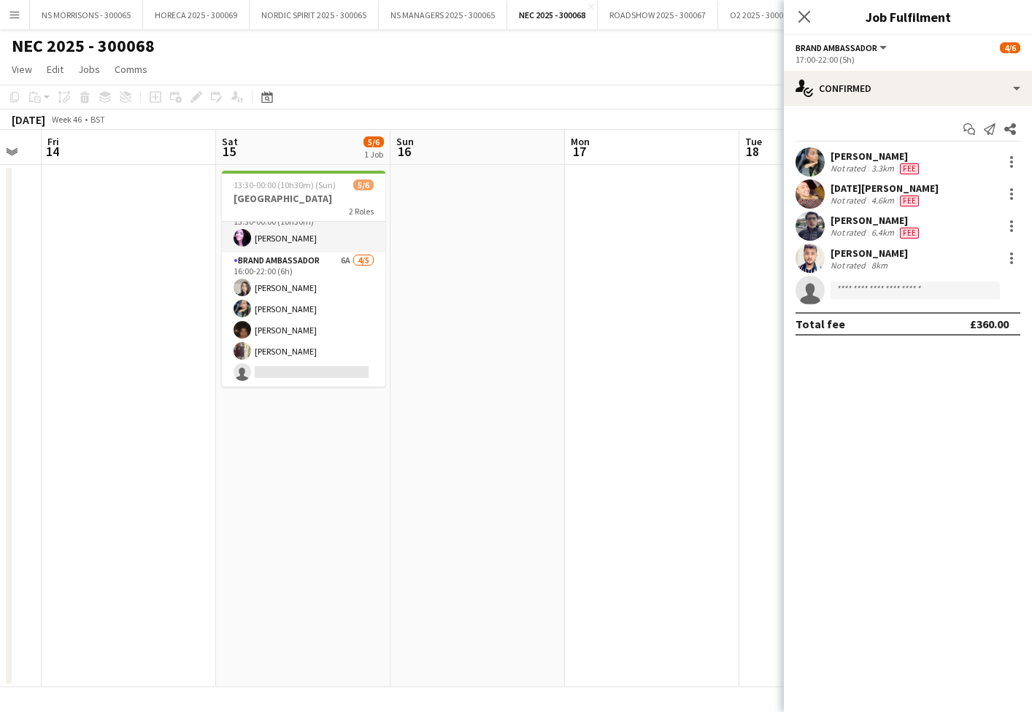
scroll to position [19, 0]
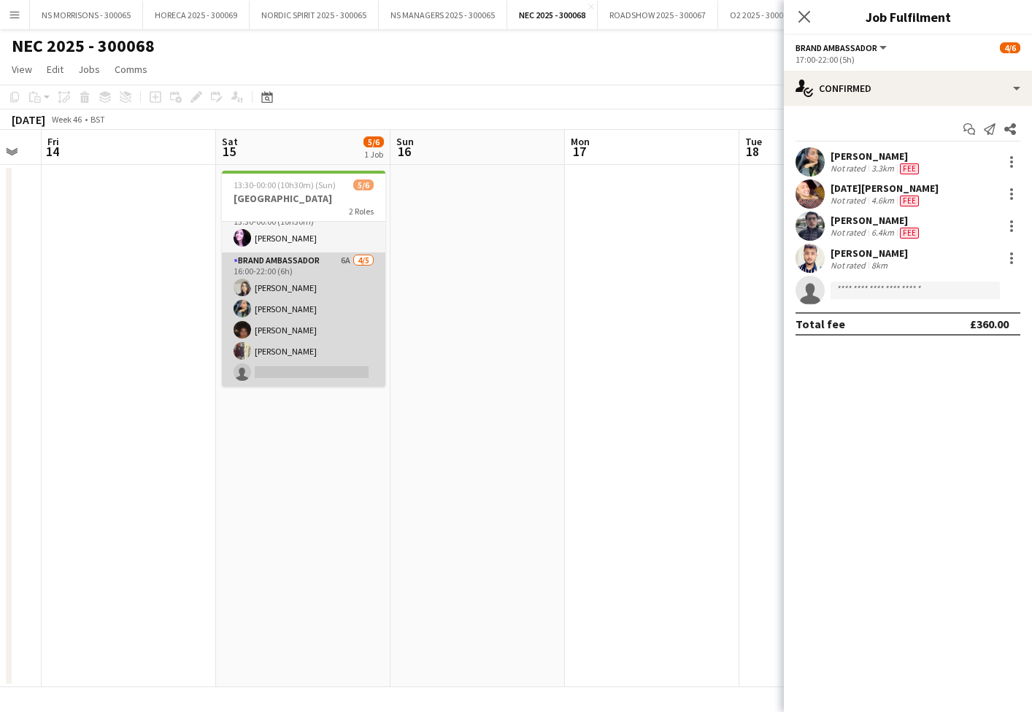
click at [292, 369] on app-card-role "Brand Ambassador 6A [DATE] 16:00-22:00 (6h) [PERSON_NAME] [PERSON_NAME] [PERSON…" at bounding box center [303, 320] width 163 height 134
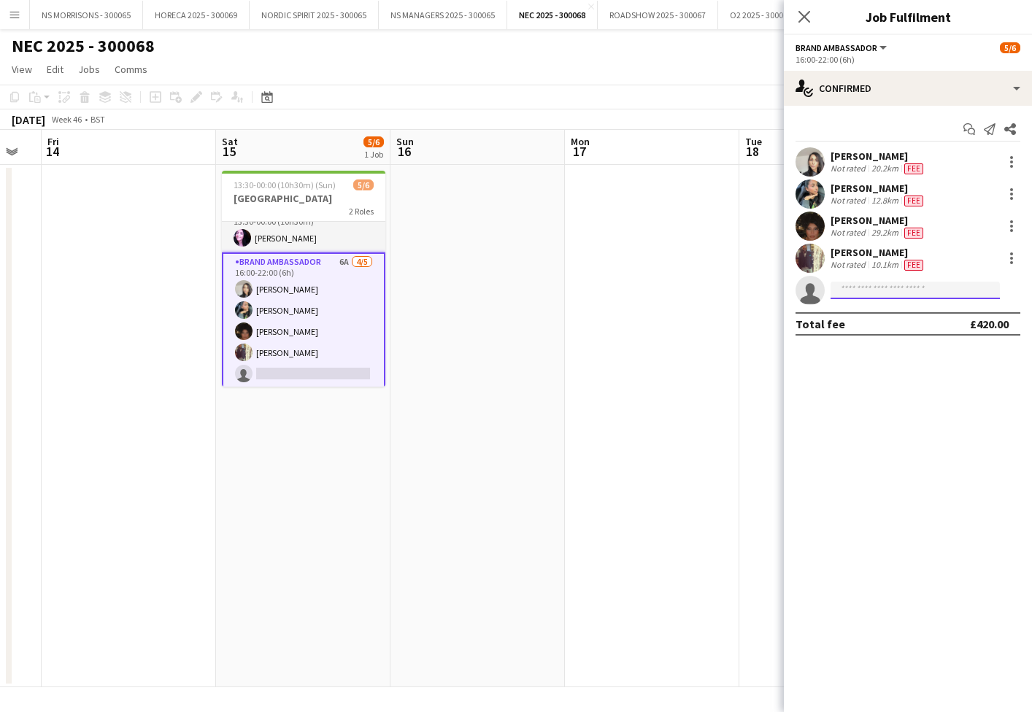
click at [845, 293] on input at bounding box center [915, 291] width 169 height 18
type input "***"
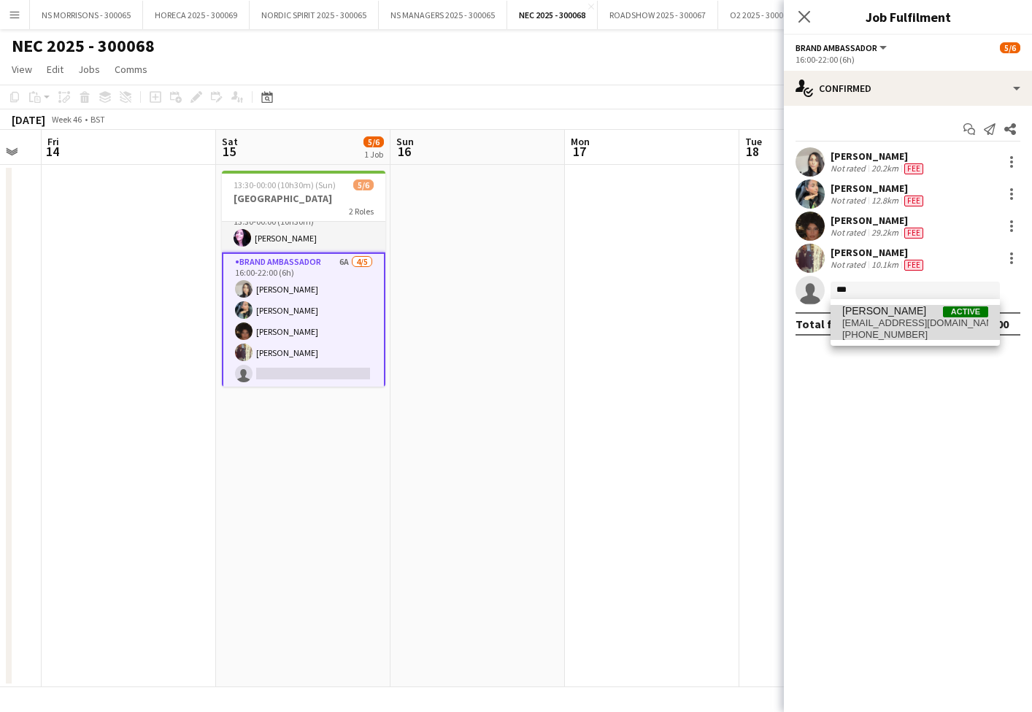
click at [848, 331] on span "[PHONE_NUMBER]" at bounding box center [915, 335] width 146 height 12
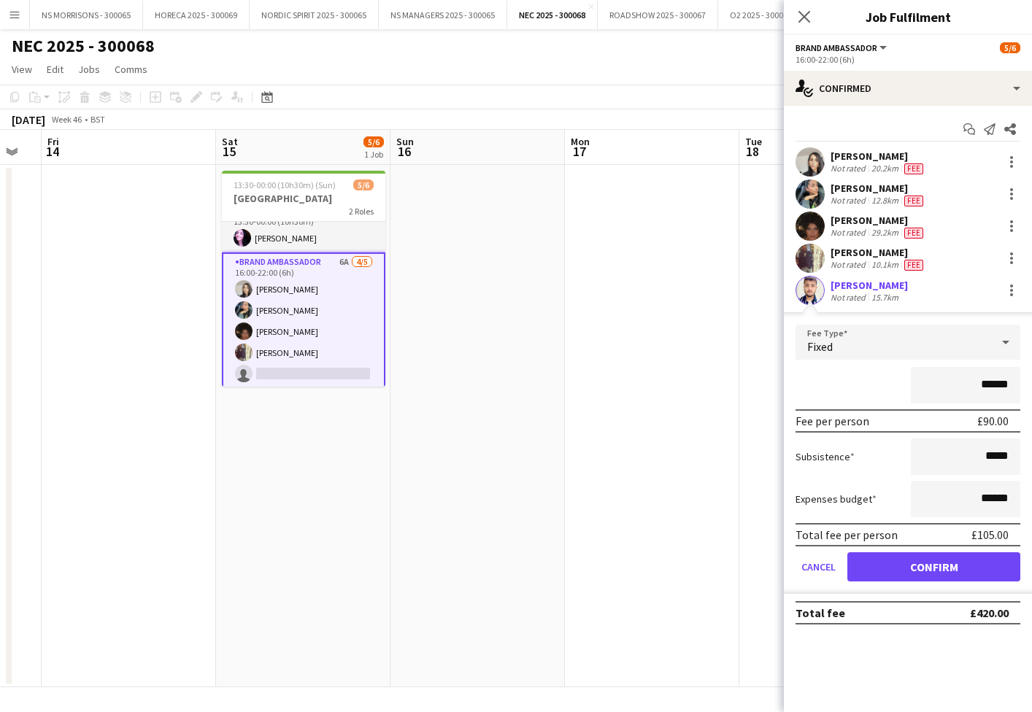
click at [893, 560] on button "Confirm" at bounding box center [933, 566] width 173 height 29
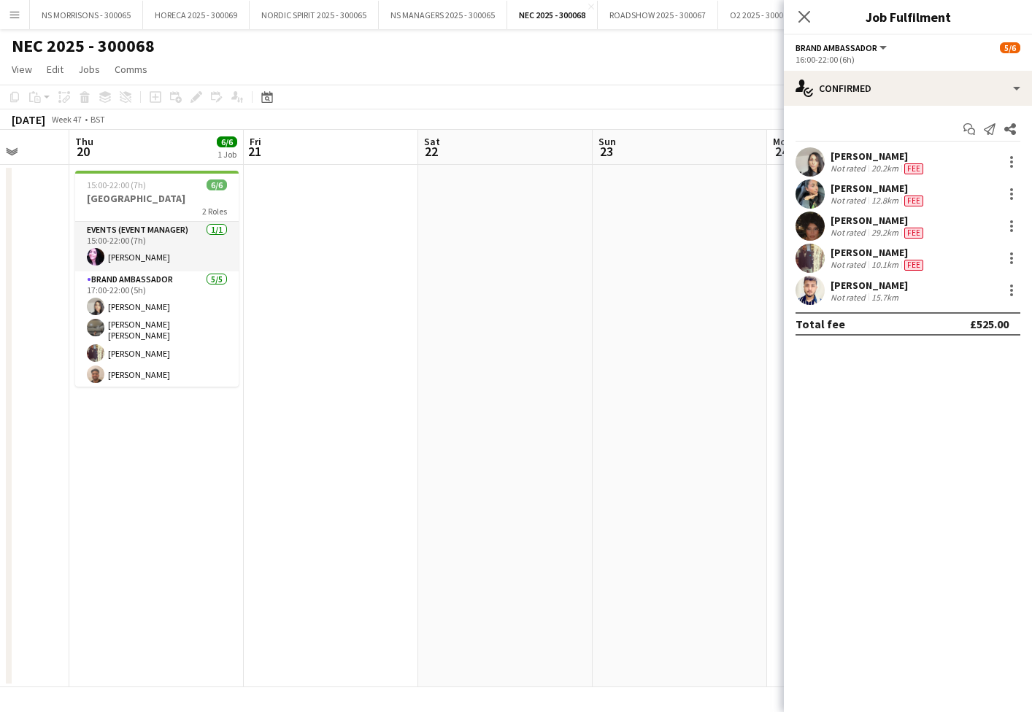
scroll to position [0, 455]
drag, startPoint x: 588, startPoint y: 227, endPoint x: 821, endPoint y: 80, distance: 275.6
click at [588, 227] on app-date-cell at bounding box center [504, 426] width 174 height 523
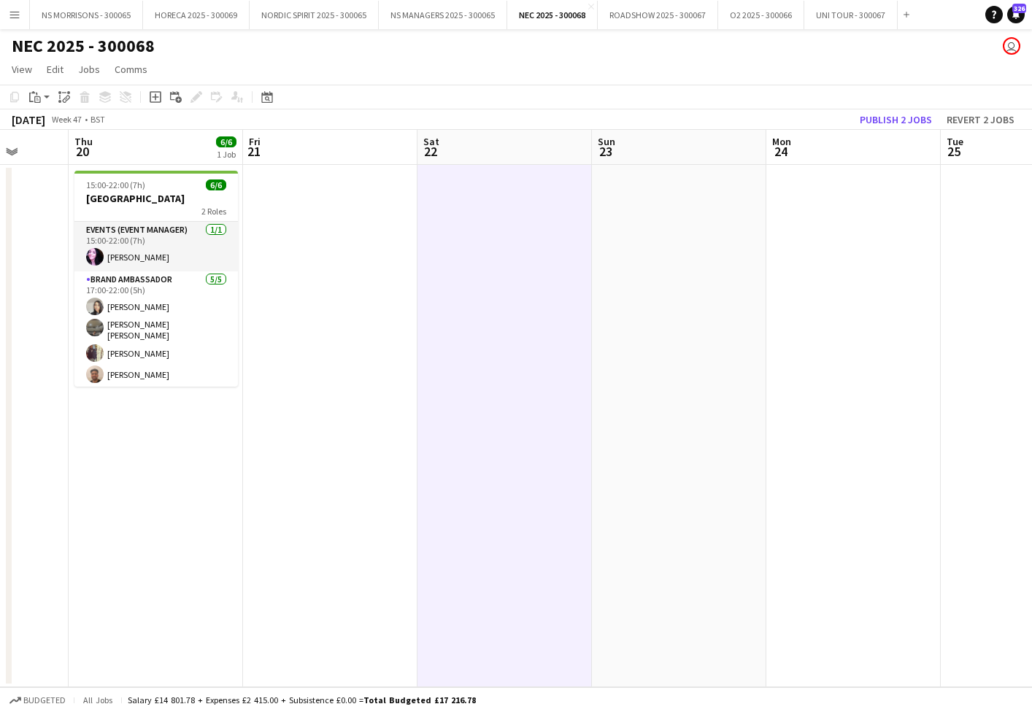
click at [882, 117] on button "Publish 2 jobs" at bounding box center [896, 119] width 84 height 19
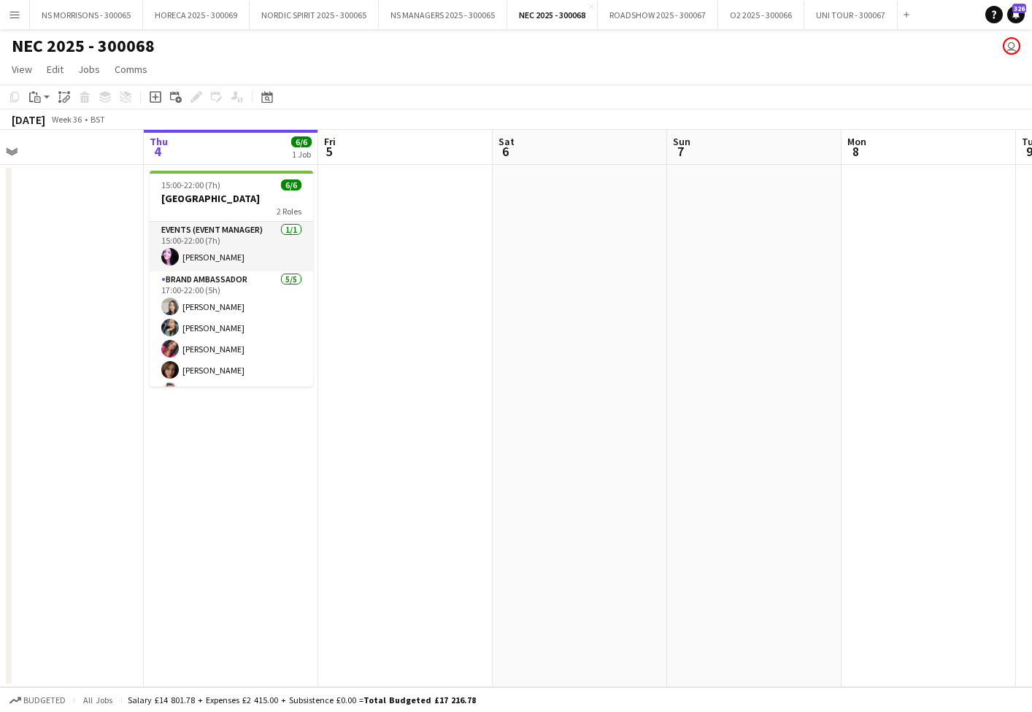
scroll to position [0, 0]
